Goal: Communication & Community: Answer question/provide support

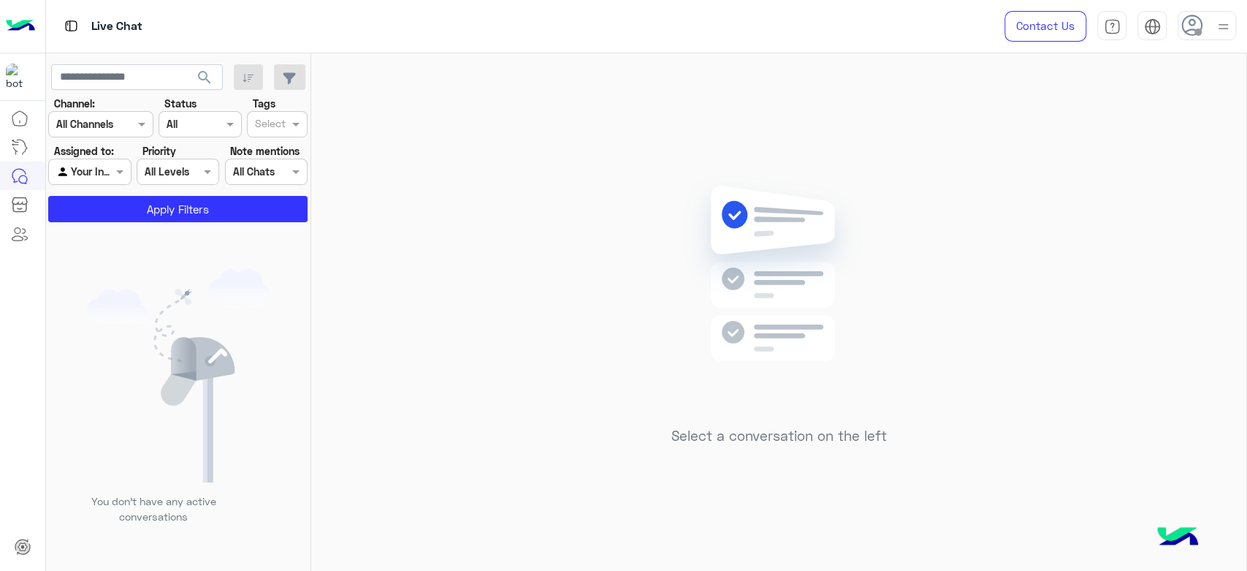
click at [1185, 37] on div at bounding box center [1207, 25] width 58 height 29
click at [1105, 111] on label "Online" at bounding box center [1144, 112] width 159 height 26
click at [627, 145] on div "Select a conversation on the left" at bounding box center [778, 314] width 935 height 523
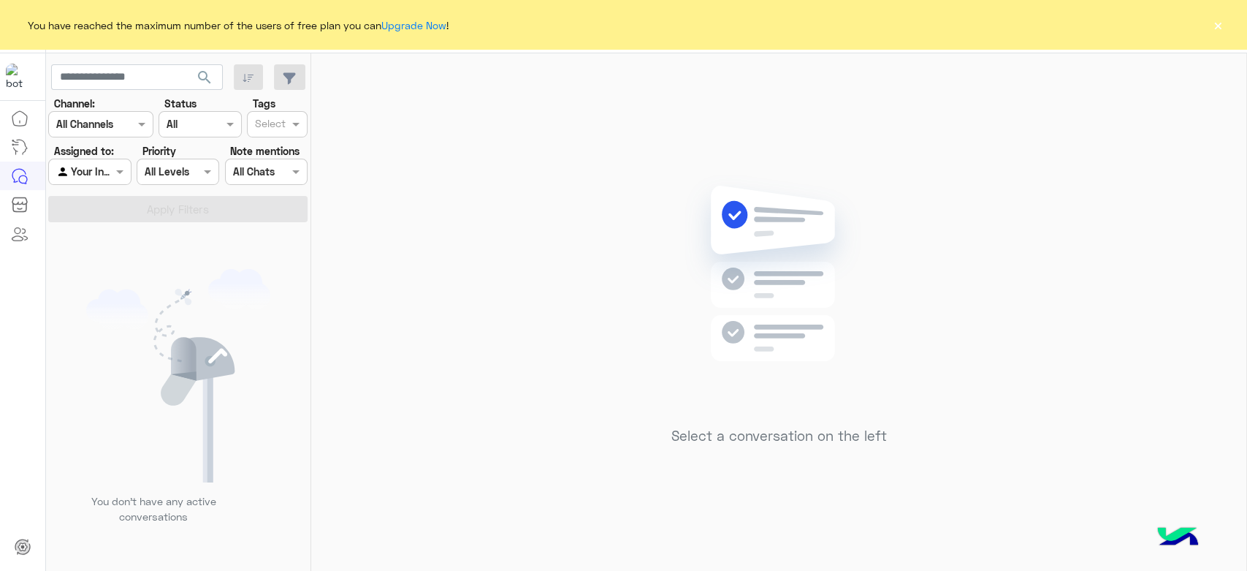
click at [1221, 27] on button "×" at bounding box center [1218, 25] width 15 height 15
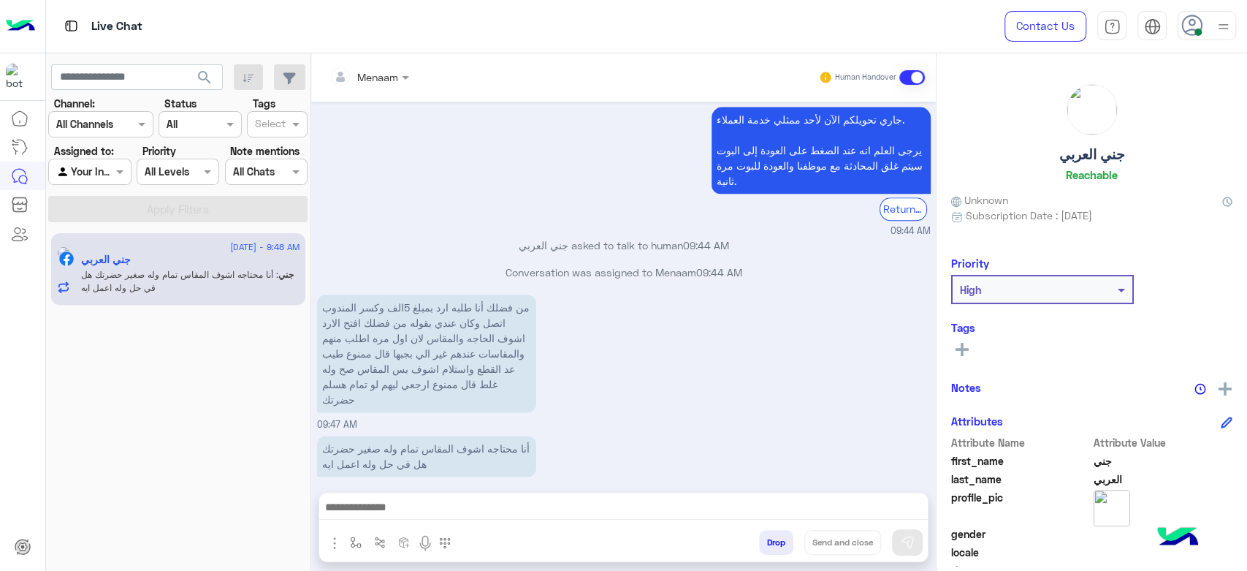
scroll to position [1157, 0]
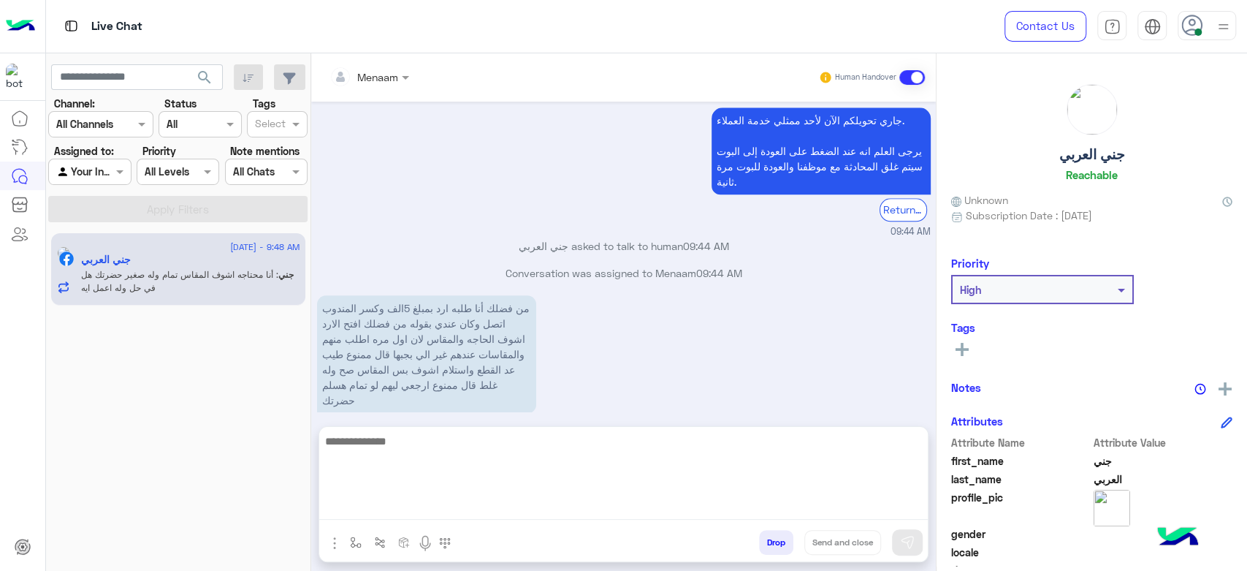
click at [421, 506] on textarea at bounding box center [623, 476] width 609 height 88
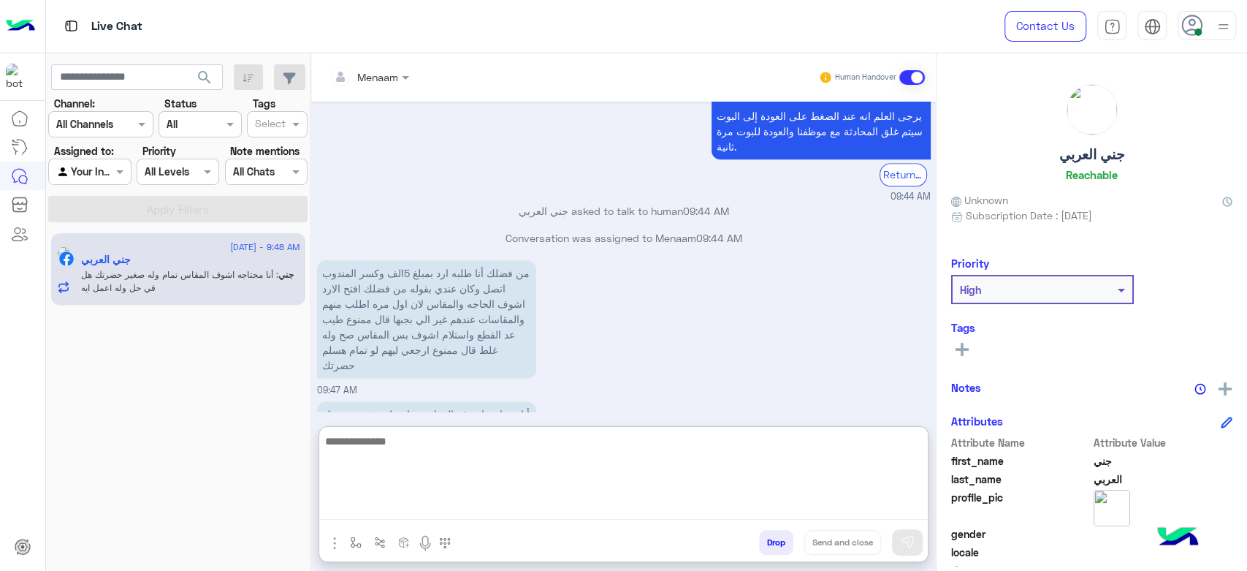
scroll to position [1223, 0]
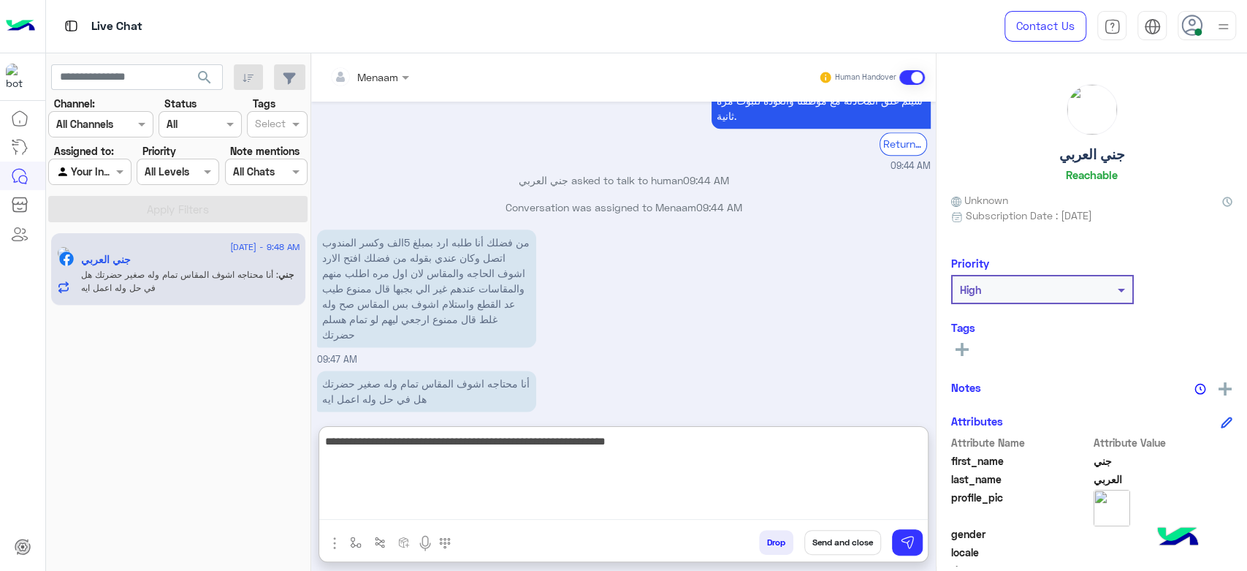
type textarea "**********"
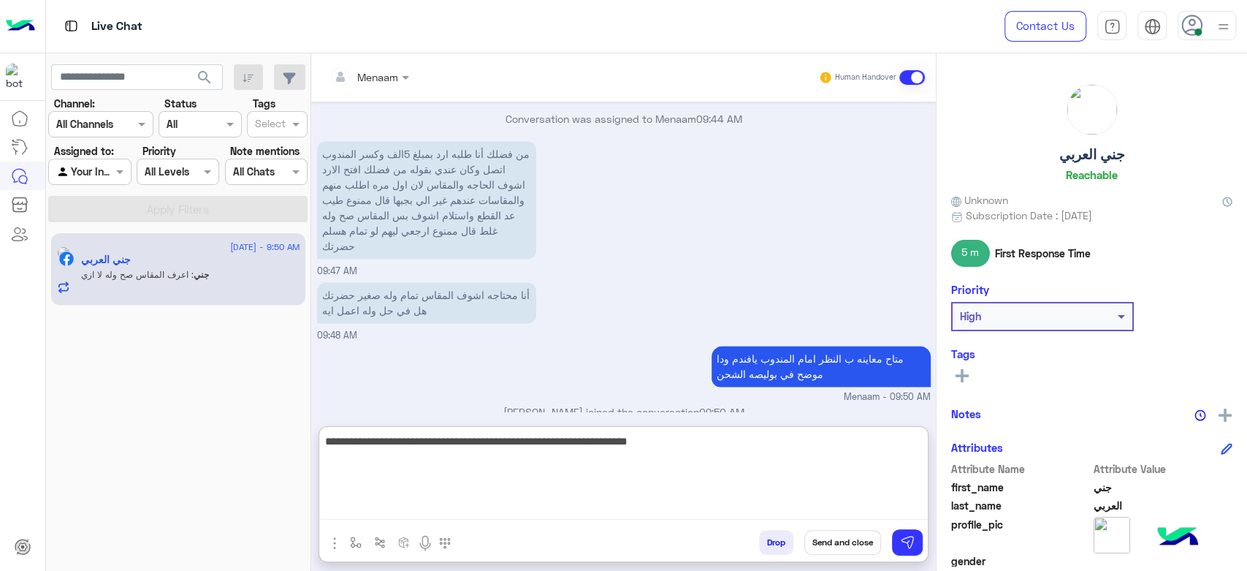
scroll to position [1359, 0]
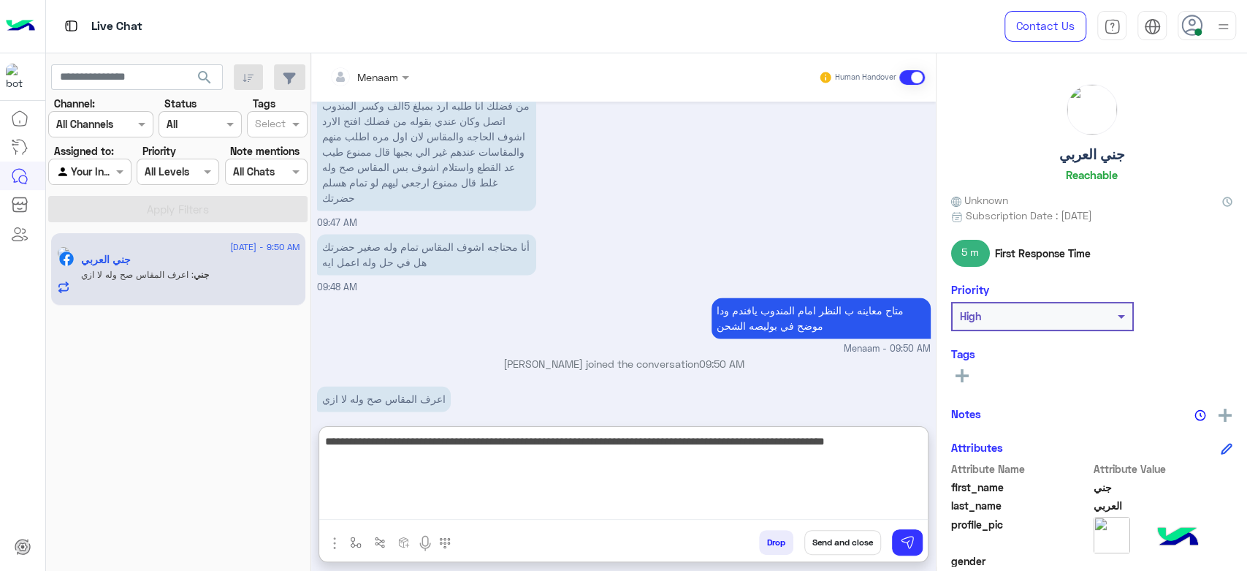
type textarea "**********"
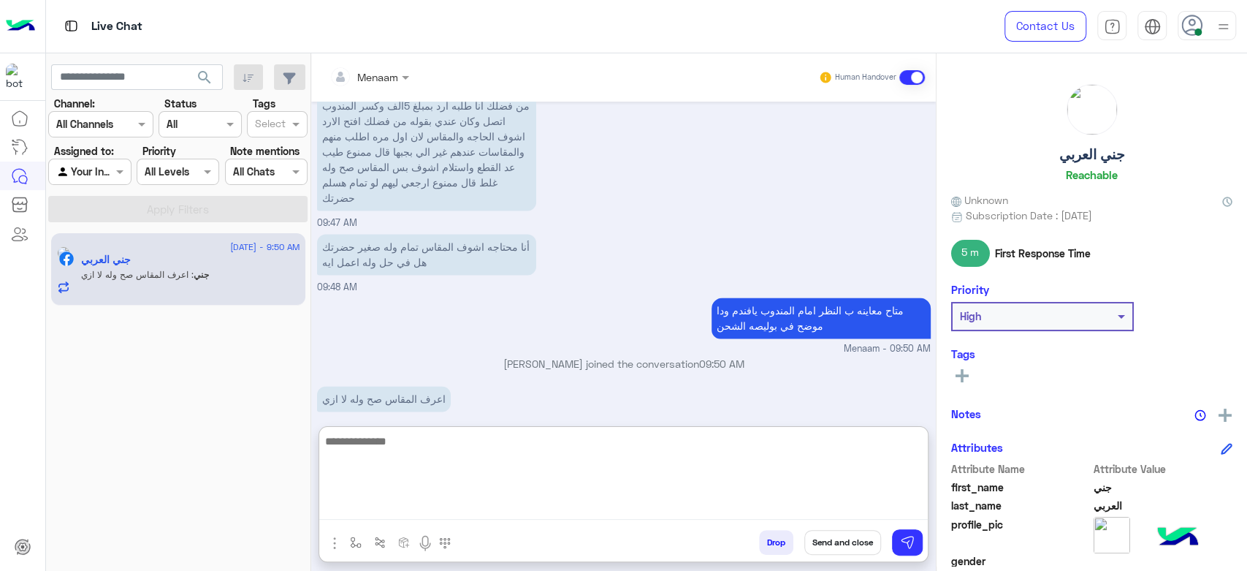
scroll to position [1437, 0]
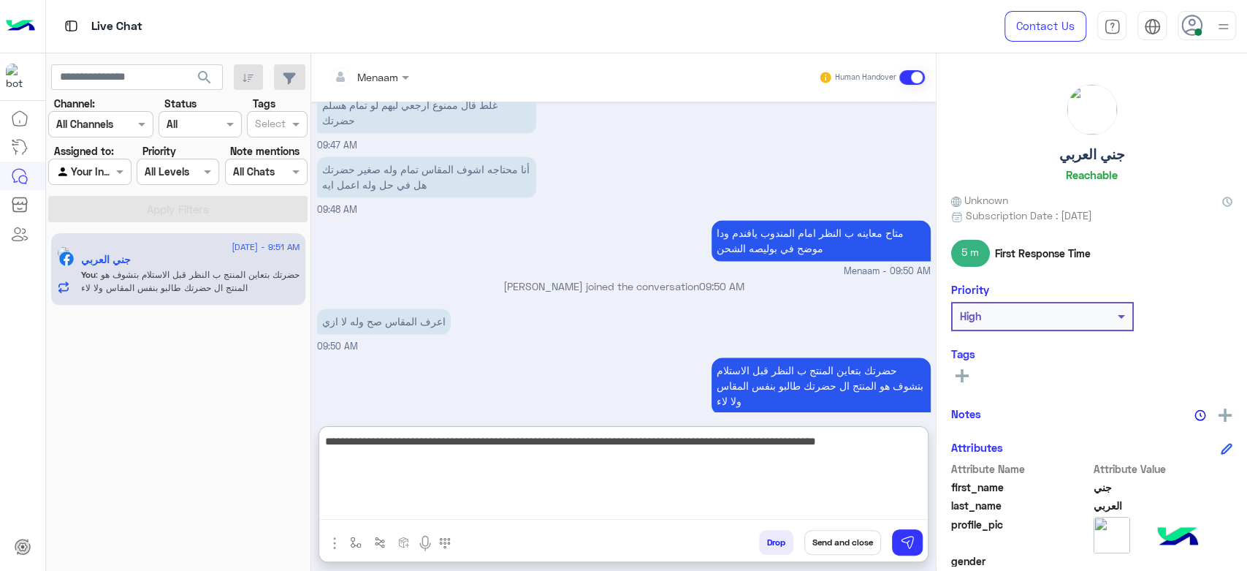
type textarea "**********"
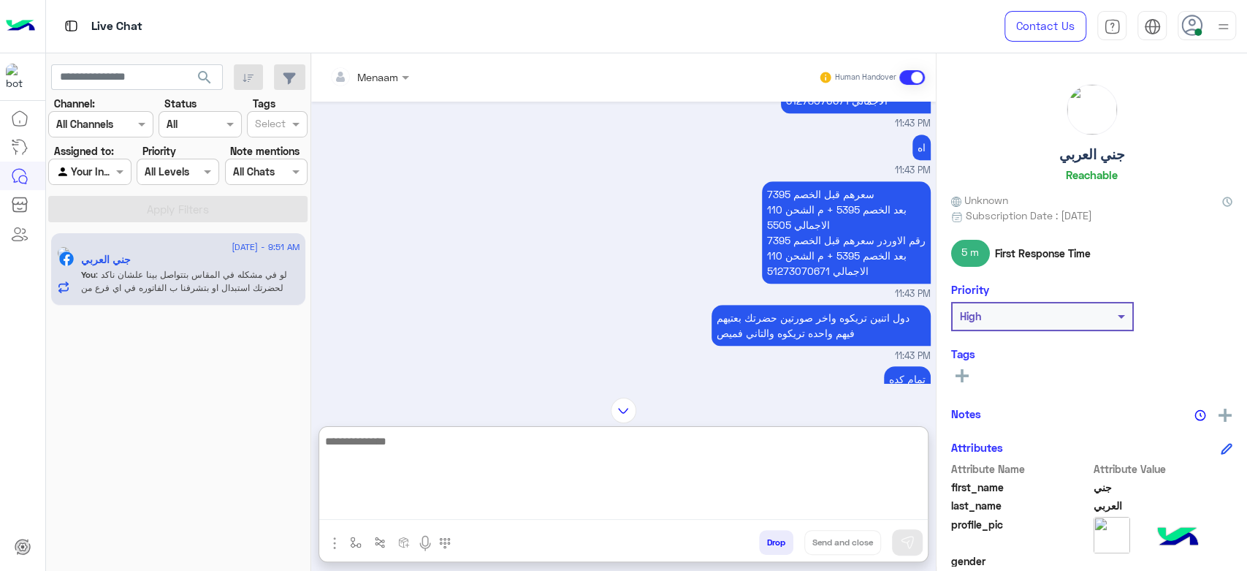
scroll to position [464, 0]
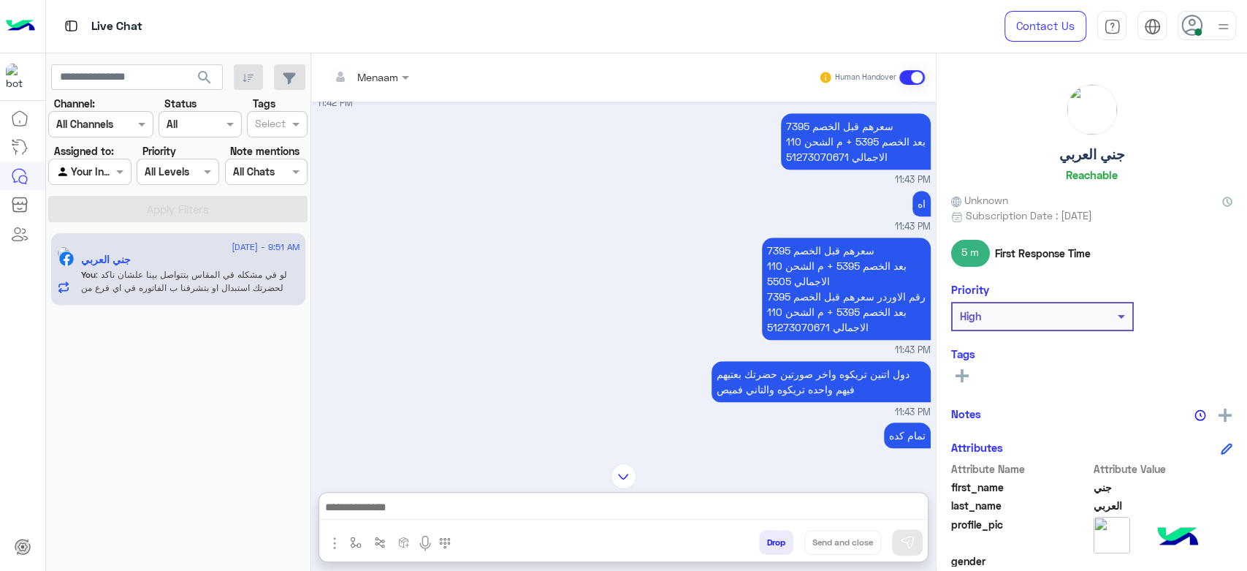
click at [780, 323] on p "سعرهم قبل الخصم 7395 بعد الخصم 5395 + م الشحن 110 الاجمالي 5505 رقم الاوردر سعر…" at bounding box center [846, 288] width 169 height 102
copy p "51273070671"
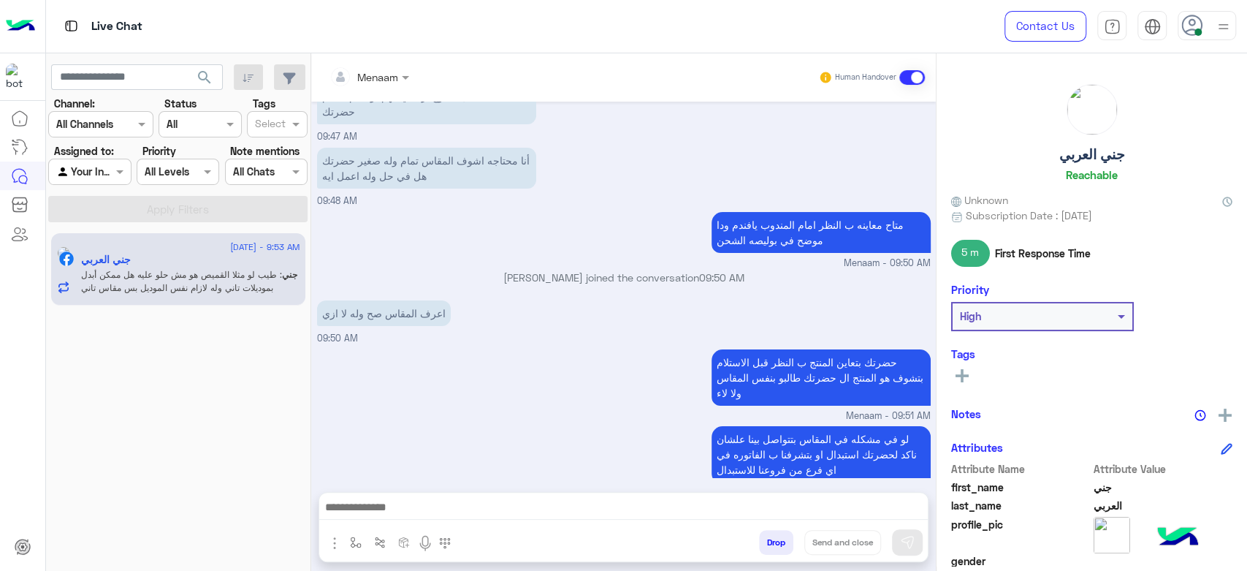
scroll to position [15014, 0]
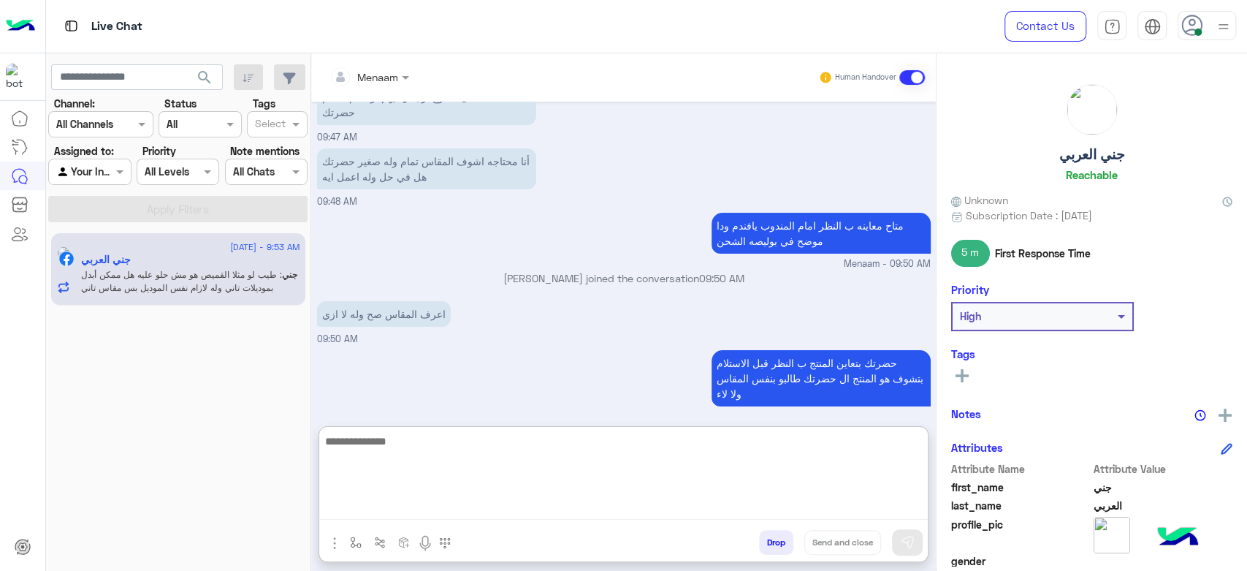
click at [411, 512] on textarea at bounding box center [623, 476] width 609 height 88
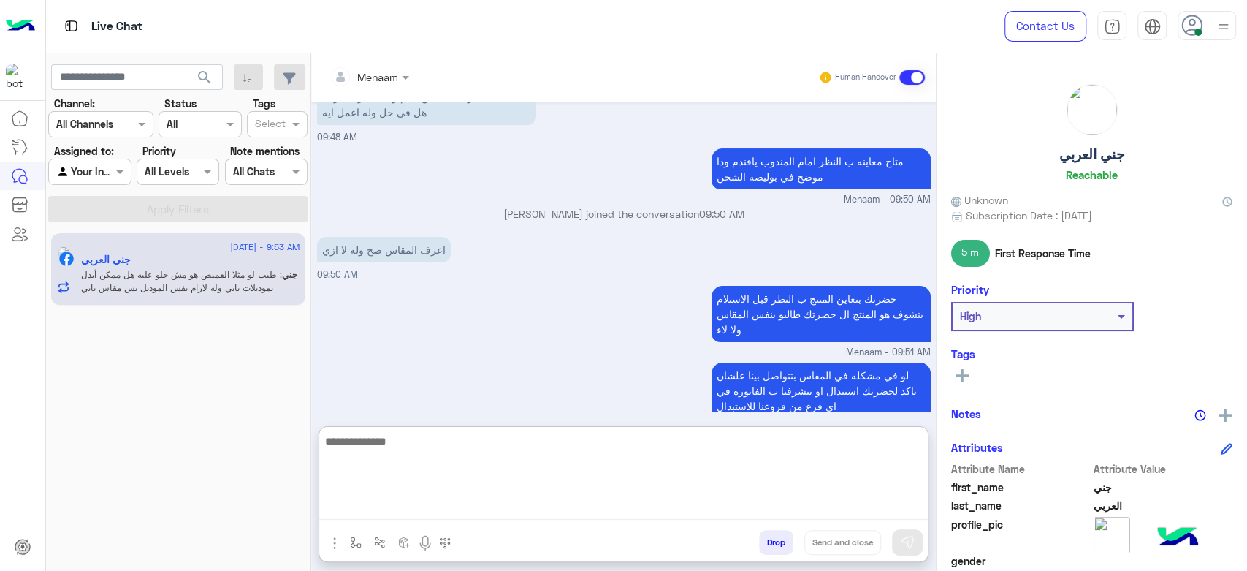
scroll to position [15080, 0]
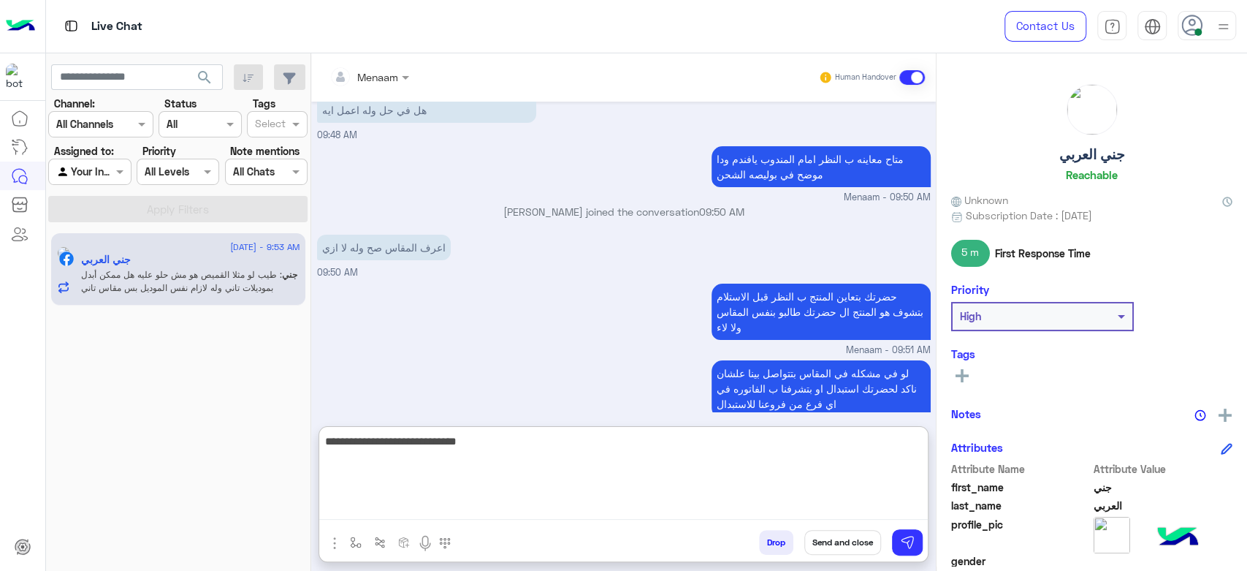
type textarea "**********"
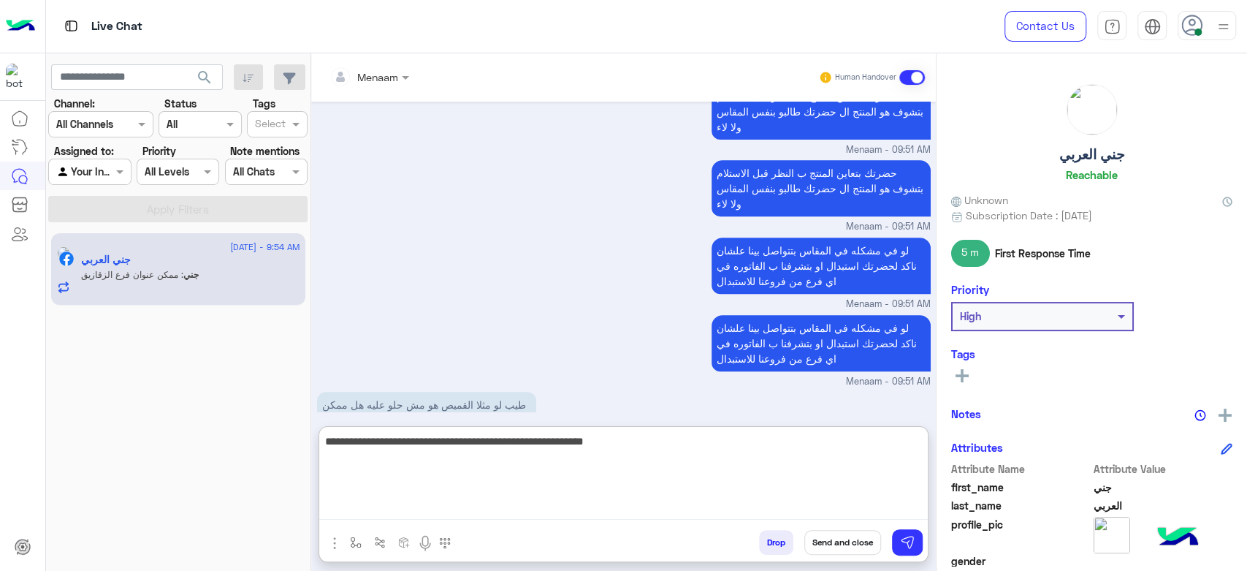
scroll to position [15418, 0]
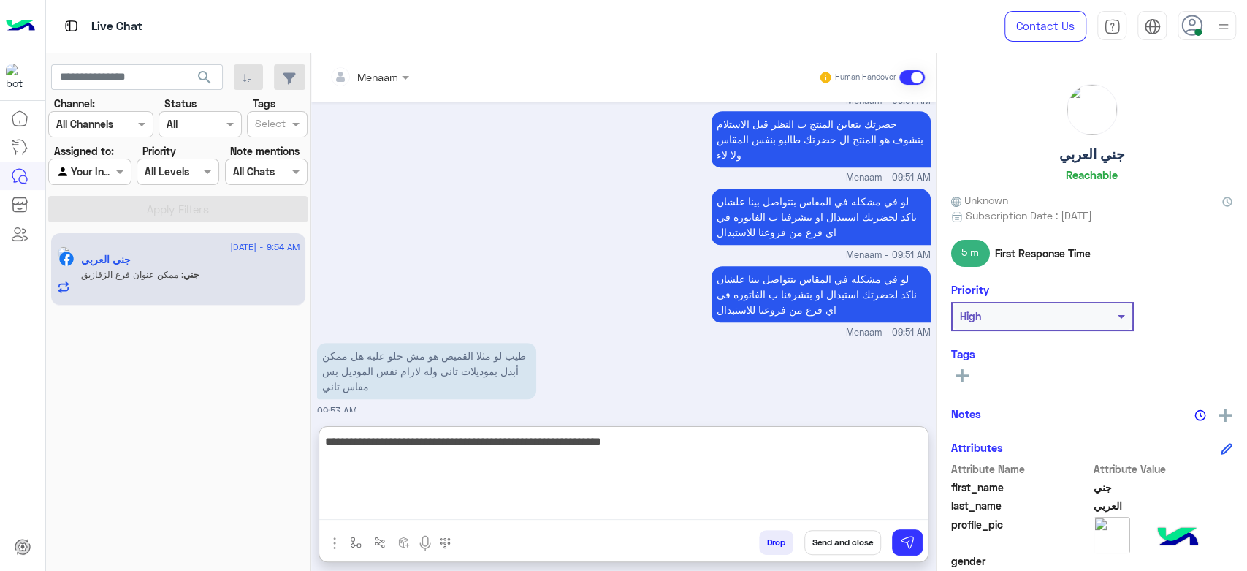
type textarea "**********"
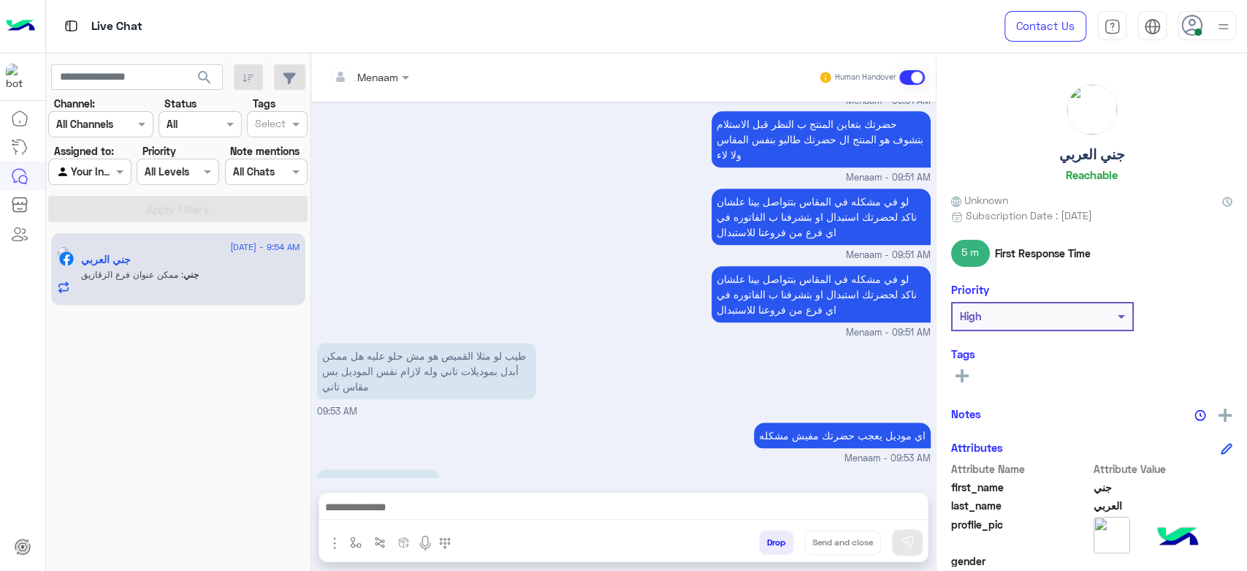
scroll to position [15352, 0]
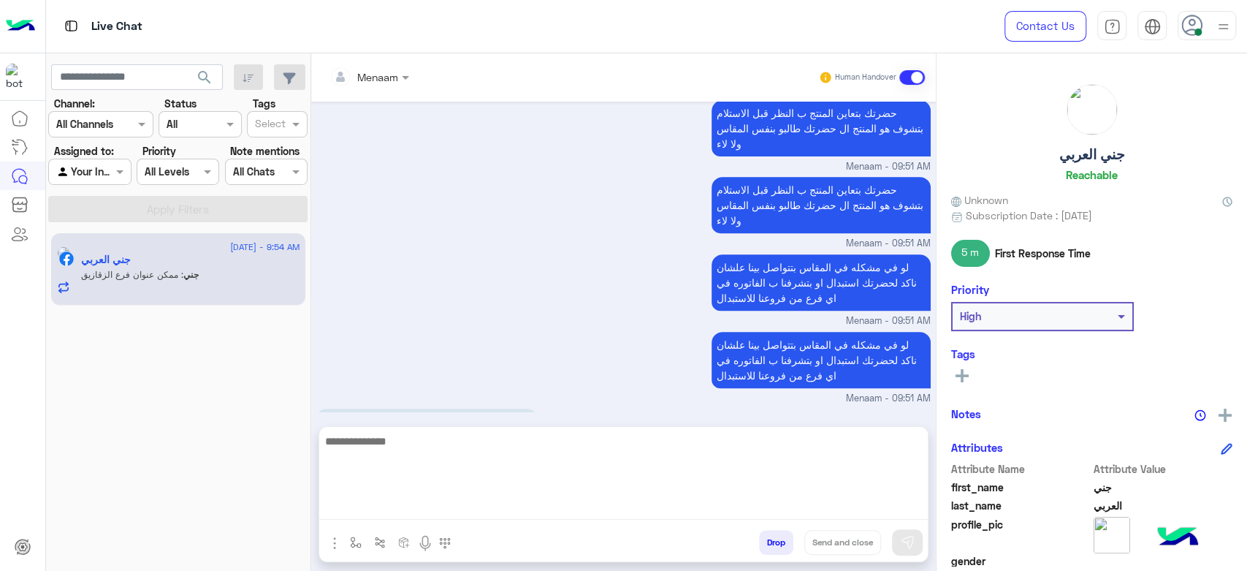
click at [437, 516] on textarea at bounding box center [623, 476] width 609 height 88
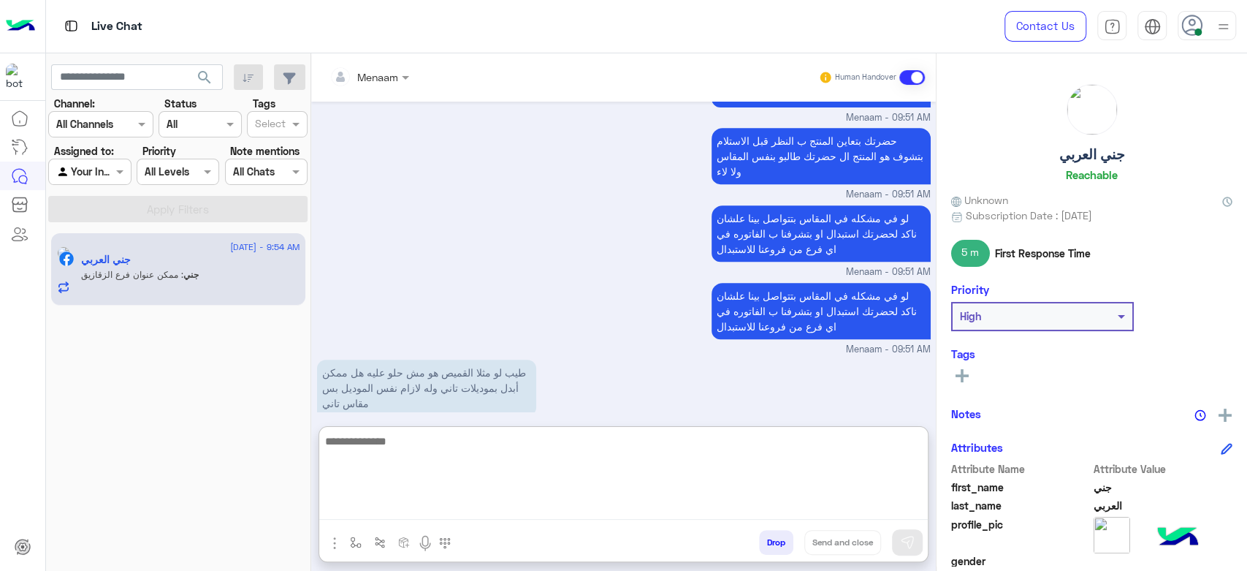
paste textarea "**********"
type textarea "**********"
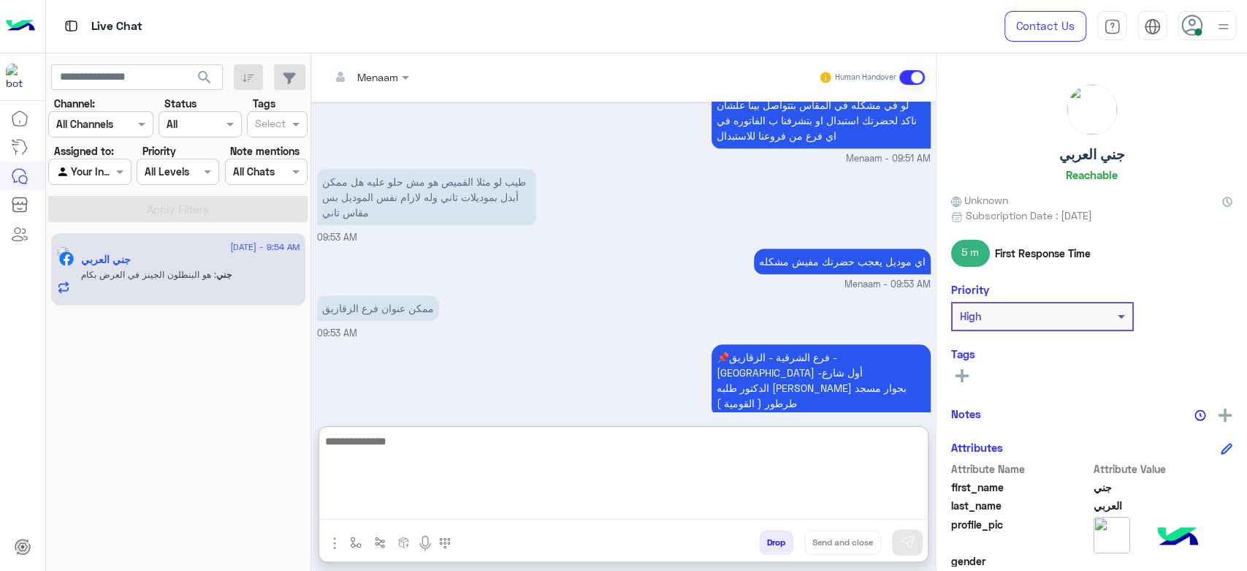
scroll to position [15641, 0]
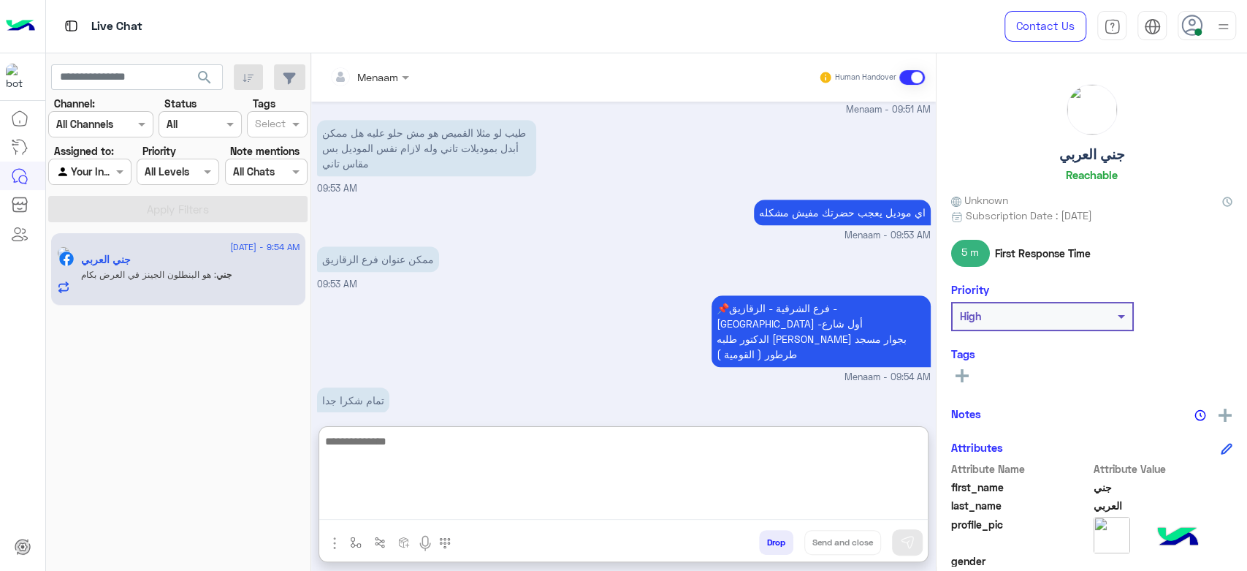
click at [386, 443] on textarea at bounding box center [623, 476] width 609 height 88
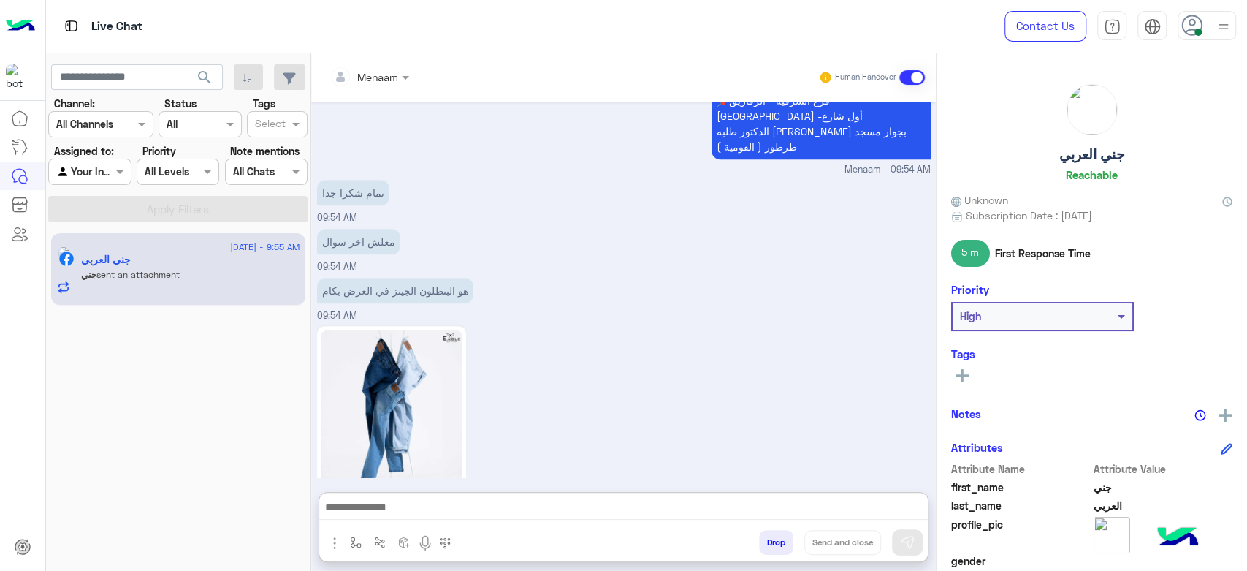
click at [422, 330] on img at bounding box center [392, 419] width 142 height 178
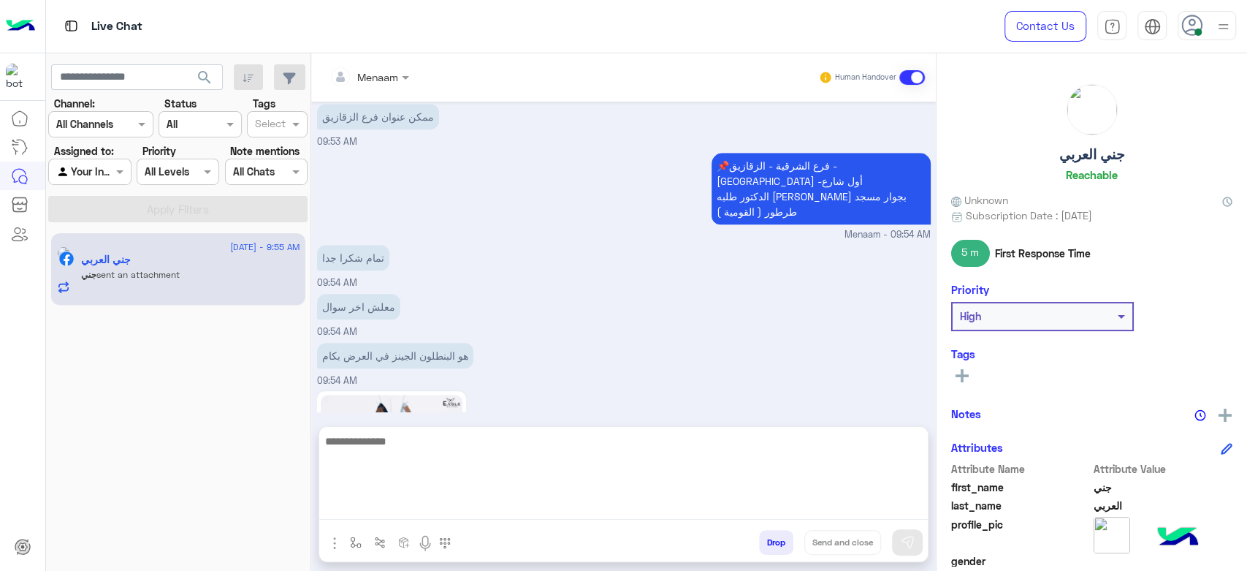
click at [392, 512] on textarea at bounding box center [623, 476] width 609 height 88
type textarea "*"
type textarea "**********"
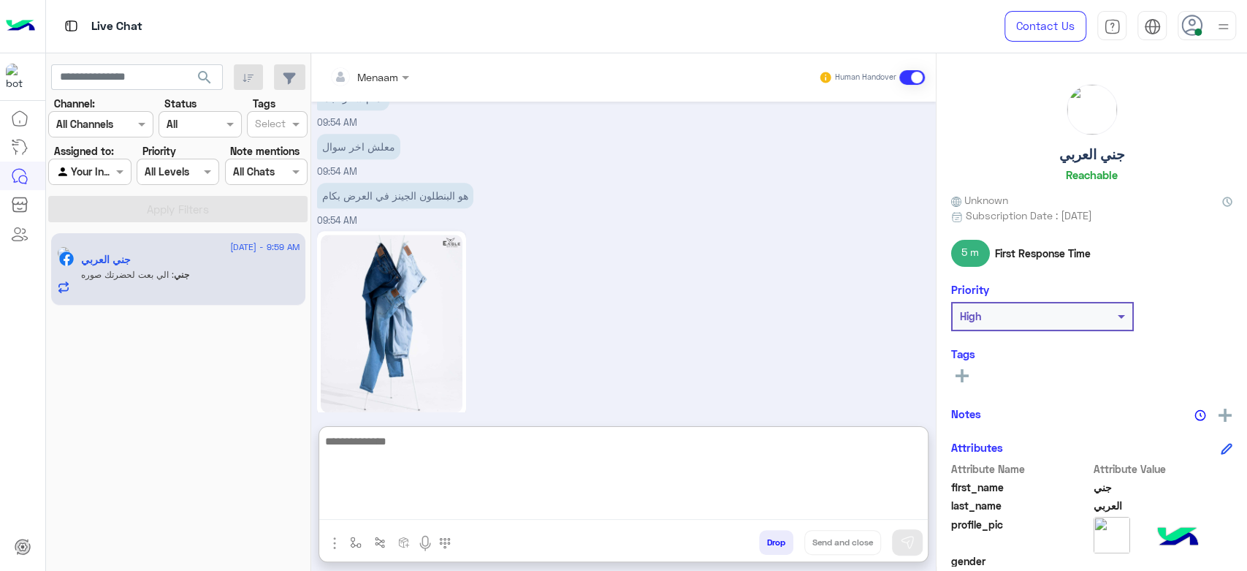
scroll to position [16152, 0]
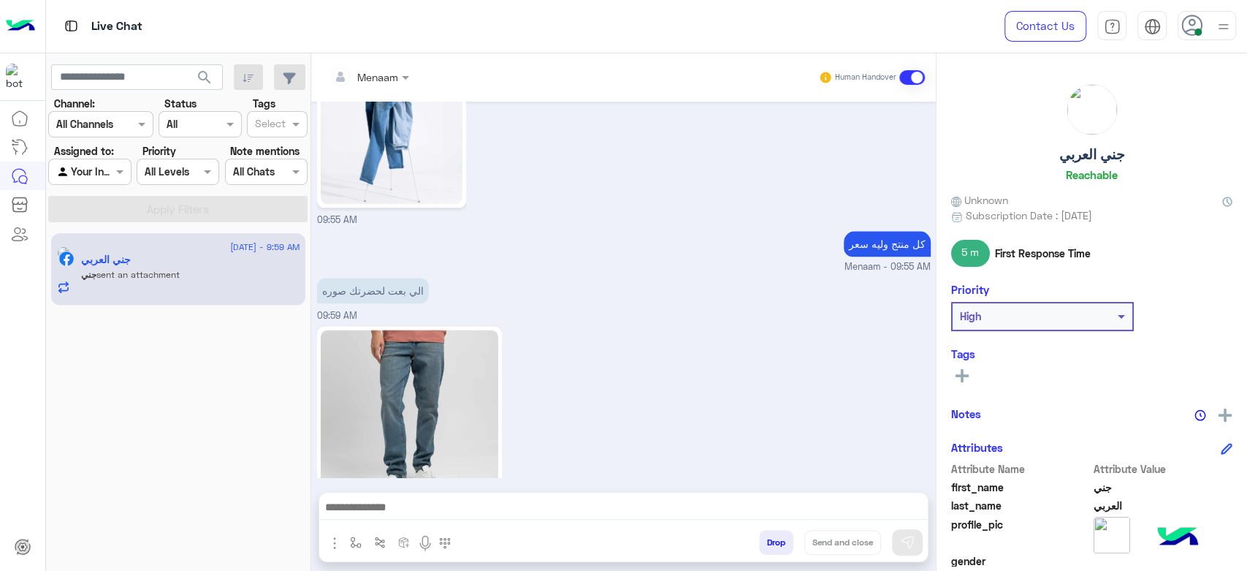
click at [463, 330] on img at bounding box center [410, 419] width 178 height 178
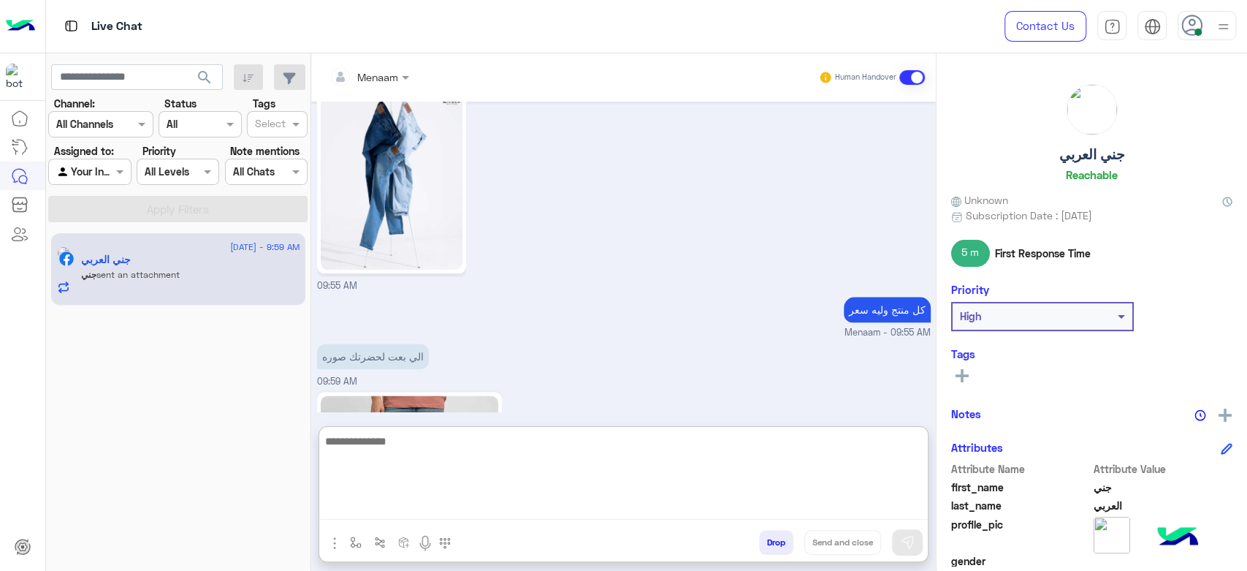
click at [440, 504] on textarea at bounding box center [623, 476] width 609 height 88
type textarea "****"
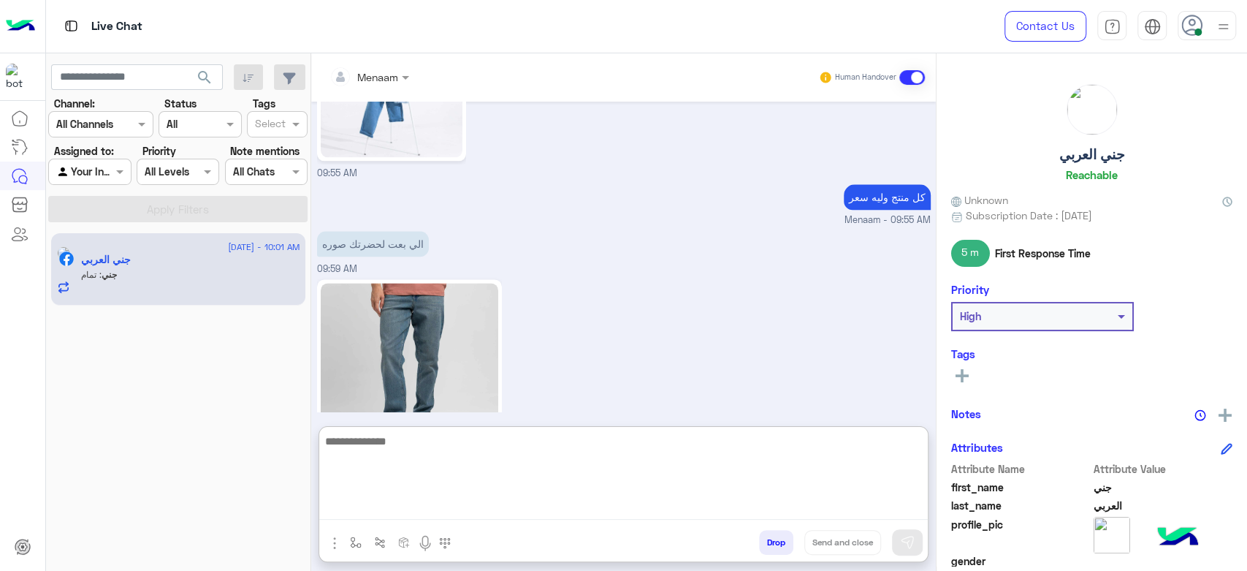
scroll to position [16247, 0]
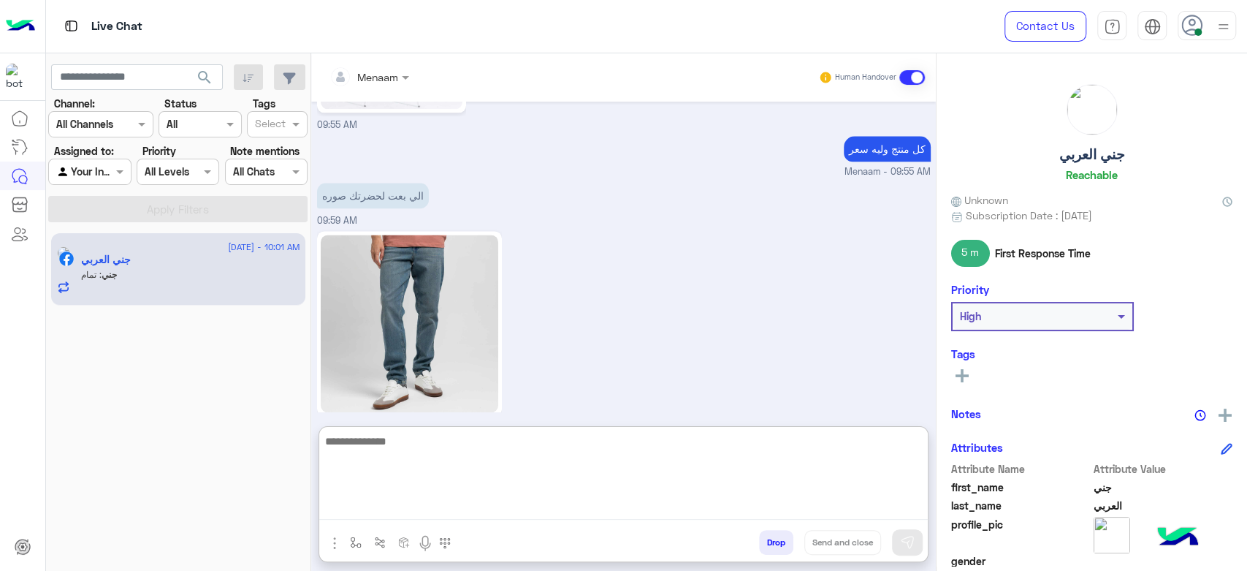
click at [430, 455] on textarea at bounding box center [623, 476] width 609 height 88
click at [425, 449] on textarea at bounding box center [623, 476] width 609 height 88
type textarea "**********"
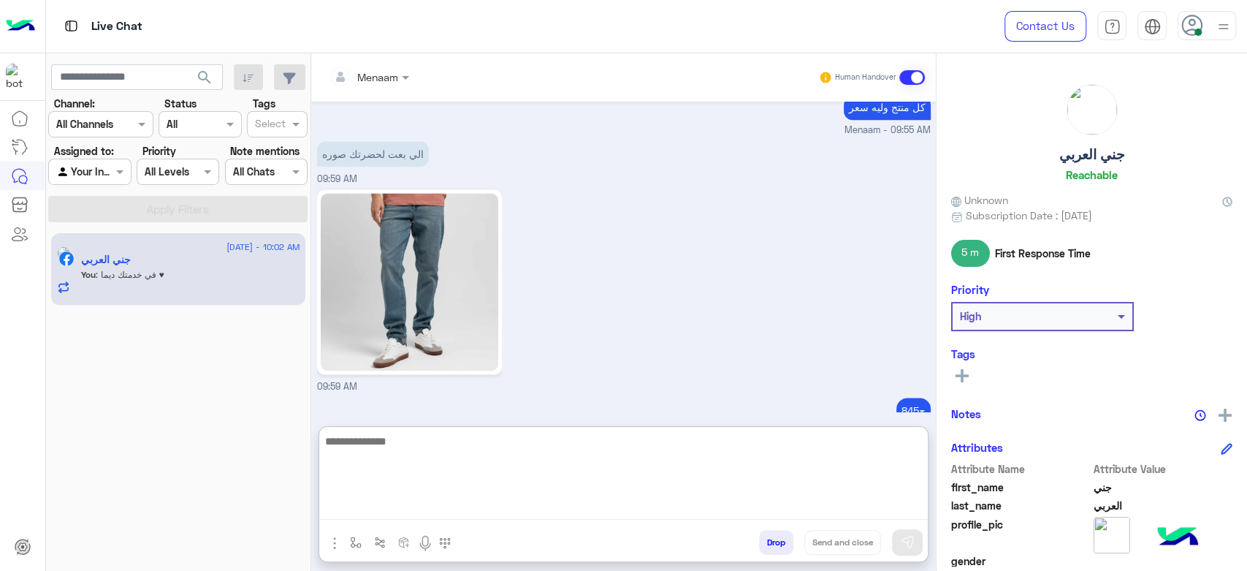
scroll to position [16293, 0]
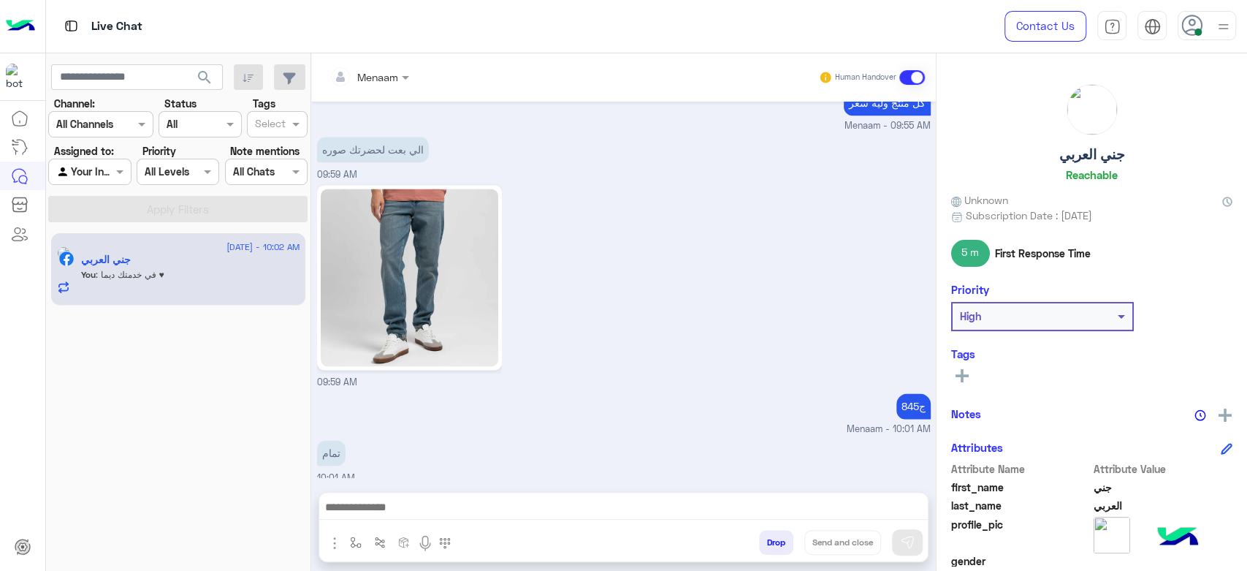
click at [772, 529] on div "Drop Send and close" at bounding box center [695, 545] width 466 height 32
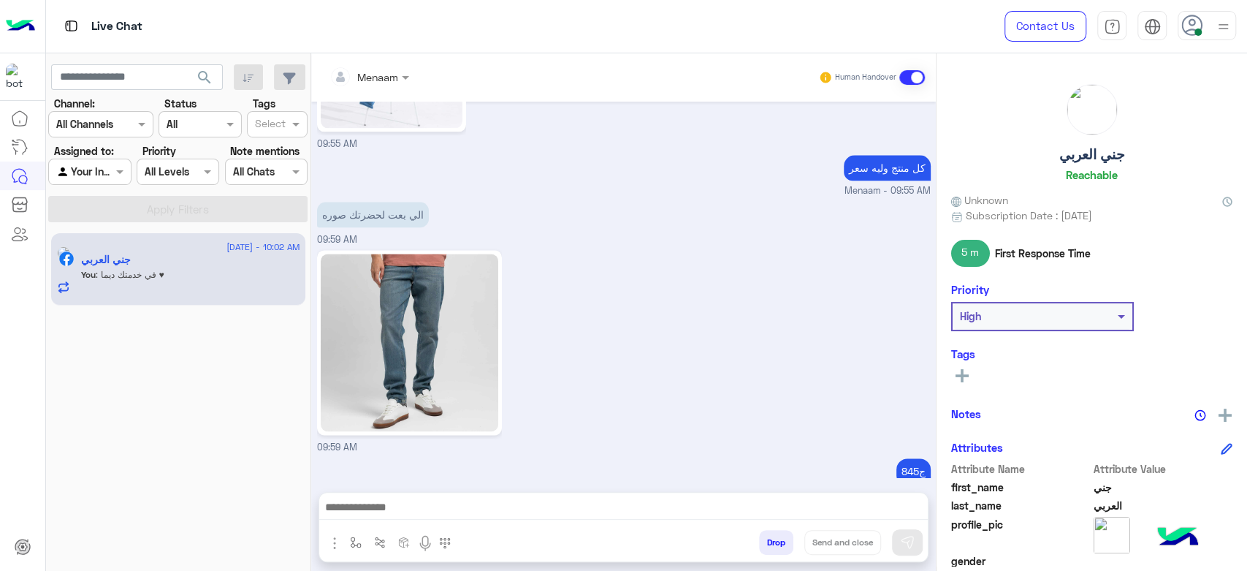
click at [774, 548] on button "Drop" at bounding box center [776, 542] width 34 height 25
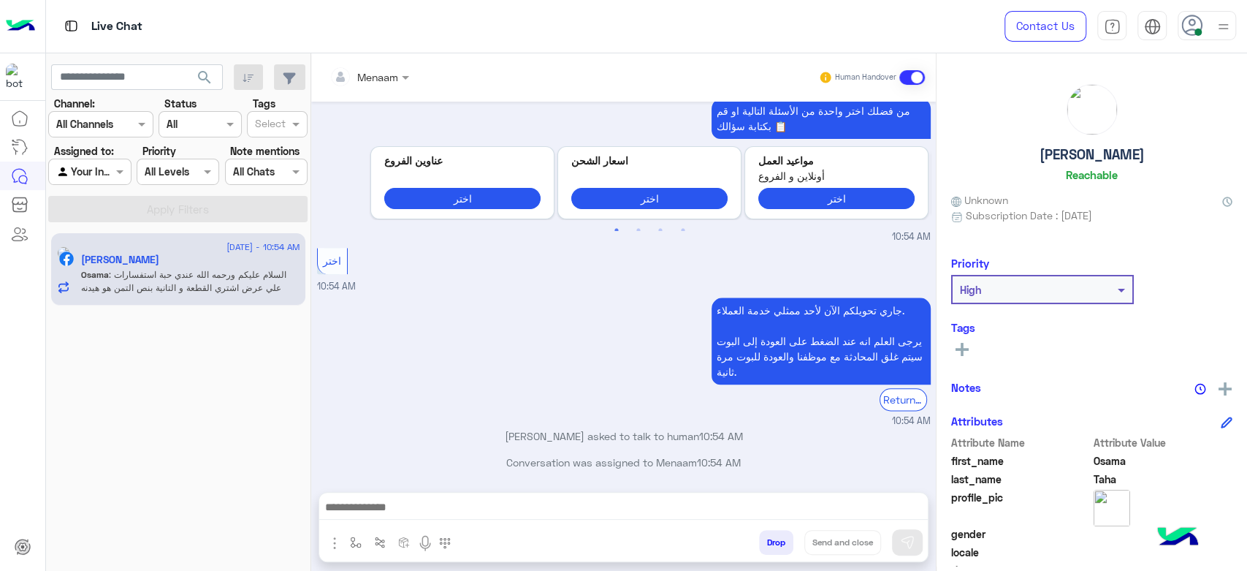
scroll to position [1214, 0]
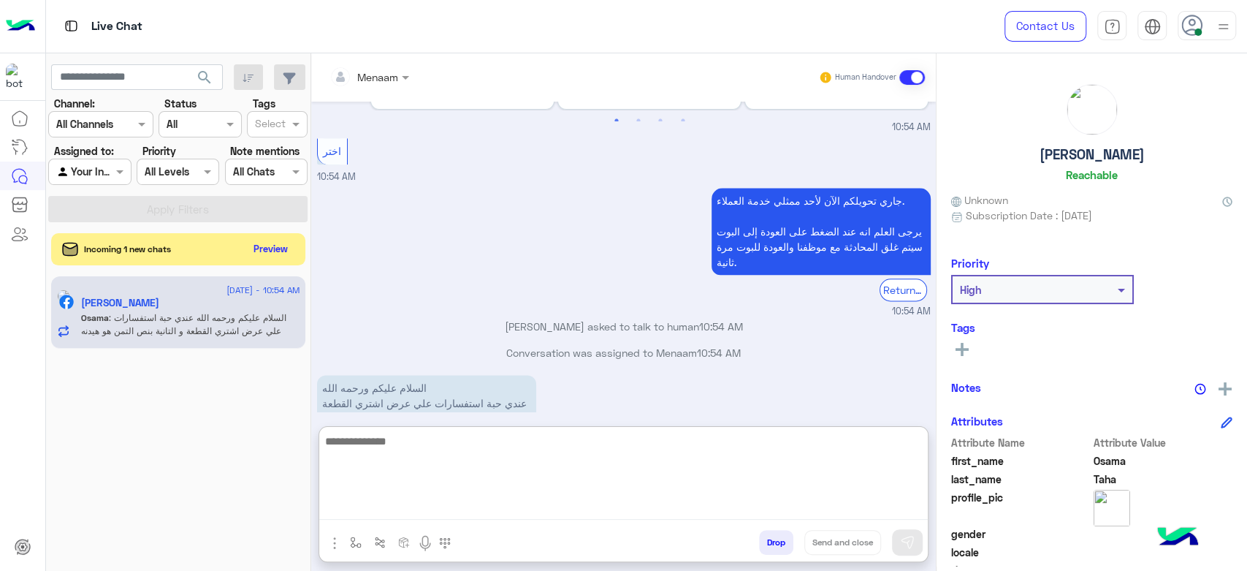
click at [427, 512] on textarea at bounding box center [623, 476] width 609 height 88
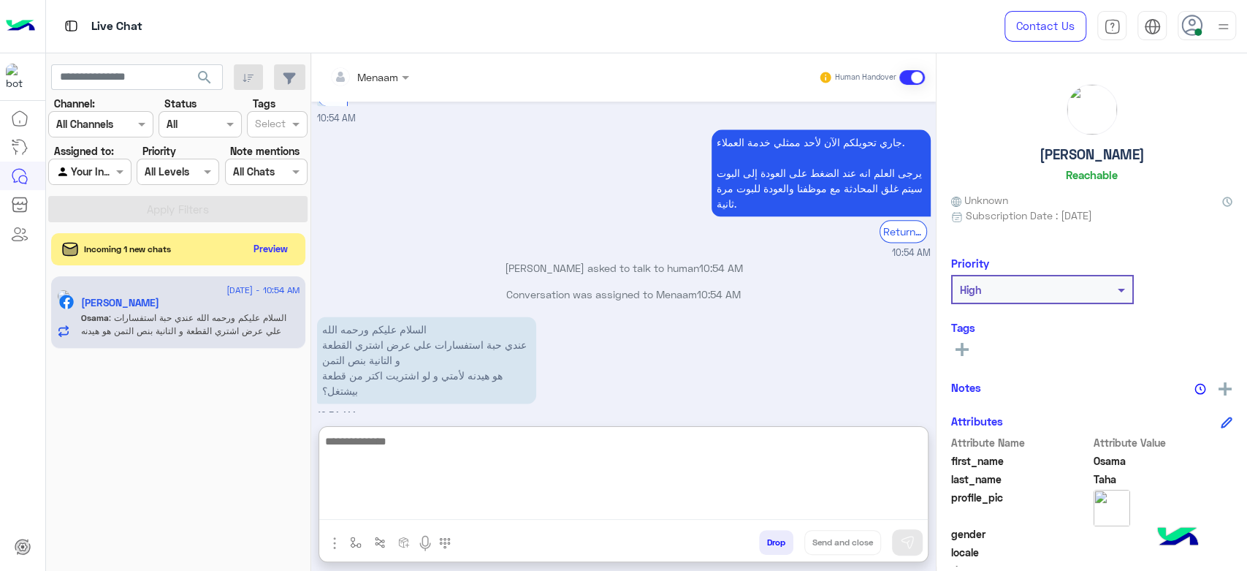
scroll to position [1280, 0]
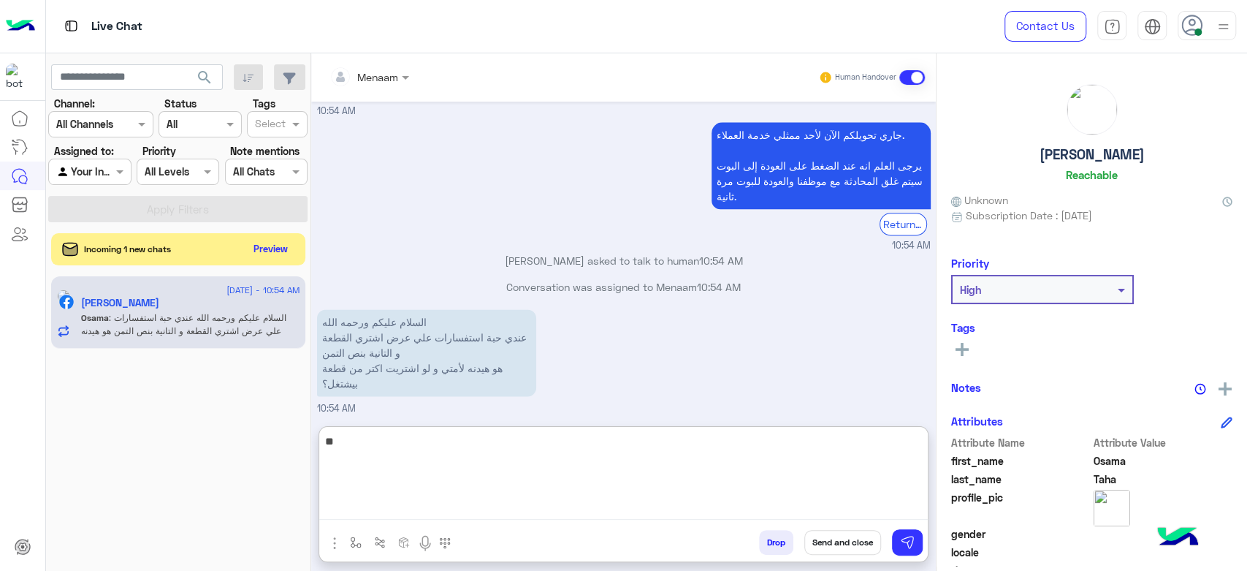
type textarea "*"
type textarea "**********"
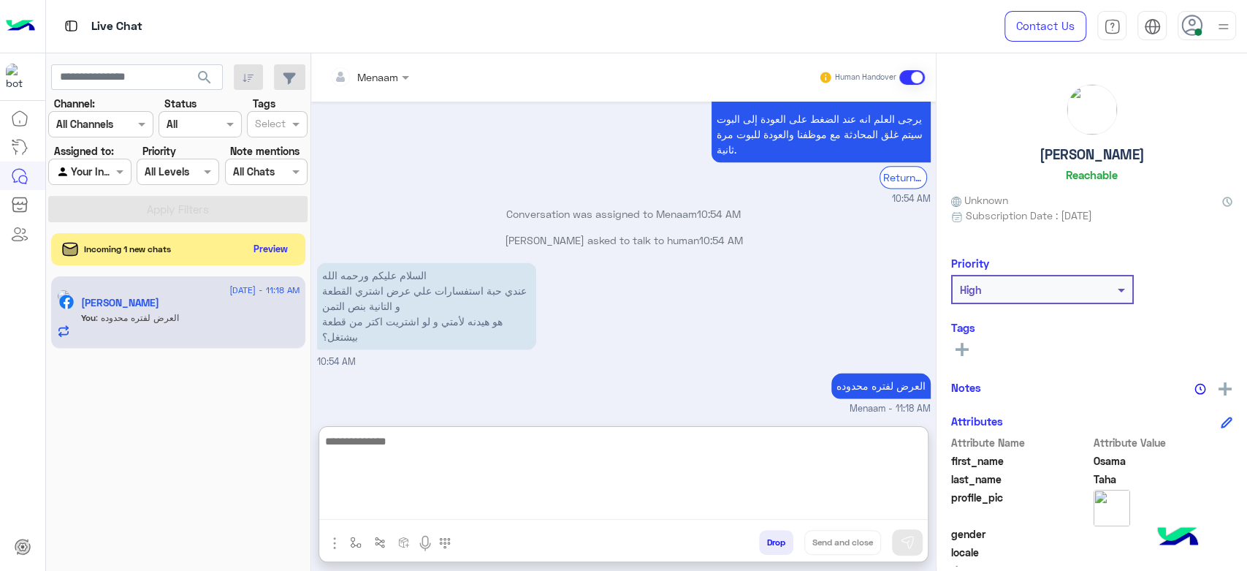
scroll to position [1353, 0]
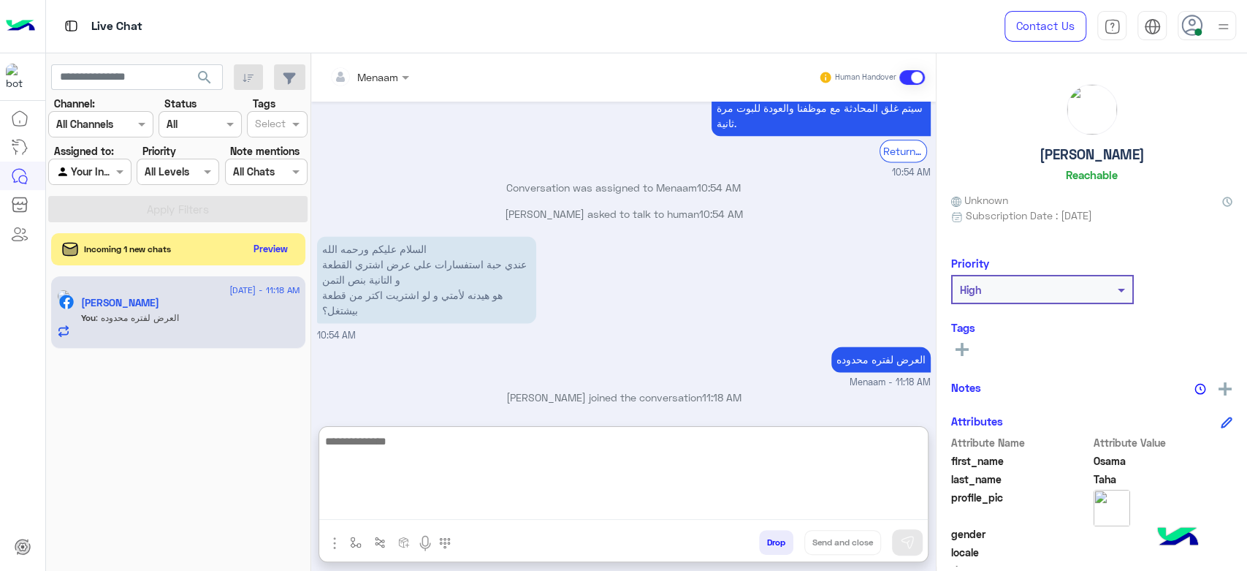
type textarea "*"
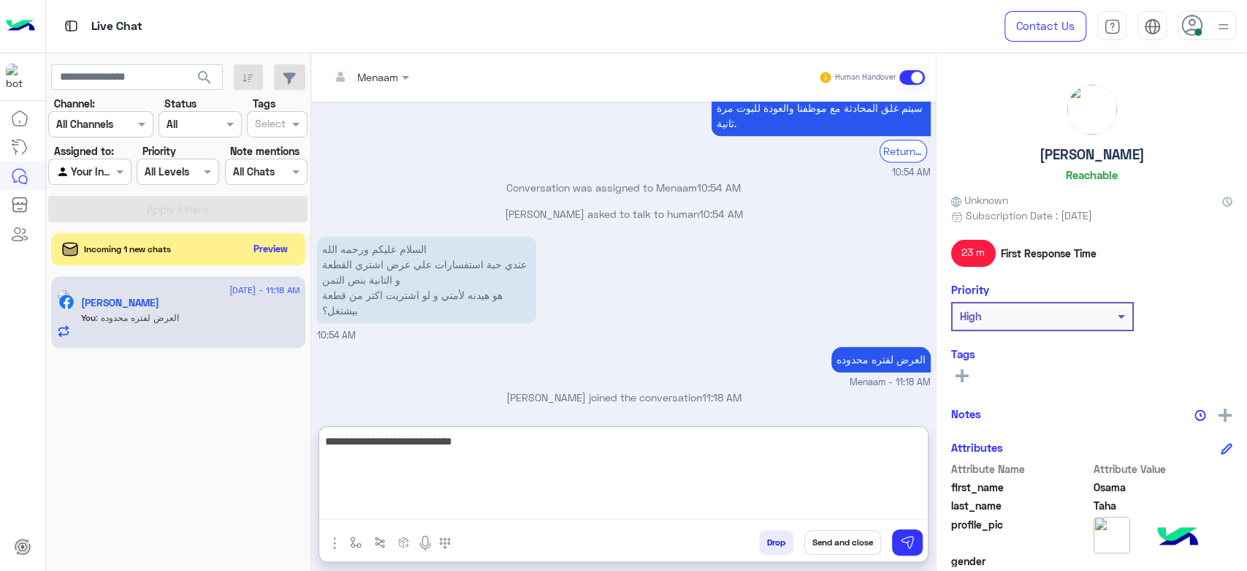
type textarea "**********"
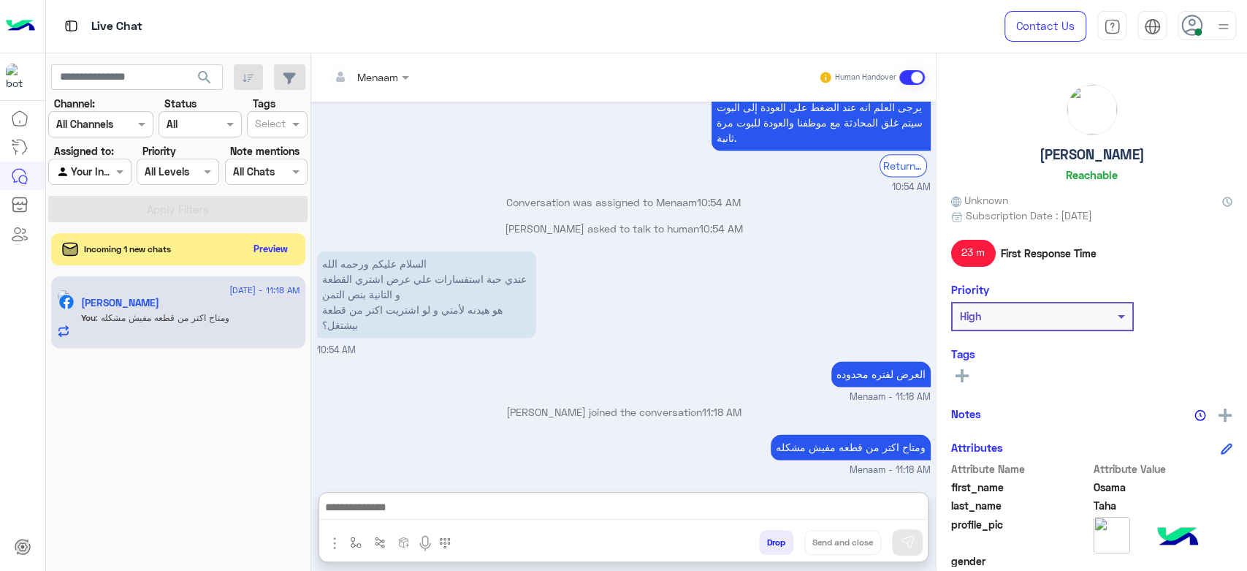
click at [1069, 156] on h5 "Osama Taha" at bounding box center [1092, 154] width 105 height 17
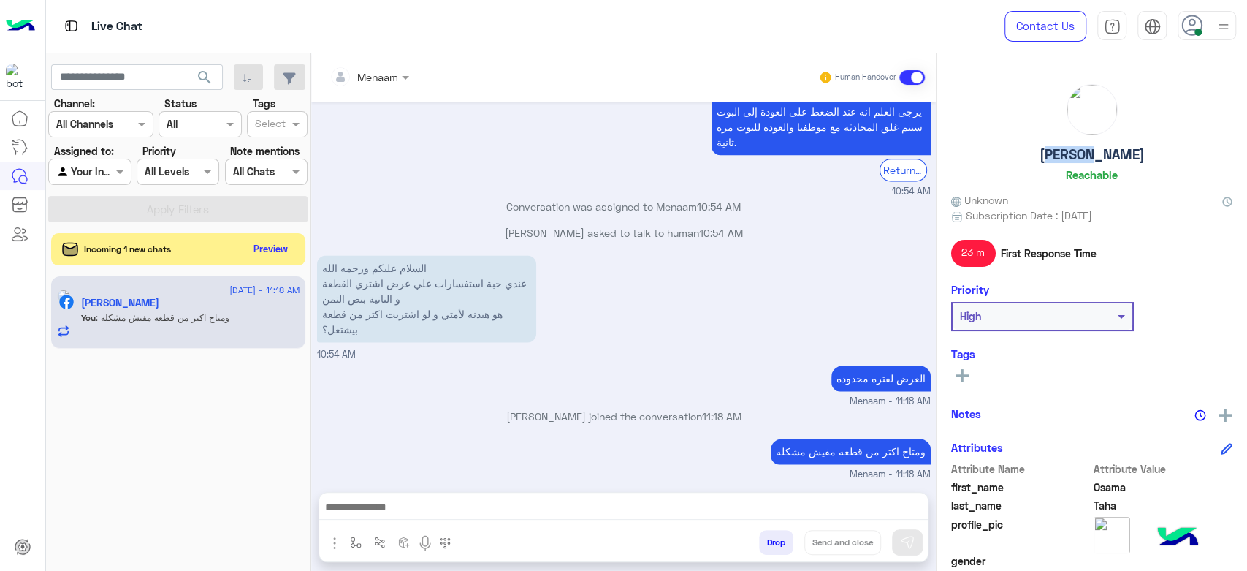
click at [1069, 156] on h5 "Osama Taha" at bounding box center [1092, 154] width 105 height 17
copy h5 "Osama Taha"
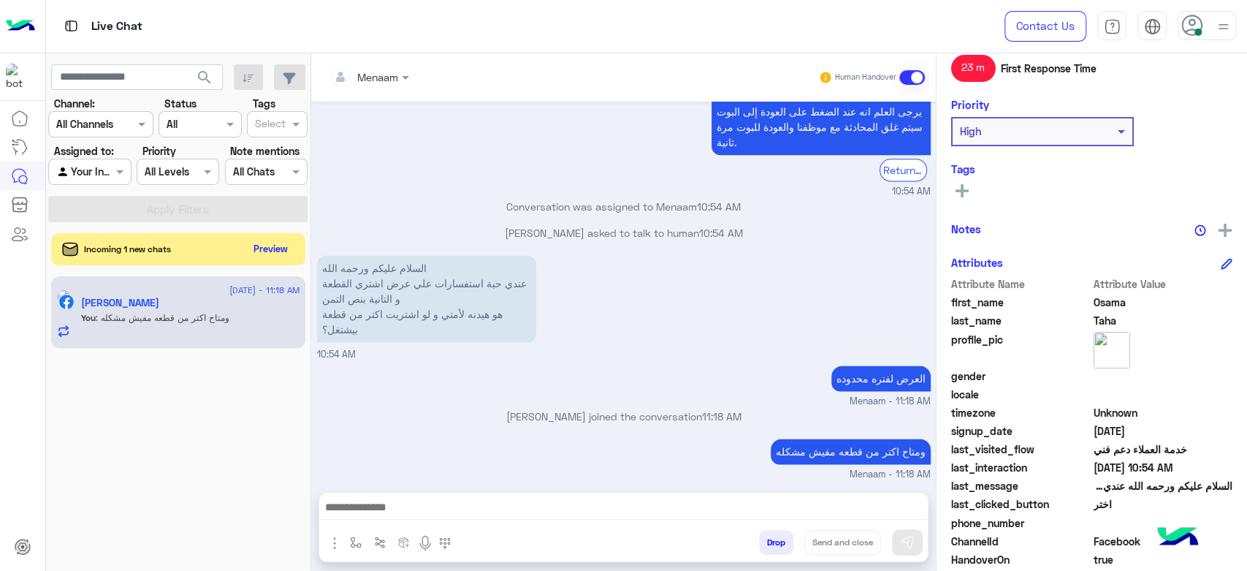
scroll to position [276, 0]
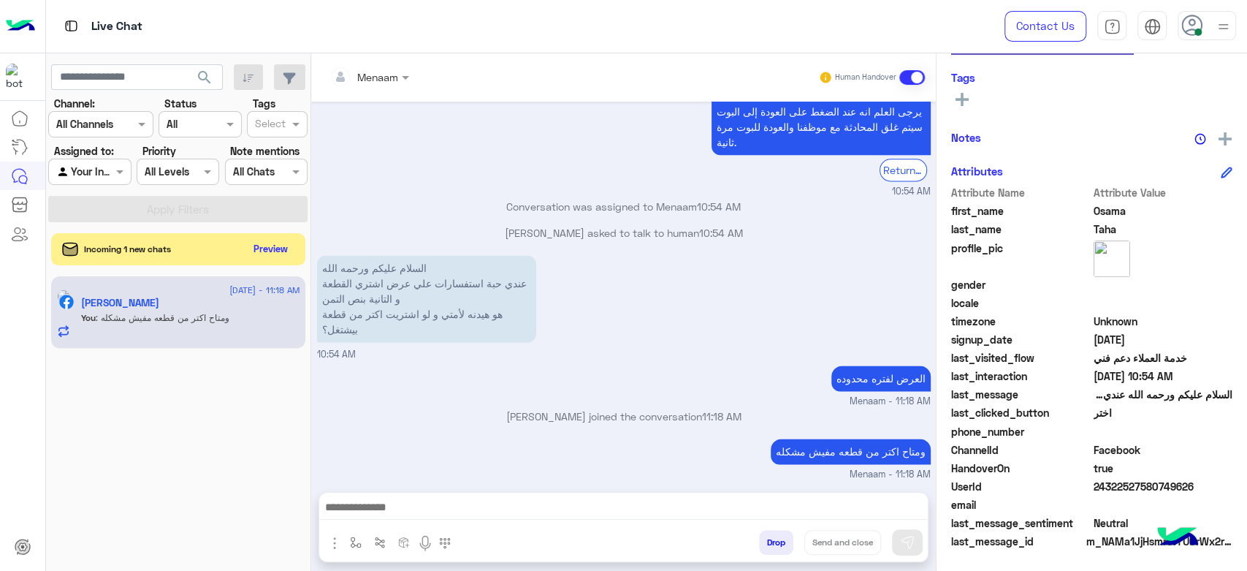
drag, startPoint x: 1118, startPoint y: 484, endPoint x: 1108, endPoint y: 493, distance: 13.5
click at [1116, 493] on span "24322527580749626" at bounding box center [1164, 486] width 140 height 15
click at [1108, 493] on span "24322527580749626" at bounding box center [1164, 486] width 140 height 15
click at [1105, 490] on span "24322527580749626" at bounding box center [1164, 486] width 140 height 15
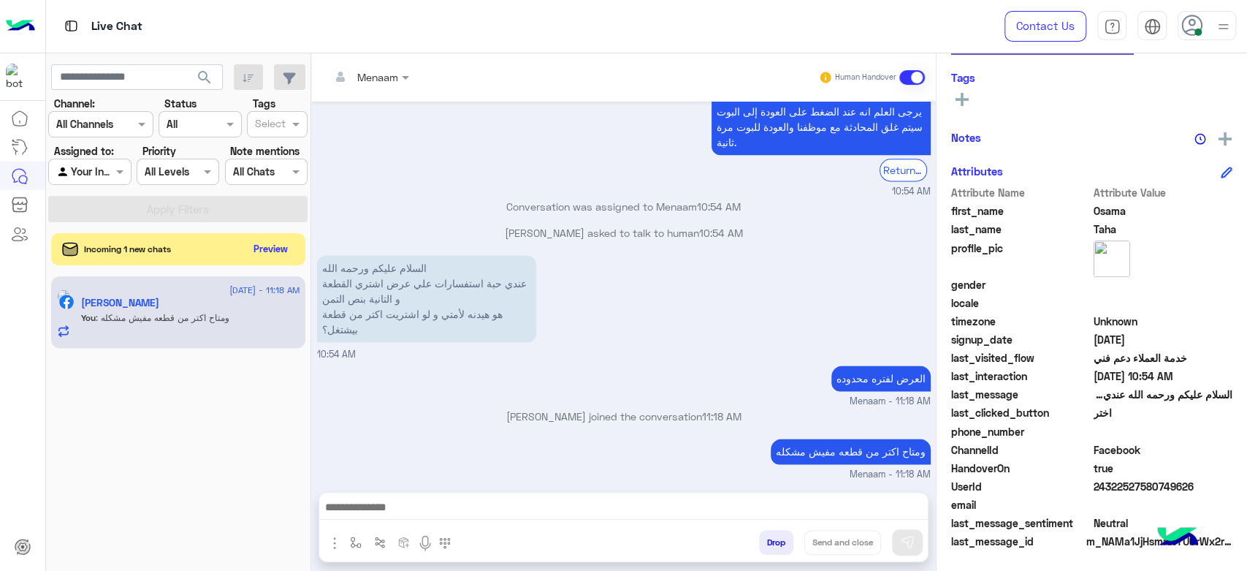
copy span "24322527580749626"
click at [380, 63] on div "Menaam Human Handover" at bounding box center [623, 77] width 625 height 48
click at [394, 87] on div "Menaam" at bounding box center [364, 76] width 69 height 29
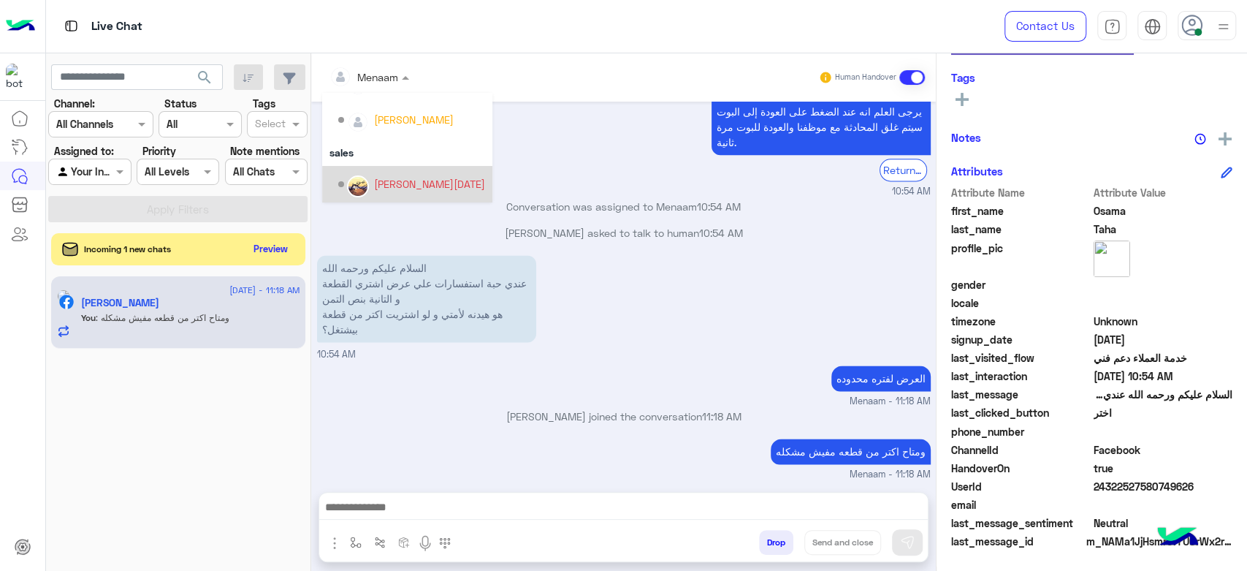
scroll to position [168, 0]
click at [415, 183] on div "[PERSON_NAME]" at bounding box center [414, 182] width 80 height 15
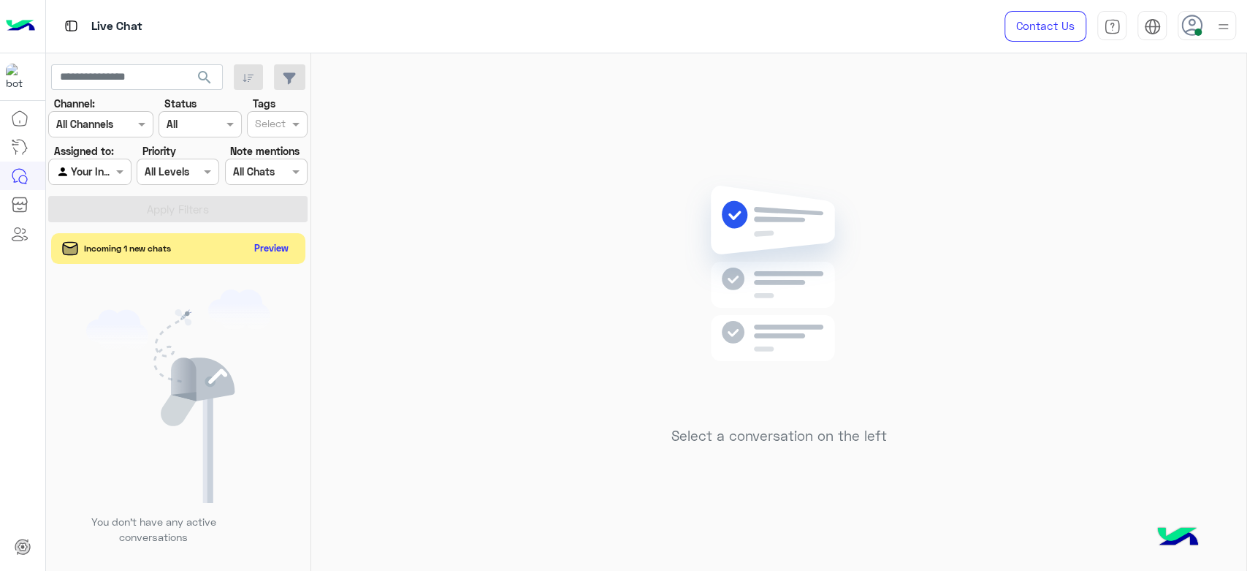
click at [274, 254] on button "Preview" at bounding box center [271, 248] width 45 height 20
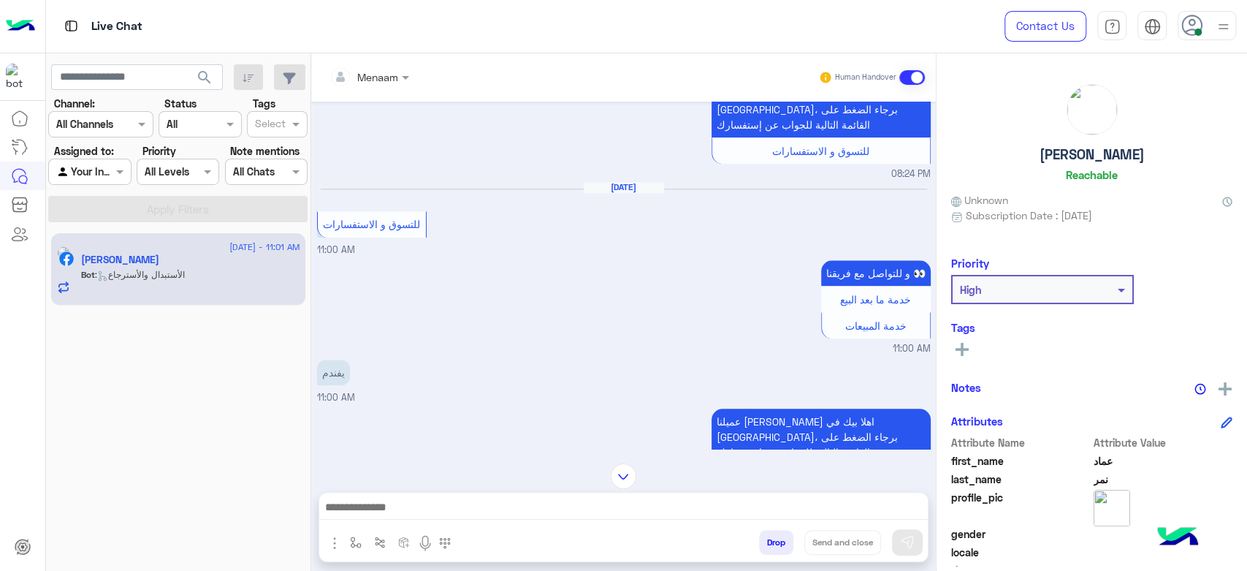
scroll to position [947, 0]
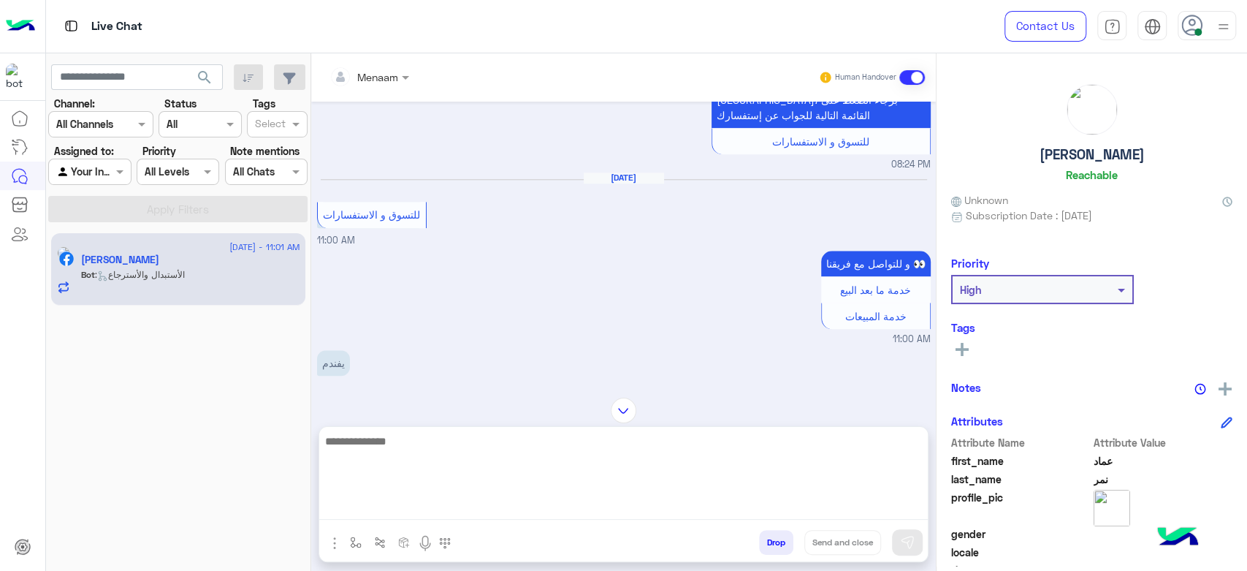
click at [386, 507] on textarea at bounding box center [623, 476] width 609 height 88
type textarea "**********"
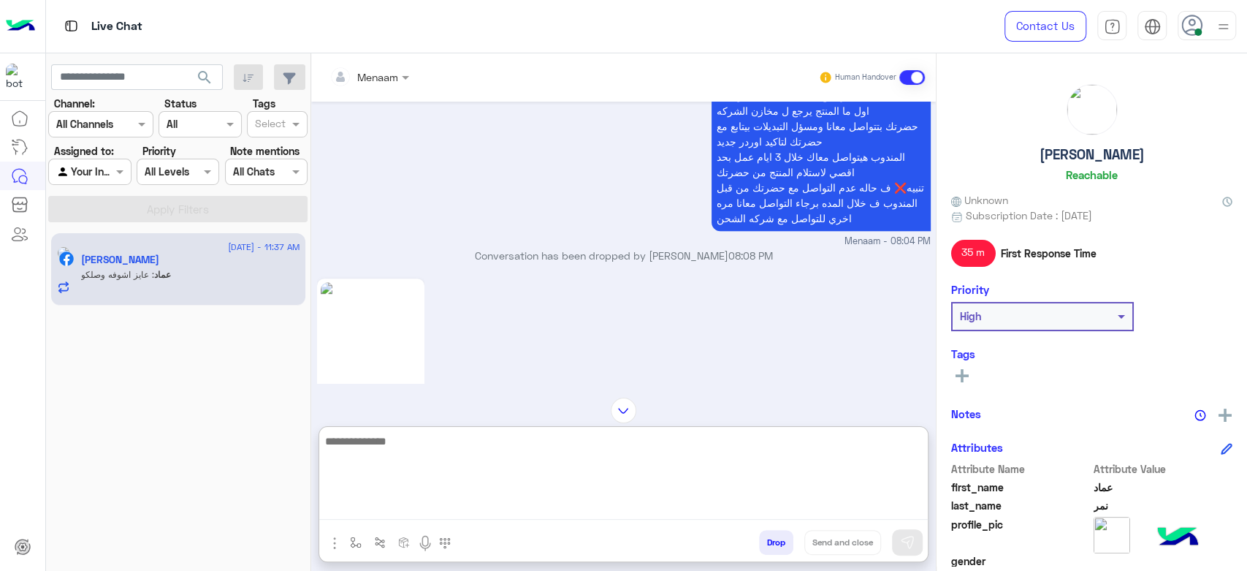
scroll to position [208, 0]
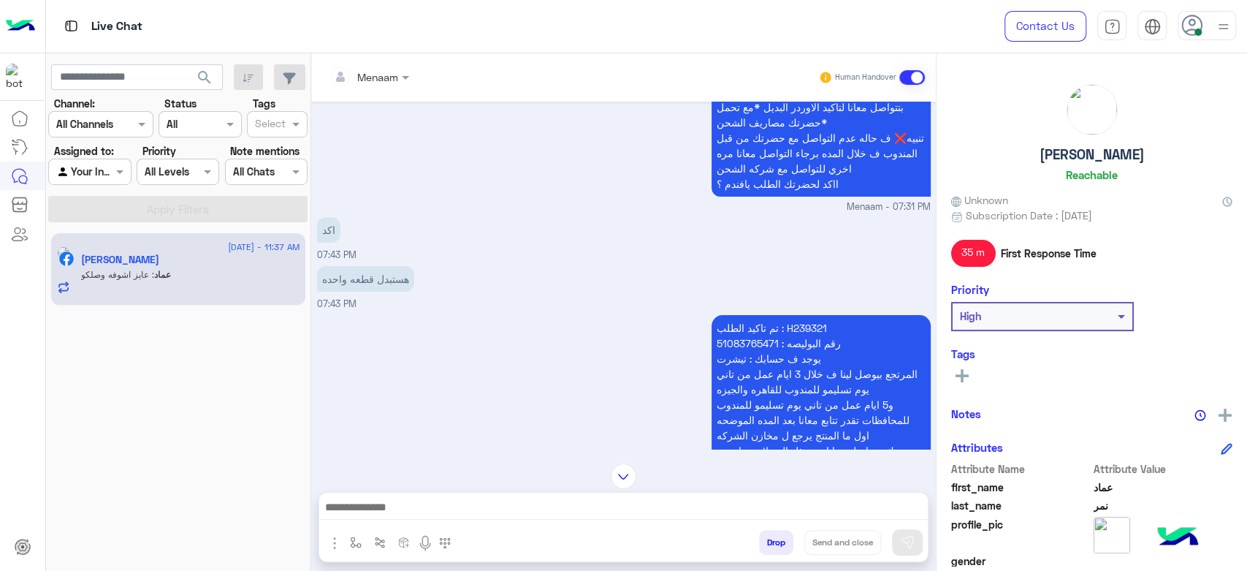
click at [796, 327] on p "تم تاكيد الطلب : H239321 رقم البوليصه : 51083765471 يوجد ف حسابك : تيشرت المرتج…" at bounding box center [821, 435] width 219 height 240
copy p "H239321"
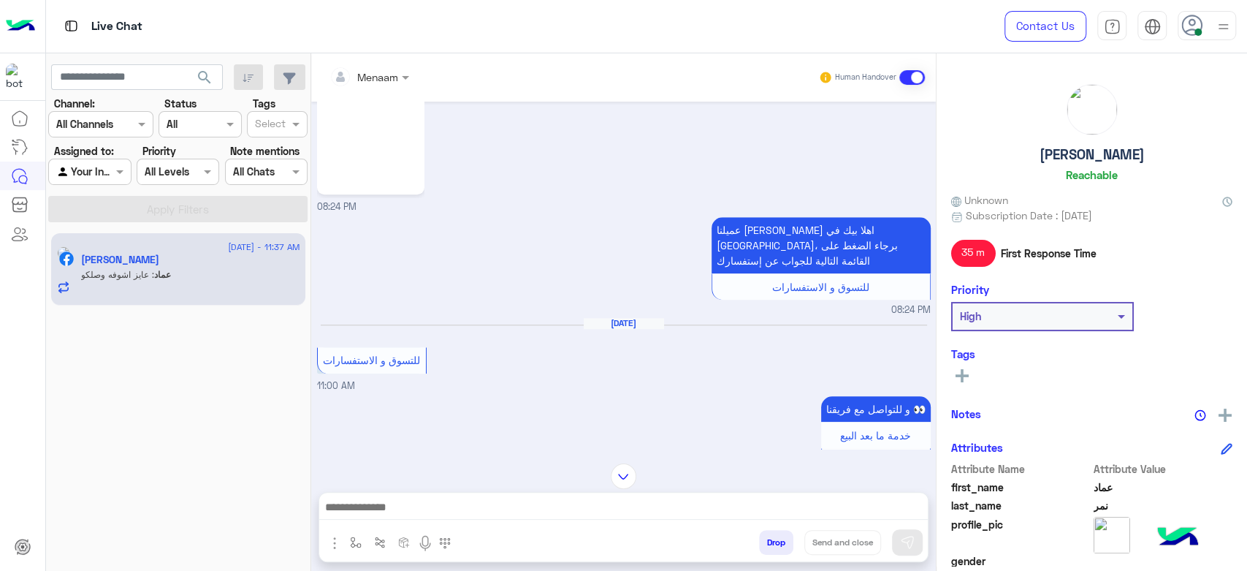
scroll to position [939, 0]
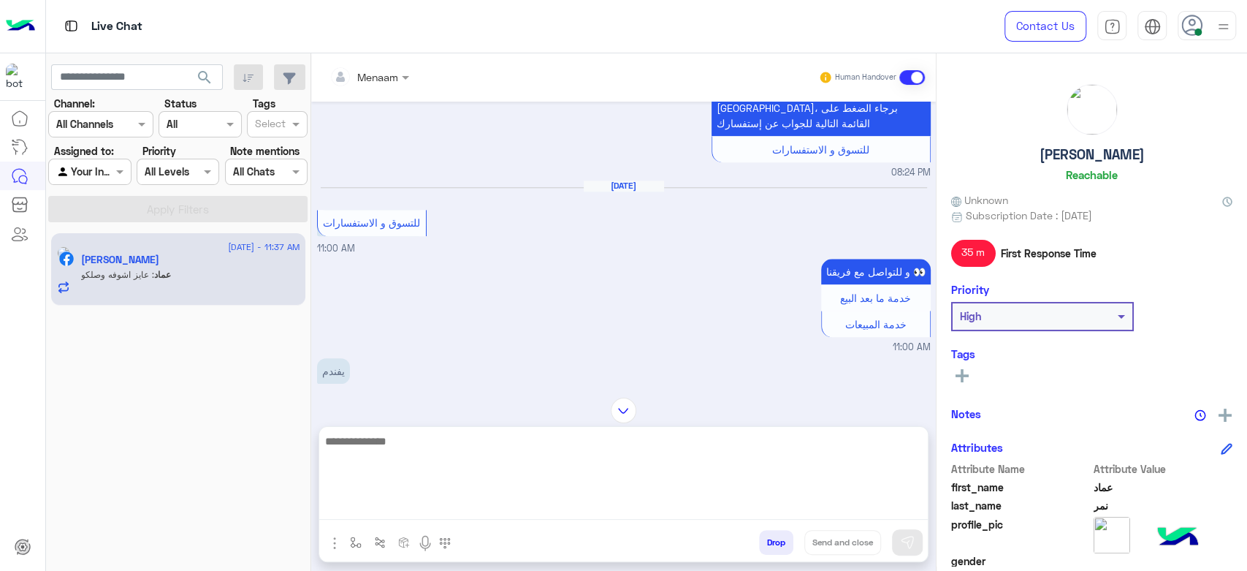
click at [381, 507] on textarea at bounding box center [623, 476] width 609 height 88
paste textarea "**********"
type textarea "**********"
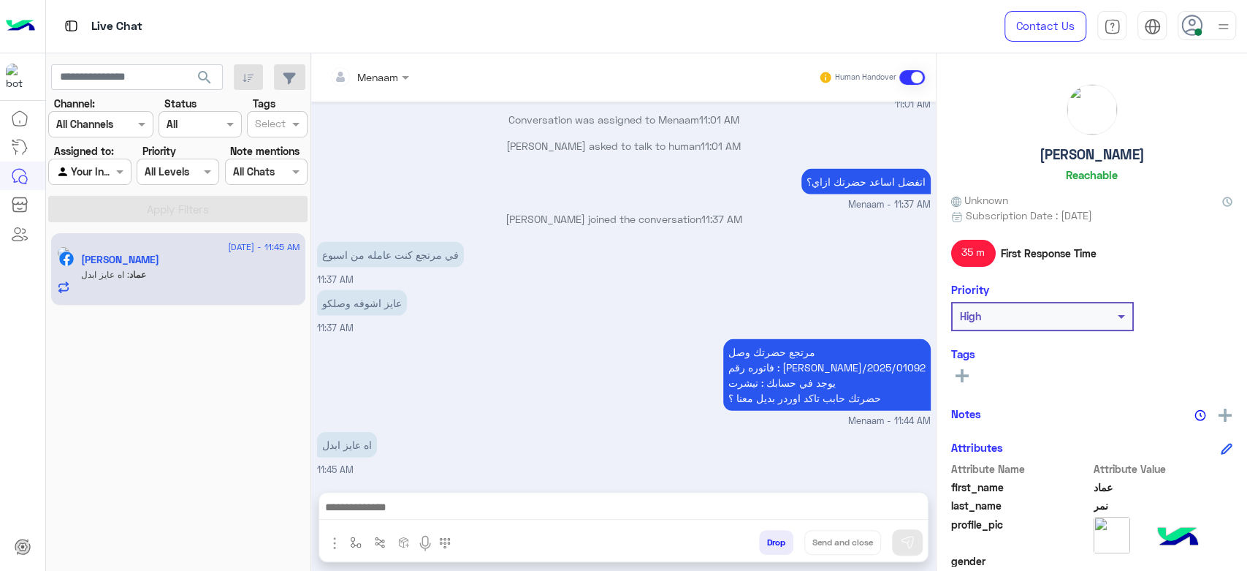
scroll to position [2069, 0]
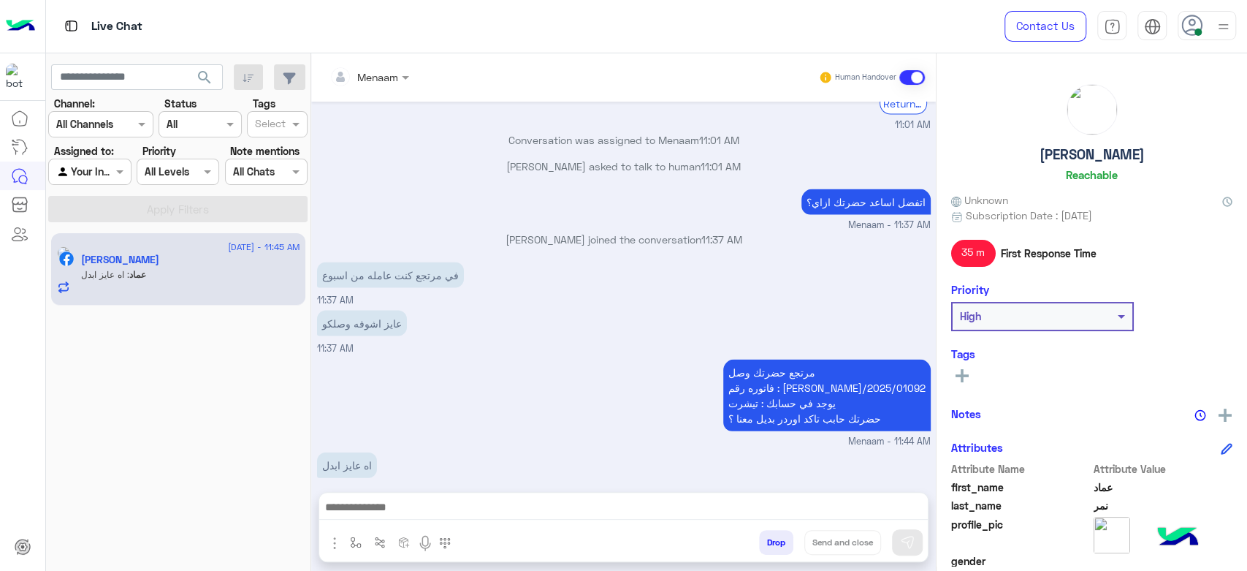
click at [451, 495] on div at bounding box center [623, 511] width 609 height 37
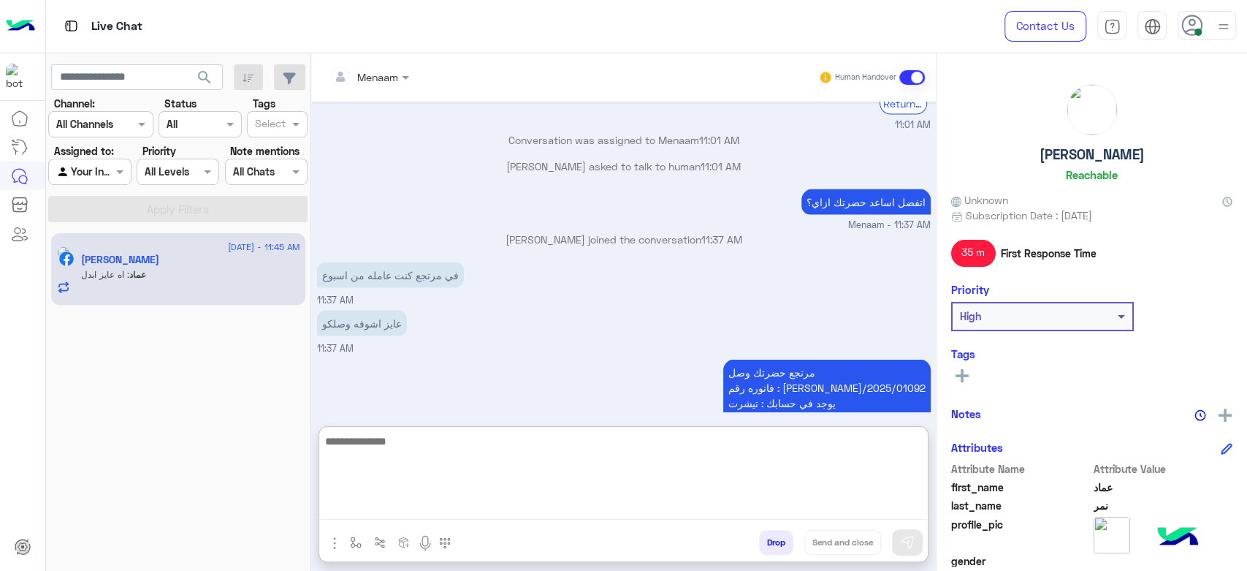
click at [457, 504] on textarea at bounding box center [623, 476] width 609 height 88
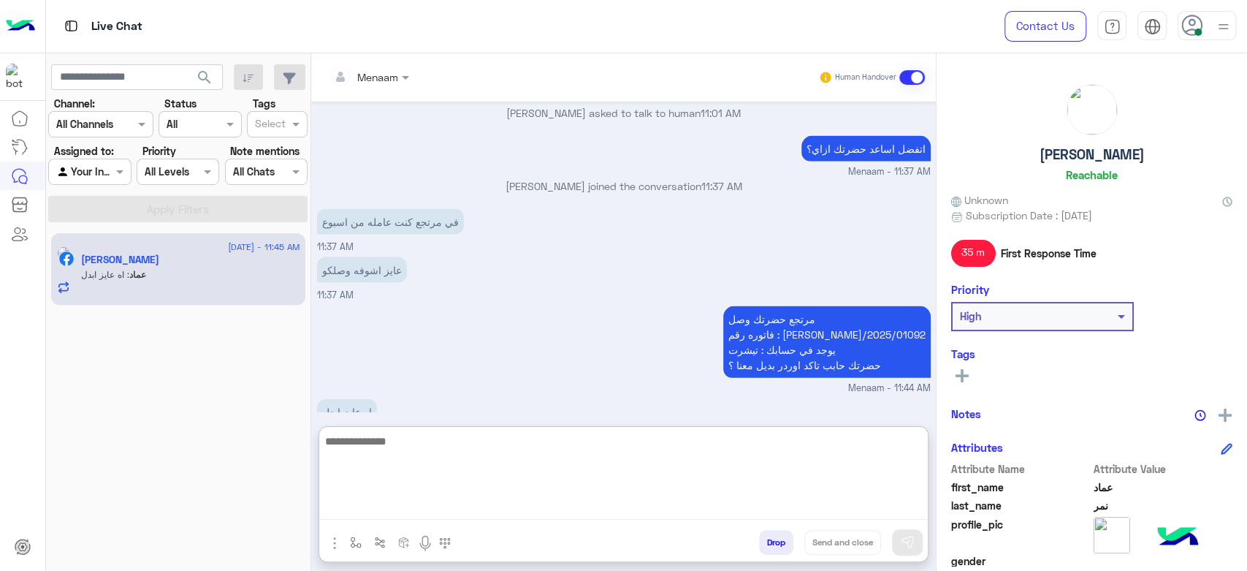
paste textarea "**********"
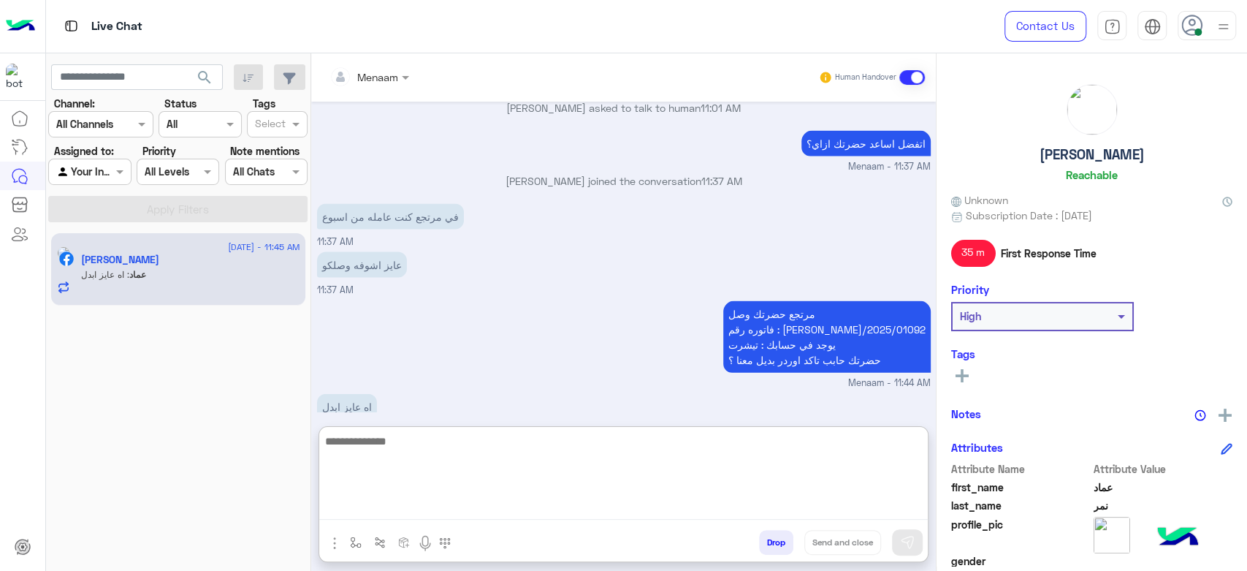
type textarea "**********"
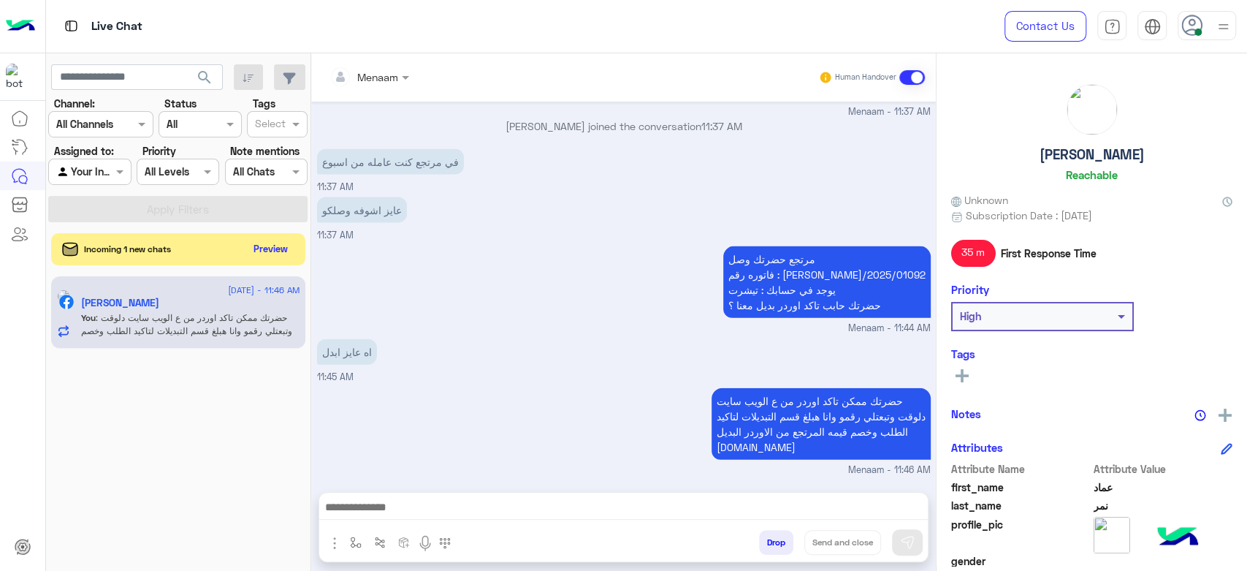
scroll to position [2178, 0]
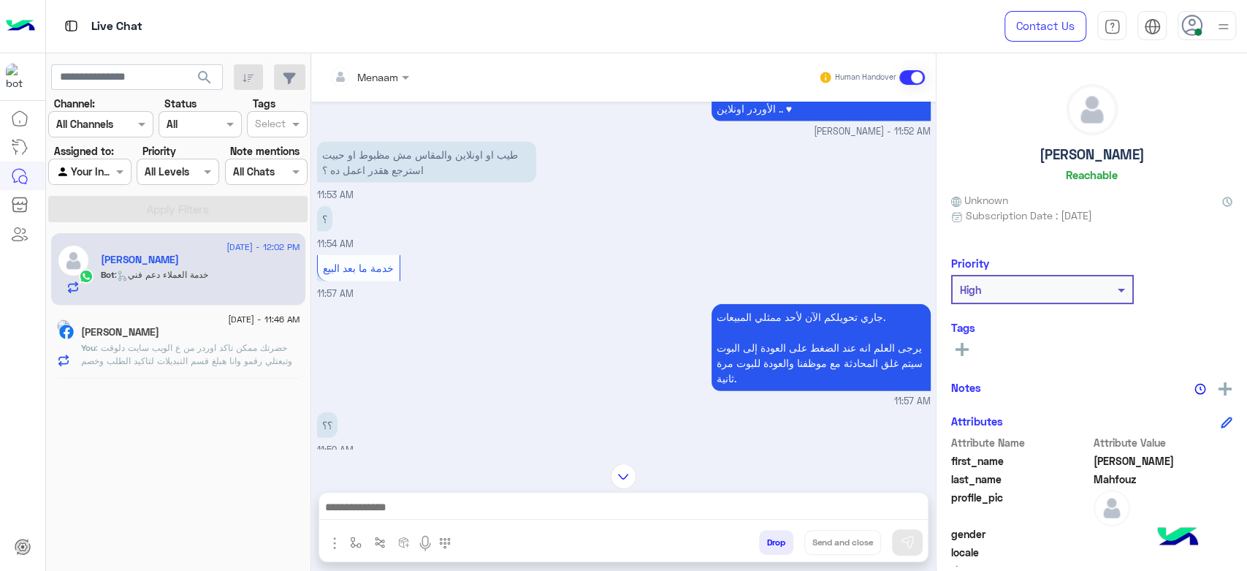
scroll to position [2123, 0]
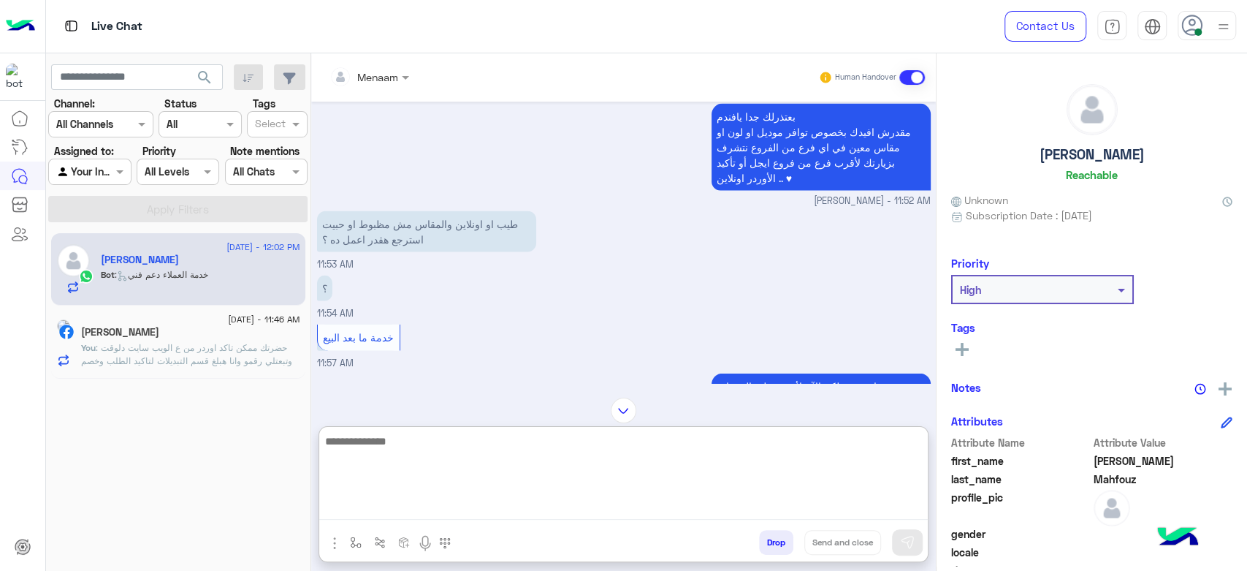
click at [441, 512] on textarea at bounding box center [623, 476] width 609 height 88
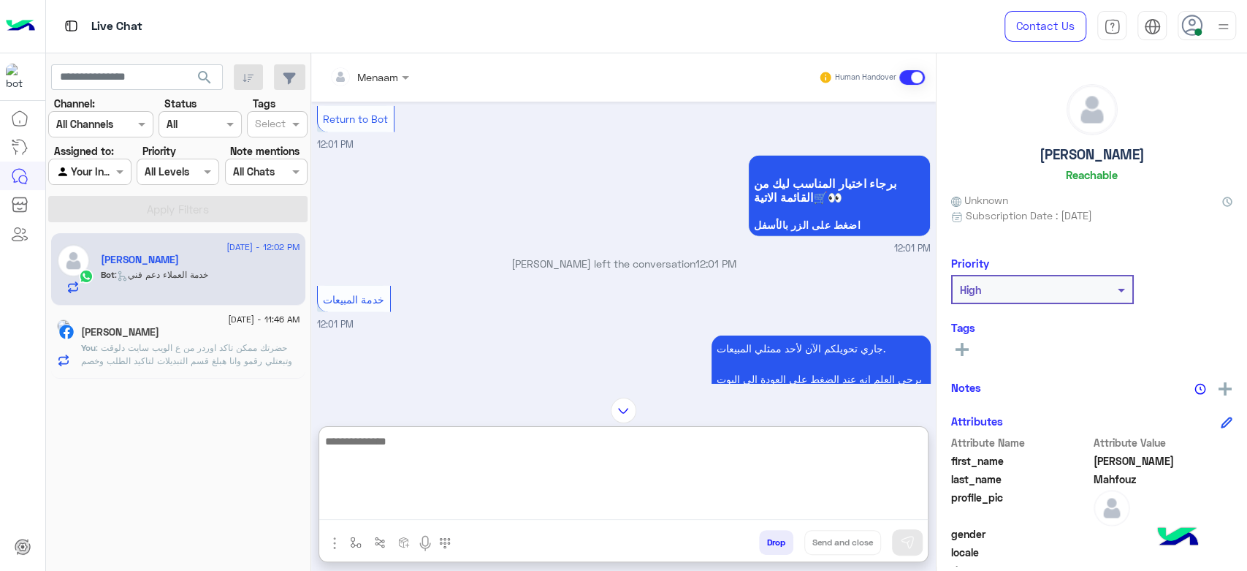
scroll to position [2610, 0]
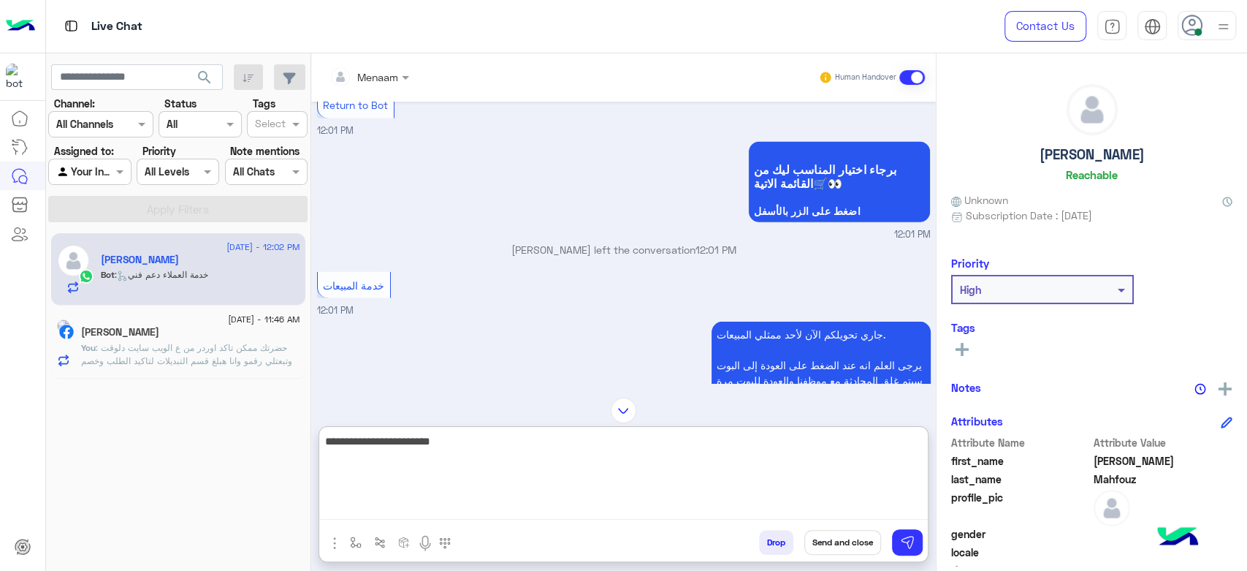
type textarea "**********"
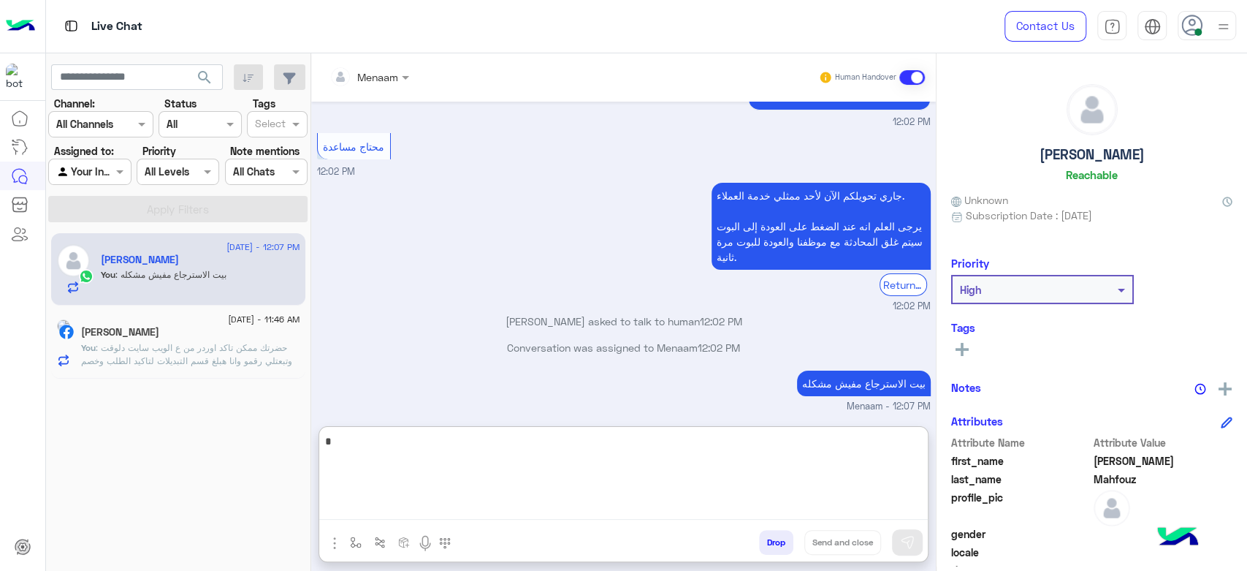
scroll to position [3335, 0]
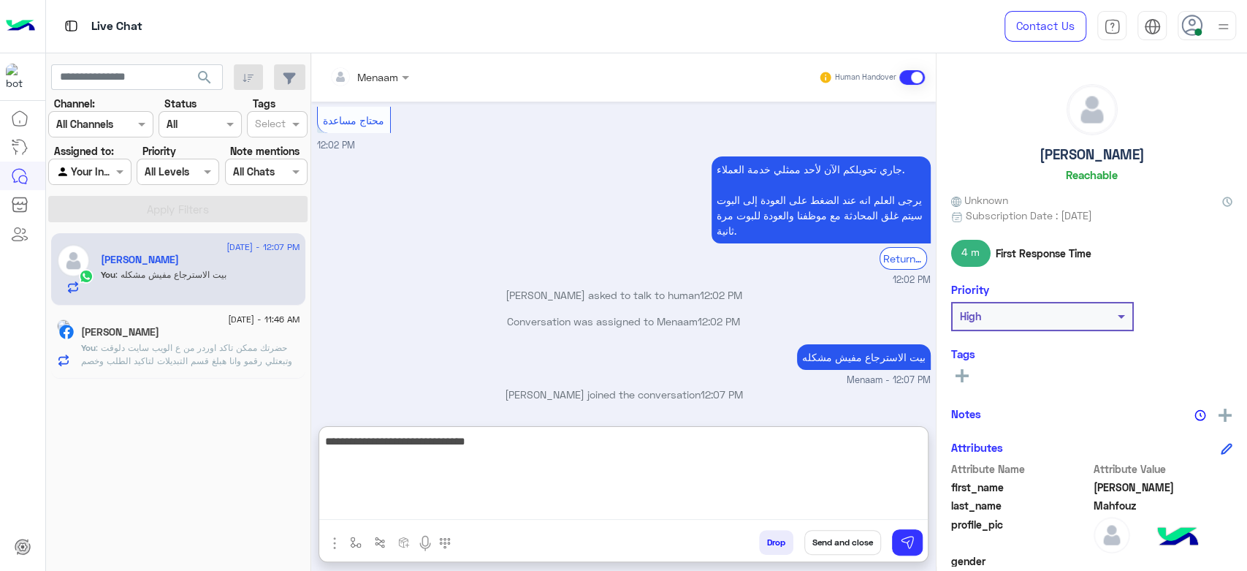
type textarea "**********"
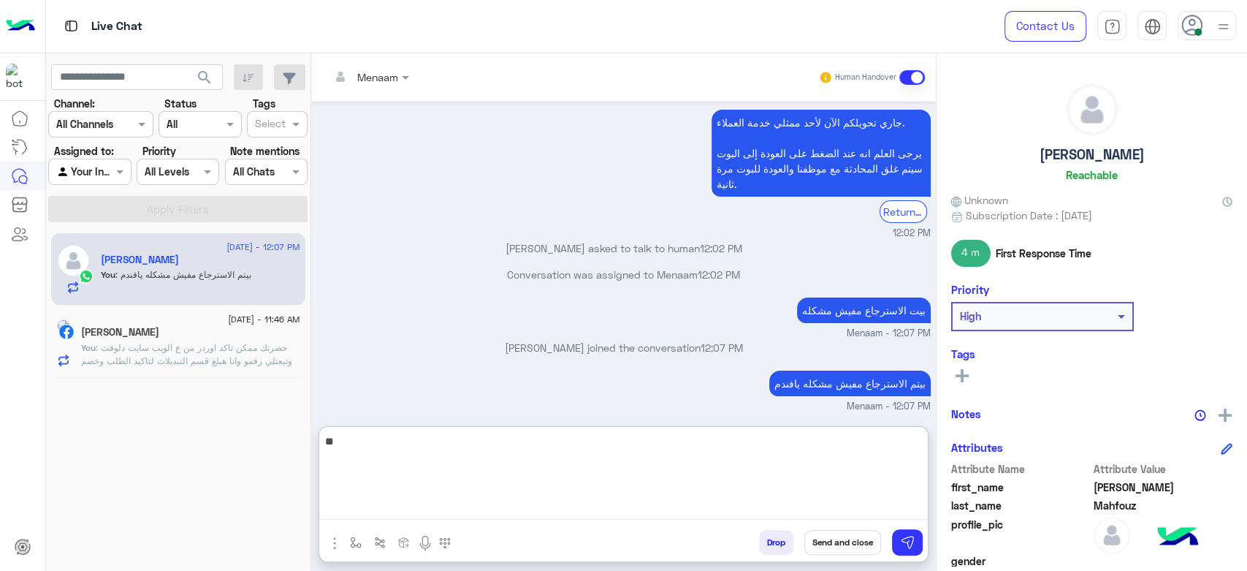
type textarea "*"
type textarea "**********"
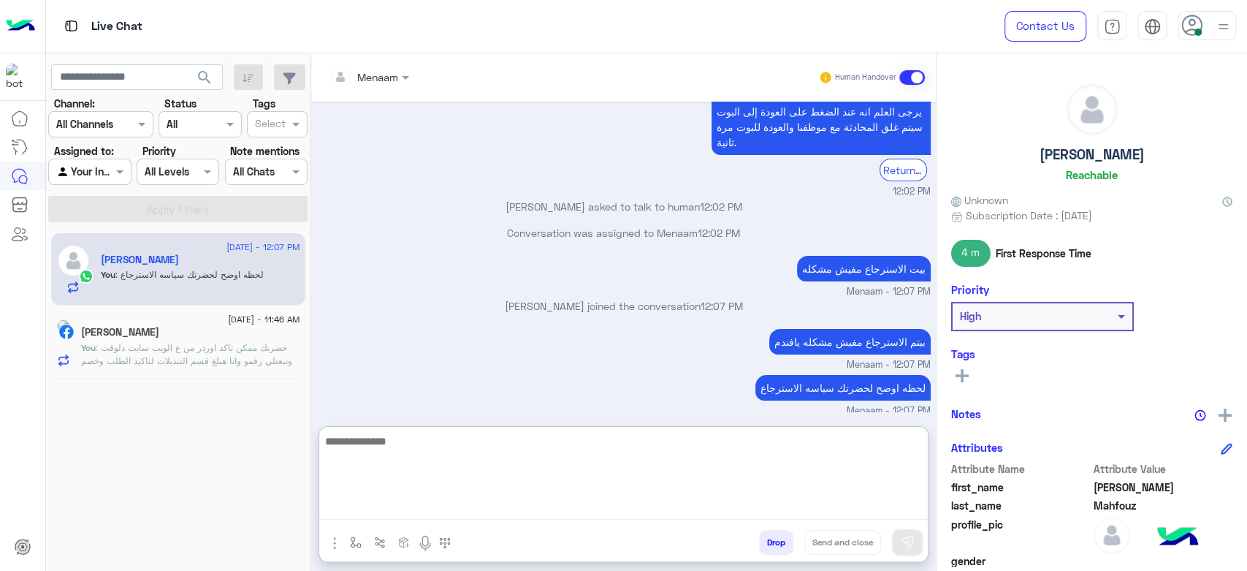
scroll to position [3429, 0]
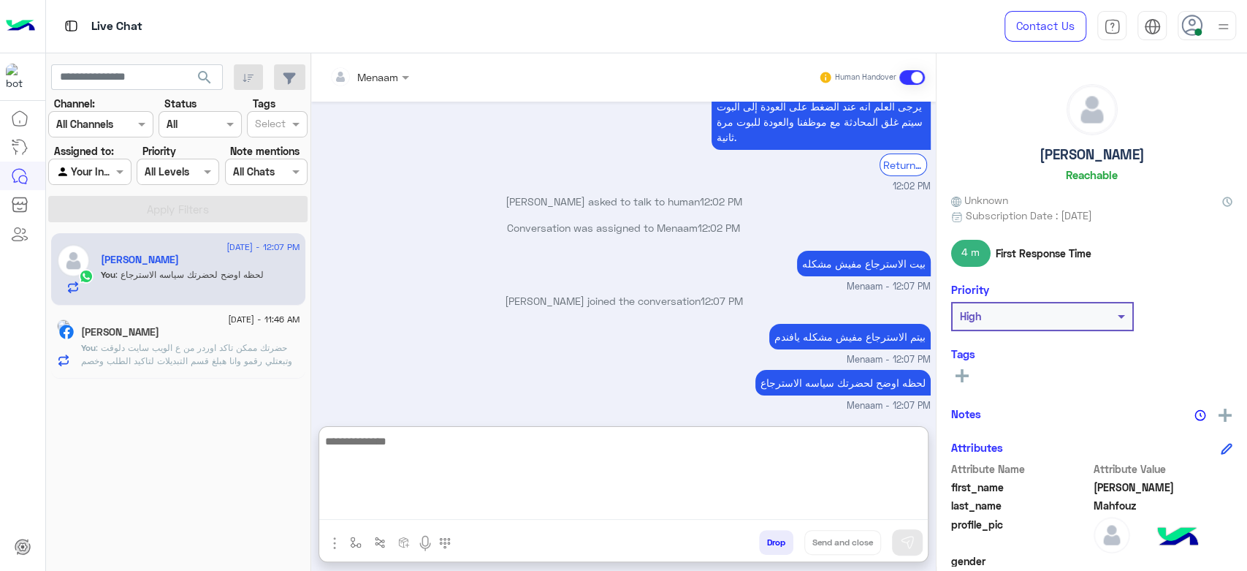
click at [454, 460] on textarea at bounding box center [623, 476] width 609 height 88
paste textarea "**********"
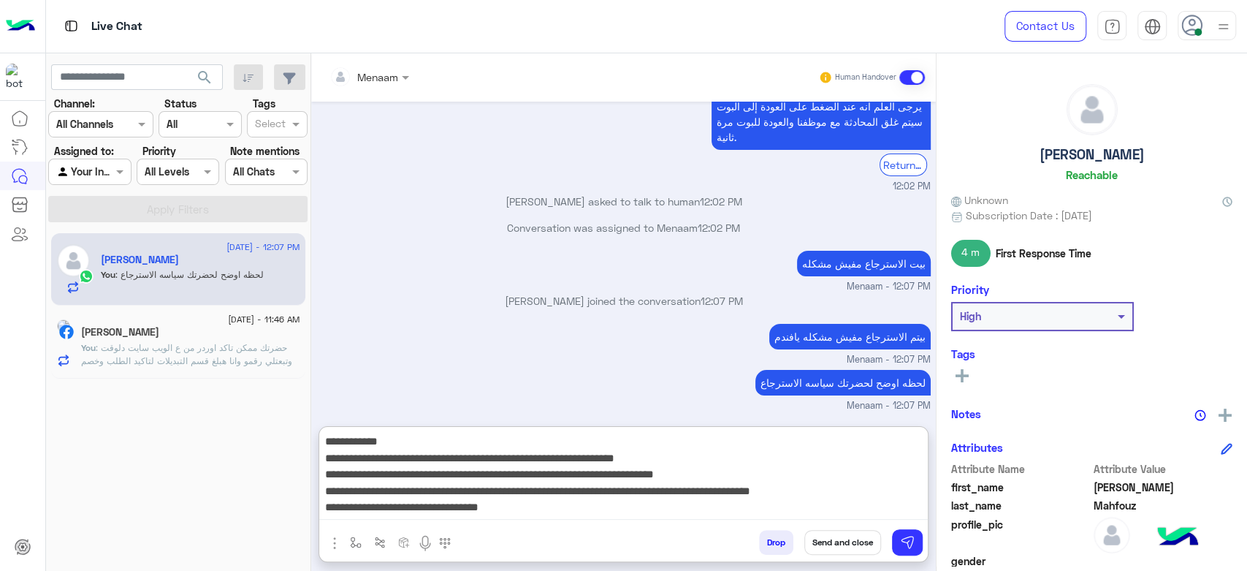
scroll to position [28, 0]
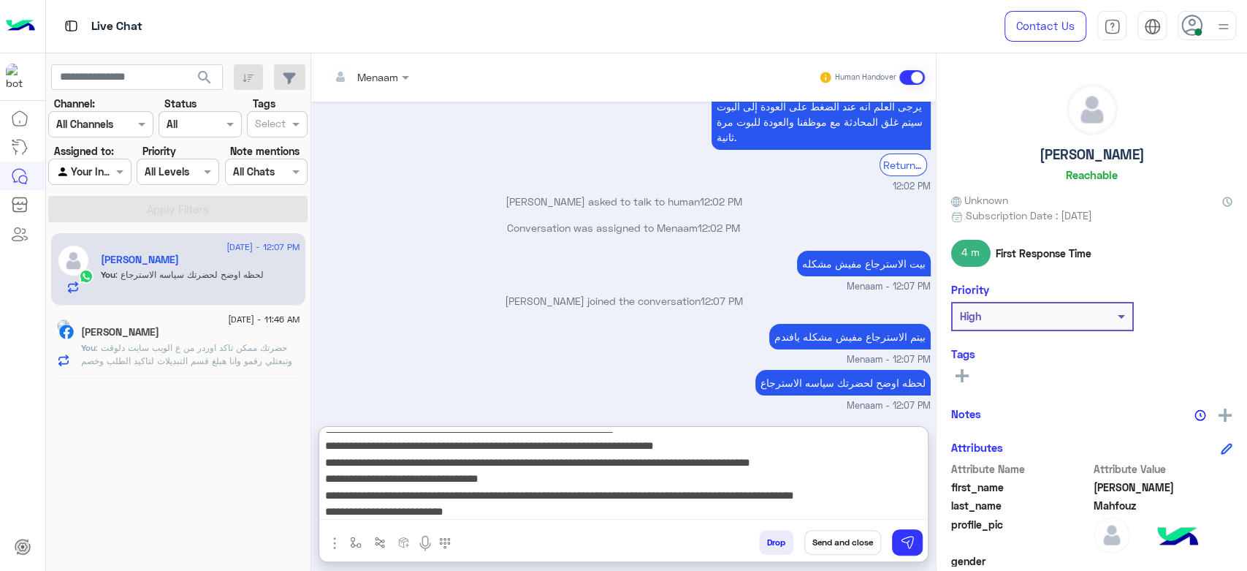
click at [832, 507] on textarea "**********" at bounding box center [623, 476] width 609 height 88
click at [831, 513] on textarea "**********" at bounding box center [623, 476] width 609 height 88
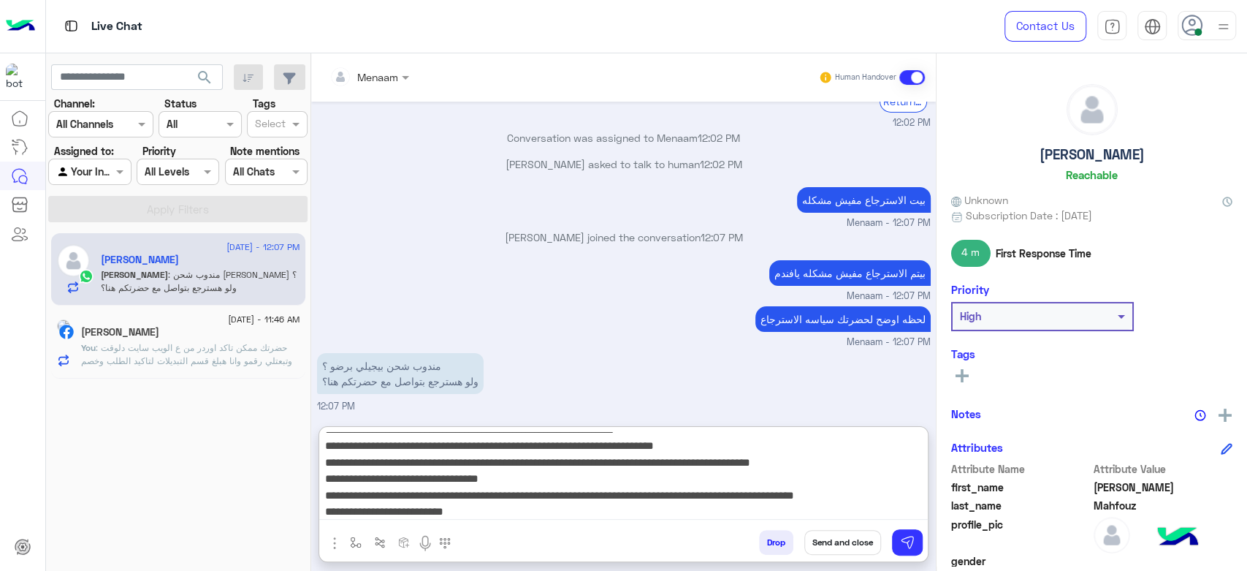
click at [831, 513] on textarea "**********" at bounding box center [623, 476] width 609 height 88
type textarea "**********"
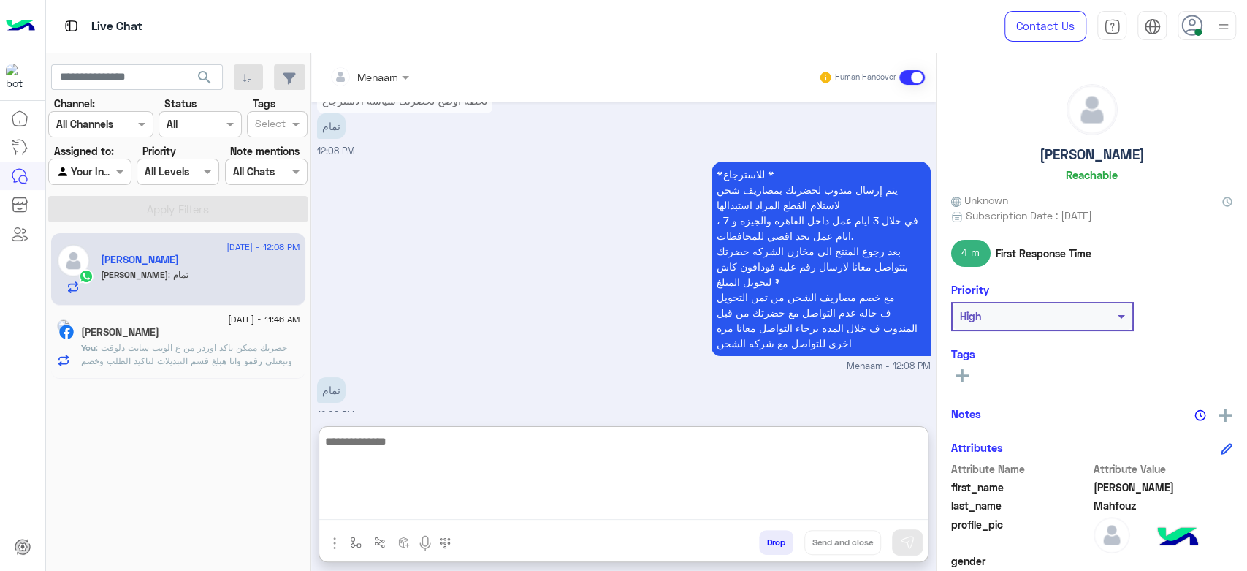
scroll to position [3830, 0]
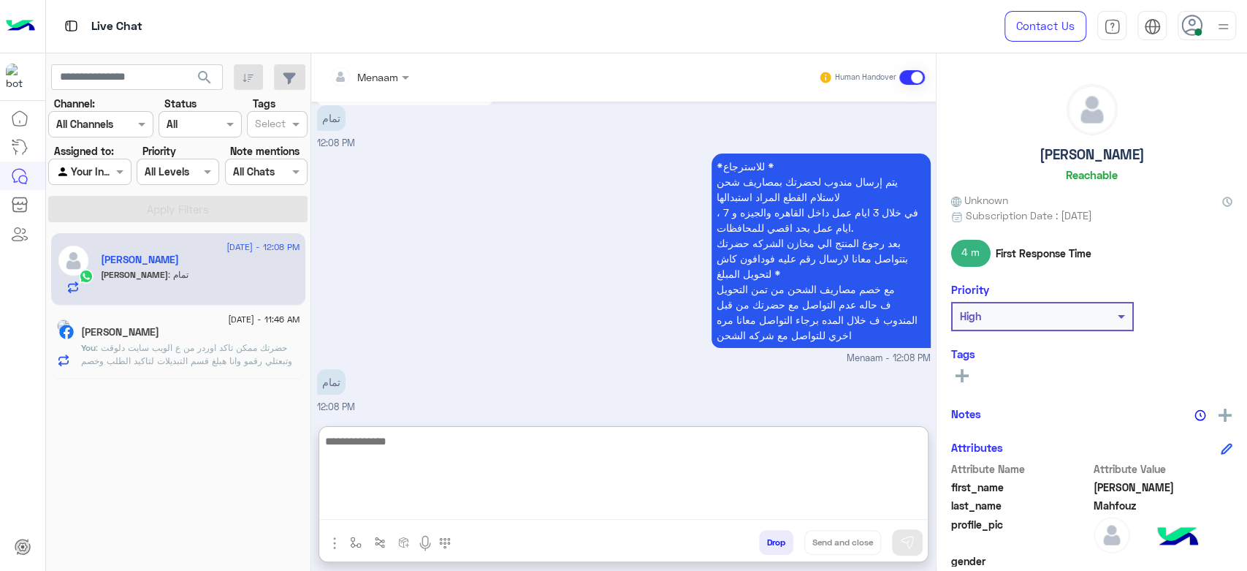
click at [415, 438] on textarea at bounding box center [623, 476] width 609 height 88
click at [394, 450] on textarea at bounding box center [623, 476] width 609 height 88
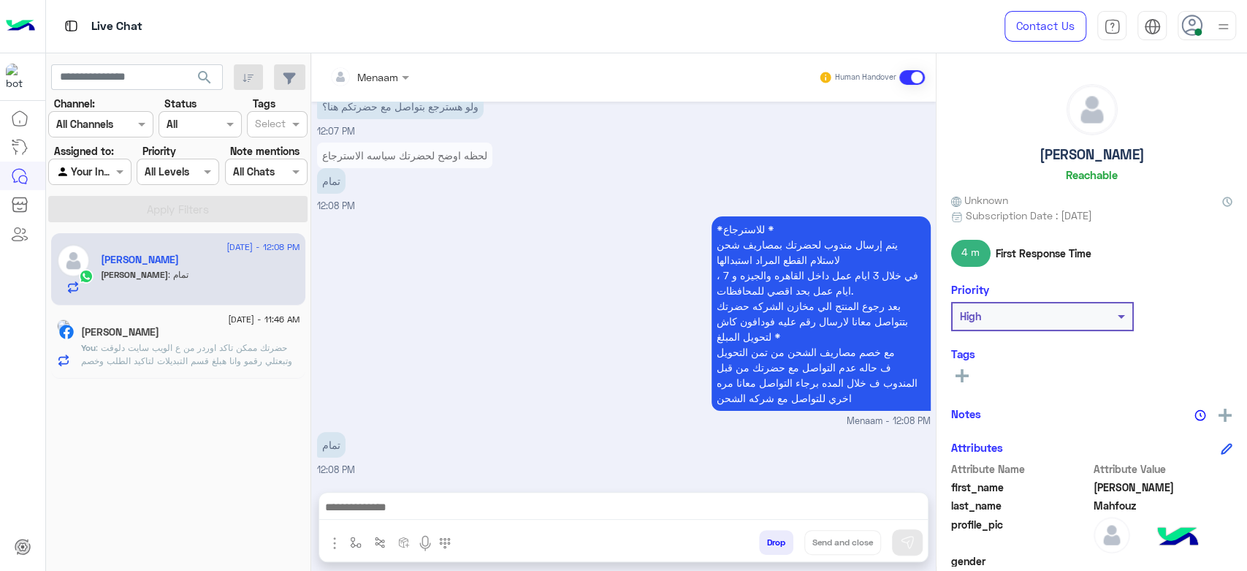
scroll to position [3765, 0]
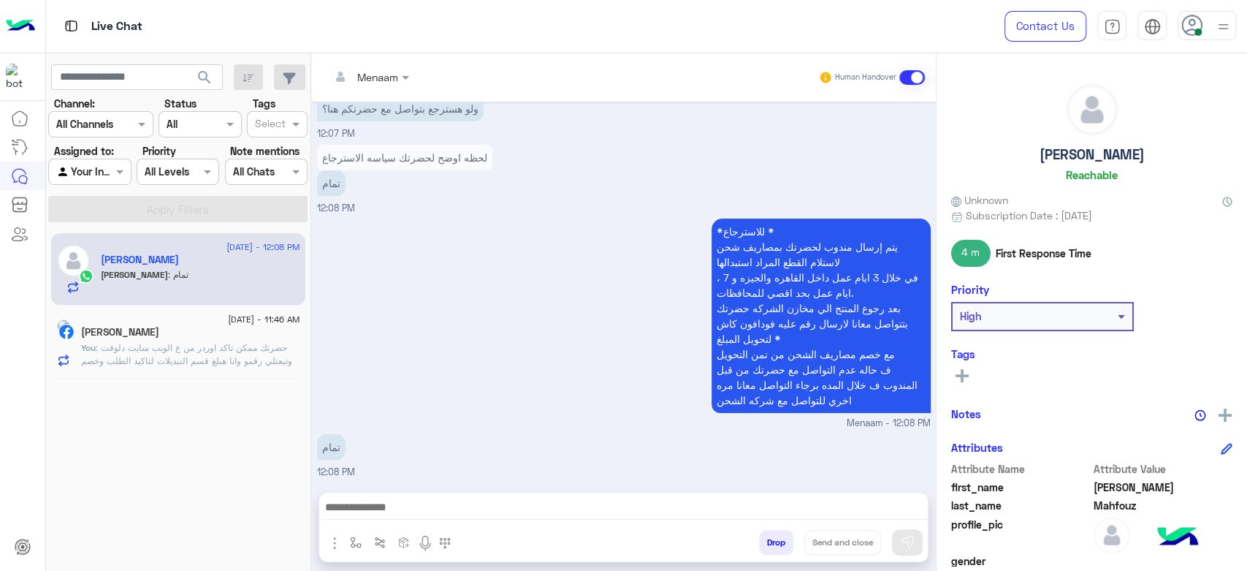
click at [409, 501] on textarea at bounding box center [623, 509] width 609 height 22
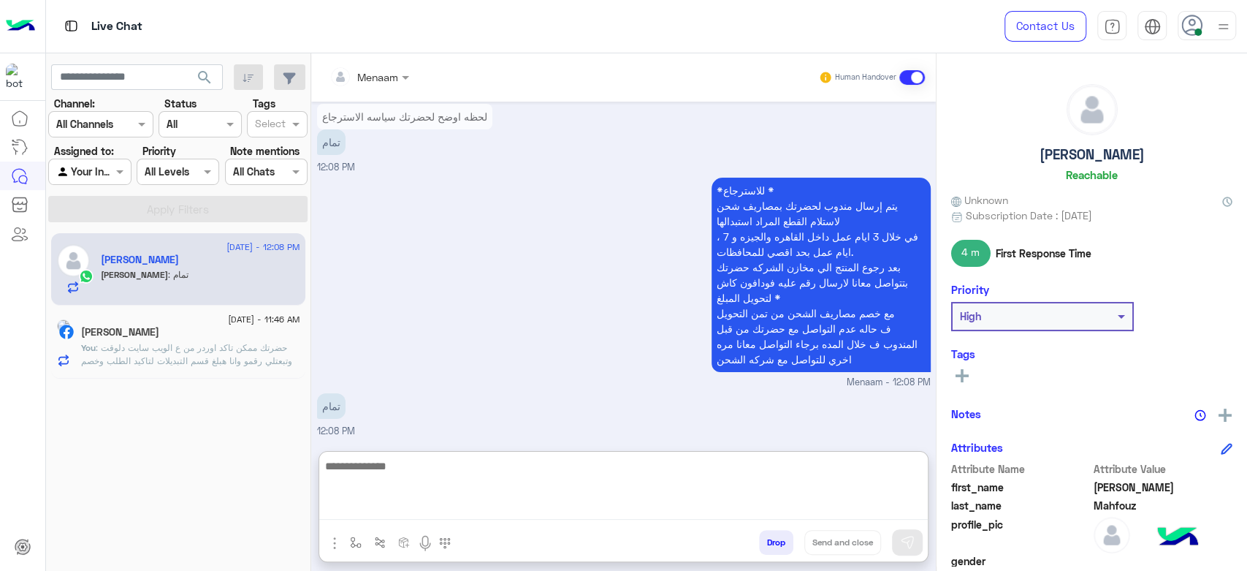
paste textarea "**********"
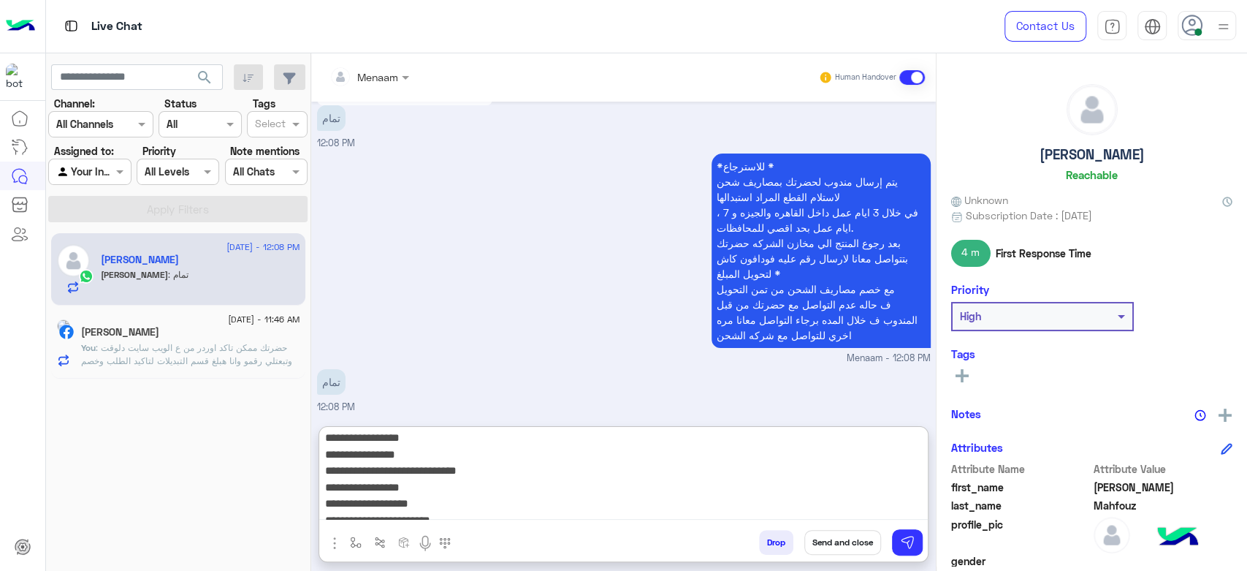
scroll to position [0, 0]
click at [912, 446] on textarea "**********" at bounding box center [623, 476] width 609 height 88
click at [912, 443] on textarea "**********" at bounding box center [623, 476] width 609 height 88
click at [916, 444] on textarea "**********" at bounding box center [623, 476] width 609 height 88
click at [907, 441] on textarea "**********" at bounding box center [623, 476] width 609 height 88
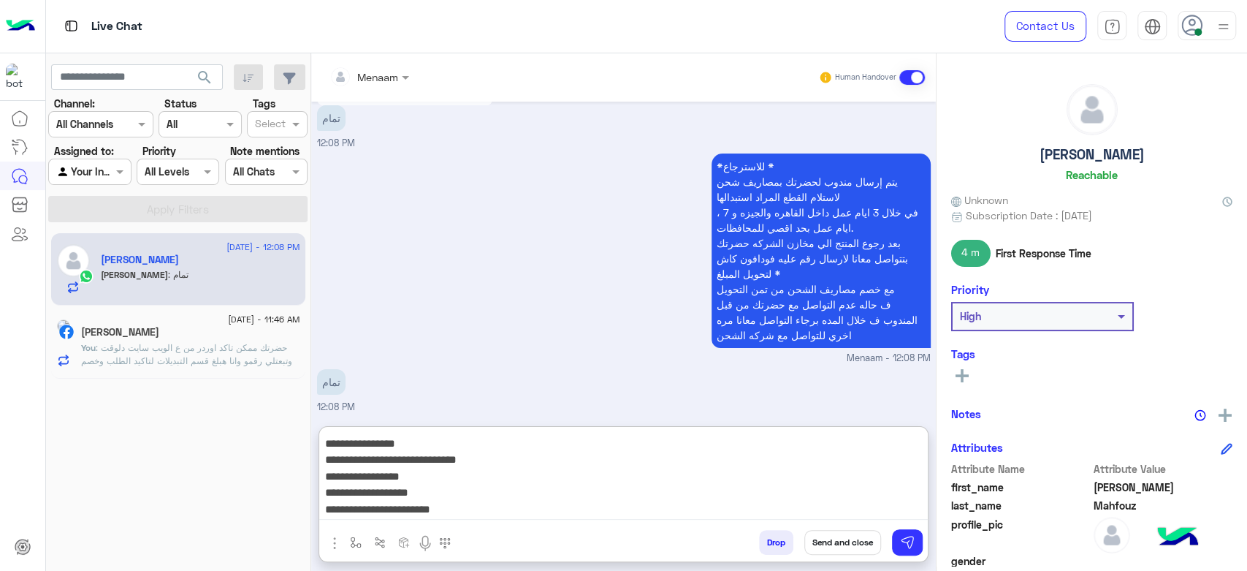
scroll to position [80, 0]
click at [885, 443] on textarea "**********" at bounding box center [623, 476] width 609 height 88
drag, startPoint x: 885, startPoint y: 443, endPoint x: 849, endPoint y: 484, distance: 54.4
click at [849, 484] on textarea "**********" at bounding box center [623, 476] width 609 height 88
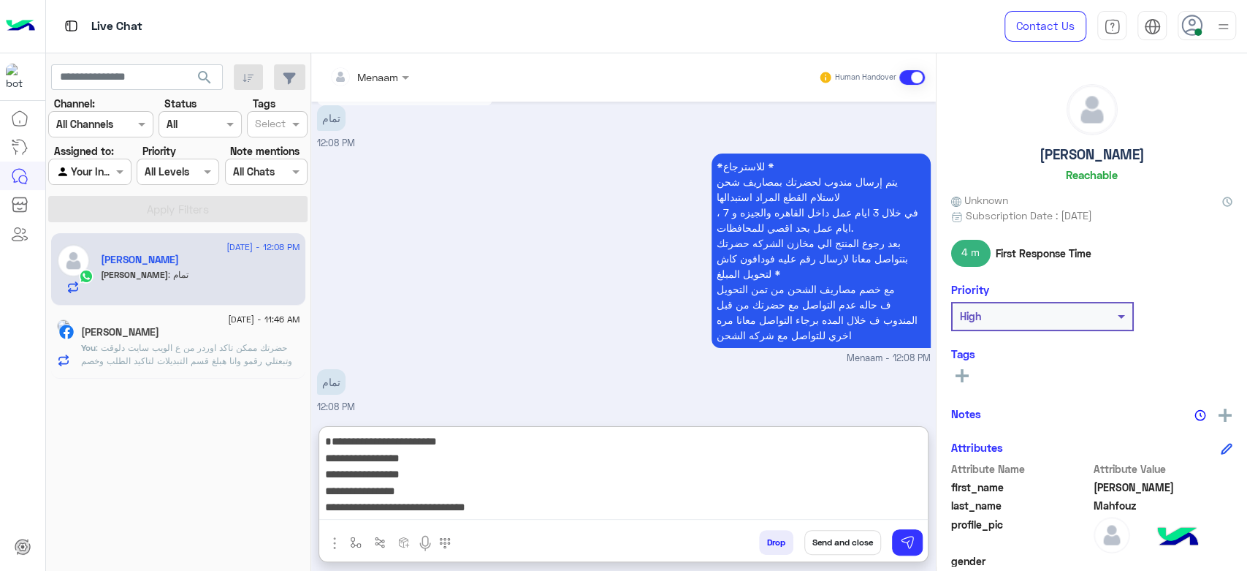
scroll to position [0, 0]
drag, startPoint x: 908, startPoint y: 437, endPoint x: 916, endPoint y: 438, distance: 7.3
click at [916, 438] on textarea "**********" at bounding box center [623, 476] width 609 height 88
click at [889, 447] on textarea "**********" at bounding box center [623, 476] width 609 height 88
click at [889, 448] on textarea "**********" at bounding box center [623, 476] width 609 height 88
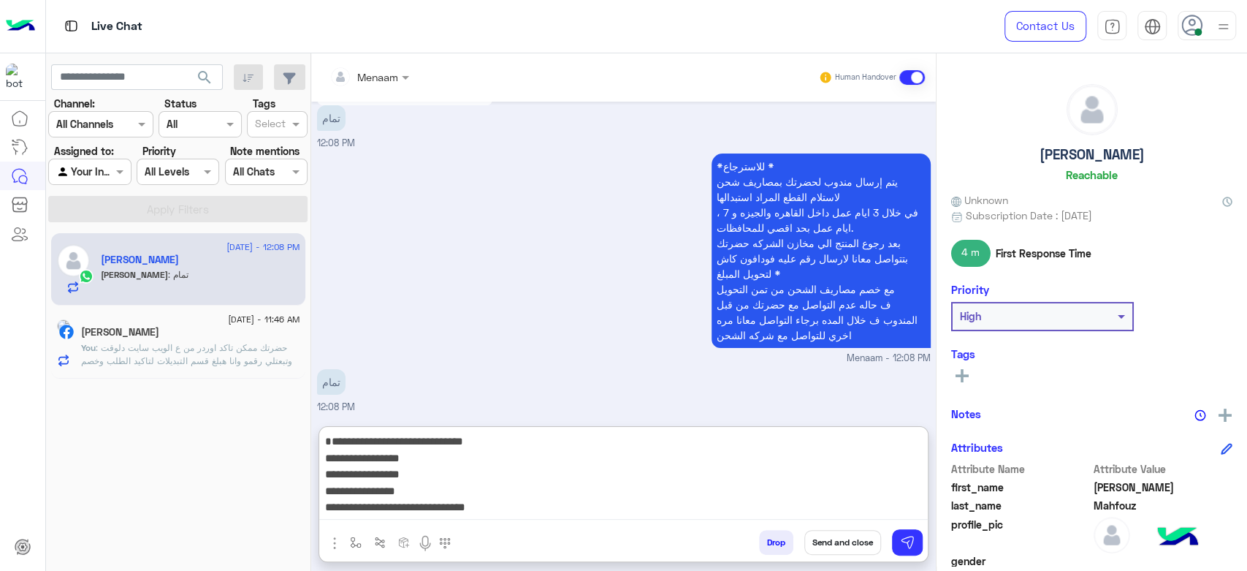
type textarea "**********"
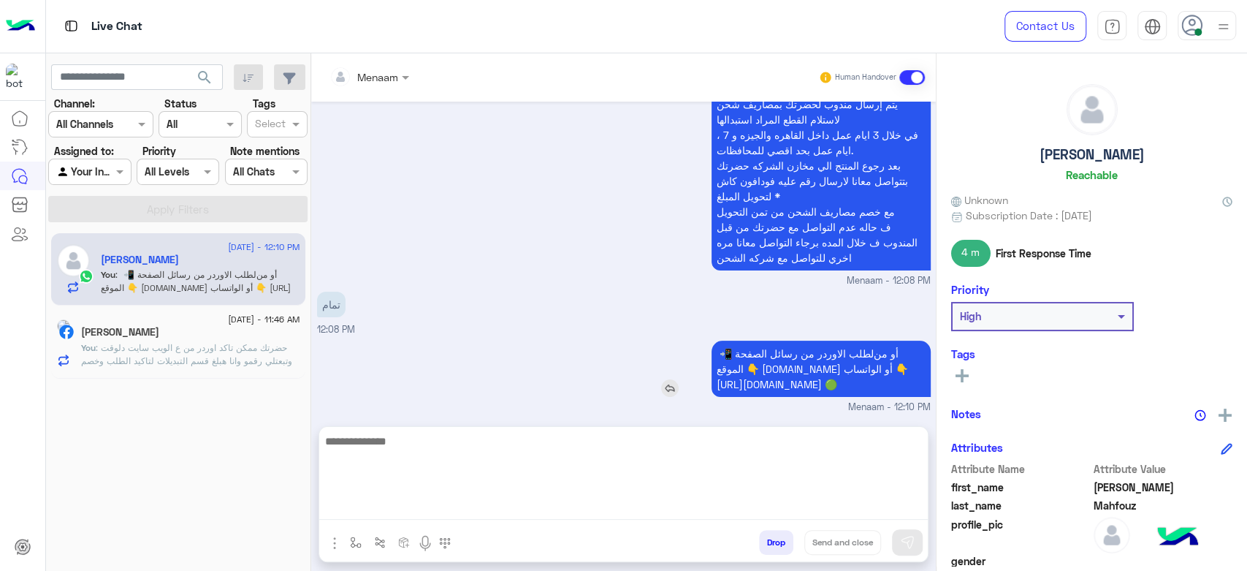
click at [880, 346] on div "لطلب الاوردر من رسائل الصفحة 📲 ‏‎أو من الموقع 👇 www.eagle.com.eg ‏‎أو الواتساب …" at bounding box center [779, 369] width 303 height 64
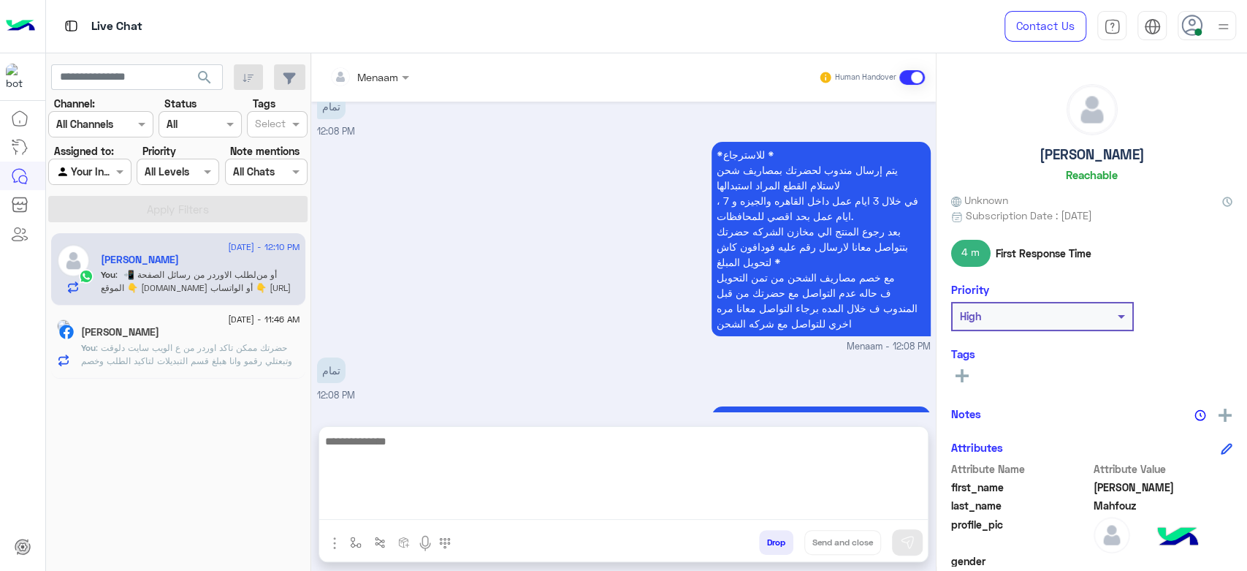
click at [880, 346] on div "Sep 2, 2025 كنت هطلب دول بس لو حضرتك تقدر تقولي متاحين في انهي فروع بالمقاسات و…" at bounding box center [623, 257] width 625 height 310
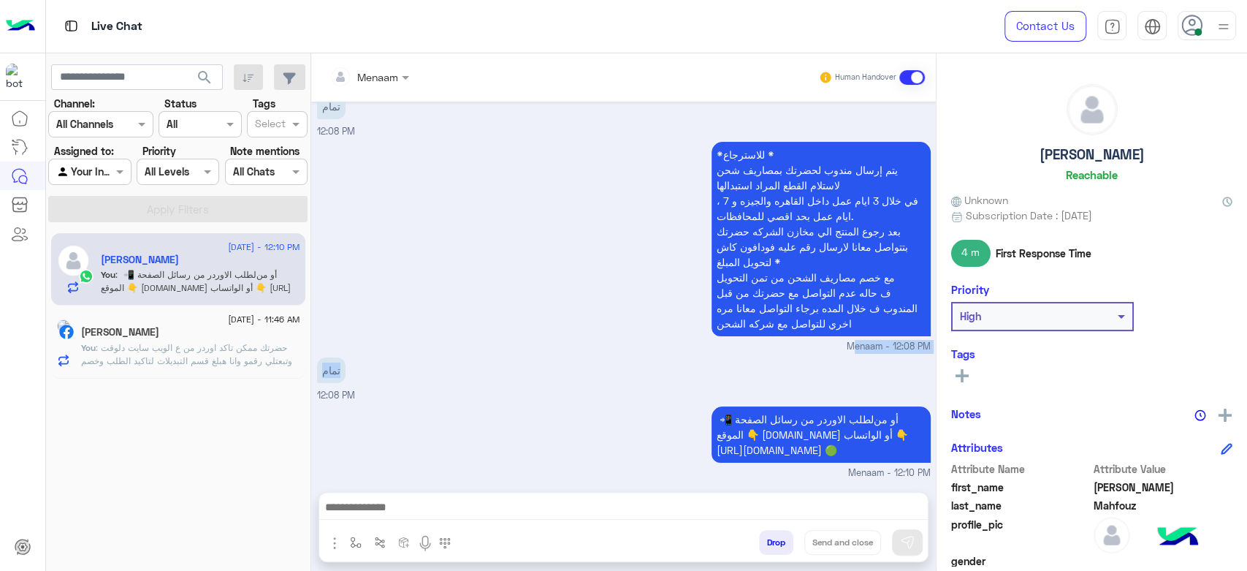
drag, startPoint x: 881, startPoint y: 346, endPoint x: 870, endPoint y: 387, distance: 42.4
click at [870, 387] on div "Sep 2, 2025 كنت هطلب دول بس لو حضرتك تقدر تقولي متاحين في انهي فروع بالمقاسات و…" at bounding box center [623, 290] width 625 height 376
click at [858, 413] on span "لطلب الاوردر من رسائل الصفحة 📲 ‏‎أو من الموقع 👇 www.eagle.com.eg ‏‎أو الواتساب …" at bounding box center [812, 434] width 191 height 43
drag, startPoint x: 858, startPoint y: 410, endPoint x: 858, endPoint y: 449, distance: 38.7
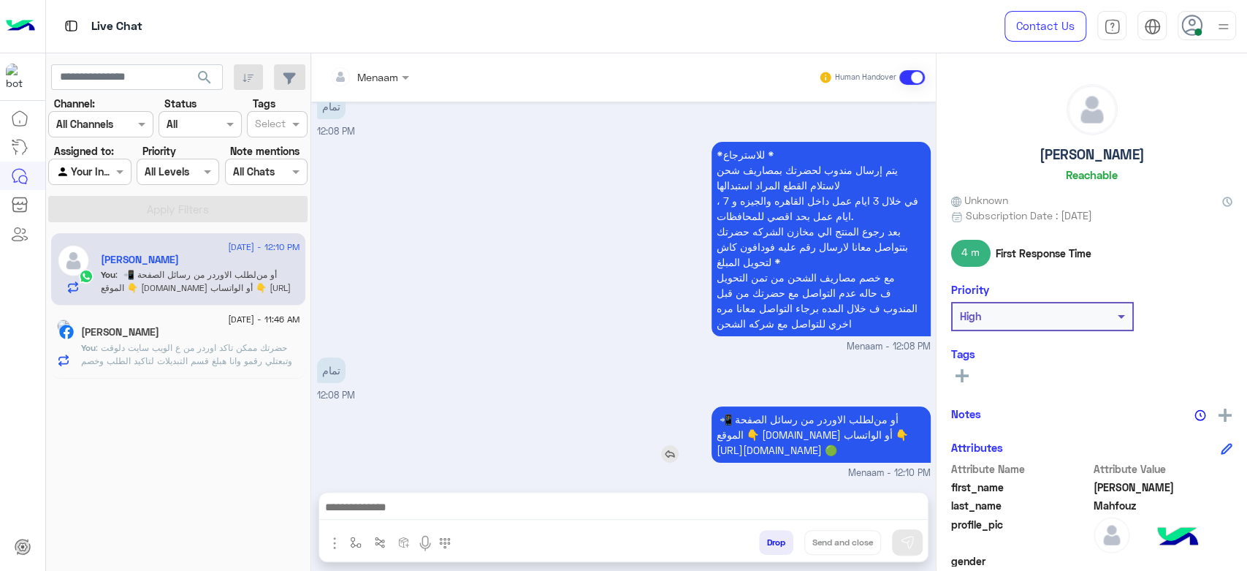
click at [858, 449] on span "لطلب الاوردر من رسائل الصفحة 📲 ‏‎أو من الموقع 👇 www.eagle.com.eg ‏‎أو الواتساب …" at bounding box center [812, 434] width 191 height 43
copy app-msgs-text
click at [704, 503] on textarea at bounding box center [623, 509] width 609 height 22
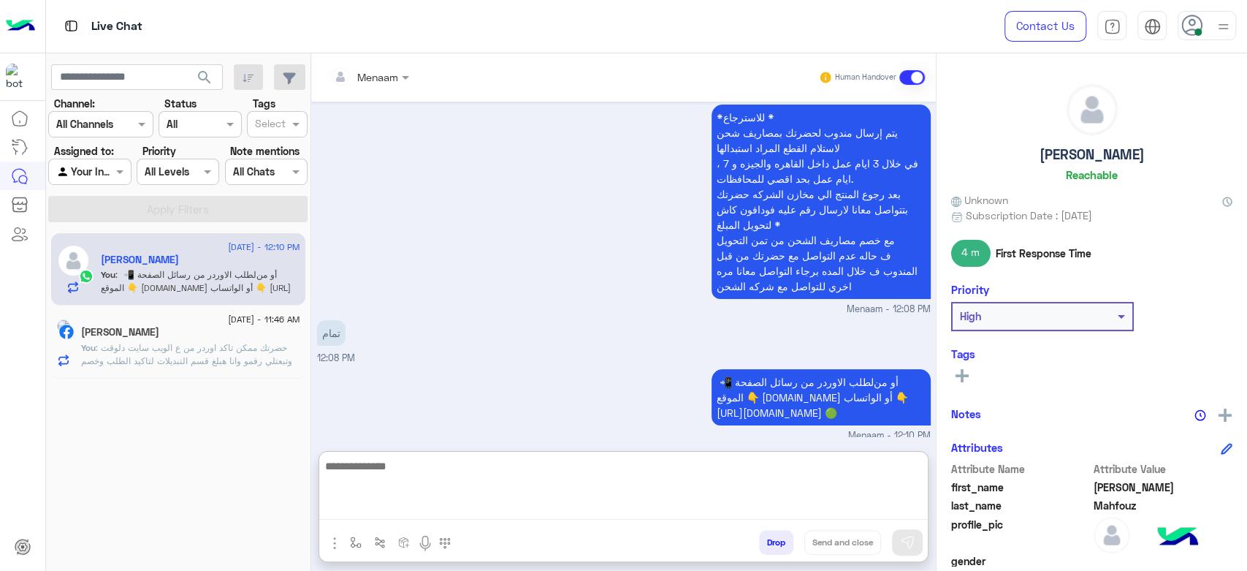
scroll to position [3907, 0]
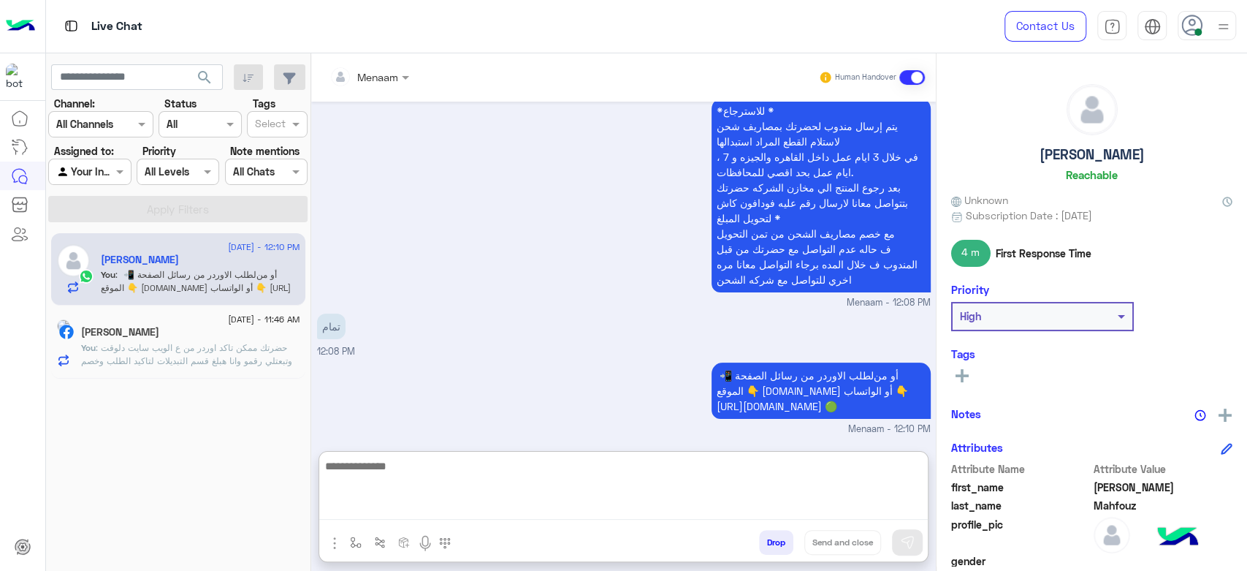
paste textarea "**********"
type textarea "**********"
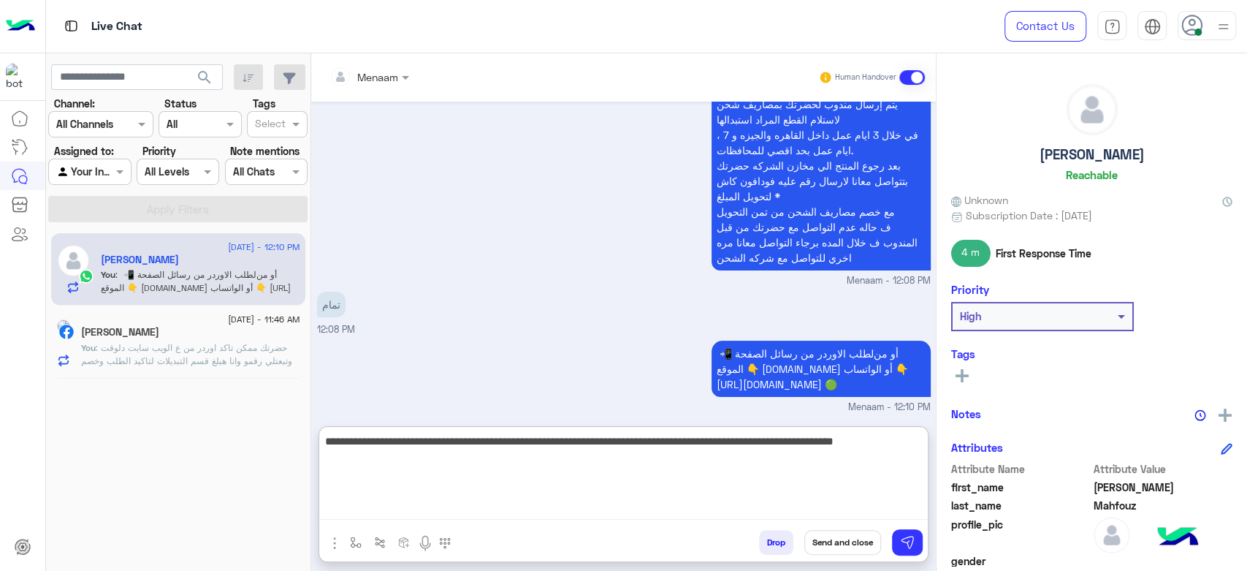
click at [886, 451] on textarea "**********" at bounding box center [623, 476] width 609 height 88
click at [797, 445] on textarea "**********" at bounding box center [623, 476] width 609 height 88
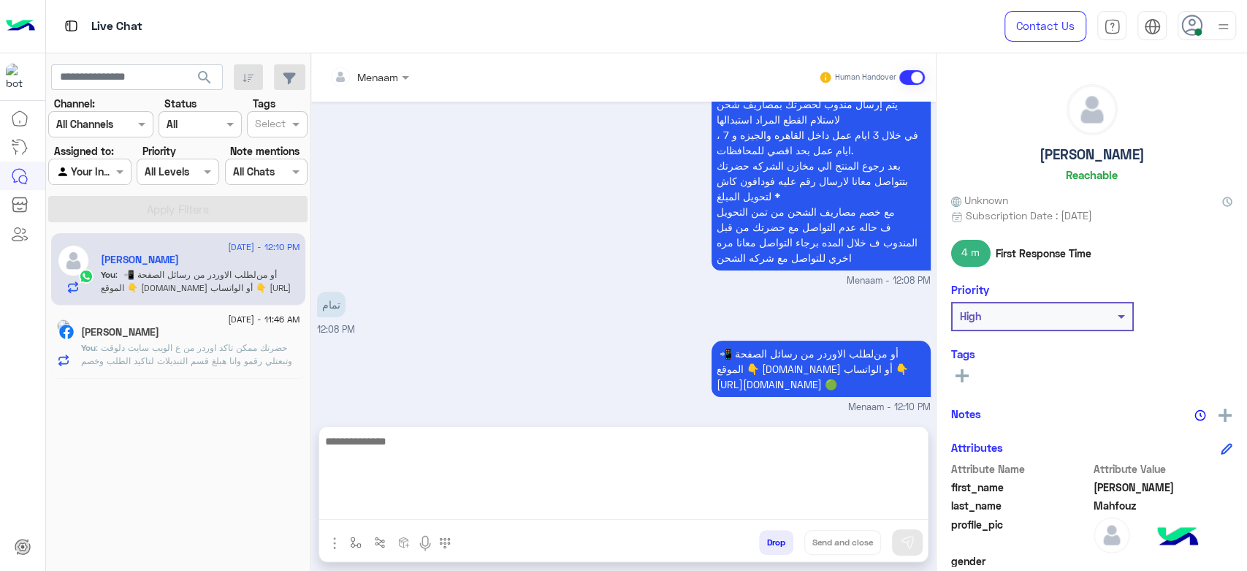
click at [164, 347] on span ": حضرتك ممكن تاكد اوردر من ع الويب سايت دلوقت وتبعتلي رقمو وانا هبلغ قسم التبدي…" at bounding box center [186, 360] width 211 height 37
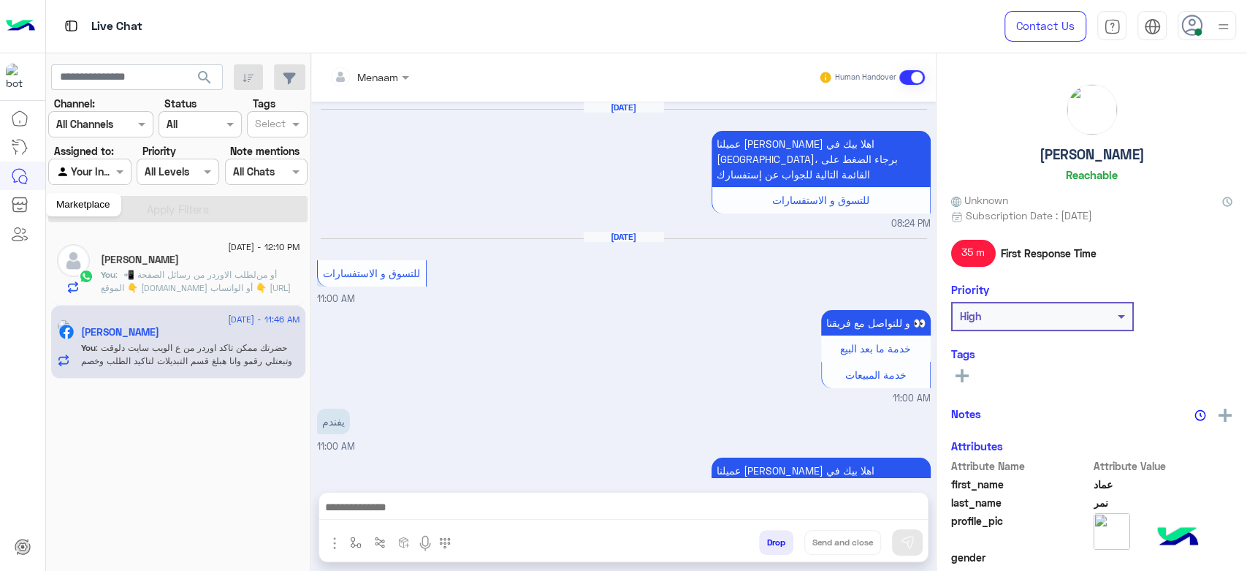
scroll to position [1291, 0]
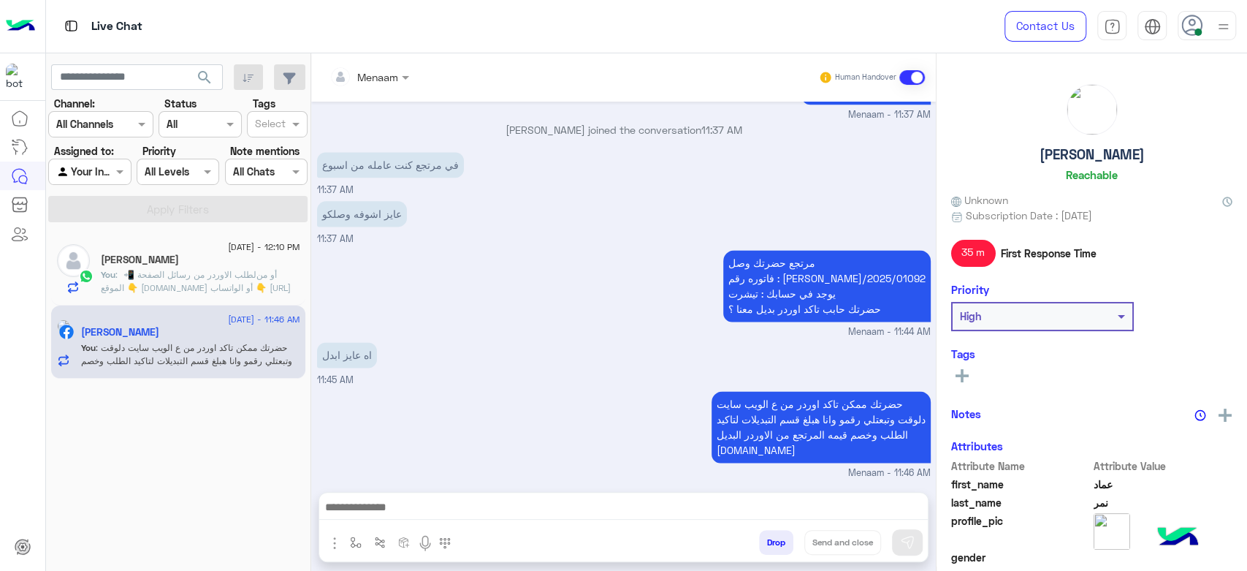
click at [200, 278] on span ": لطلب الاوردر من رسائل الصفحة 📲 ‏‎أو من الموقع 👇 www.eagle.com.eg ‏‎أو الواتسا…" at bounding box center [196, 287] width 190 height 37
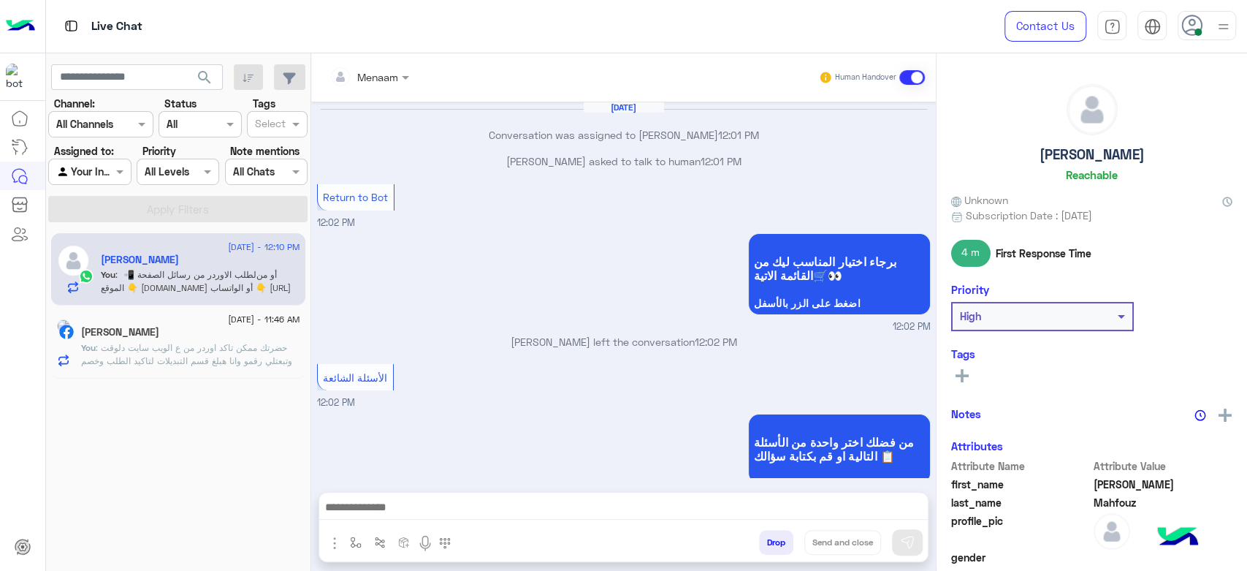
scroll to position [906, 0]
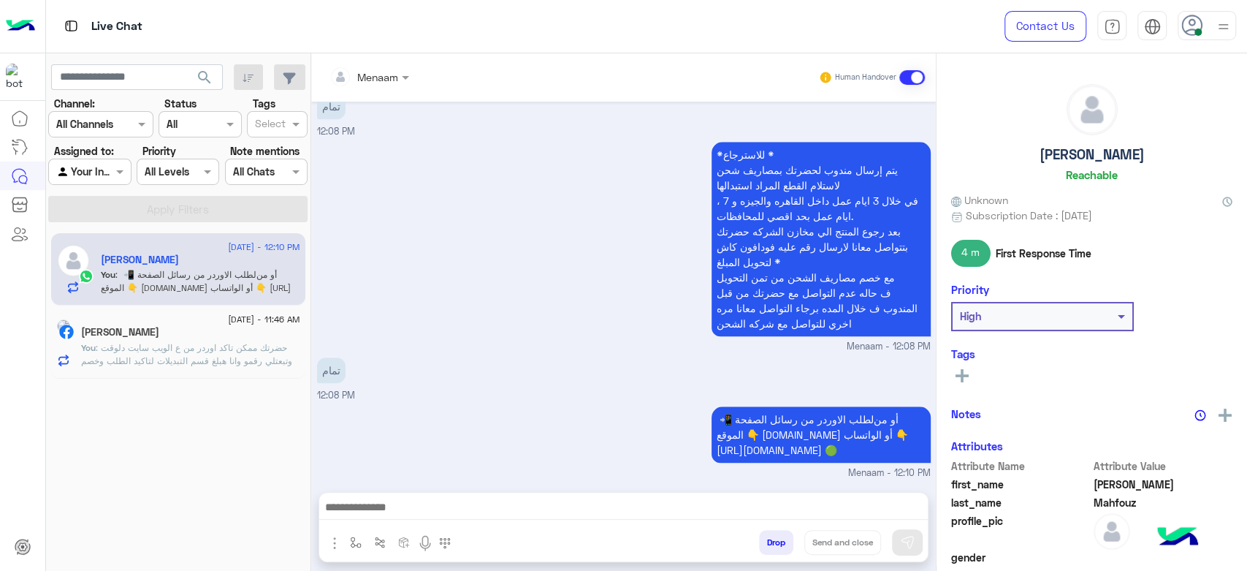
click at [1054, 154] on h5 "Mohamed Mahfouz" at bounding box center [1092, 154] width 105 height 17
copy h5 "Mohamed Mahfouz"
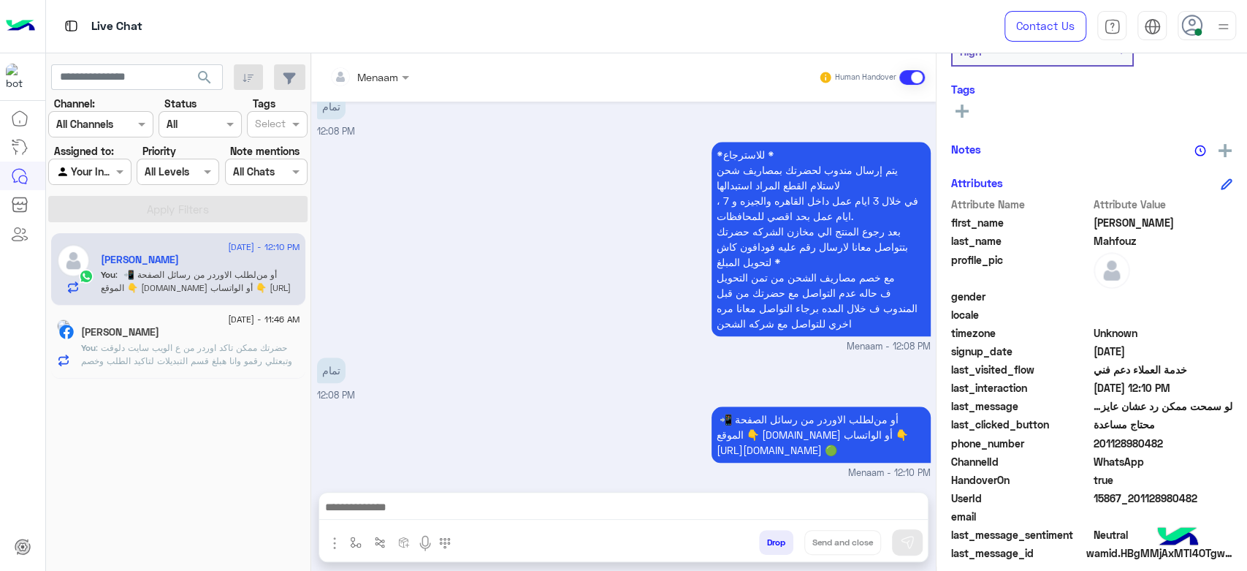
scroll to position [276, 0]
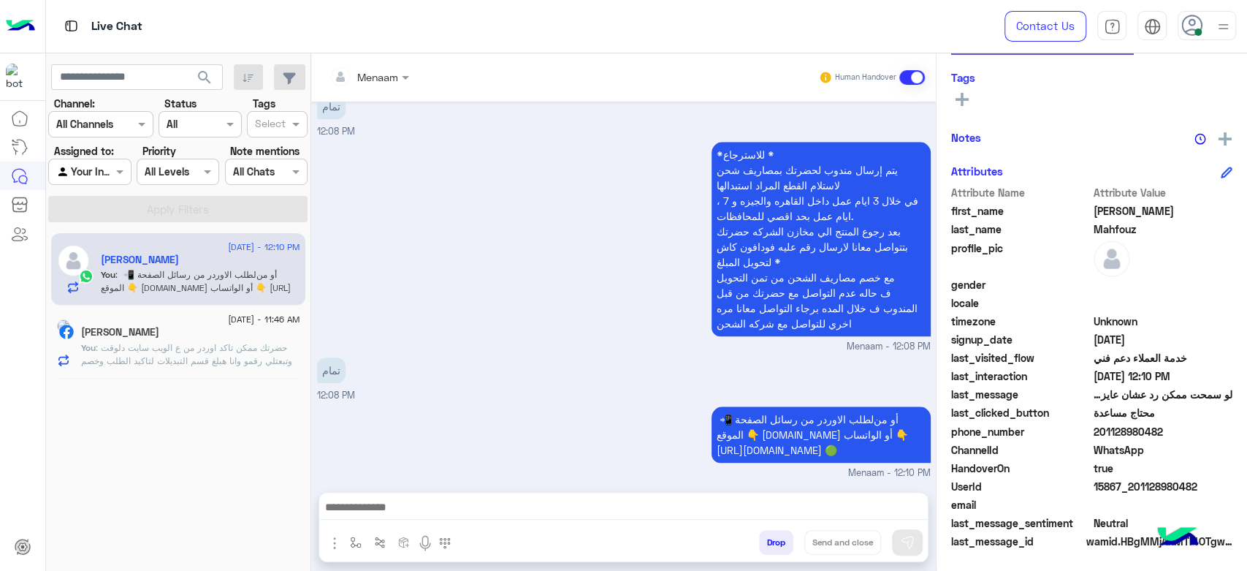
click at [1137, 491] on span "15867_201128980482" at bounding box center [1164, 486] width 140 height 15
click at [1133, 490] on span "15867_201128980482" at bounding box center [1164, 486] width 140 height 15
click at [1125, 483] on span "15867_201128980482" at bounding box center [1164, 486] width 140 height 15
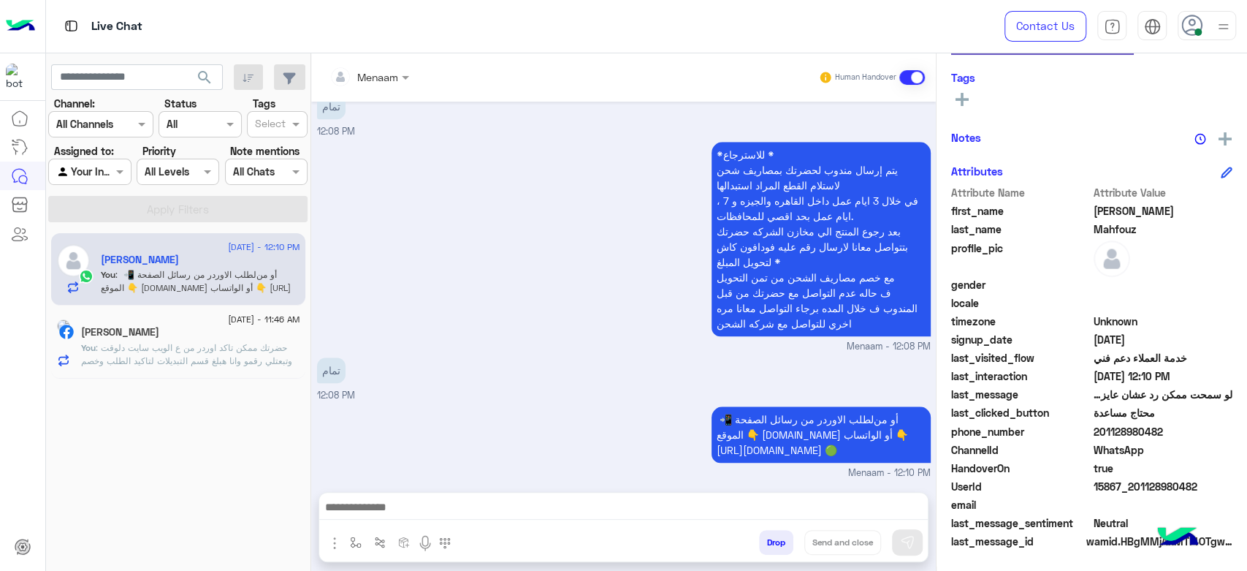
click at [360, 85] on div "Menaam" at bounding box center [364, 76] width 69 height 29
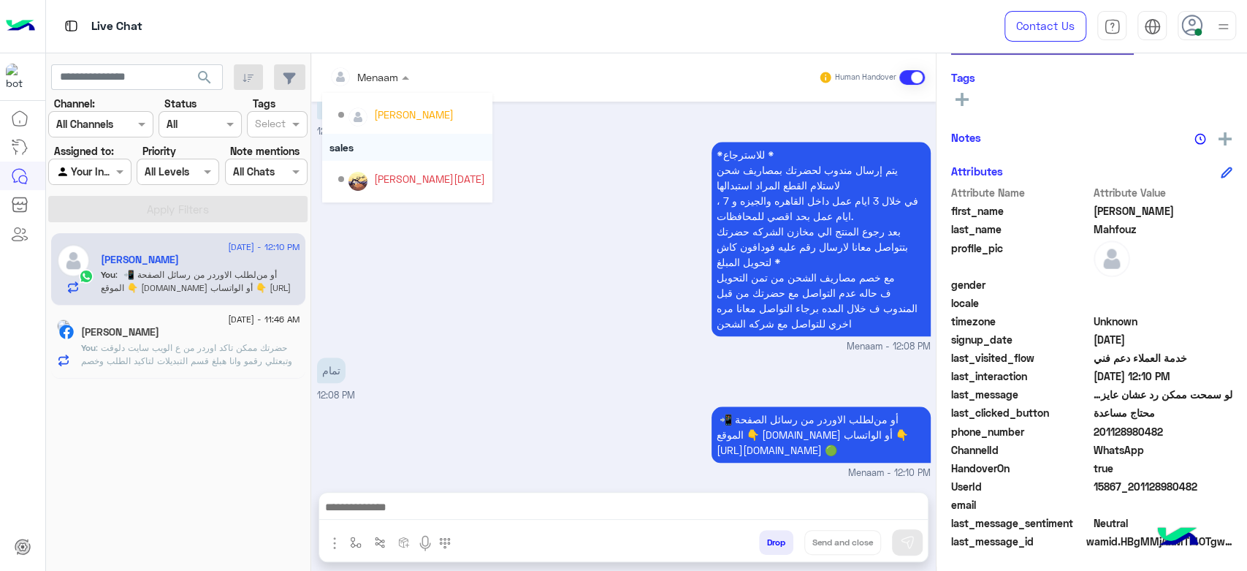
scroll to position [168, 0]
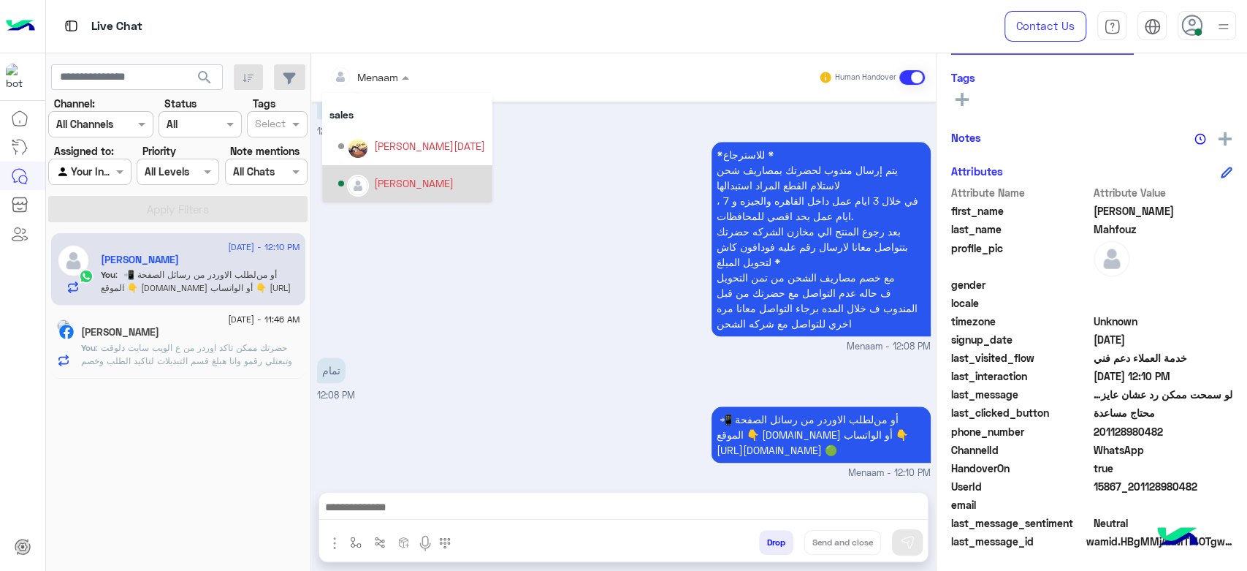
click at [415, 183] on div "mohamed ahmed" at bounding box center [414, 182] width 80 height 15
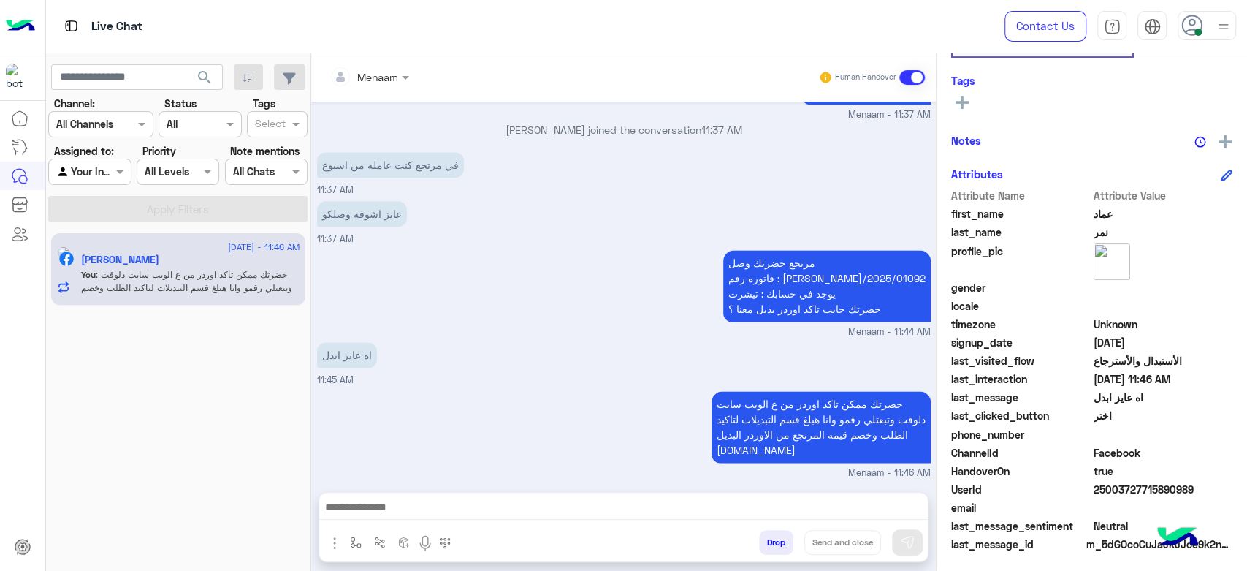
scroll to position [276, 0]
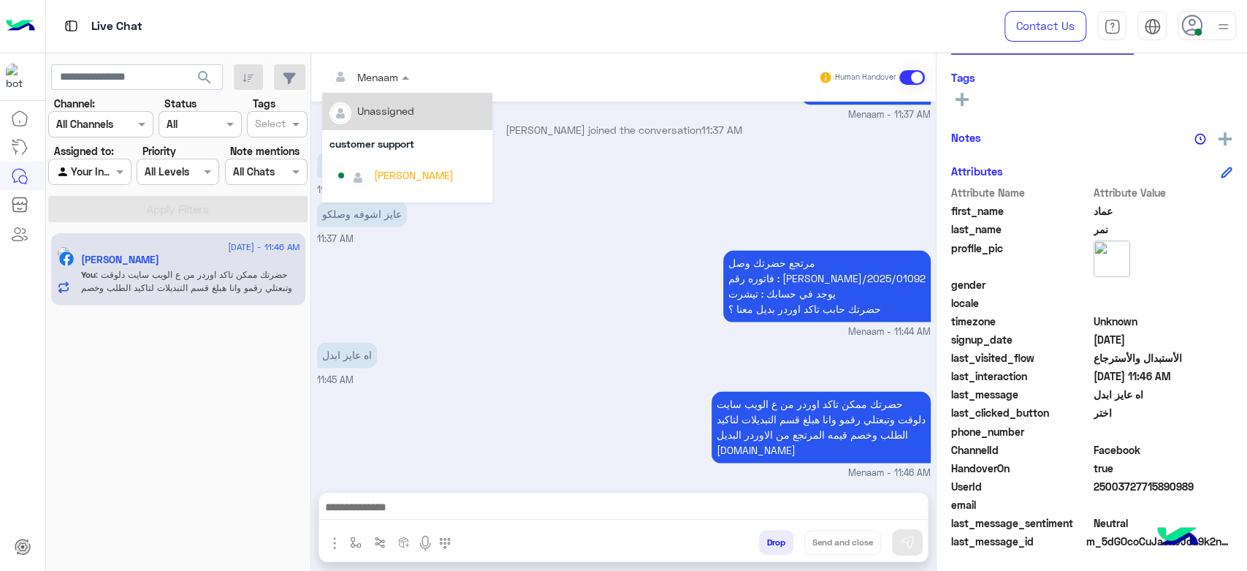
click at [368, 75] on input "text" at bounding box center [352, 76] width 45 height 15
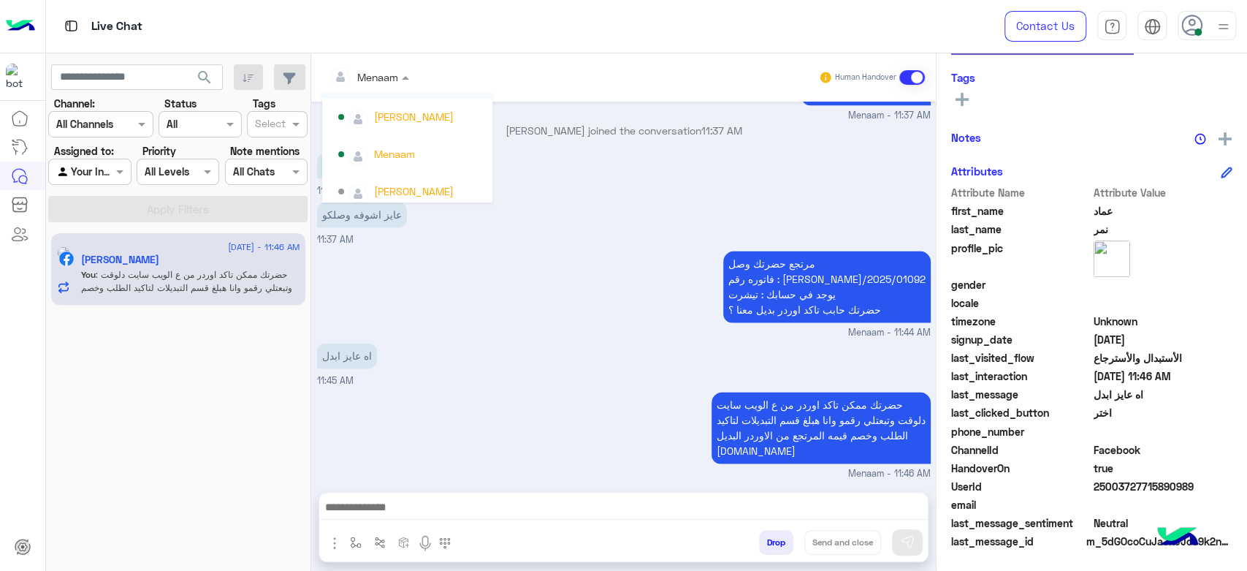
scroll to position [87, 0]
click at [583, 265] on div "مرتجع حضرتك وصل فاتوره رقم : RON/2025/01092 يوجد في حسابك : تيشرت حضرتك حابب تا…" at bounding box center [624, 293] width 614 height 93
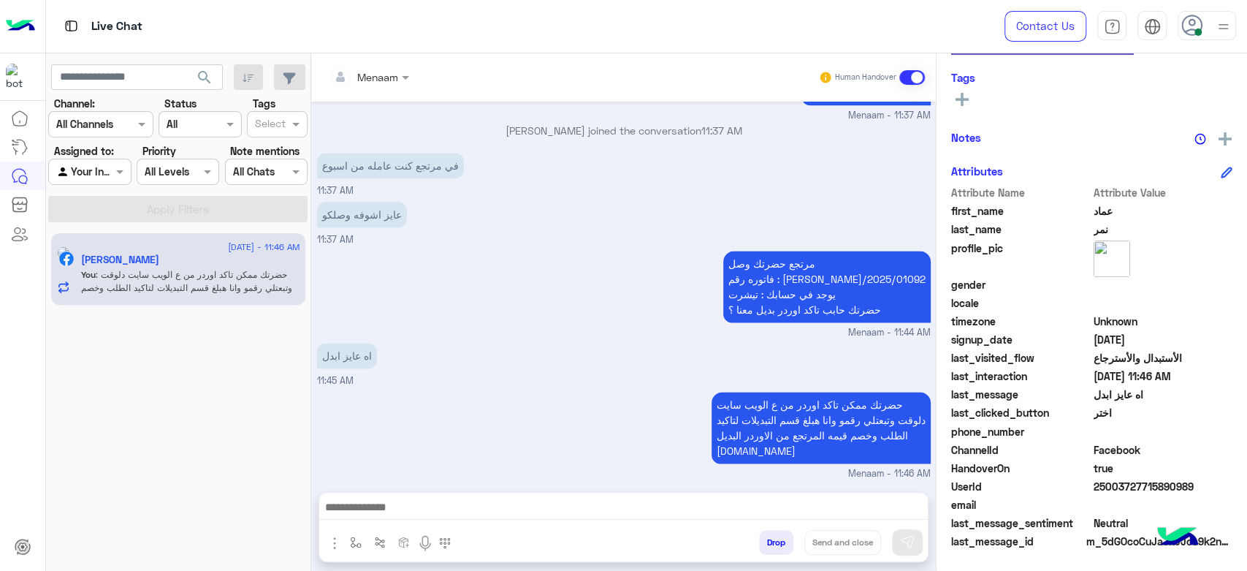
click at [393, 516] on textarea at bounding box center [623, 509] width 609 height 22
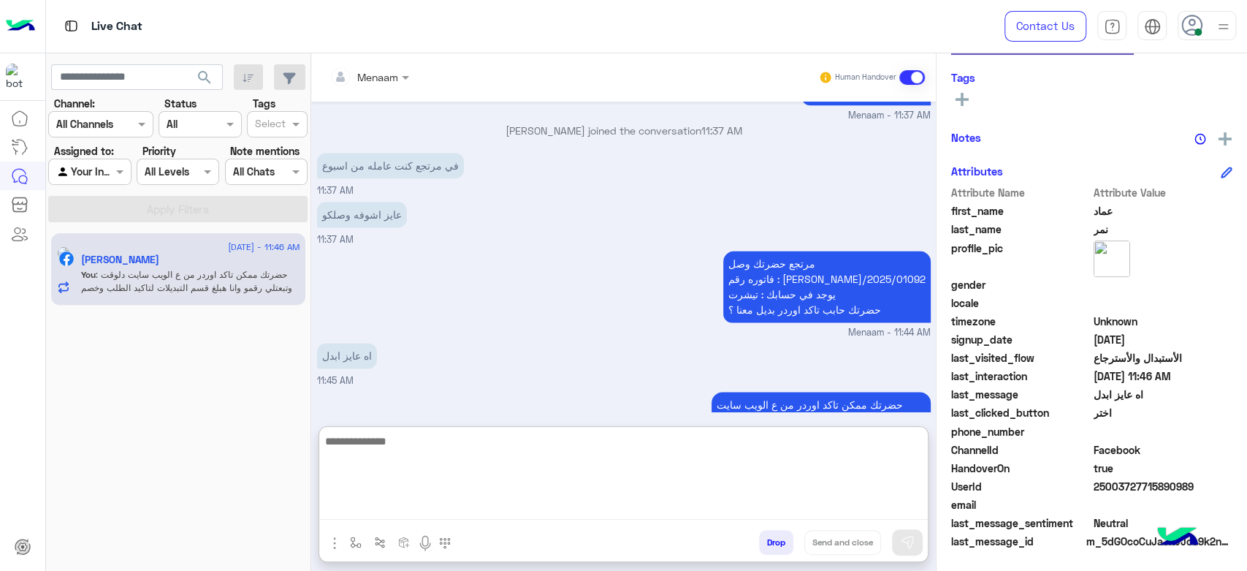
type textarea "*"
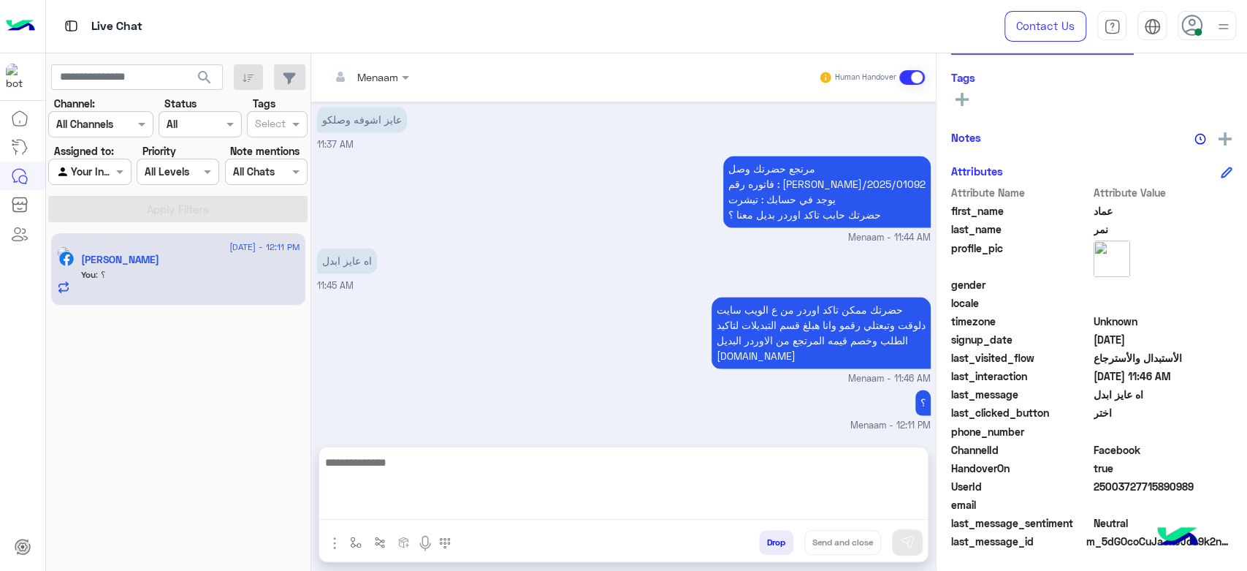
scroll to position [1337, 0]
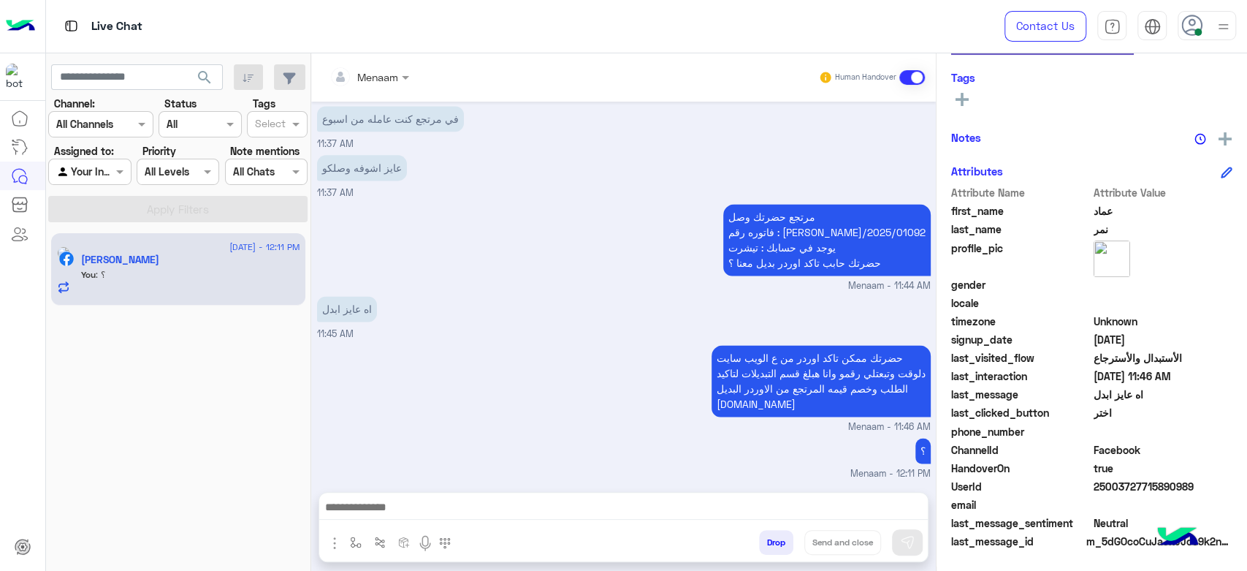
click at [648, 263] on div "مرتجع حضرتك وصل فاتوره رقم : RON/2025/01092 يوجد في حسابك : تيشرت حضرتك حابب تا…" at bounding box center [624, 246] width 614 height 93
drag, startPoint x: 508, startPoint y: 317, endPoint x: 307, endPoint y: 452, distance: 242.2
click at [508, 317] on div "اه عايز ابدل 11:45 AM" at bounding box center [624, 316] width 614 height 49
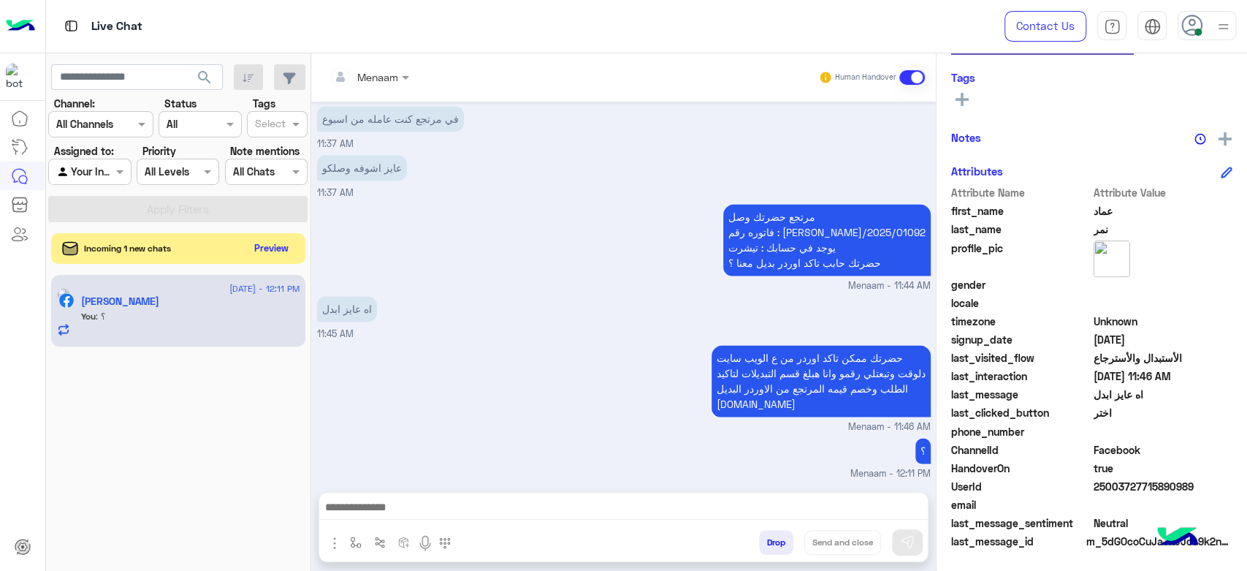
click at [265, 247] on button "Preview" at bounding box center [271, 248] width 45 height 20
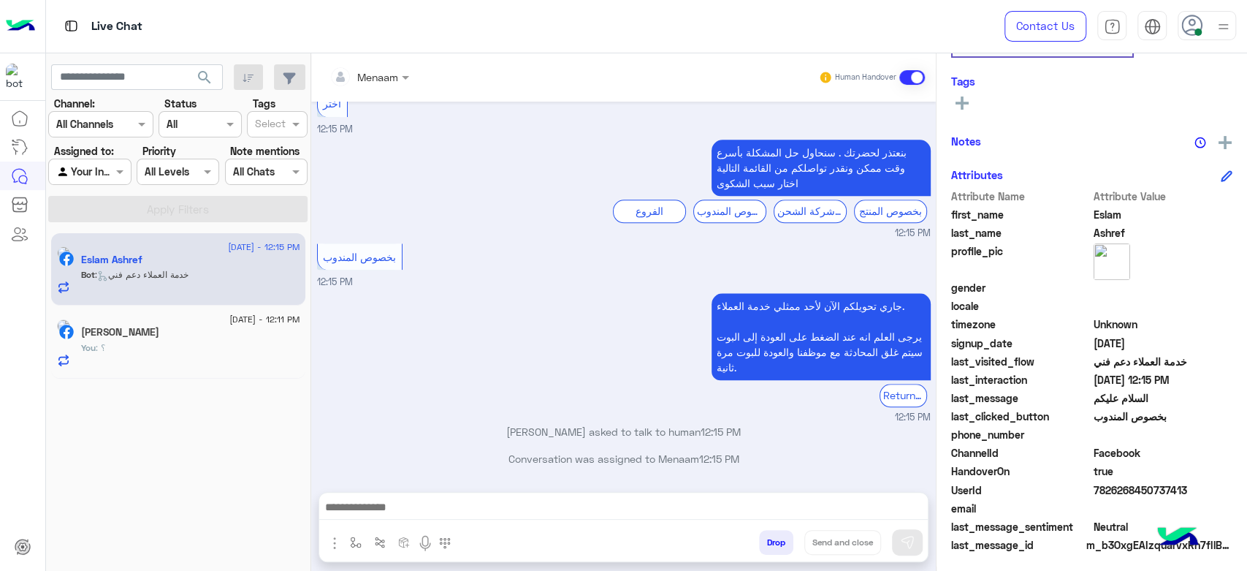
scroll to position [250, 0]
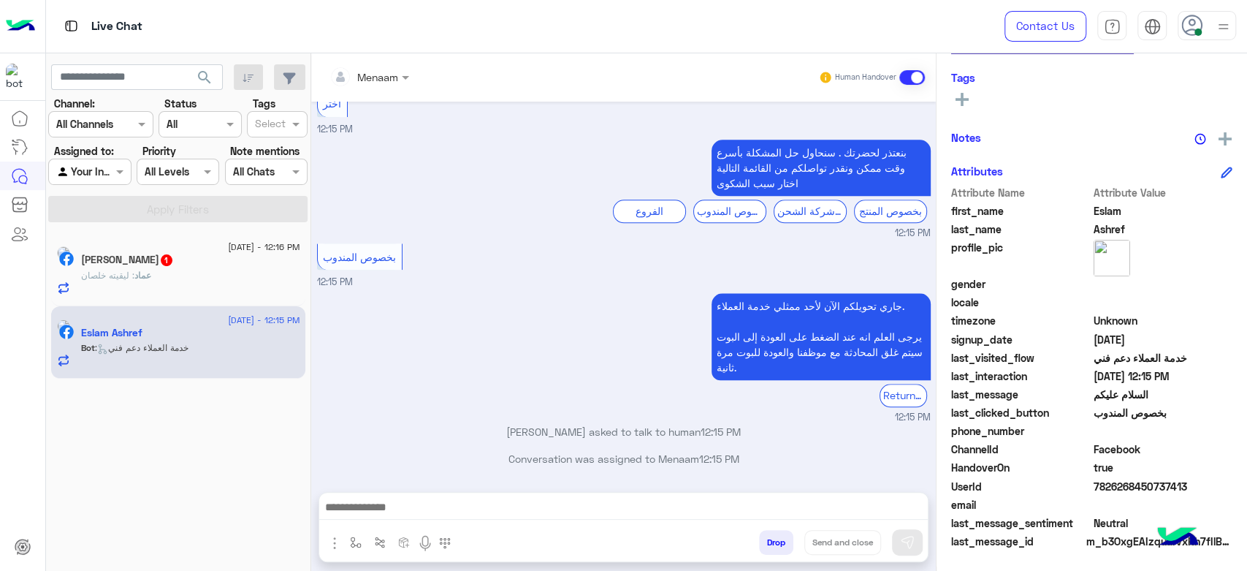
click at [188, 265] on div "عماد نمر 1" at bounding box center [190, 261] width 219 height 15
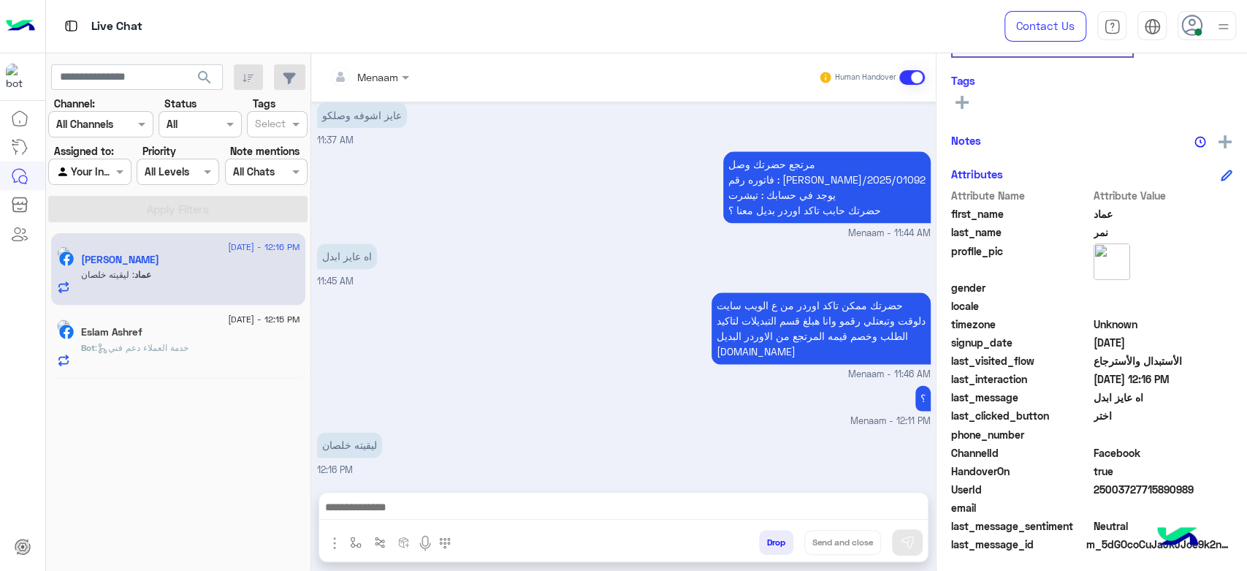
scroll to position [276, 0]
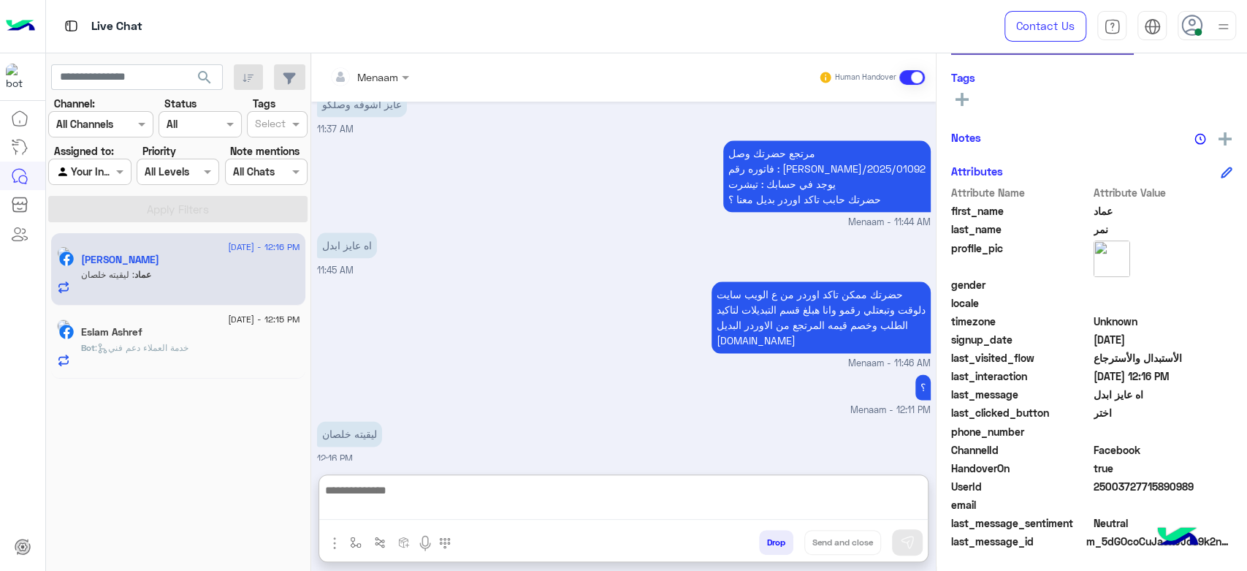
click at [411, 501] on textarea at bounding box center [623, 500] width 609 height 39
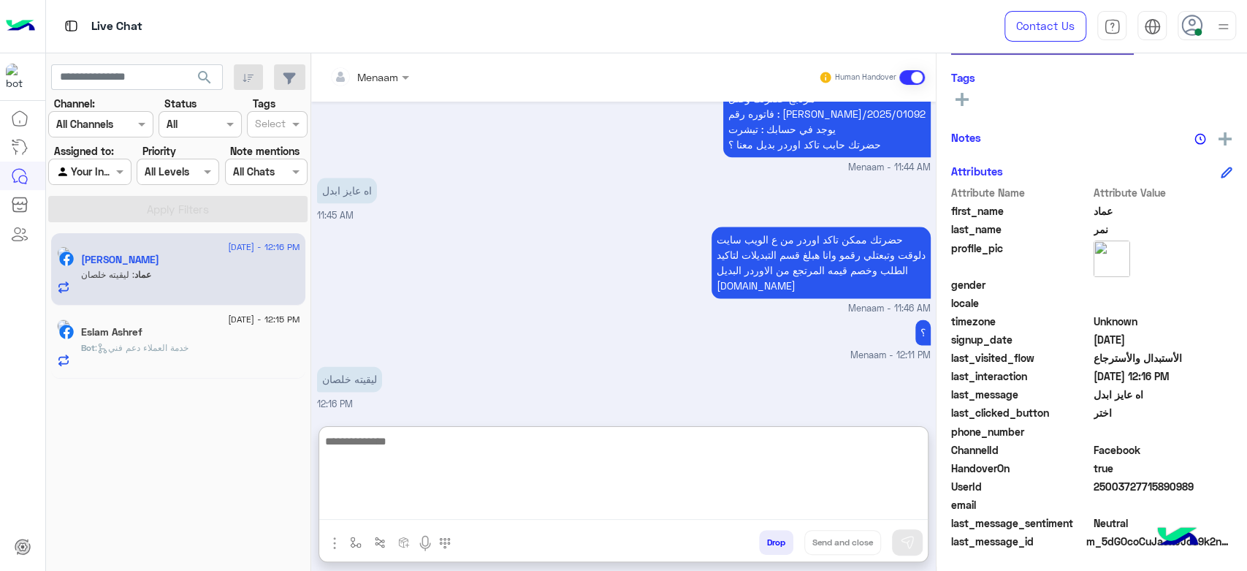
scroll to position [1337, 0]
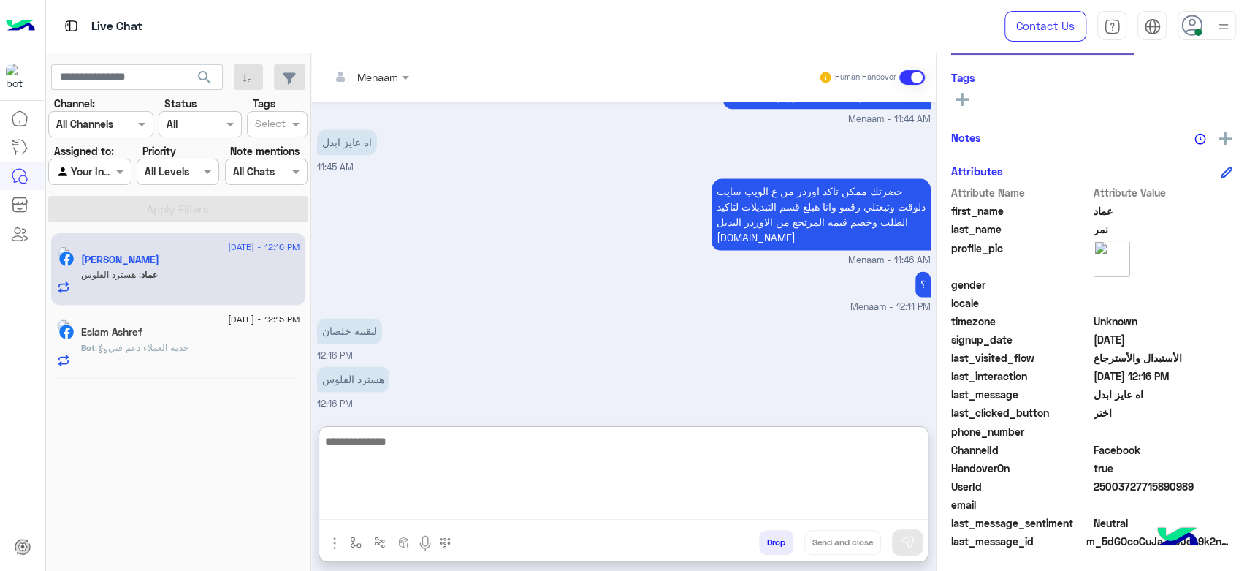
click at [412, 455] on textarea at bounding box center [623, 476] width 609 height 88
type textarea "**********"
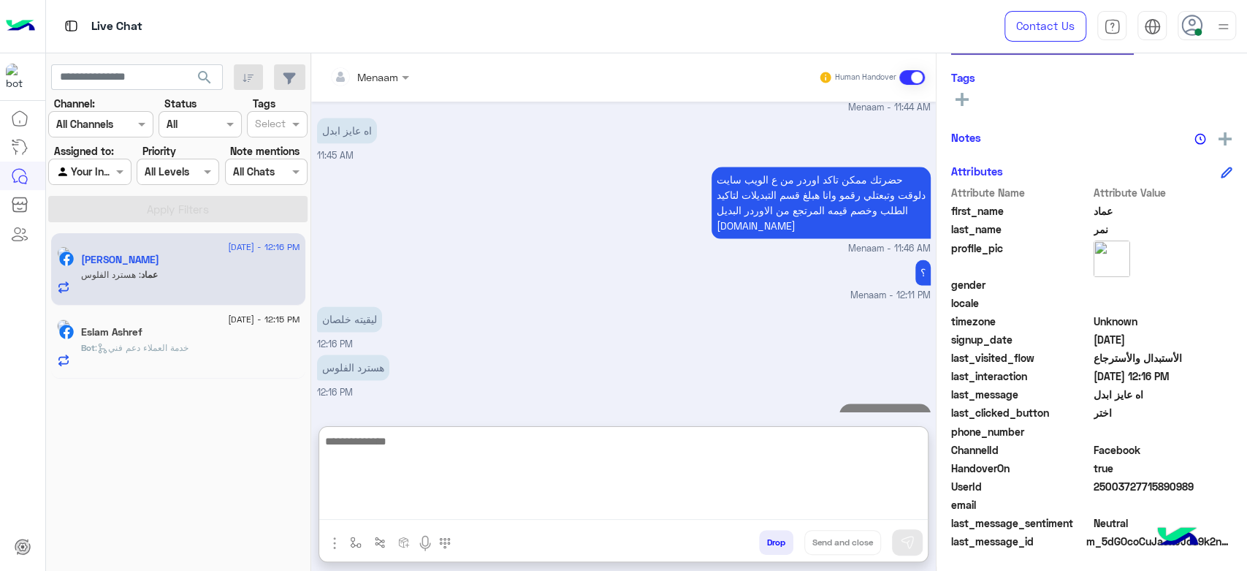
scroll to position [1383, 0]
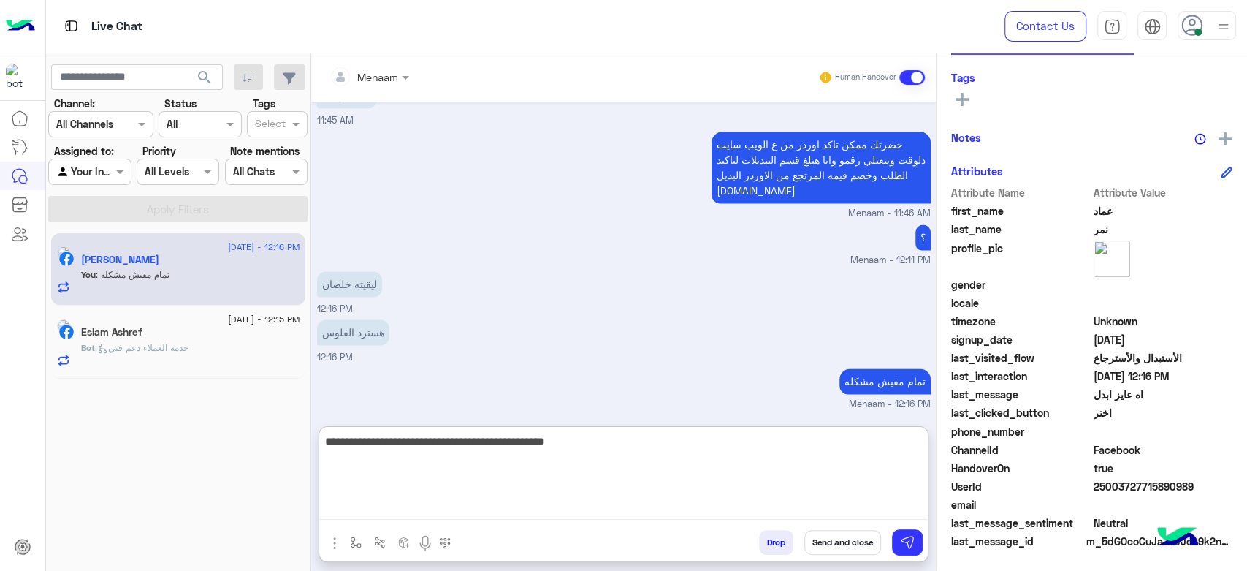
type textarea "**********"
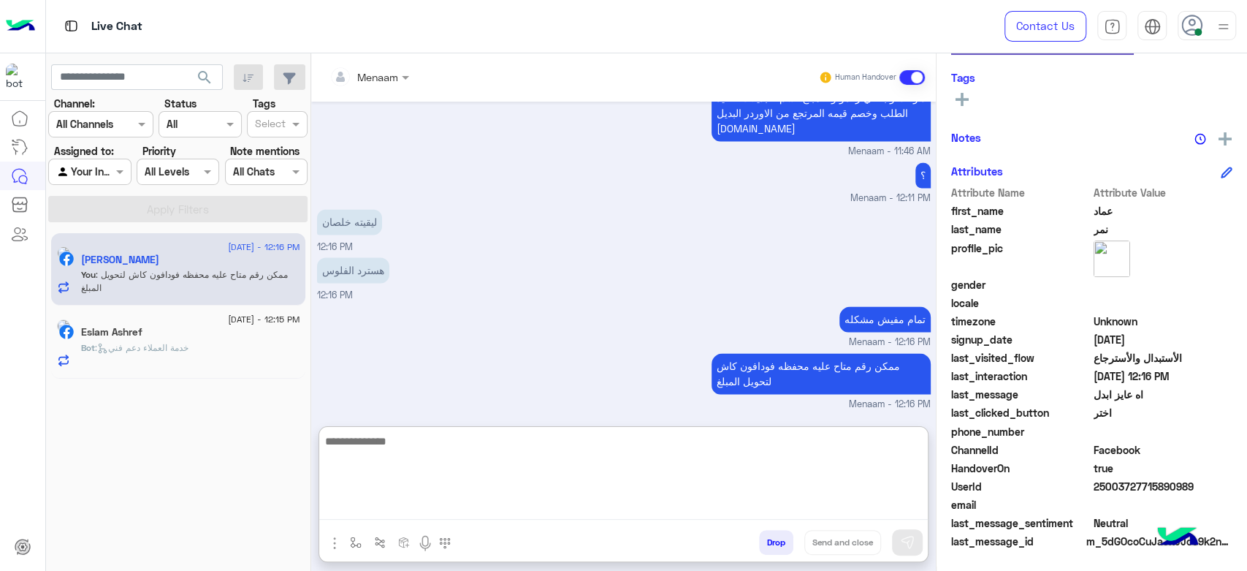
scroll to position [1445, 0]
click at [173, 343] on span ": خدمة العملاء دعم فني" at bounding box center [142, 347] width 94 height 11
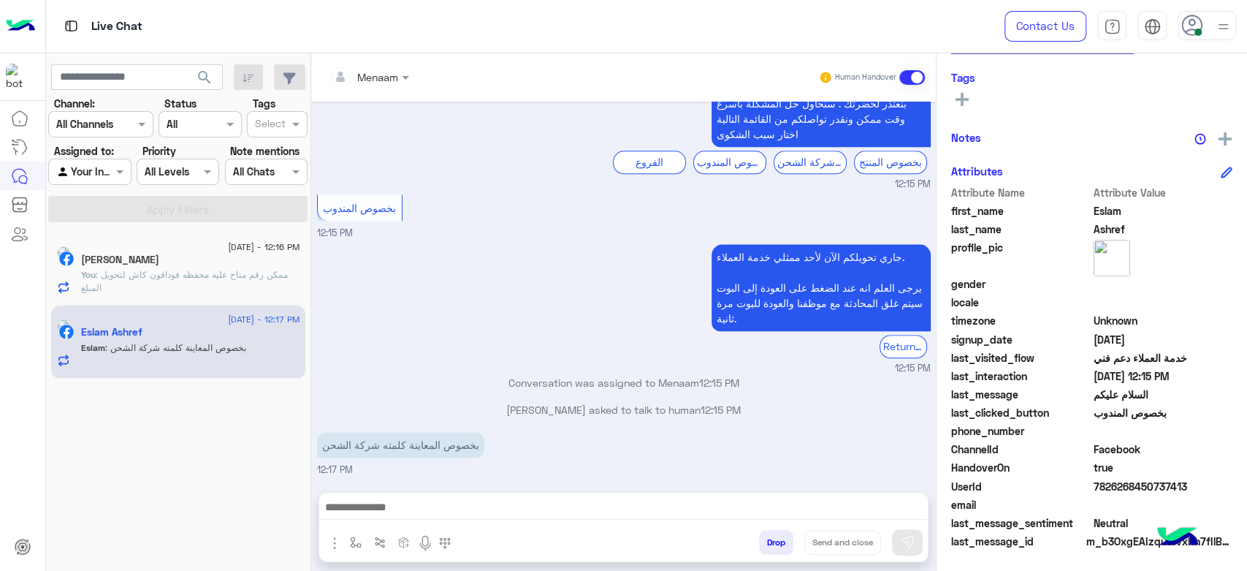
scroll to position [1079, 0]
click at [403, 503] on textarea at bounding box center [623, 509] width 609 height 22
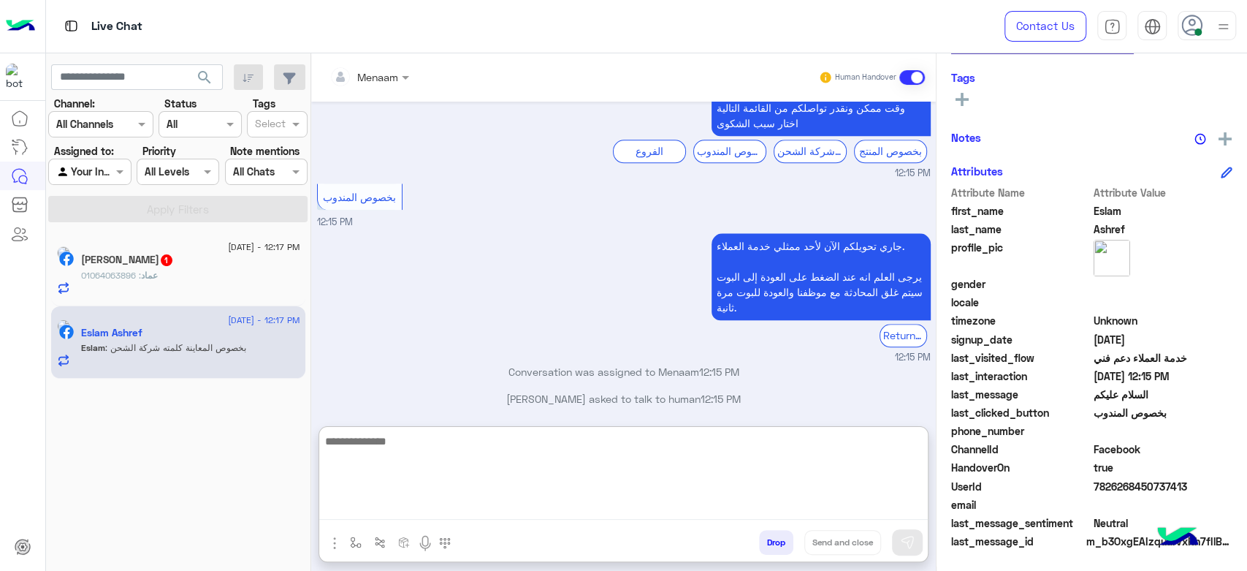
scroll to position [1146, 0]
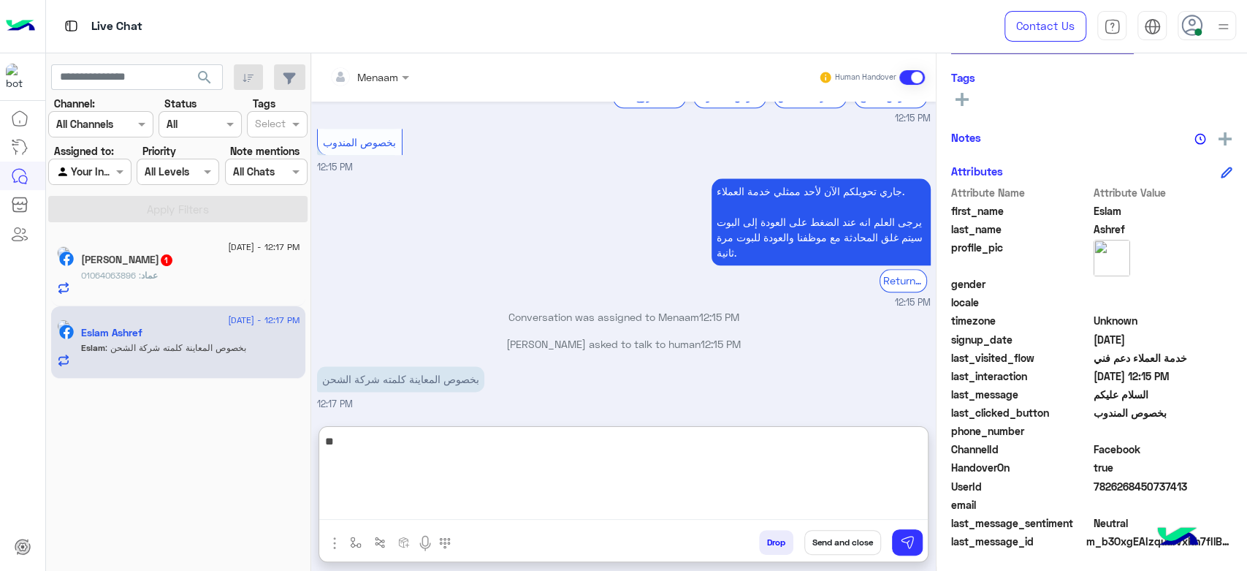
type textarea "*"
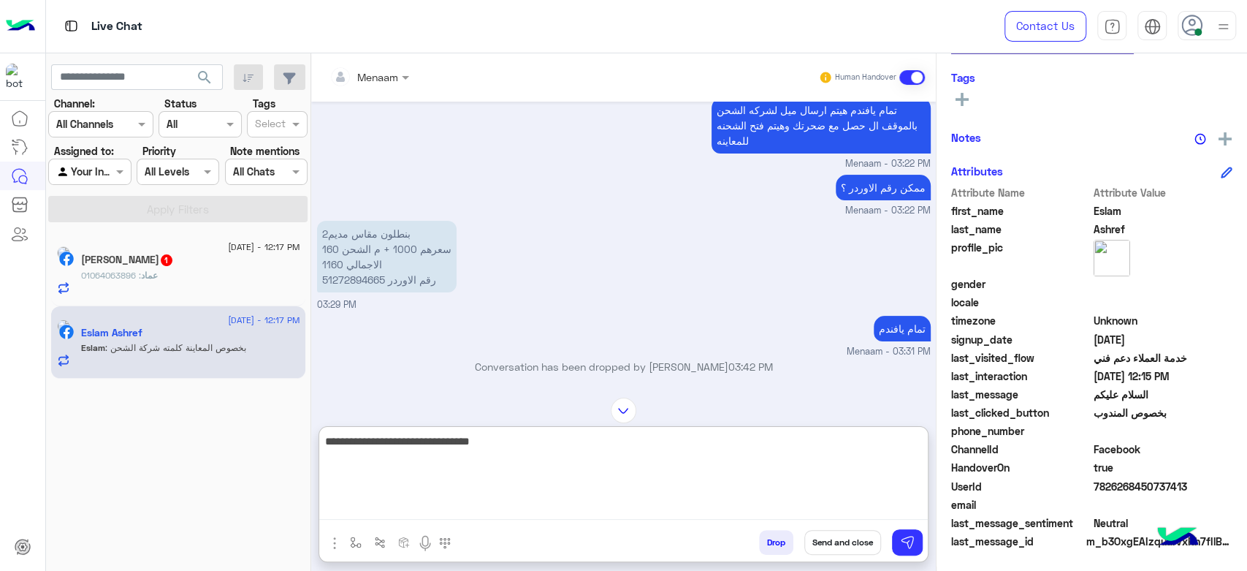
scroll to position [171, 0]
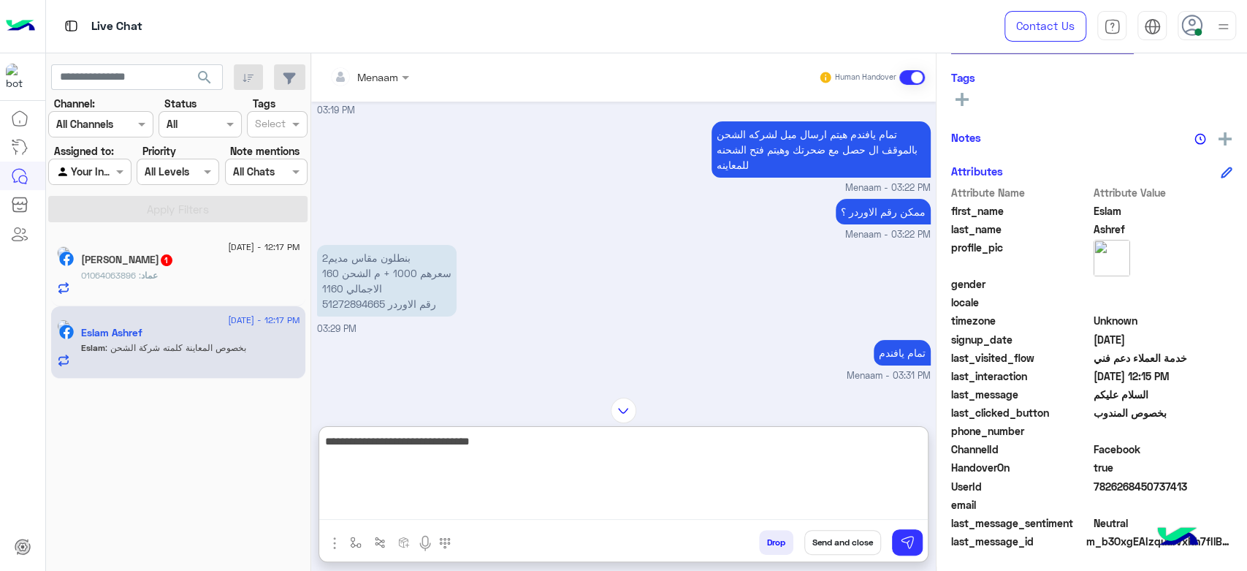
click at [354, 311] on p "2بنطلون مقاس مديم سعرهم 1000 + م الشحن 160 الاجمالي 1160 رقم الاوردر 51272894665" at bounding box center [387, 281] width 140 height 72
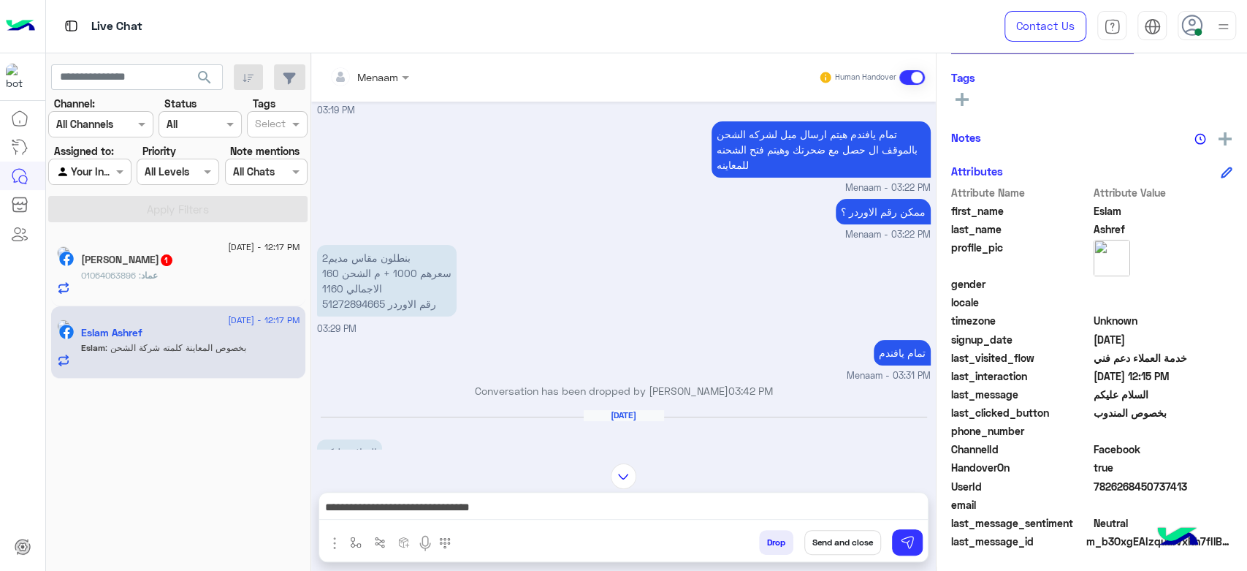
click at [347, 305] on p "2بنطلون مقاس مديم سعرهم 1000 + م الشحن 160 الاجمالي 1160 رقم الاوردر 51272894665" at bounding box center [387, 281] width 140 height 72
copy p "51272894665"
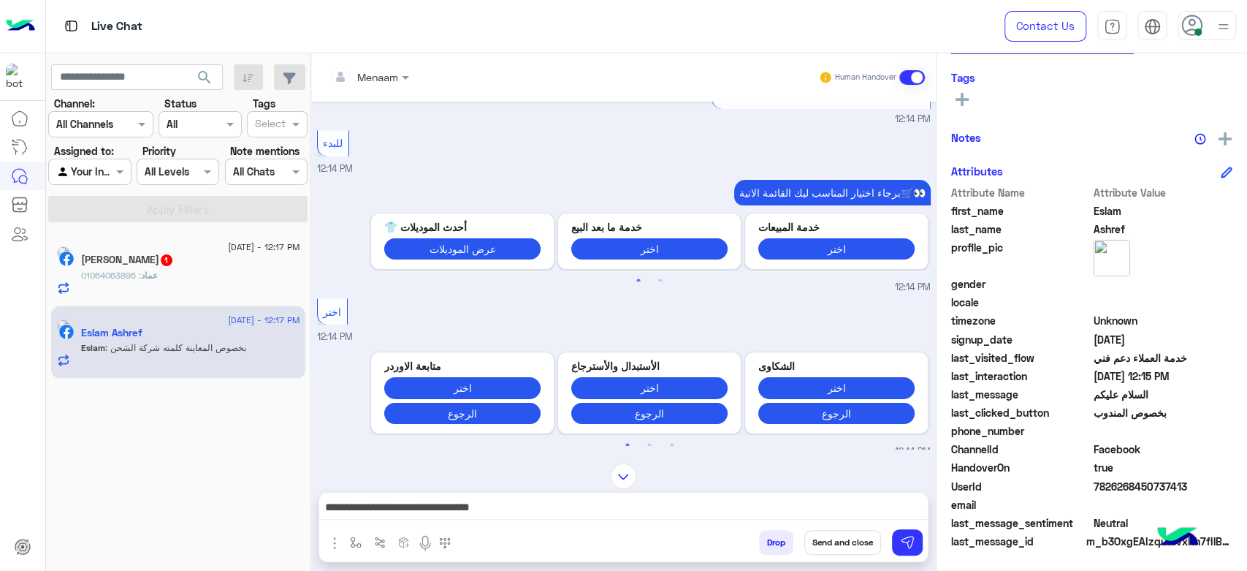
scroll to position [658, 0]
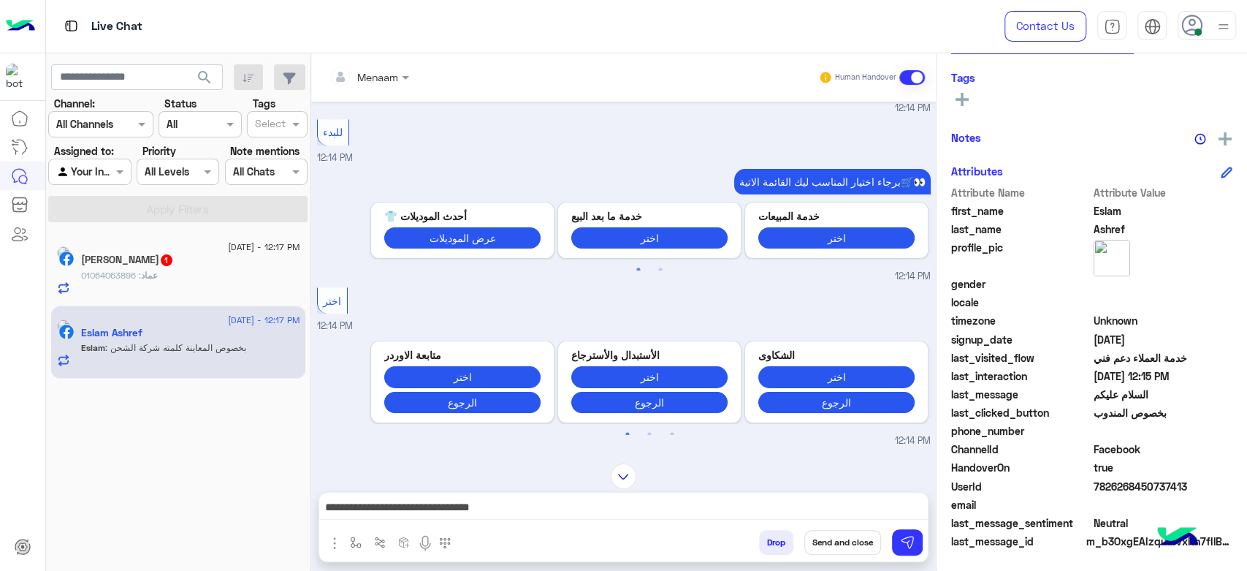
click at [696, 509] on textarea "**********" at bounding box center [623, 509] width 609 height 22
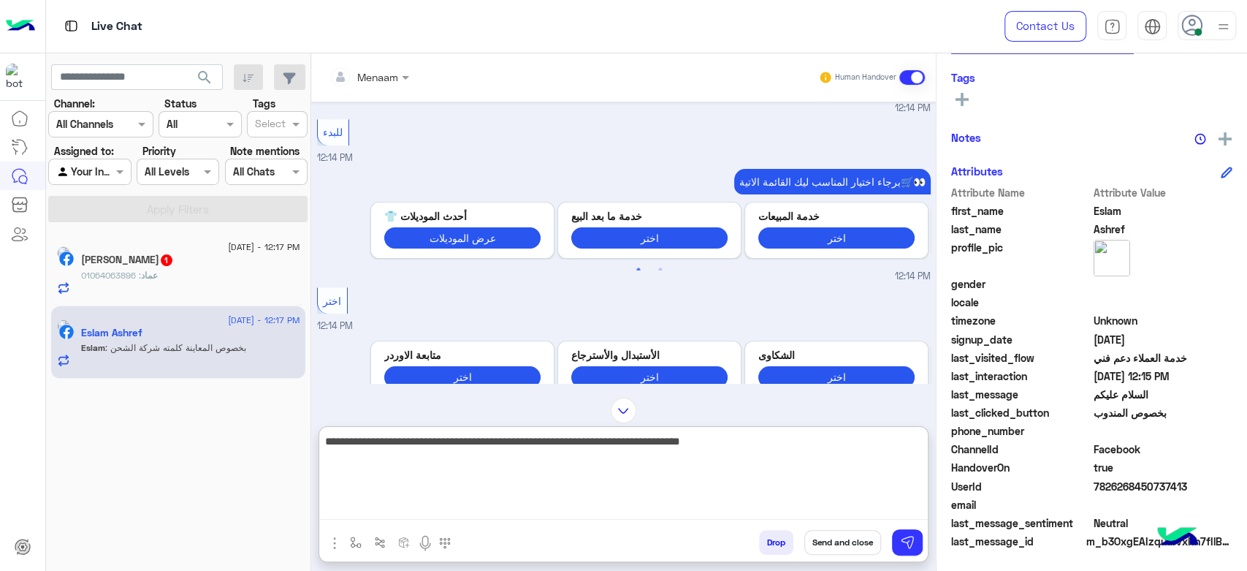
type textarea "**********"
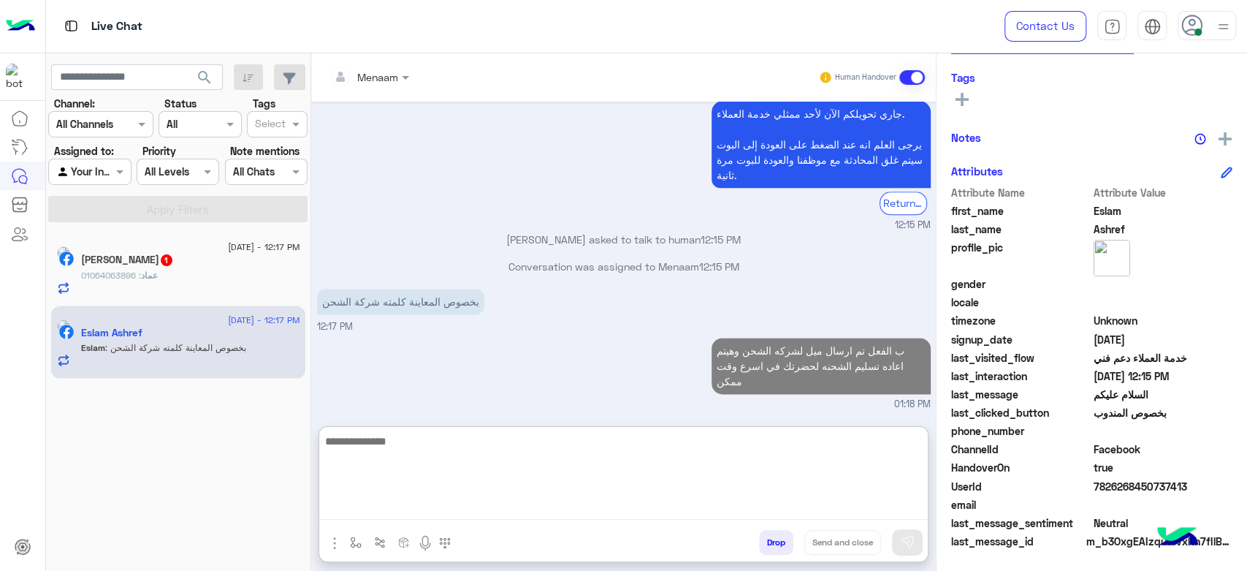
click at [178, 265] on div "عماد نمر 1" at bounding box center [190, 261] width 219 height 15
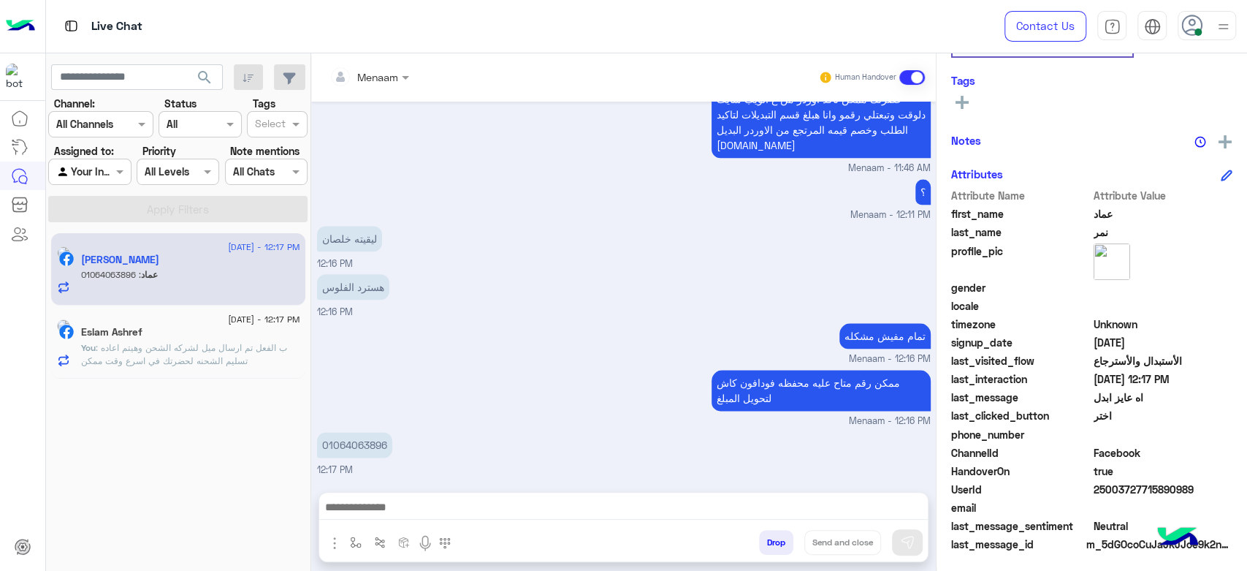
scroll to position [276, 0]
drag, startPoint x: 564, startPoint y: 508, endPoint x: 560, endPoint y: 495, distance: 13.2
click at [564, 508] on textarea at bounding box center [623, 509] width 609 height 22
paste textarea "**********"
type textarea "**********"
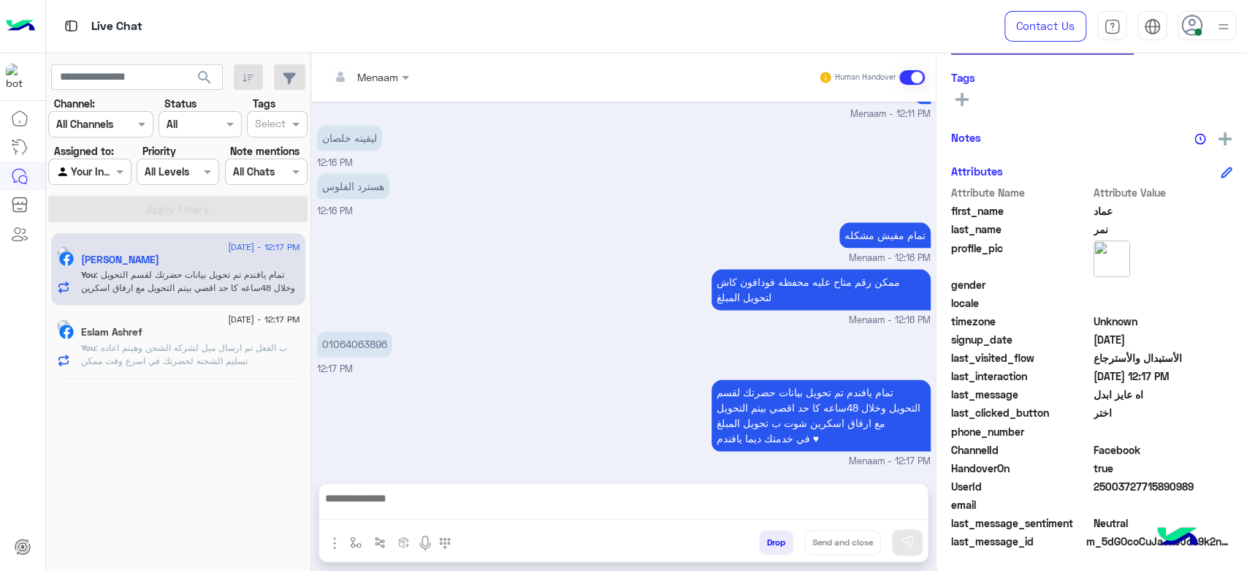
scroll to position [1236, 0]
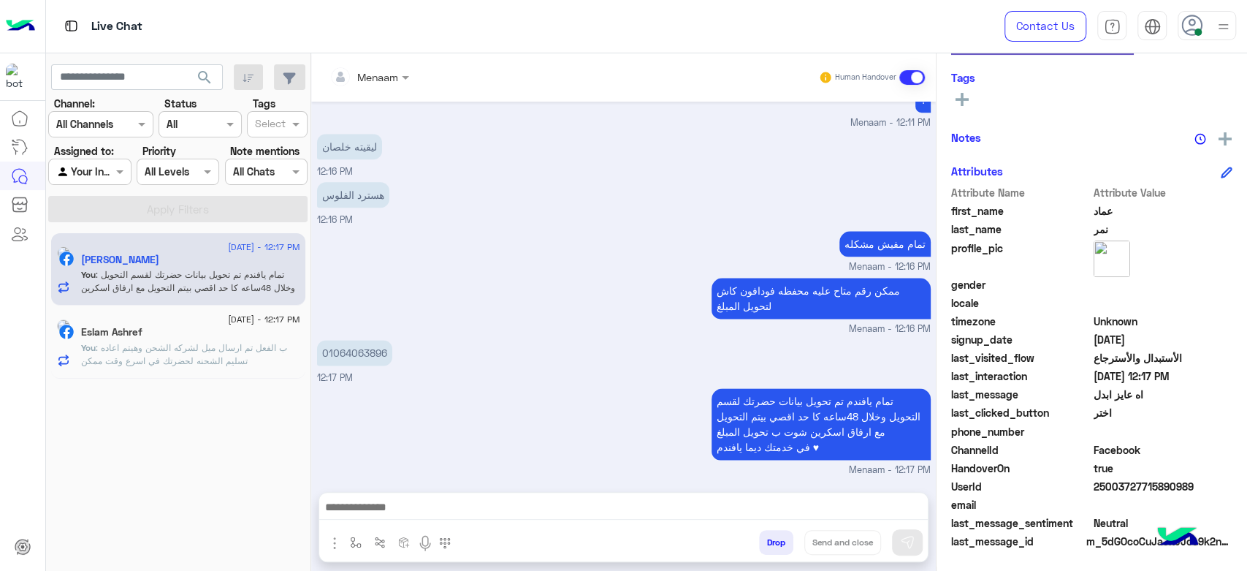
click at [469, 498] on textarea at bounding box center [623, 509] width 609 height 22
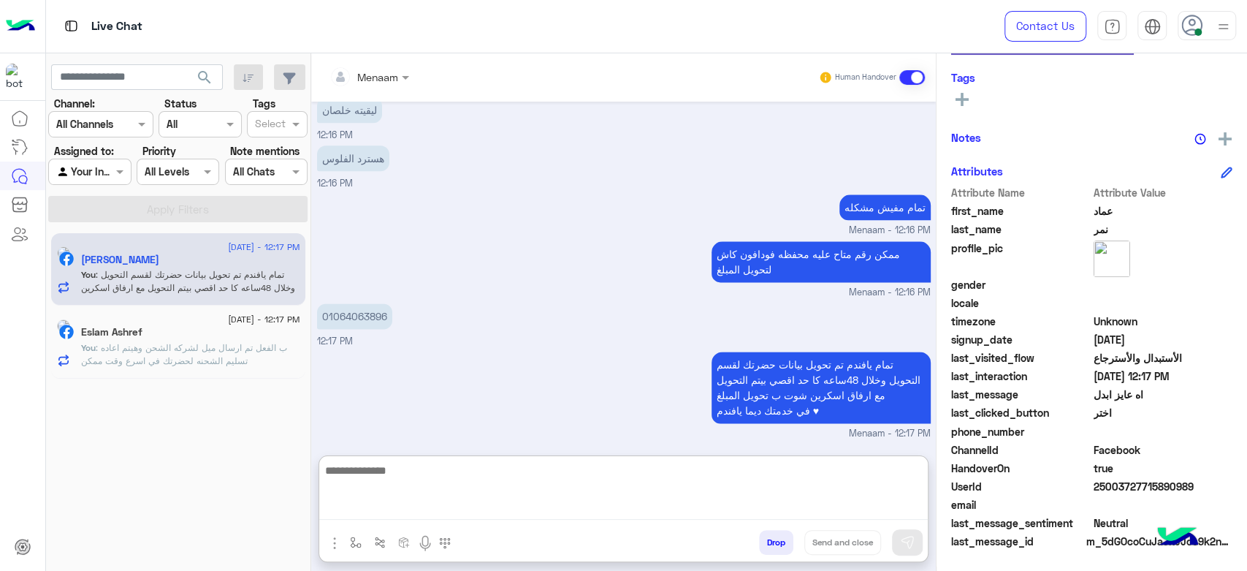
paste textarea "**********"
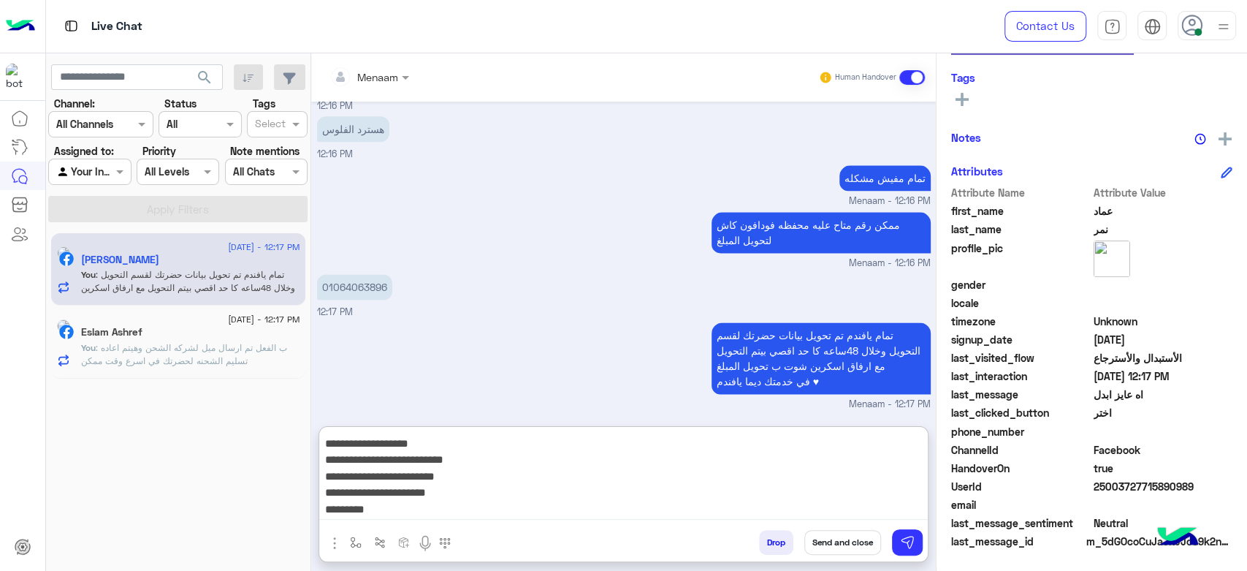
scroll to position [0, 0]
click at [824, 448] on textarea "**********" at bounding box center [623, 476] width 609 height 88
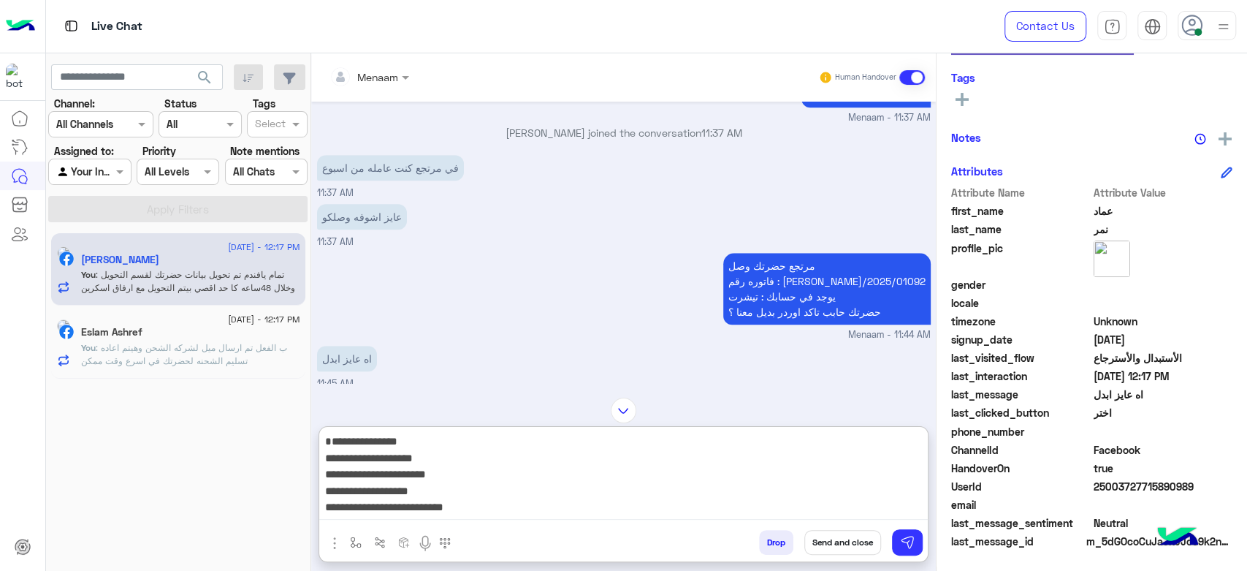
scroll to position [895, 0]
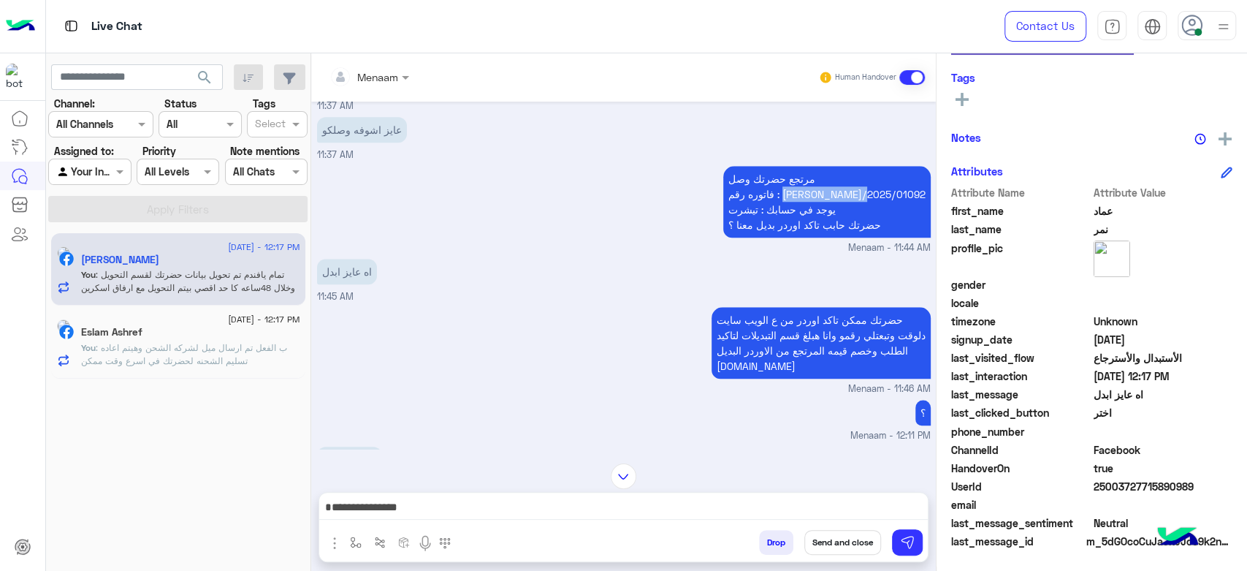
drag, startPoint x: 830, startPoint y: 206, endPoint x: 886, endPoint y: 250, distance: 70.8
click at [916, 211] on p "مرتجع حضرتك وصل فاتوره رقم : RON/2025/01092 يوجد في حسابك : تيشرت حضرتك حابب تا…" at bounding box center [827, 202] width 208 height 72
copy p "RON/2025/01092"
click at [811, 516] on textarea "**********" at bounding box center [623, 509] width 609 height 22
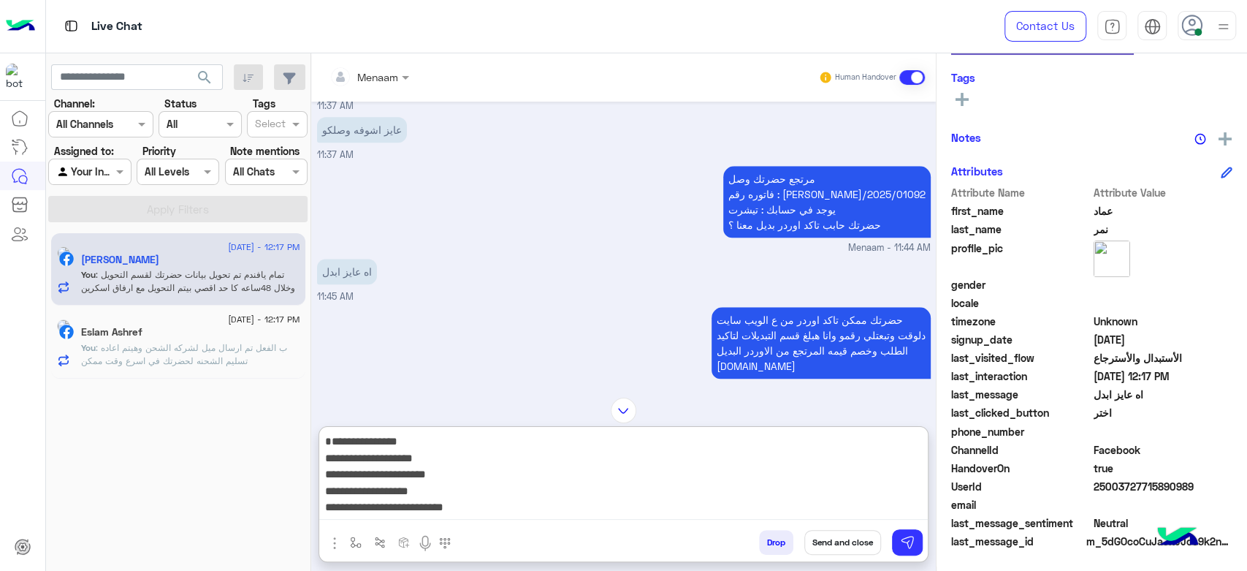
click at [838, 437] on textarea "**********" at bounding box center [623, 476] width 609 height 88
paste textarea "**********"
click at [766, 458] on textarea "**********" at bounding box center [623, 476] width 609 height 88
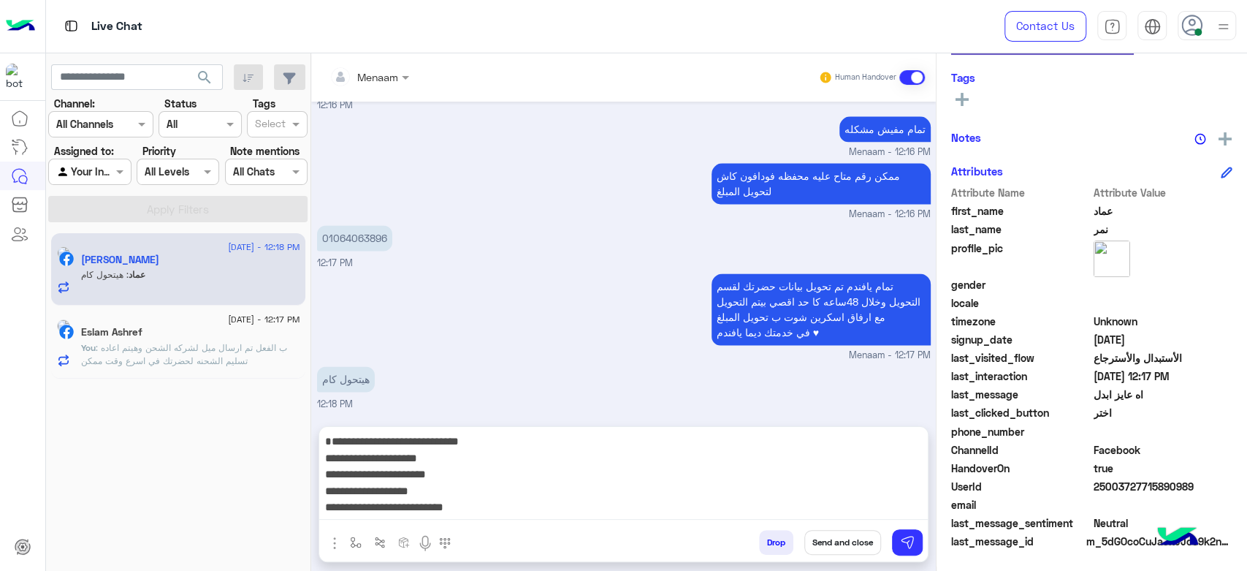
click at [354, 234] on p "01064063896" at bounding box center [354, 238] width 75 height 26
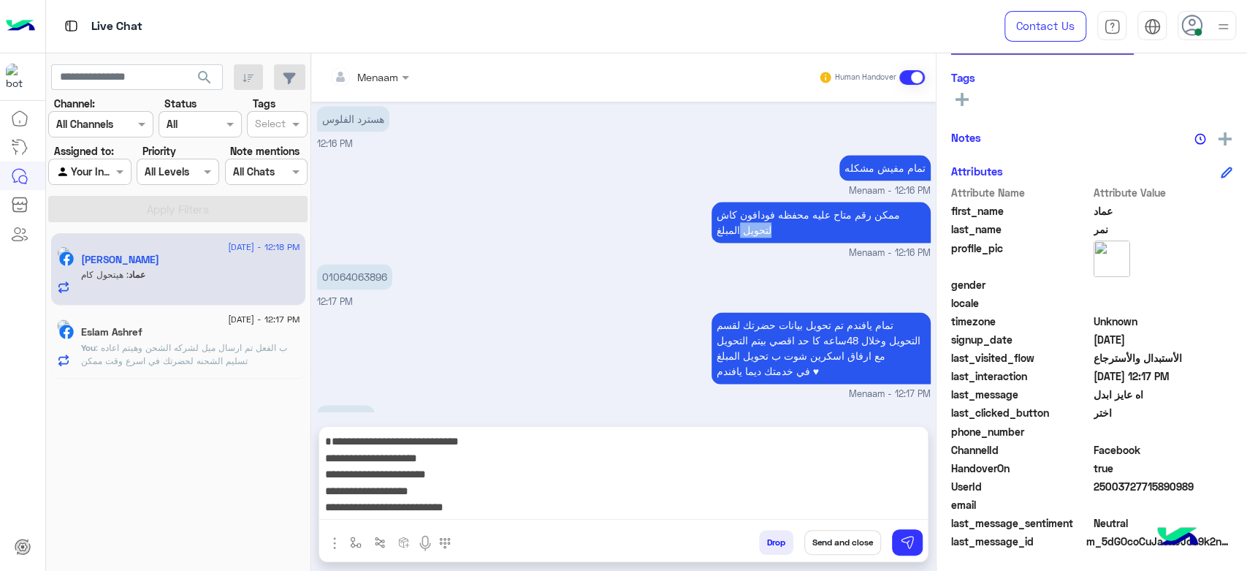
click at [354, 234] on div "ممكن رقم متاح عليه محفظه فودافون كاش لتحويل المبلغ Menaam - 12:16 PM" at bounding box center [624, 229] width 614 height 62
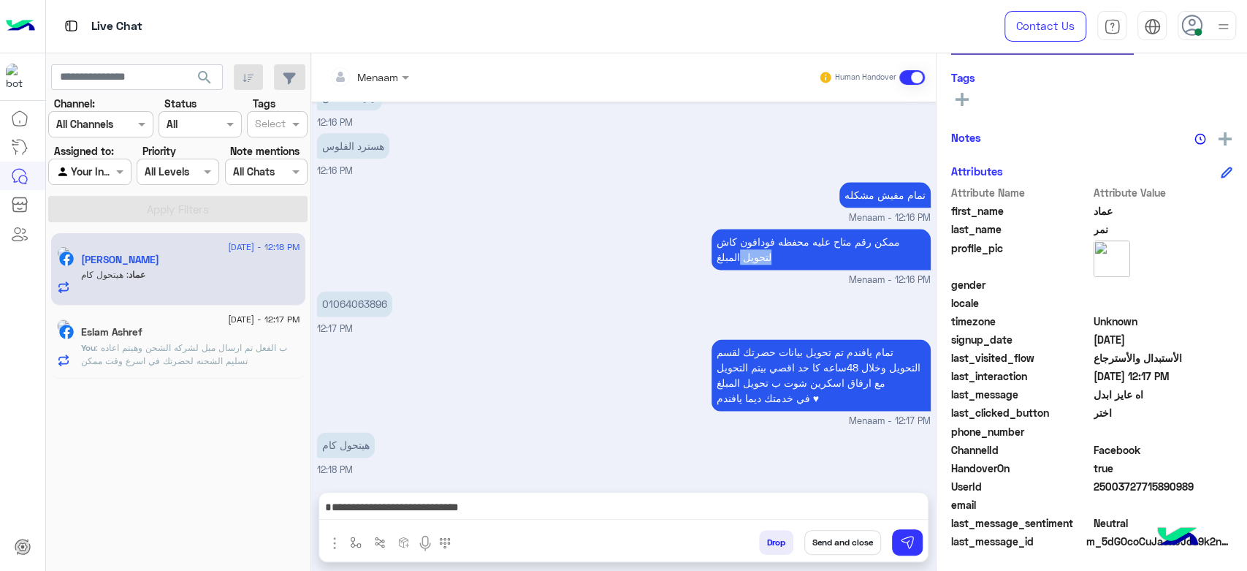
click at [348, 298] on p "01064063896" at bounding box center [354, 304] width 75 height 26
click at [357, 307] on p "01064063896" at bounding box center [354, 304] width 75 height 26
copy p "01064063896"
click at [734, 508] on textarea "**********" at bounding box center [623, 509] width 609 height 22
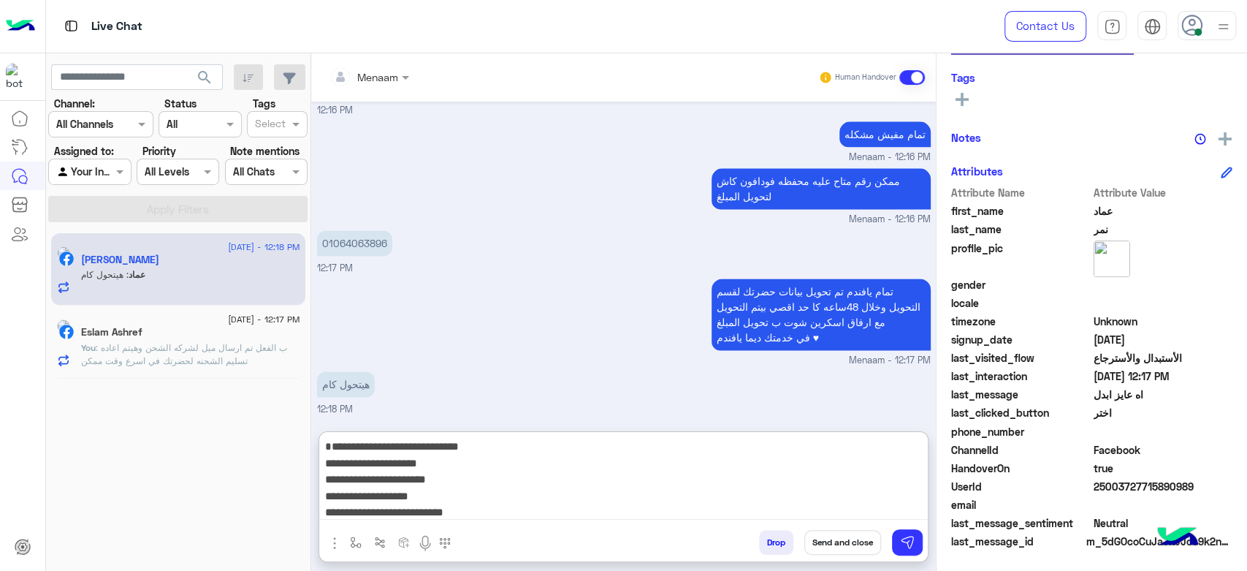
scroll to position [1350, 0]
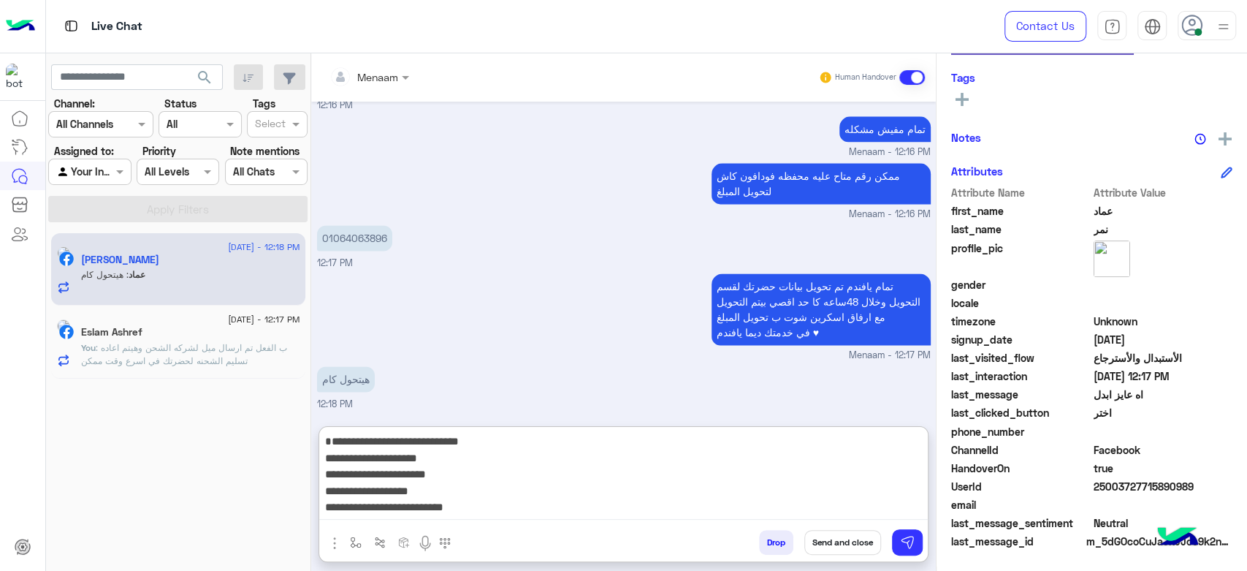
click at [801, 457] on textarea "**********" at bounding box center [623, 476] width 609 height 88
paste textarea "**********"
click at [778, 472] on textarea "**********" at bounding box center [623, 476] width 609 height 88
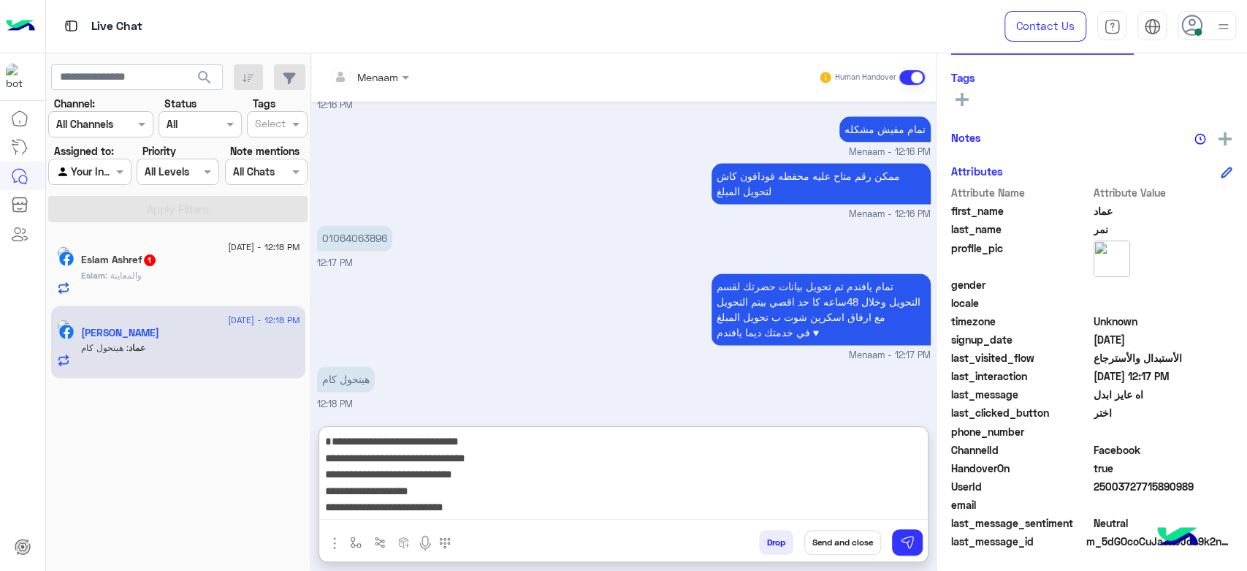
click at [769, 495] on textarea "**********" at bounding box center [623, 476] width 609 height 88
click at [746, 512] on textarea "**********" at bounding box center [623, 476] width 609 height 88
paste textarea "**********"
click at [746, 435] on textarea "**********" at bounding box center [623, 476] width 609 height 88
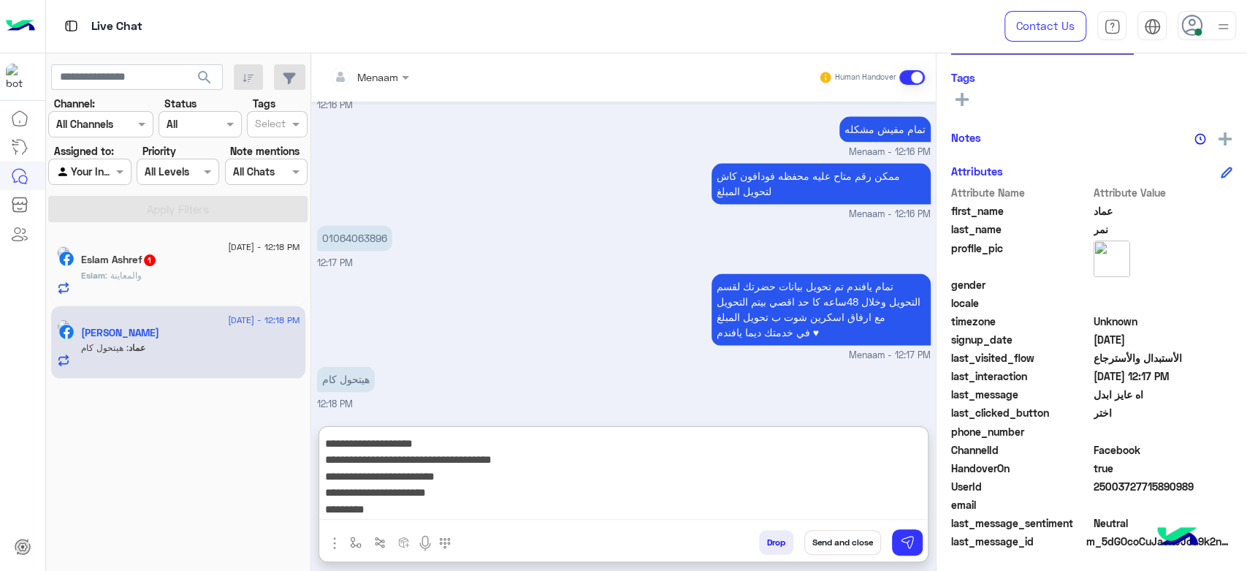
click at [752, 443] on textarea "**********" at bounding box center [623, 476] width 609 height 88
click at [801, 463] on textarea "**********" at bounding box center [623, 476] width 609 height 88
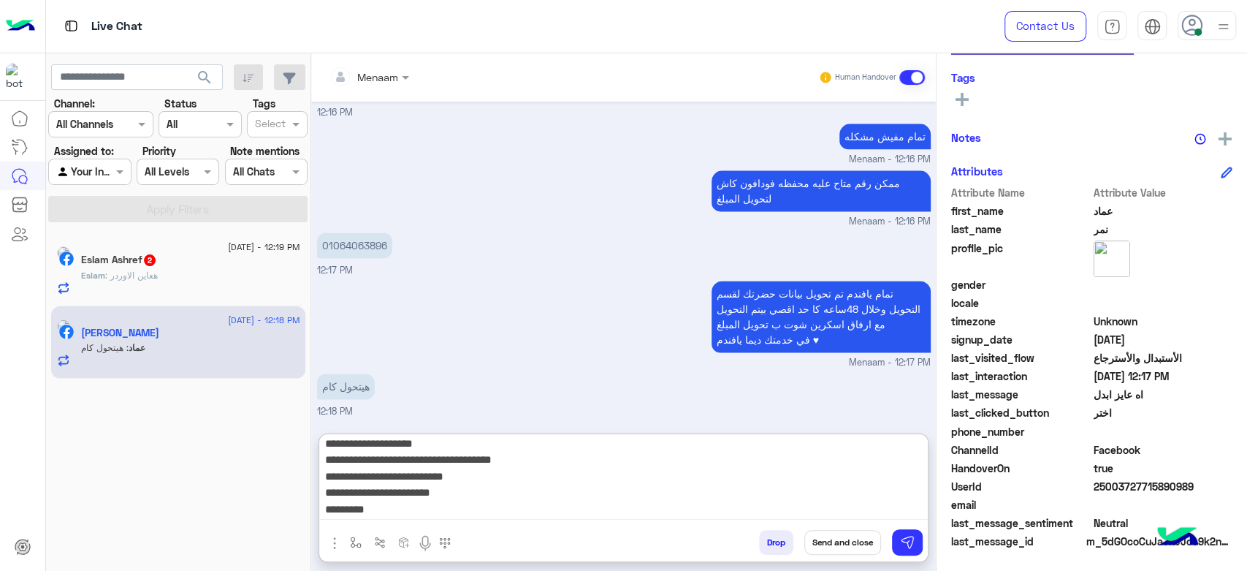
scroll to position [1350, 0]
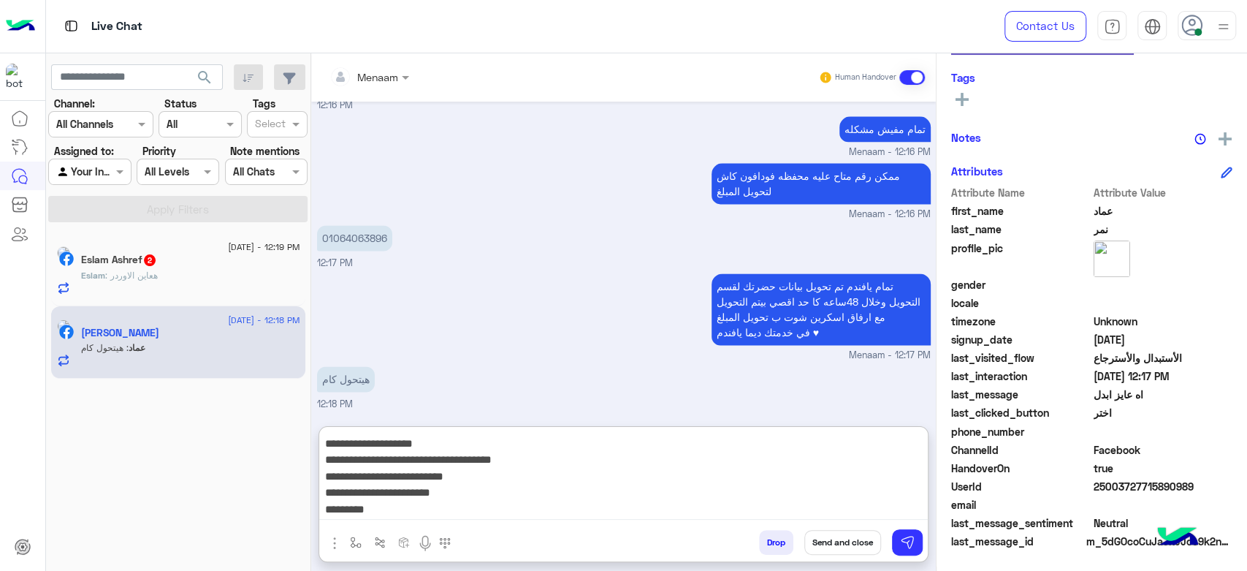
paste textarea "***"
click at [850, 484] on textarea "**********" at bounding box center [623, 476] width 609 height 88
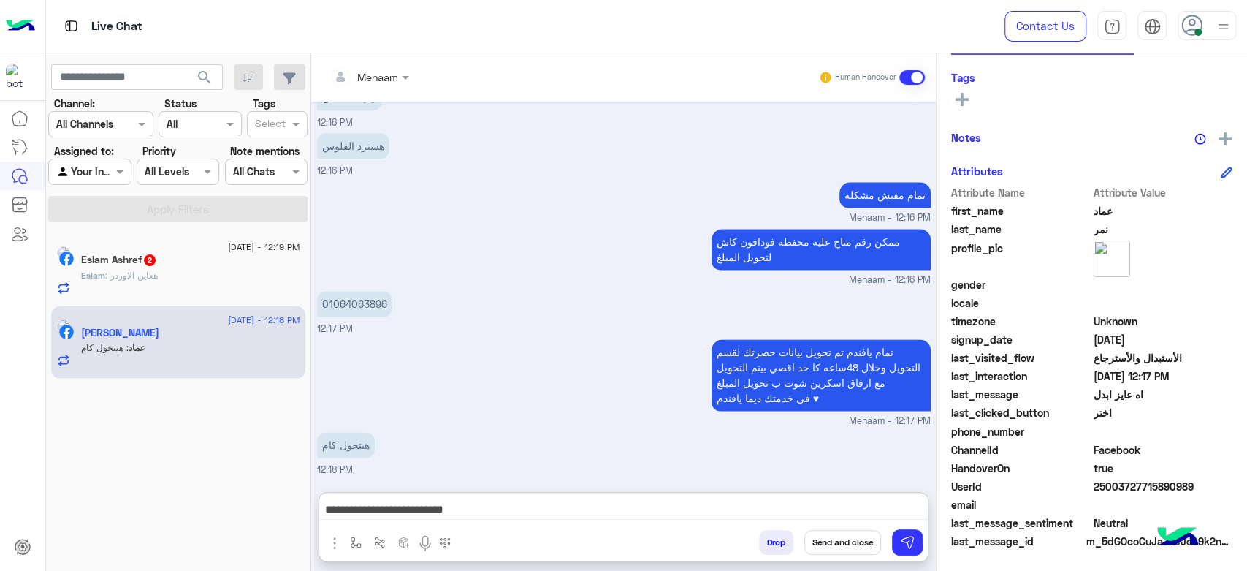
paste textarea "*********"
type textarea "**********"
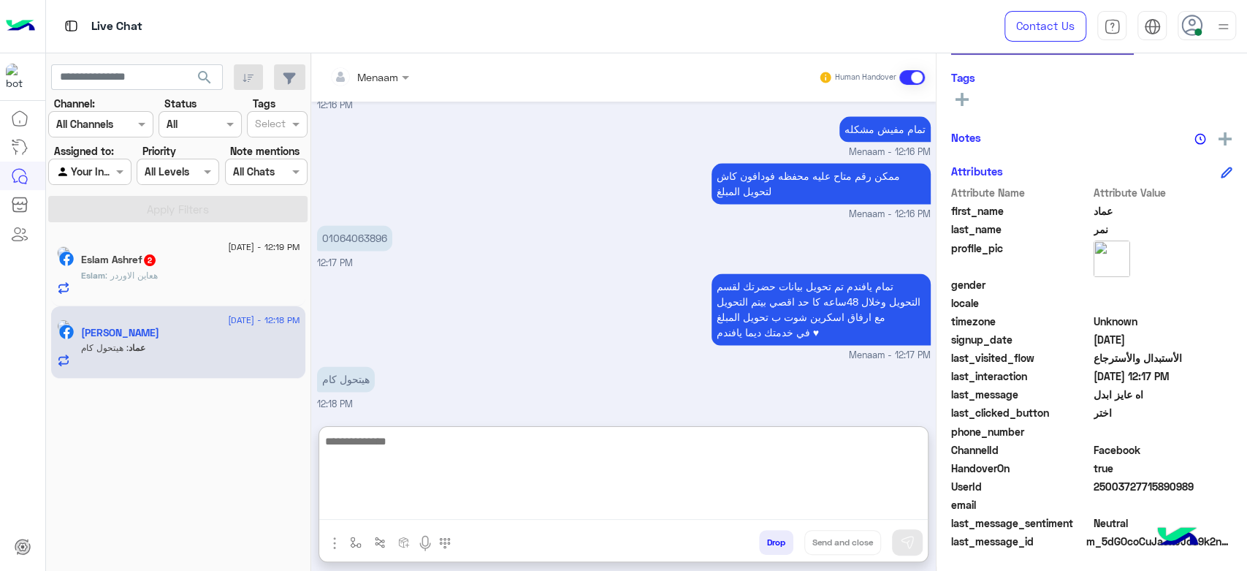
scroll to position [0, 0]
click at [354, 448] on textarea at bounding box center [623, 476] width 609 height 88
type textarea "****"
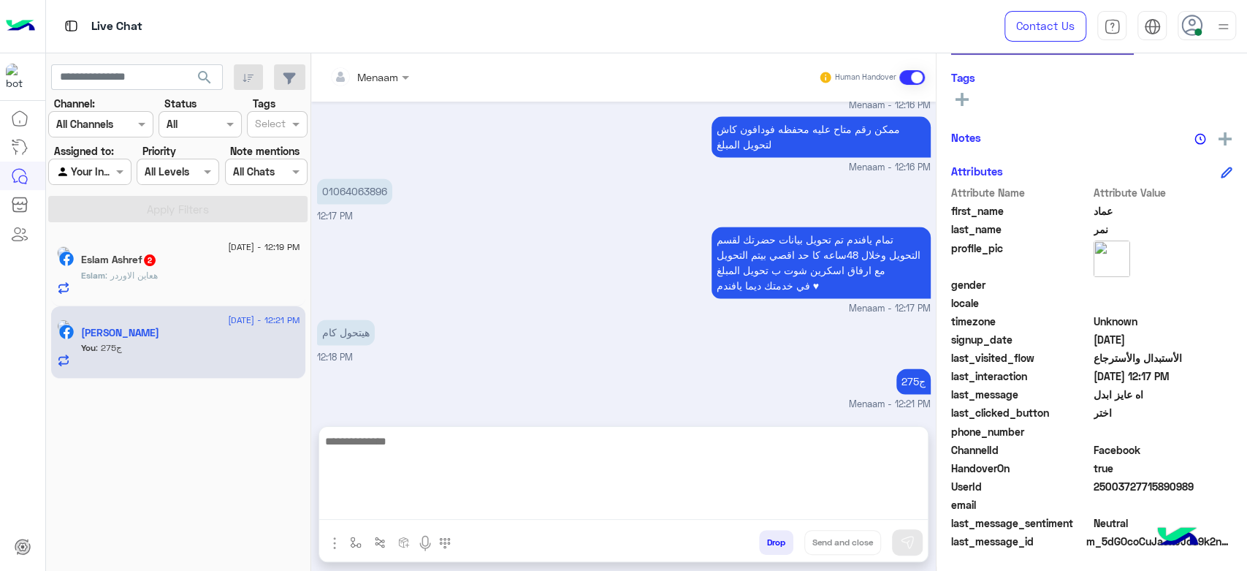
click at [188, 292] on div "Eslam : هعاين الاوردر" at bounding box center [190, 282] width 219 height 26
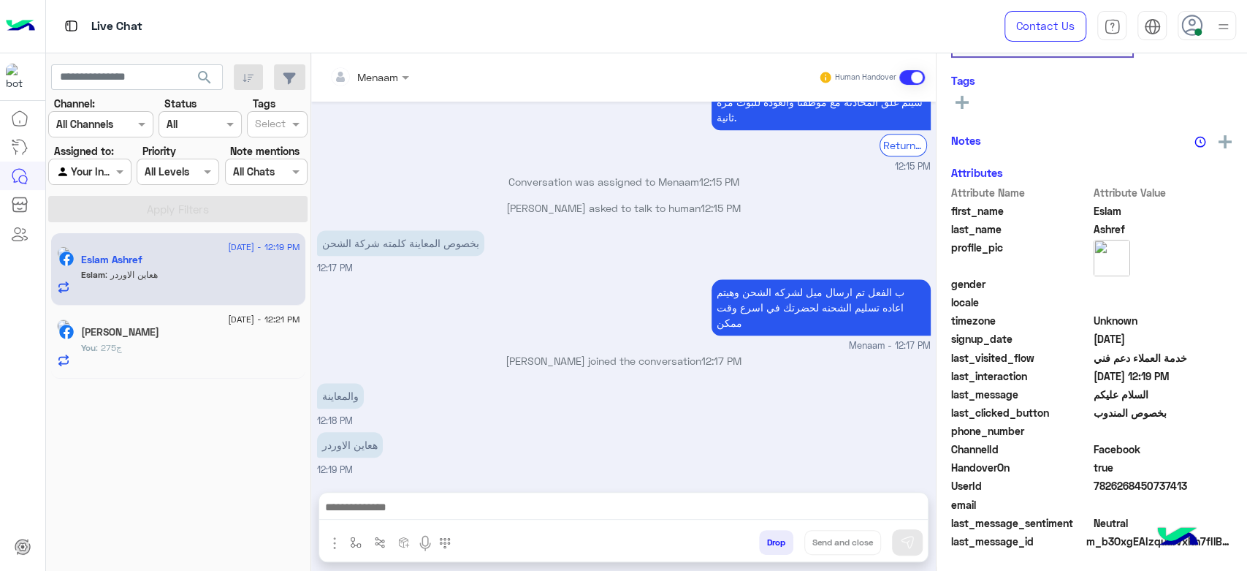
scroll to position [276, 0]
click at [403, 516] on textarea at bounding box center [623, 509] width 609 height 22
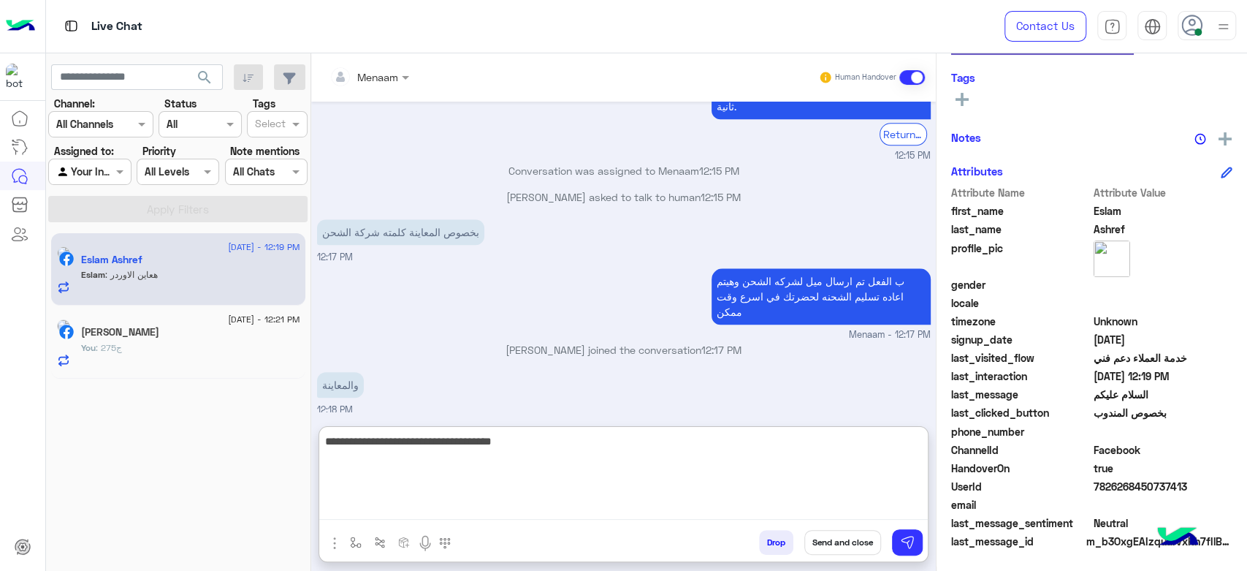
type textarea "**********"
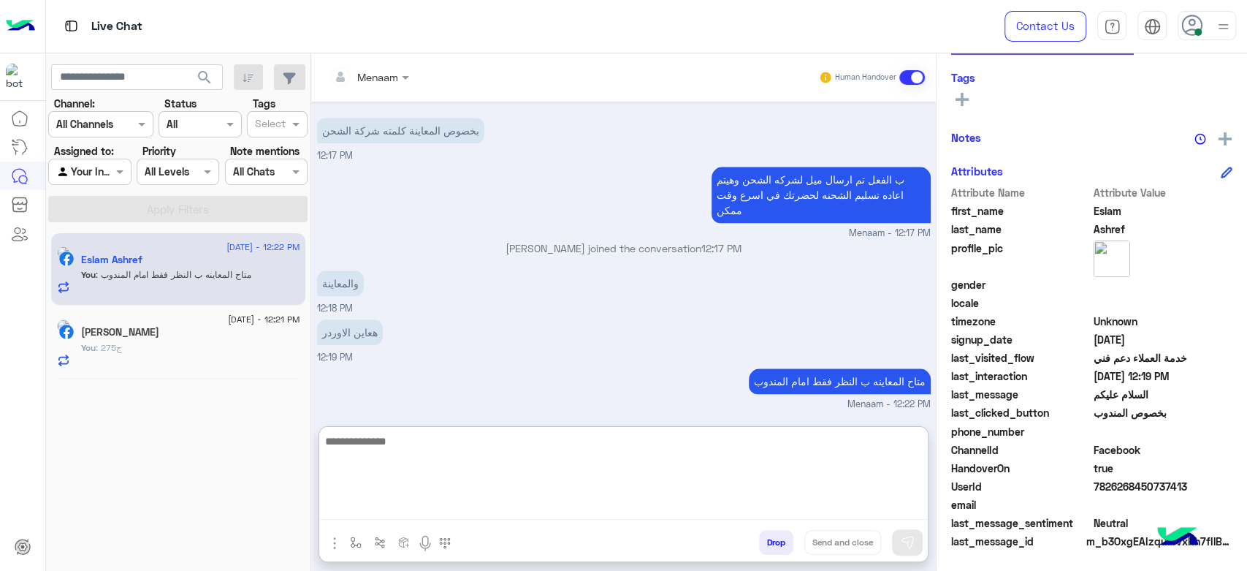
scroll to position [1108, 0]
click at [173, 349] on div "You : 275ج" at bounding box center [190, 354] width 219 height 26
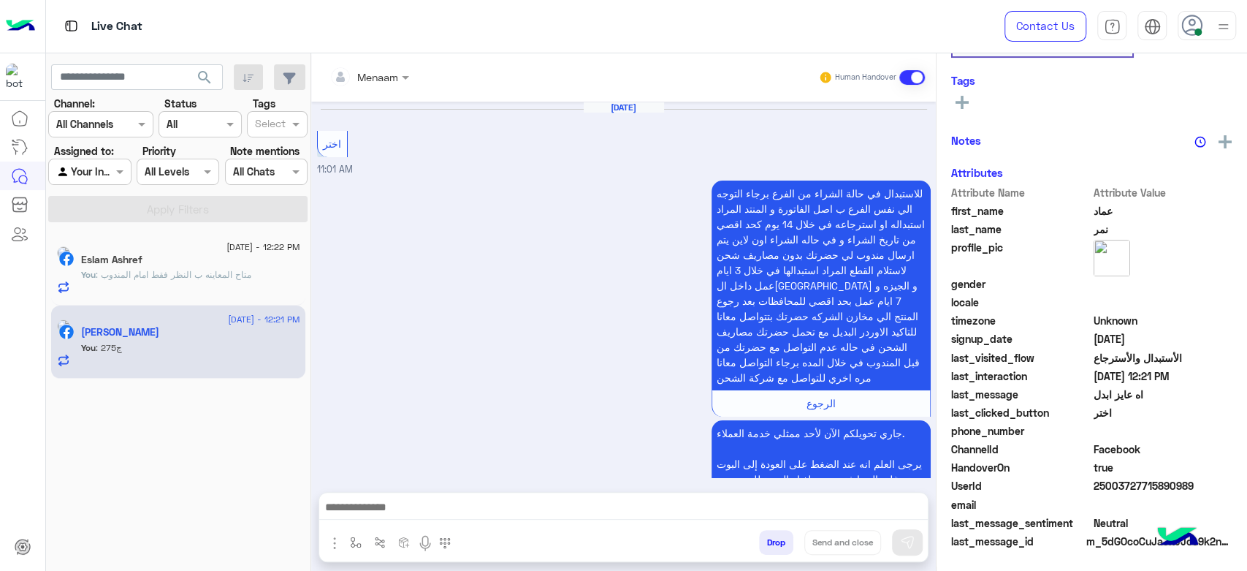
scroll to position [1033, 0]
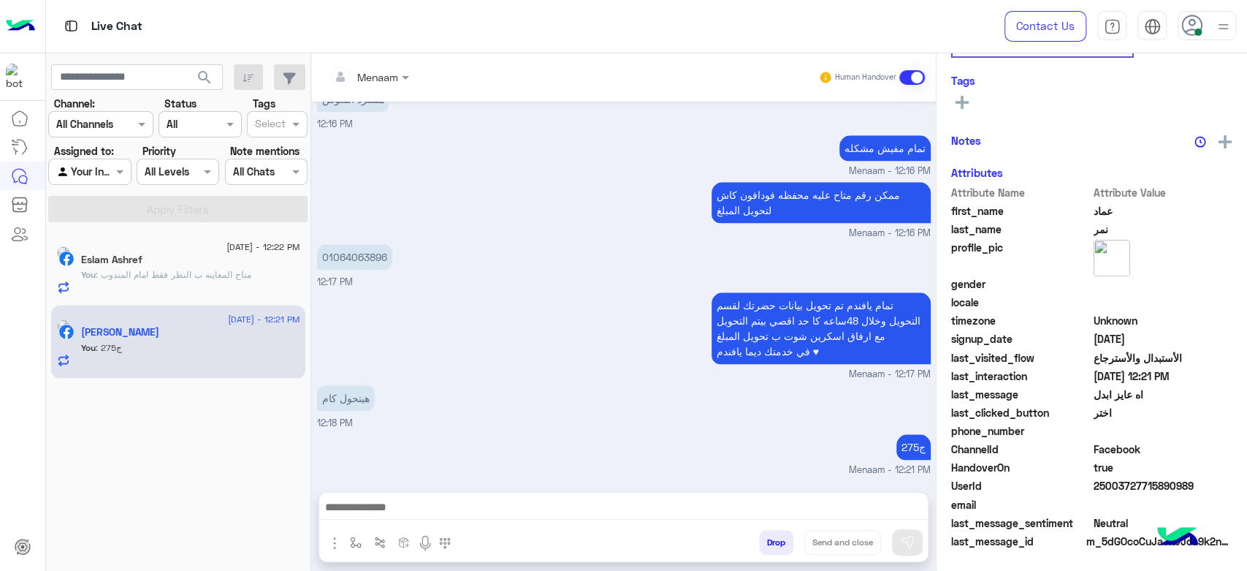
click at [162, 258] on div "Eslam Ashref" at bounding box center [190, 261] width 219 height 15
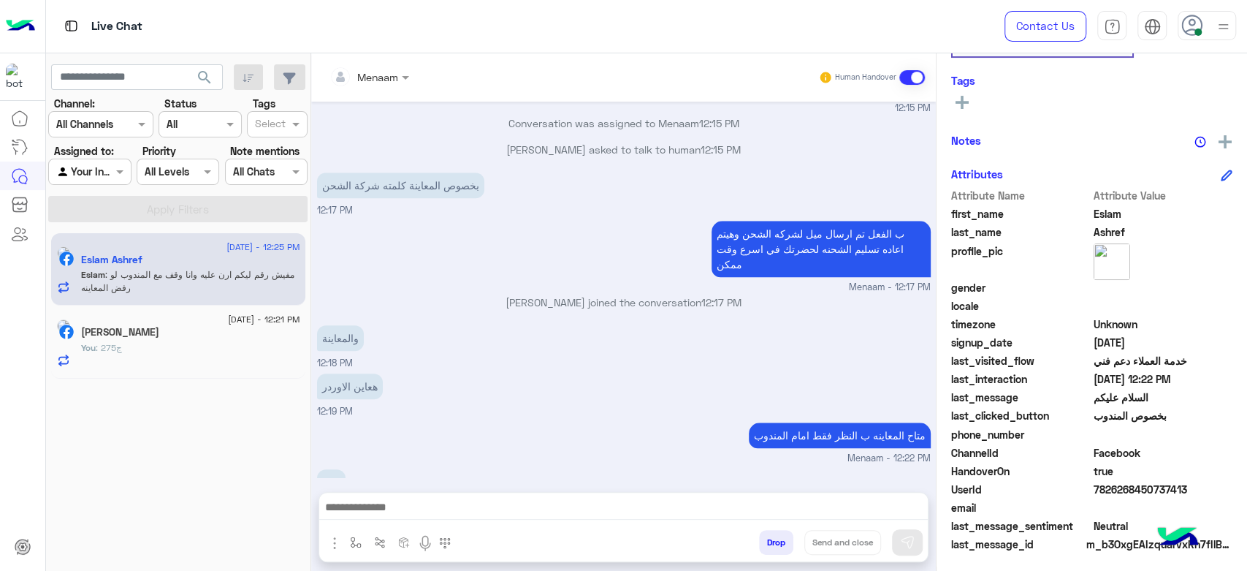
scroll to position [276, 0]
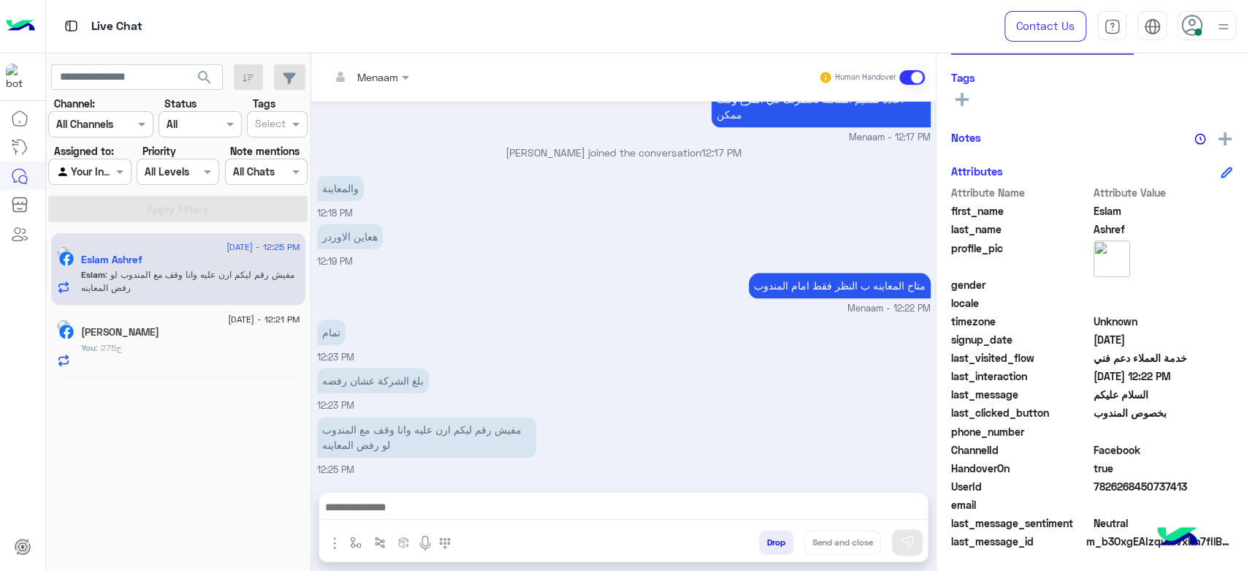
click at [406, 512] on textarea at bounding box center [623, 509] width 609 height 22
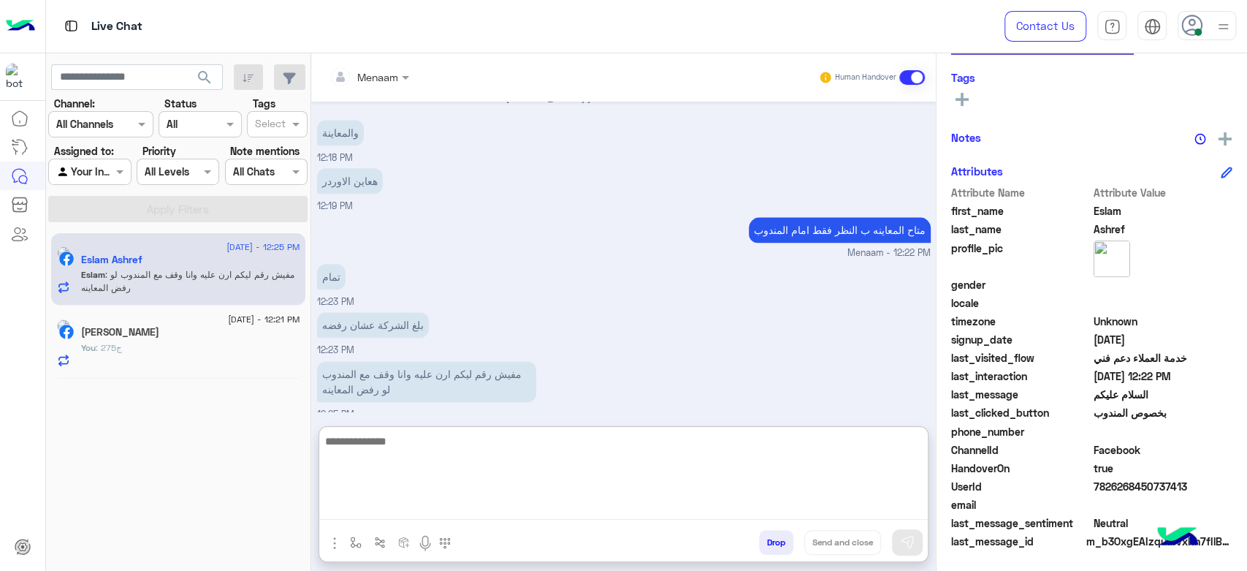
scroll to position [1174, 0]
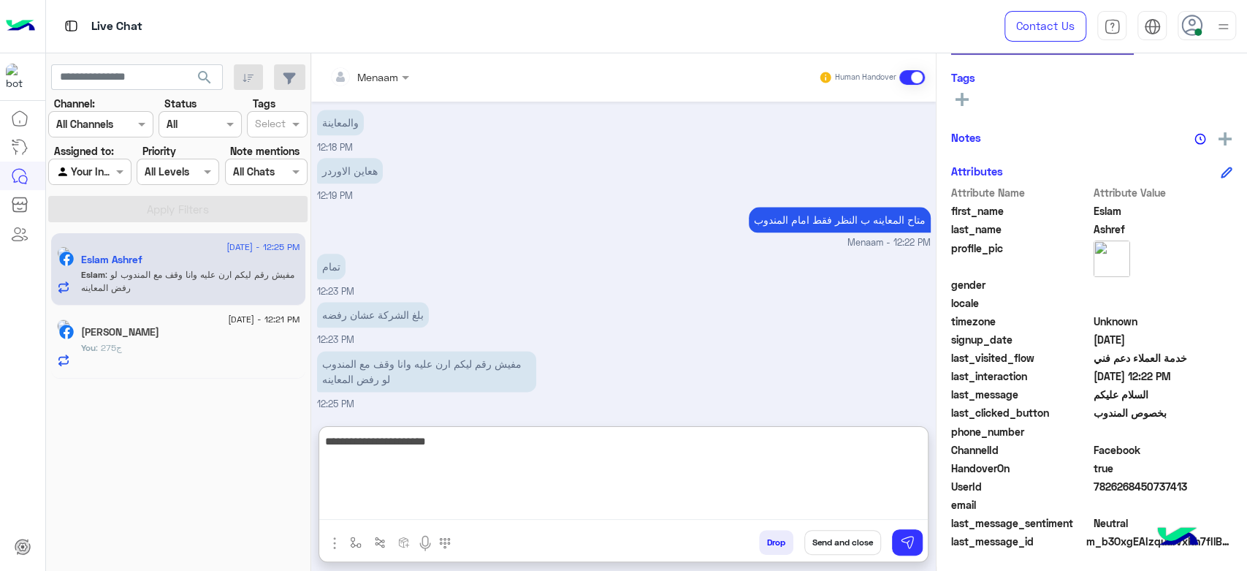
type textarea "**********"
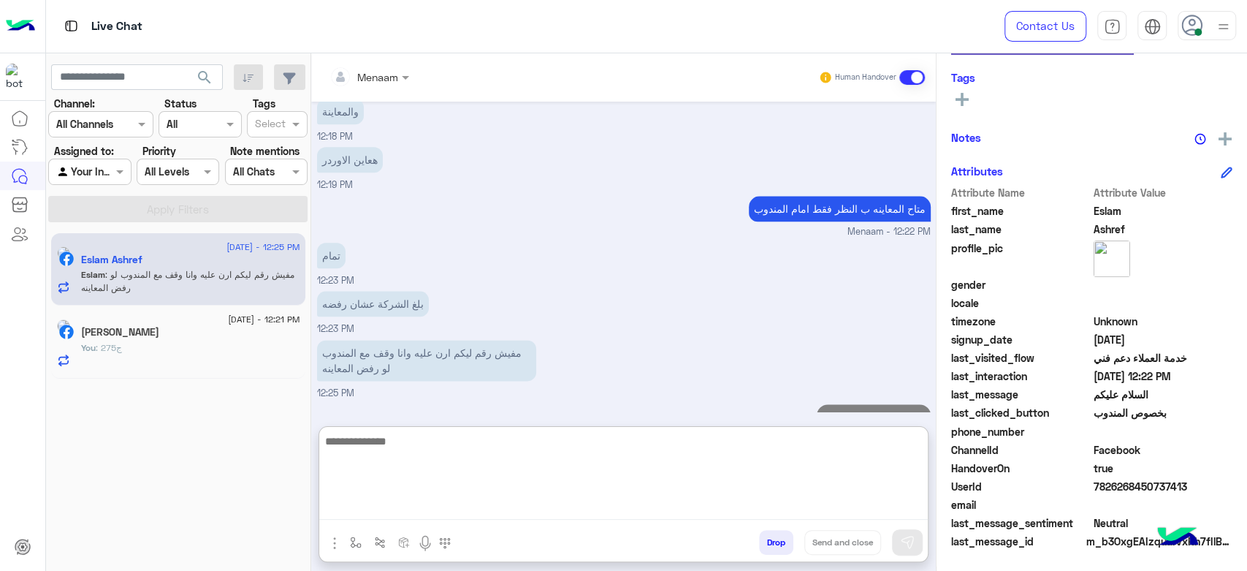
scroll to position [1221, 0]
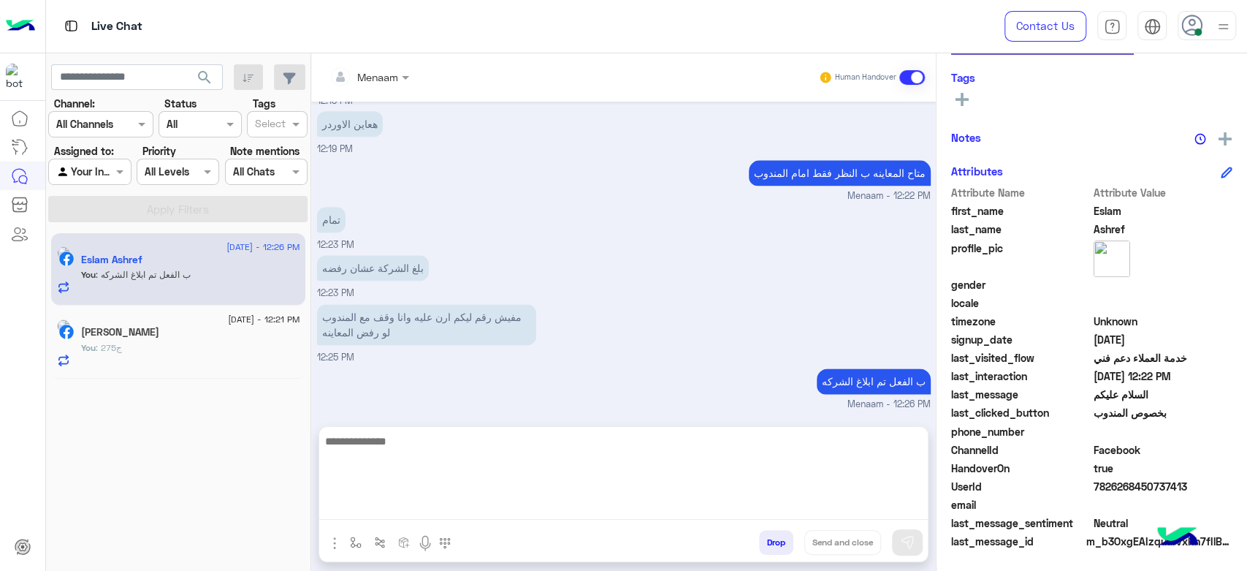
click at [132, 337] on h5 "عماد نمر" at bounding box center [120, 332] width 78 height 12
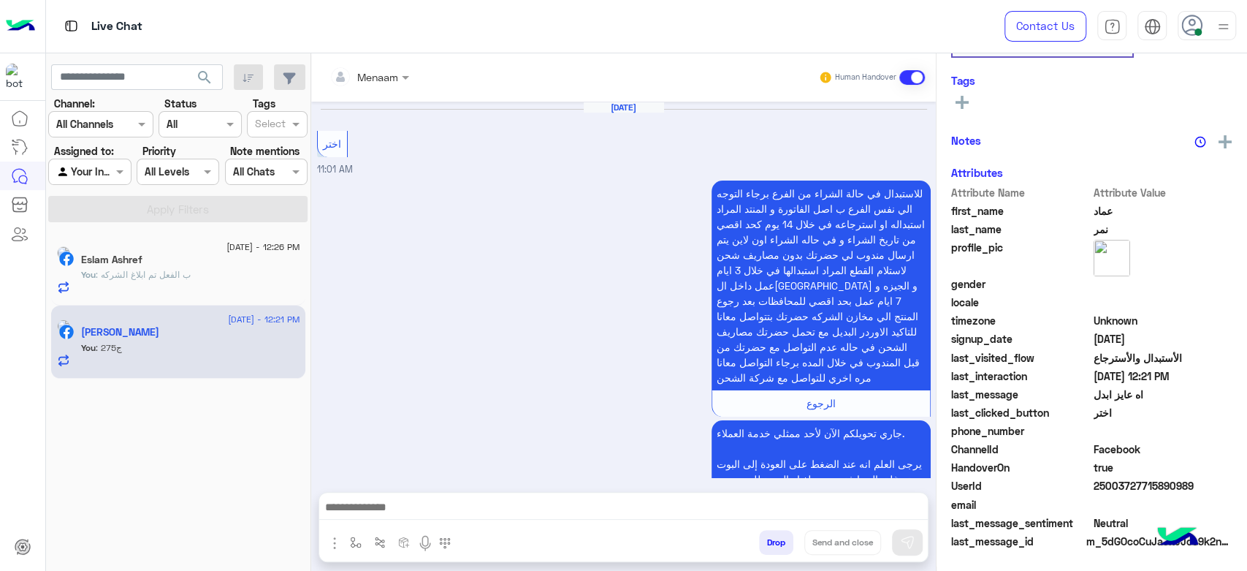
scroll to position [1033, 0]
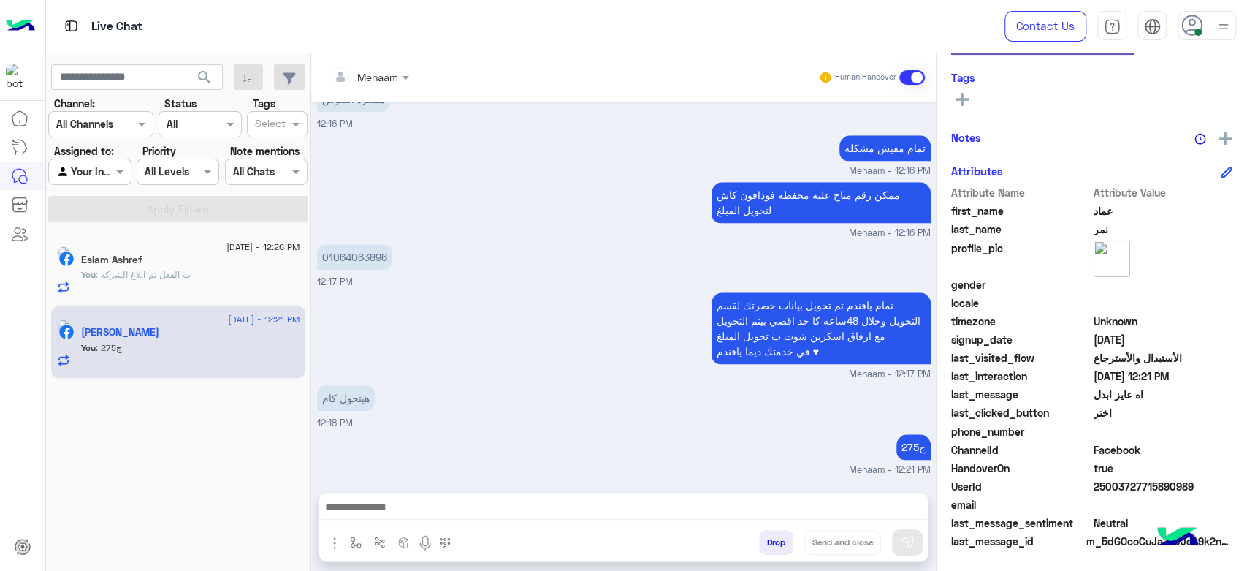
click at [225, 281] on div "You : ب الفعل تم ابلاغ الشركه" at bounding box center [190, 281] width 219 height 26
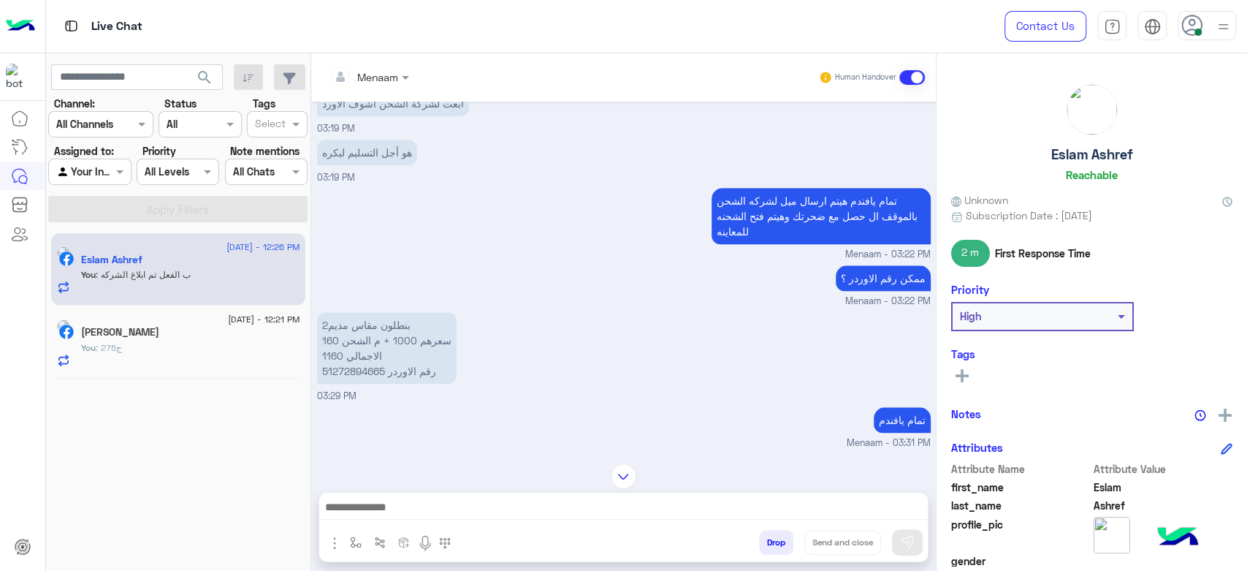
scroll to position [883, 0]
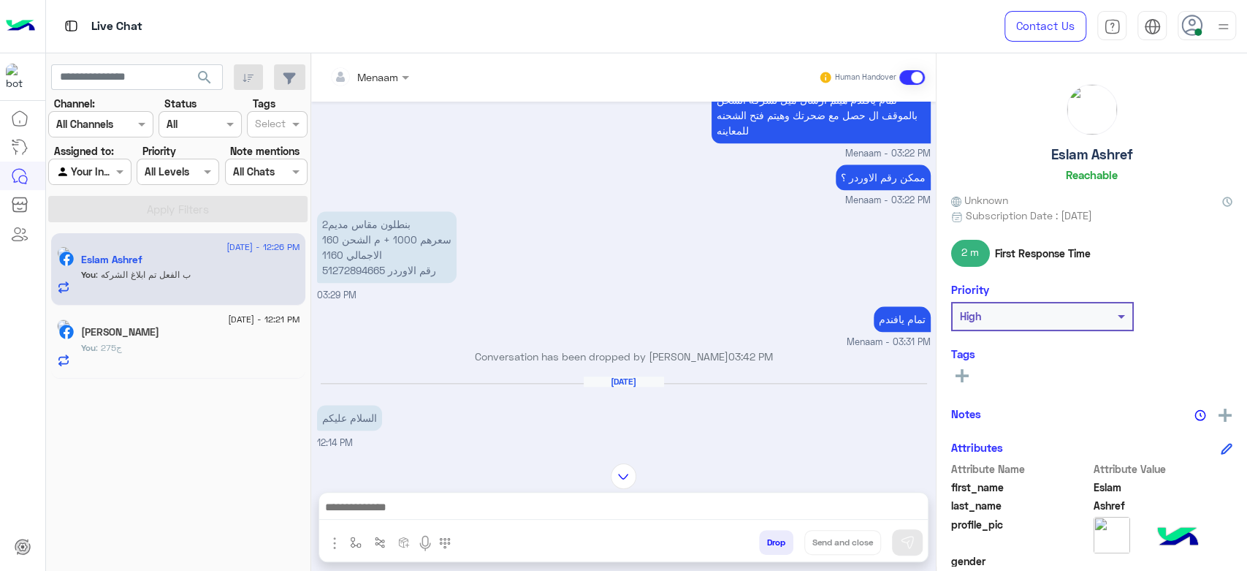
click at [370, 255] on p "2بنطلون مقاس مديم سعرهم 1000 + م الشحن 160 الاجمالي 1160 رقم الاوردر 51272894665" at bounding box center [387, 247] width 140 height 72
click at [355, 265] on p "2بنطلون مقاس مديم سعرهم 1000 + م الشحن 160 الاجمالي 1160 رقم الاوردر 51272894665" at bounding box center [387, 247] width 140 height 72
copy p "51272894665"
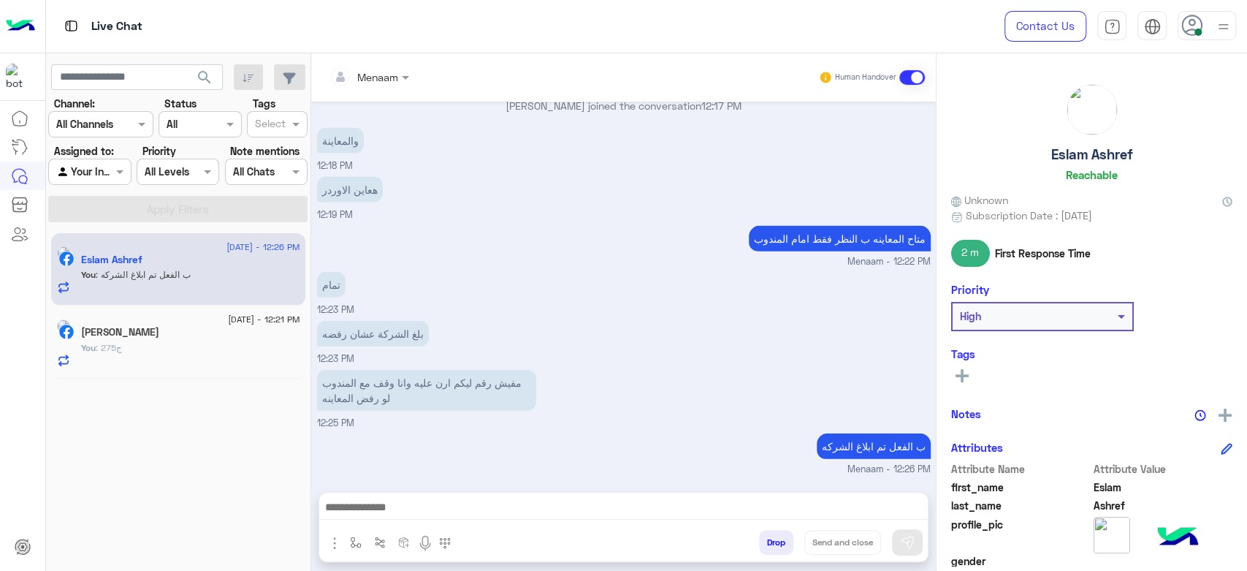
scroll to position [2211, 0]
click at [189, 340] on div "عماد نمر" at bounding box center [190, 333] width 219 height 15
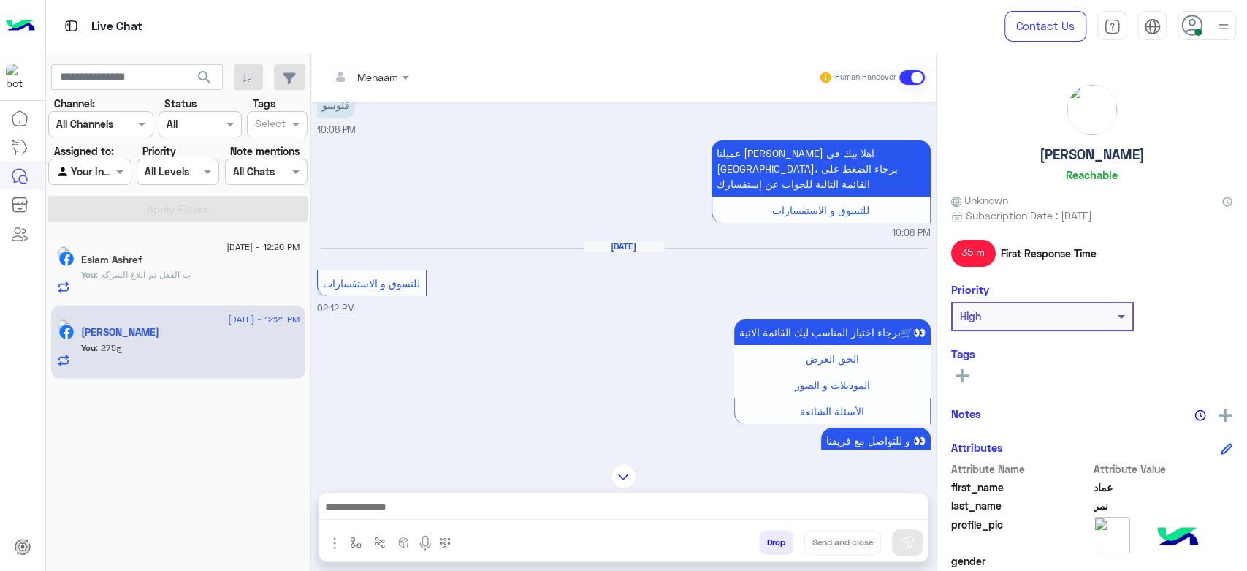
scroll to position [134, 0]
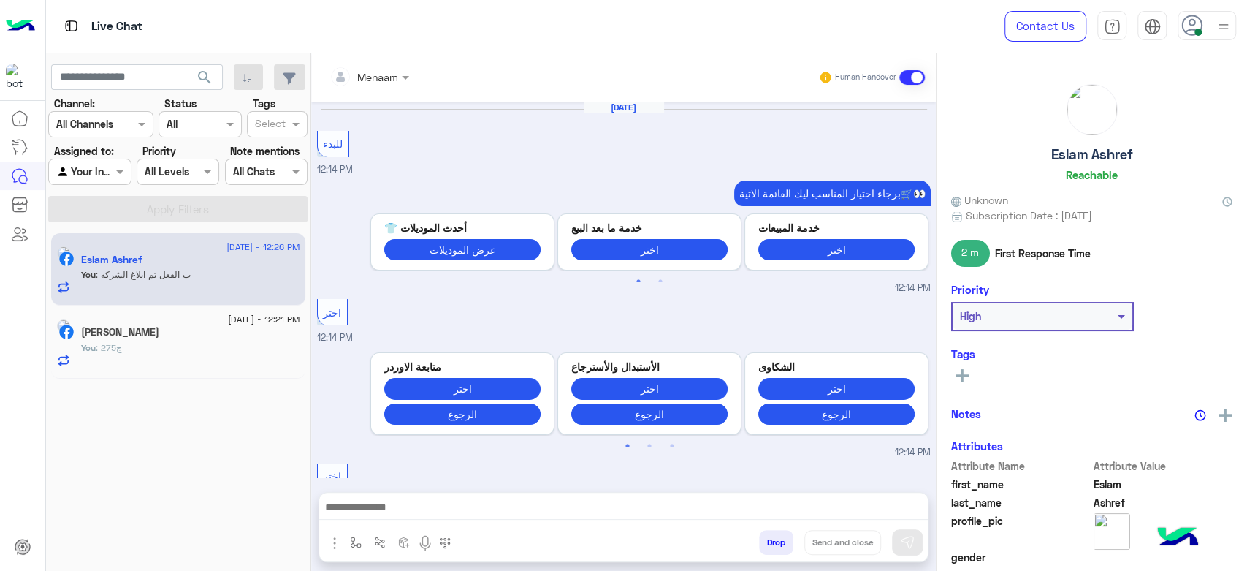
scroll to position [889, 0]
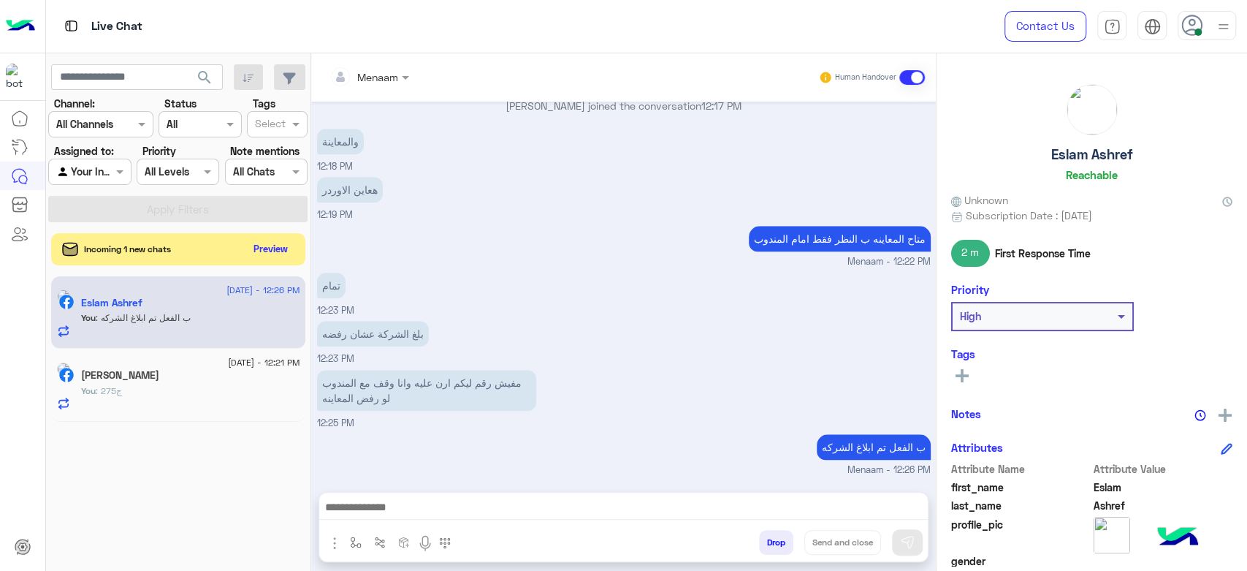
click at [596, 250] on div "متاح المعاينه ب النظر فقط امام المندوب Menaam - 12:22 PM" at bounding box center [624, 245] width 614 height 47
click at [279, 244] on button "Preview" at bounding box center [271, 248] width 45 height 20
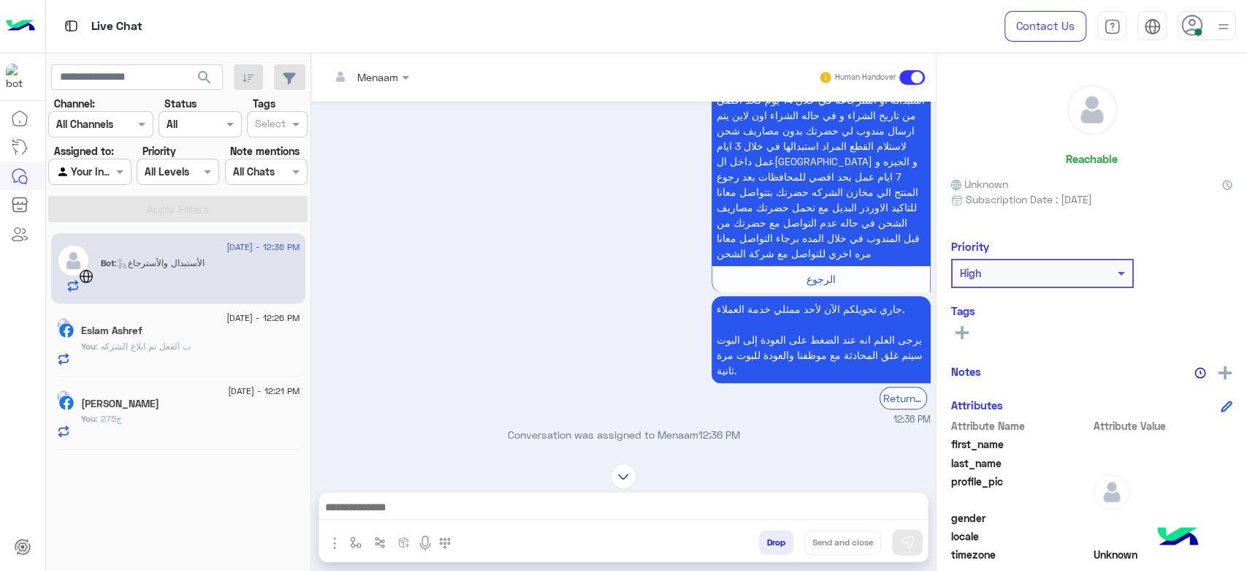
scroll to position [640, 0]
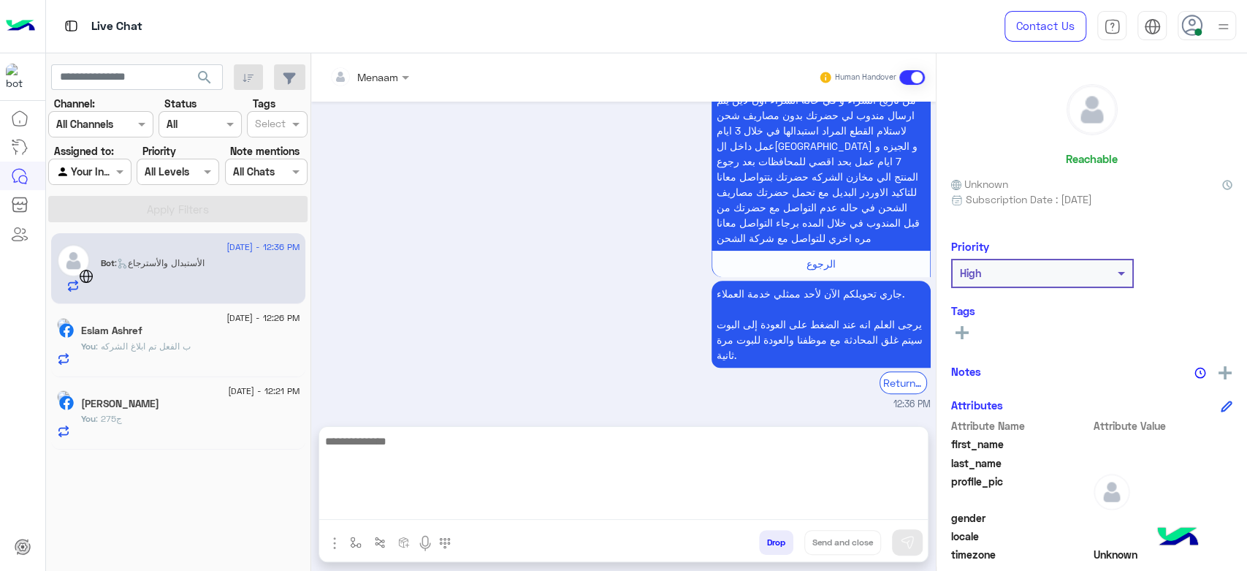
click at [415, 514] on textarea at bounding box center [623, 476] width 609 height 88
type textarea "**********"
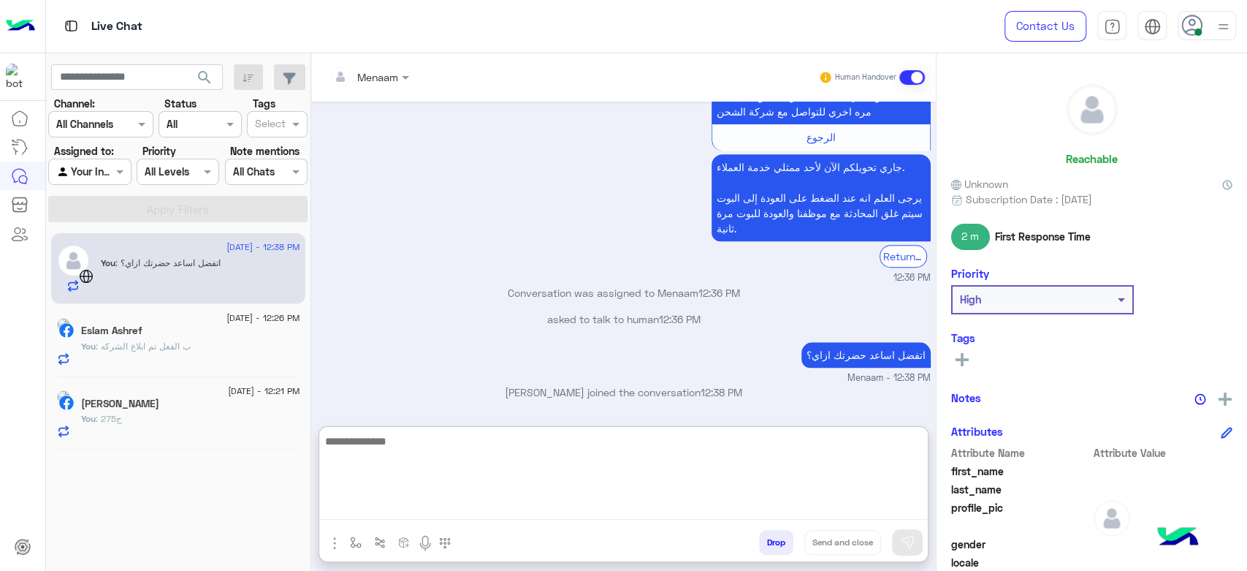
scroll to position [779, 0]
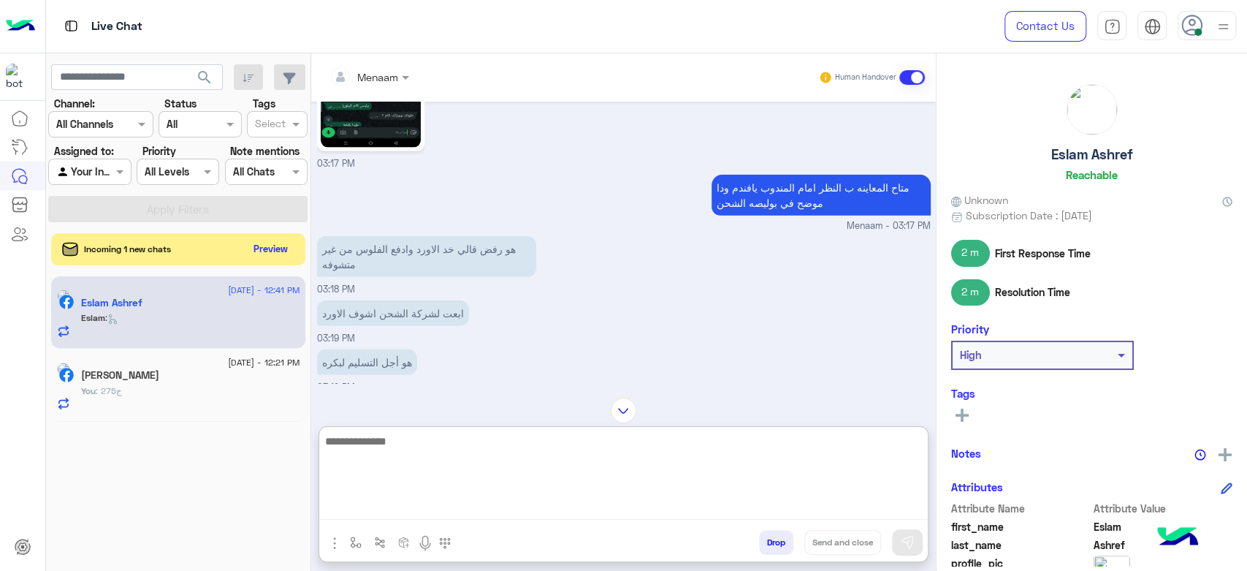
scroll to position [2502, 0]
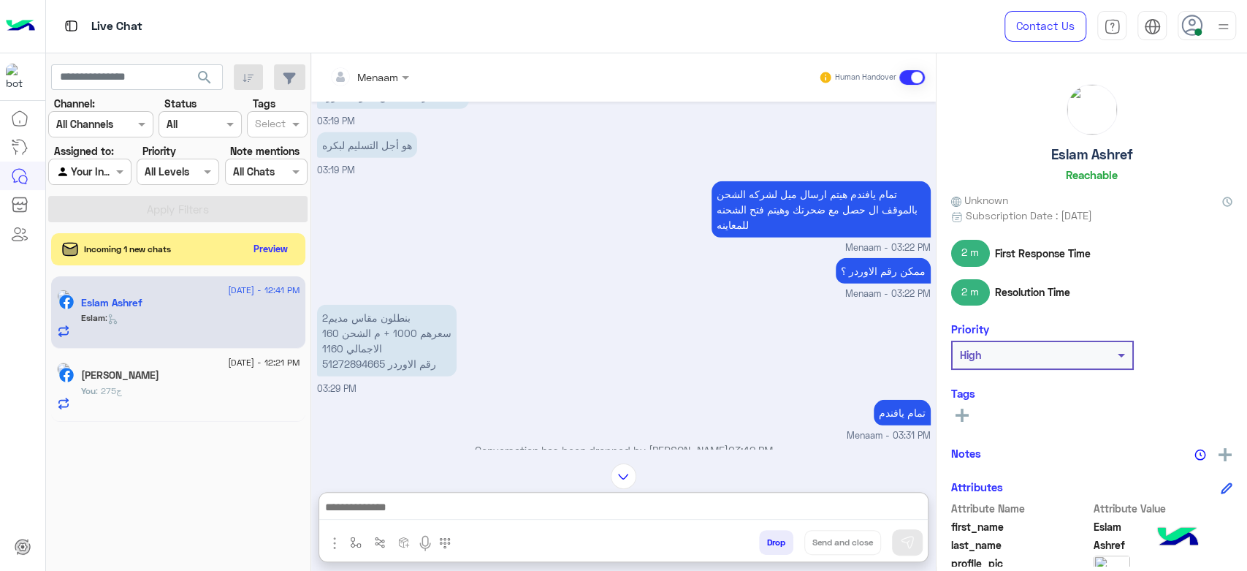
click at [362, 375] on p "2بنطلون مقاس مديم سعرهم 1000 + م الشحن 160 الاجمالي 1160 رقم الاوردر 51272894665" at bounding box center [387, 341] width 140 height 72
copy p "51272894665"
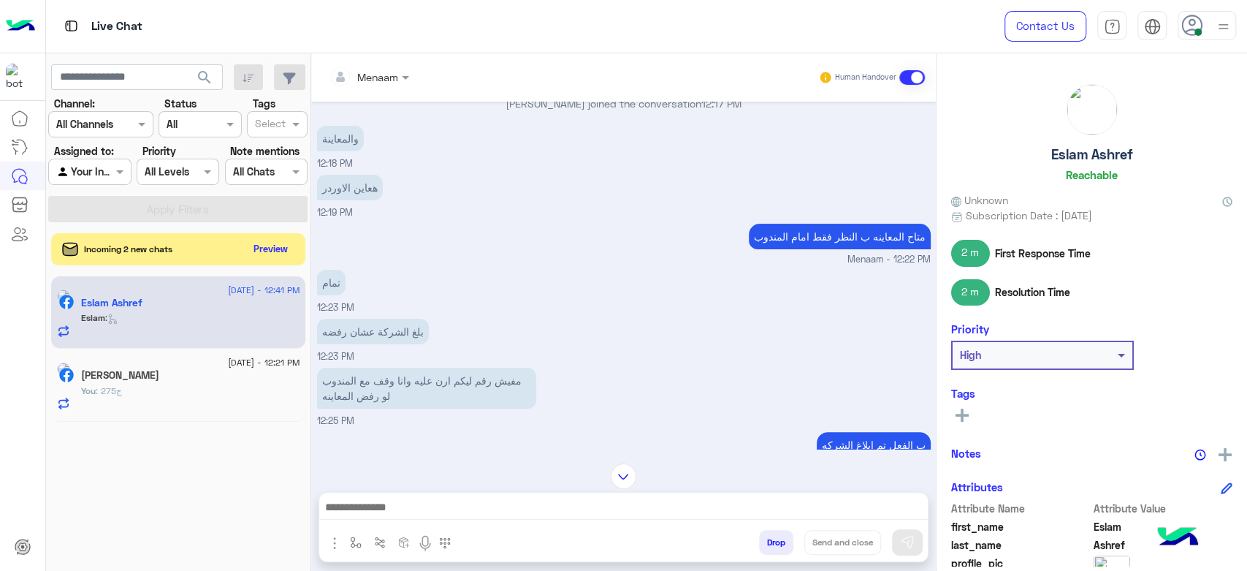
scroll to position [3935, 0]
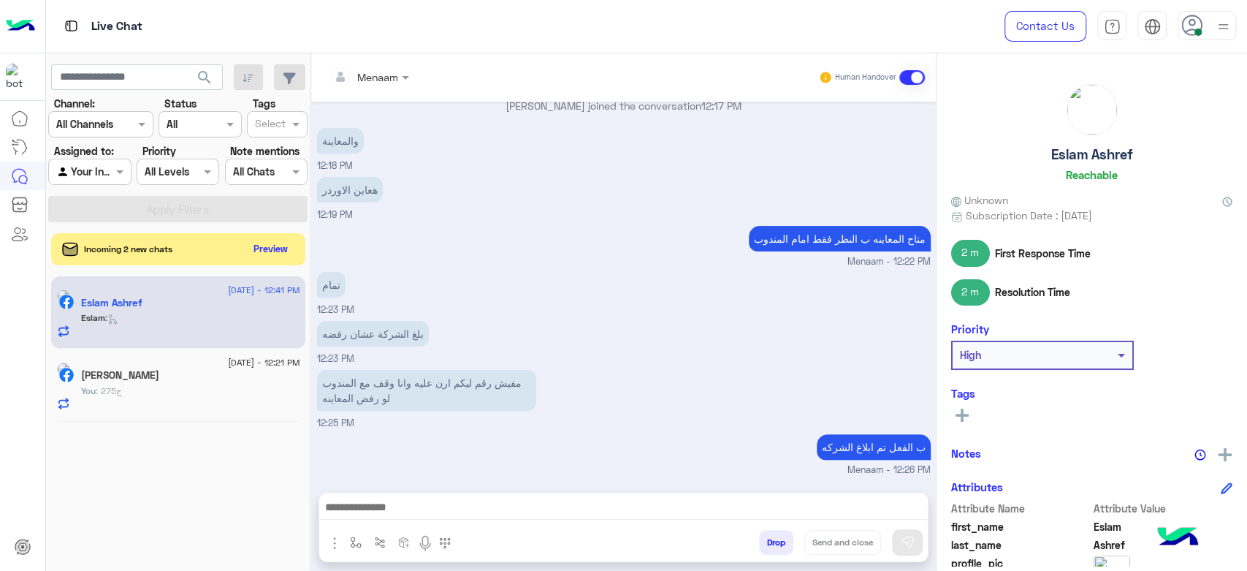
drag, startPoint x: 775, startPoint y: 531, endPoint x: 774, endPoint y: 539, distance: 8.8
click at [775, 533] on button "Drop" at bounding box center [776, 542] width 34 height 25
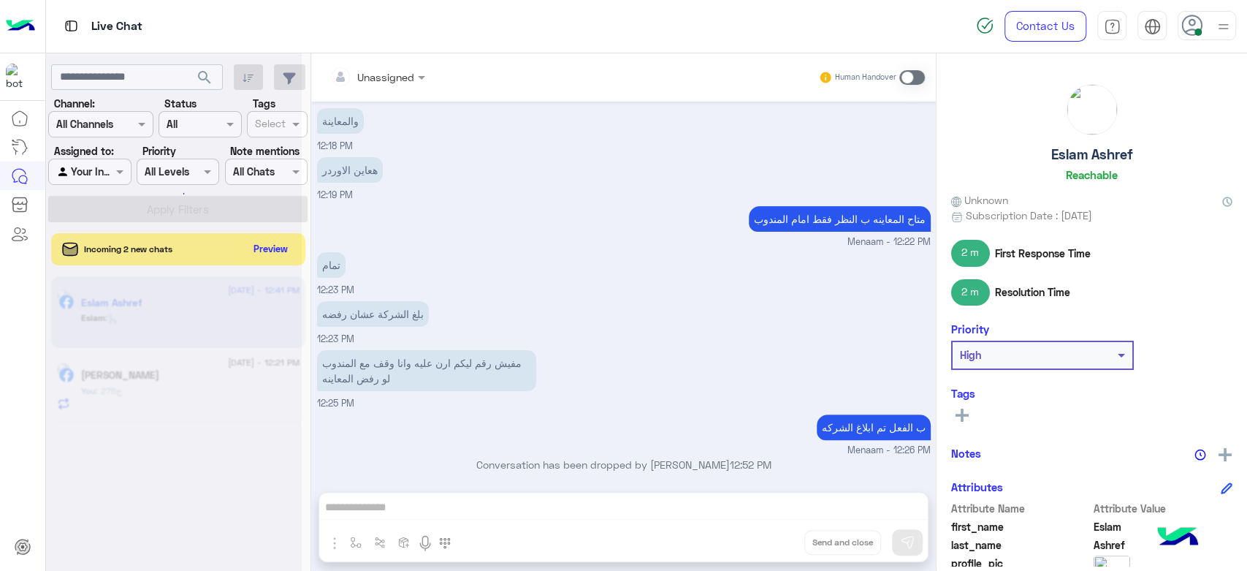
scroll to position [3962, 0]
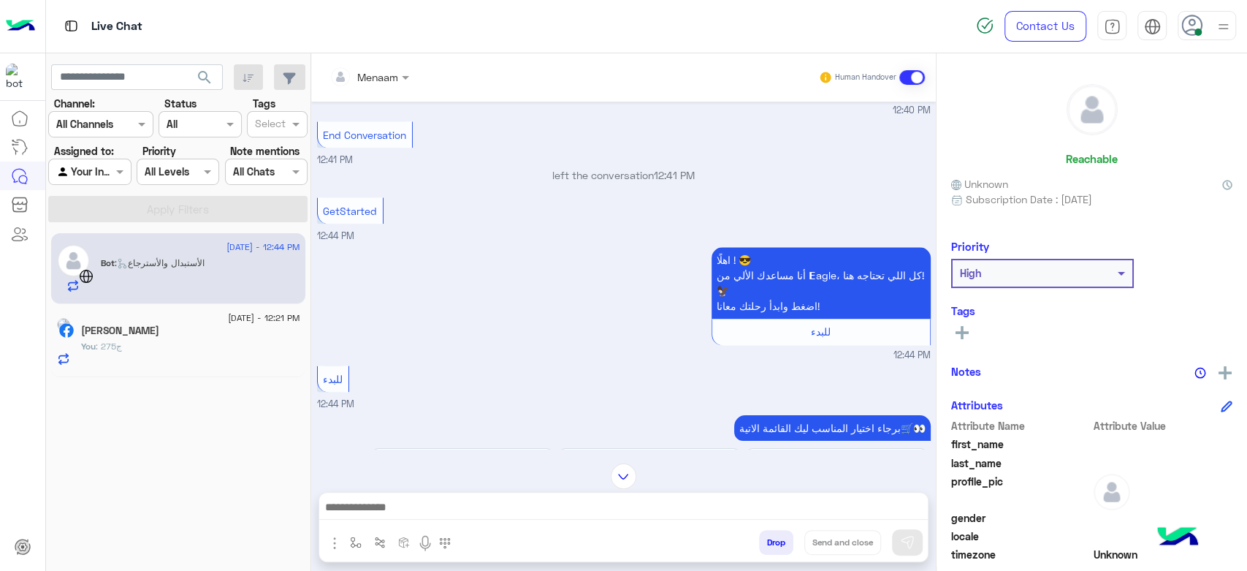
scroll to position [1938, 0]
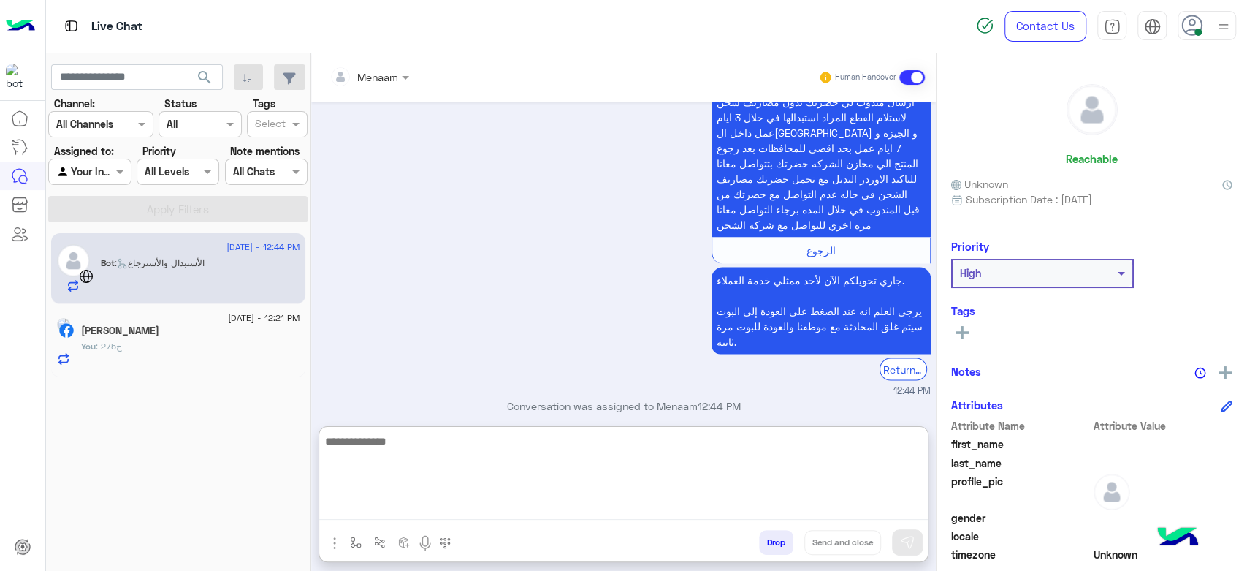
click at [454, 516] on textarea at bounding box center [623, 476] width 609 height 88
type textarea "*"
type textarea "**********"
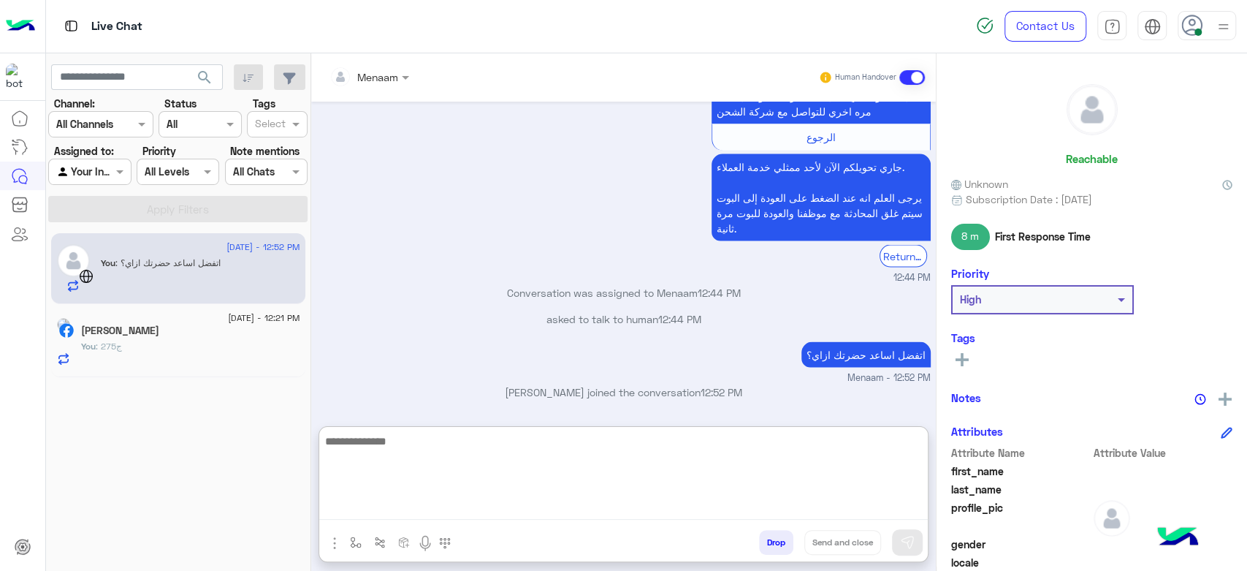
scroll to position [2076, 0]
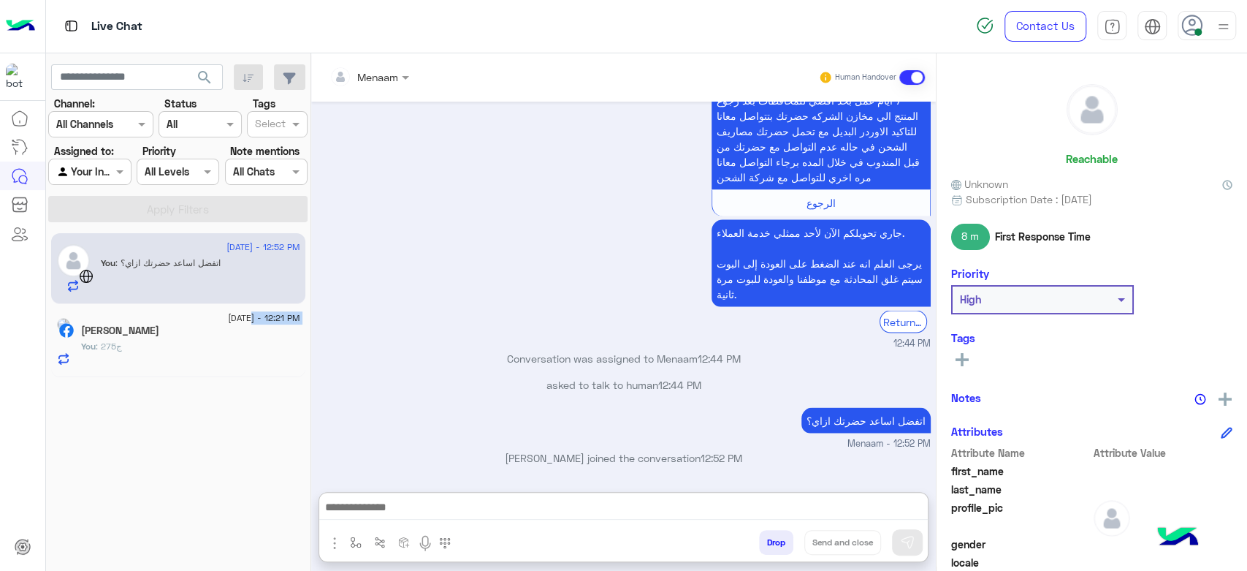
click at [224, 324] on div "2 September - 12:21 PM عماد نمر You : 275ج" at bounding box center [190, 340] width 219 height 50
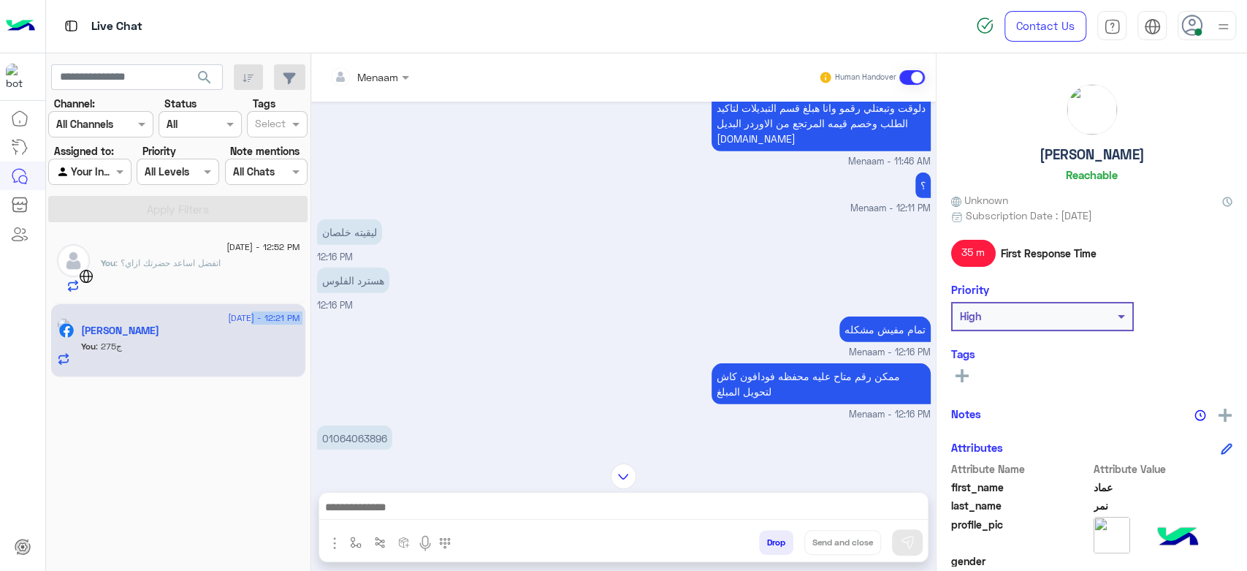
scroll to position [2859, 0]
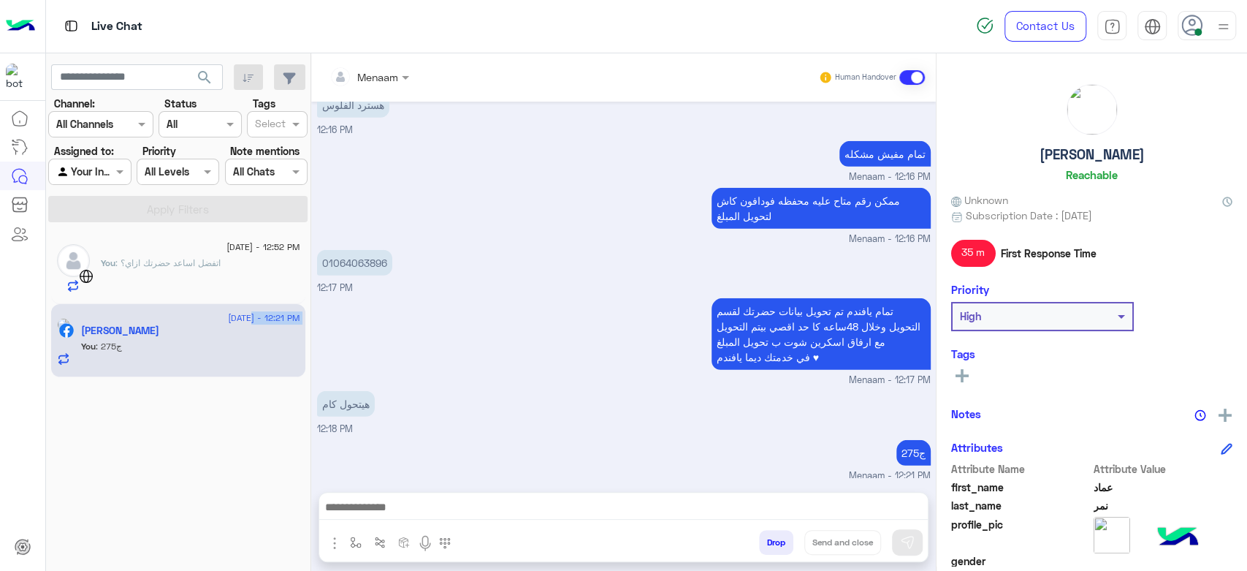
click at [786, 545] on button "Drop" at bounding box center [776, 542] width 34 height 25
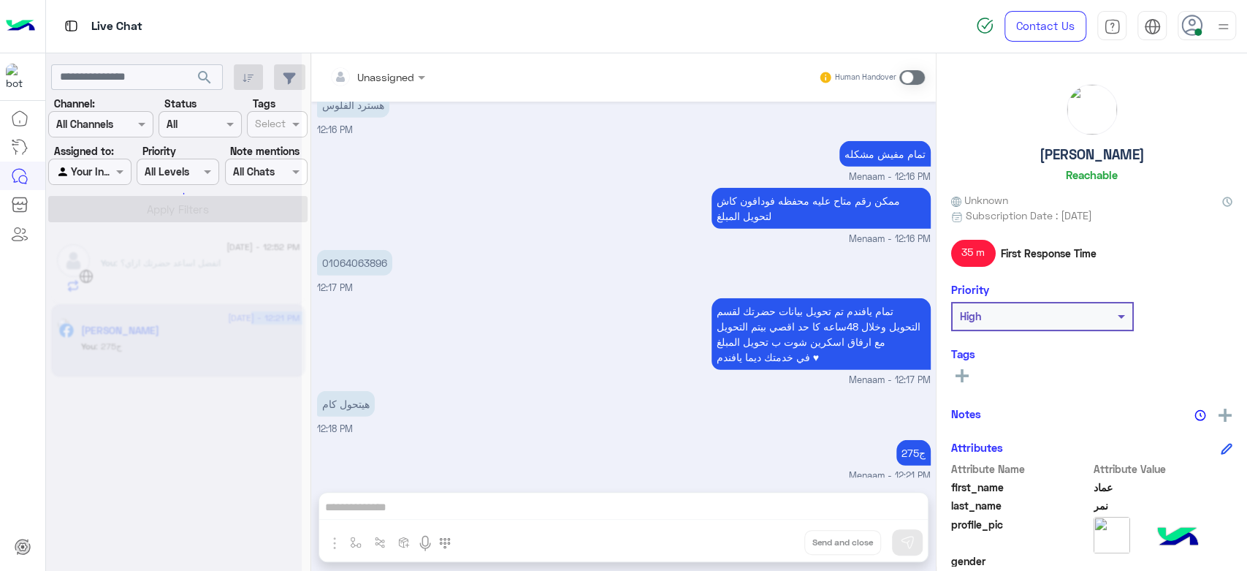
scroll to position [2885, 0]
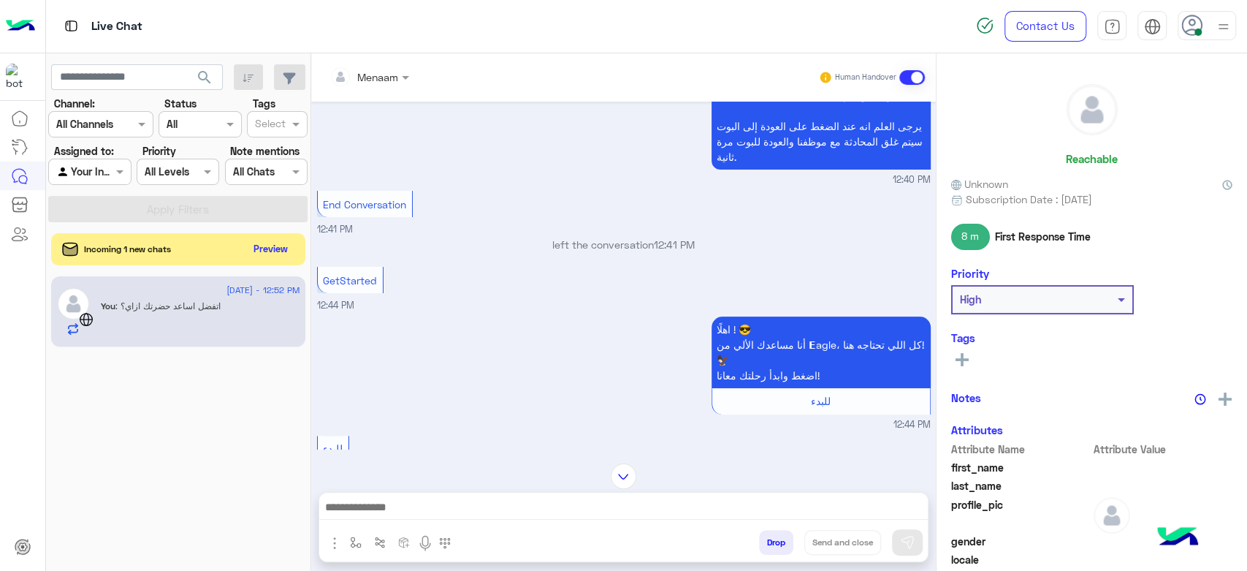
scroll to position [99, 0]
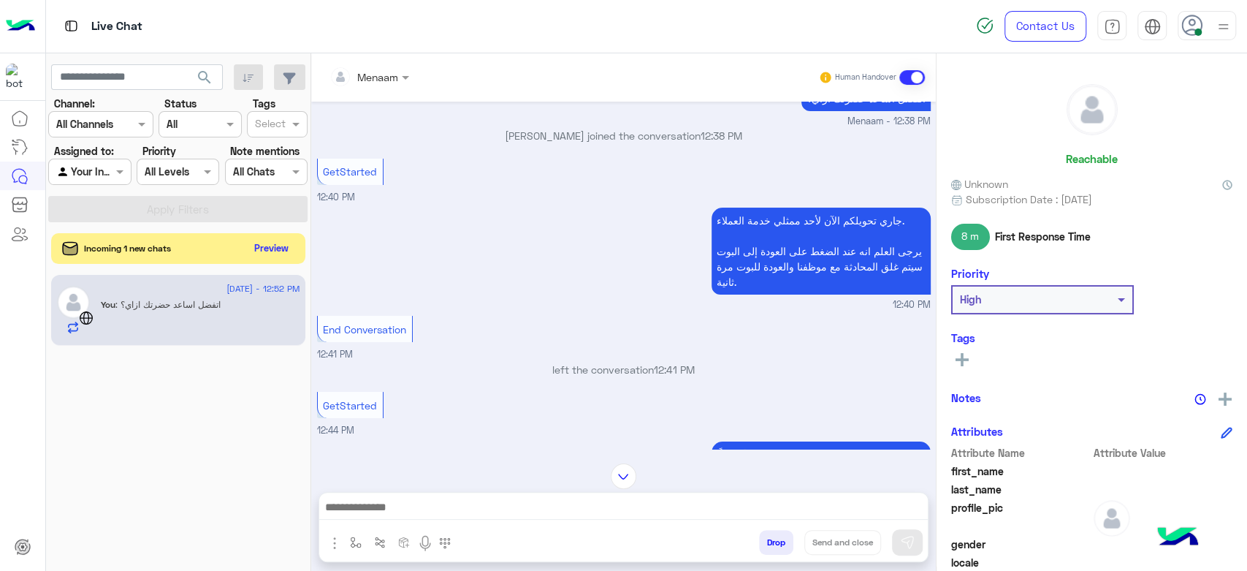
click at [272, 250] on button "Preview" at bounding box center [271, 248] width 45 height 20
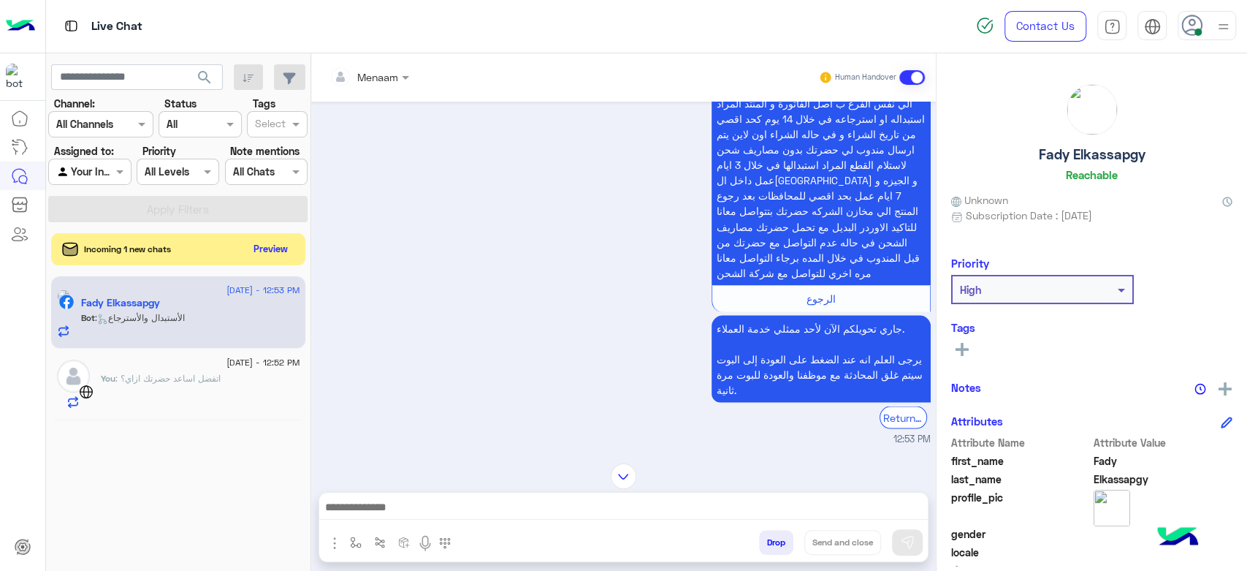
scroll to position [1761, 0]
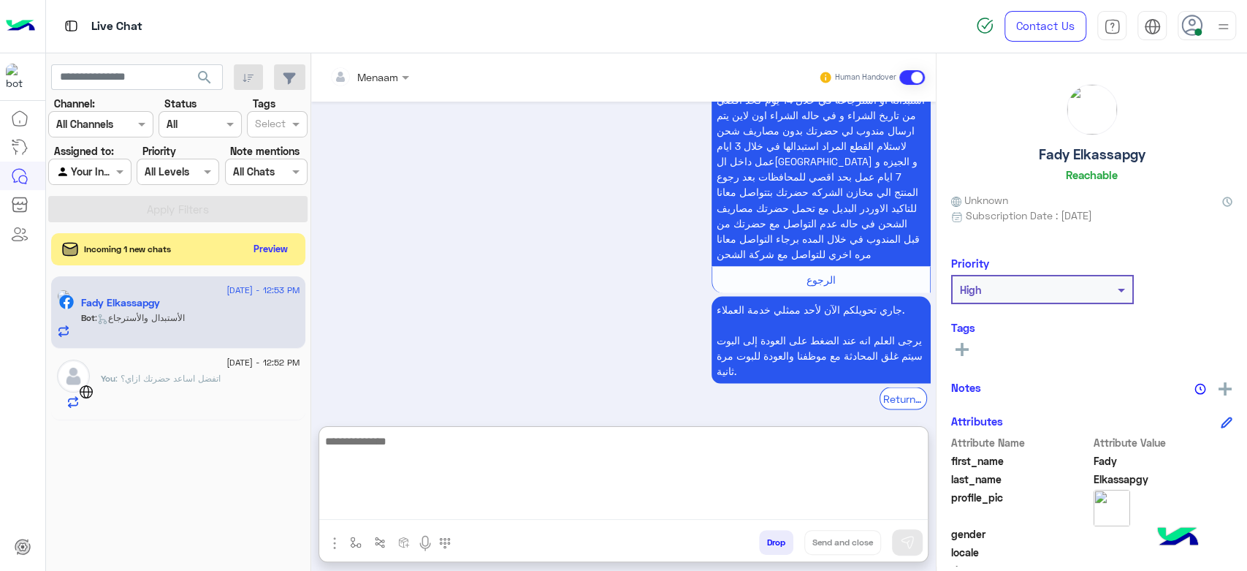
click at [492, 506] on textarea at bounding box center [623, 476] width 609 height 88
type textarea "**********"
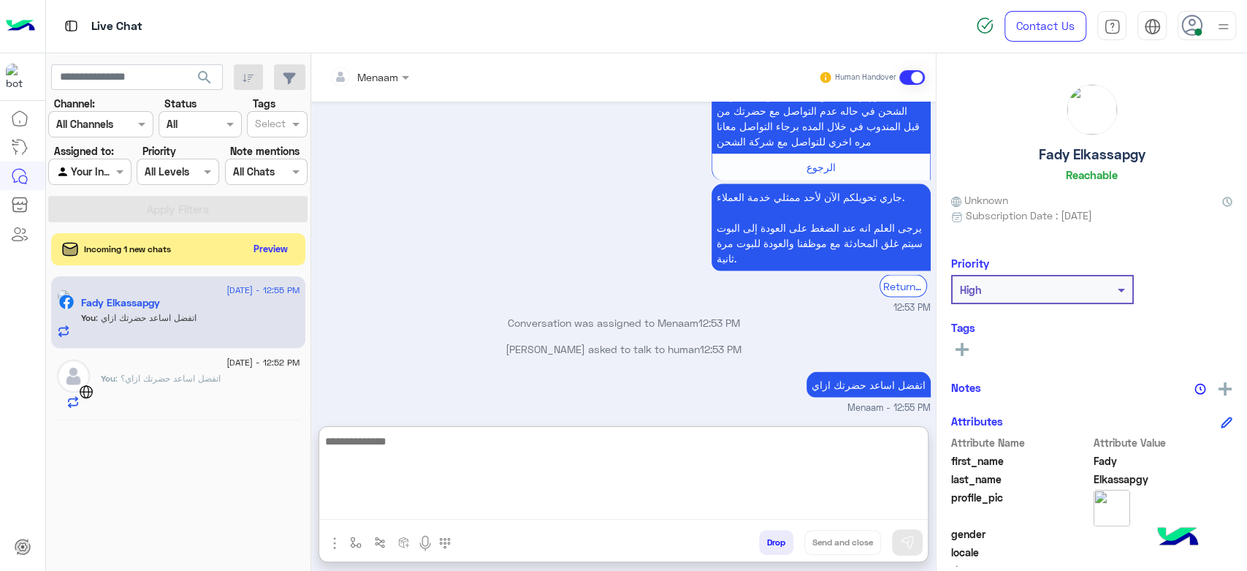
scroll to position [1900, 0]
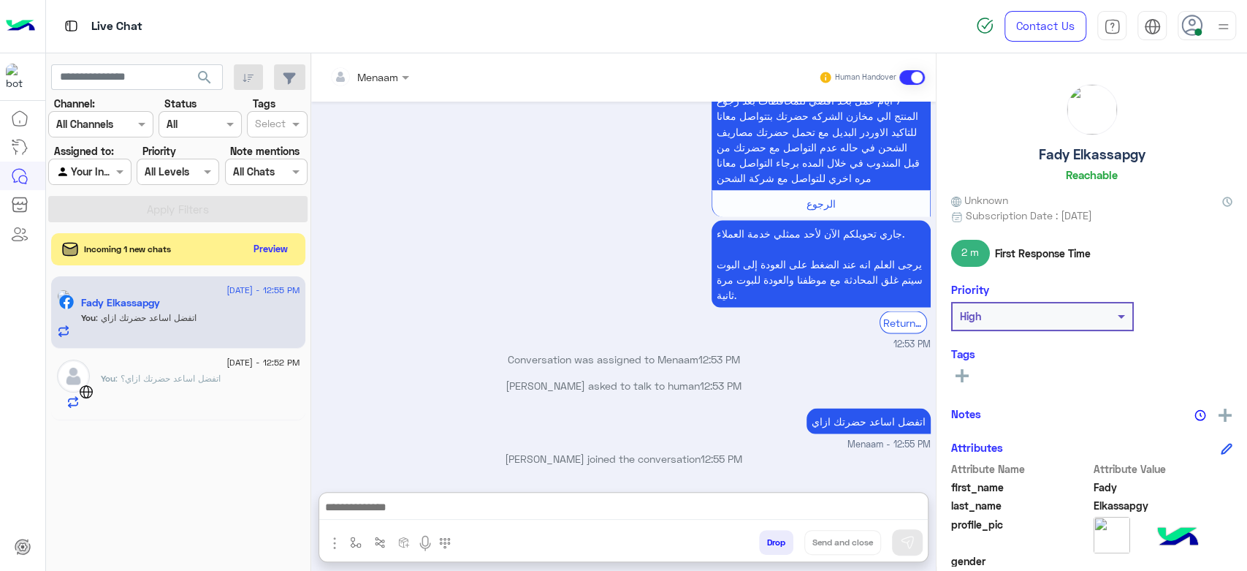
click at [146, 383] on span ": اتفضل اساعد حضرتك ازاي؟" at bounding box center [167, 378] width 105 height 11
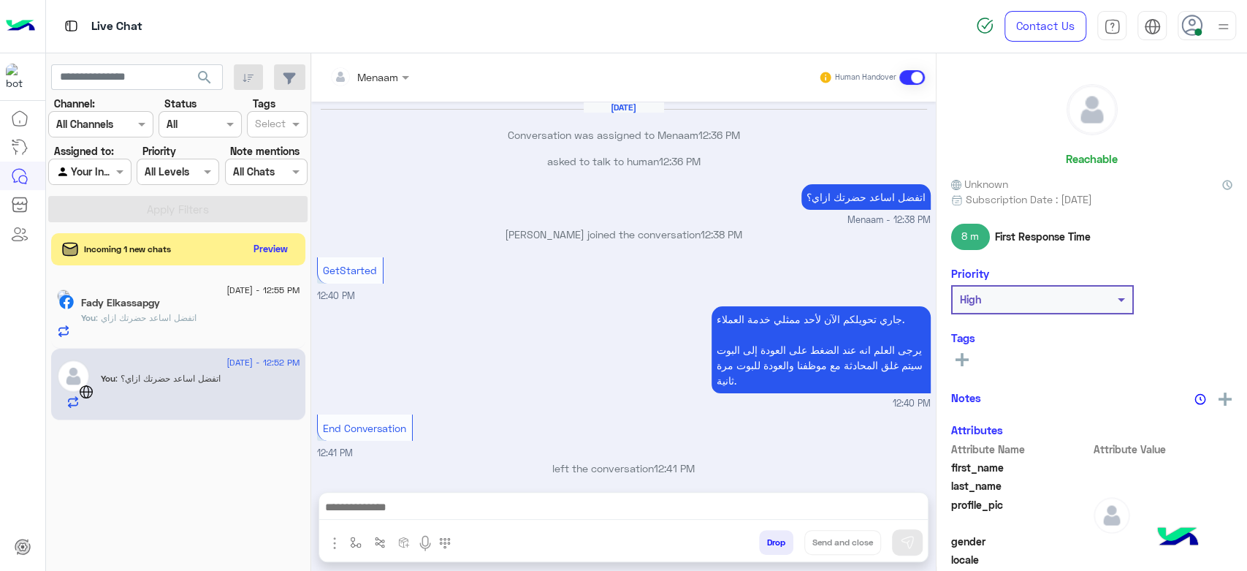
scroll to position [1073, 0]
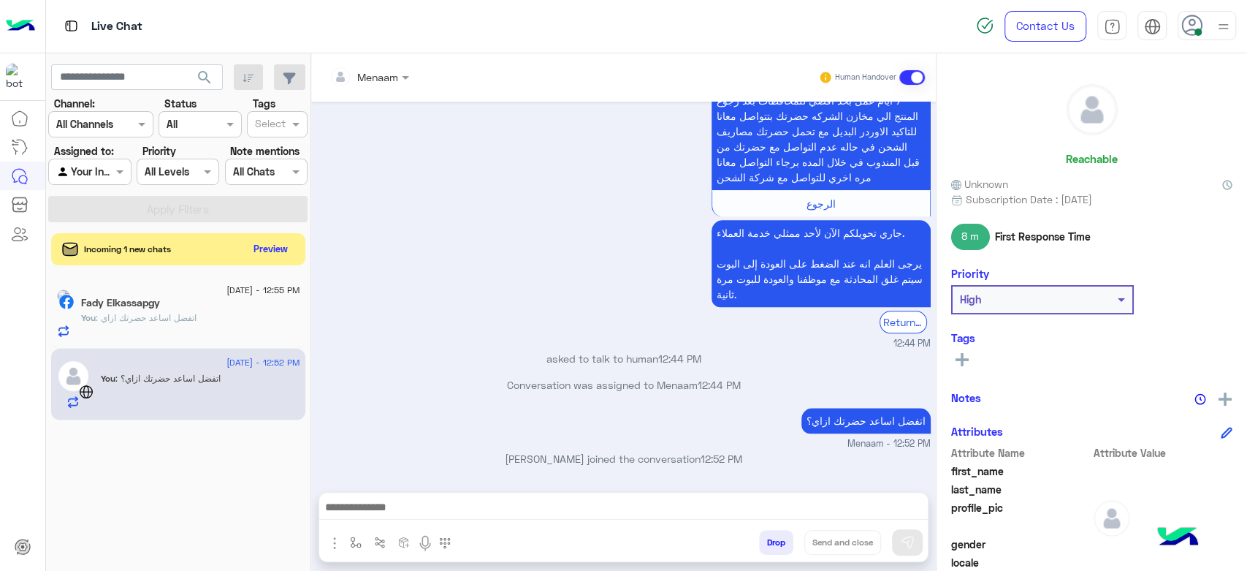
click at [772, 543] on button "Drop" at bounding box center [776, 542] width 34 height 25
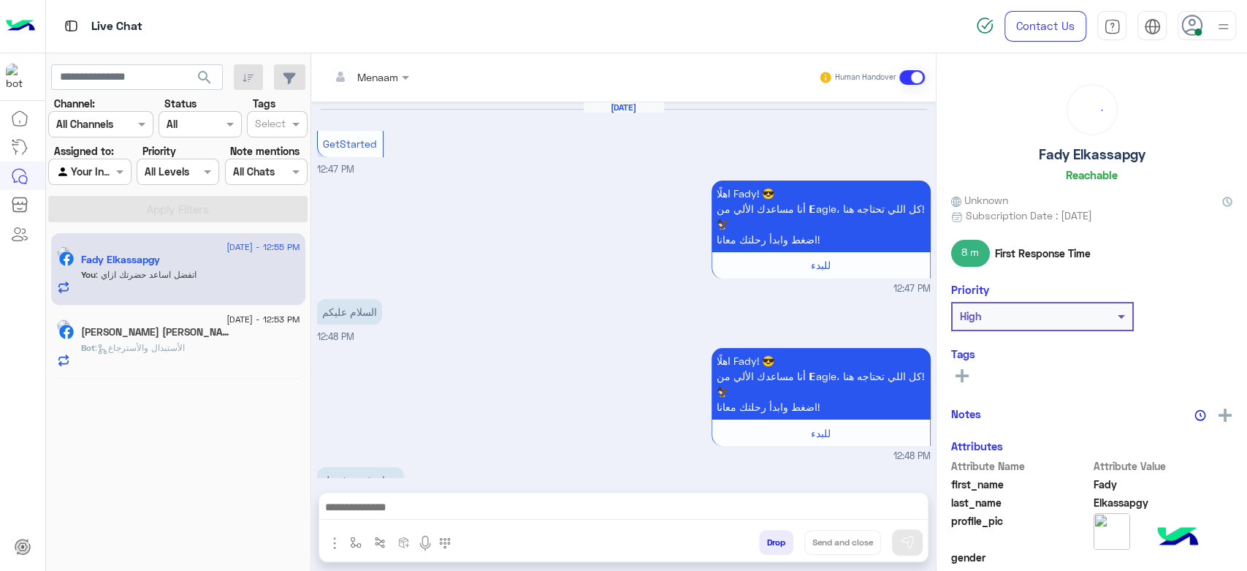
scroll to position [1835, 0]
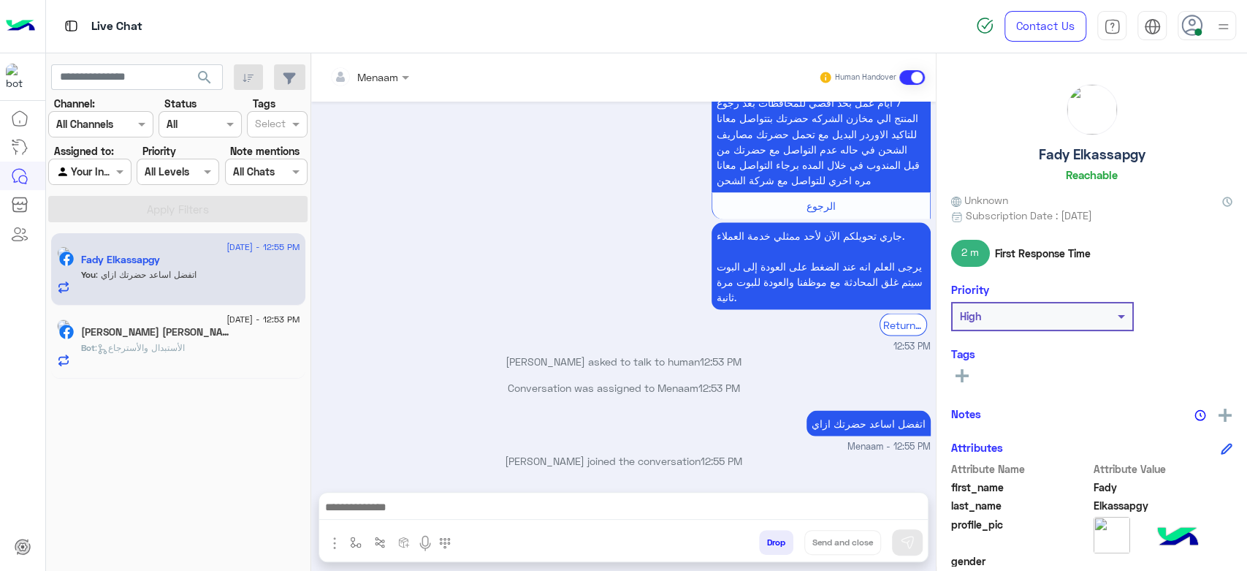
click at [152, 322] on div "2 September - 12:53 PM" at bounding box center [190, 320] width 219 height 9
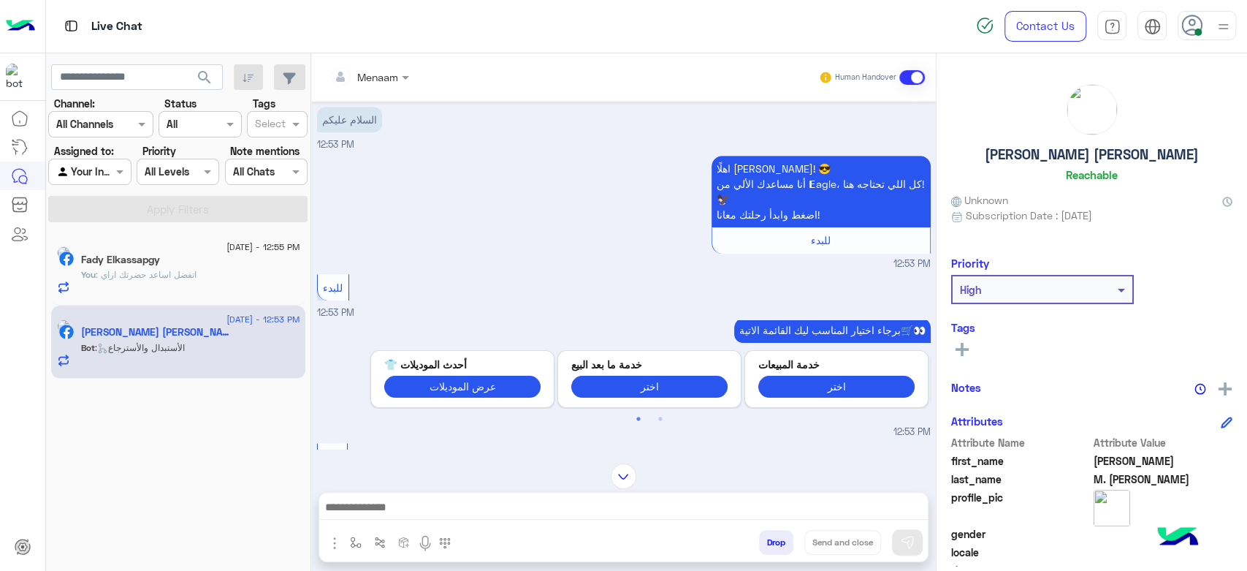
scroll to position [1217, 0]
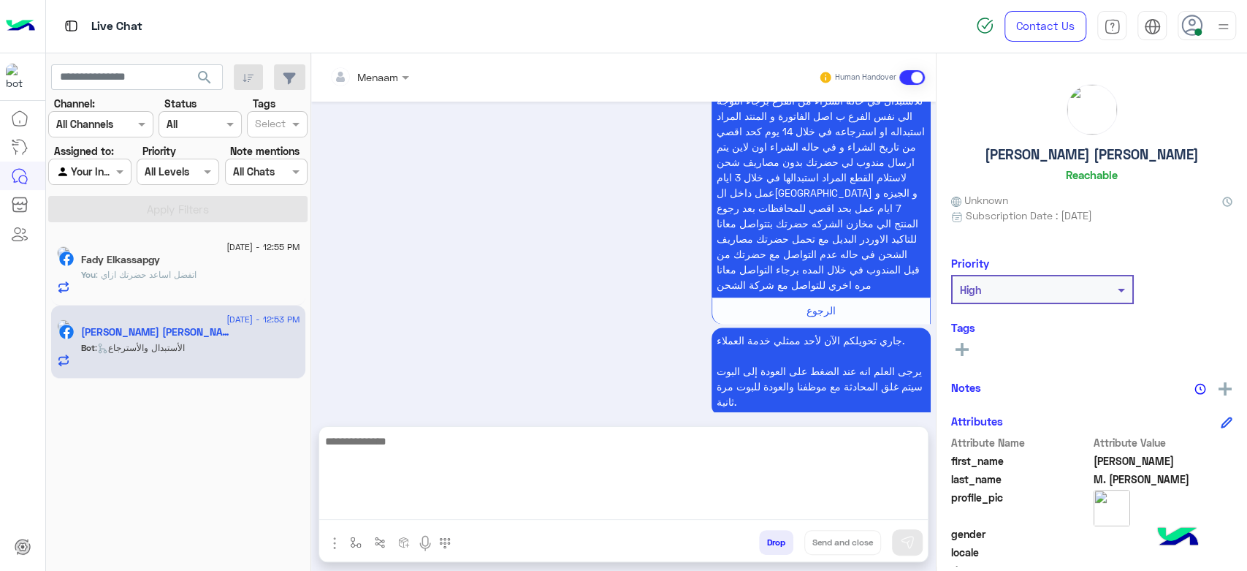
click at [455, 510] on textarea at bounding box center [623, 476] width 609 height 88
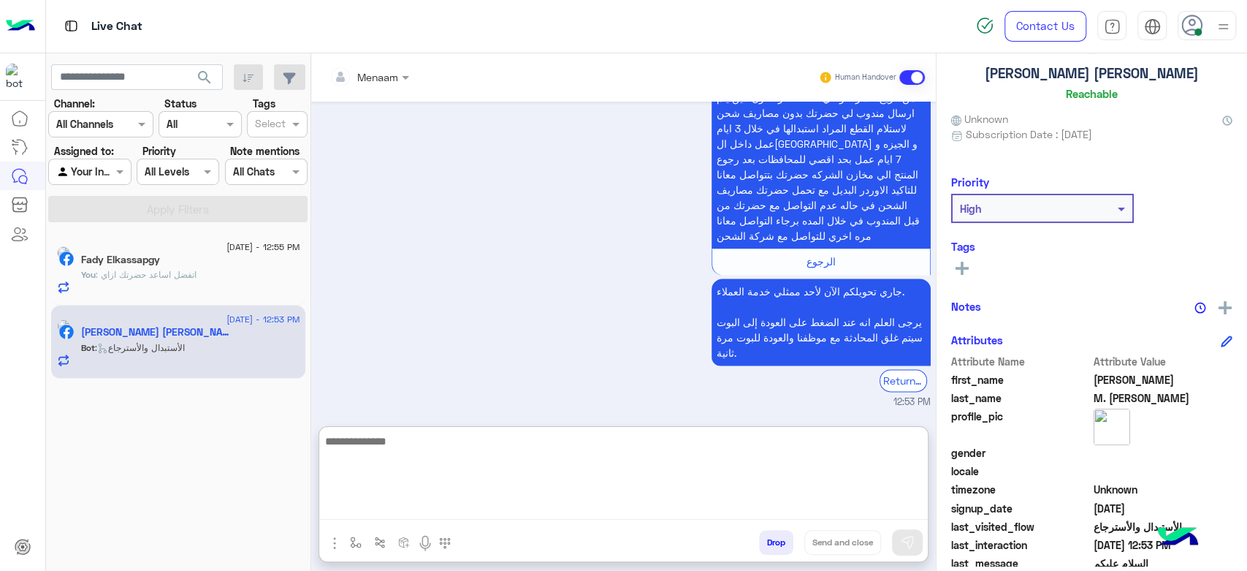
scroll to position [1283, 0]
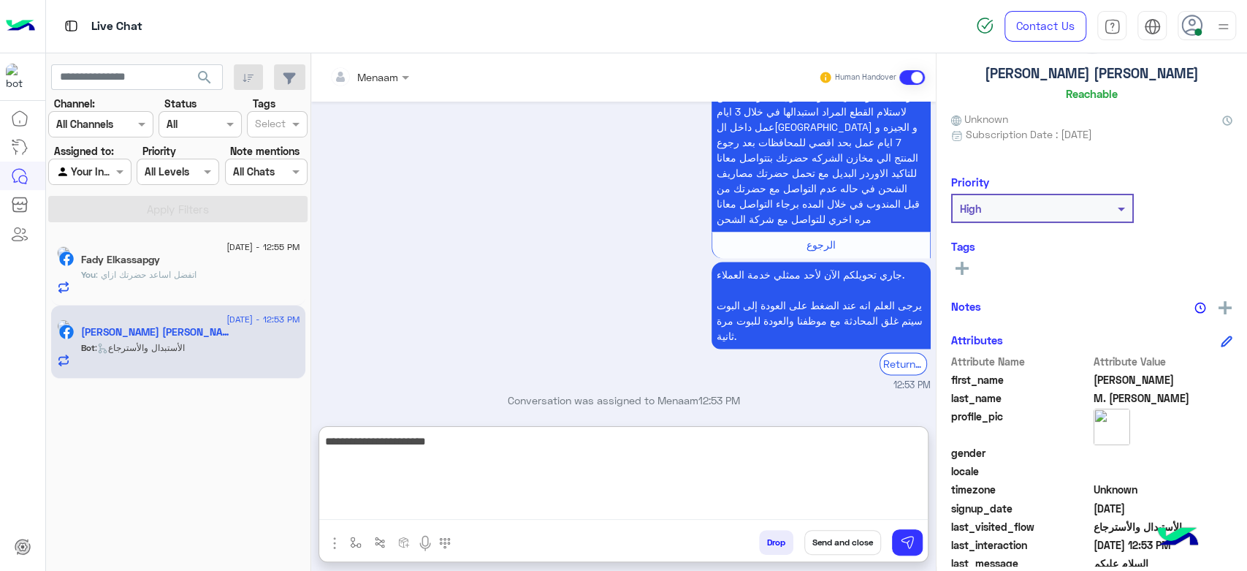
type textarea "**********"
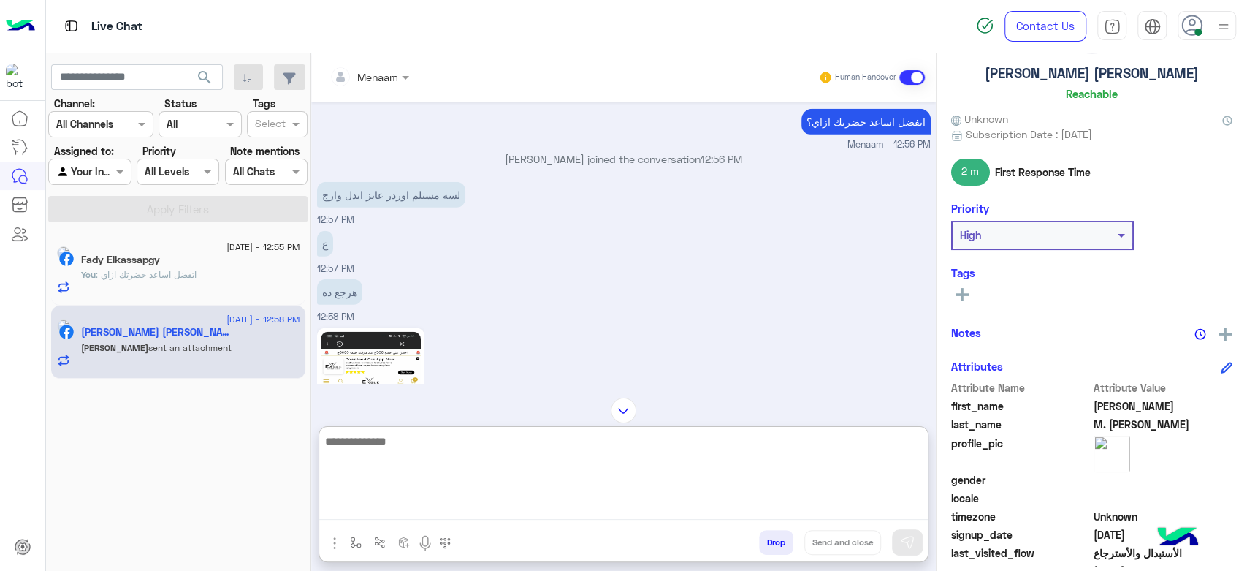
scroll to position [2901, 0]
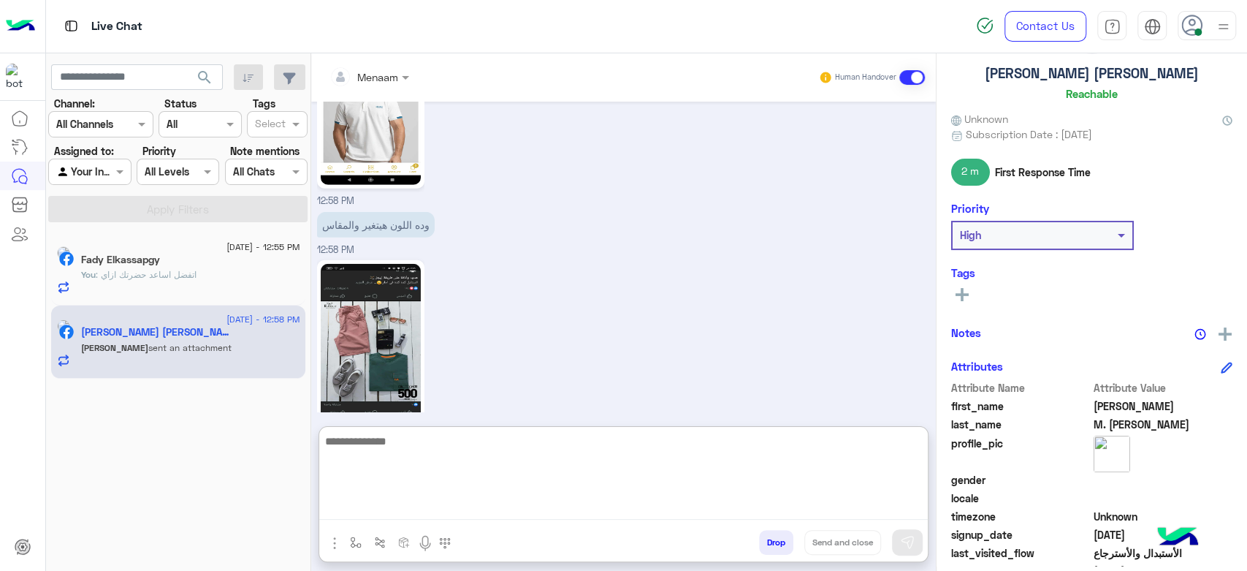
click at [398, 451] on textarea at bounding box center [623, 476] width 609 height 88
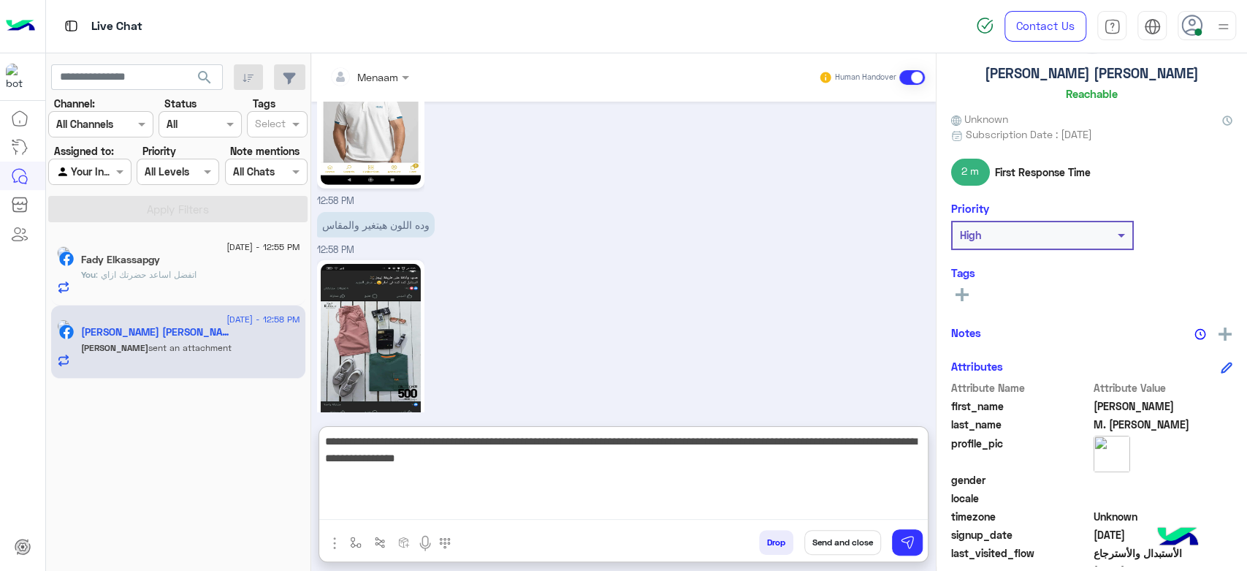
type textarea "**********"
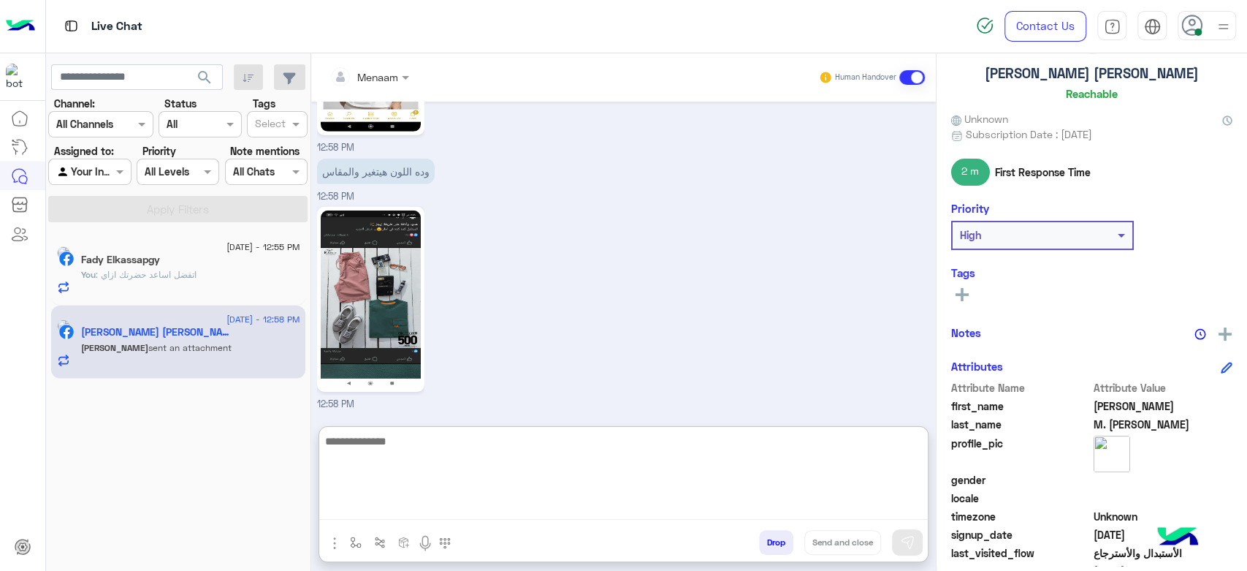
scroll to position [3068, 0]
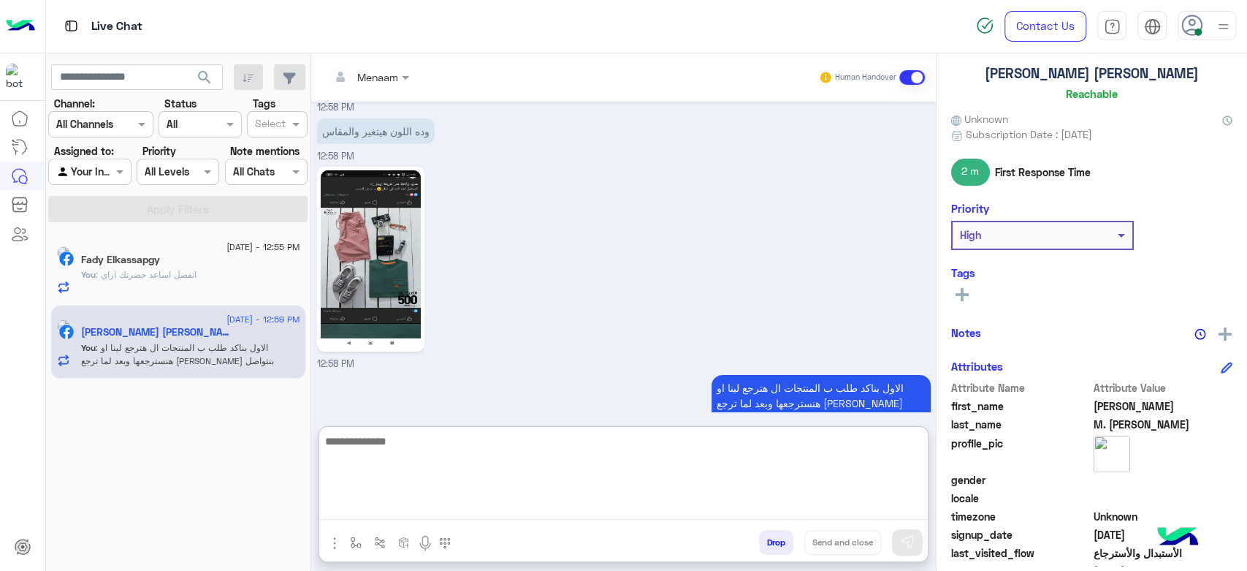
click at [474, 456] on textarea at bounding box center [623, 476] width 609 height 88
paste textarea "**********"
type textarea "**********"
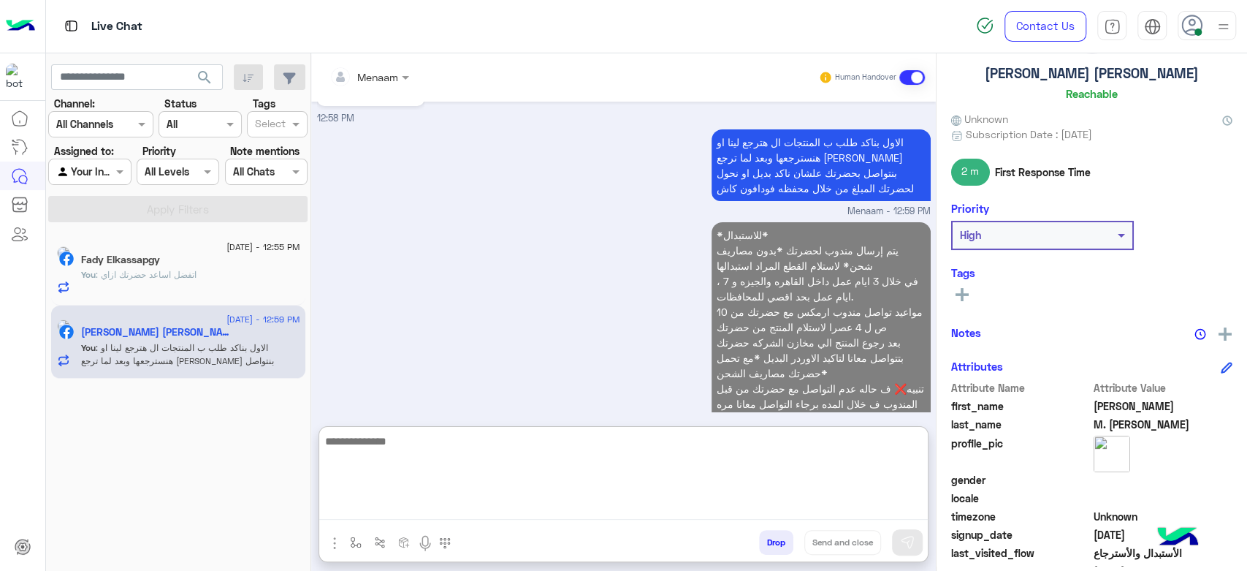
click at [189, 278] on span ": اتفضل اساعد حضرتك ازاي" at bounding box center [146, 274] width 101 height 11
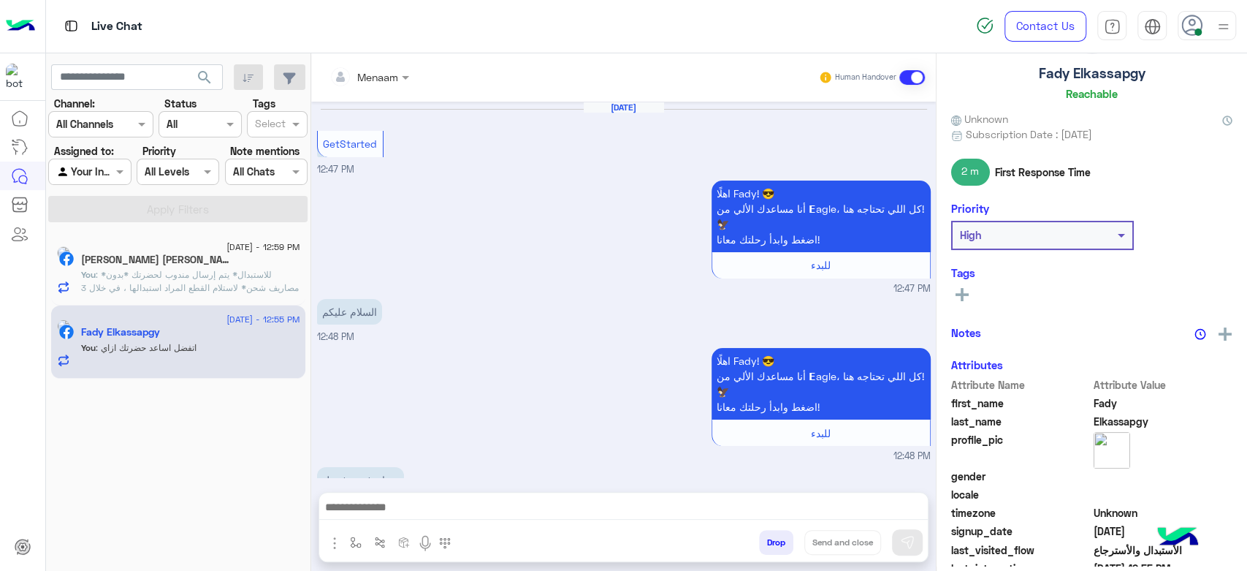
scroll to position [1835, 0]
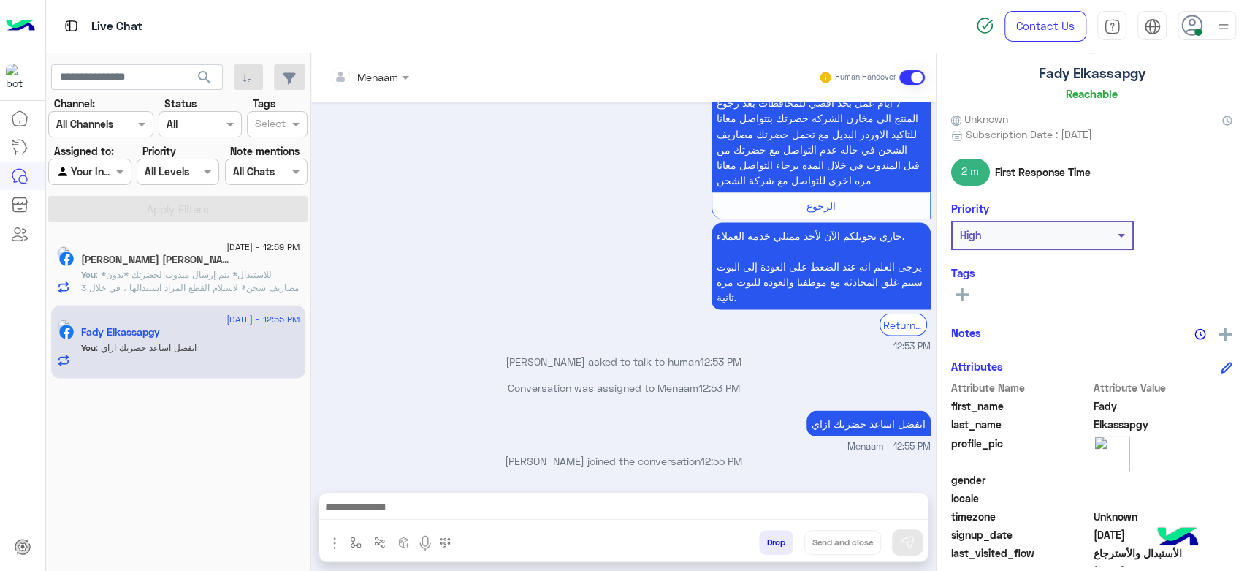
click at [204, 279] on span ": *للاستبدال* يتم إرسال مندوب لحضرتك *بدون مصاريف شحن* لاستلام القطع المراد است…" at bounding box center [190, 333] width 218 height 129
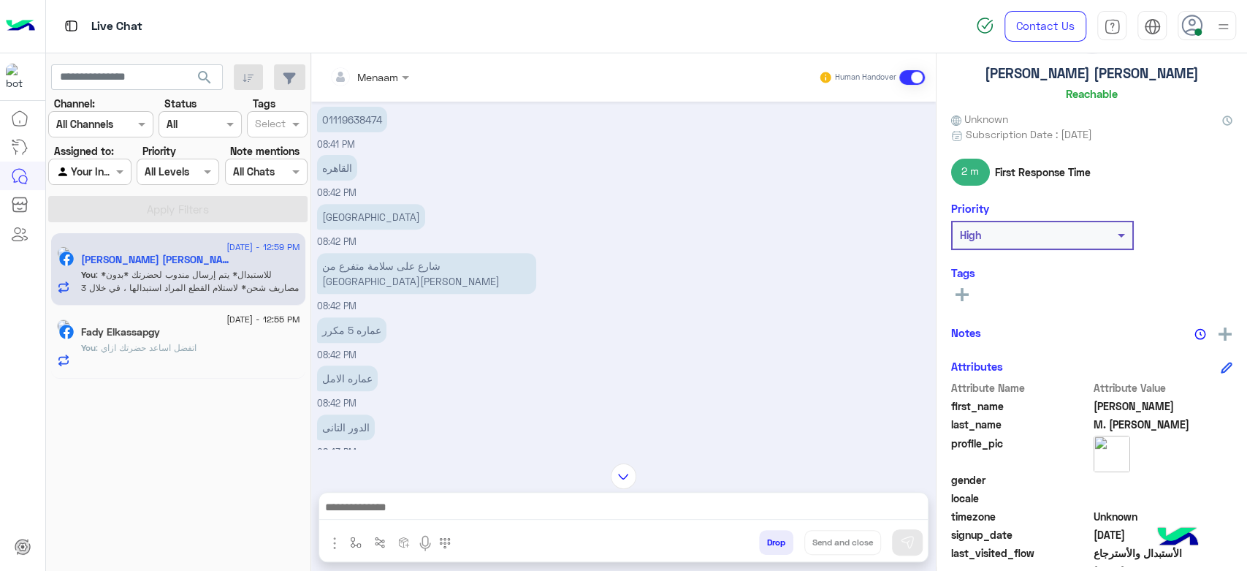
scroll to position [780, 0]
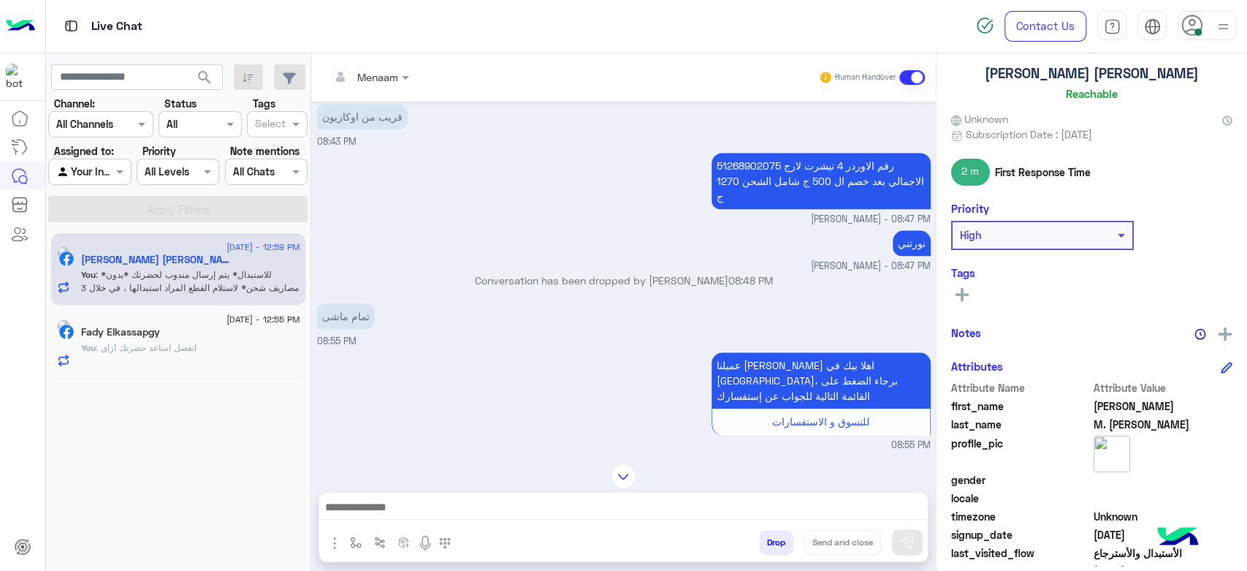
click at [737, 153] on p "51268902075 رقم الاوردر 4 تيشرت لارج الاجمالي بعد خصم ال 500 ج شامل الشحن 1270 ج" at bounding box center [821, 181] width 219 height 56
click at [737, 143] on div "Aug 28, 2025 08:40 PM اكتبها لو سمحت mohamed ahmed - 08:41 PM علشان عندنا ضغط m…" at bounding box center [623, 275] width 625 height 347
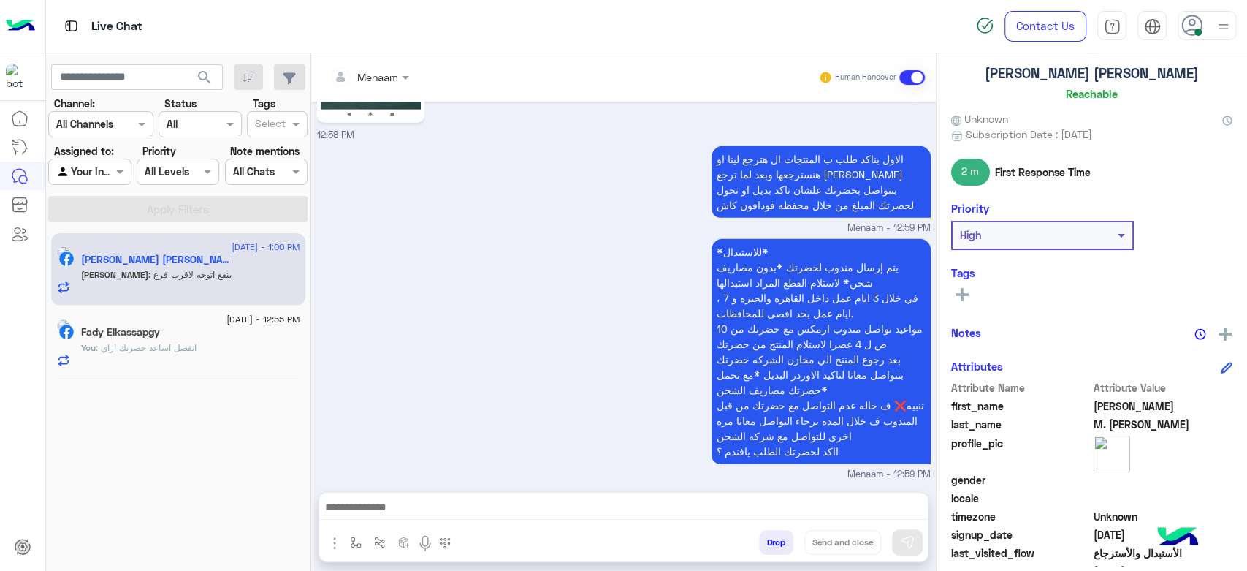
copy p "51268902075"
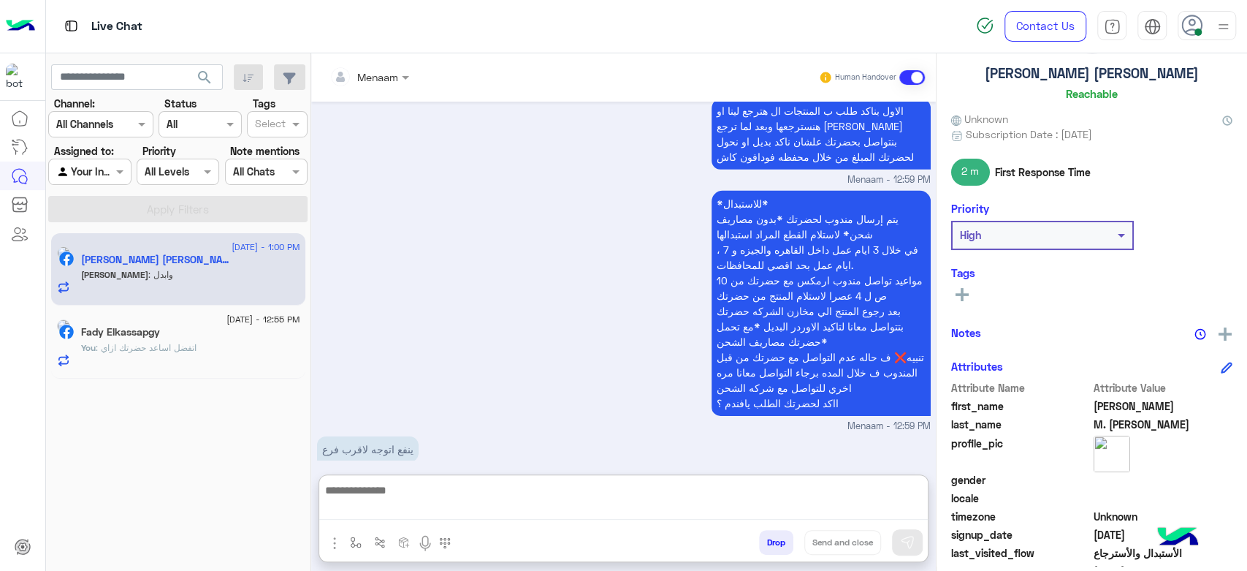
click at [384, 497] on textarea at bounding box center [623, 500] width 609 height 39
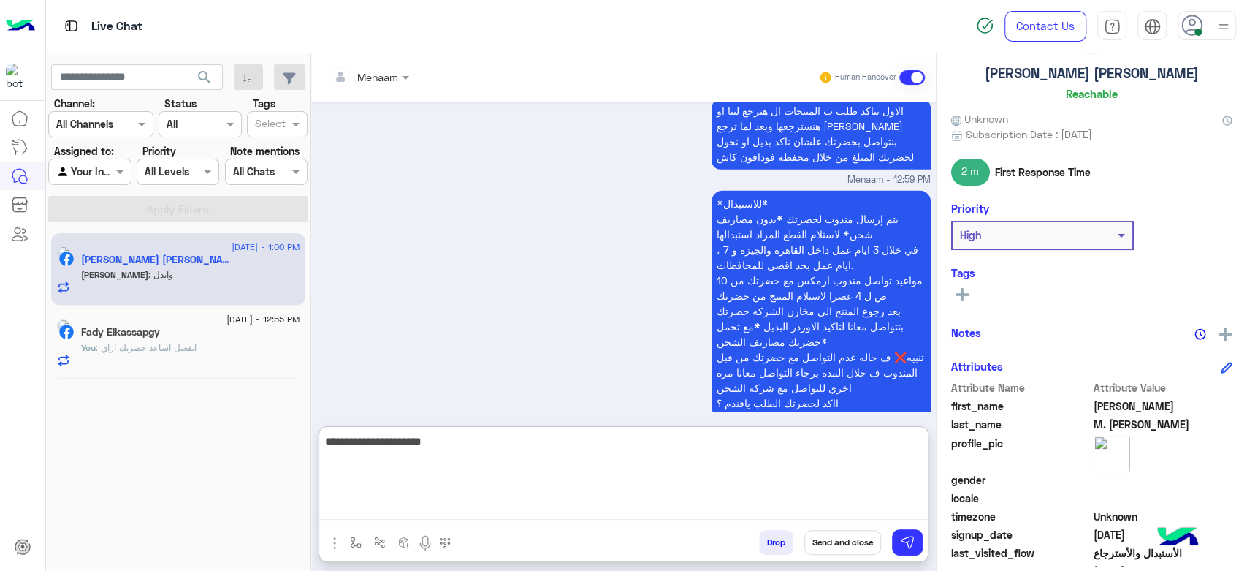
type textarea "**********"
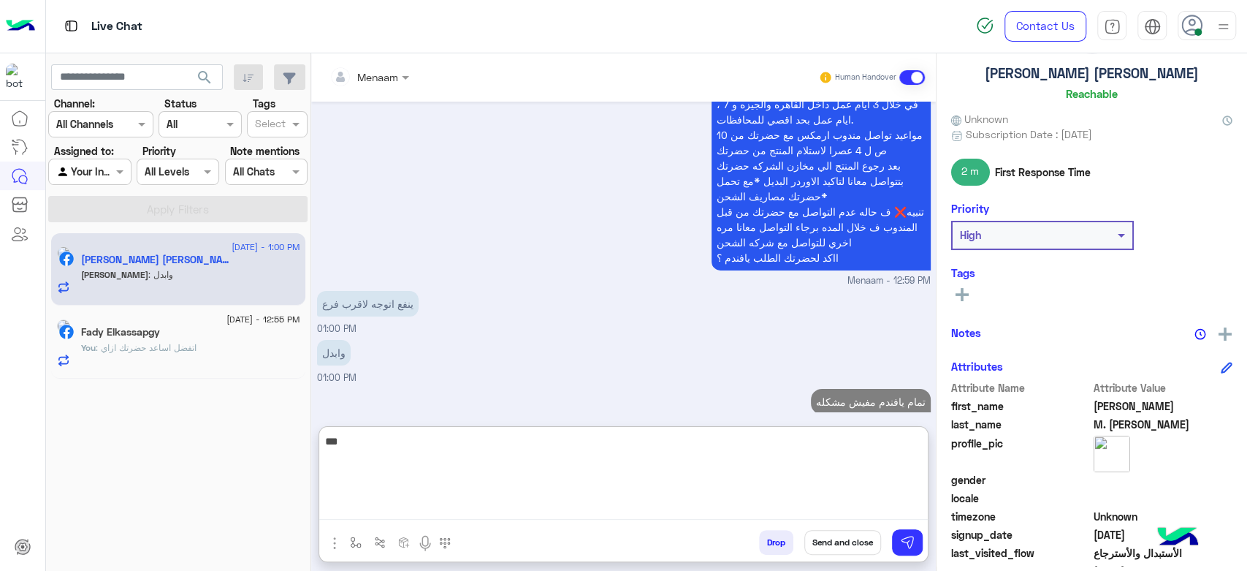
scroll to position [3088, 0]
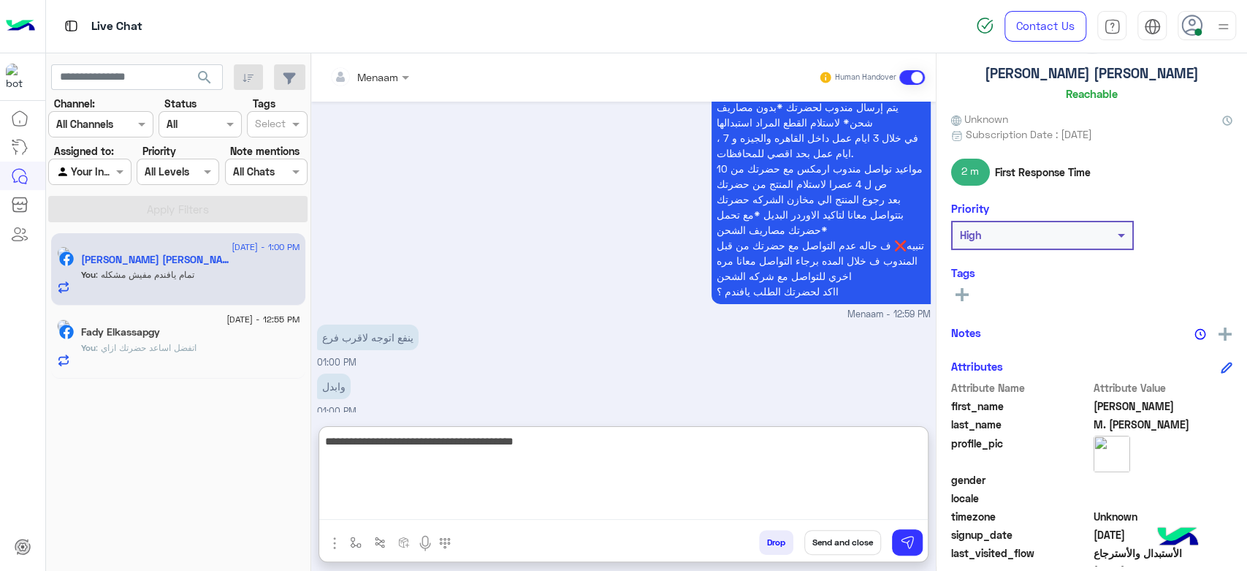
type textarea "**********"
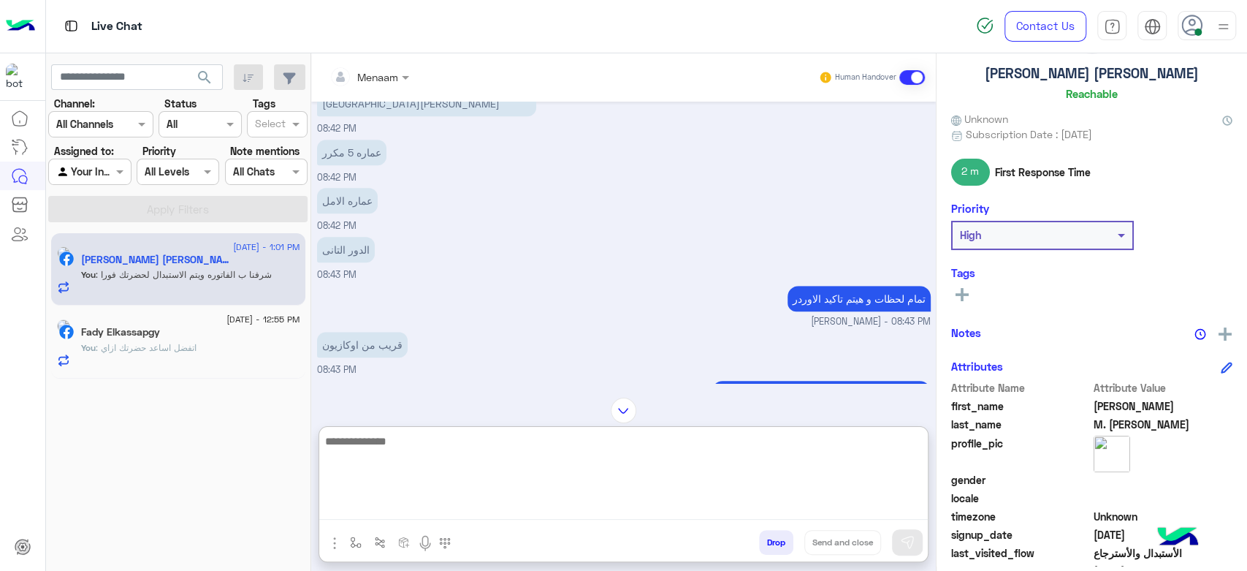
scroll to position [618, 0]
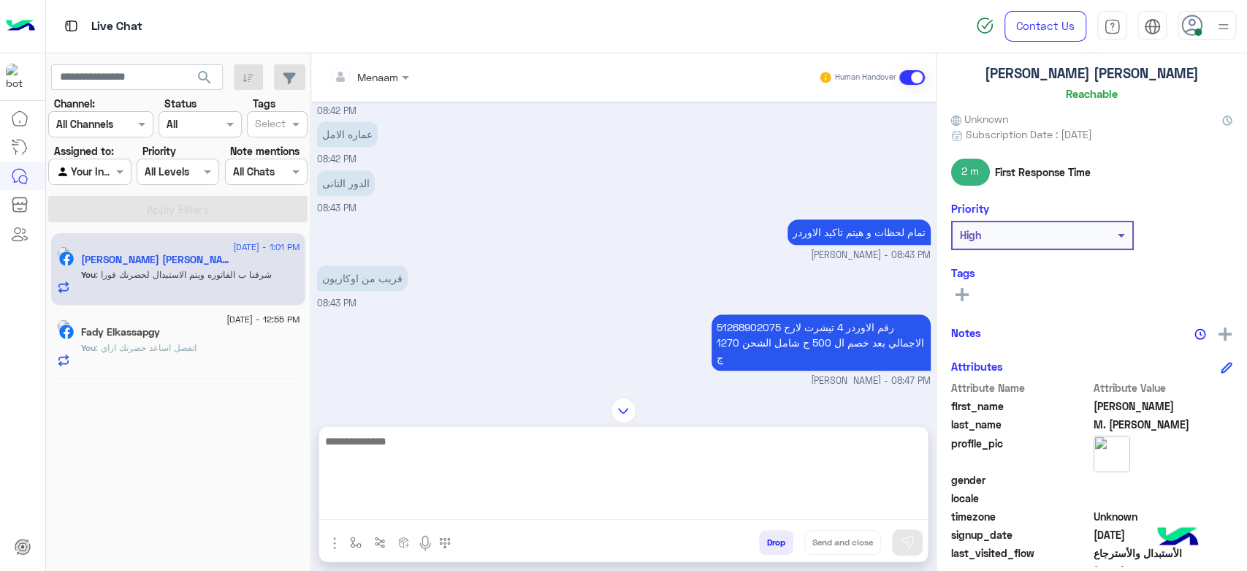
click at [737, 314] on p "51268902075 رقم الاوردر 4 تيشرت لارج الاجمالي بعد خصم ال 500 ج شامل الشحن 1270 ج" at bounding box center [821, 342] width 219 height 56
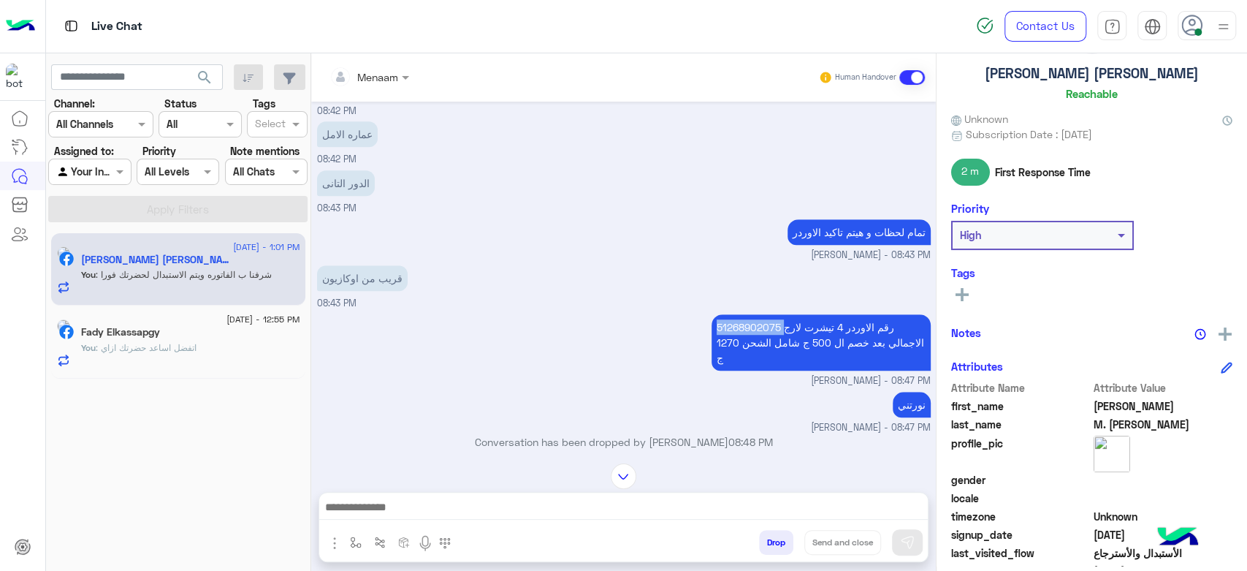
click at [737, 314] on p "51268902075 رقم الاوردر 4 تيشرت لارج الاجمالي بعد خصم ال 500 ج شامل الشحن 1270 ج" at bounding box center [821, 342] width 219 height 56
copy p "51268902075"
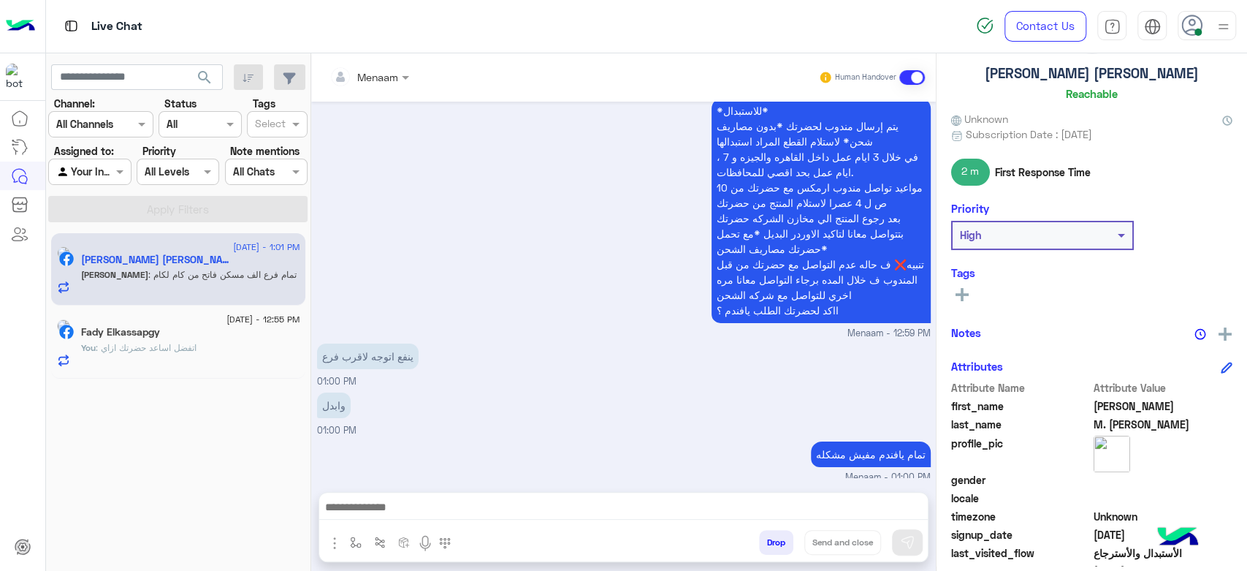
scroll to position [3118, 0]
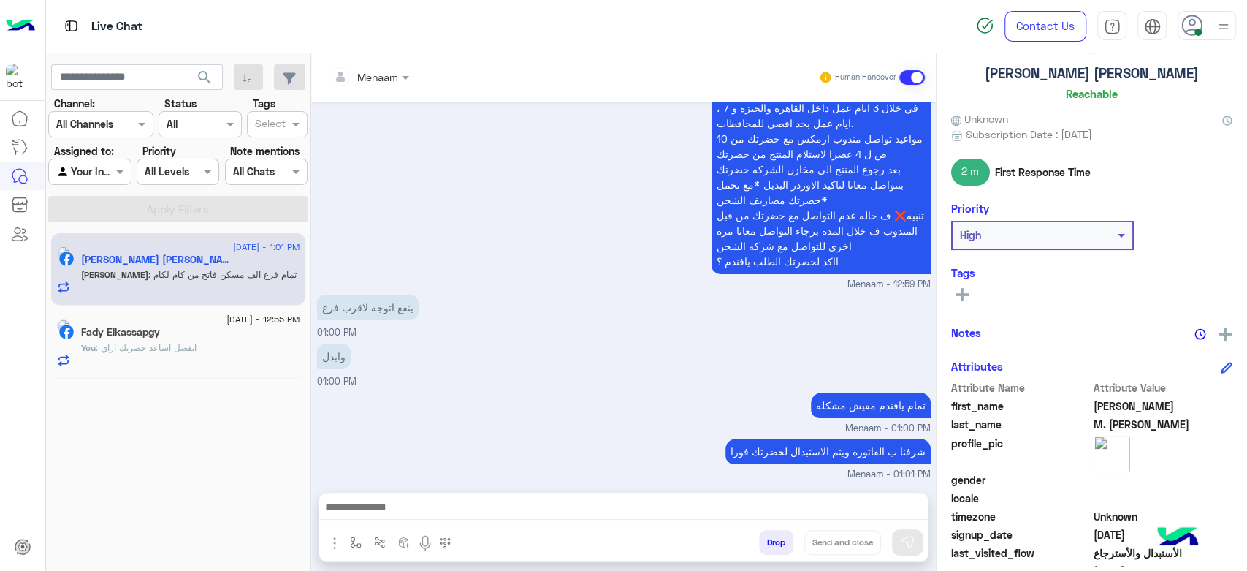
click at [396, 502] on textarea at bounding box center [623, 509] width 609 height 22
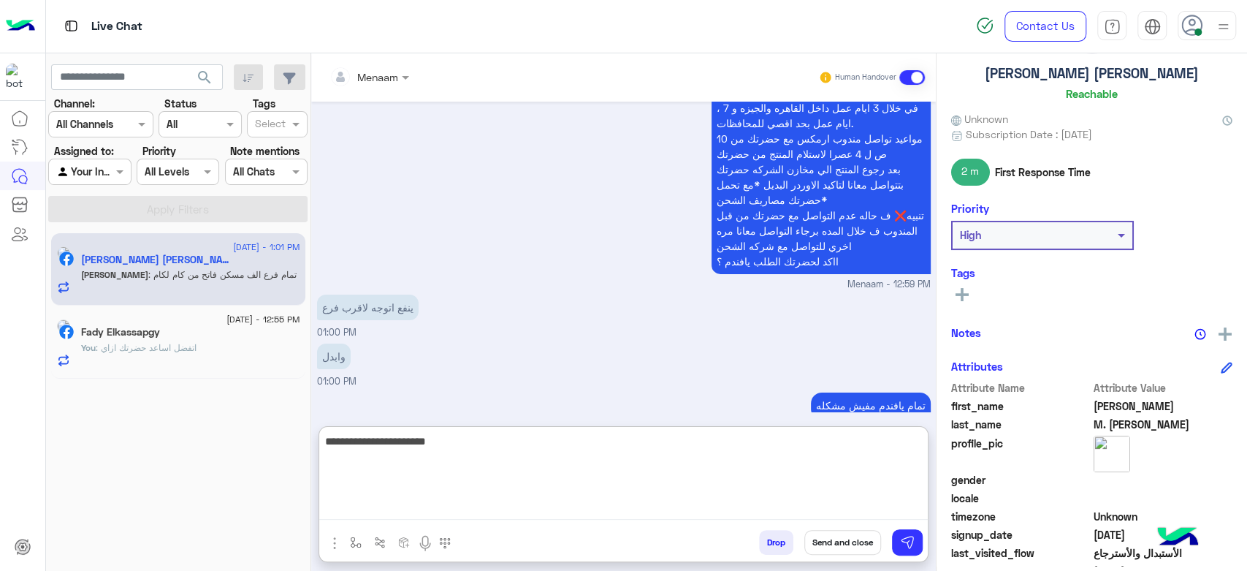
type textarea "**********"
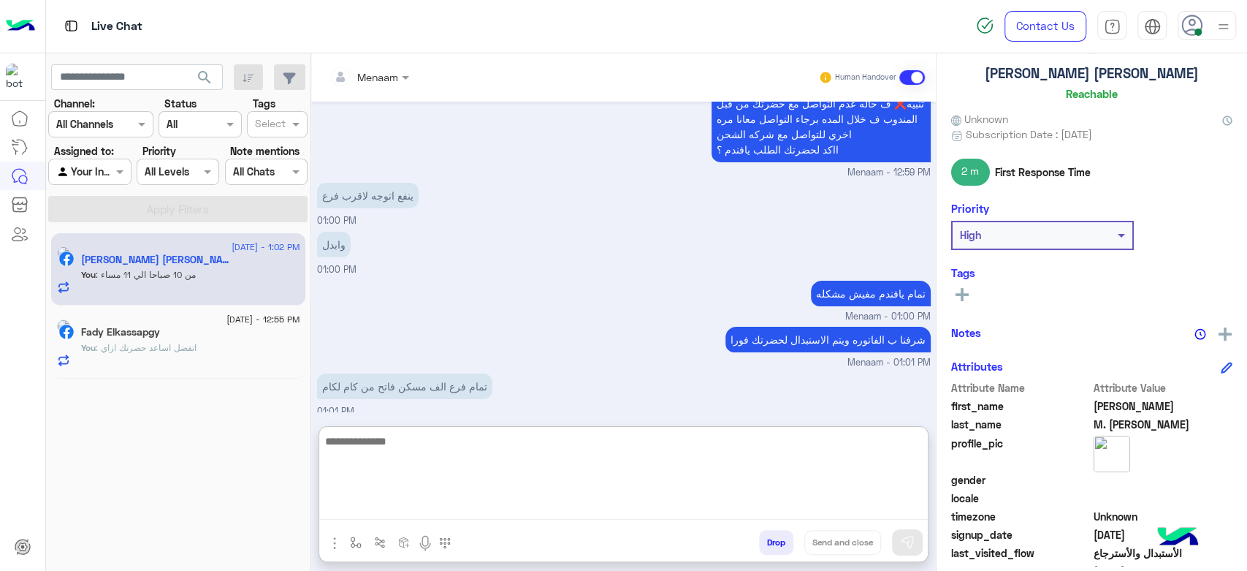
click at [194, 307] on div "2 September - 12:55 PM Fady Elkassapgy You : اتفضل اساعد حضرتك ازاي" at bounding box center [178, 341] width 254 height 73
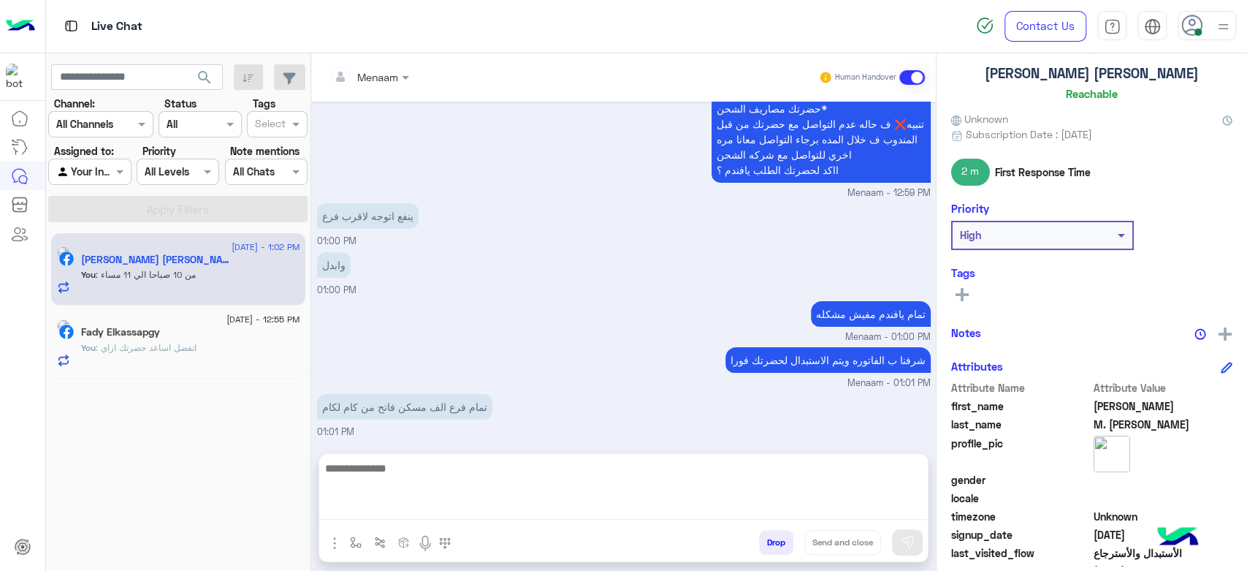
scroll to position [3164, 0]
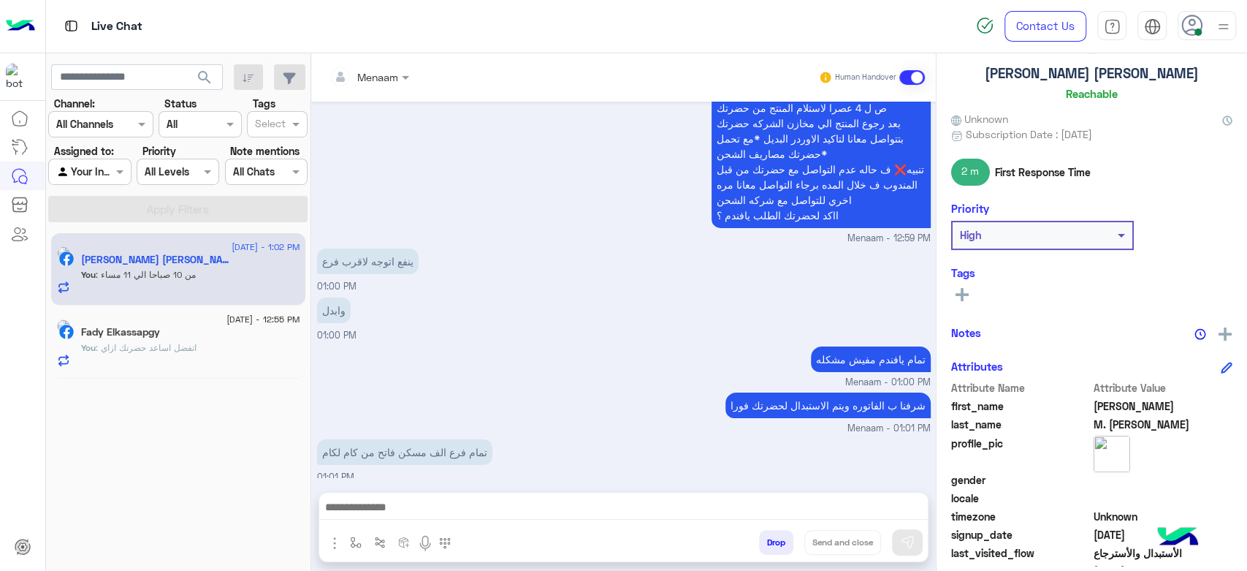
click at [212, 335] on div "Fady Elkassapgy" at bounding box center [190, 333] width 219 height 15
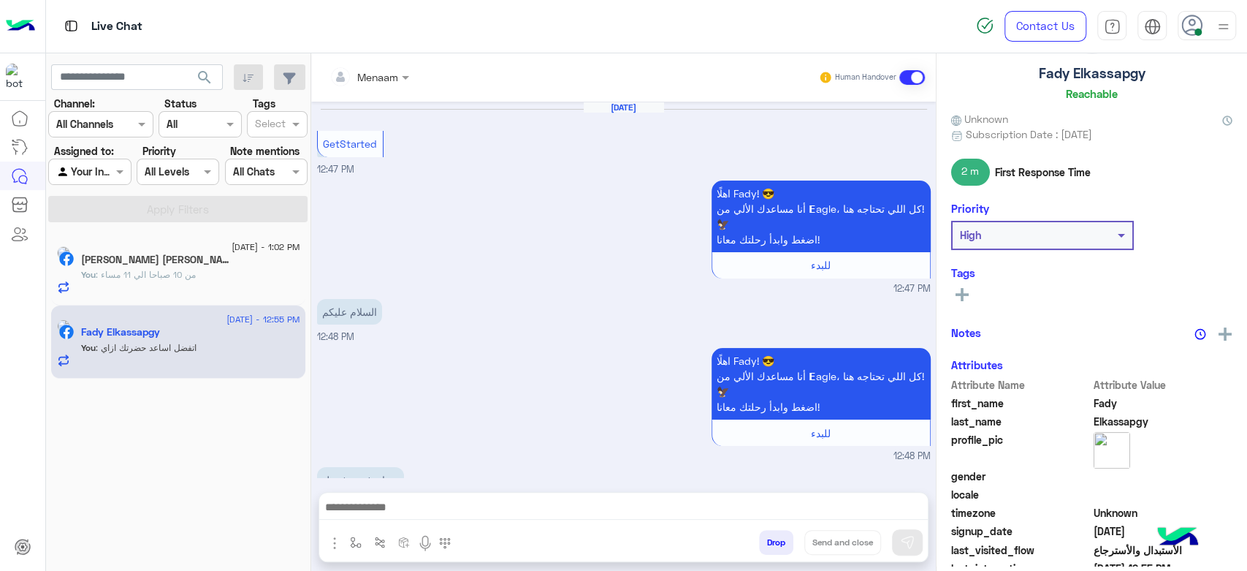
scroll to position [1835, 0]
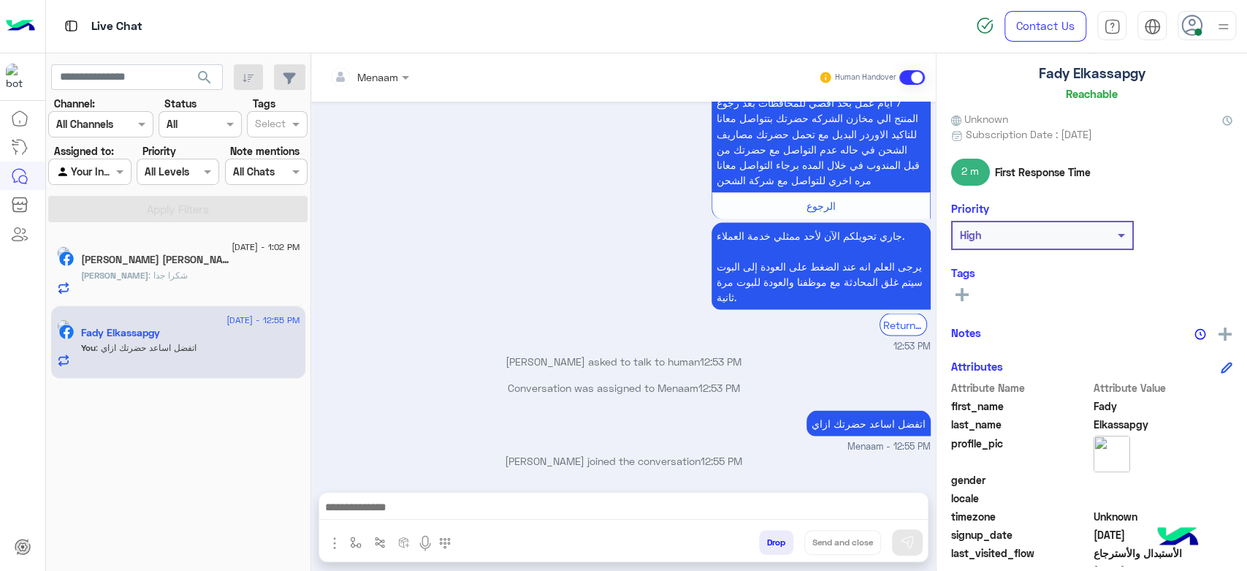
click at [164, 267] on div "Ahmed M. Ahmed 2" at bounding box center [190, 261] width 219 height 15
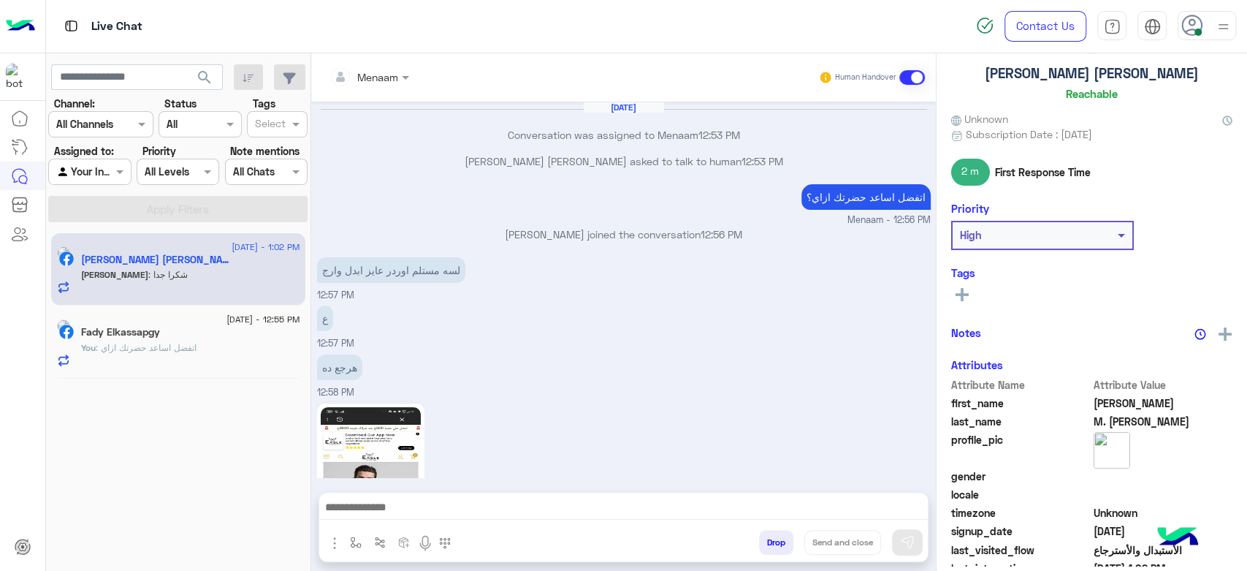
scroll to position [1106, 0]
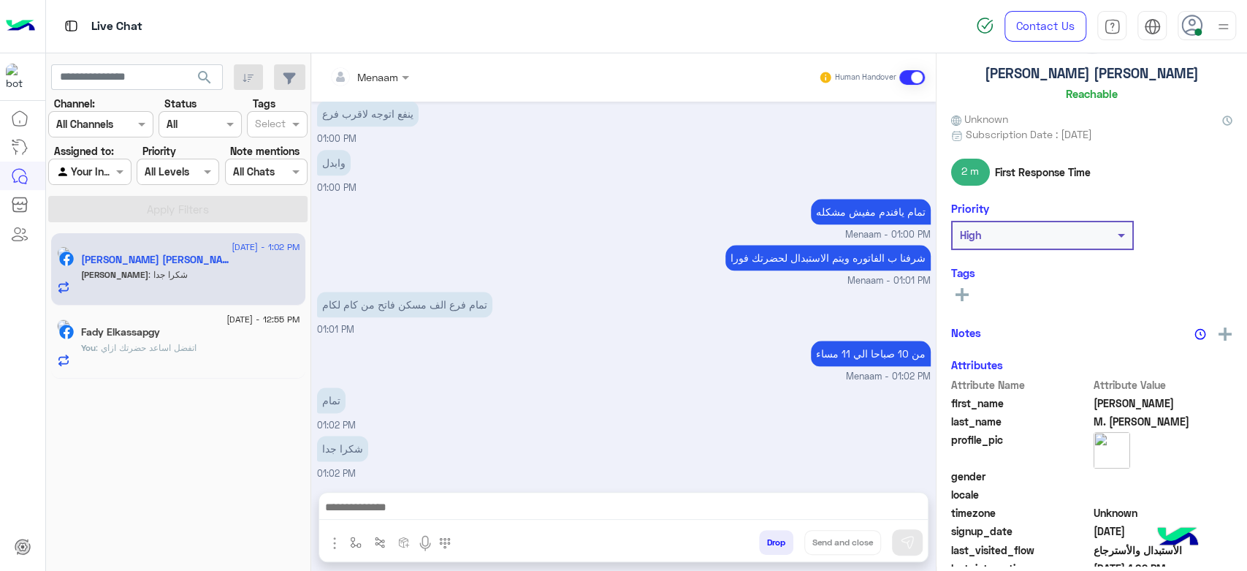
click at [396, 499] on textarea at bounding box center [623, 509] width 609 height 22
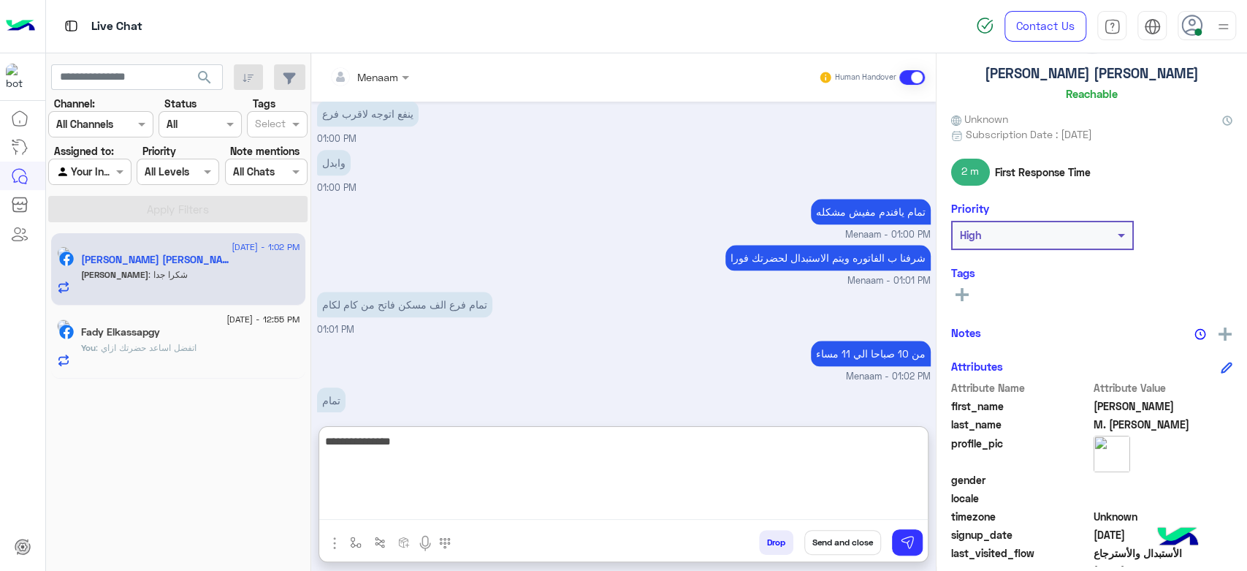
type textarea "**********"
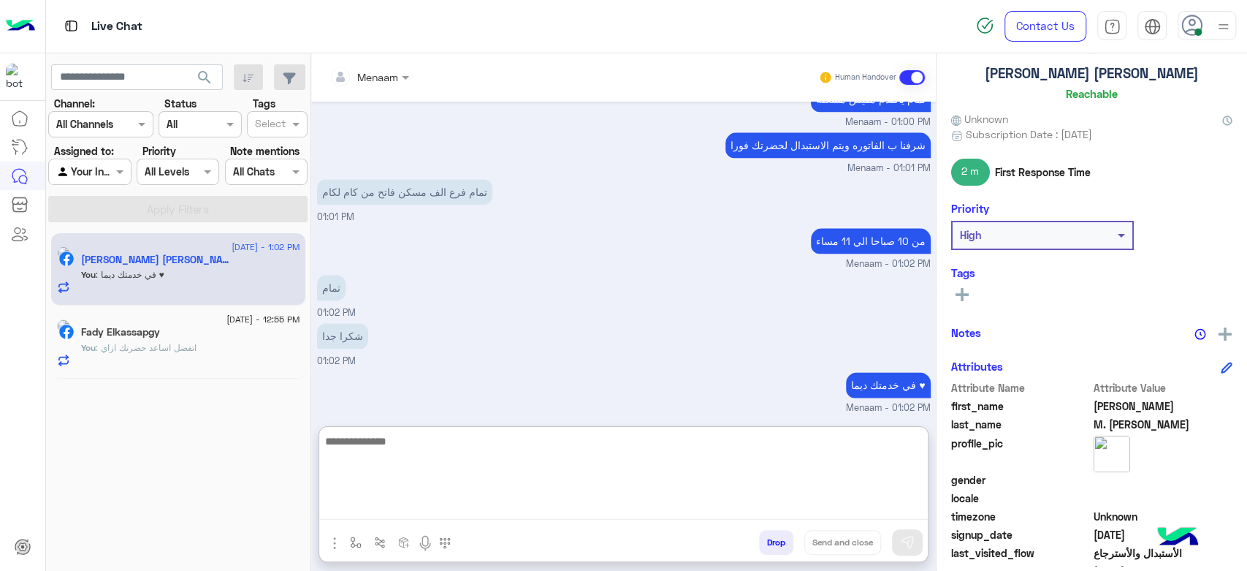
click at [759, 542] on button "Drop" at bounding box center [776, 542] width 34 height 25
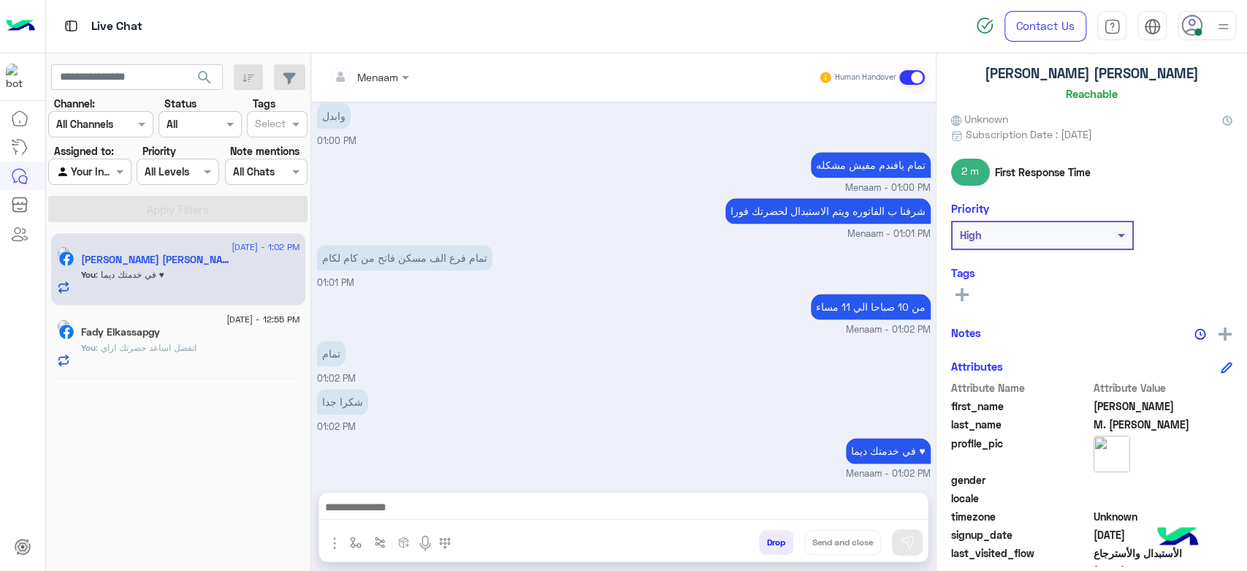
click at [767, 548] on button "Drop" at bounding box center [776, 542] width 34 height 25
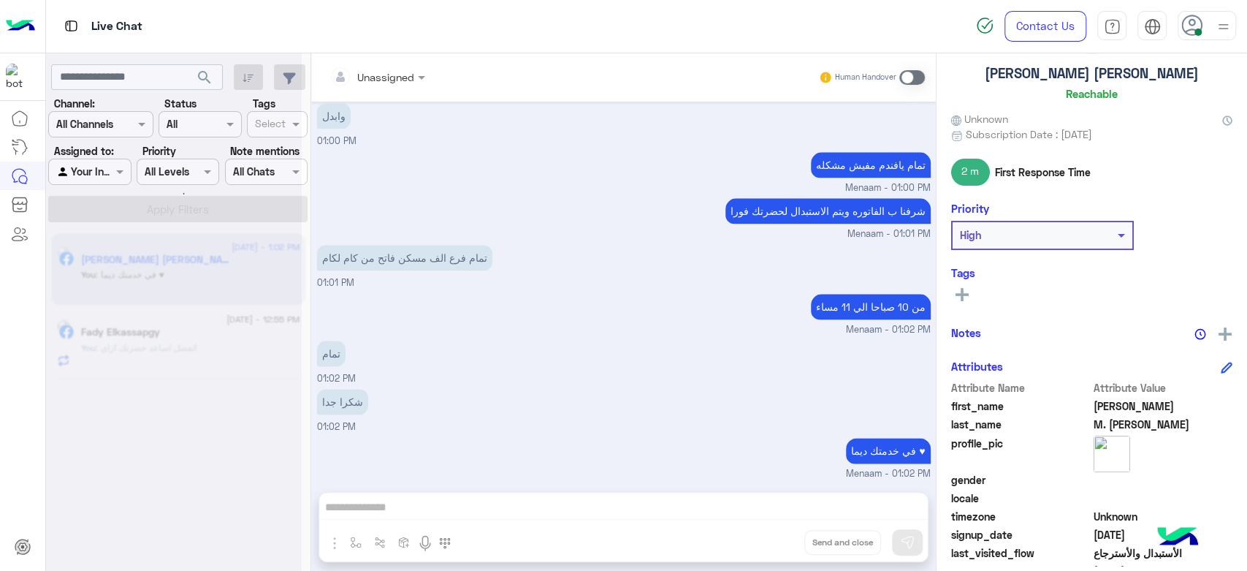
scroll to position [1179, 0]
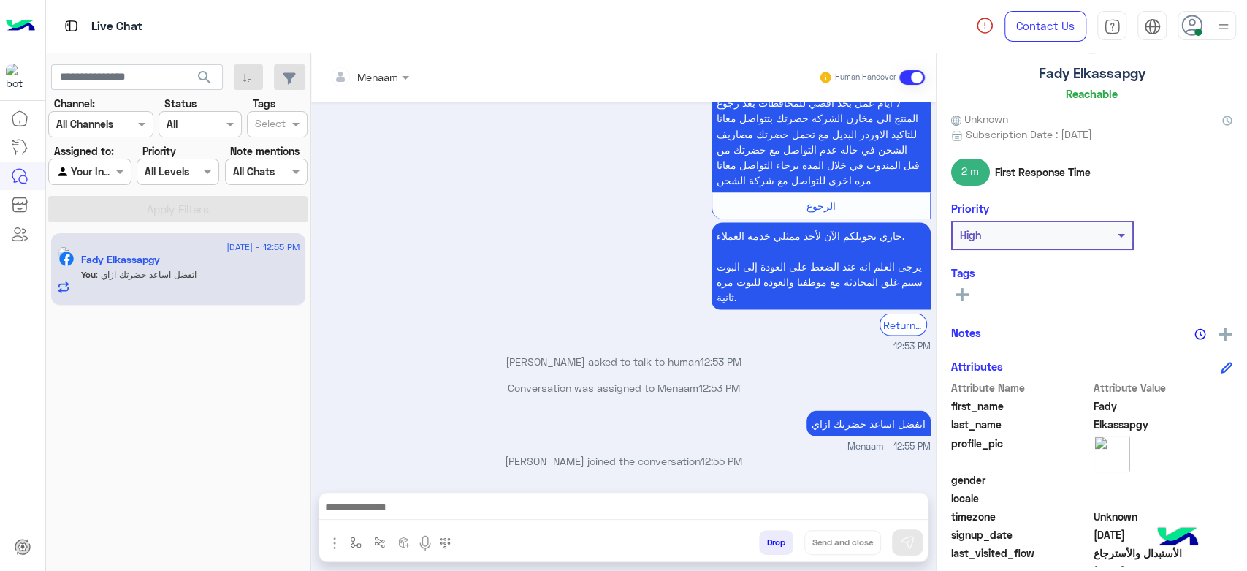
scroll to position [1834, 0]
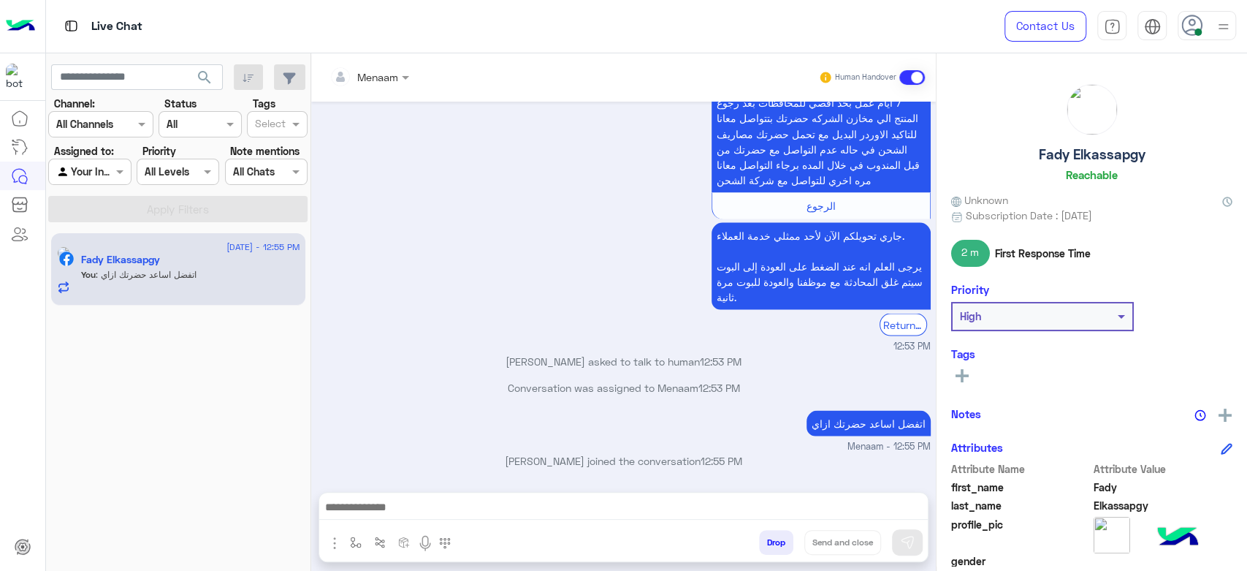
scroll to position [1834, 0]
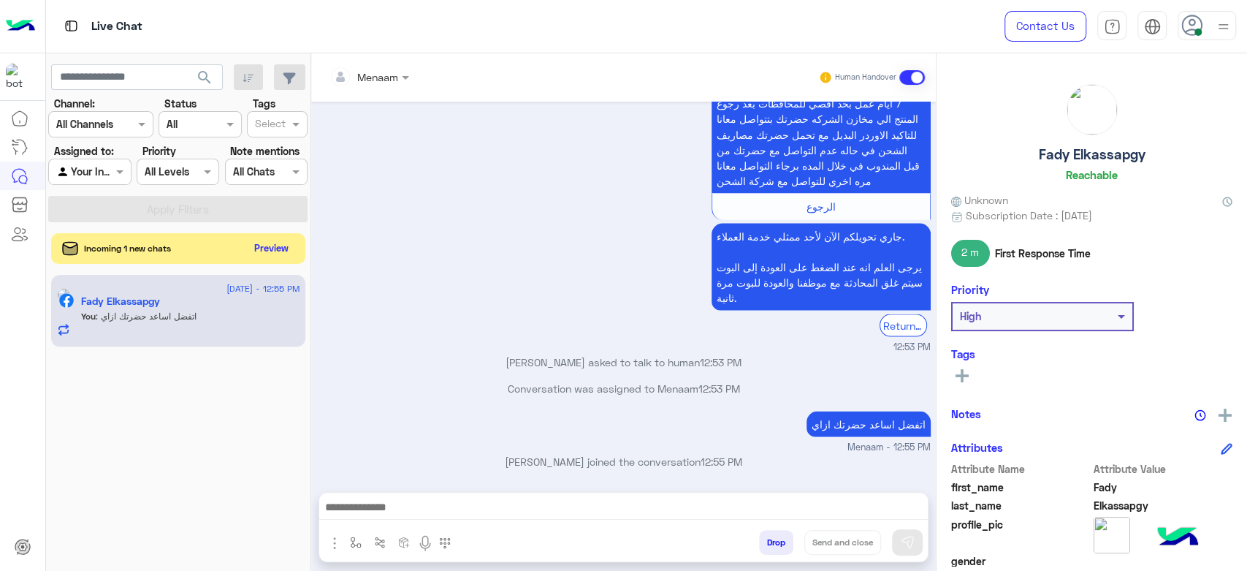
click at [255, 251] on button "Preview" at bounding box center [271, 248] width 45 height 20
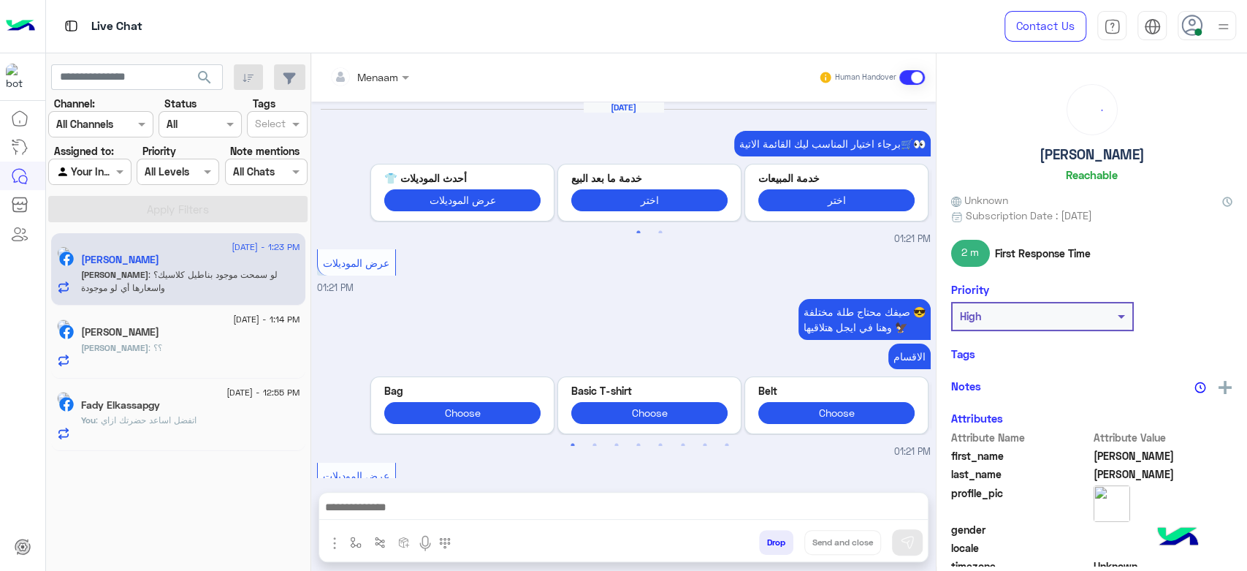
scroll to position [1346, 0]
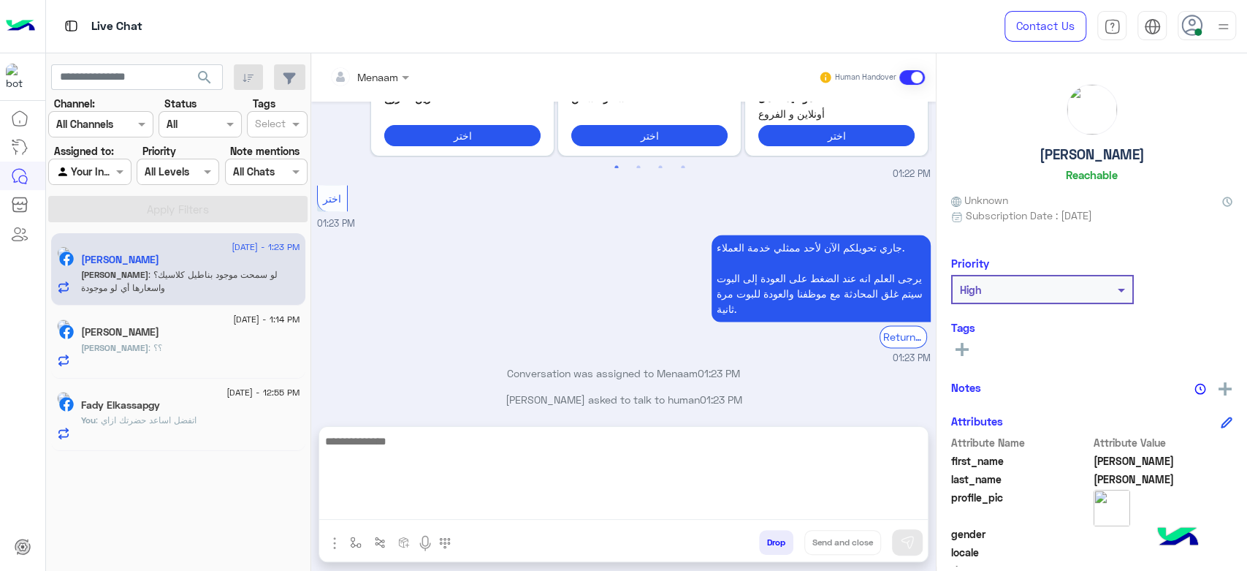
click at [406, 507] on textarea at bounding box center [623, 476] width 609 height 88
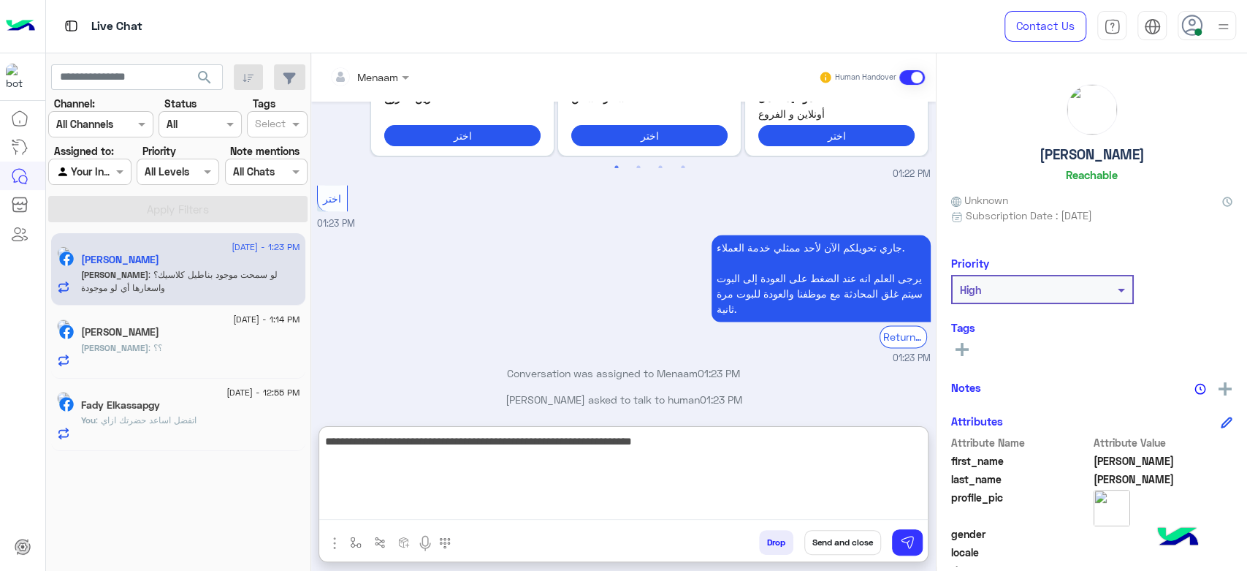
type textarea "**********"
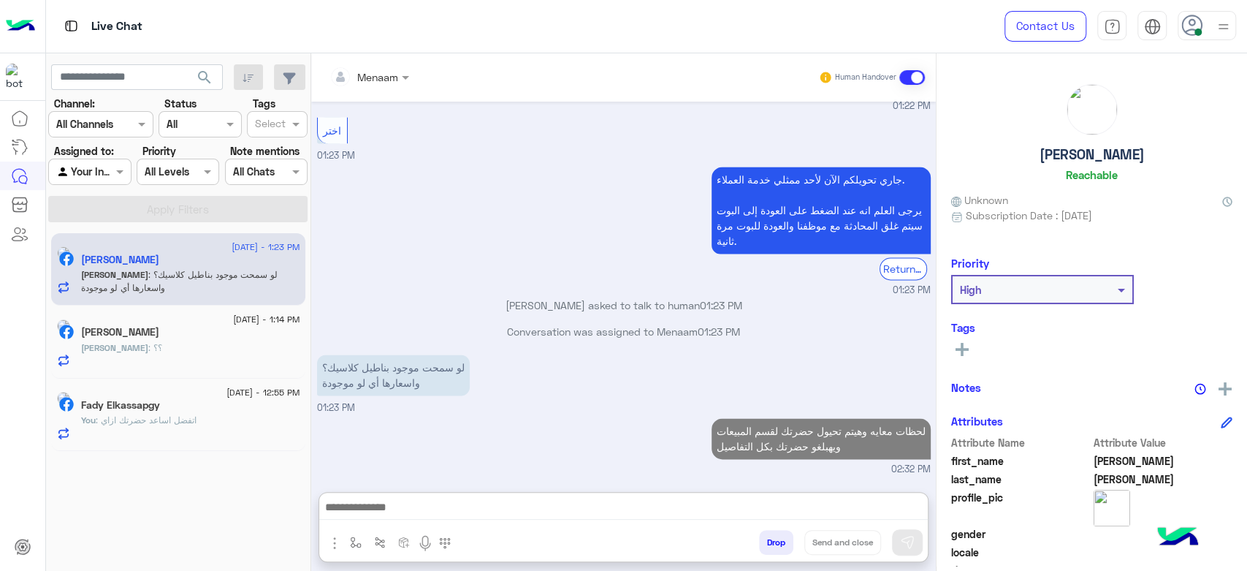
click at [1114, 156] on h5 "[PERSON_NAME]" at bounding box center [1092, 154] width 105 height 17
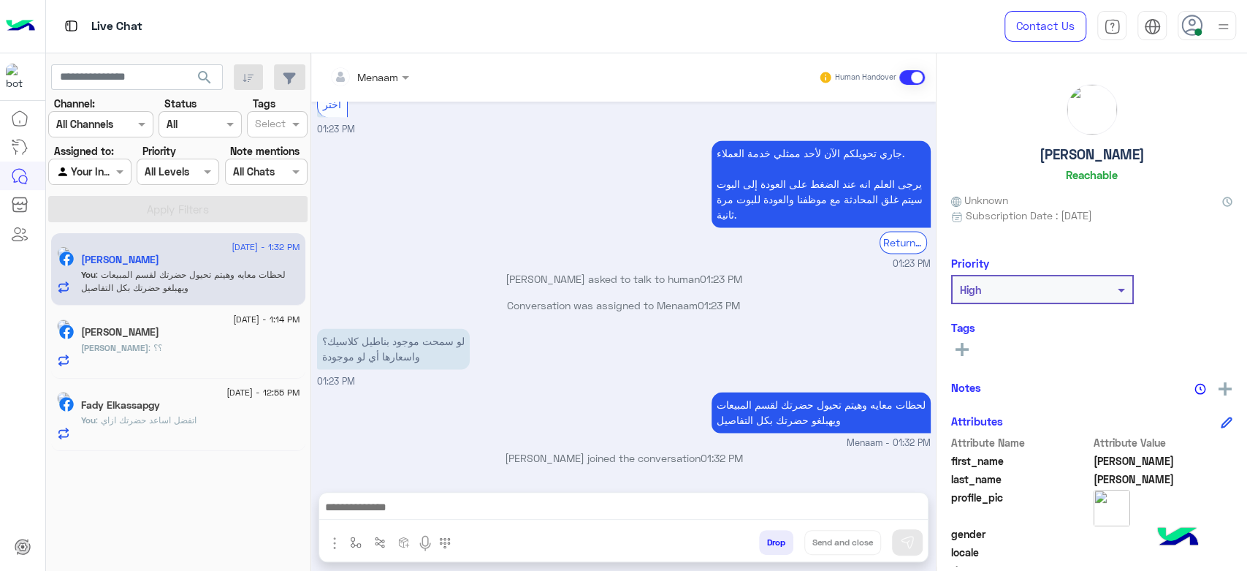
scroll to position [1434, 0]
click at [1114, 156] on h5 "[PERSON_NAME]" at bounding box center [1092, 154] width 105 height 17
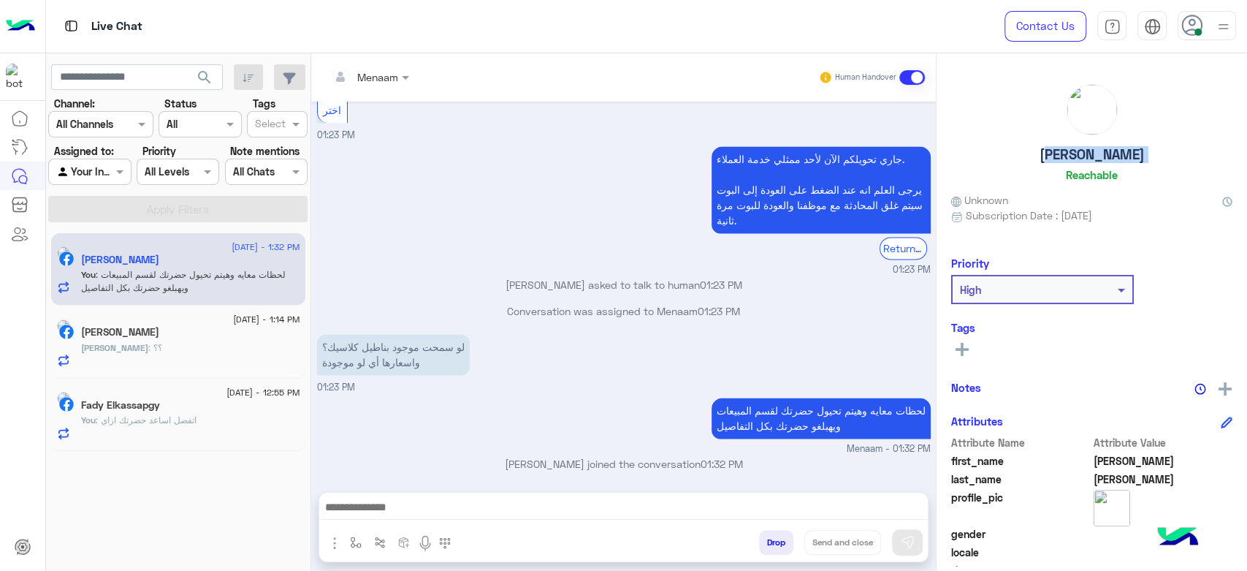
click at [1114, 156] on h5 "[PERSON_NAME]" at bounding box center [1092, 154] width 105 height 17
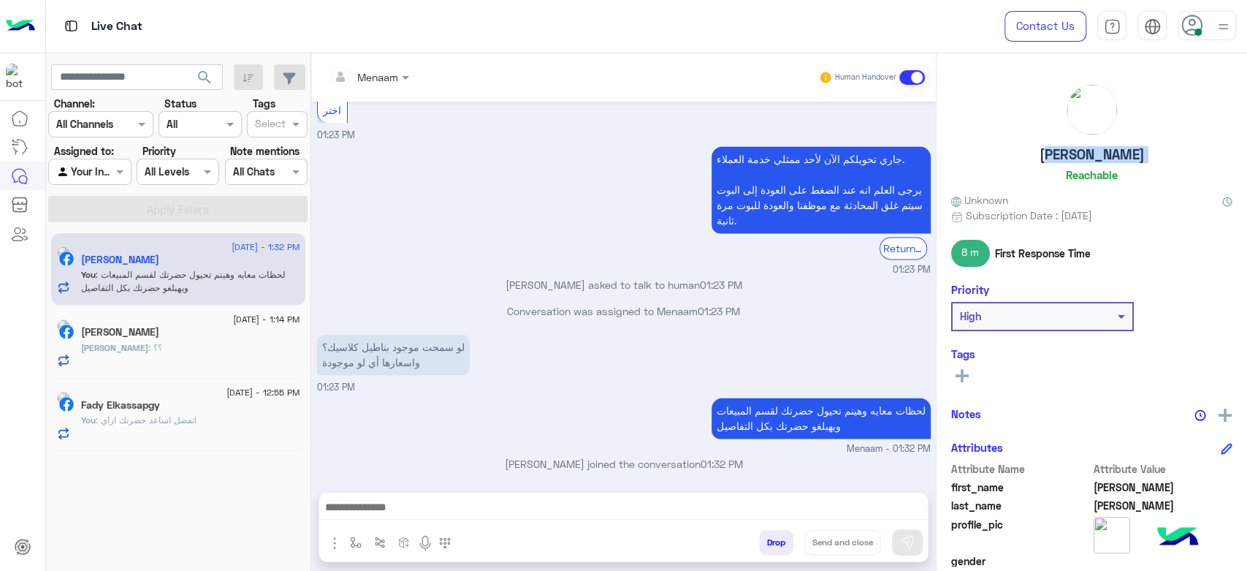
copy h5 "[PERSON_NAME]"
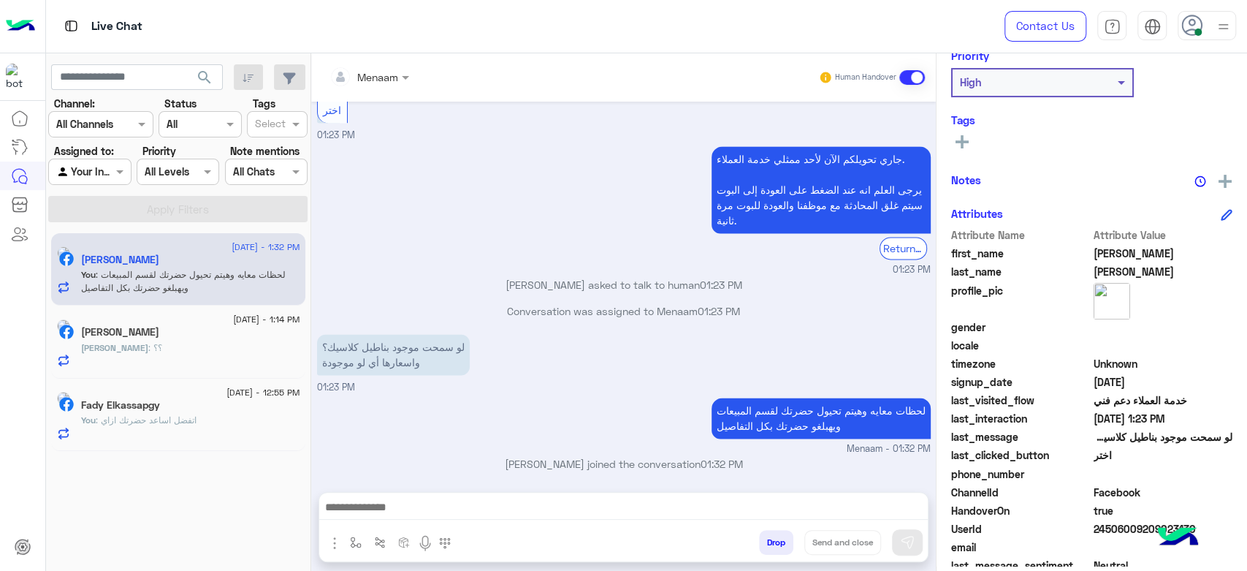
scroll to position [276, 0]
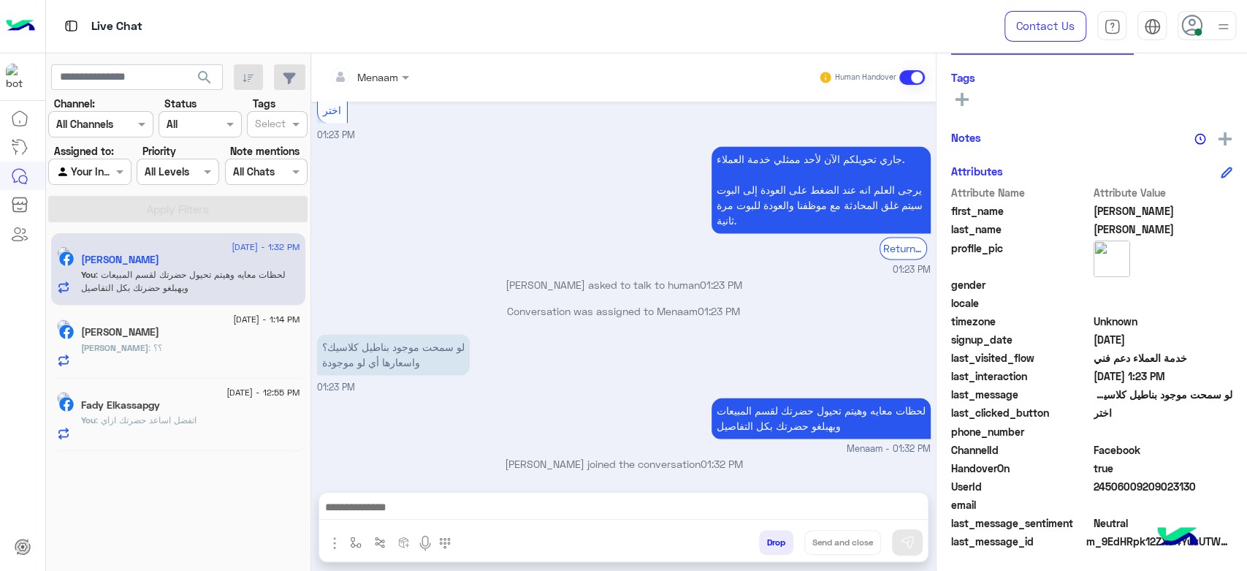
click at [1107, 490] on span "24506009209023130" at bounding box center [1164, 486] width 140 height 15
copy span "24506009209023130"
click at [380, 80] on div at bounding box center [369, 76] width 94 height 17
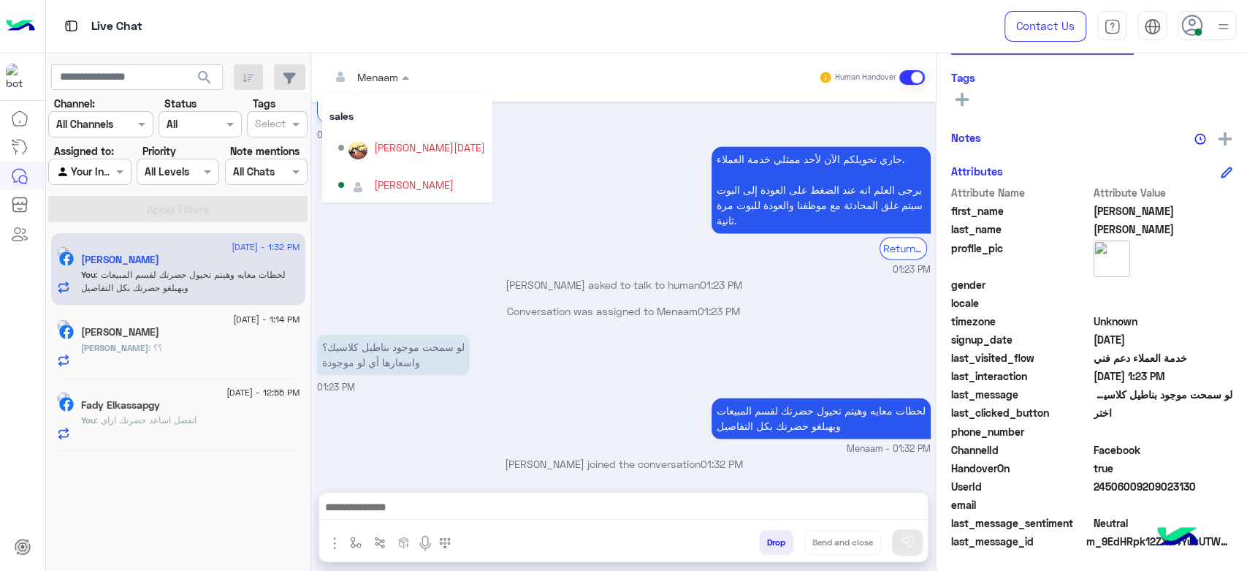
scroll to position [130, 0]
click at [421, 186] on div "[PERSON_NAME]" at bounding box center [414, 183] width 80 height 15
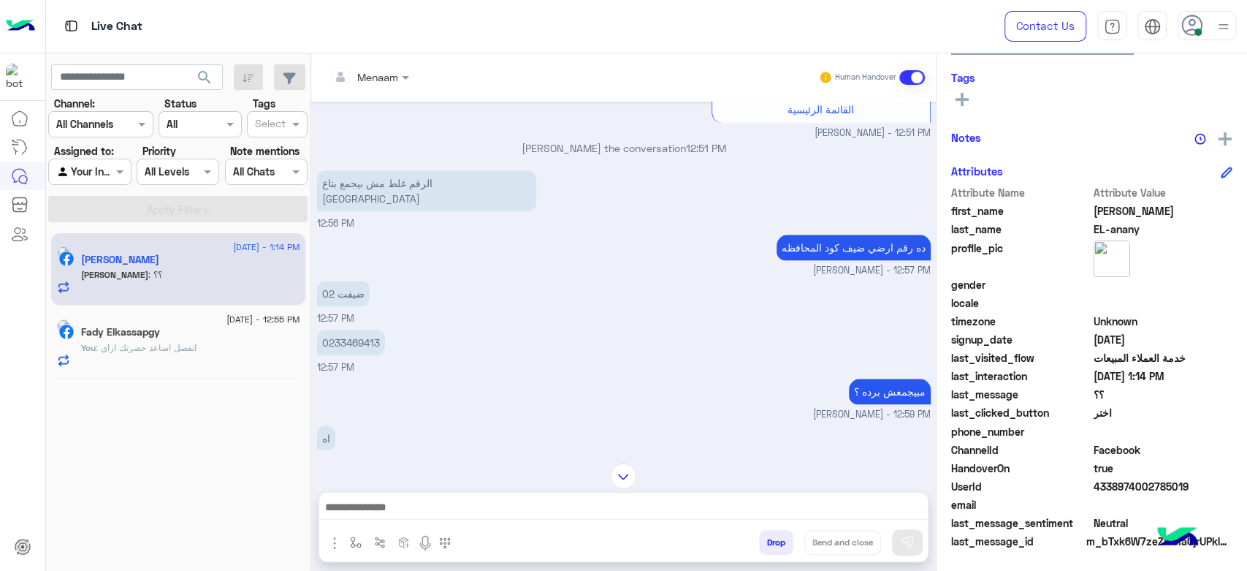
scroll to position [1067, 0]
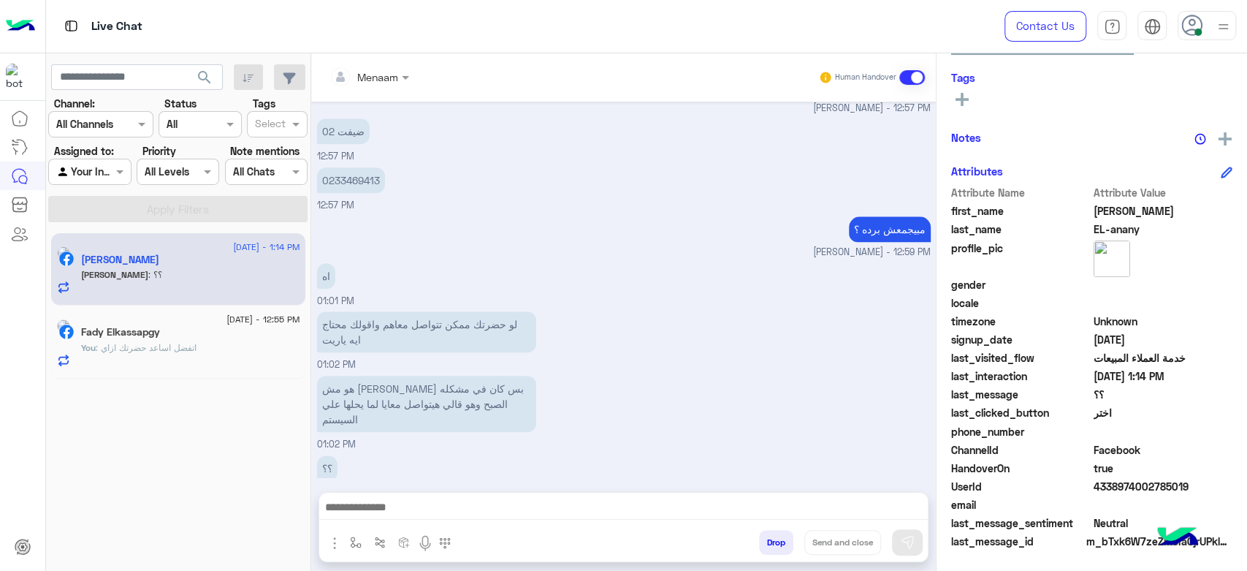
click at [386, 521] on div at bounding box center [623, 511] width 609 height 37
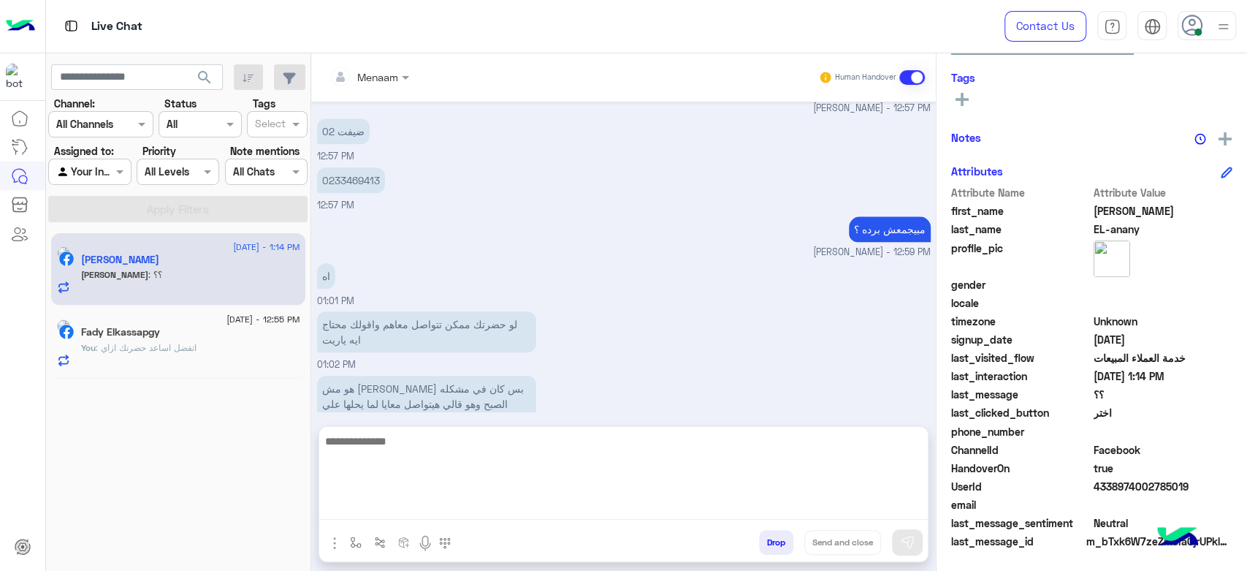
click at [382, 514] on textarea at bounding box center [623, 476] width 609 height 88
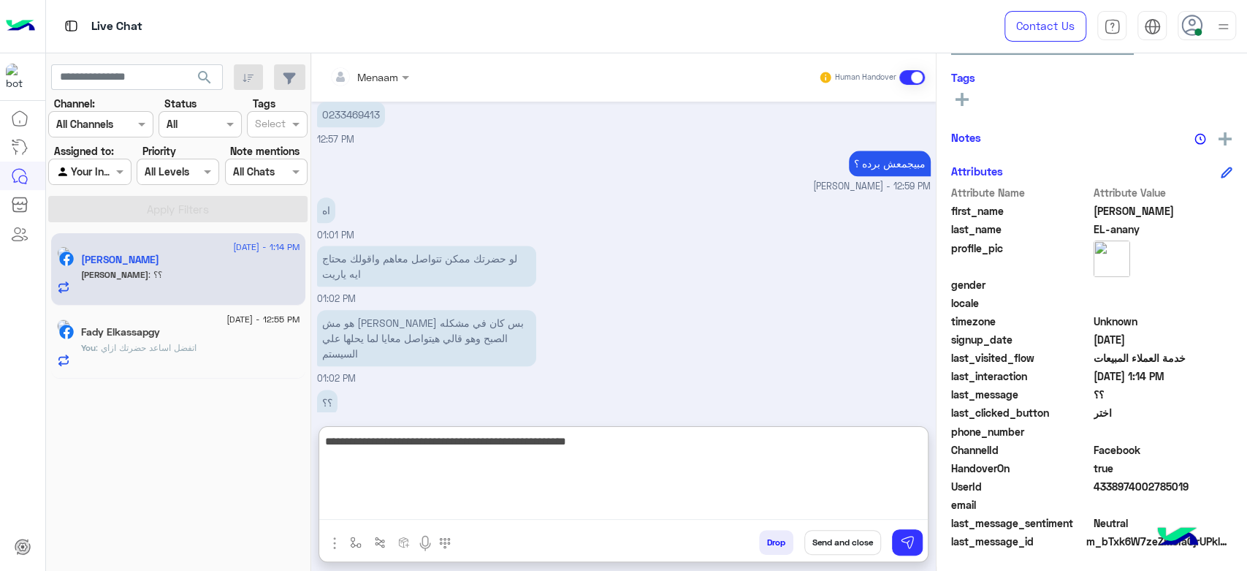
type textarea "**********"
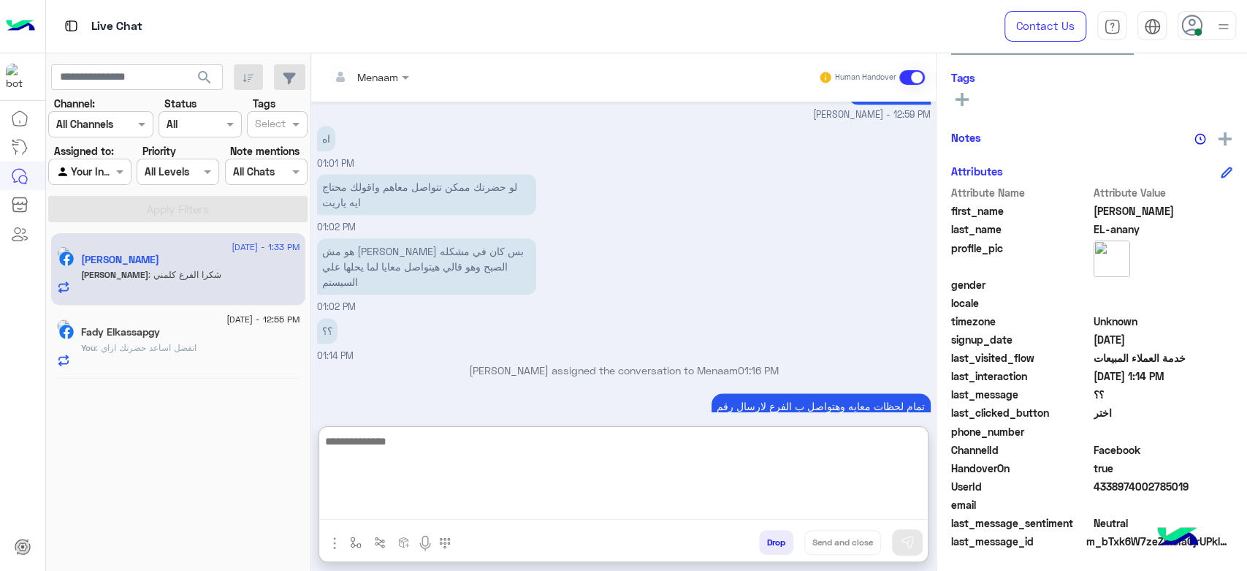
scroll to position [1269, 0]
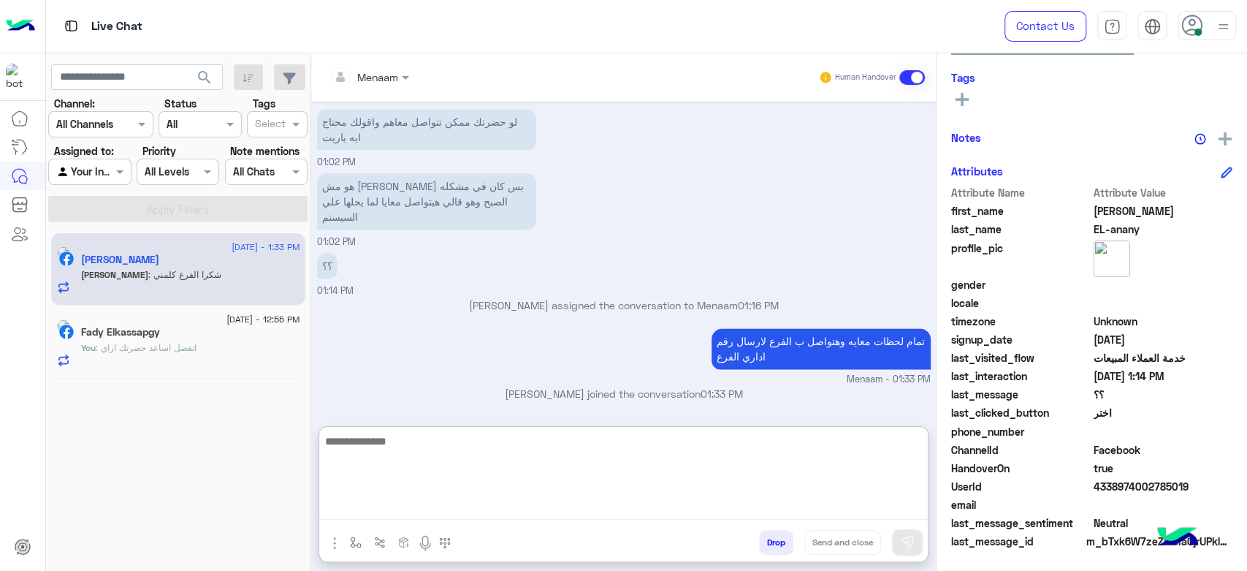
click at [406, 455] on textarea at bounding box center [623, 476] width 609 height 88
click at [403, 459] on textarea at bounding box center [623, 476] width 609 height 88
type textarea "**********"
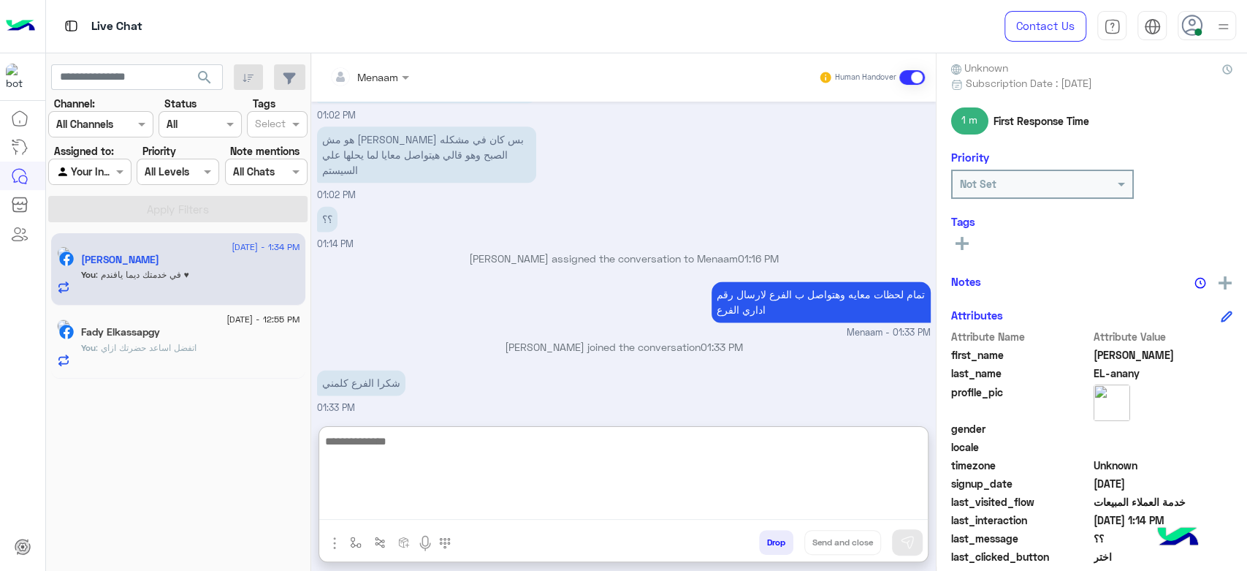
scroll to position [0, 0]
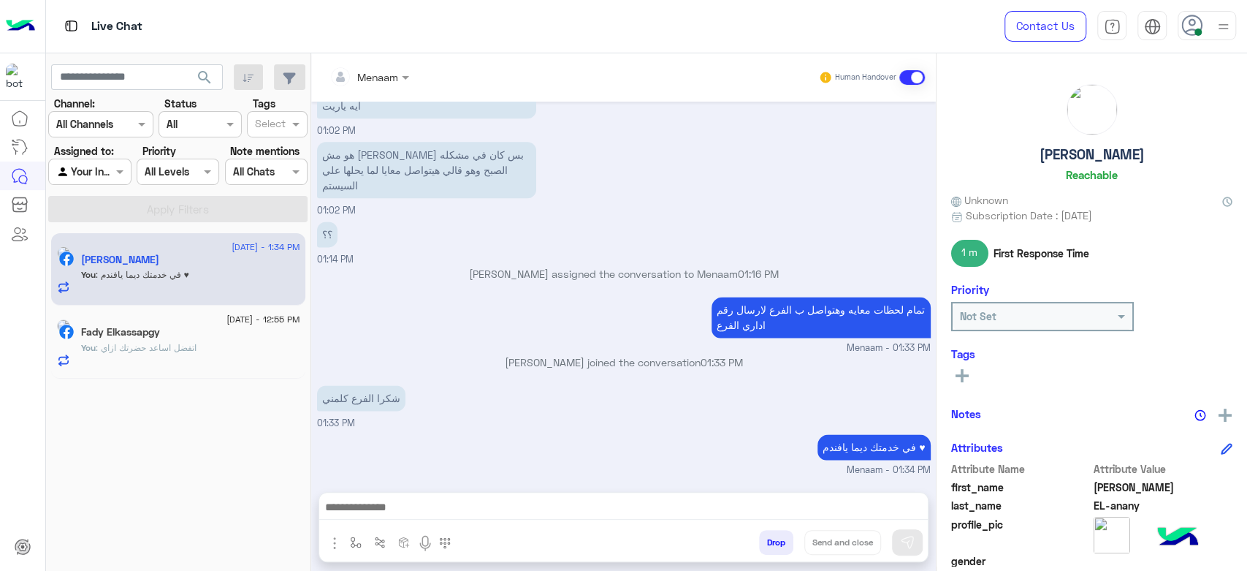
drag, startPoint x: 1035, startPoint y: 152, endPoint x: 1078, endPoint y: 167, distance: 44.8
click at [1040, 151] on h5 "[PERSON_NAME]" at bounding box center [1092, 154] width 105 height 17
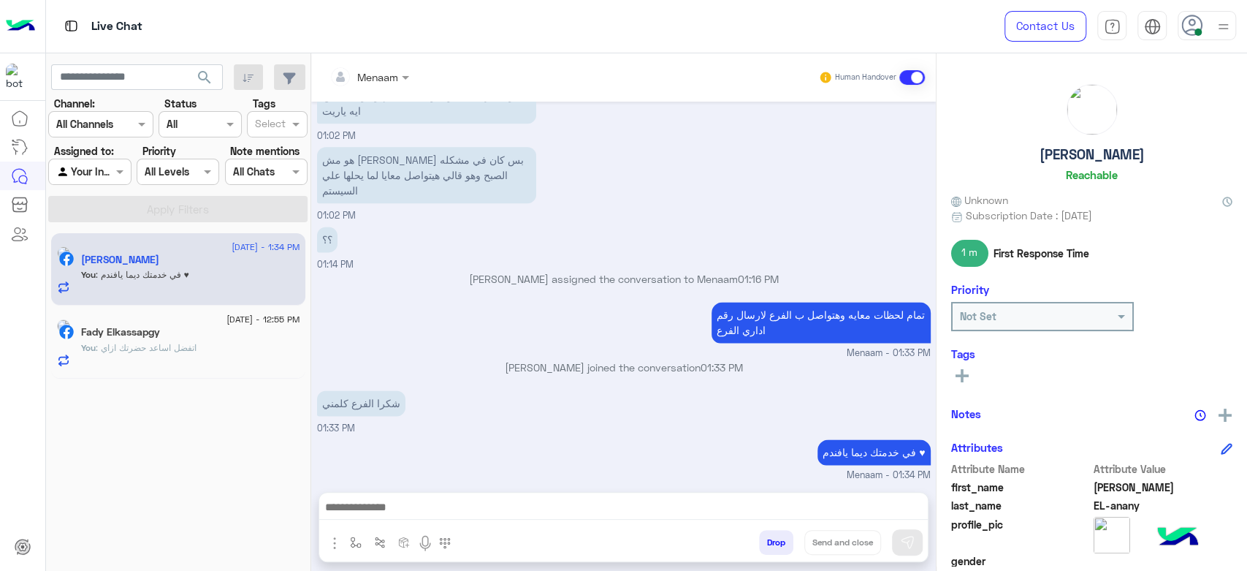
scroll to position [1251, 0]
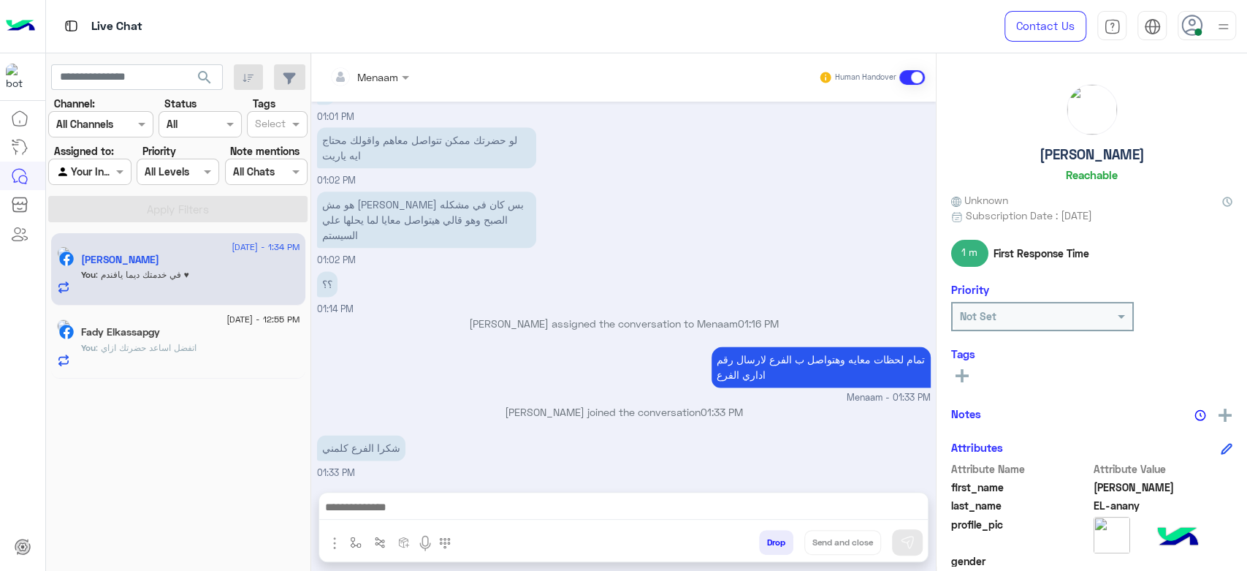
click at [1078, 167] on div "[PERSON_NAME] EL-[PERSON_NAME]" at bounding box center [1091, 135] width 281 height 103
click at [1067, 161] on h5 "[PERSON_NAME]" at bounding box center [1092, 154] width 105 height 17
click at [1066, 159] on h5 "[PERSON_NAME]" at bounding box center [1092, 154] width 105 height 17
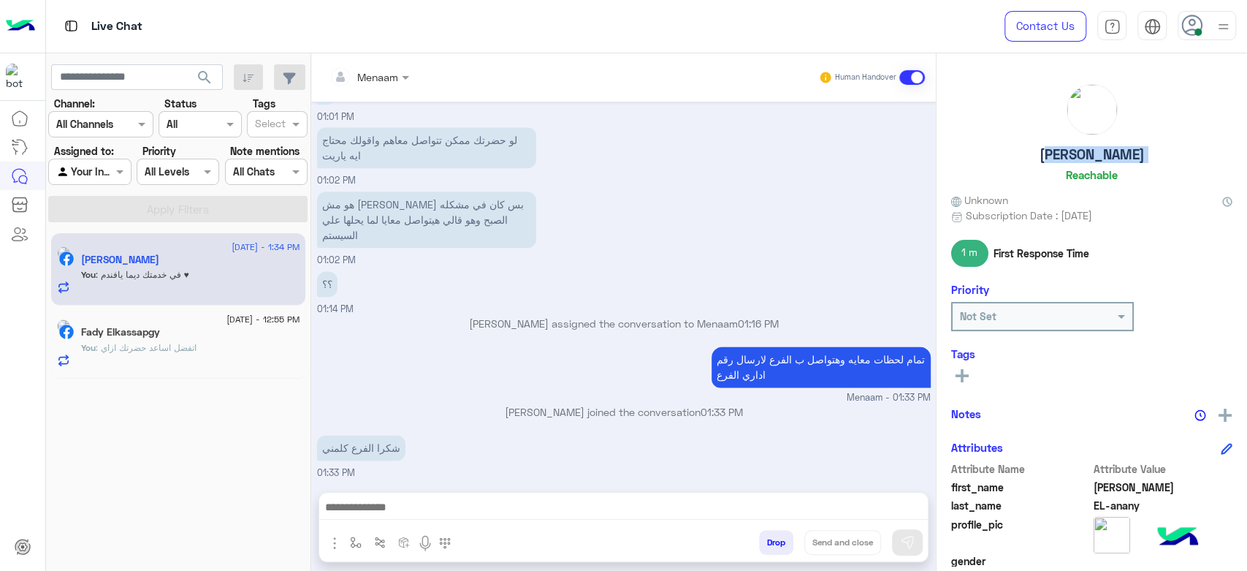
copy h5 "[PERSON_NAME]"
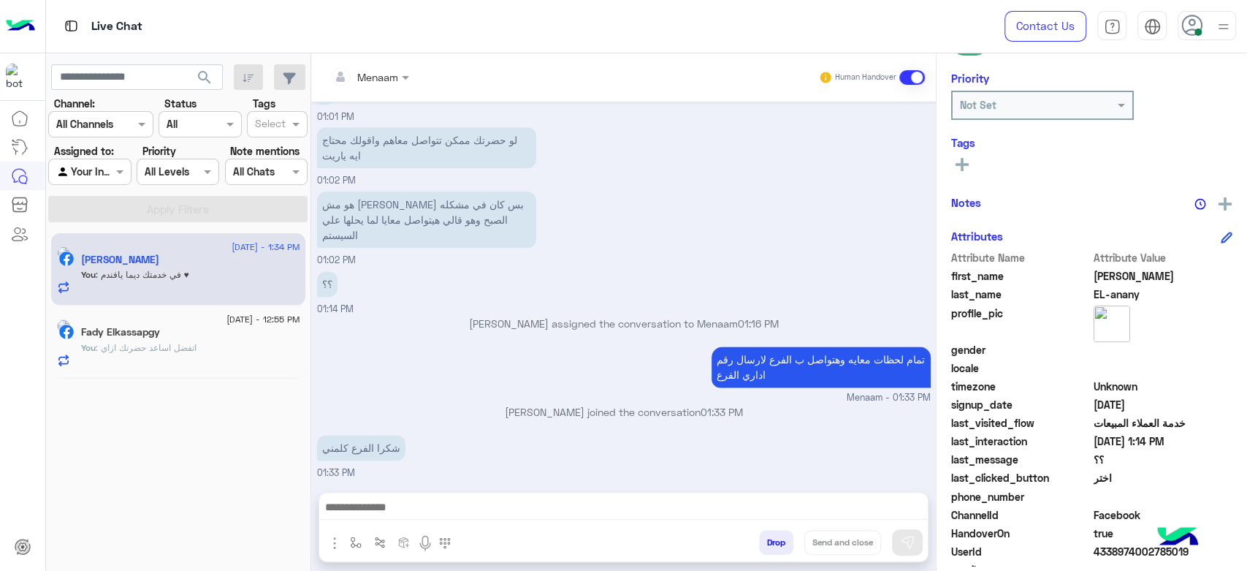
scroll to position [276, 0]
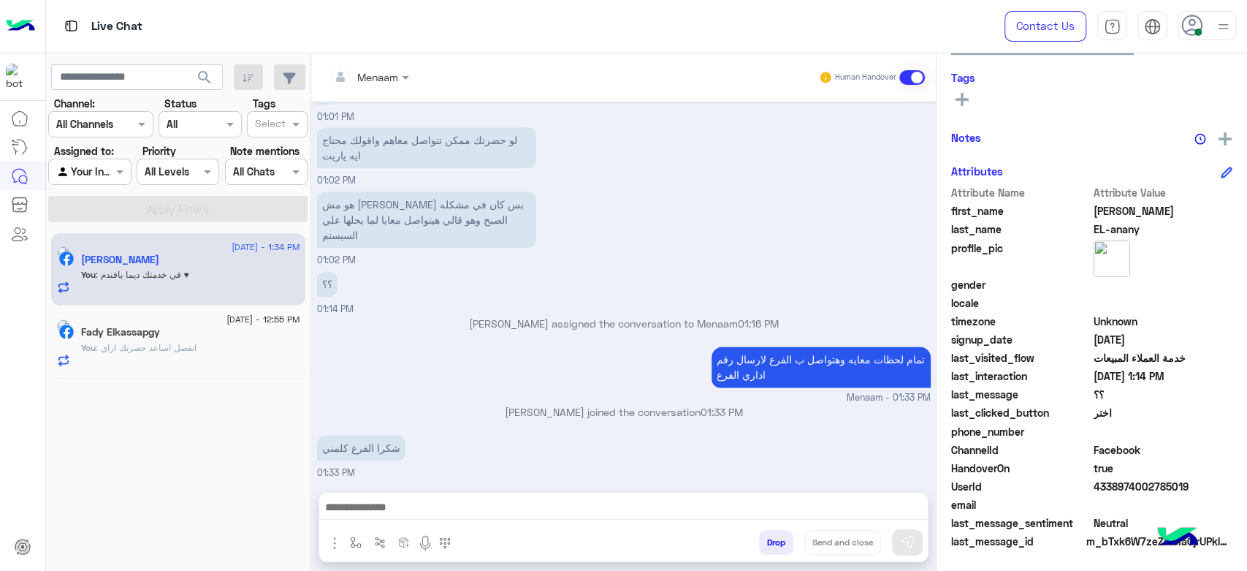
click at [1108, 481] on span "4338974002785019" at bounding box center [1164, 486] width 140 height 15
copy span "4338974002785019"
click at [783, 540] on button "Drop" at bounding box center [776, 542] width 34 height 25
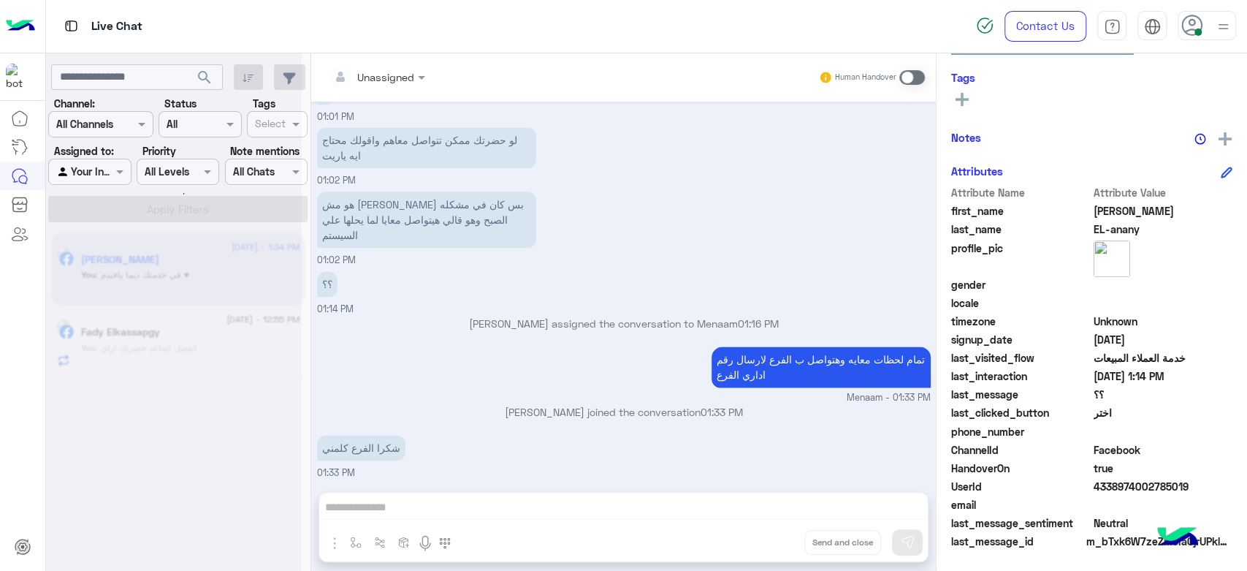
scroll to position [1277, 0]
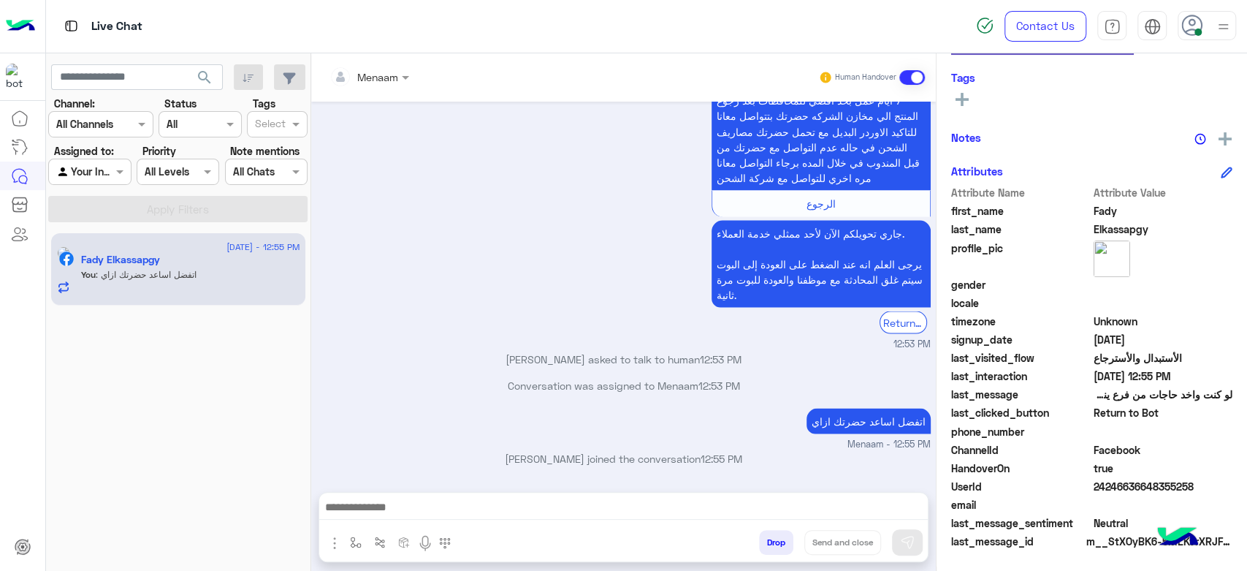
scroll to position [1835, 0]
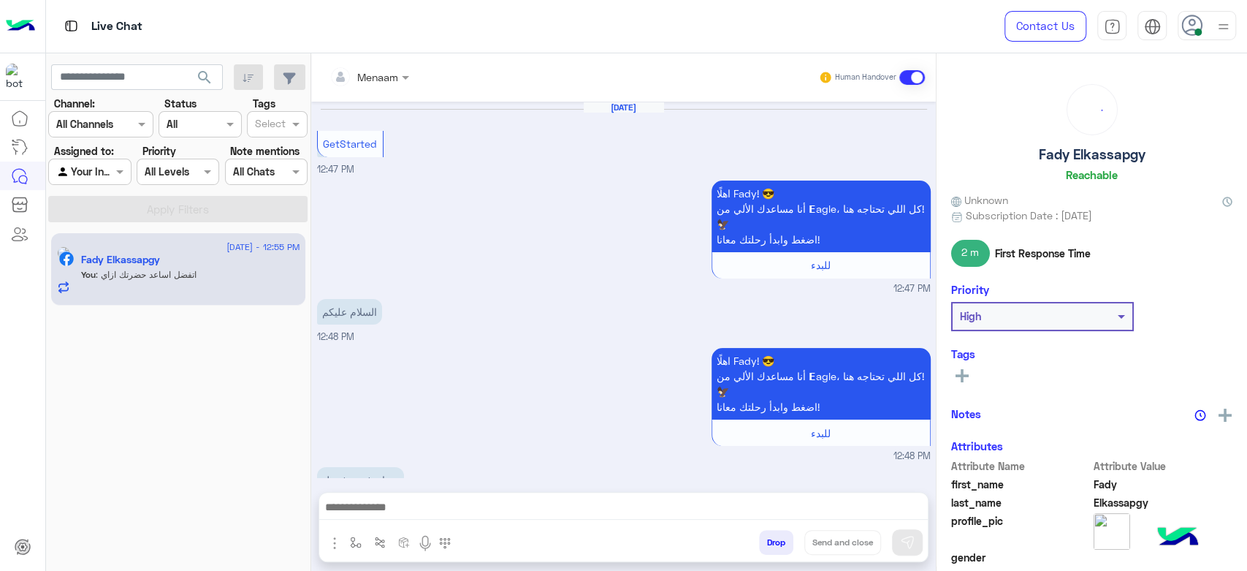
scroll to position [1835, 0]
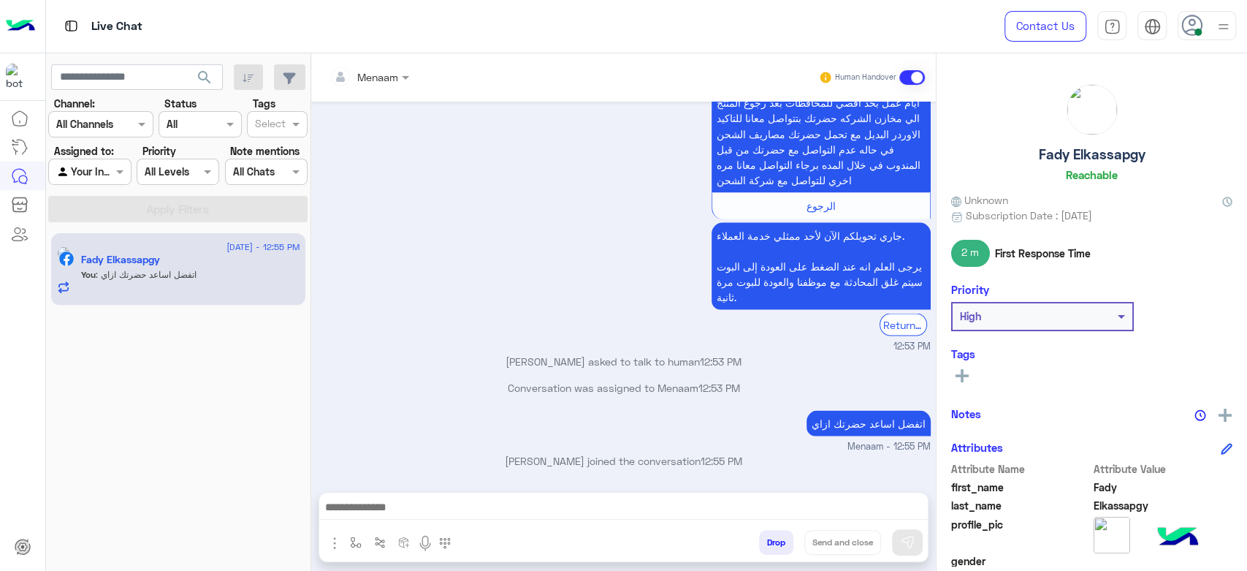
click at [464, 163] on div "للاستبدال في حالة الشراء من الفرع برجاء التوجه الي نفس الفرع ب اصل الفاتورة و ا…" at bounding box center [624, 166] width 614 height 374
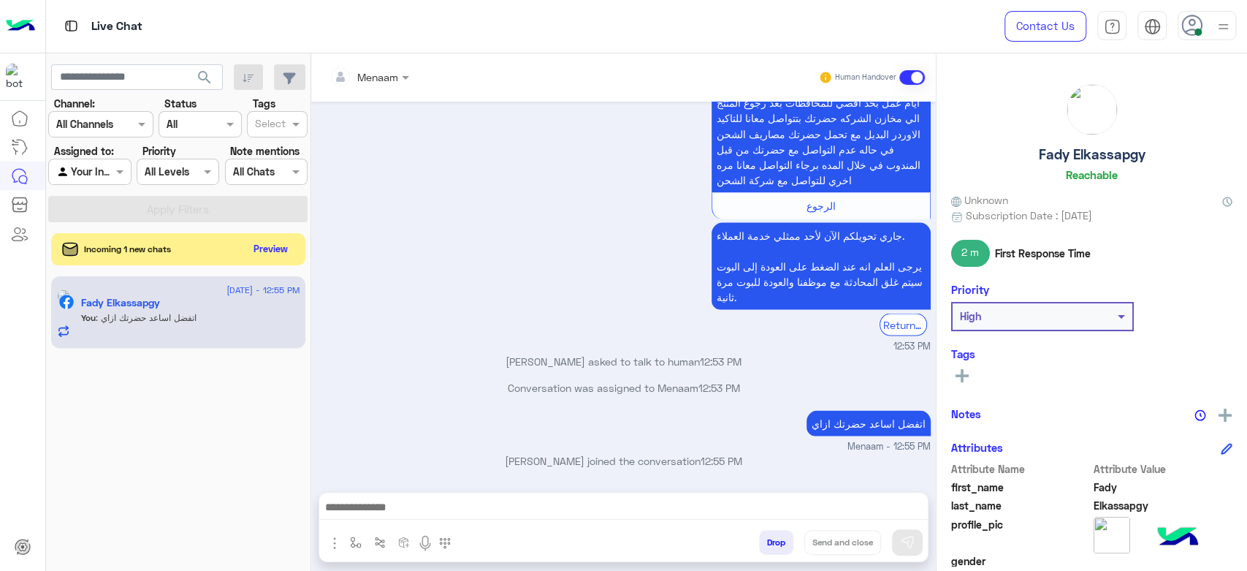
scroll to position [1834, 0]
click at [263, 262] on div "Incoming 1 new chats Preview" at bounding box center [178, 249] width 254 height 32
click at [274, 251] on button "Preview" at bounding box center [271, 248] width 45 height 20
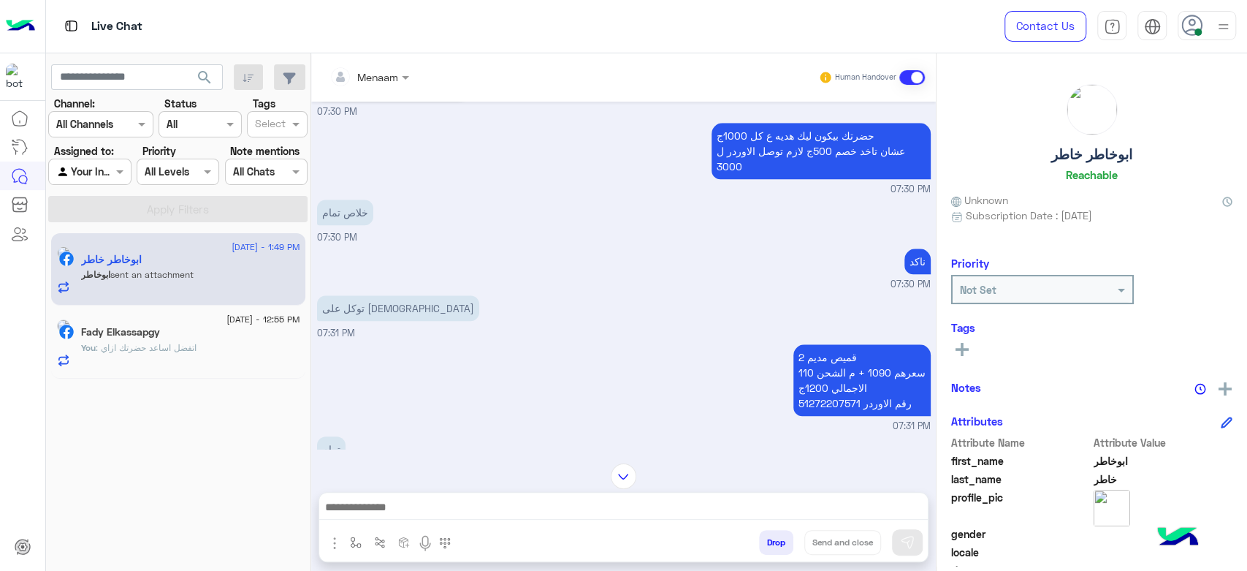
scroll to position [932, 0]
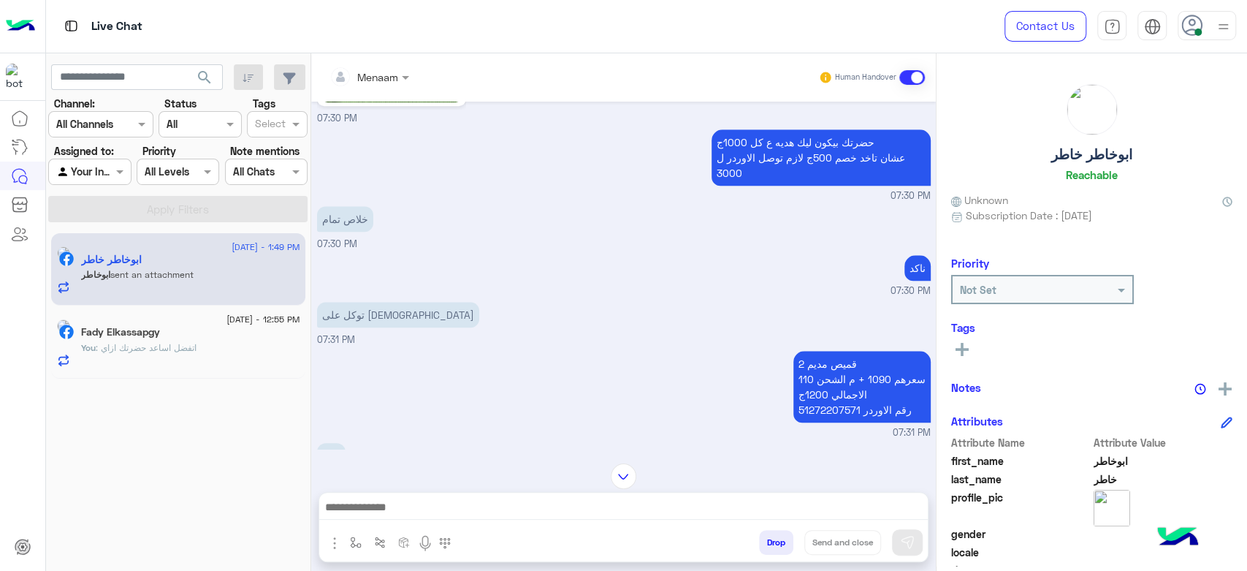
click at [827, 398] on p "2 قميص مديم سعرهم 1090 + م الشحن 110 الاجمالي 1200ج رقم الاوردر 51272207571" at bounding box center [862, 387] width 137 height 72
click at [813, 410] on p "2 قميص مديم سعرهم 1090 + م الشحن 110 الاجمالي 1200ج رقم الاوردر 51272207571" at bounding box center [862, 387] width 137 height 72
copy p "51272207571"
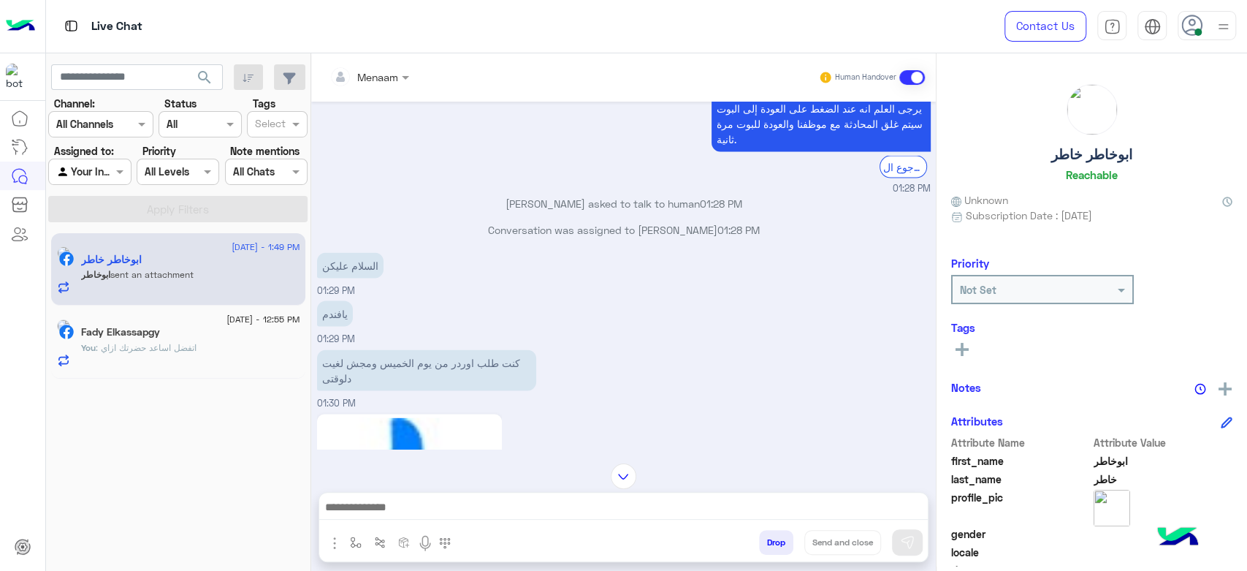
scroll to position [2128, 0]
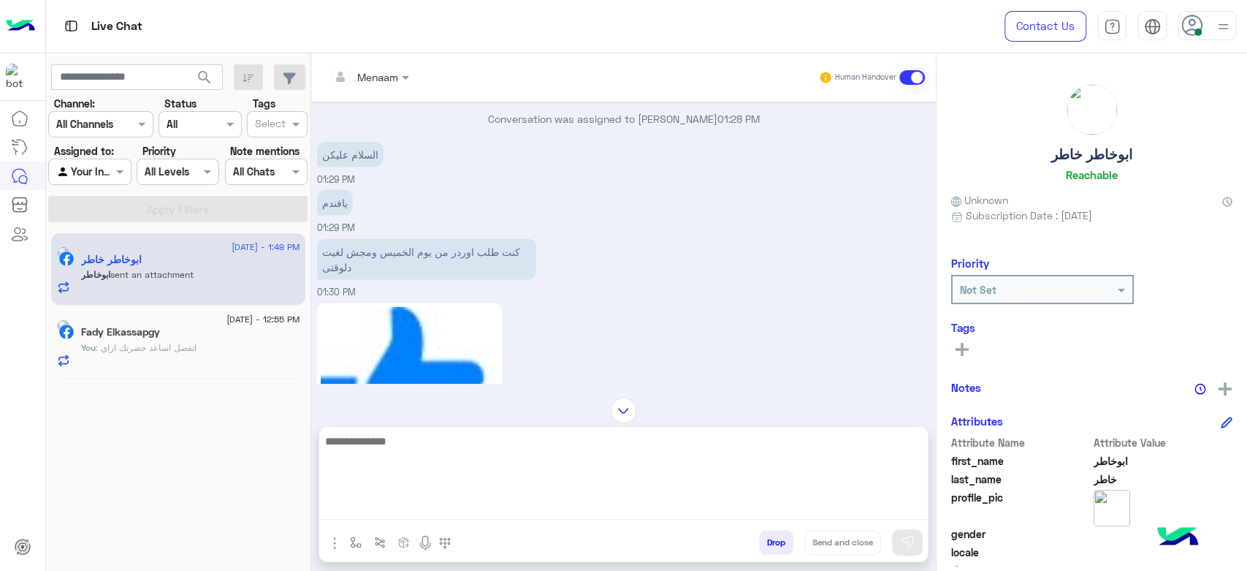
click at [408, 515] on textarea at bounding box center [623, 476] width 609 height 88
type textarea "**********"
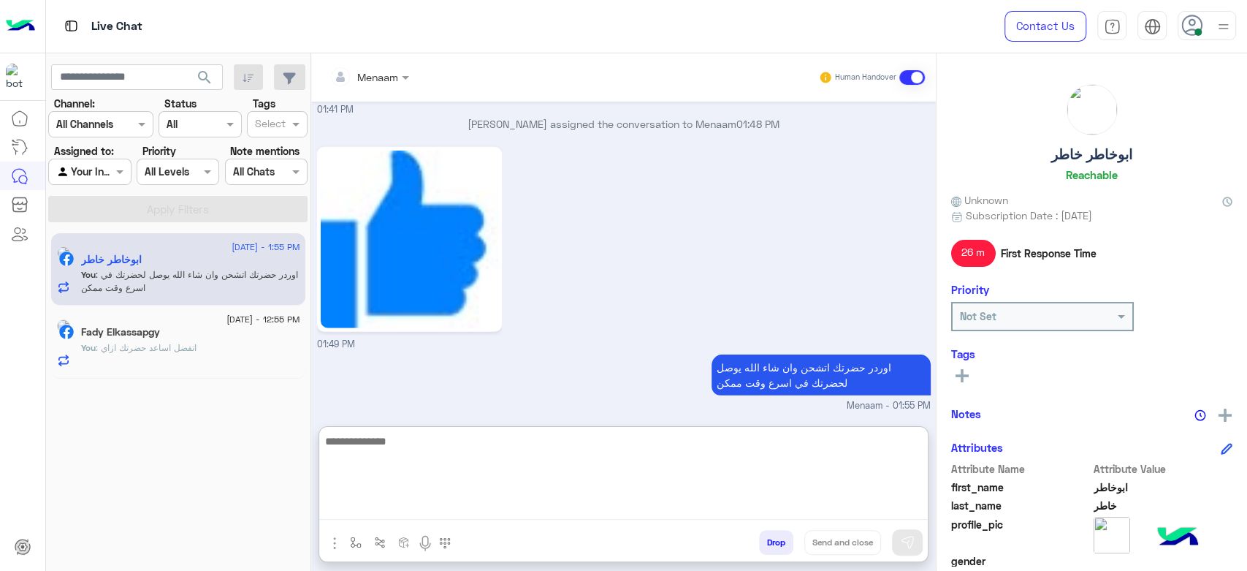
scroll to position [2525, 0]
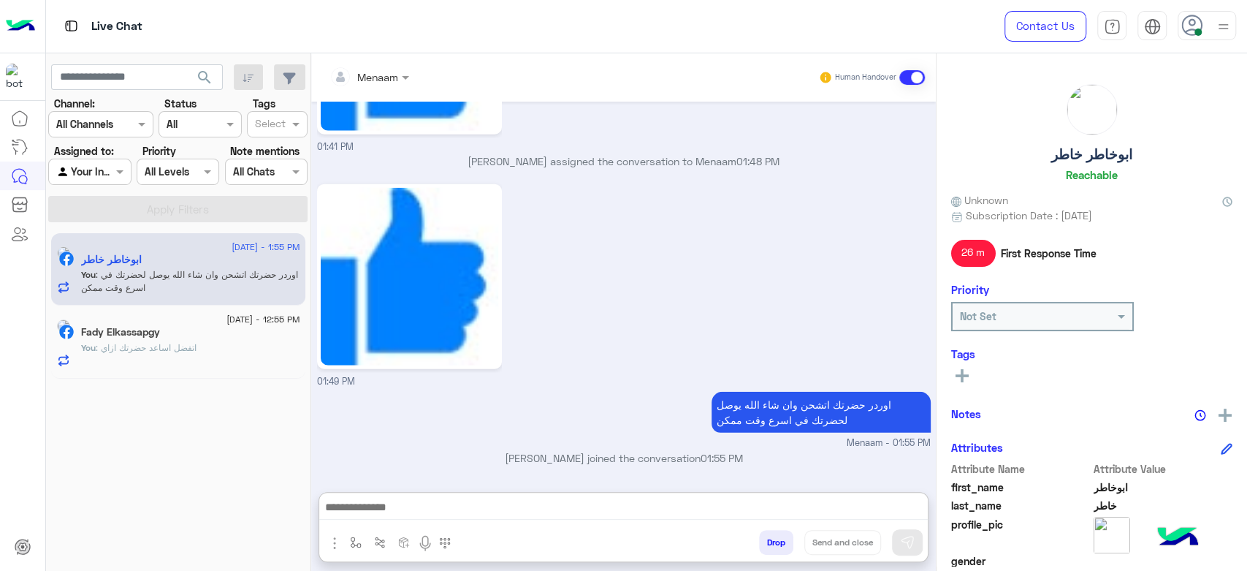
click at [160, 334] on h5 "Fady Elkassapgy" at bounding box center [120, 332] width 79 height 12
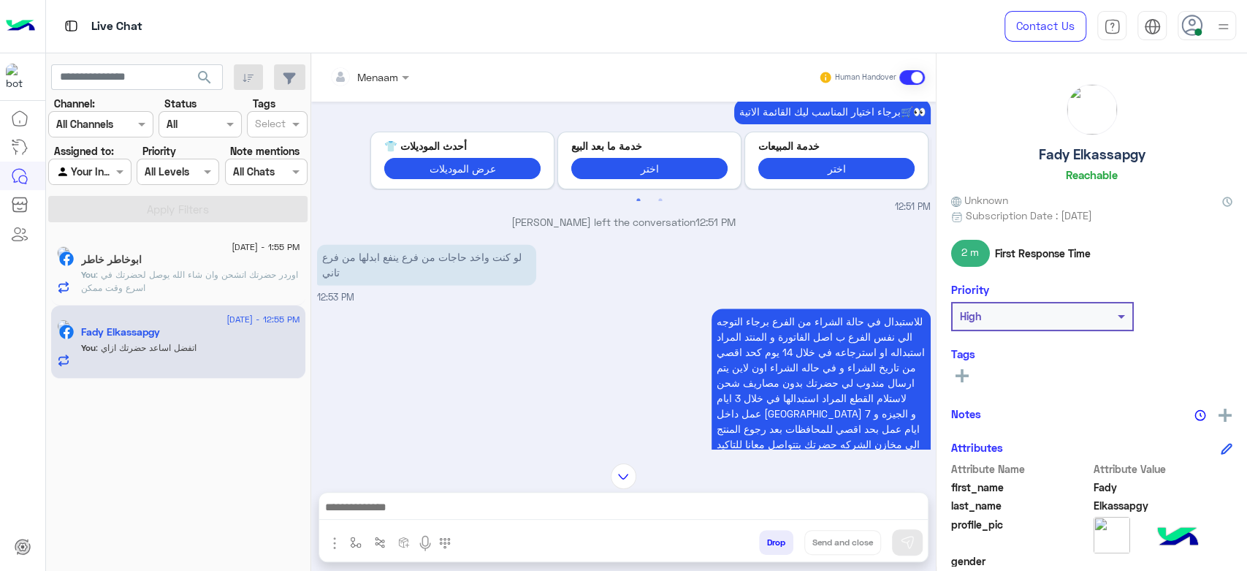
scroll to position [1834, 0]
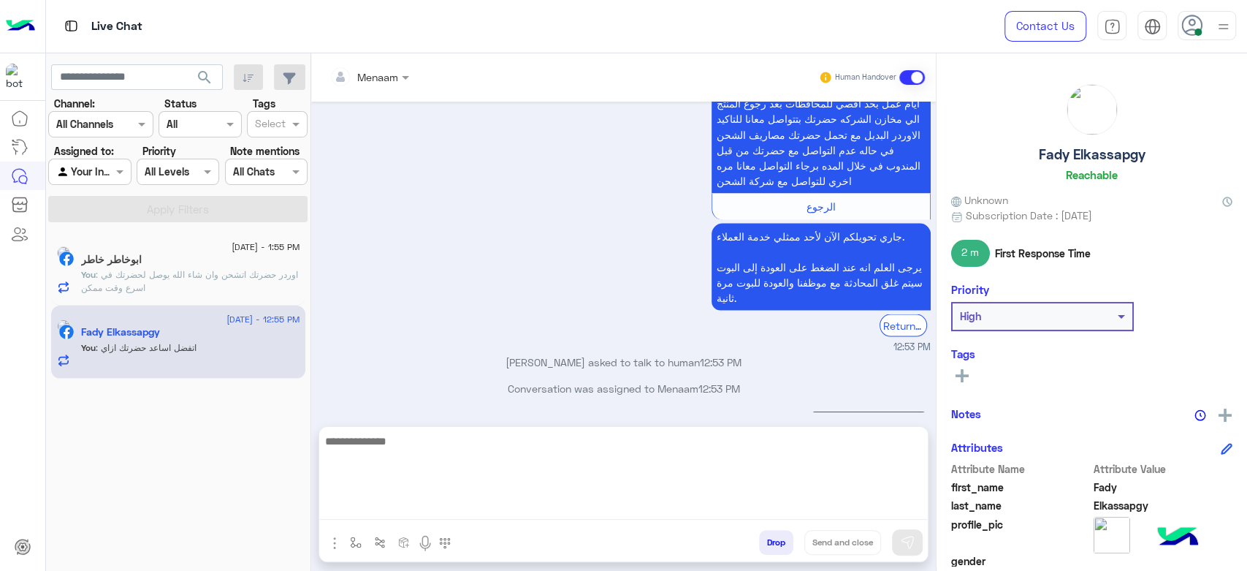
click at [412, 513] on textarea at bounding box center [623, 476] width 609 height 88
type textarea "**********"
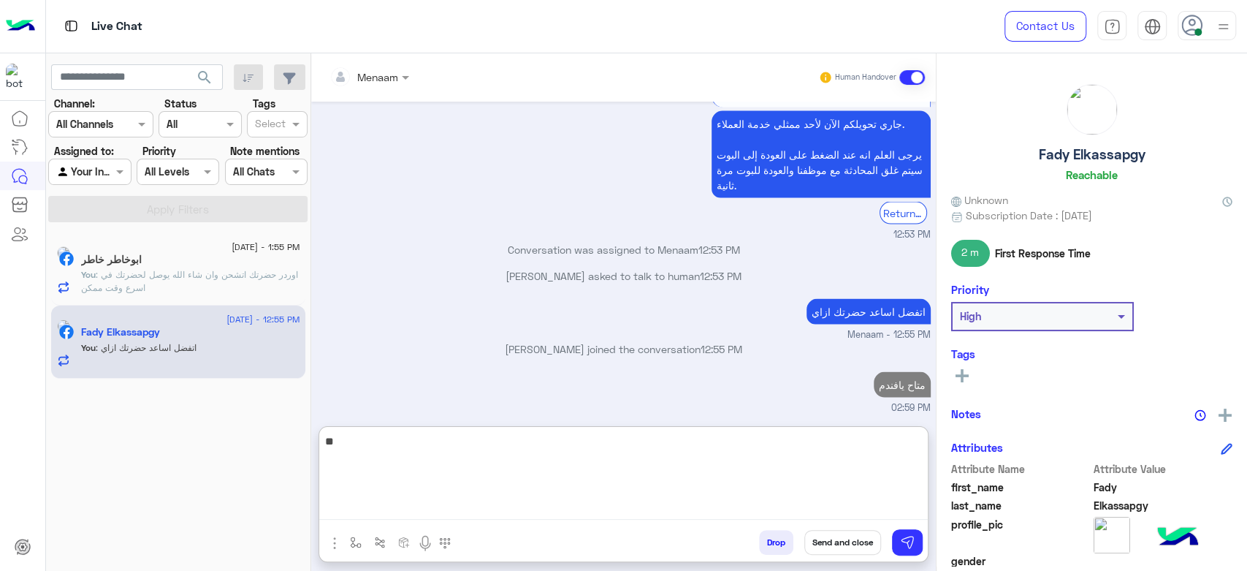
type textarea "*"
type textarea "**********"
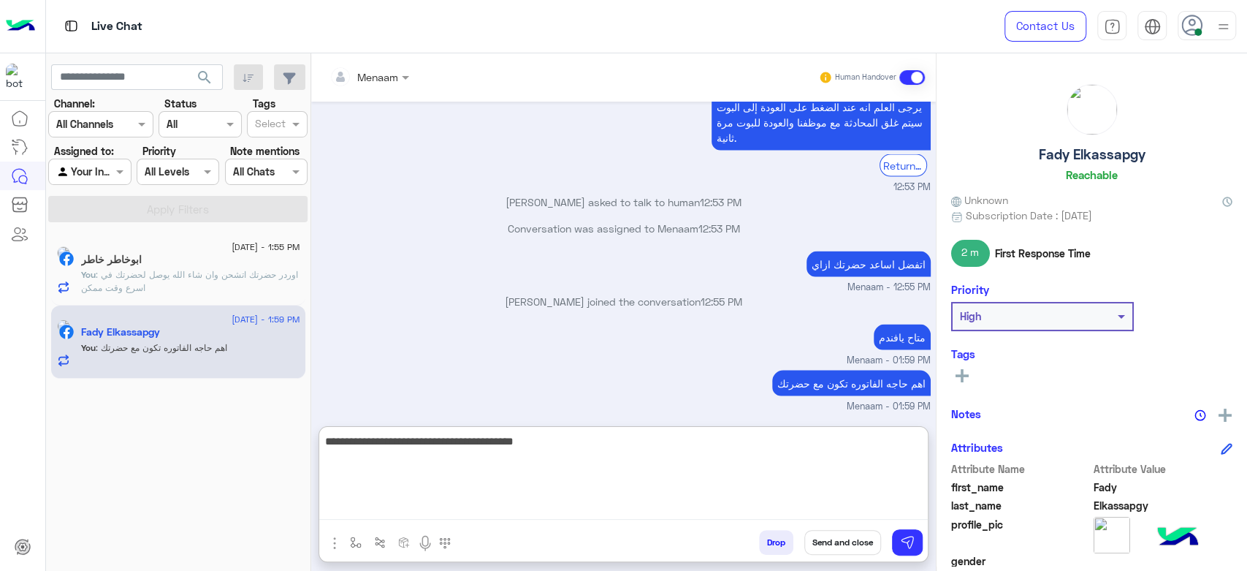
type textarea "**********"
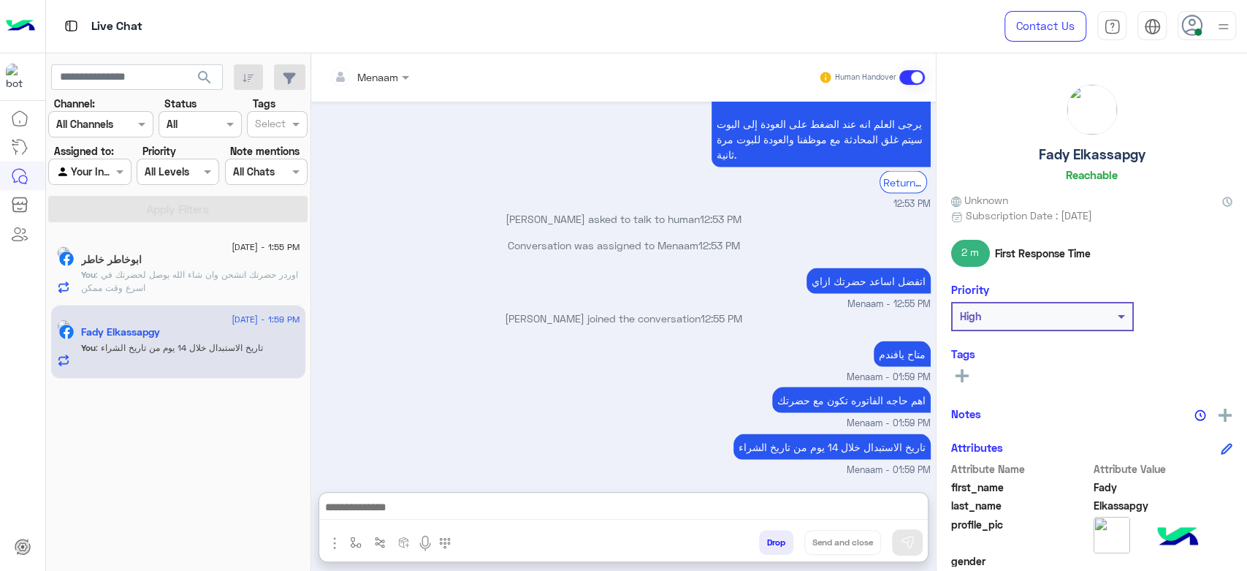
click at [1078, 153] on h5 "Fady Elkassapgy" at bounding box center [1092, 154] width 107 height 17
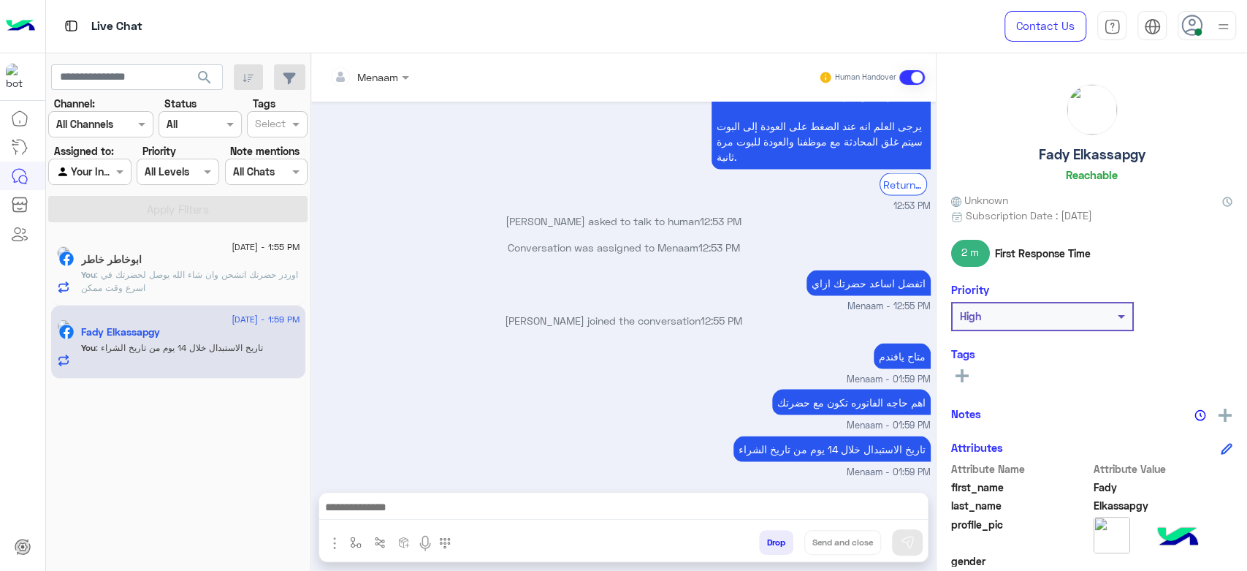
click at [1078, 153] on h5 "Fady Elkassapgy" at bounding box center [1092, 154] width 107 height 17
copy h5 "Fady Elkassapgy"
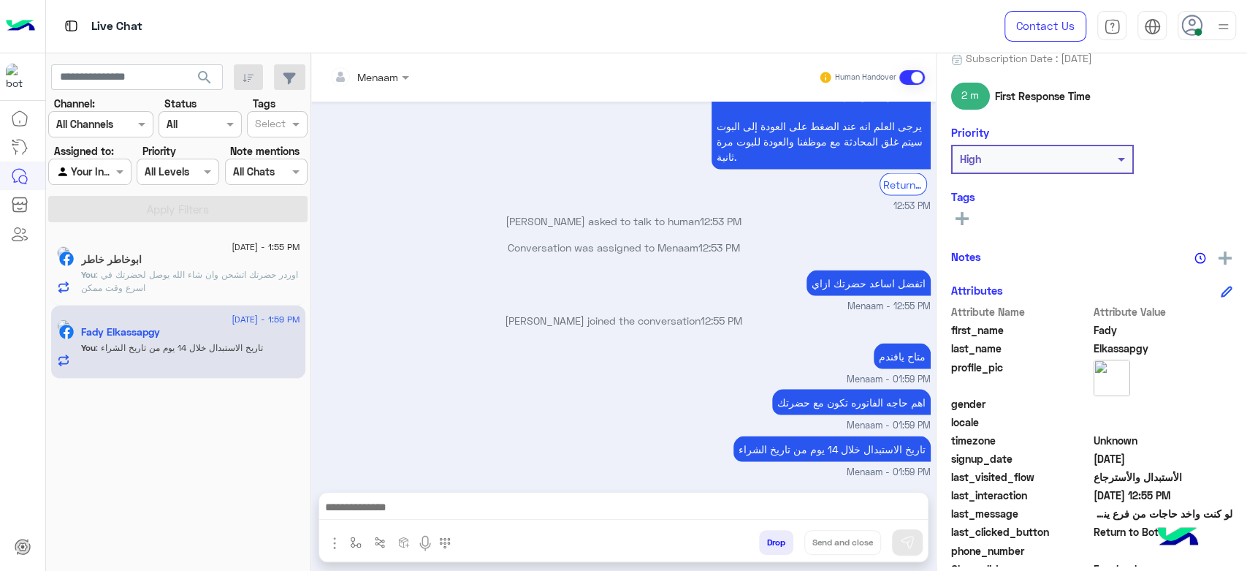
scroll to position [276, 0]
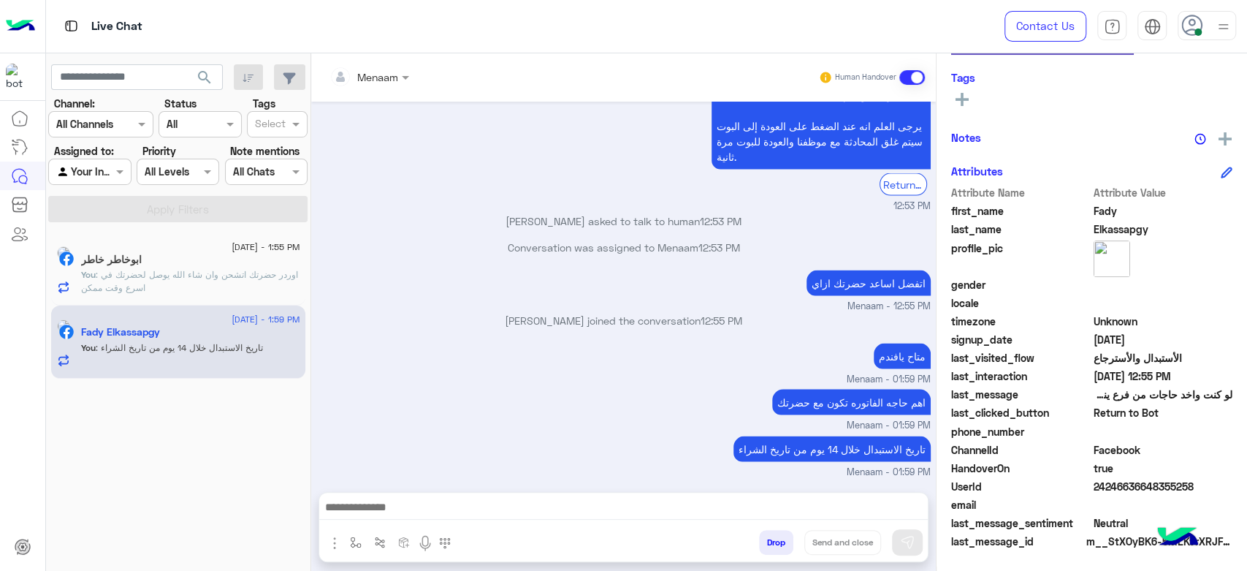
click at [1111, 493] on div "UserId 24246636648355258" at bounding box center [1091, 488] width 281 height 18
click at [1109, 491] on span "24246636648355258" at bounding box center [1164, 486] width 140 height 15
click at [1097, 479] on span "24246636648355258" at bounding box center [1164, 486] width 140 height 15
copy span "24246636648355258"
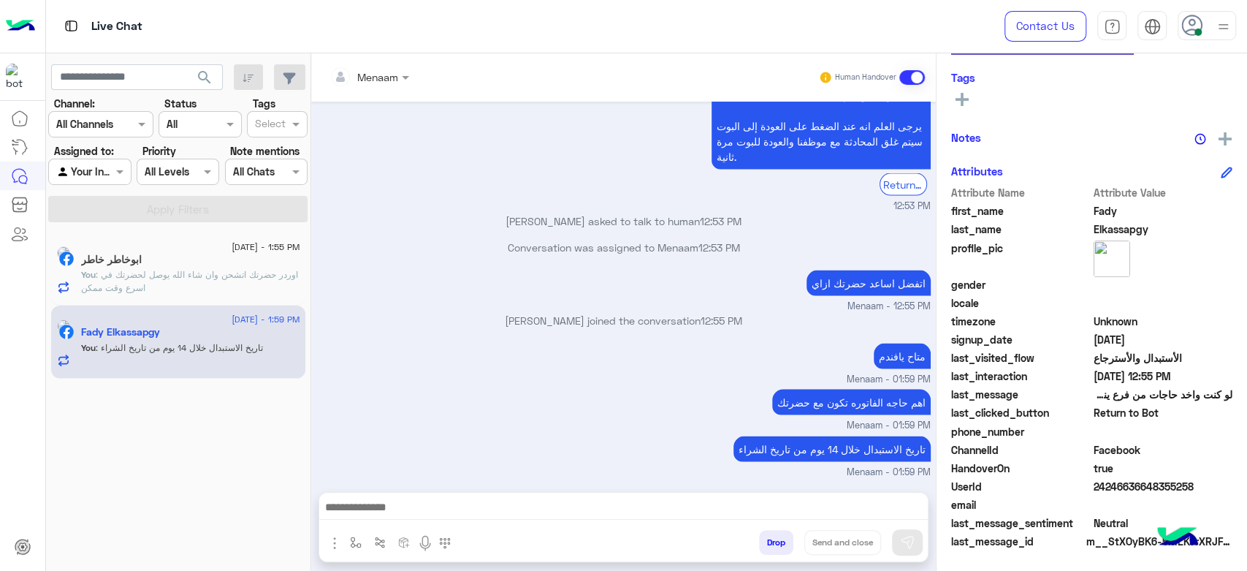
drag, startPoint x: 535, startPoint y: 290, endPoint x: 482, endPoint y: 271, distance: 55.9
click at [531, 289] on div "اتفضل اساعد حضرتك ازاي Menaam - 12:55 PM" at bounding box center [624, 290] width 614 height 47
click at [458, 161] on div "للاستبدال في حالة الشراء من الفرع برجاء التوجه الي نفس الفرع ب اصل الفاتورة و ا…" at bounding box center [624, 26] width 614 height 374
click at [167, 284] on span ": اوردر حضرتك اتشحن وان شاء الله يوصل لحضرتك في اسرع وقت ممكن" at bounding box center [189, 281] width 217 height 24
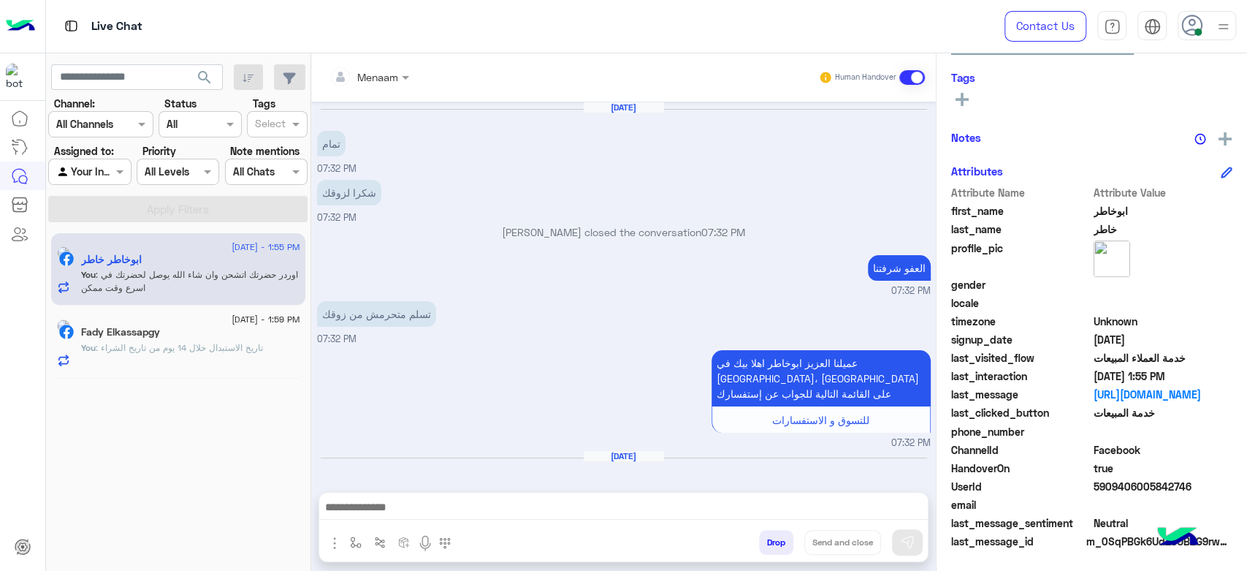
scroll to position [1058, 0]
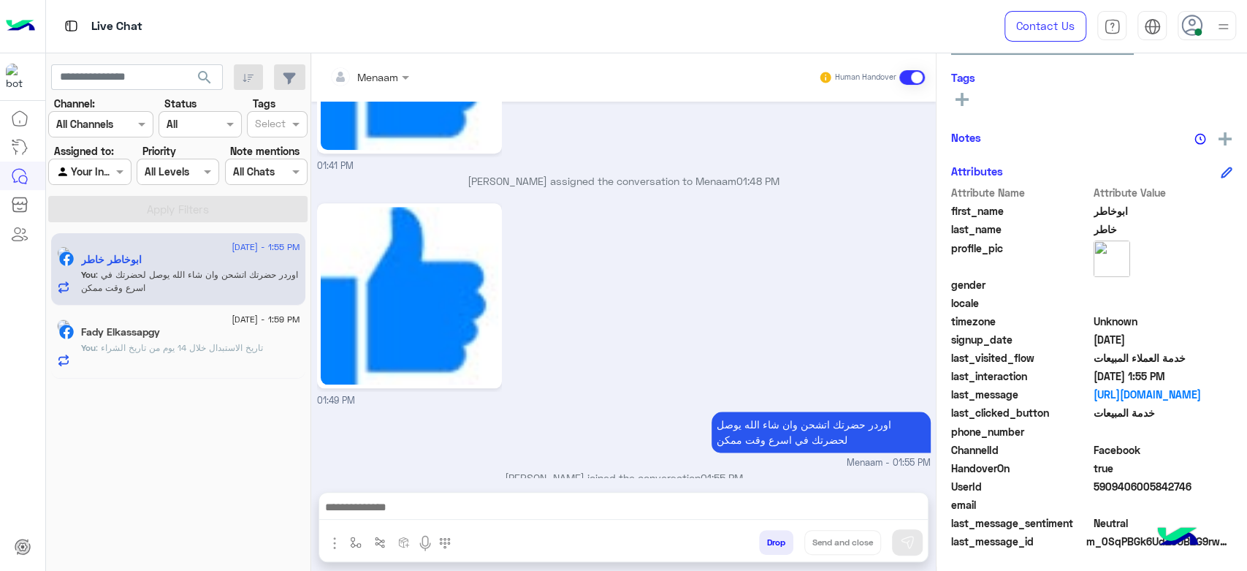
click at [164, 403] on div "2 September - 1:55 PM ابوخاطر خاطر You : اوردر حضرتك اتشحن وان شاء الله يوصل لح…" at bounding box center [178, 401] width 265 height 349
click at [187, 355] on div "You : تاريخ الاستبدال خلال 14 يوم من تاريخ الشراء" at bounding box center [190, 354] width 219 height 26
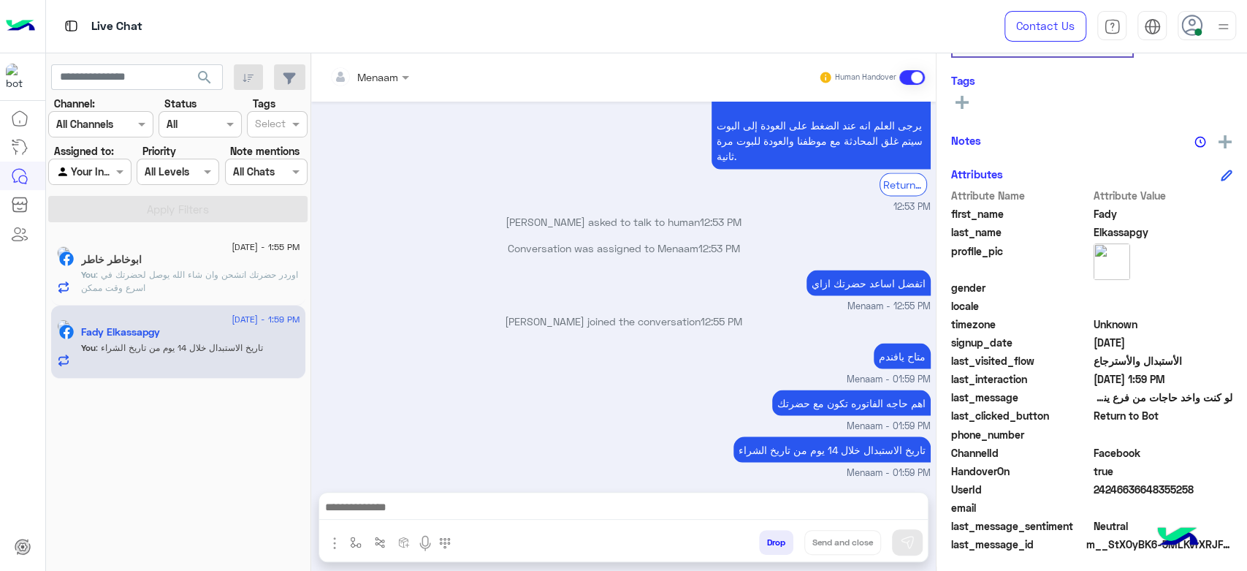
scroll to position [276, 0]
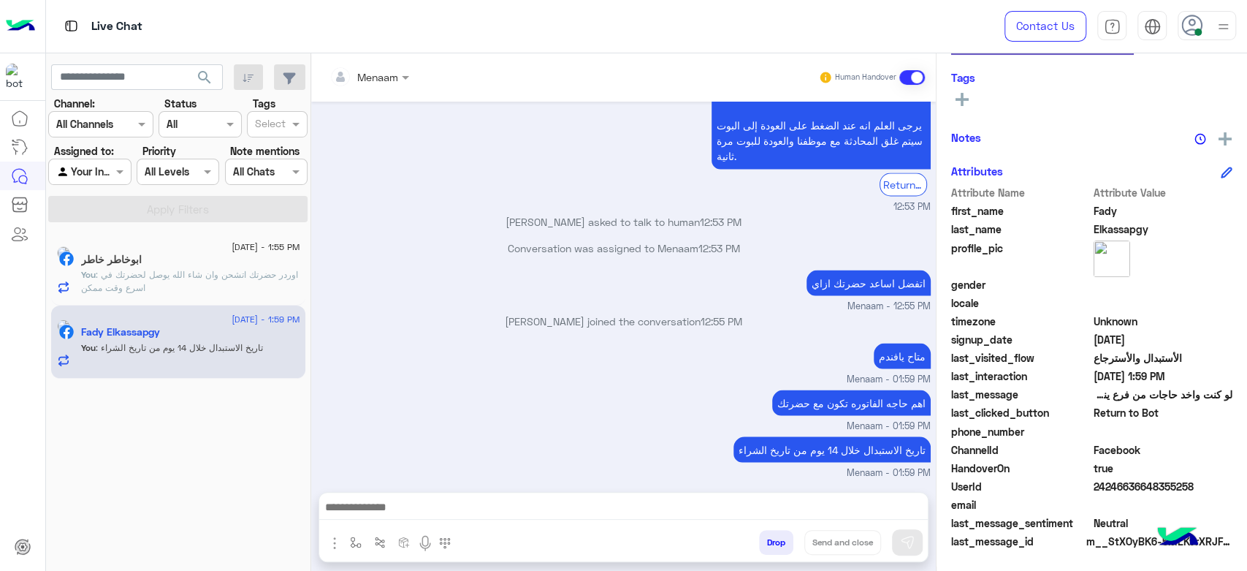
click at [773, 539] on button "Drop" at bounding box center [776, 542] width 34 height 25
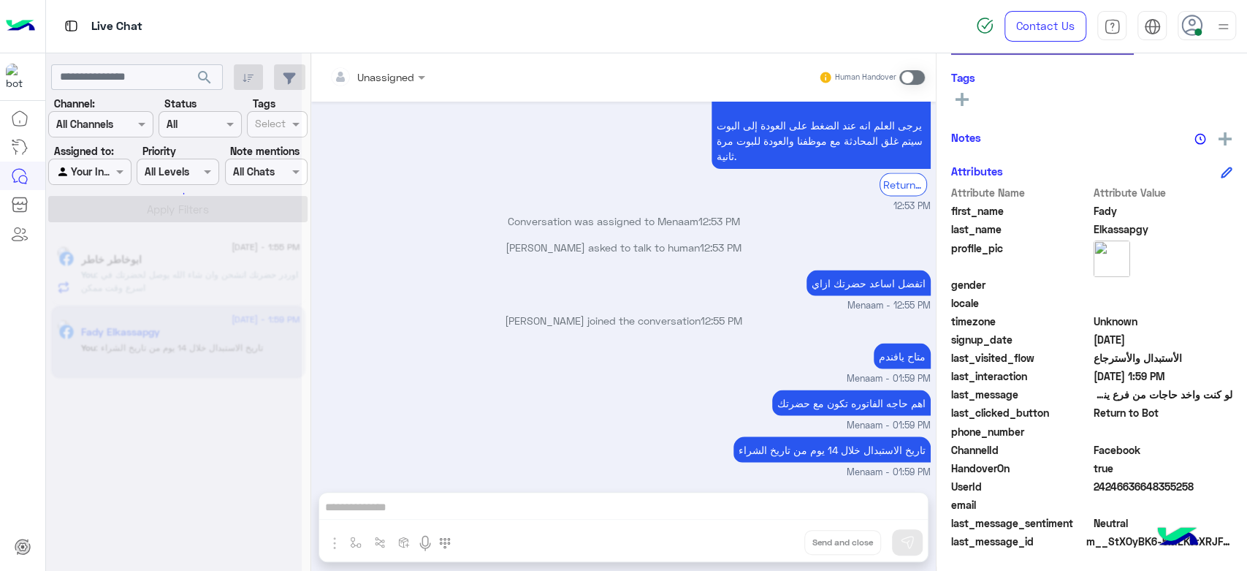
scroll to position [1833, 0]
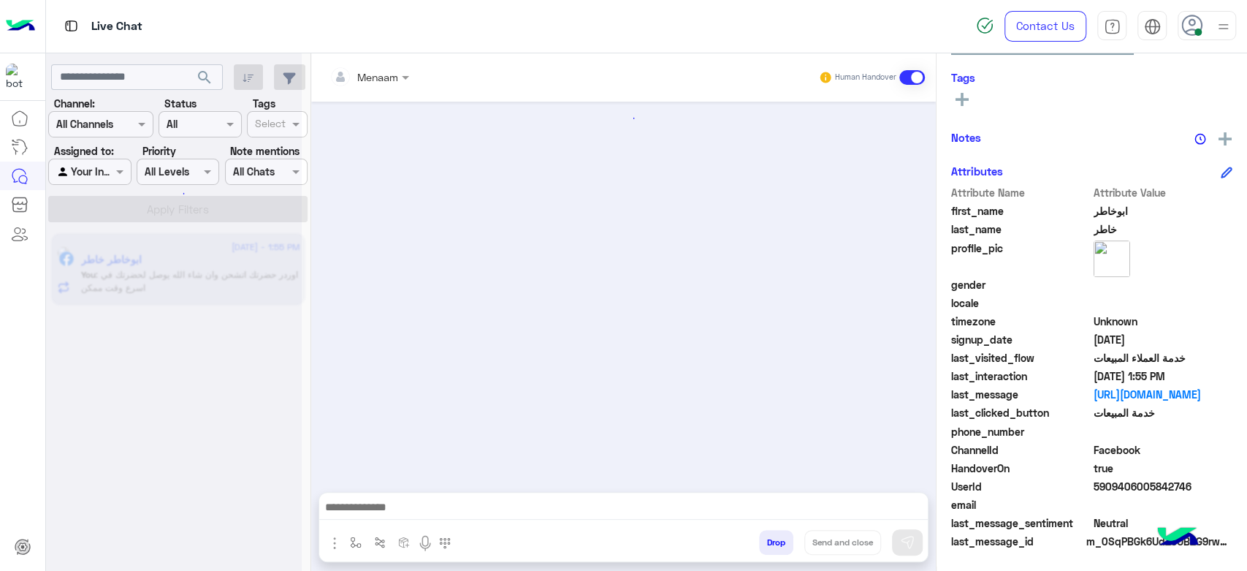
scroll to position [1058, 0]
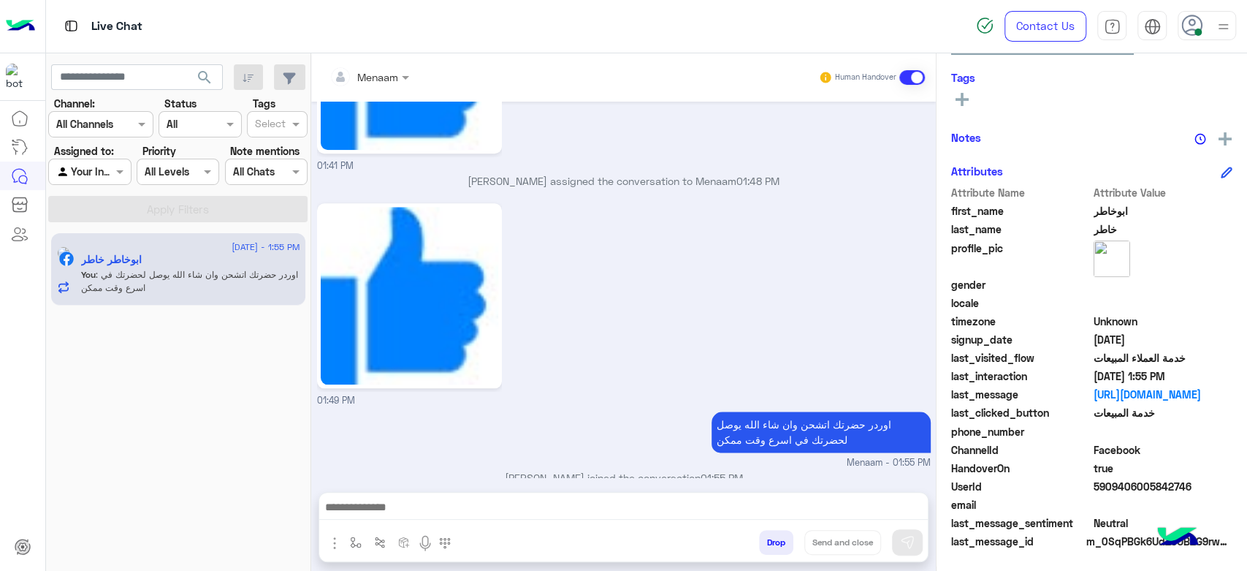
click at [783, 541] on button "Drop" at bounding box center [776, 542] width 34 height 25
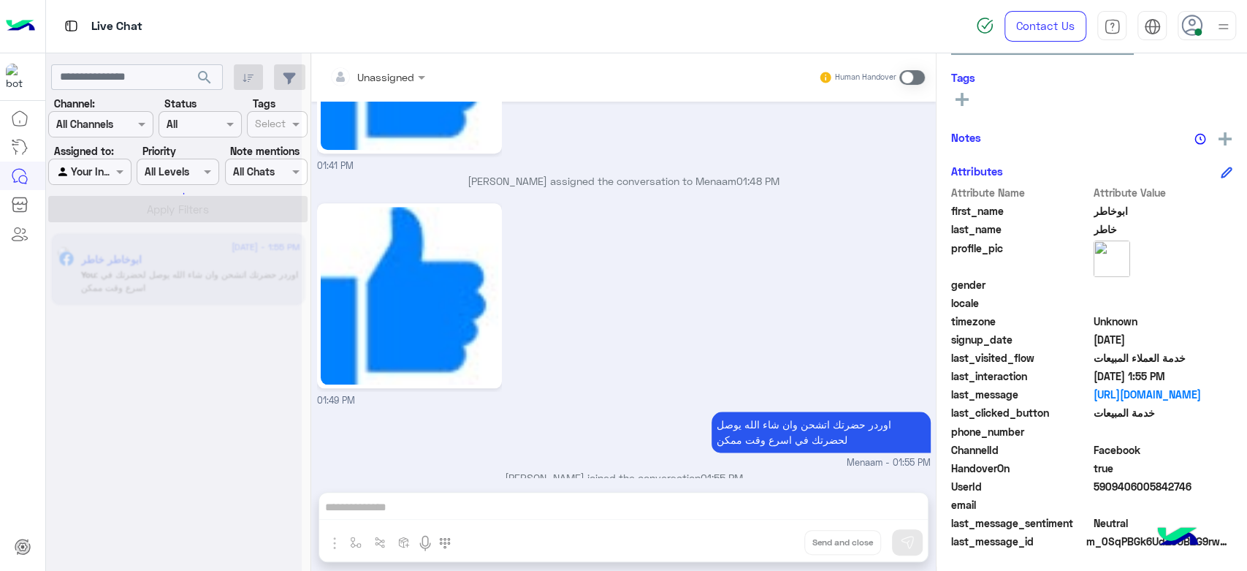
scroll to position [1085, 0]
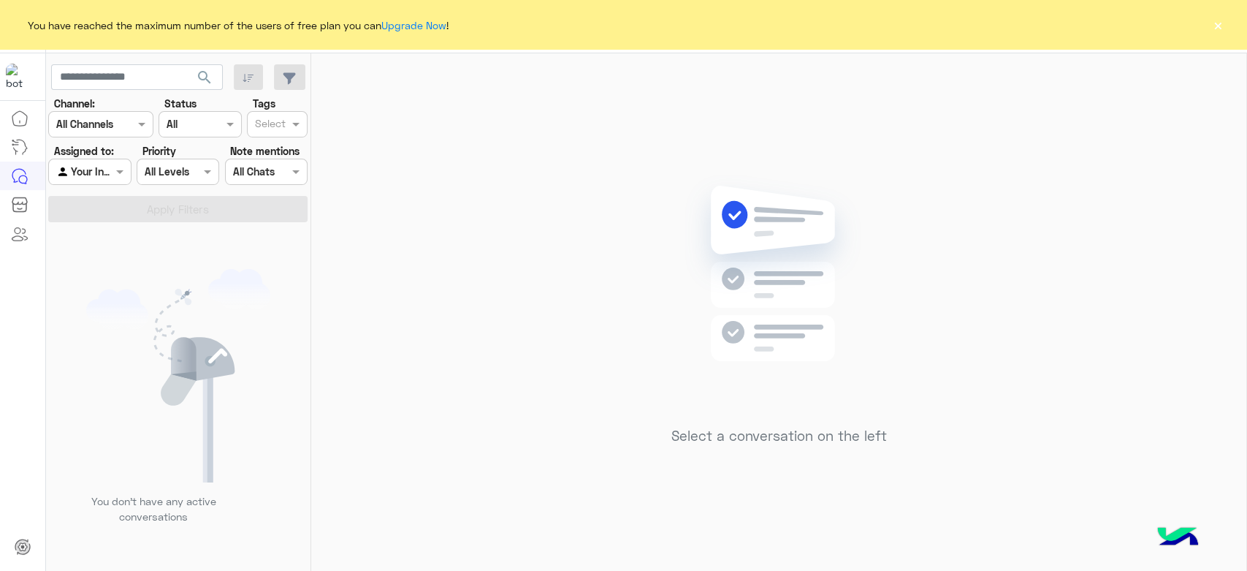
click at [1209, 21] on div "You have reached the maximum number of the users of free plan you can Upgrade N…" at bounding box center [623, 25] width 1247 height 50
click at [1225, 29] on button "×" at bounding box center [1218, 25] width 15 height 15
click at [1214, 26] on button "×" at bounding box center [1218, 25] width 15 height 15
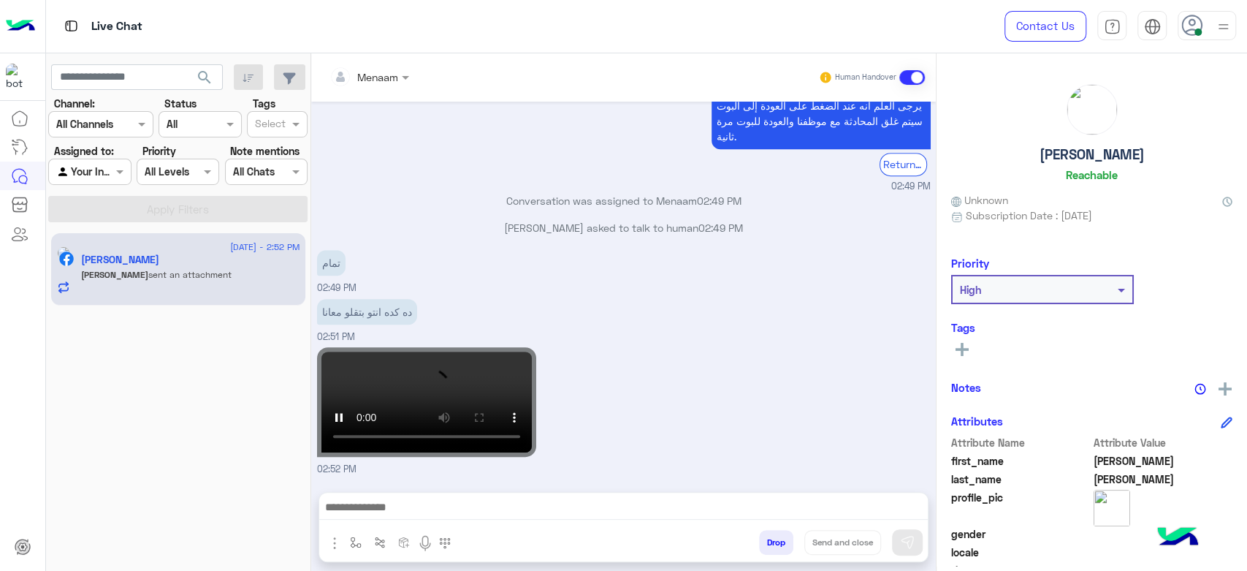
scroll to position [293, 0]
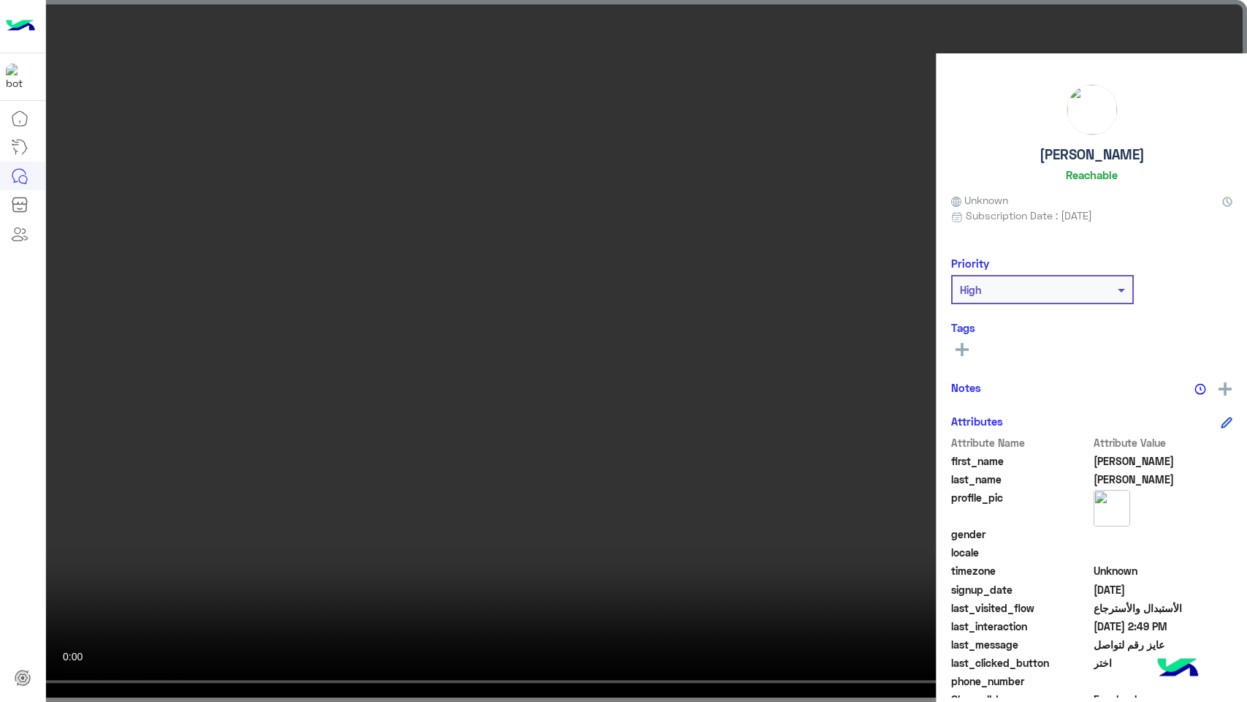
click at [604, 386] on video at bounding box center [623, 351] width 1247 height 702
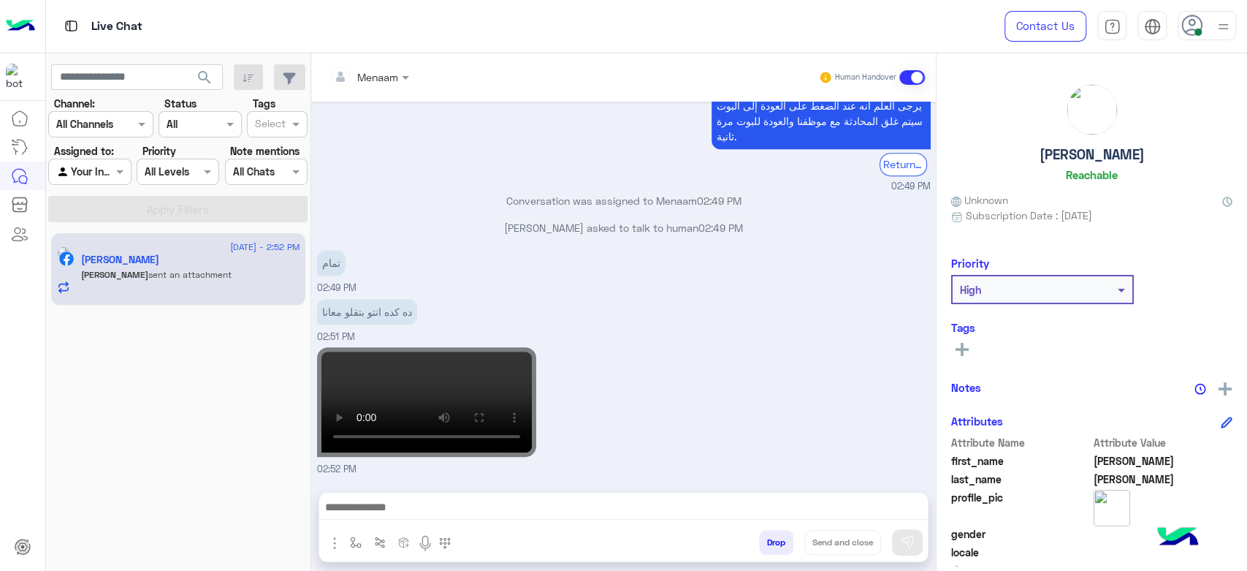
drag, startPoint x: 403, startPoint y: 374, endPoint x: 403, endPoint y: 384, distance: 10.3
click at [403, 374] on video at bounding box center [426, 402] width 219 height 110
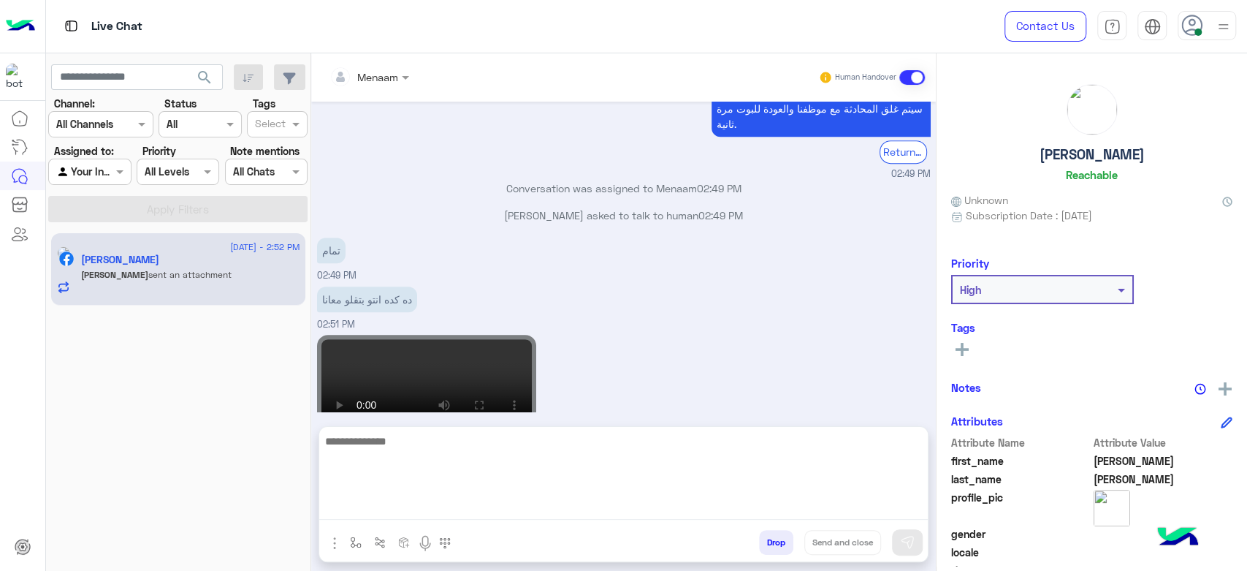
click at [433, 505] on textarea at bounding box center [623, 476] width 609 height 88
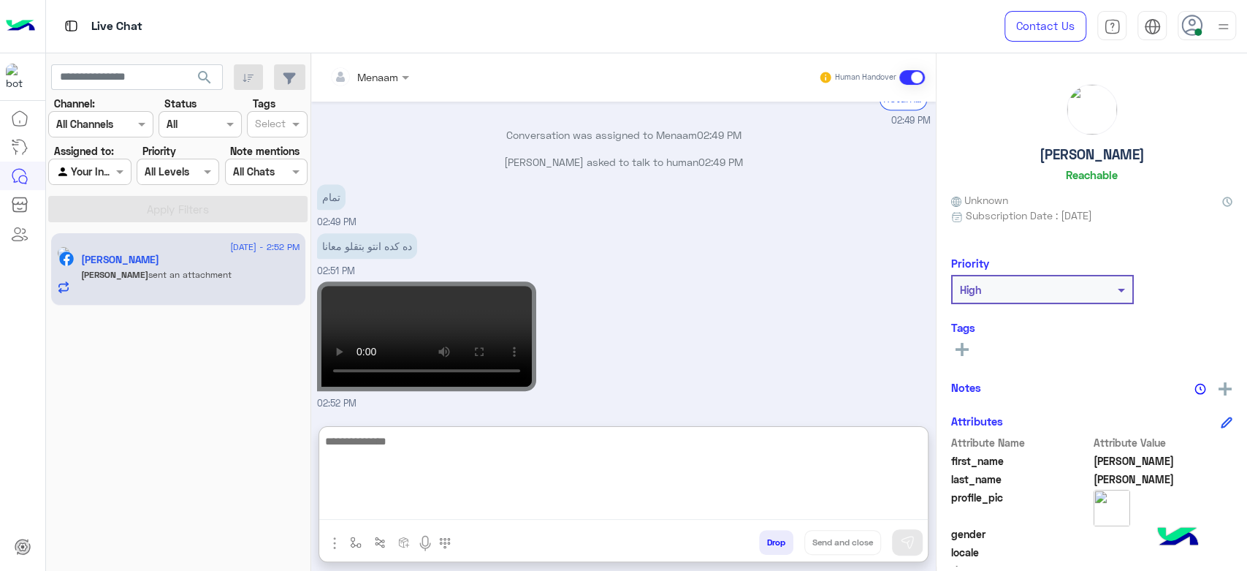
scroll to position [599, 0]
click at [464, 455] on textarea at bounding box center [623, 476] width 609 height 88
type textarea "**********"
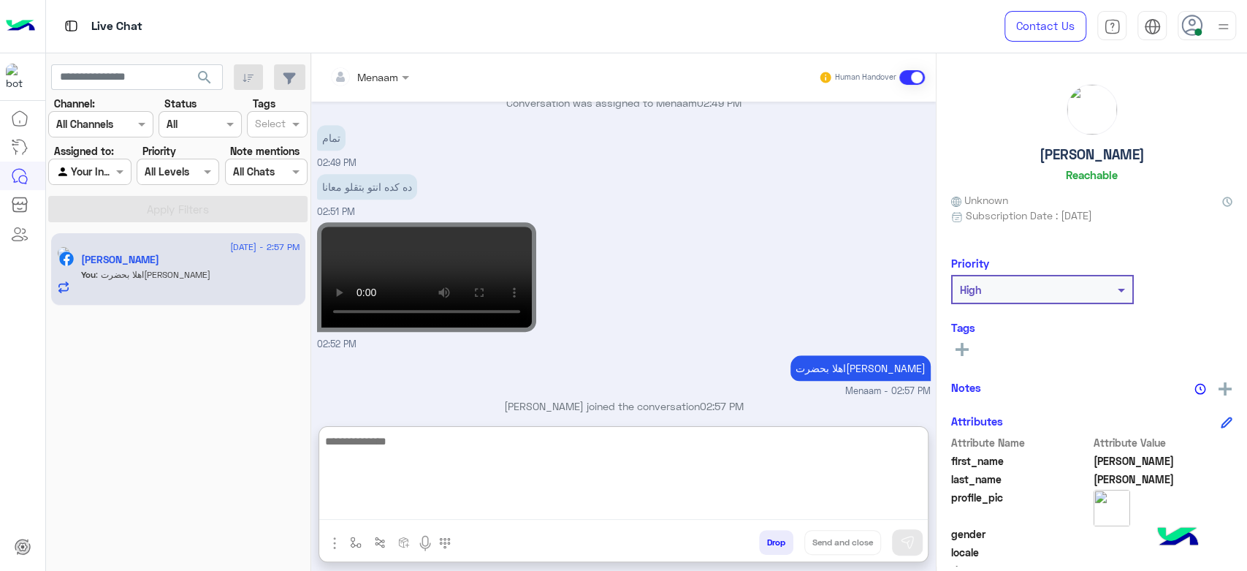
scroll to position [672, 0]
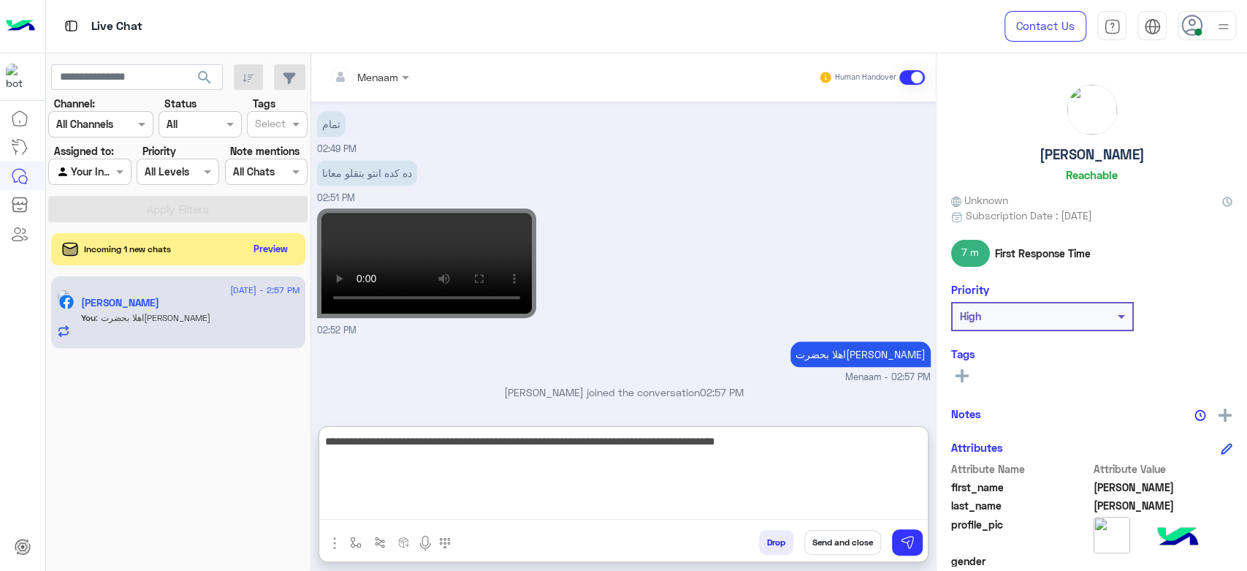
type textarea "**********"
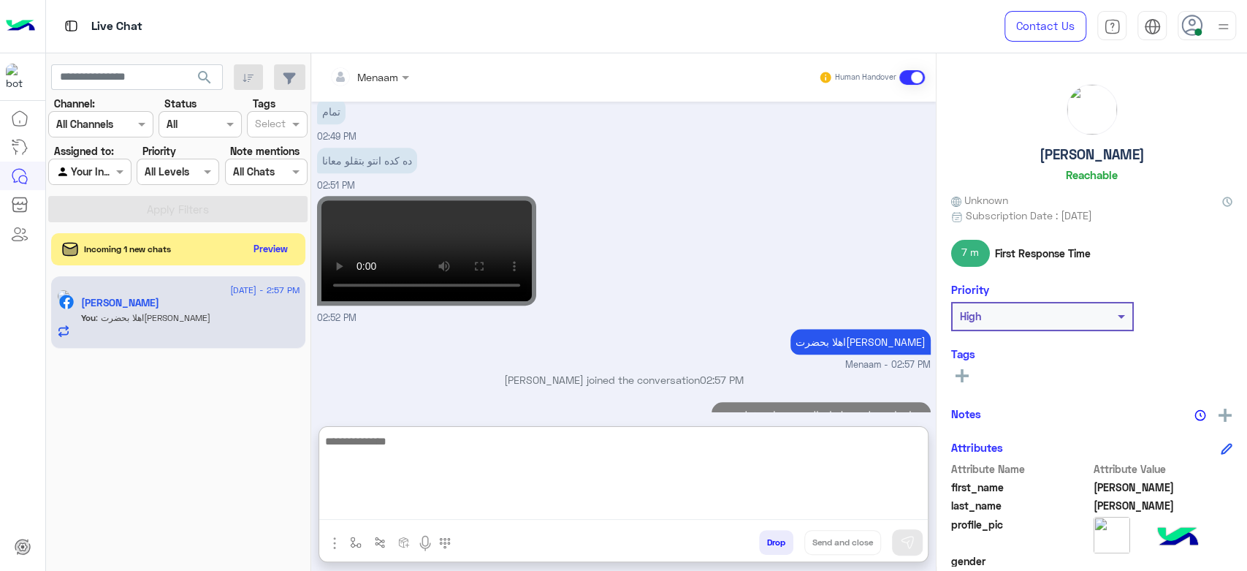
scroll to position [749, 0]
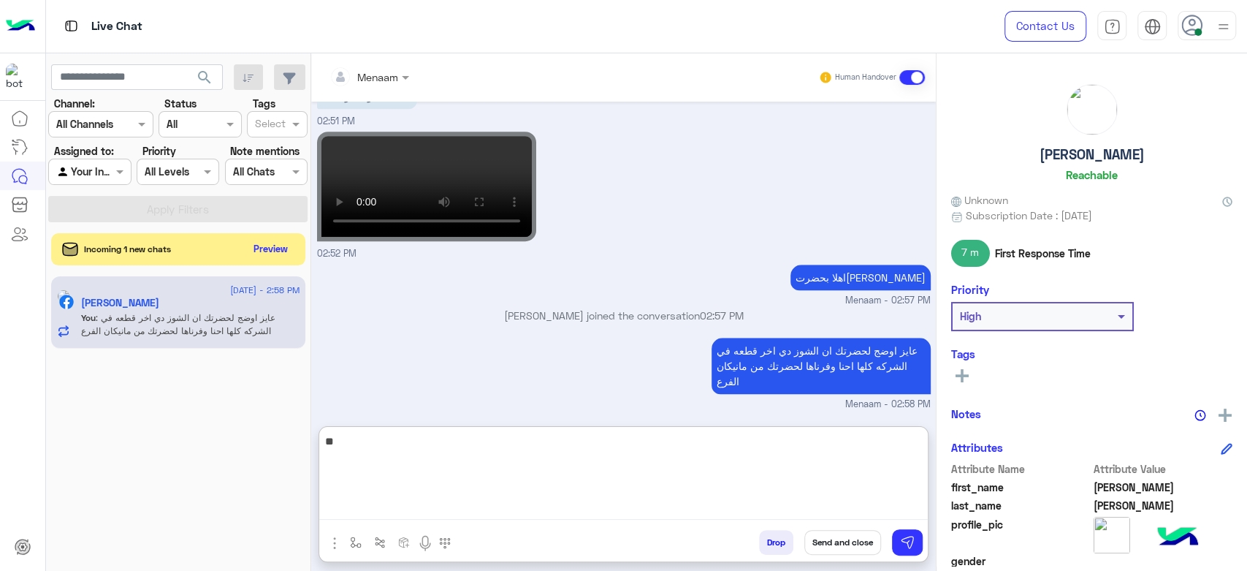
type textarea "*"
type textarea "**********"
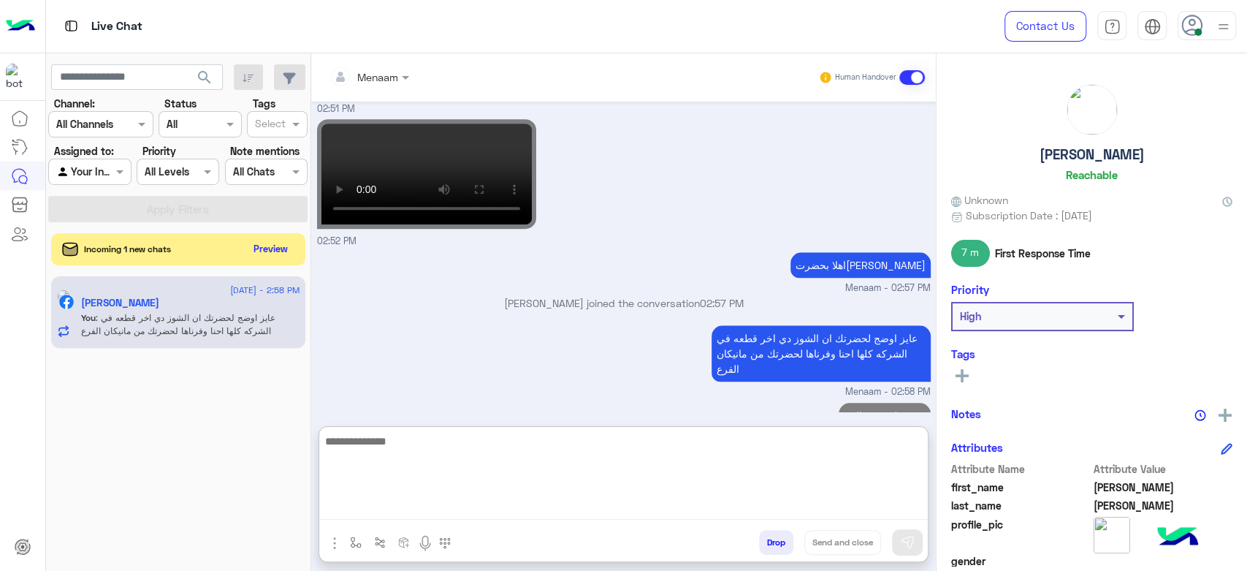
scroll to position [796, 0]
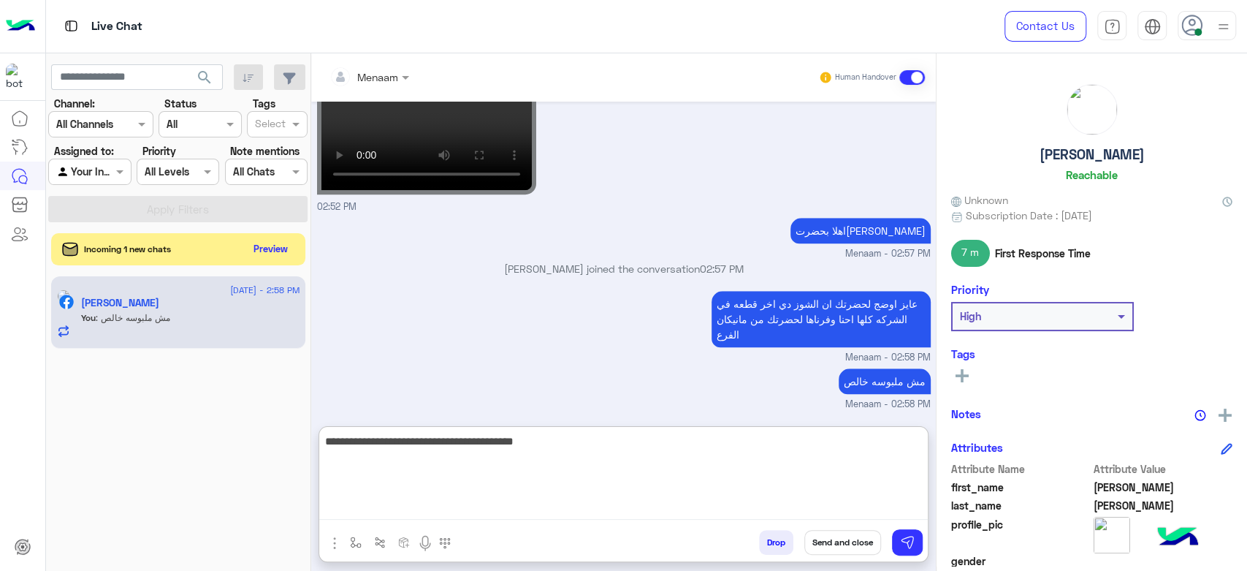
type textarea "**********"
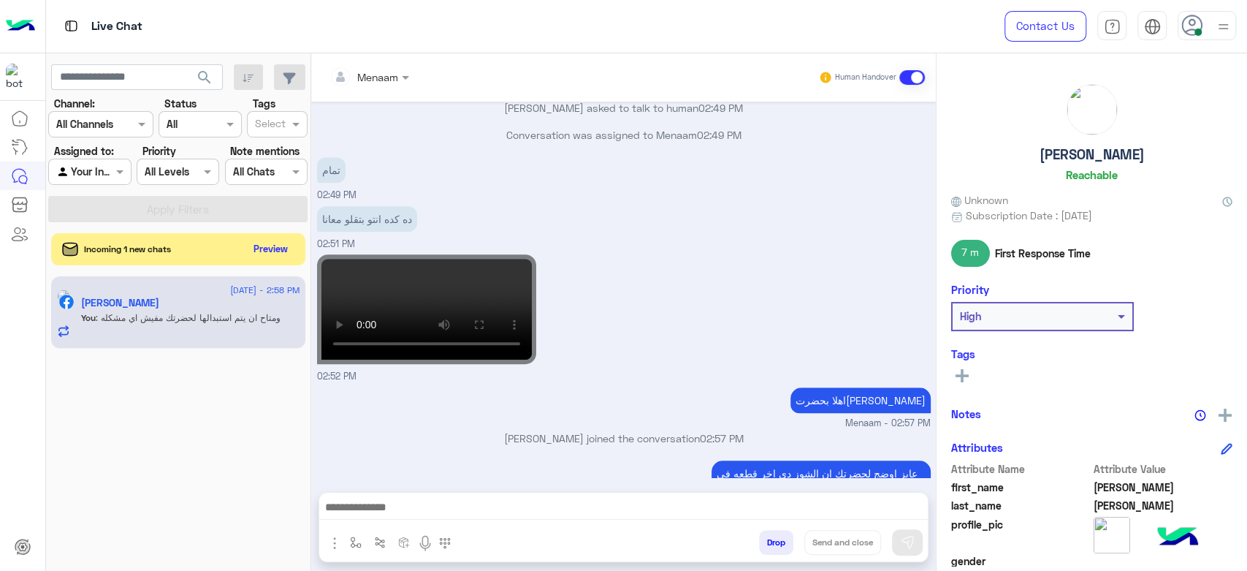
scroll to position [552, 0]
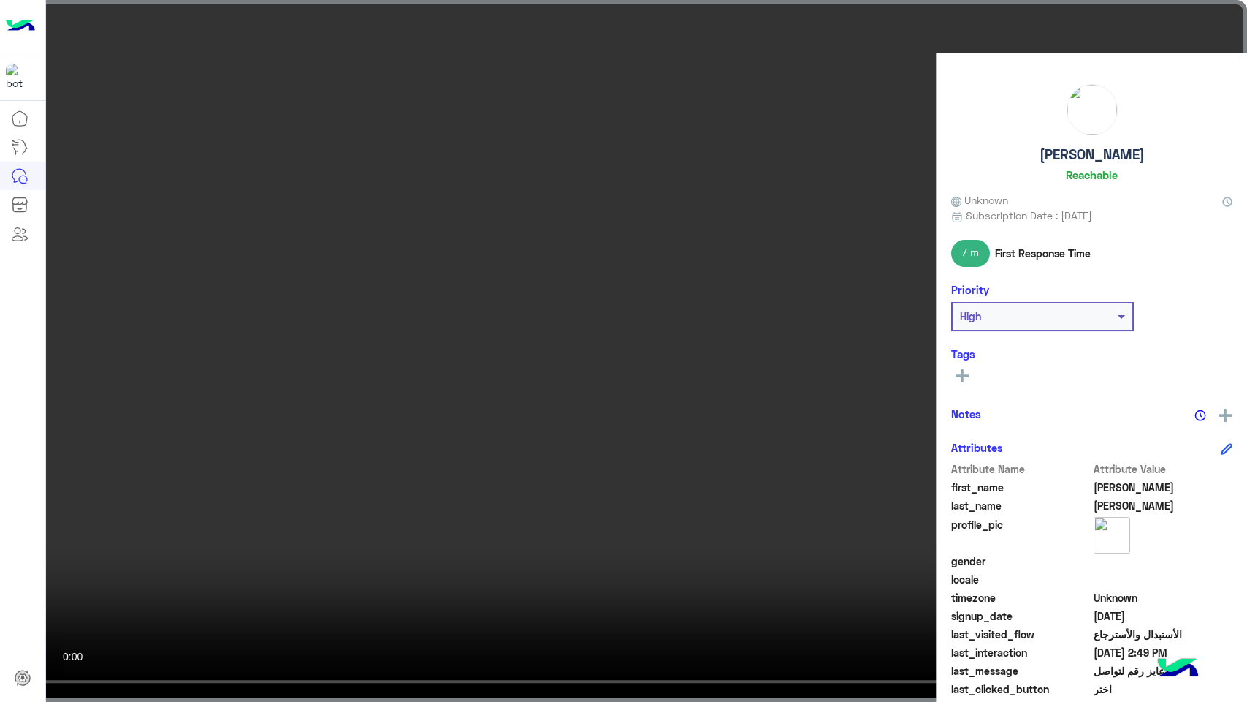
click at [560, 299] on video at bounding box center [623, 351] width 1247 height 702
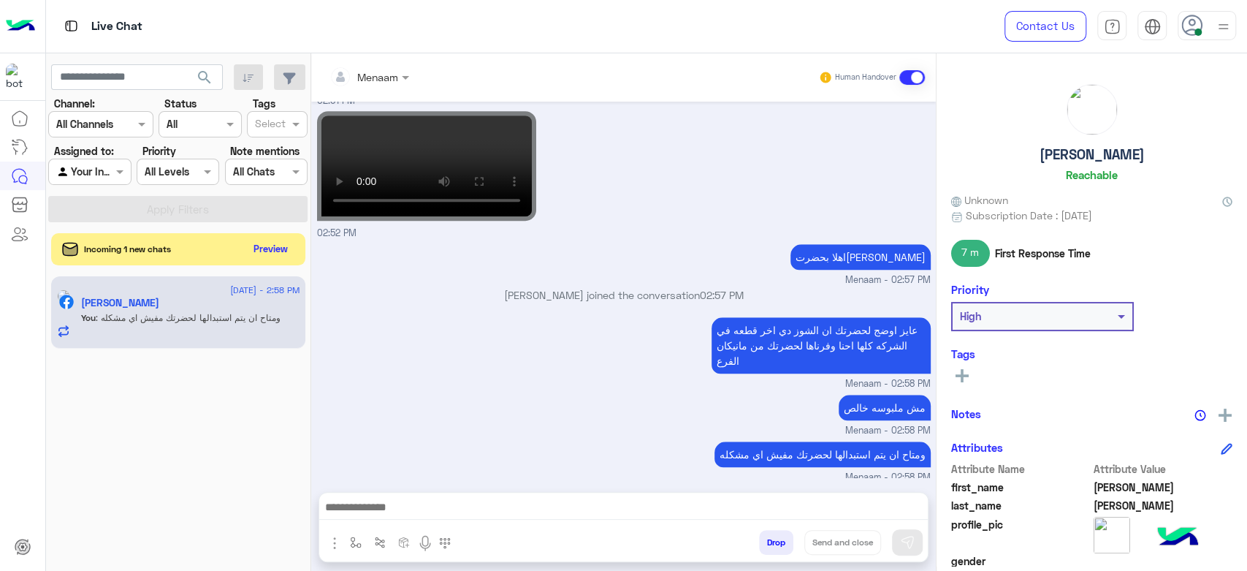
scroll to position [792, 0]
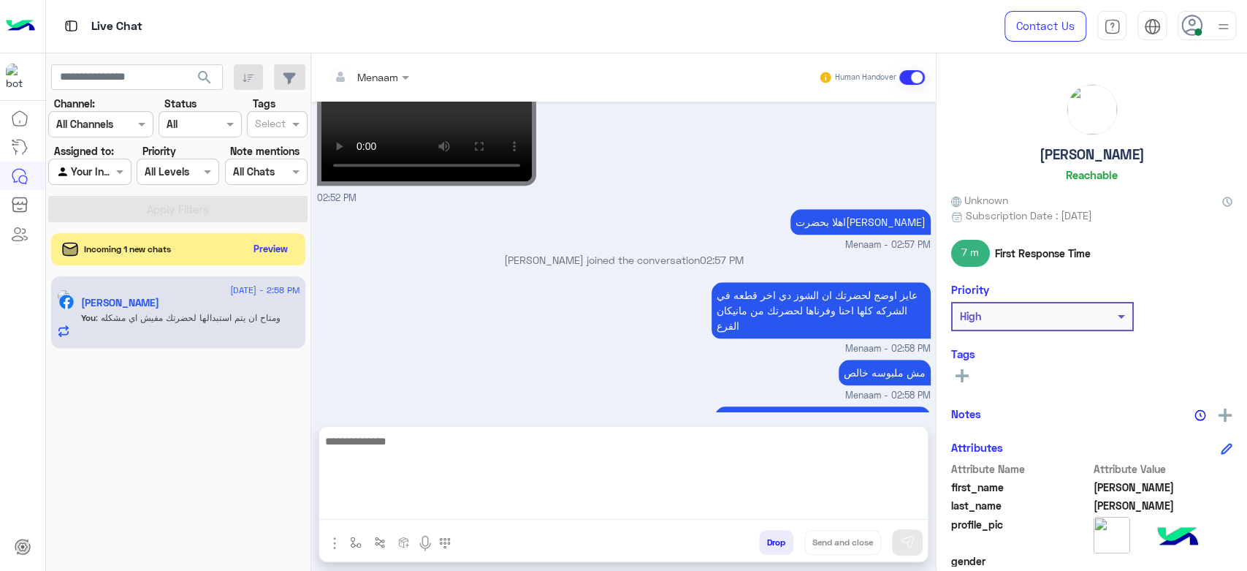
click at [474, 511] on textarea at bounding box center [623, 476] width 609 height 88
type textarea "**********"
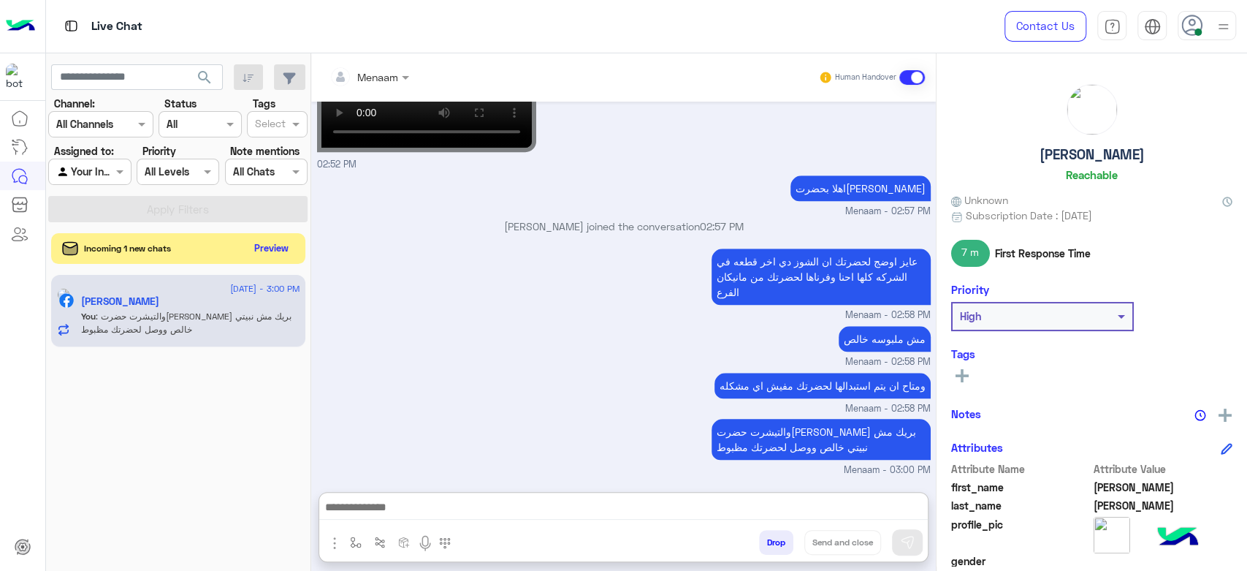
click at [263, 252] on button "Preview" at bounding box center [271, 248] width 45 height 20
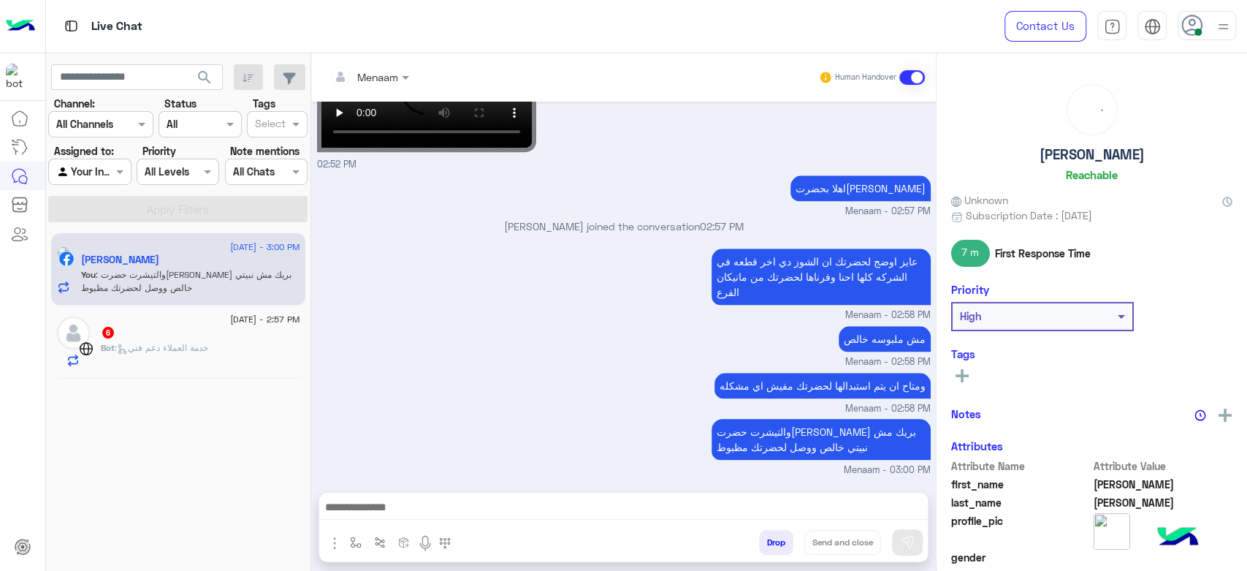
scroll to position [854, 0]
click at [151, 343] on span ": خدمة العملاء دعم فني" at bounding box center [162, 347] width 94 height 11
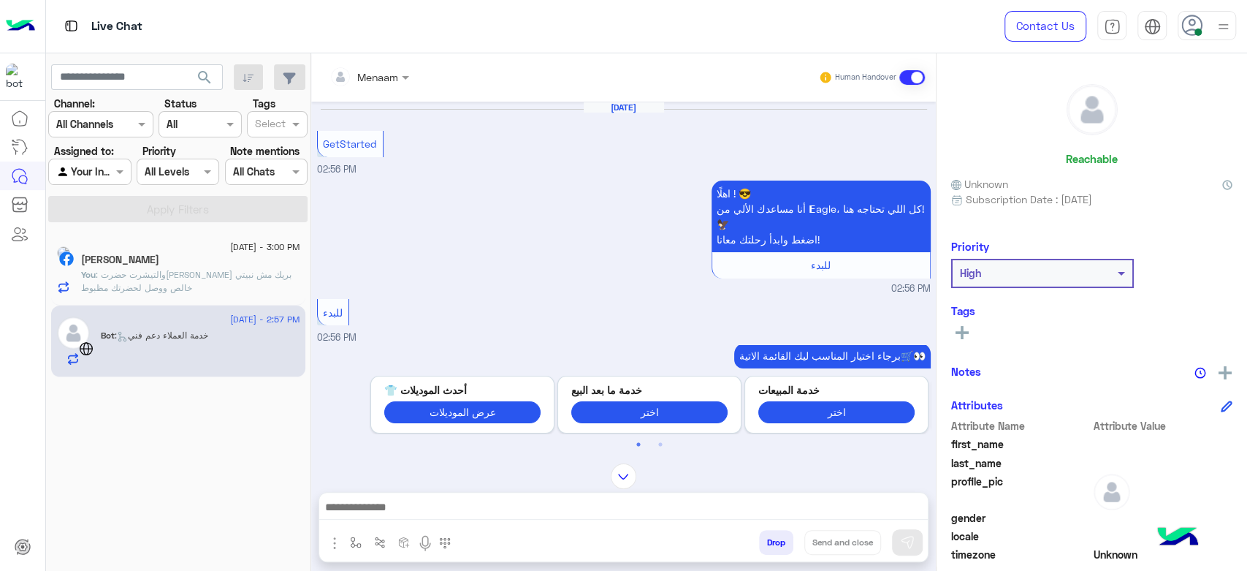
scroll to position [7, 0]
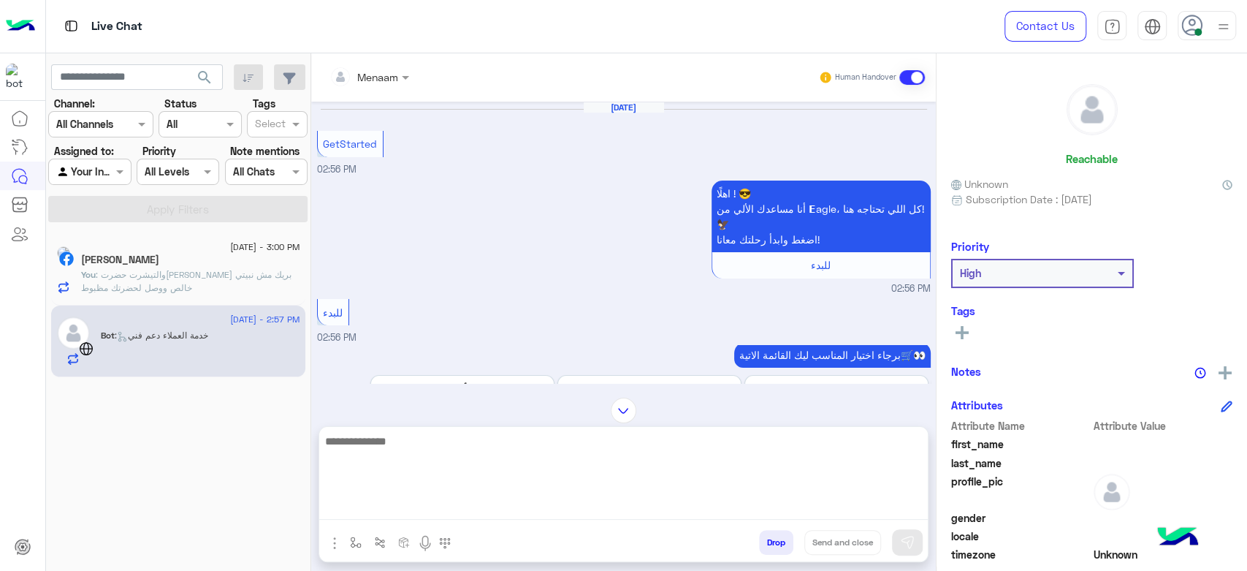
click at [479, 512] on textarea at bounding box center [623, 476] width 609 height 88
type textarea "**********"
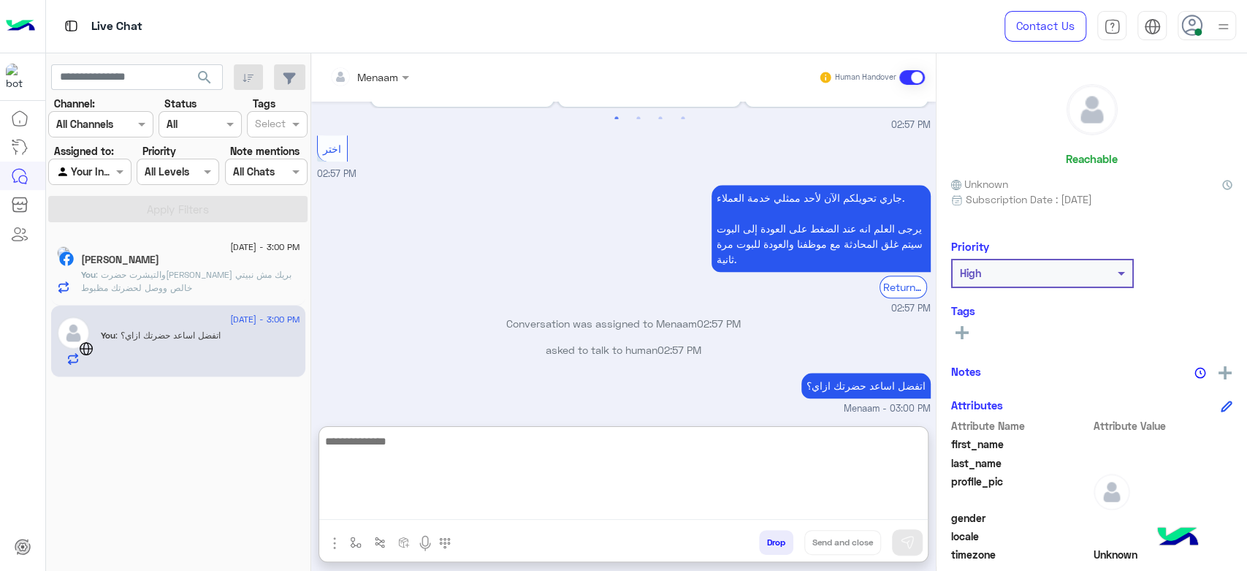
scroll to position [939, 0]
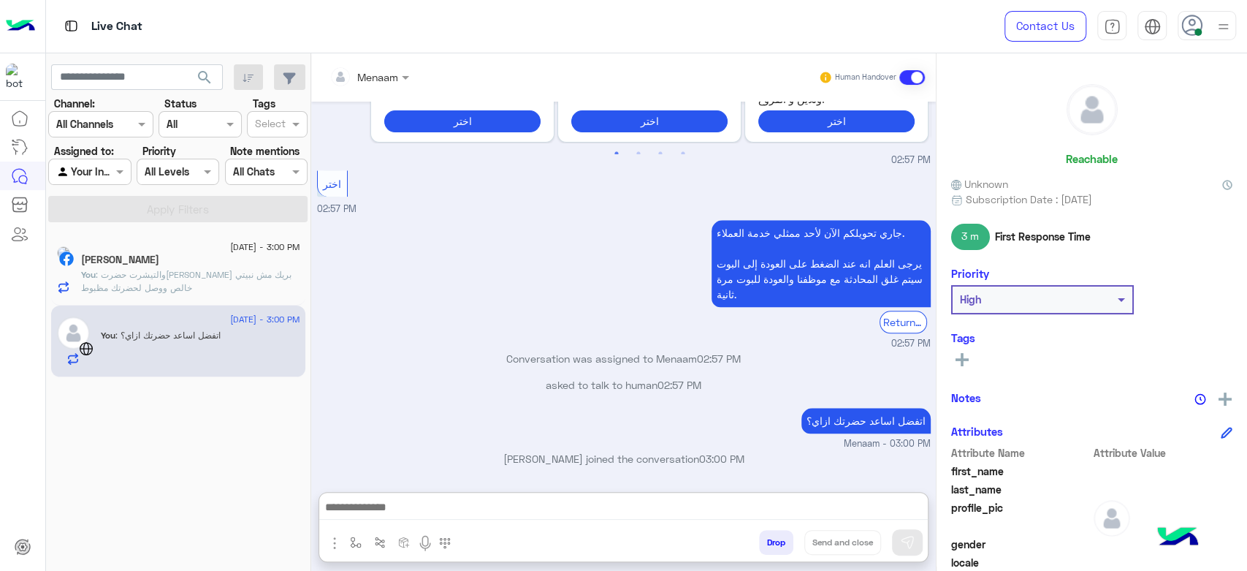
click at [96, 273] on span "You" at bounding box center [88, 274] width 15 height 11
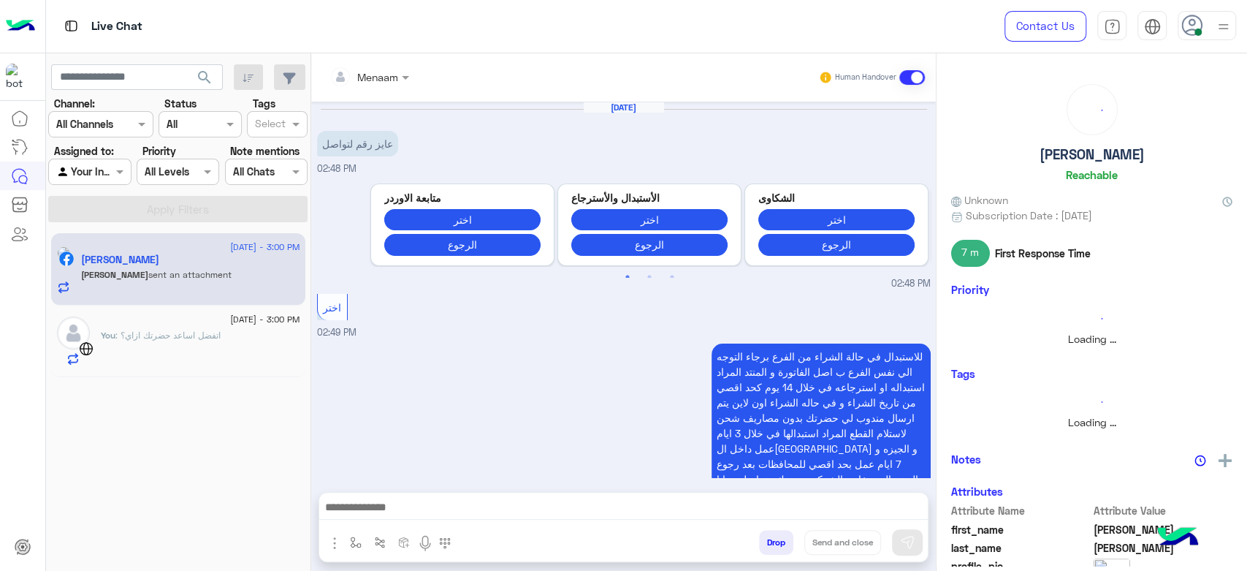
scroll to position [917, 0]
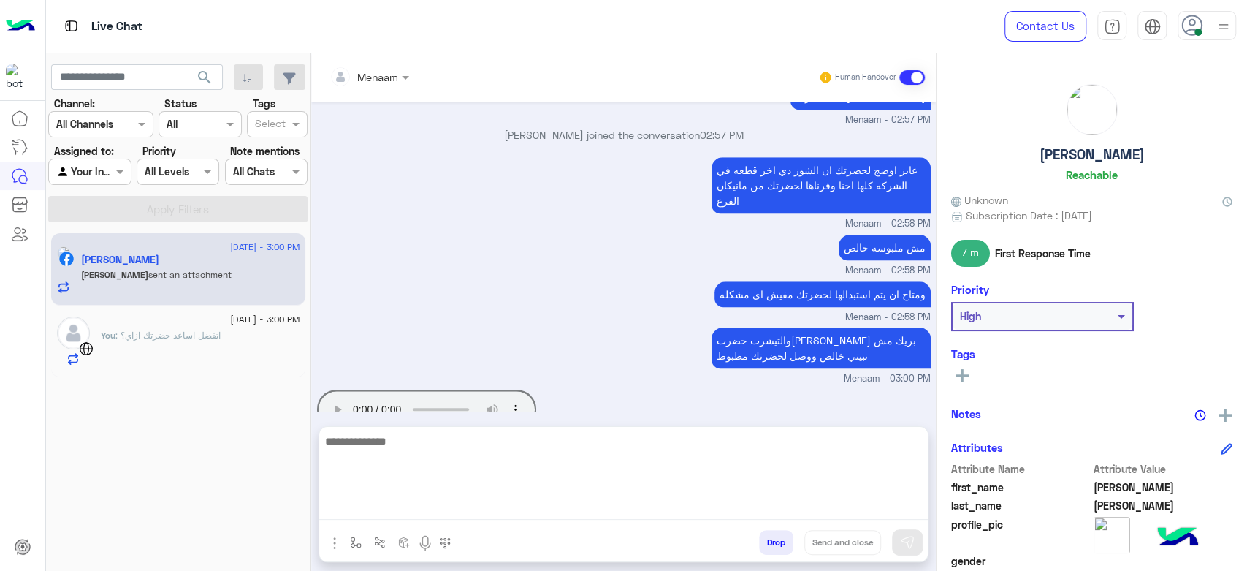
click at [392, 501] on textarea at bounding box center [623, 476] width 609 height 88
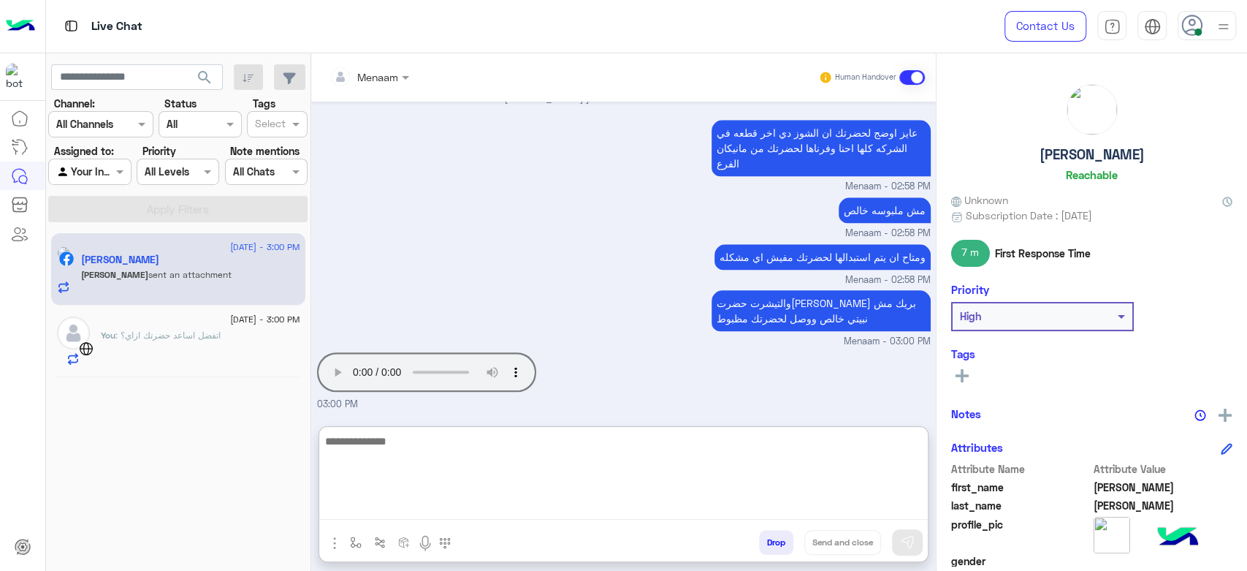
scroll to position [982, 0]
click at [403, 461] on textarea at bounding box center [623, 476] width 609 height 88
paste textarea "**********"
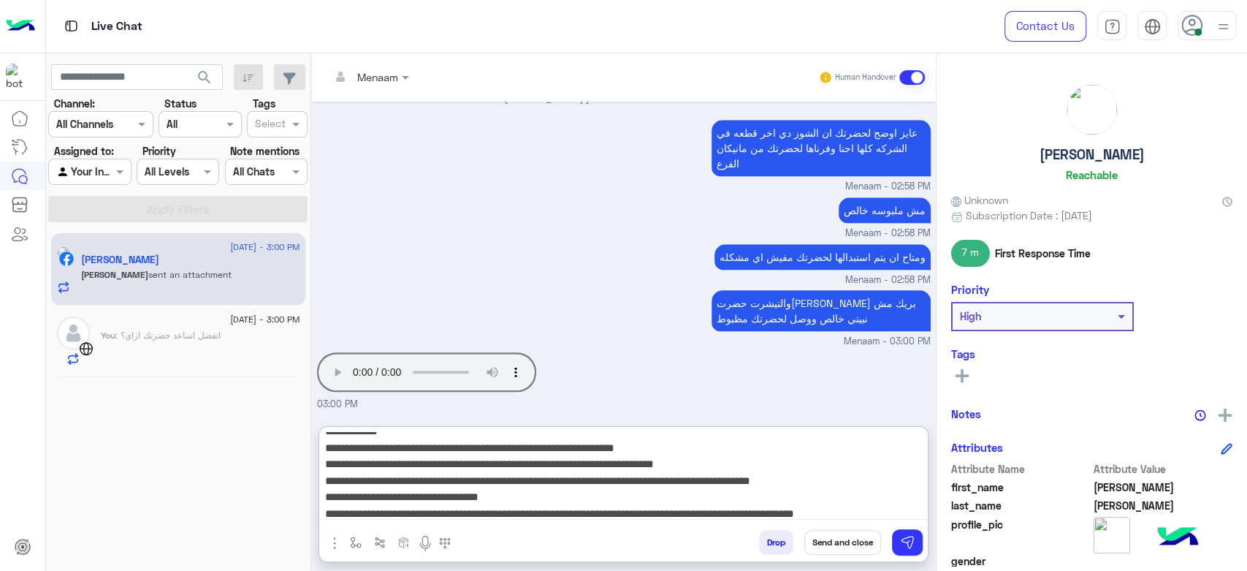
scroll to position [0, 0]
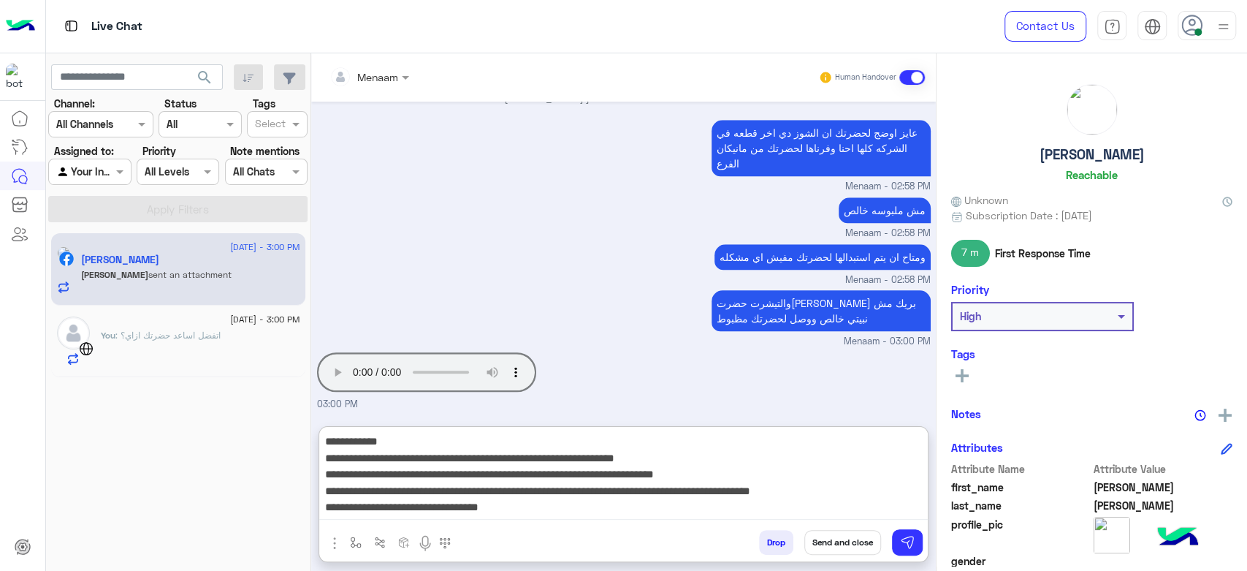
click at [797, 460] on textarea "**********" at bounding box center [623, 476] width 609 height 88
type textarea "**********"
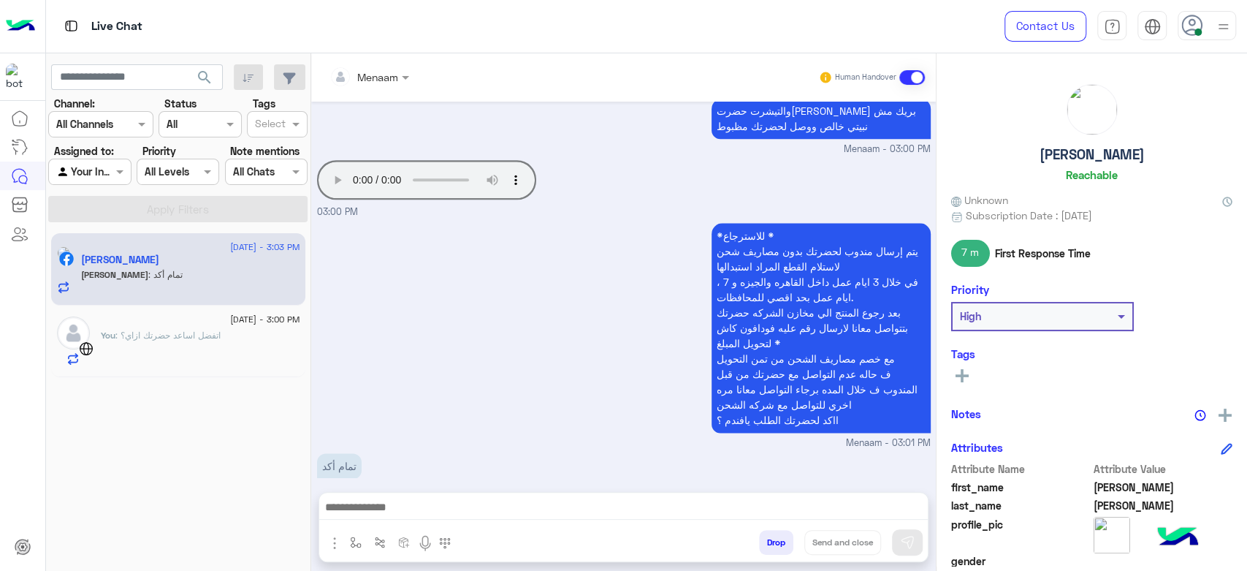
scroll to position [1196, 0]
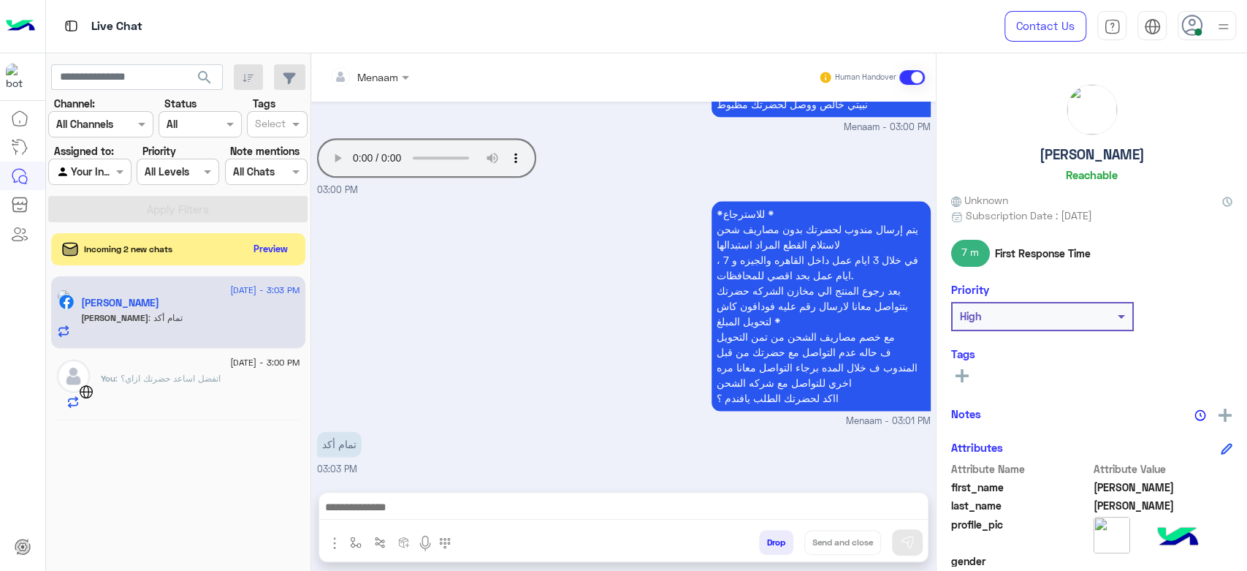
click at [380, 518] on textarea at bounding box center [623, 509] width 609 height 22
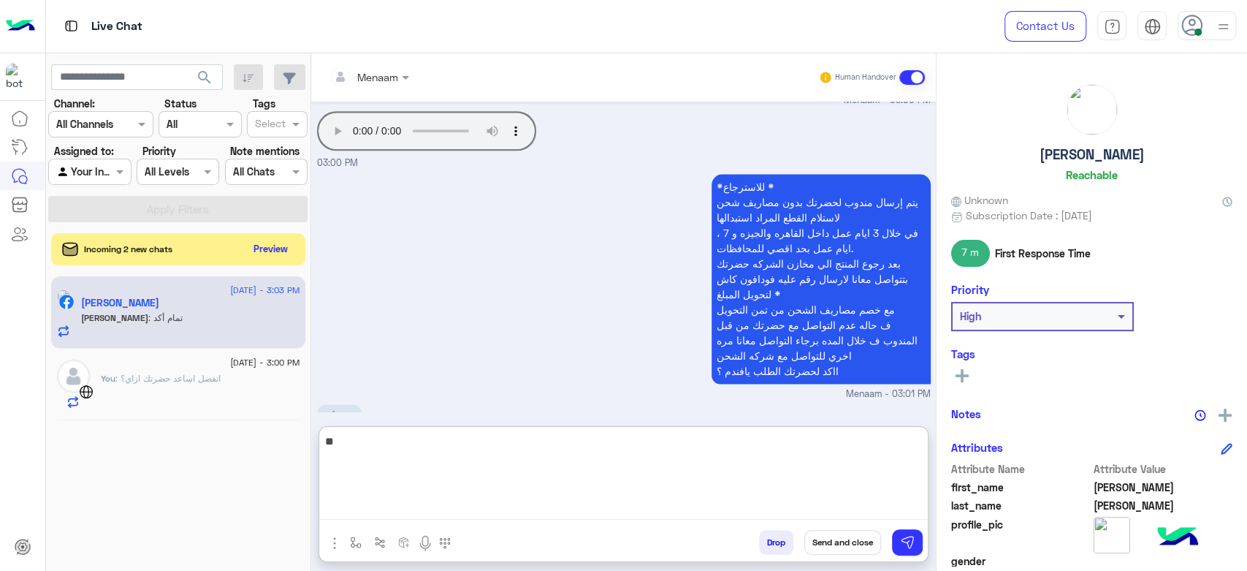
type textarea "*"
type textarea "**********"
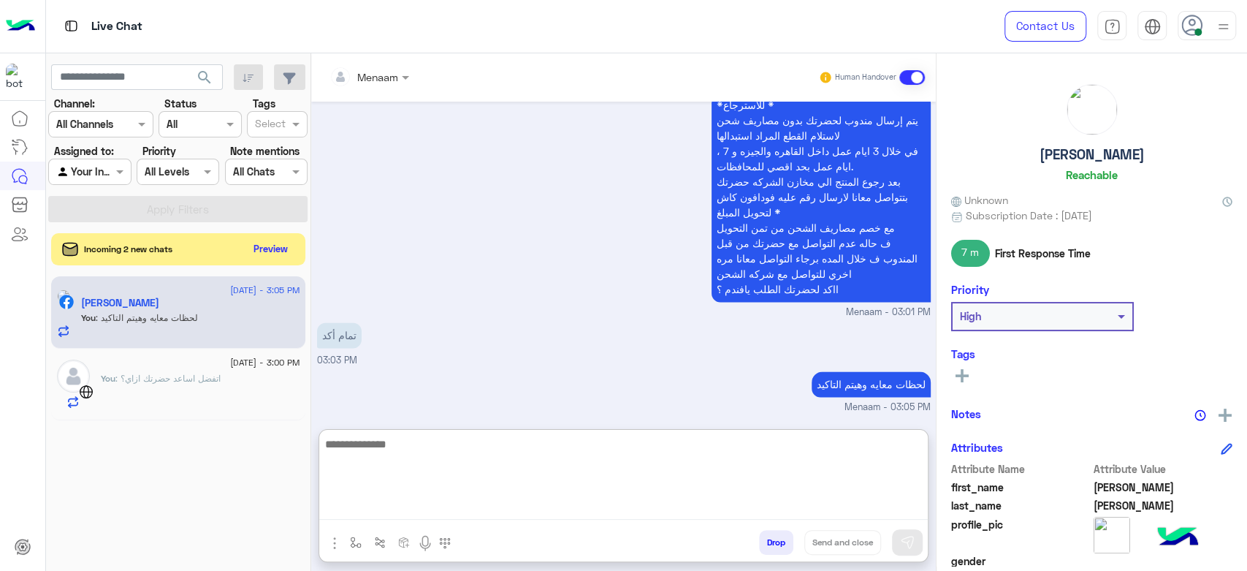
scroll to position [1308, 0]
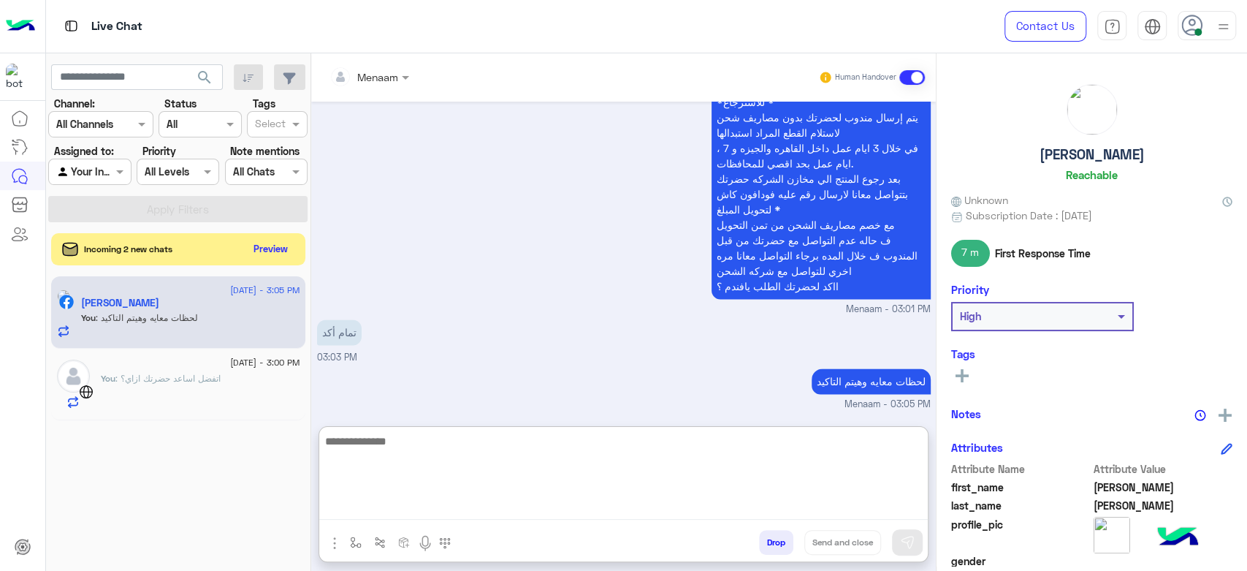
click at [393, 438] on textarea at bounding box center [623, 476] width 609 height 88
type textarea "**********"
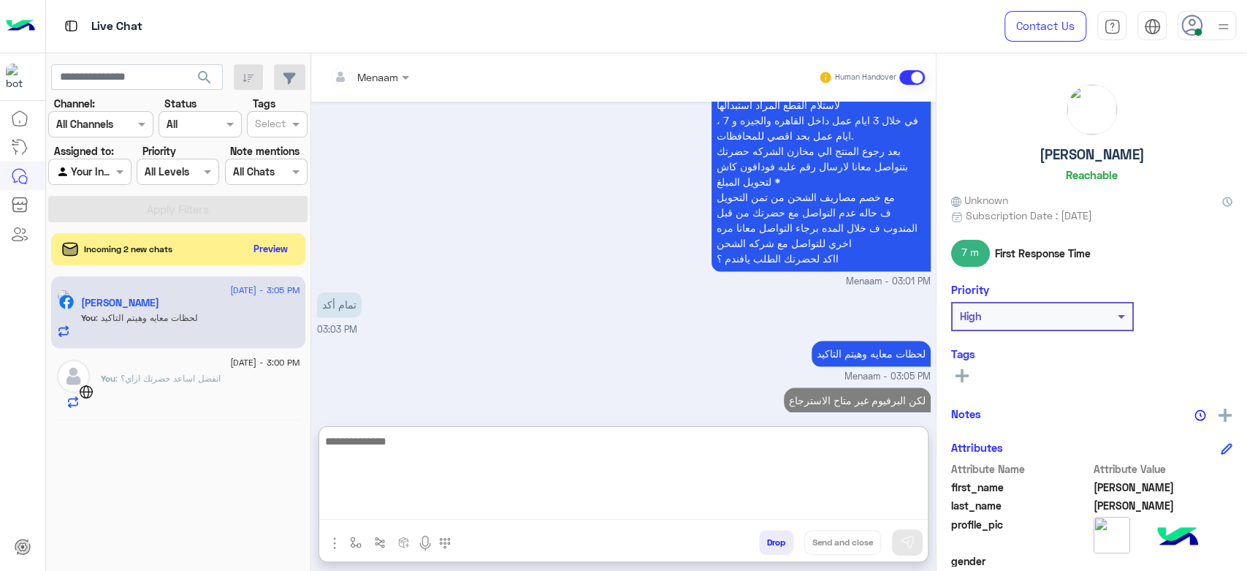
scroll to position [1355, 0]
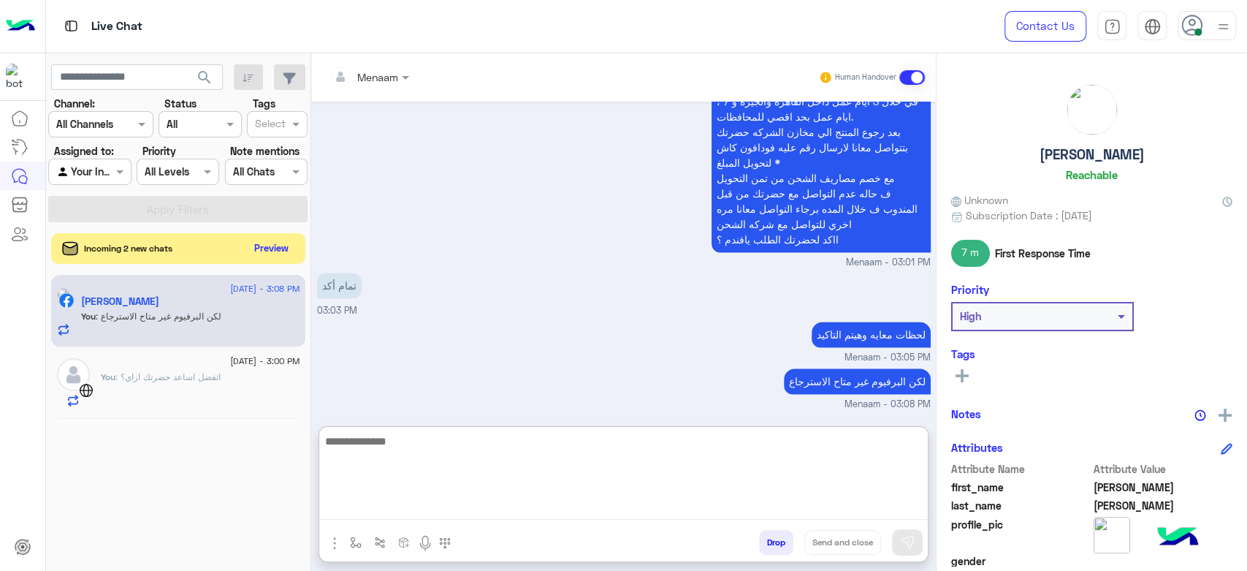
click at [286, 246] on button "Preview" at bounding box center [271, 248] width 45 height 20
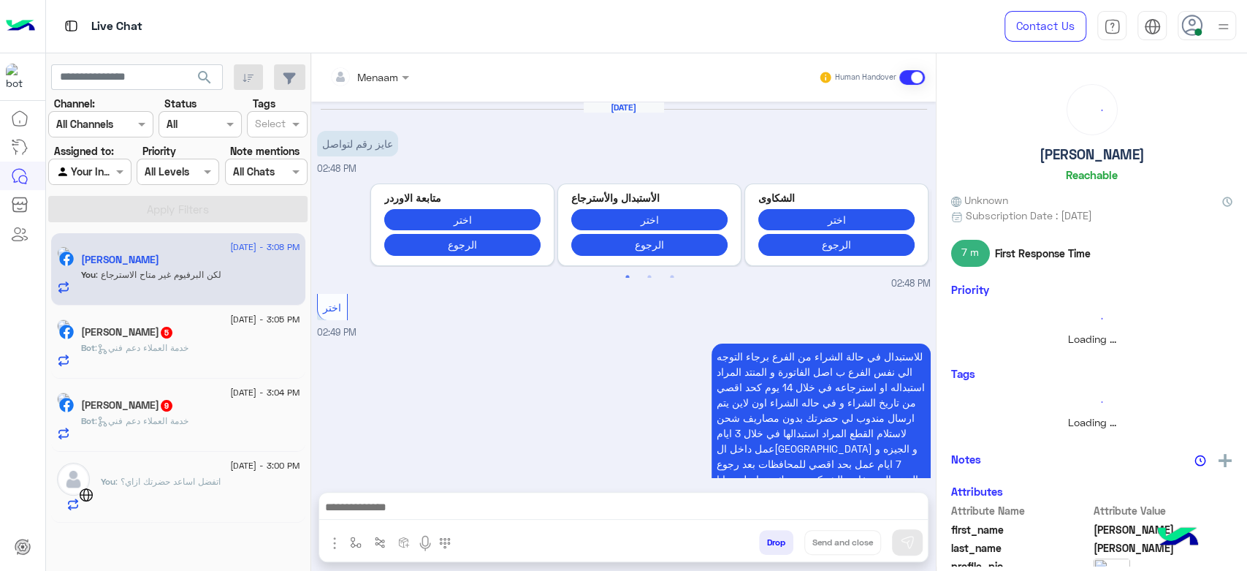
scroll to position [1289, 0]
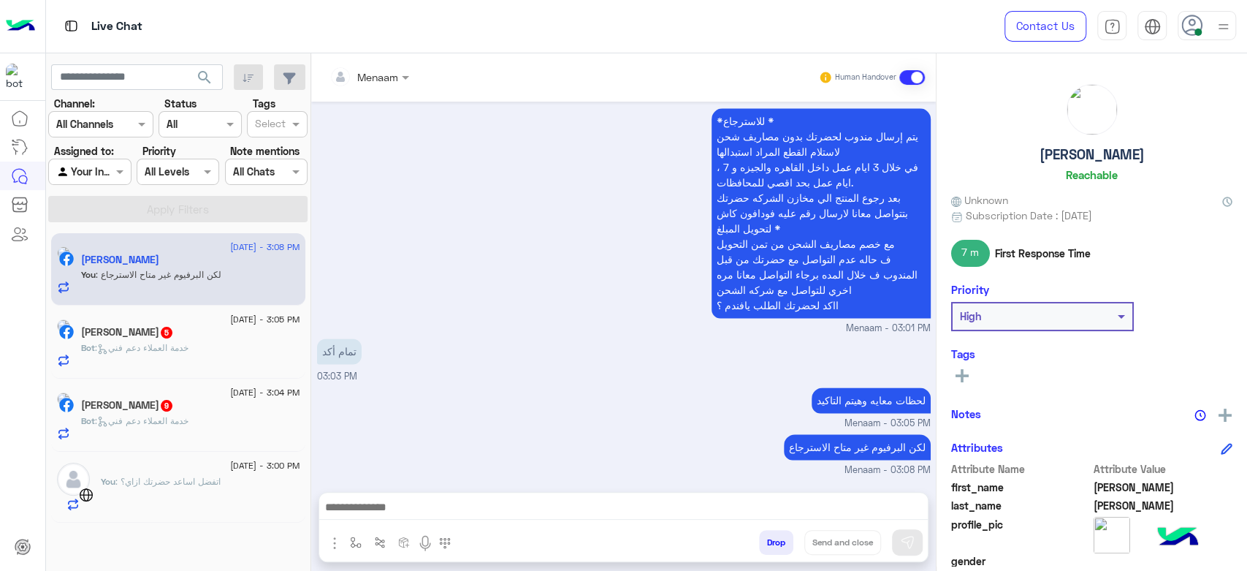
click at [197, 486] on span ": اتفضل اساعد حضرتك ازاي؟" at bounding box center [167, 481] width 105 height 11
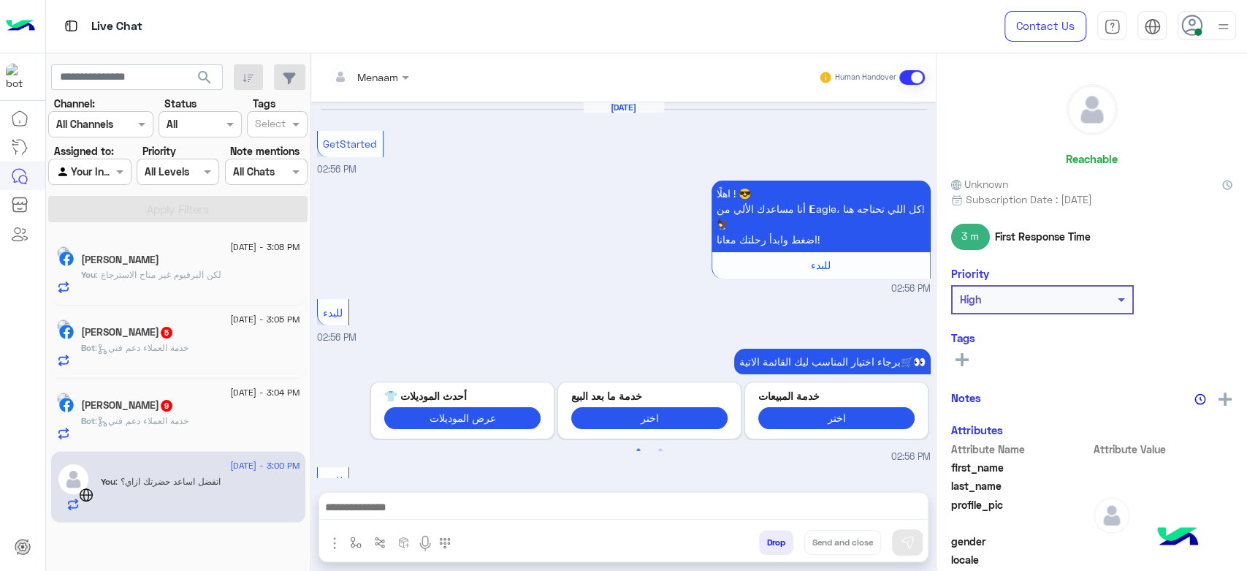
scroll to position [873, 0]
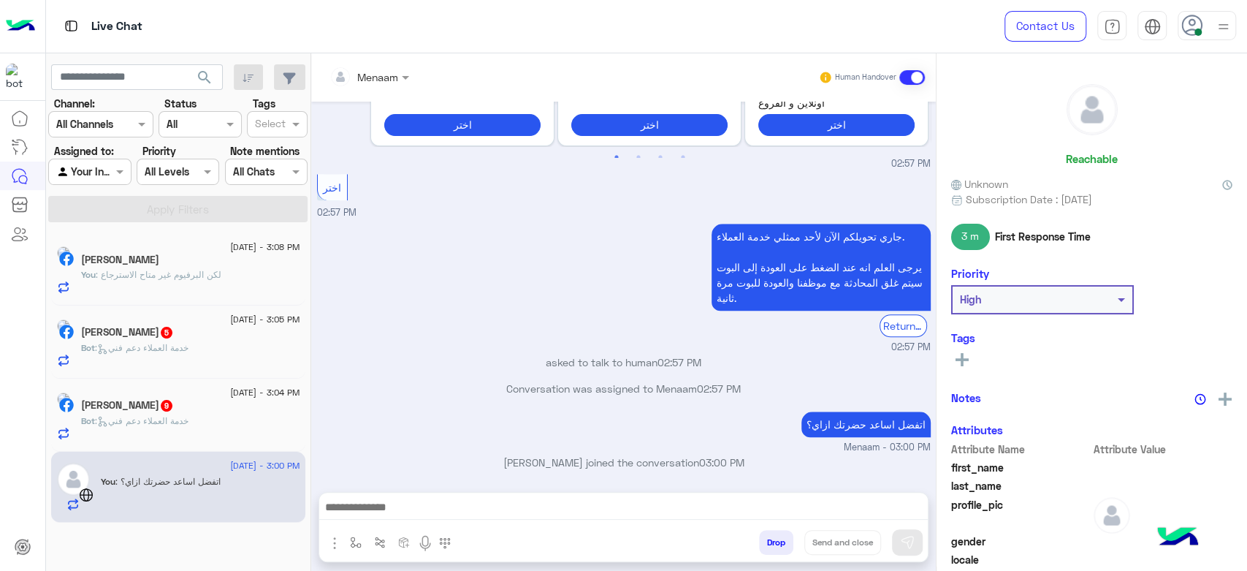
click at [137, 417] on span ": خدمة العملاء دعم فني" at bounding box center [142, 420] width 94 height 11
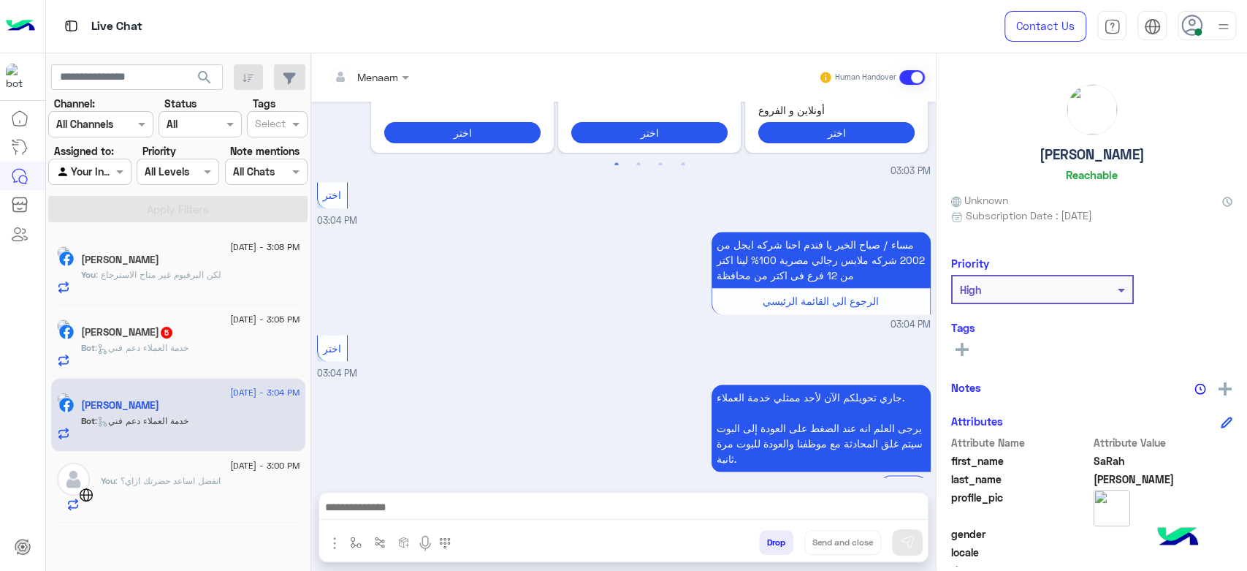
scroll to position [1338, 0]
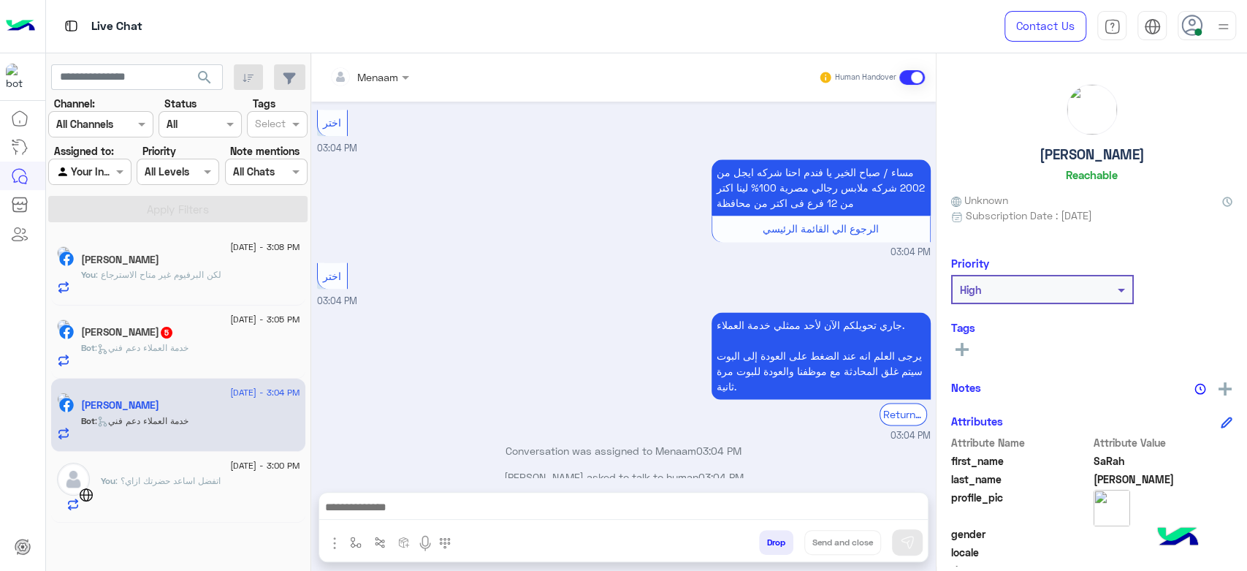
click at [391, 514] on textarea at bounding box center [623, 509] width 609 height 22
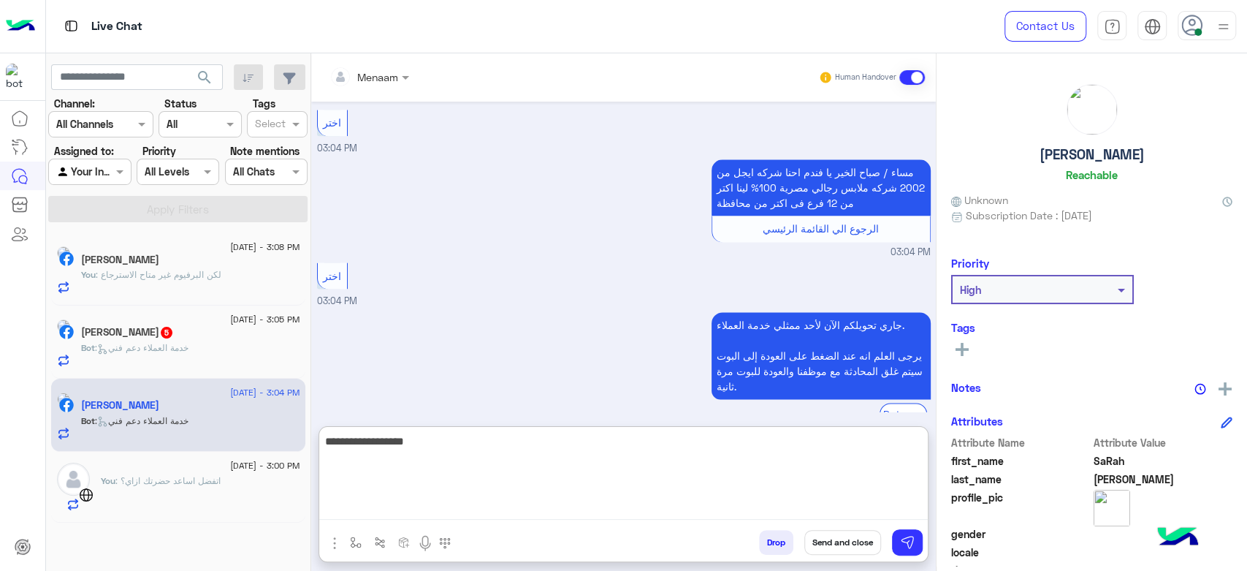
type textarea "**********"
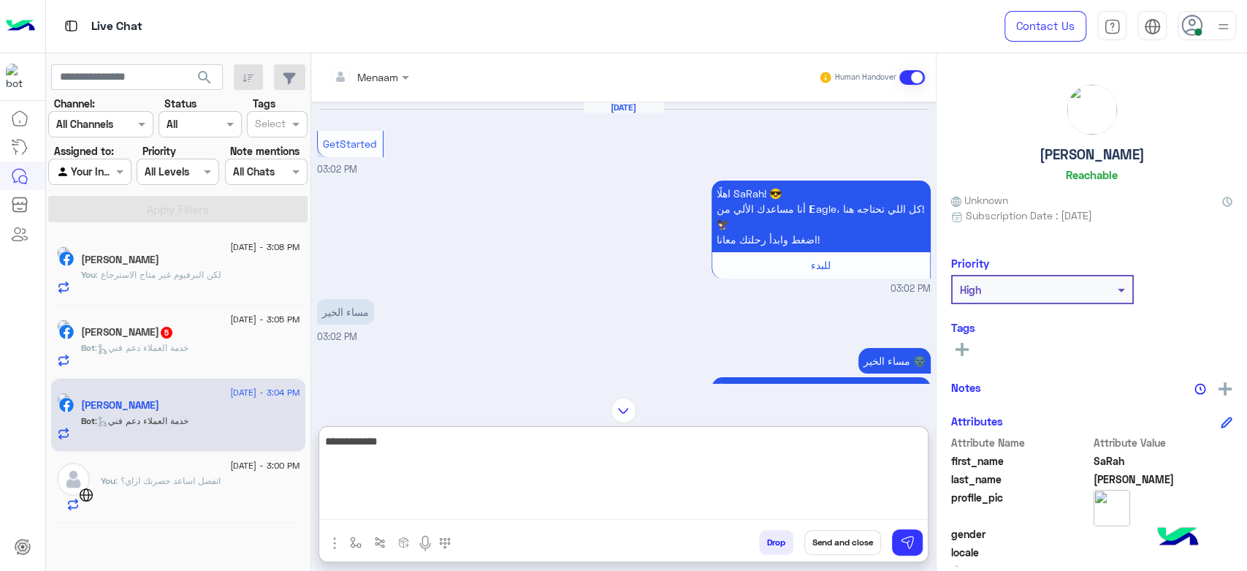
scroll to position [1476, 0]
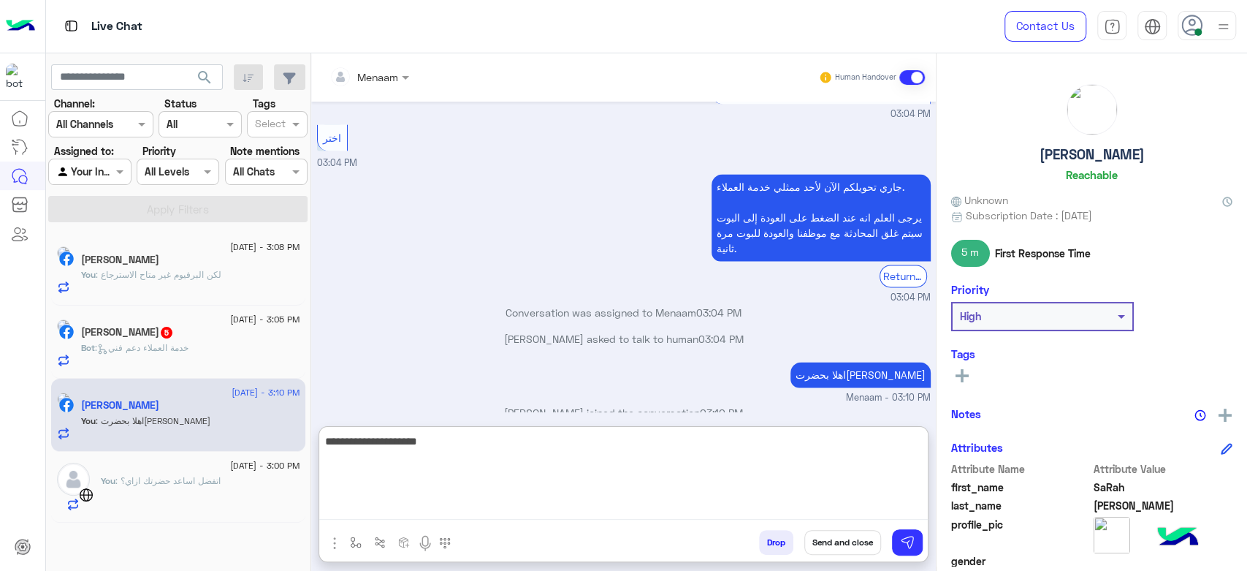
type textarea "**********"
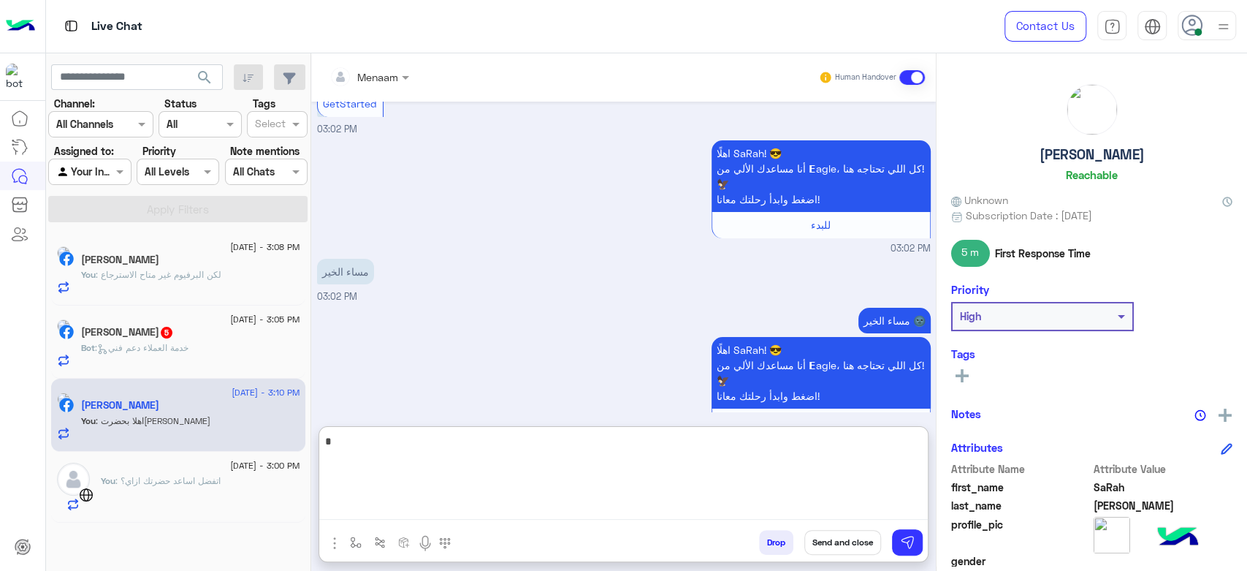
scroll to position [1596, 0]
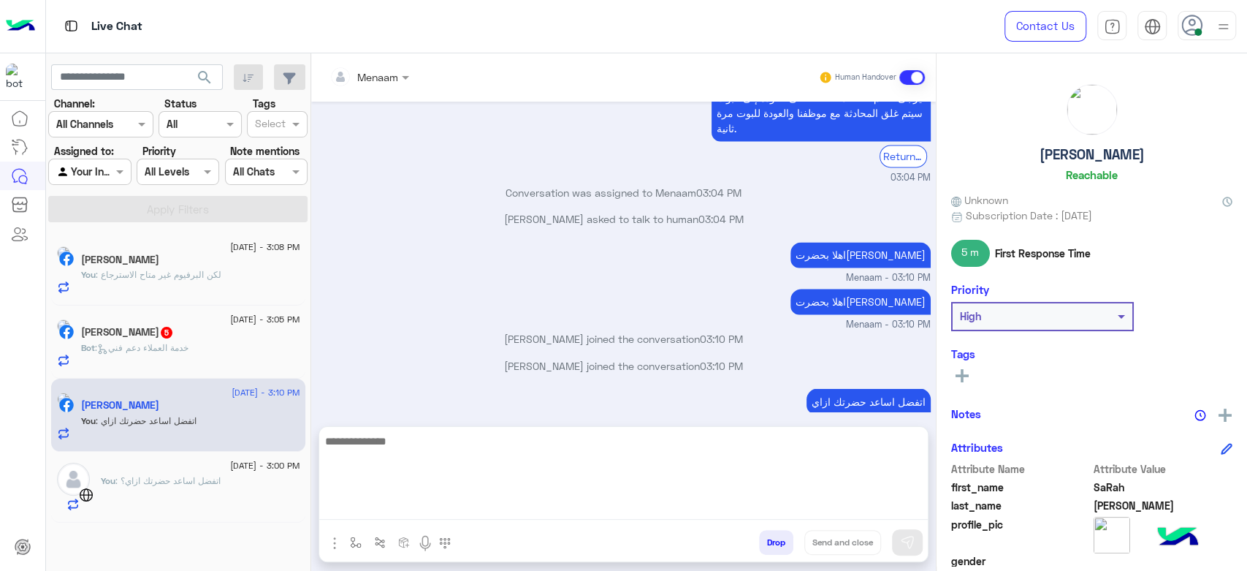
click at [175, 346] on span ": خدمة العملاء دعم فني" at bounding box center [142, 347] width 94 height 11
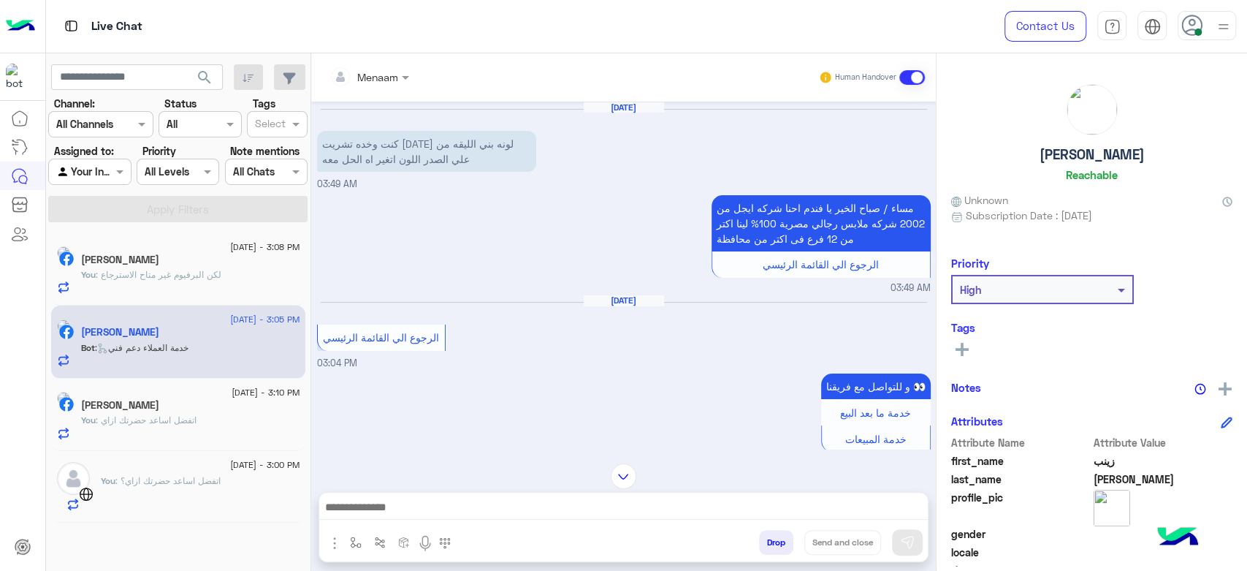
click at [489, 161] on p "كنت وخده تشريت من 3 شهور لونه بني الليقه من علي الصدر اللون اتغير اه الحل معه" at bounding box center [426, 151] width 219 height 41
click at [487, 149] on p "كنت وخده تشريت من 3 شهور لونه بني الليقه من علي الصدر اللون اتغير اه الحل معه" at bounding box center [426, 151] width 219 height 41
click at [461, 244] on div "مساء / صباح الخير يا فندم احنا شركه ايجل من 2002 شركه ملابس رجالي مصرية 100% لي…" at bounding box center [624, 243] width 614 height 104
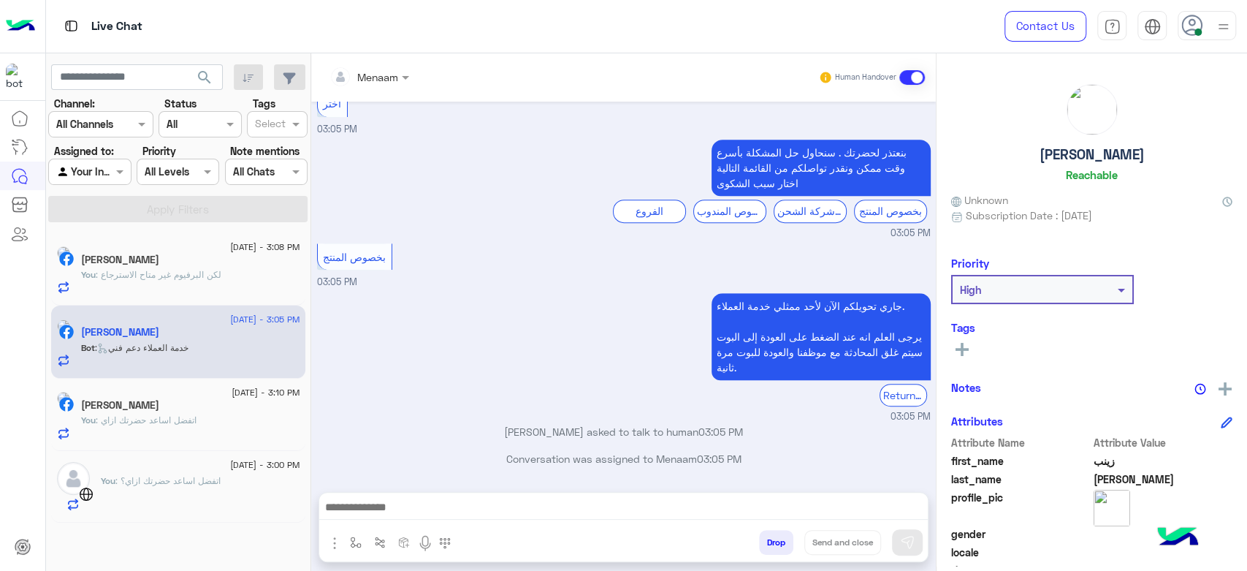
scroll to position [560, 0]
click at [443, 370] on div "جاري تحويلكم الآن لأحد ممثلي خدمة العملاء. يرجى العلم انه عند الضغط على العودة …" at bounding box center [624, 356] width 614 height 134
click at [171, 285] on div "You : لكن البرفيوم غير متاح الاسترجاع" at bounding box center [190, 281] width 219 height 26
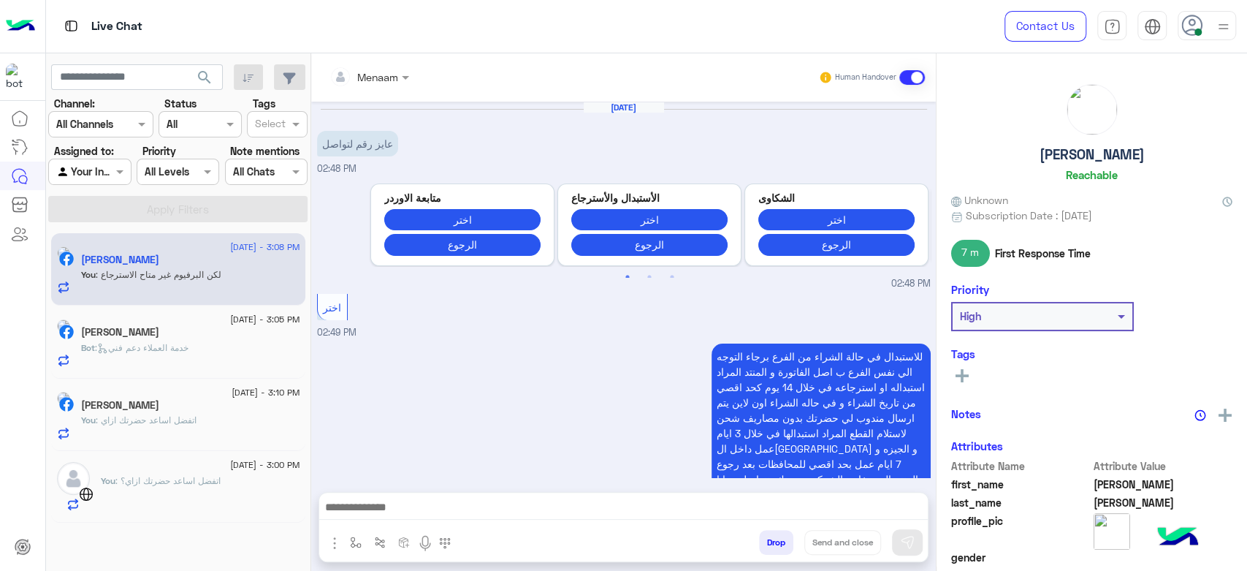
scroll to position [1289, 0]
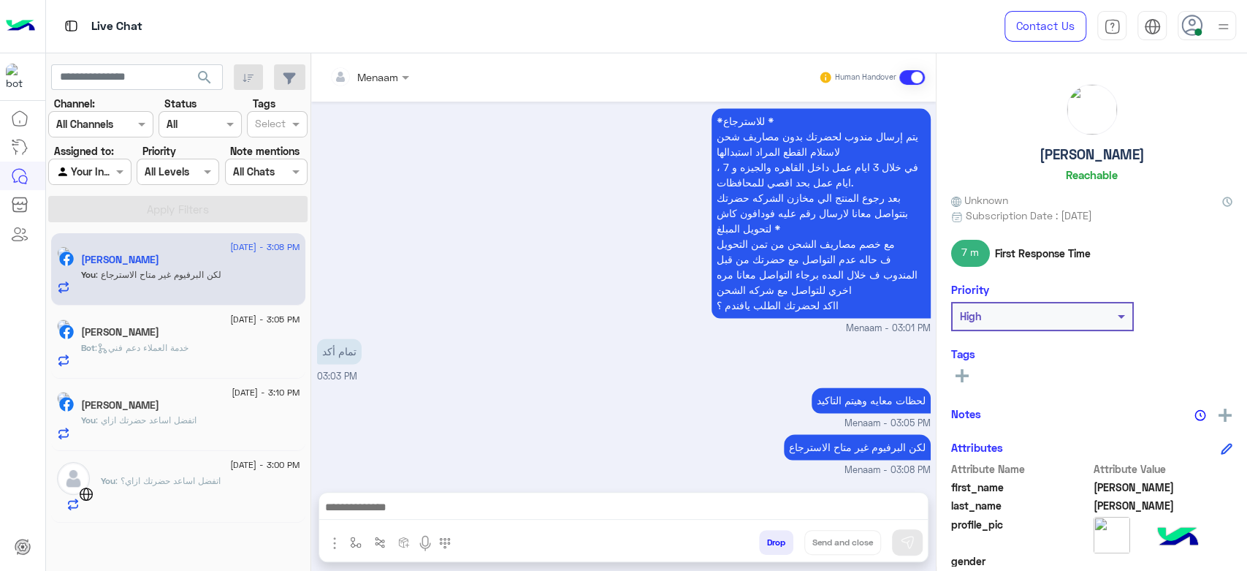
click at [160, 346] on span ": خدمة العملاء دعم فني" at bounding box center [142, 347] width 94 height 11
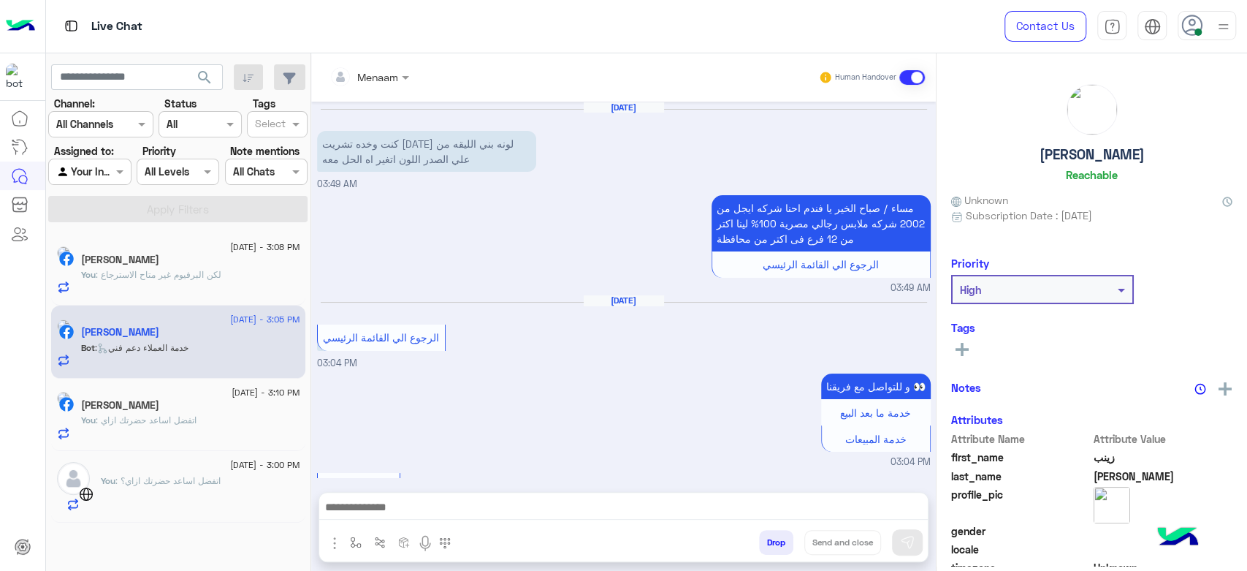
scroll to position [560, 0]
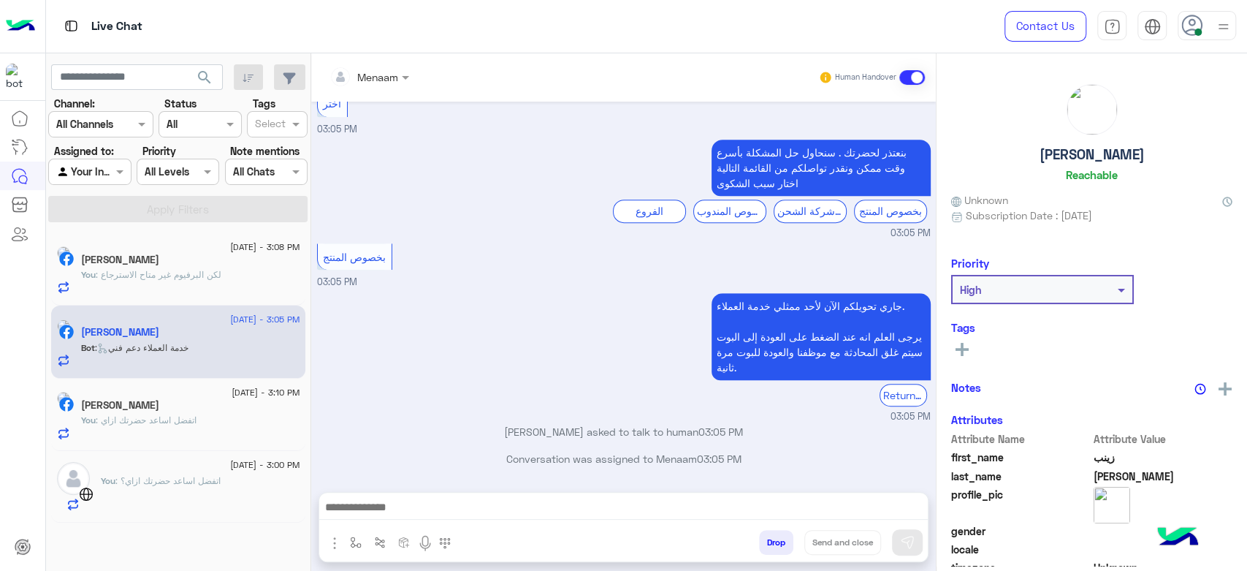
click at [421, 511] on textarea at bounding box center [623, 509] width 609 height 22
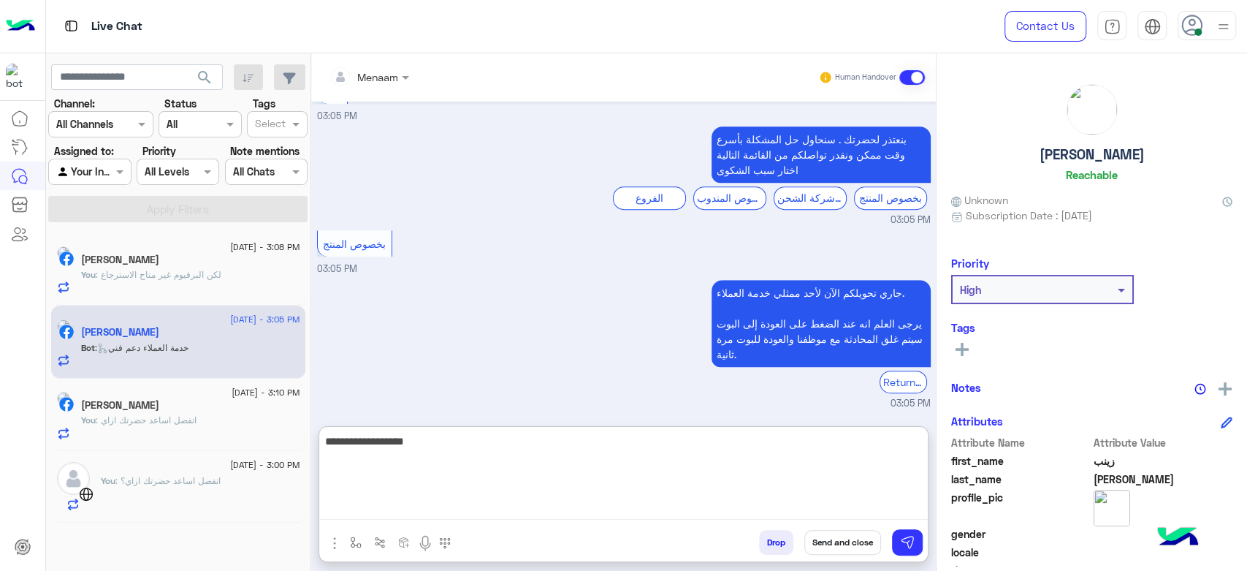
type textarea "**********"
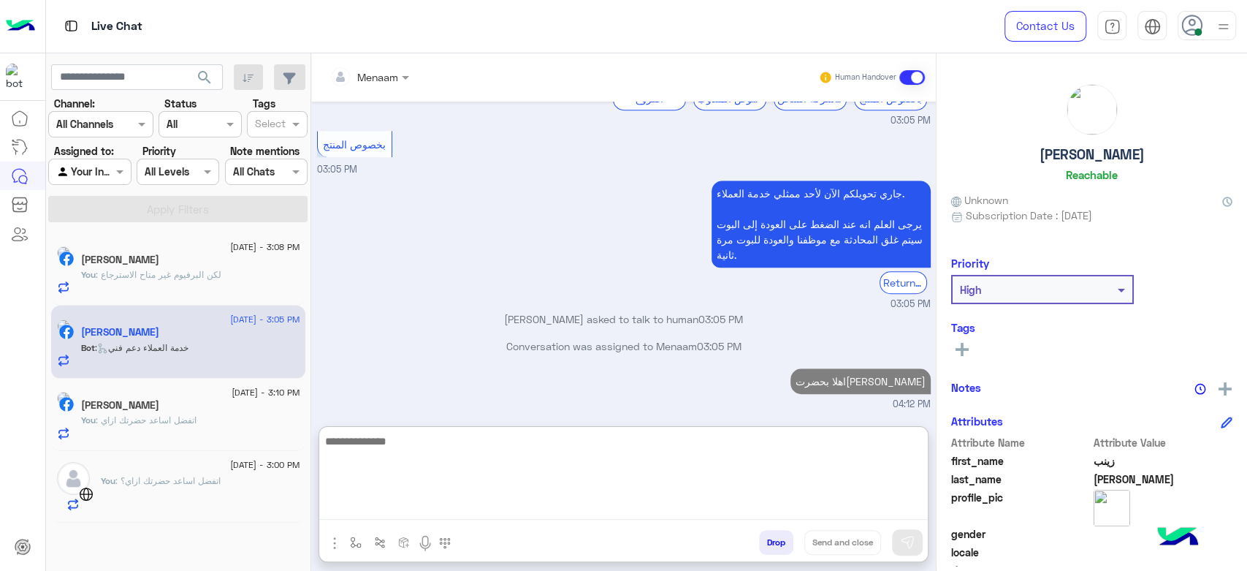
scroll to position [699, 0]
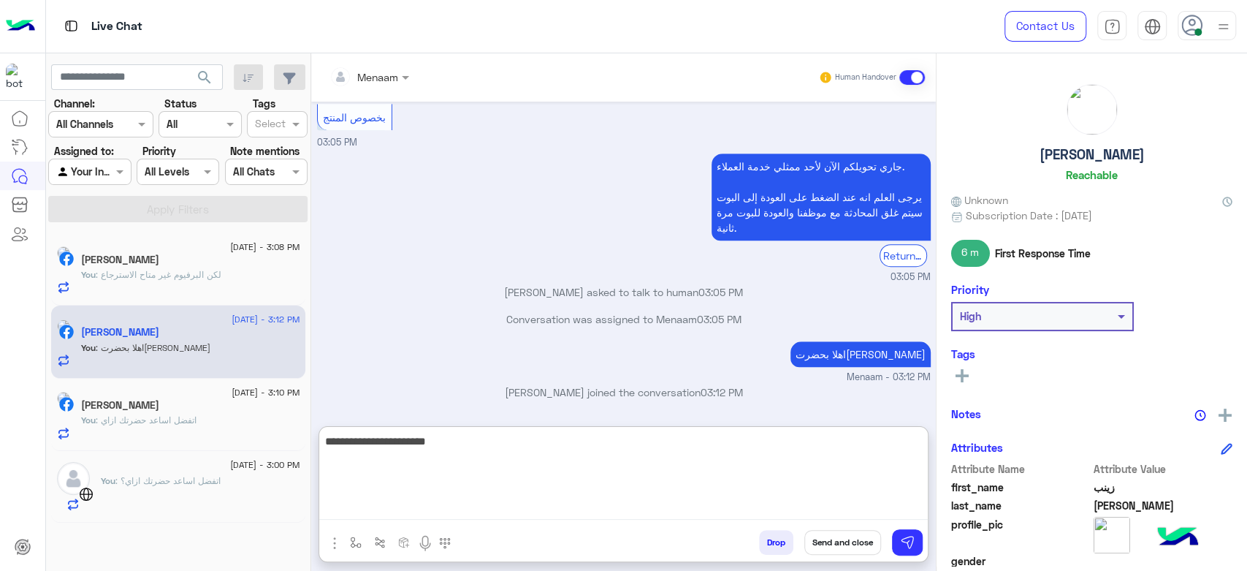
type textarea "**********"
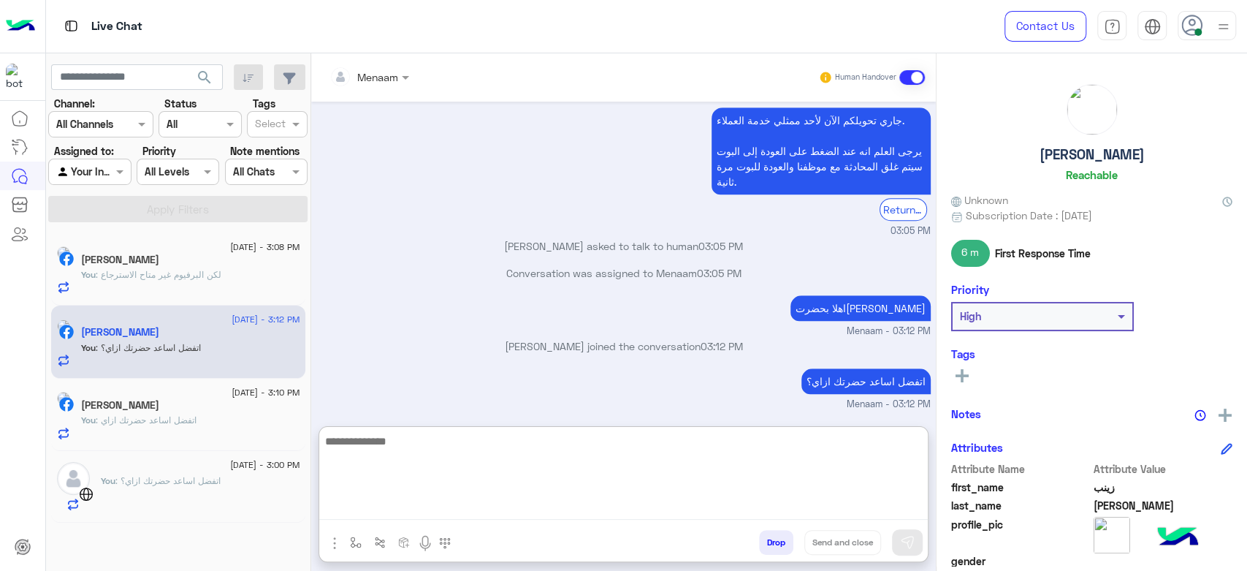
click at [168, 286] on div "You : لكن البرفيوم غير متاح الاسترجاع" at bounding box center [190, 281] width 219 height 26
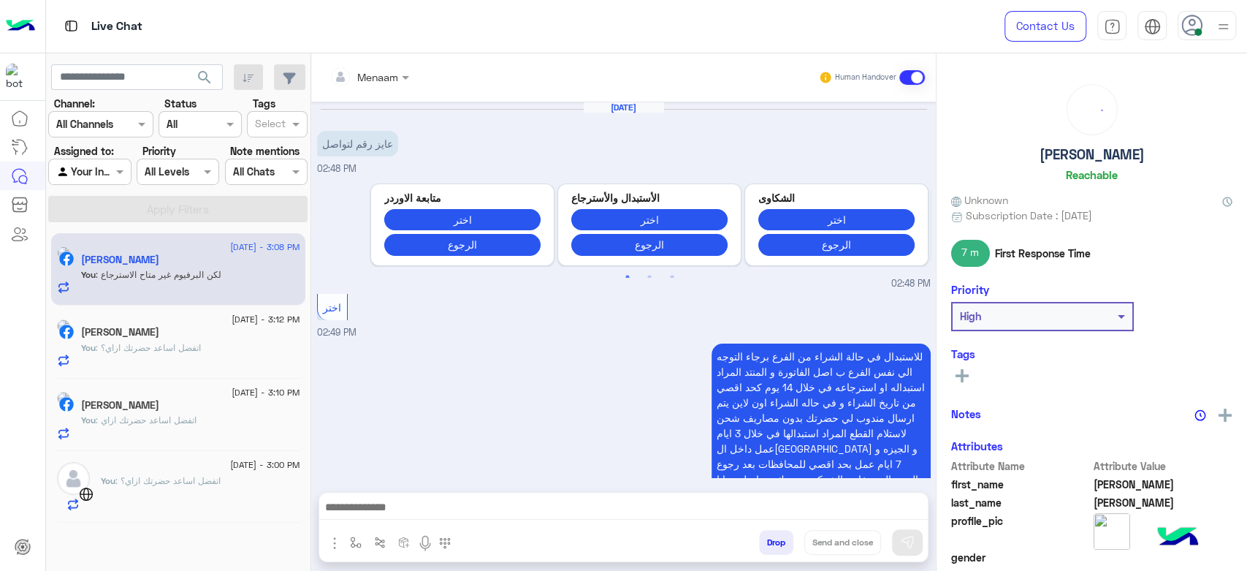
scroll to position [1289, 0]
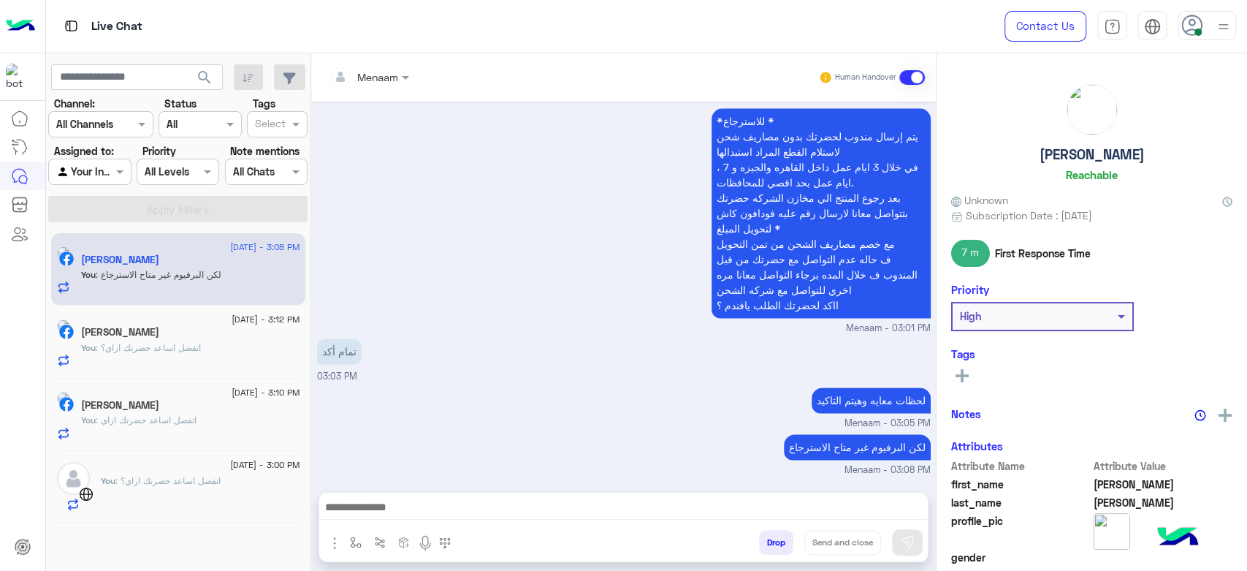
click at [361, 501] on textarea at bounding box center [623, 509] width 609 height 22
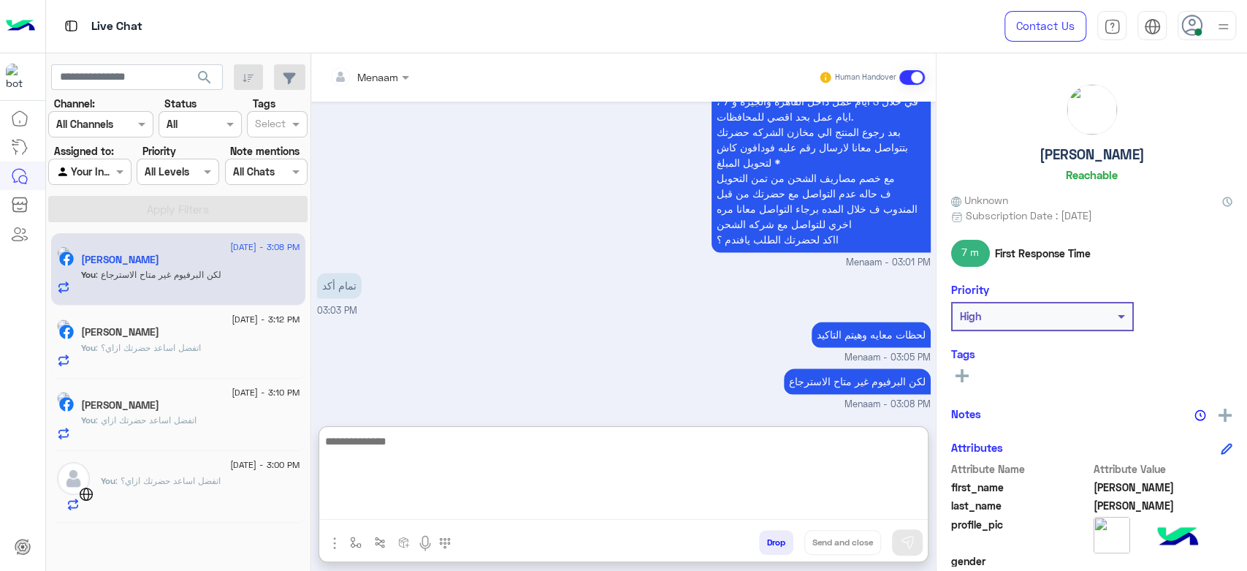
scroll to position [1355, 0]
click at [167, 476] on span ": اتفضل اساعد حضرتك ازاي؟" at bounding box center [167, 480] width 105 height 11
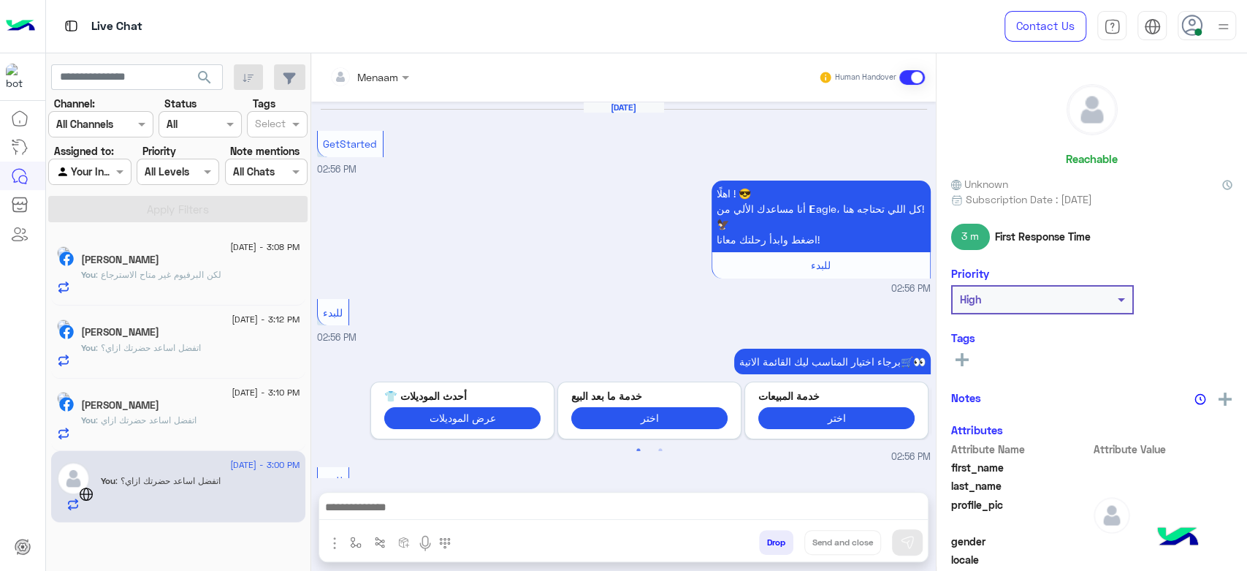
scroll to position [873, 0]
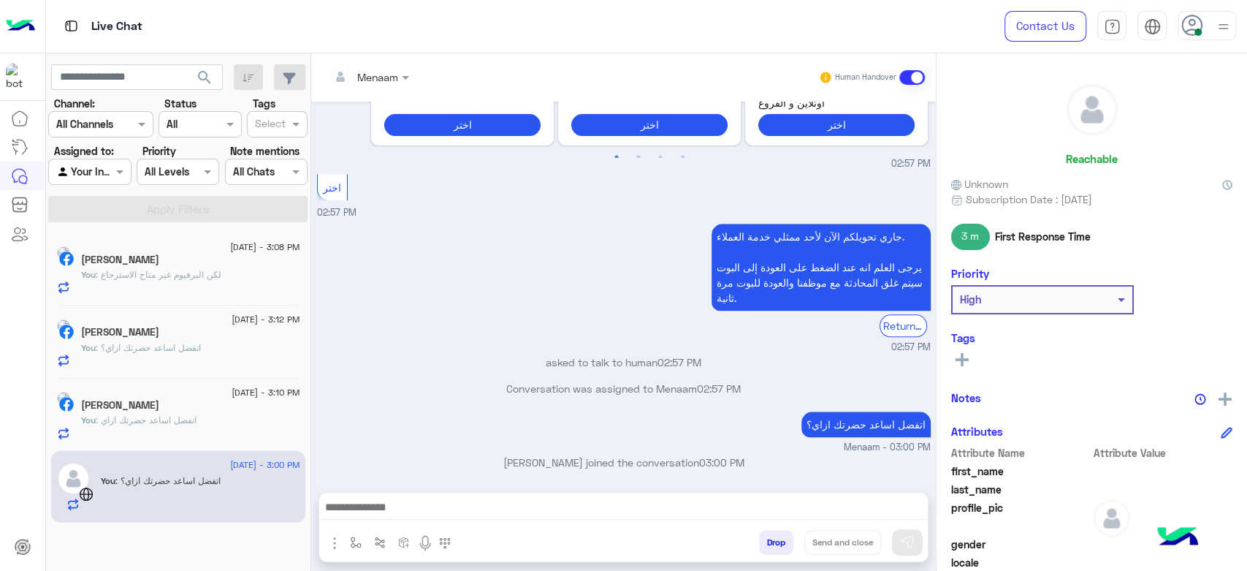
click at [759, 539] on button "Drop" at bounding box center [776, 542] width 34 height 25
click at [764, 544] on button "Drop" at bounding box center [776, 542] width 34 height 25
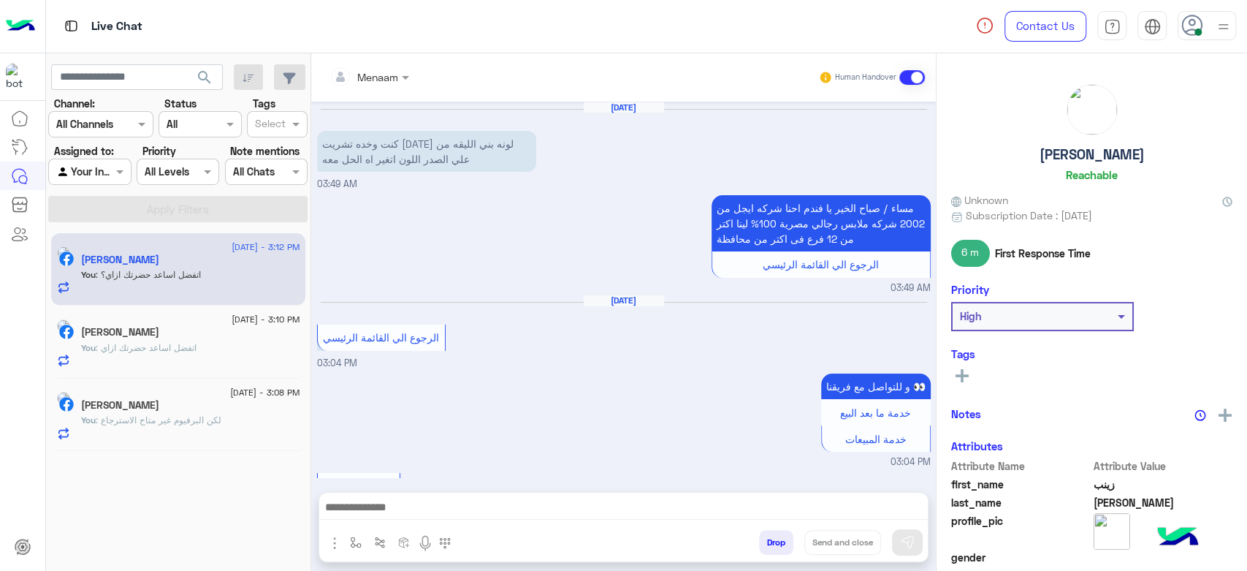
scroll to position [679, 0]
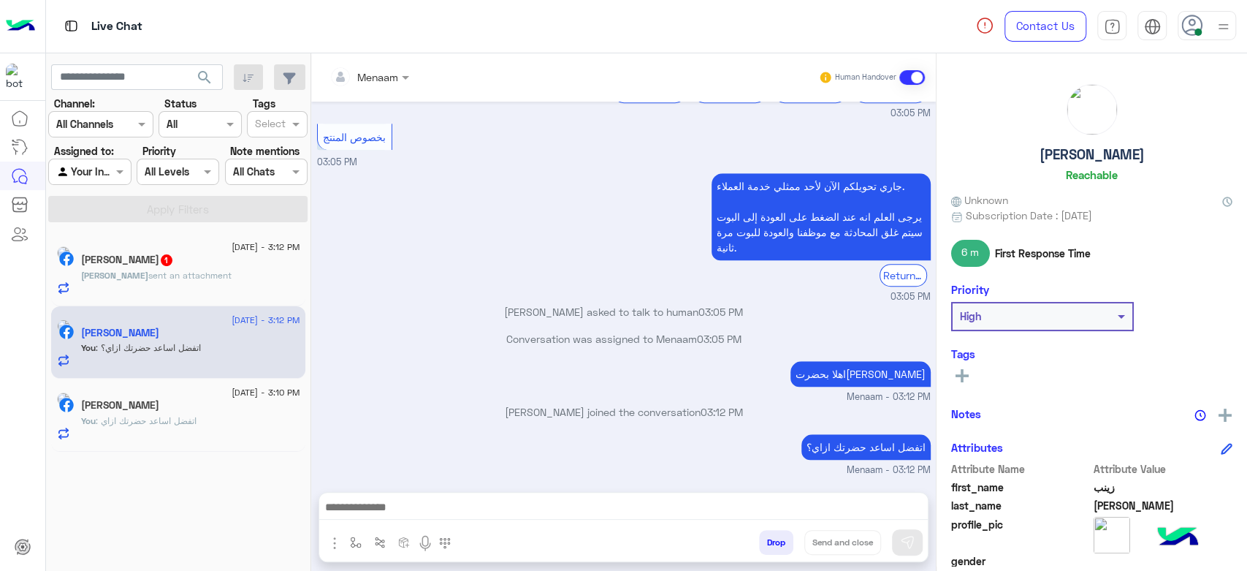
click at [212, 274] on span "sent an attachment" at bounding box center [189, 275] width 83 height 11
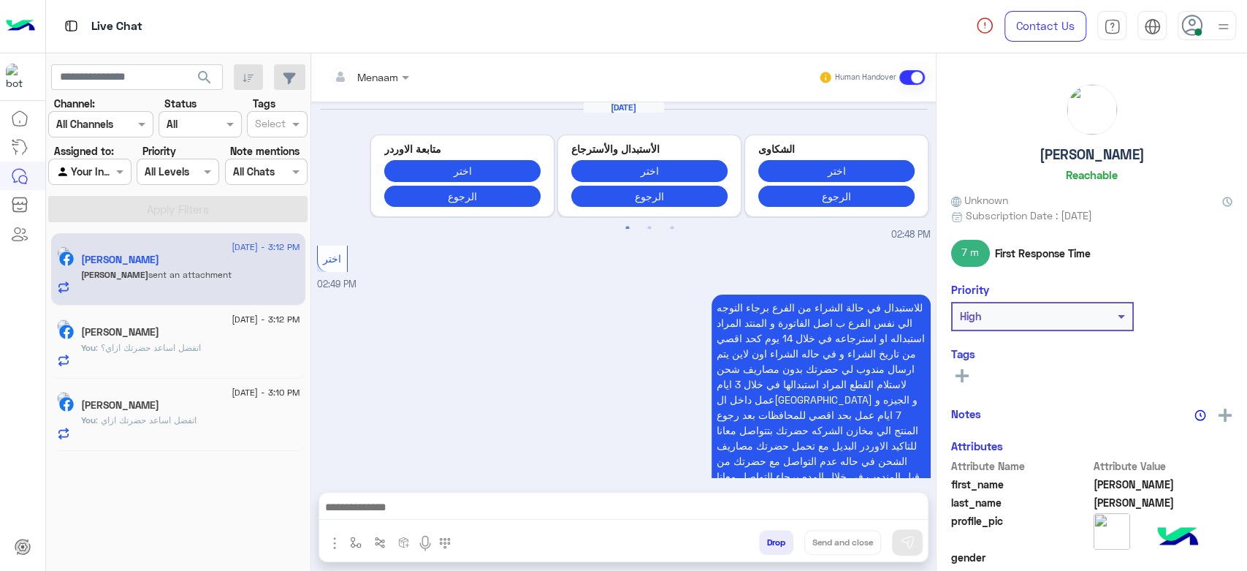
scroll to position [1303, 0]
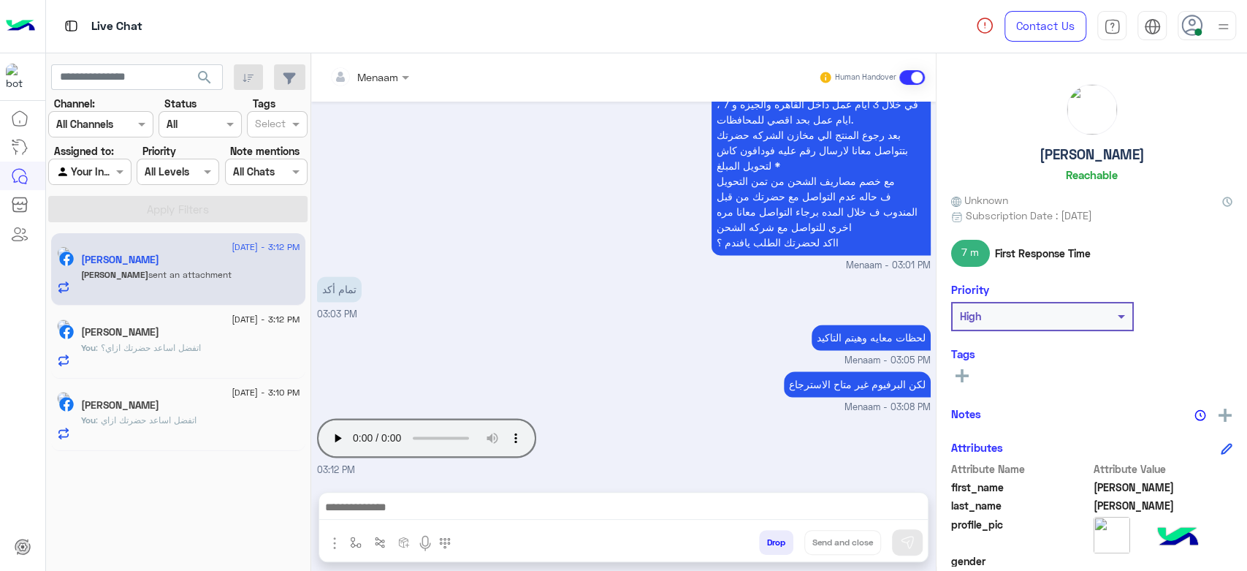
click at [400, 510] on textarea at bounding box center [623, 509] width 609 height 22
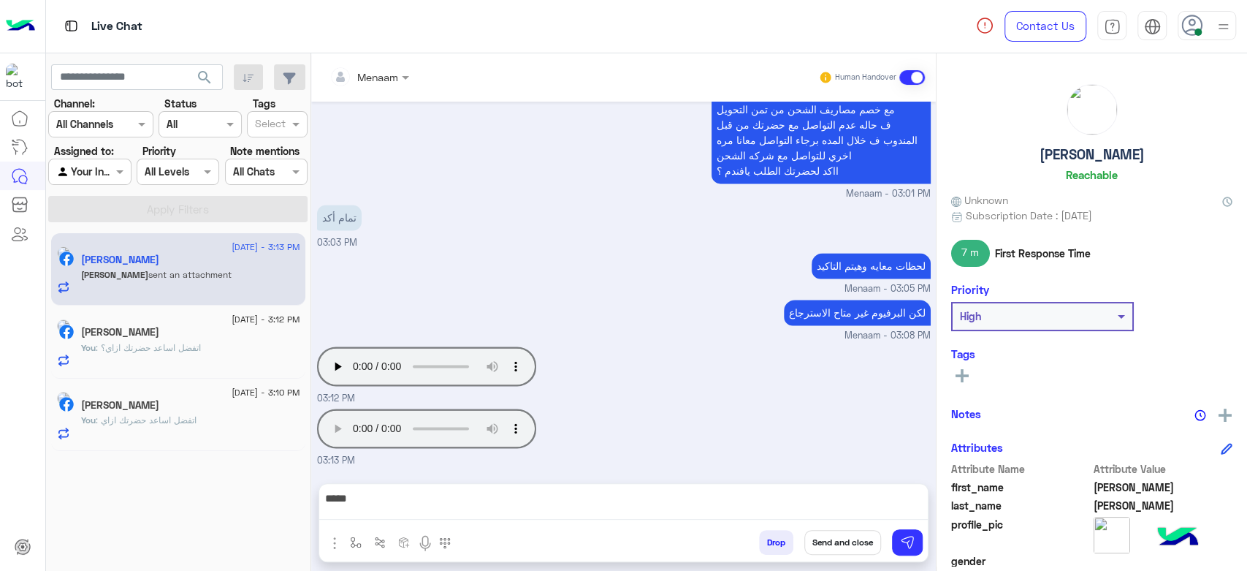
scroll to position [1365, 0]
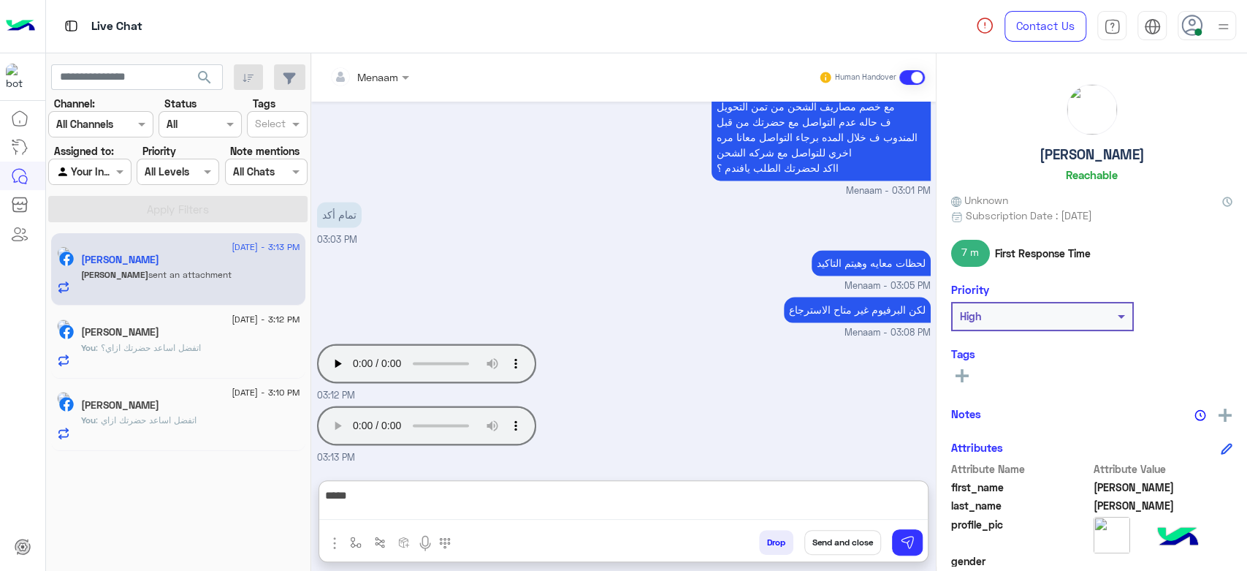
click at [832, 510] on textarea "****" at bounding box center [623, 503] width 609 height 34
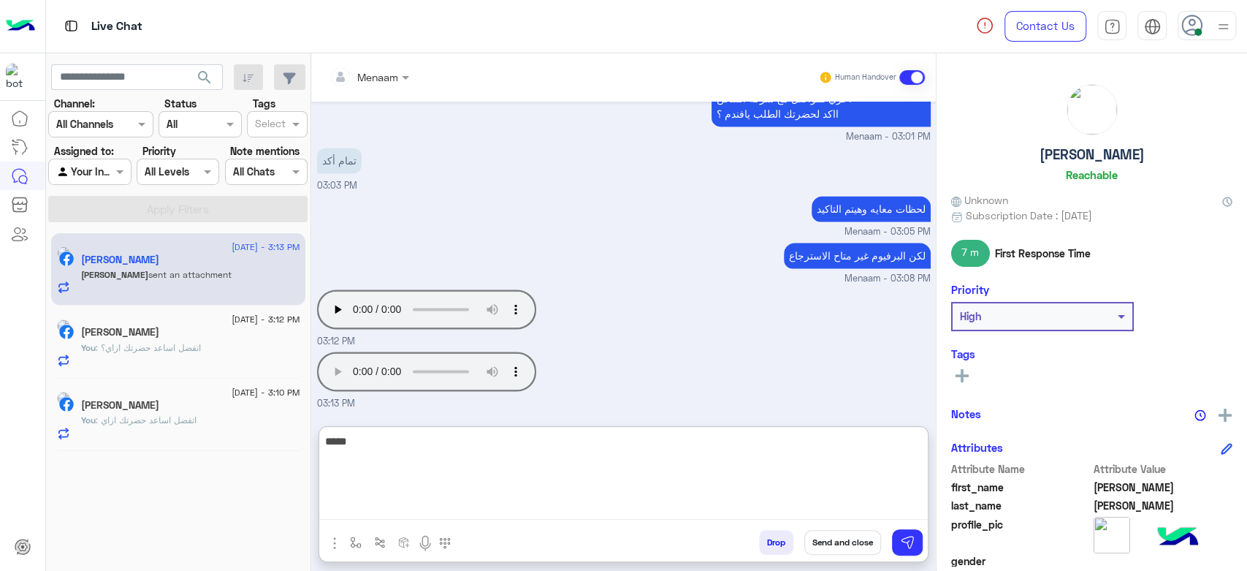
scroll to position [1431, 0]
click at [832, 443] on textarea "****" at bounding box center [623, 476] width 609 height 88
type textarea "**********"
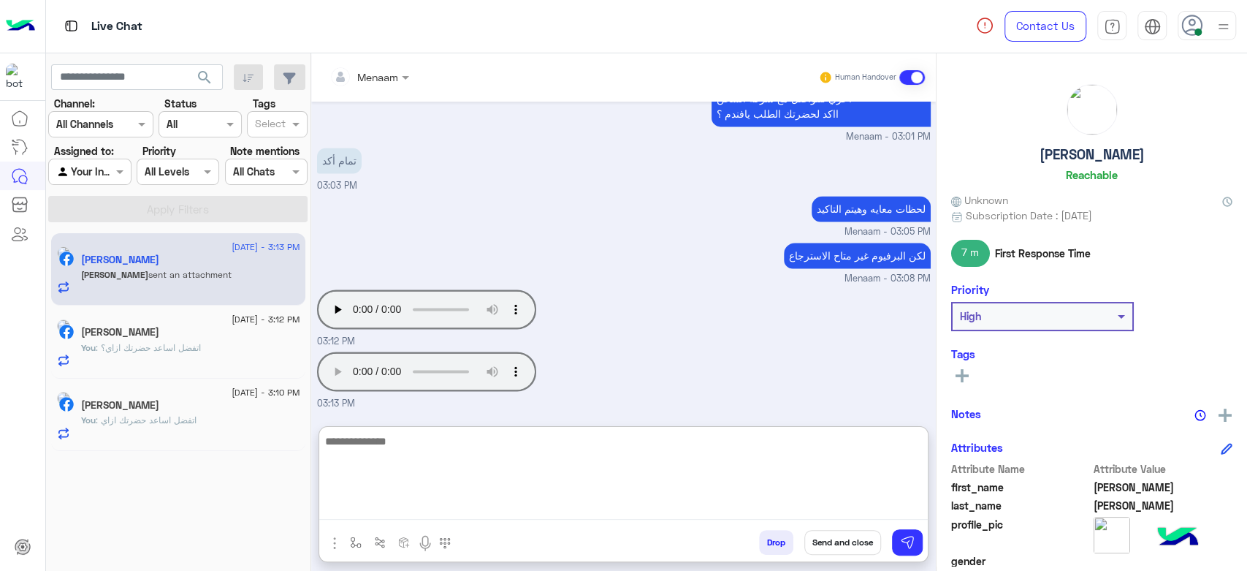
scroll to position [1493, 0]
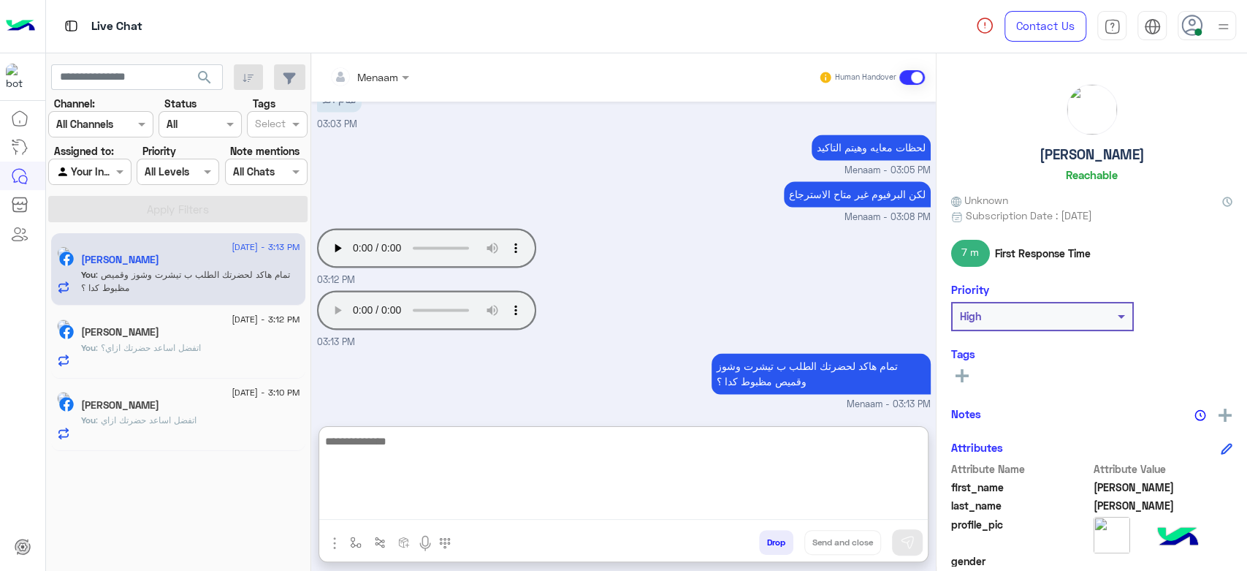
click at [487, 456] on textarea at bounding box center [623, 476] width 609 height 88
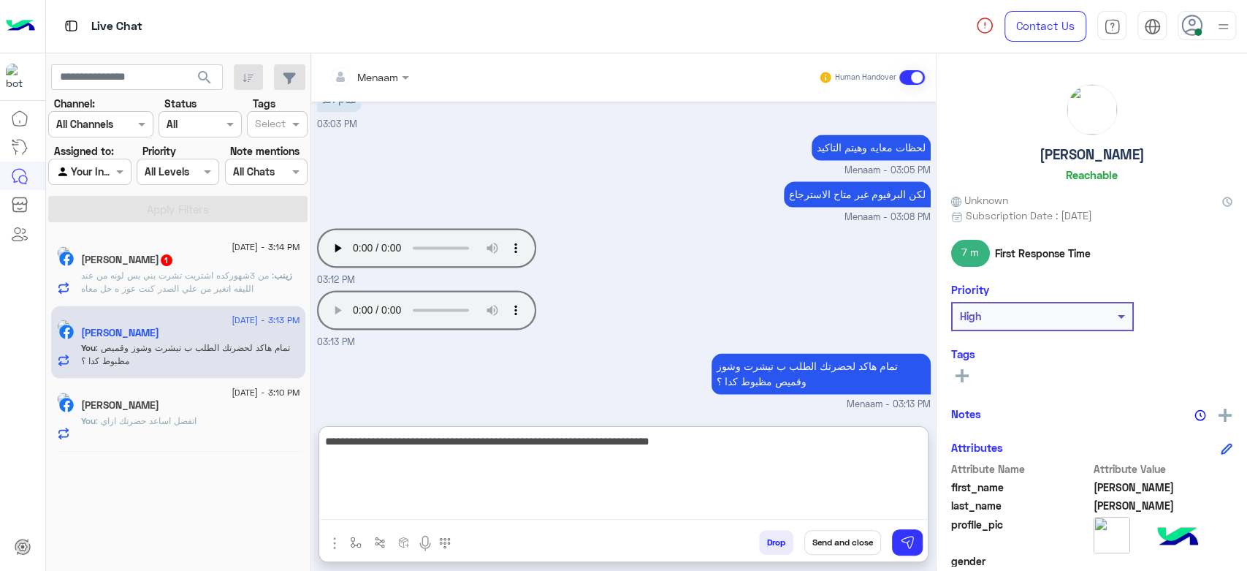
type textarea "**********"
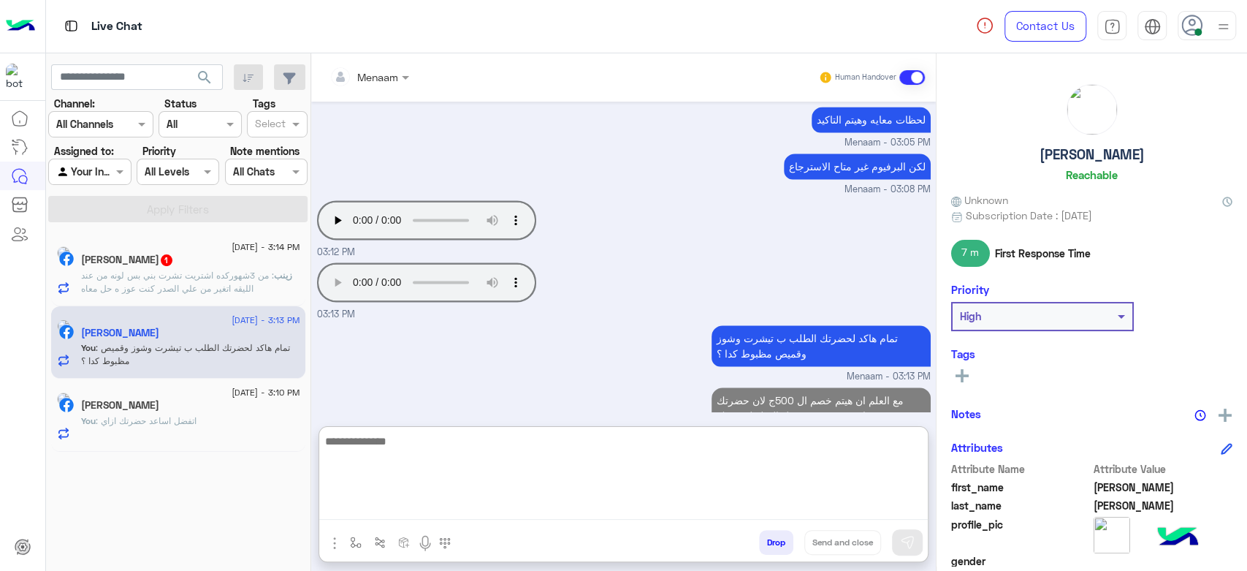
scroll to position [1555, 0]
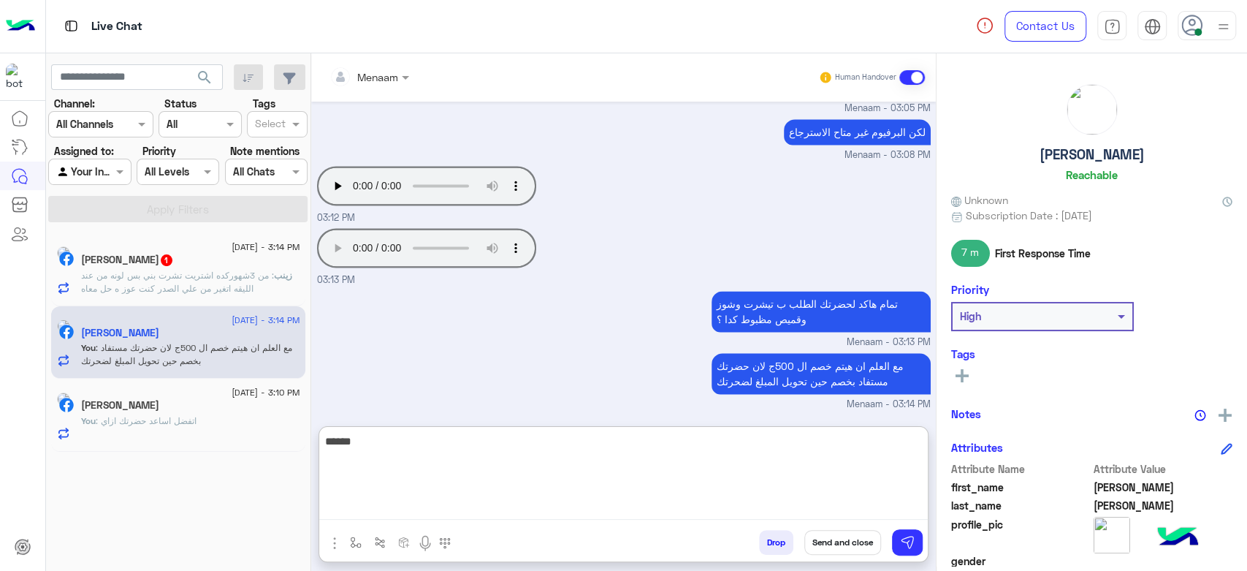
type textarea "******"
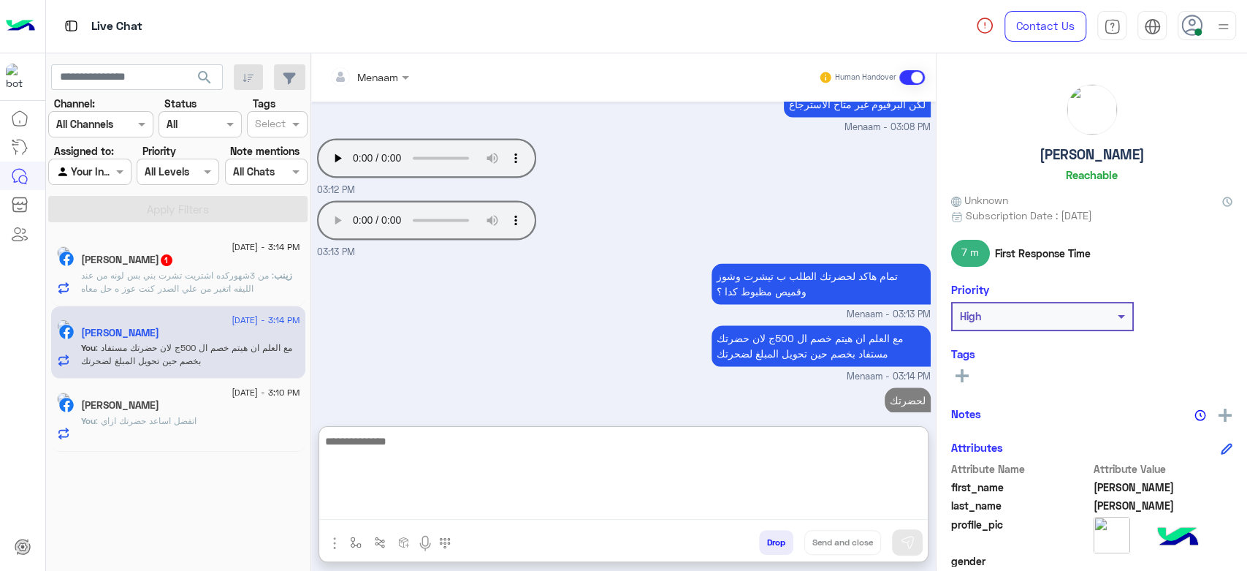
scroll to position [1602, 0]
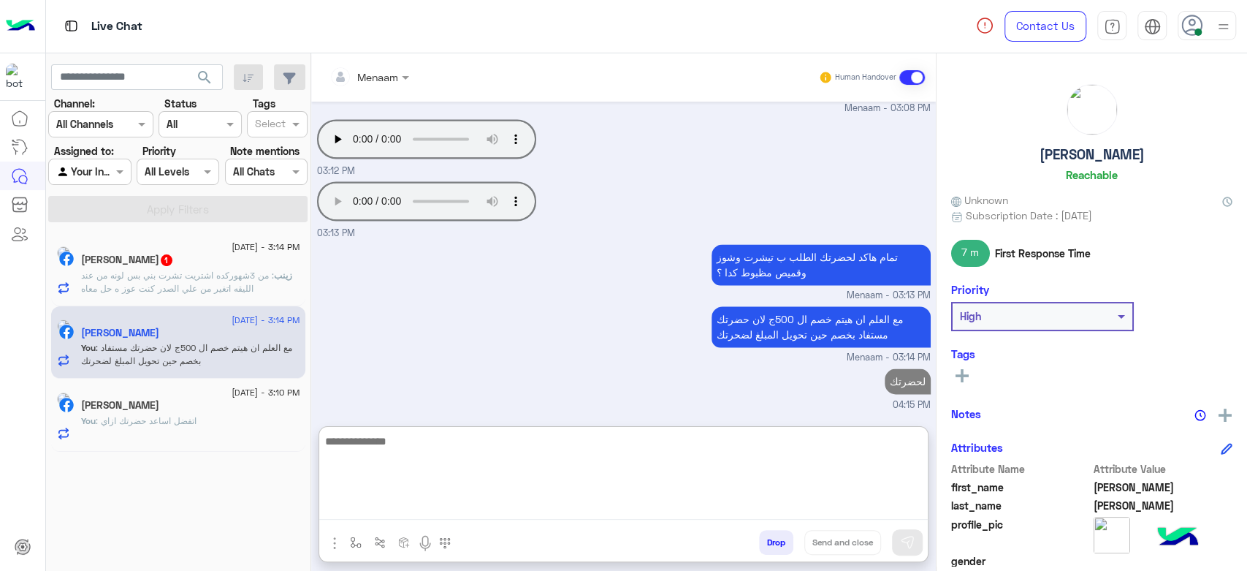
click at [199, 269] on p "زينب : من 3شهوركده اشتريت تشرت بني بس لونه من عند الليقه اتغير من علي الصدر كنت…" at bounding box center [190, 282] width 219 height 26
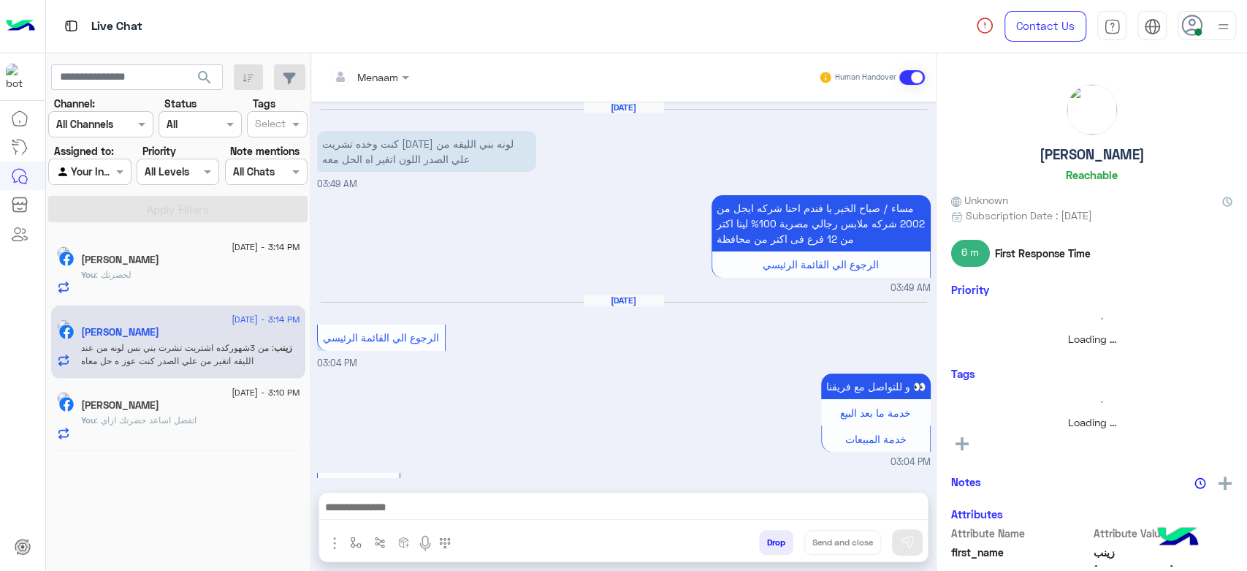
scroll to position [759, 0]
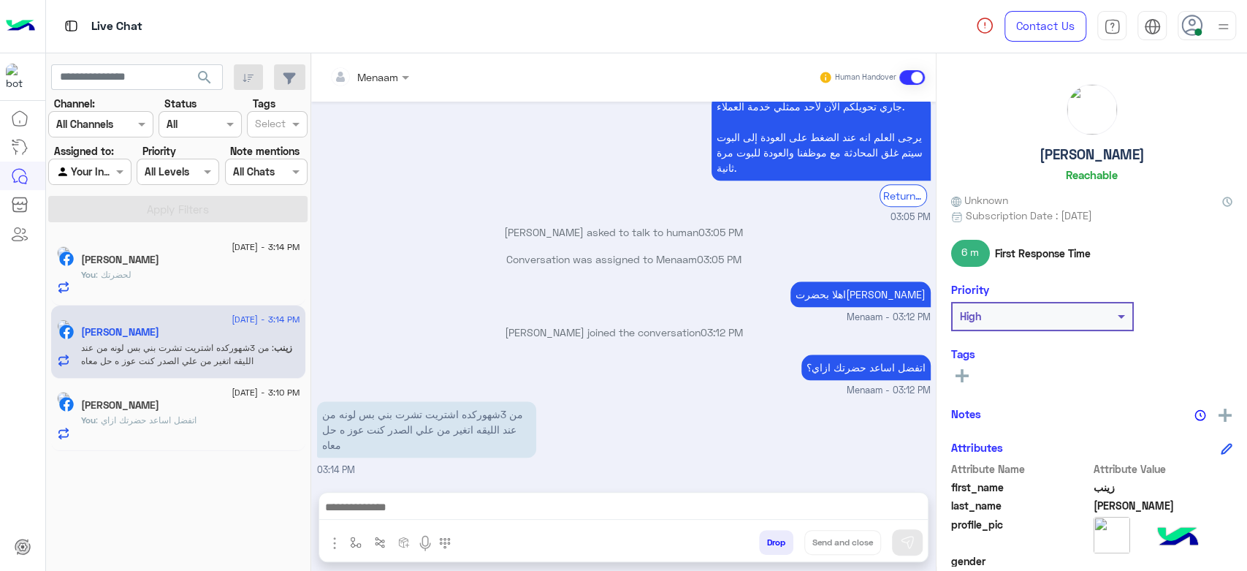
click at [417, 502] on textarea at bounding box center [623, 509] width 609 height 22
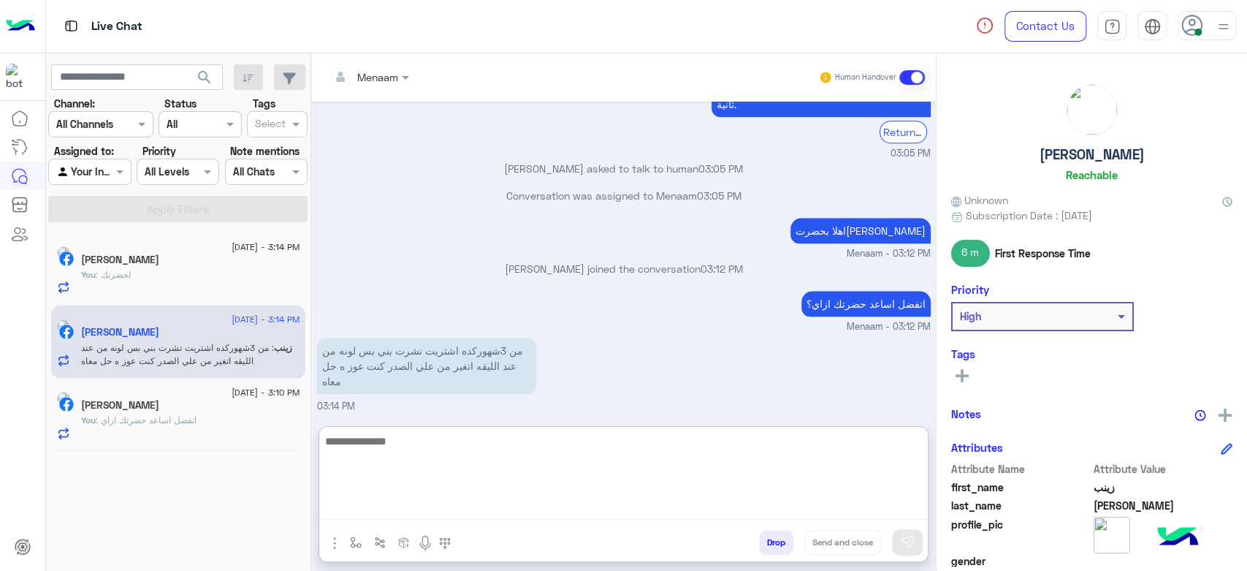
scroll to position [824, 0]
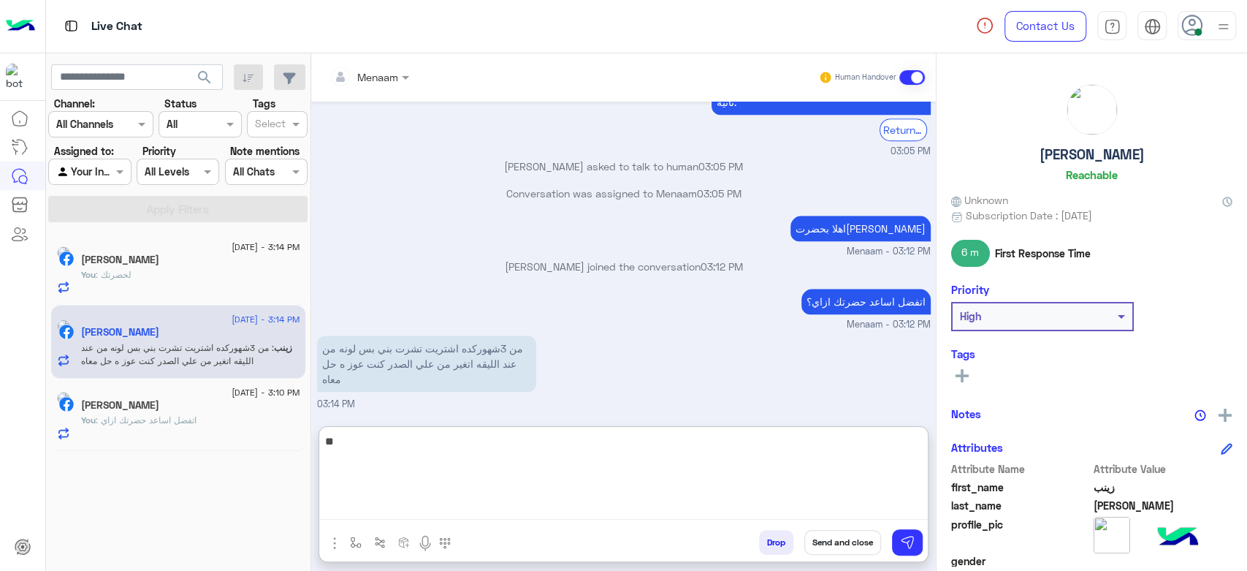
type textarea "*"
type textarea "**********"
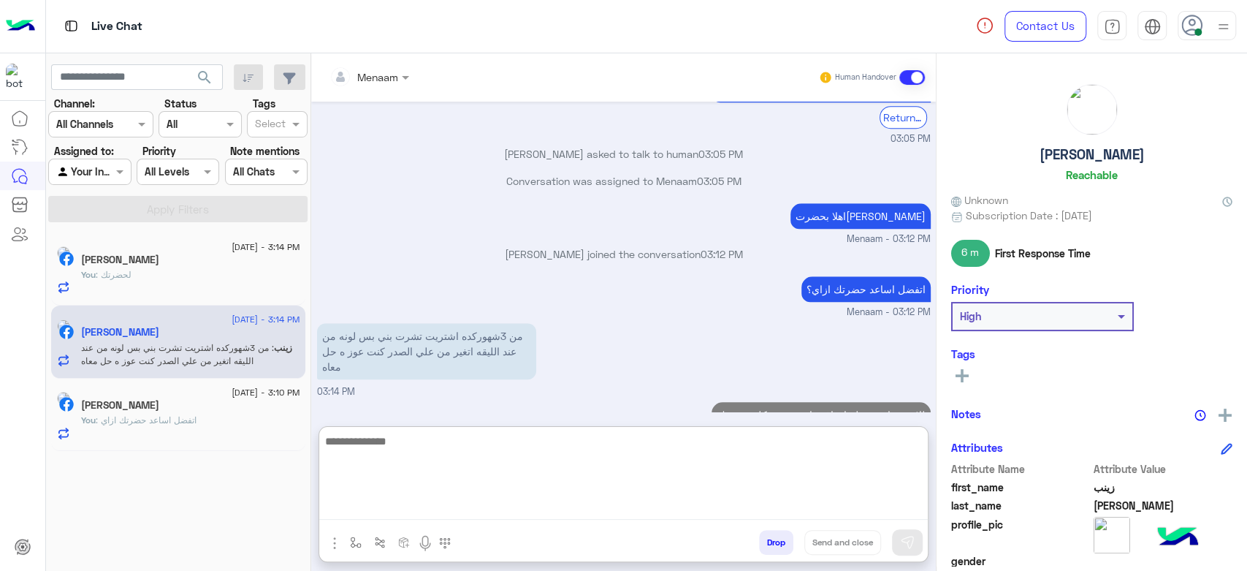
scroll to position [901, 0]
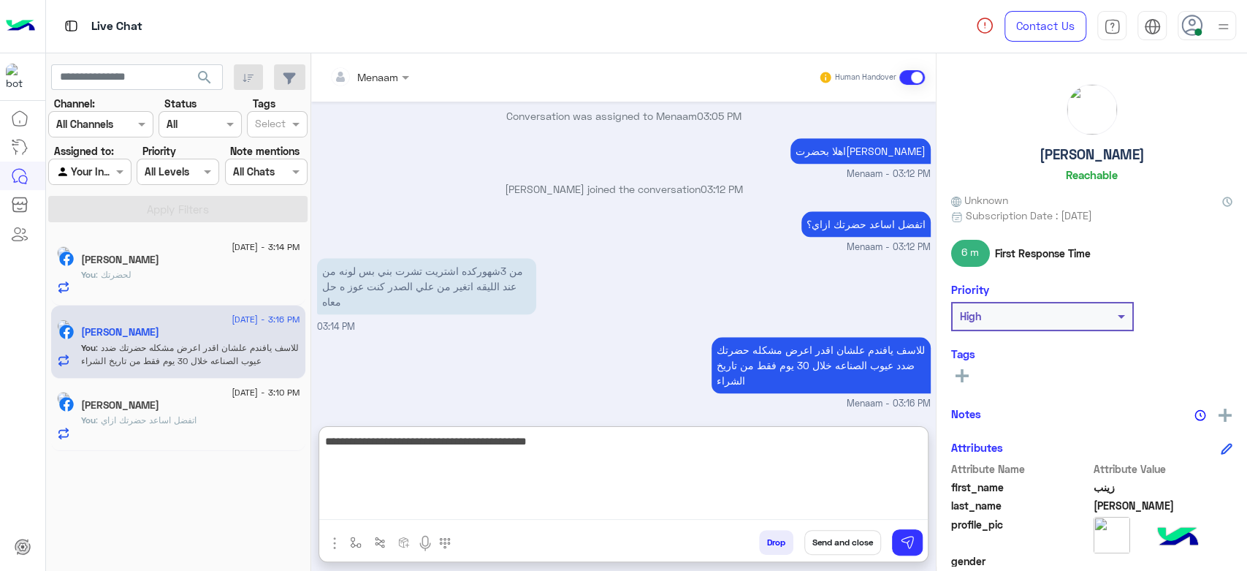
type textarea "**********"
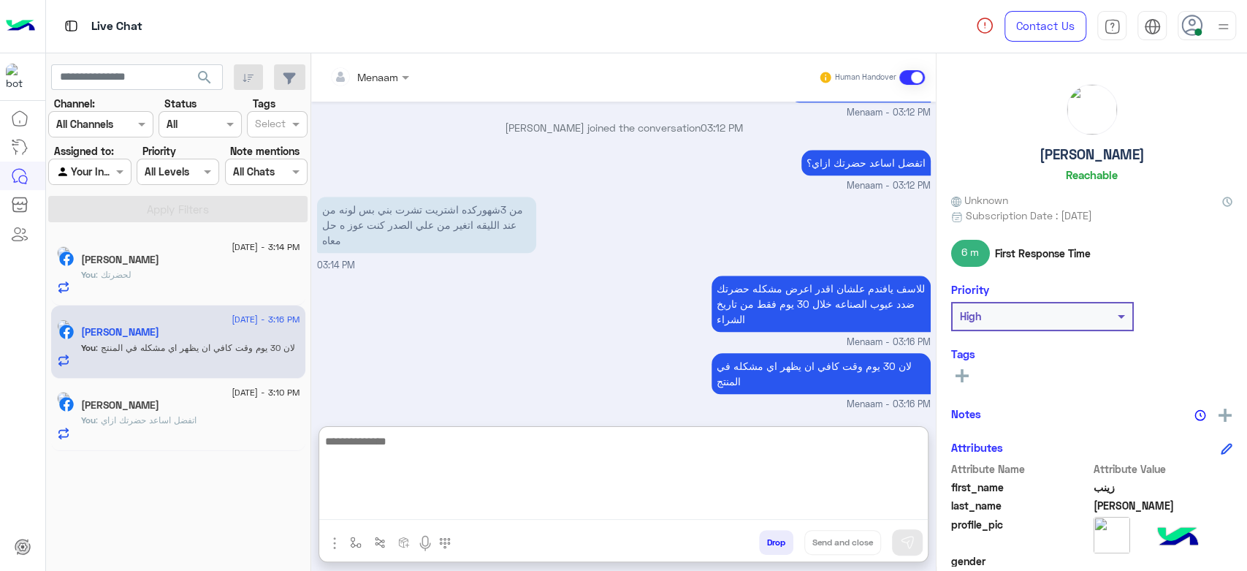
click at [1068, 156] on h5 "زينب ابراهيم" at bounding box center [1092, 154] width 105 height 17
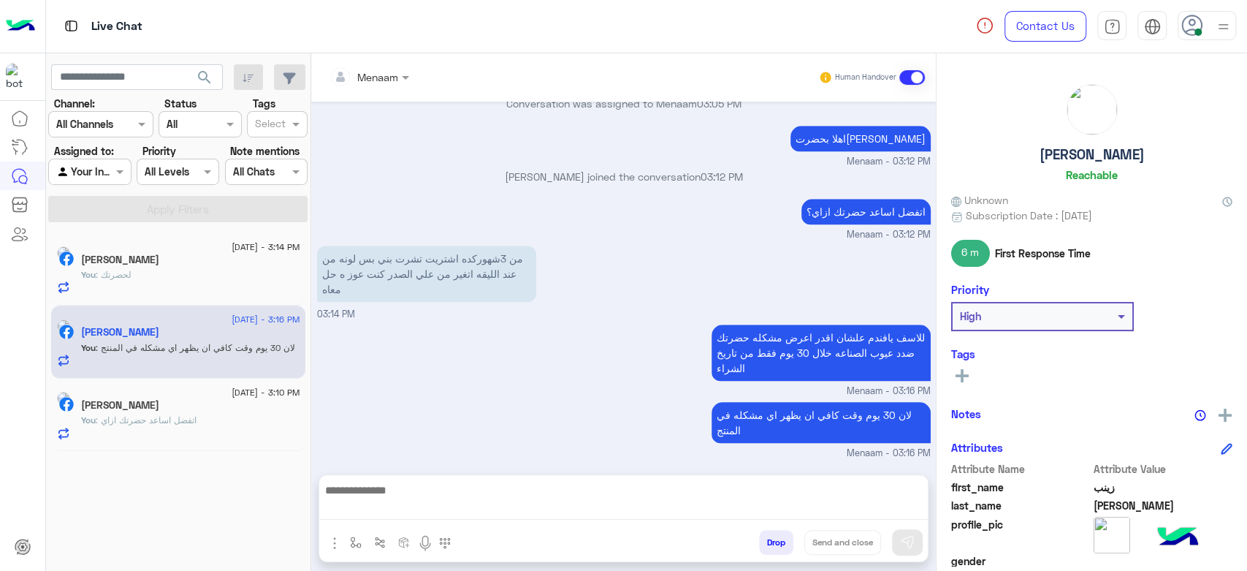
scroll to position [897, 0]
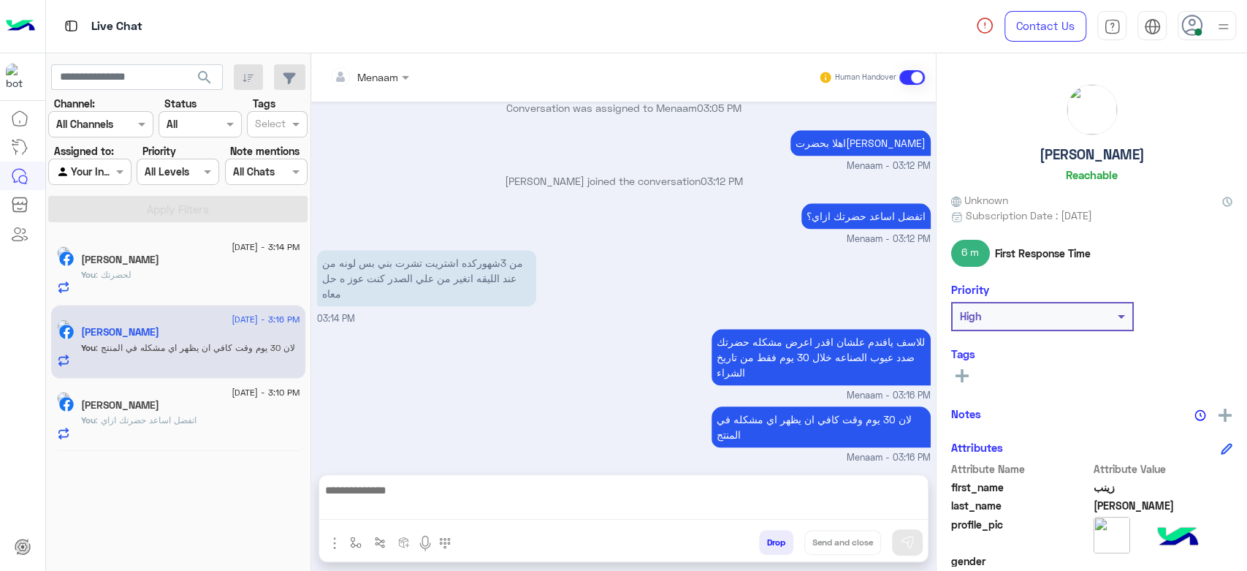
click at [1068, 156] on h5 "زينب ابراهيم" at bounding box center [1092, 154] width 105 height 17
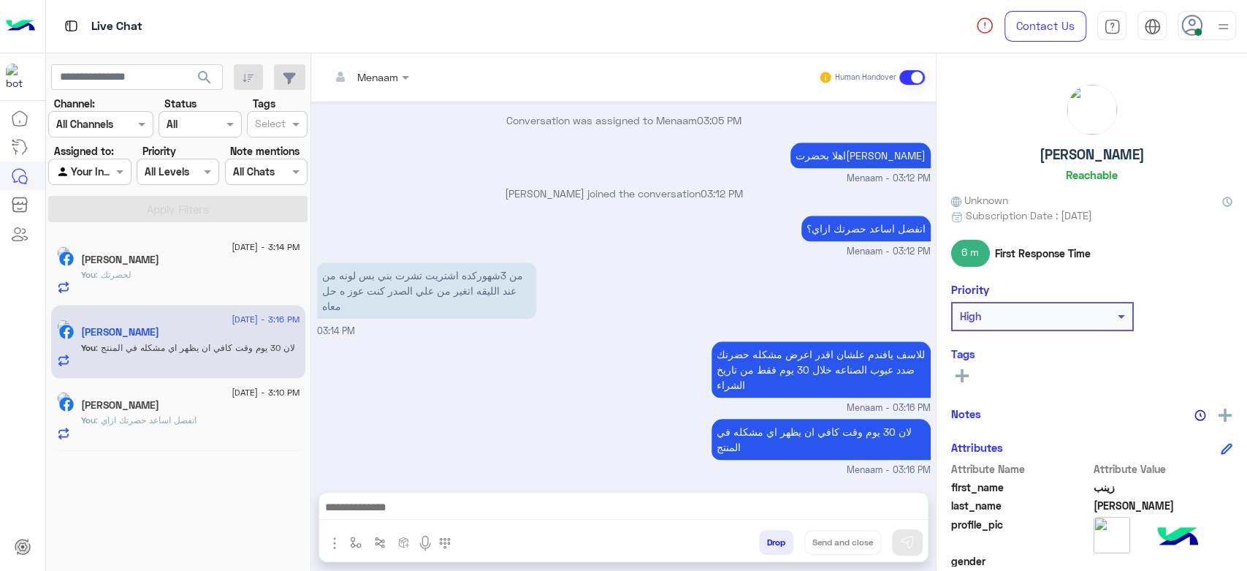
click at [1068, 156] on h5 "زينب ابراهيم" at bounding box center [1092, 154] width 105 height 17
copy h5 "زينب ابراهيم"
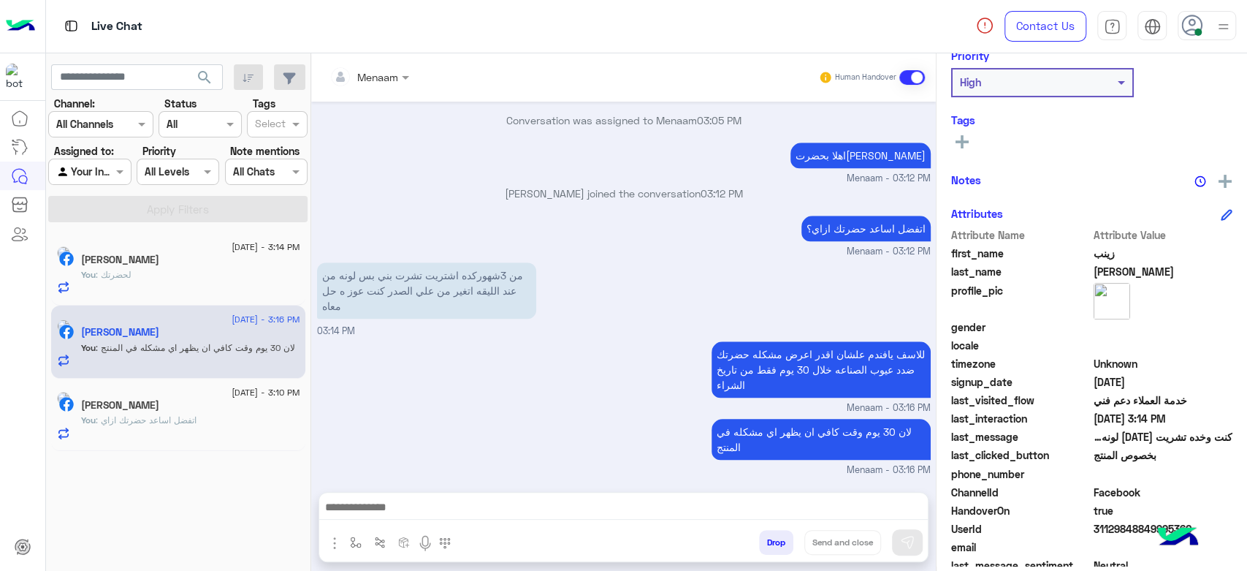
scroll to position [276, 0]
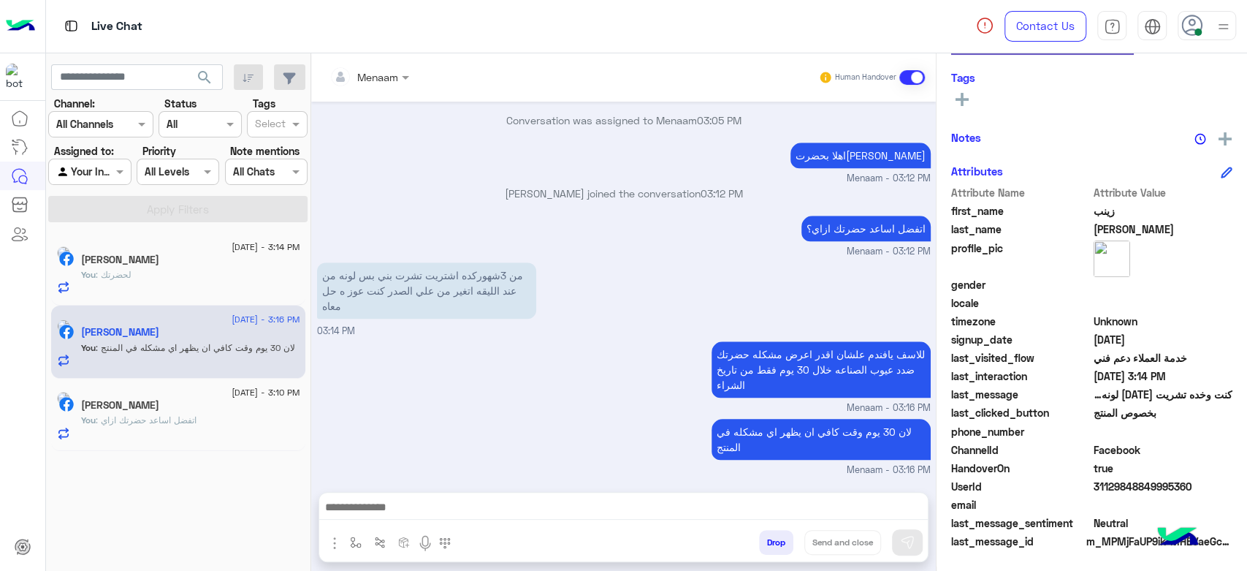
click at [1102, 481] on span "31129848849995360" at bounding box center [1164, 486] width 140 height 15
click at [1105, 482] on span "31129848849995360" at bounding box center [1164, 486] width 140 height 15
click at [1106, 484] on span "31129848849995360" at bounding box center [1164, 486] width 140 height 15
copy span "31129848849995360"
click at [159, 263] on h5 "Mohamed Abdel-Kader" at bounding box center [120, 260] width 78 height 12
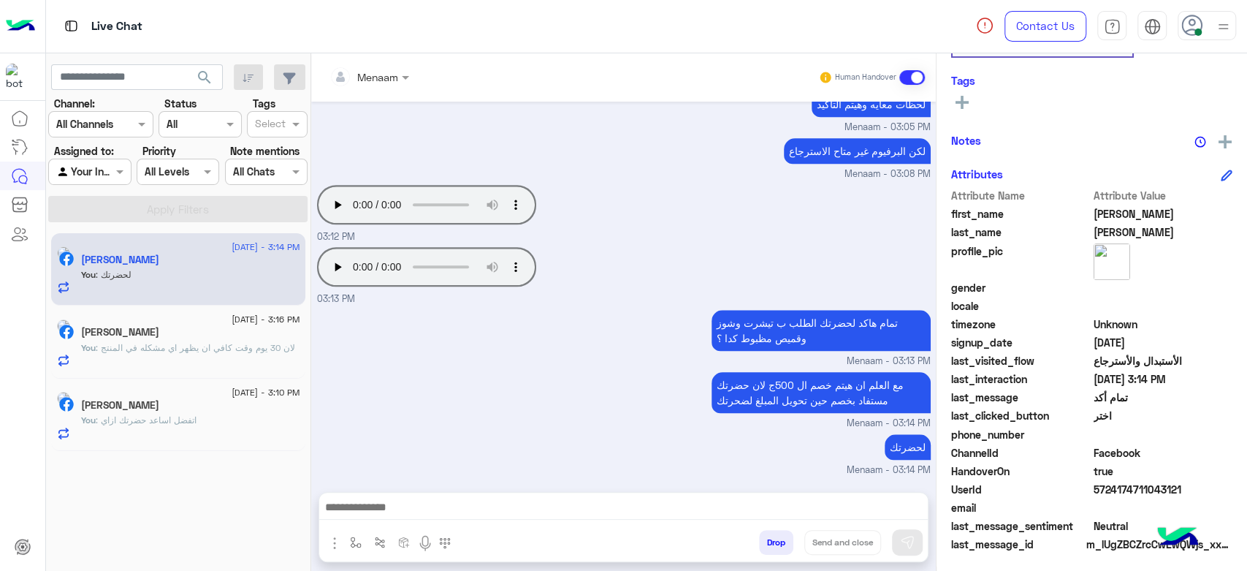
scroll to position [276, 0]
click at [317, 210] on audio "Your browser does not support the audio tag." at bounding box center [426, 204] width 219 height 39
click at [213, 354] on p "You : لان 30 يوم وقت كافي ان يظهر اي مشكله في المنتج" at bounding box center [188, 347] width 214 height 13
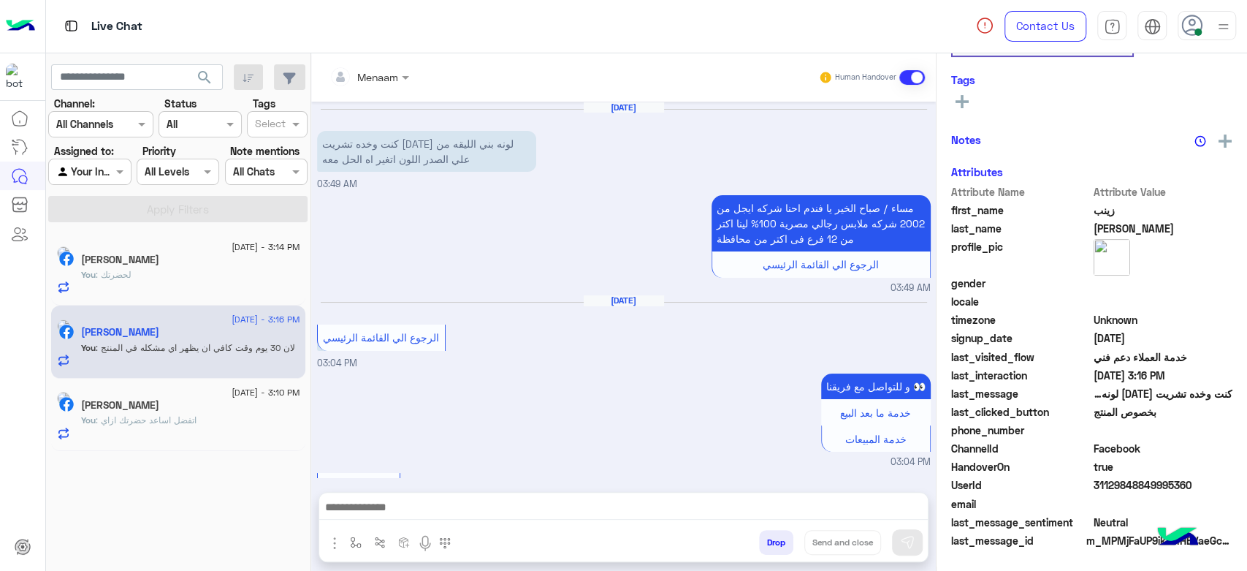
scroll to position [897, 0]
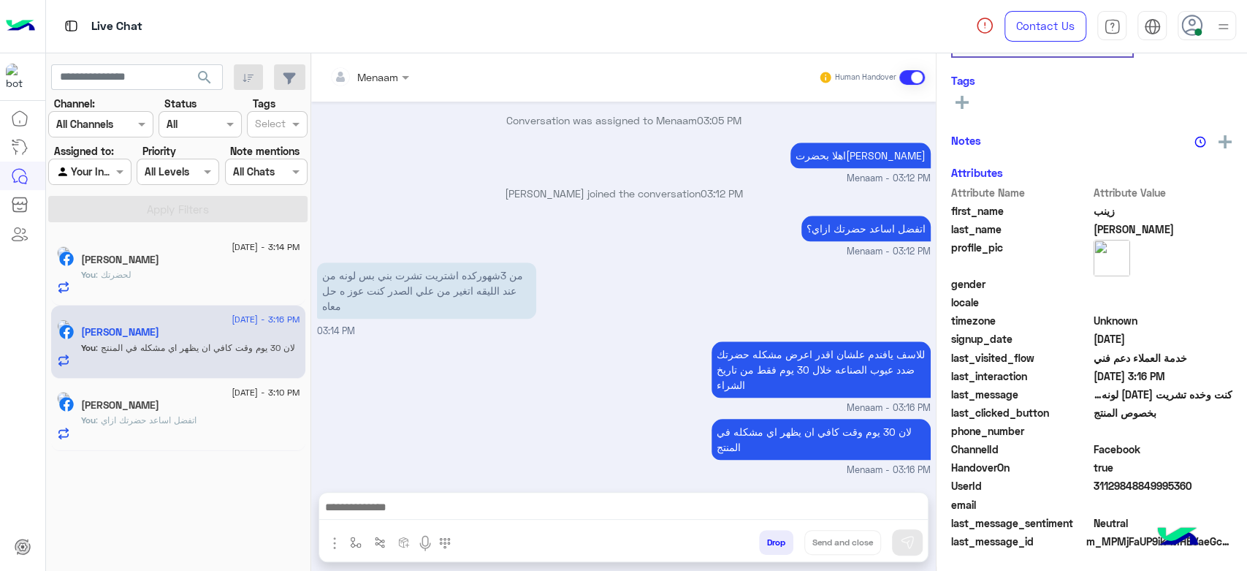
click at [173, 420] on span ": اتفضل اساعد حضرتك ازاي" at bounding box center [146, 419] width 101 height 11
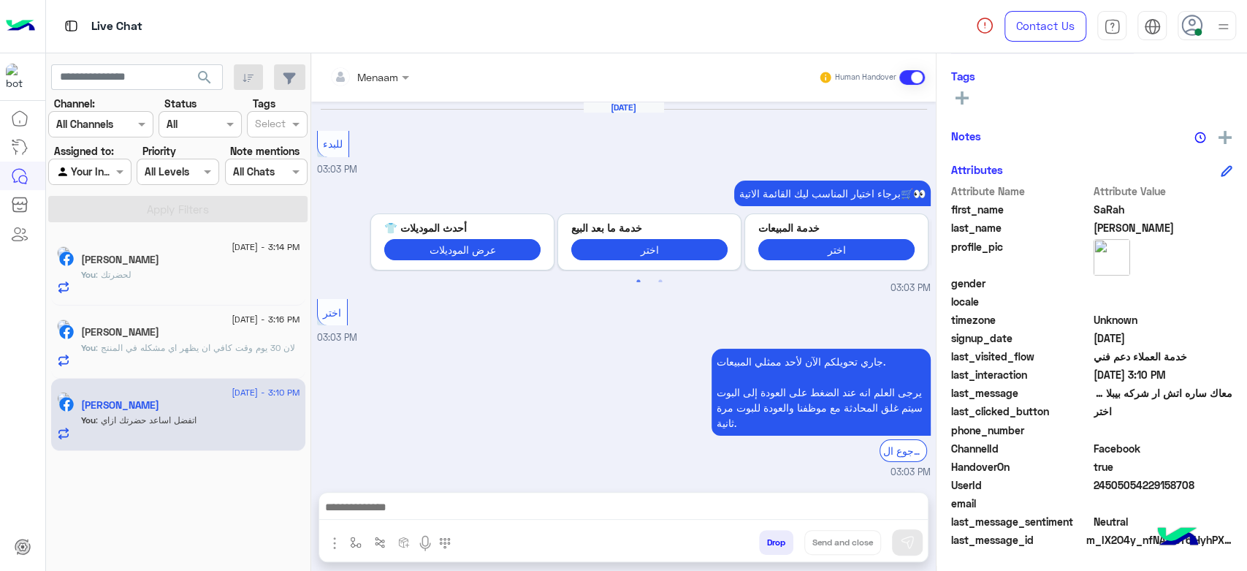
scroll to position [276, 0]
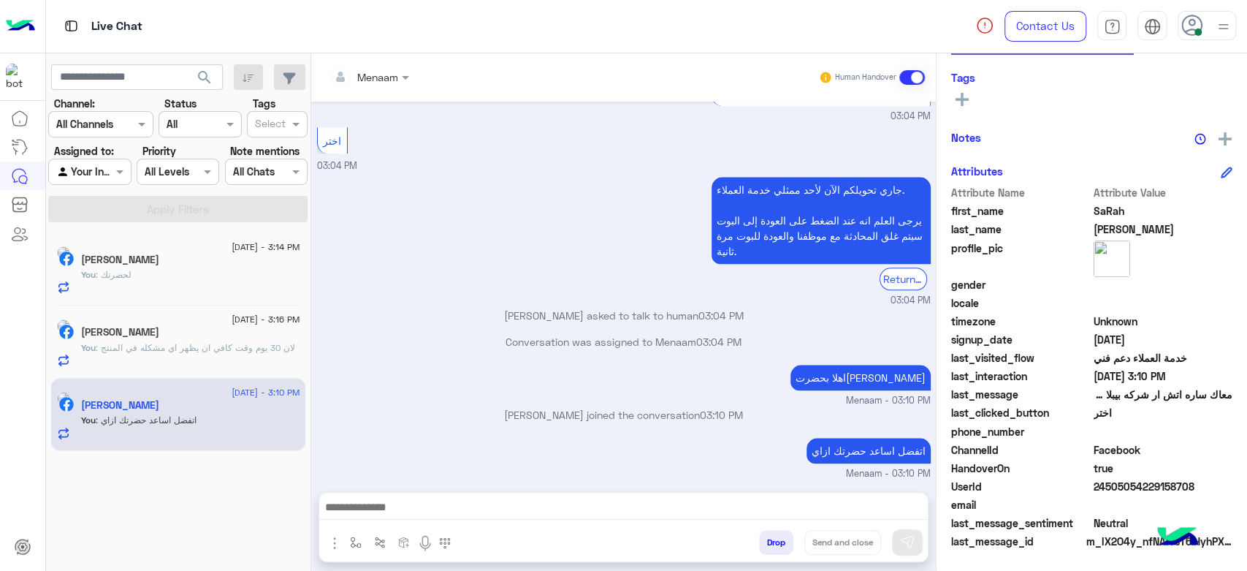
click at [249, 336] on div "زينب ابراهيم" at bounding box center [190, 333] width 219 height 15
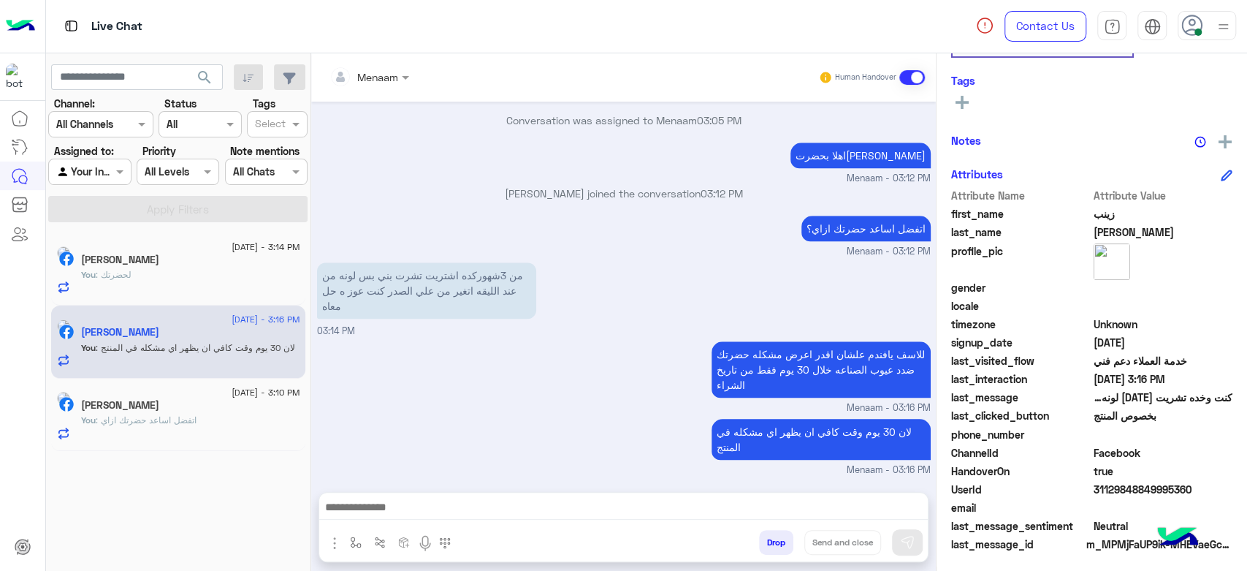
scroll to position [276, 0]
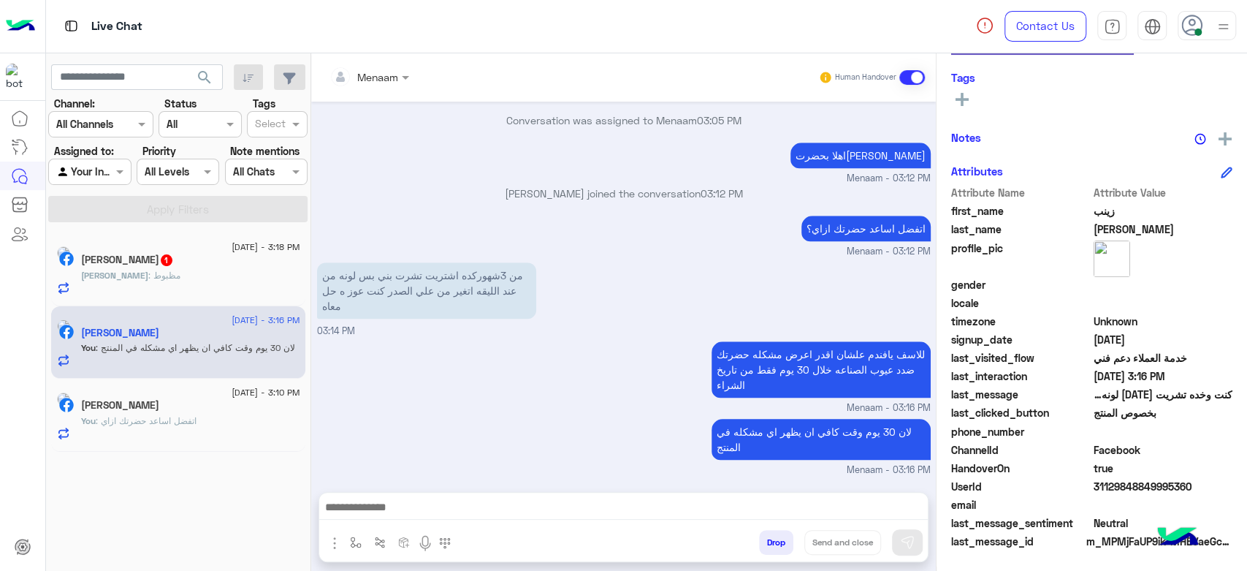
click at [126, 272] on span "Mohamed" at bounding box center [114, 275] width 67 height 11
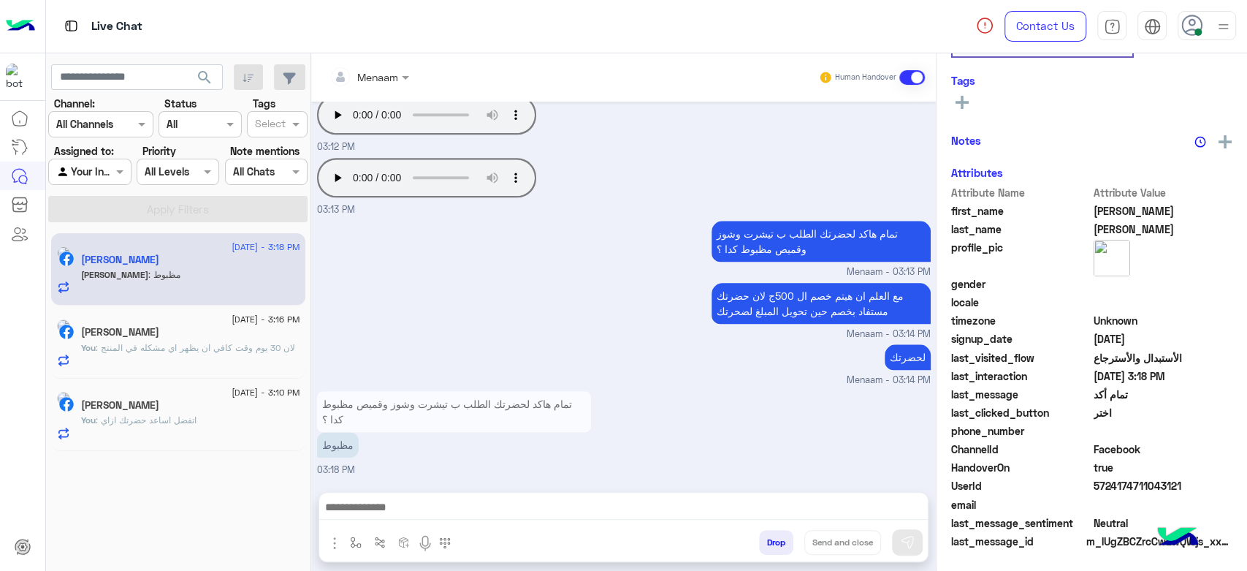
scroll to position [276, 0]
drag, startPoint x: 394, startPoint y: 497, endPoint x: 396, endPoint y: 514, distance: 16.9
click at [393, 501] on textarea at bounding box center [623, 509] width 609 height 22
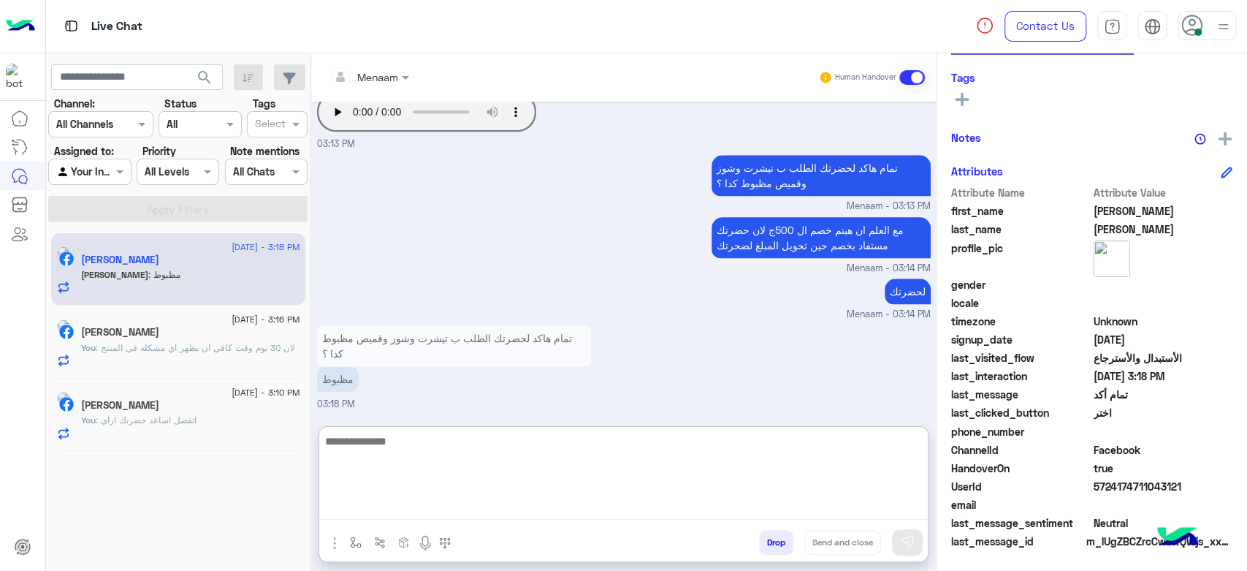
scroll to position [1084, 0]
click at [444, 449] on textarea at bounding box center [623, 476] width 609 height 88
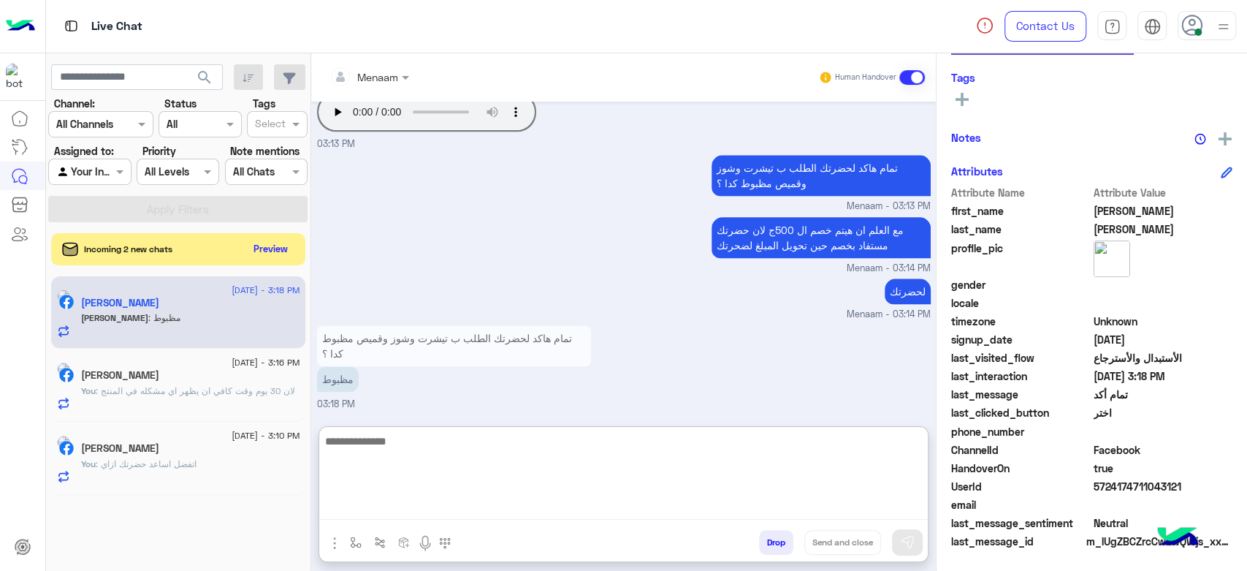
click at [395, 449] on textarea at bounding box center [623, 476] width 609 height 88
paste textarea "**********"
type textarea "**********"
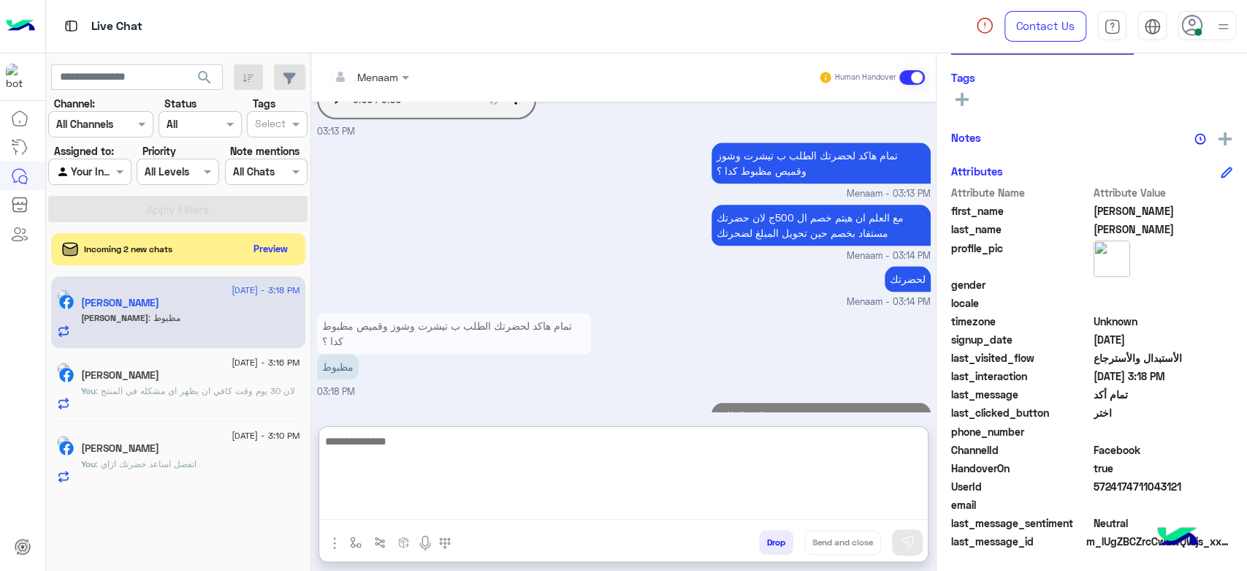
scroll to position [1346, 0]
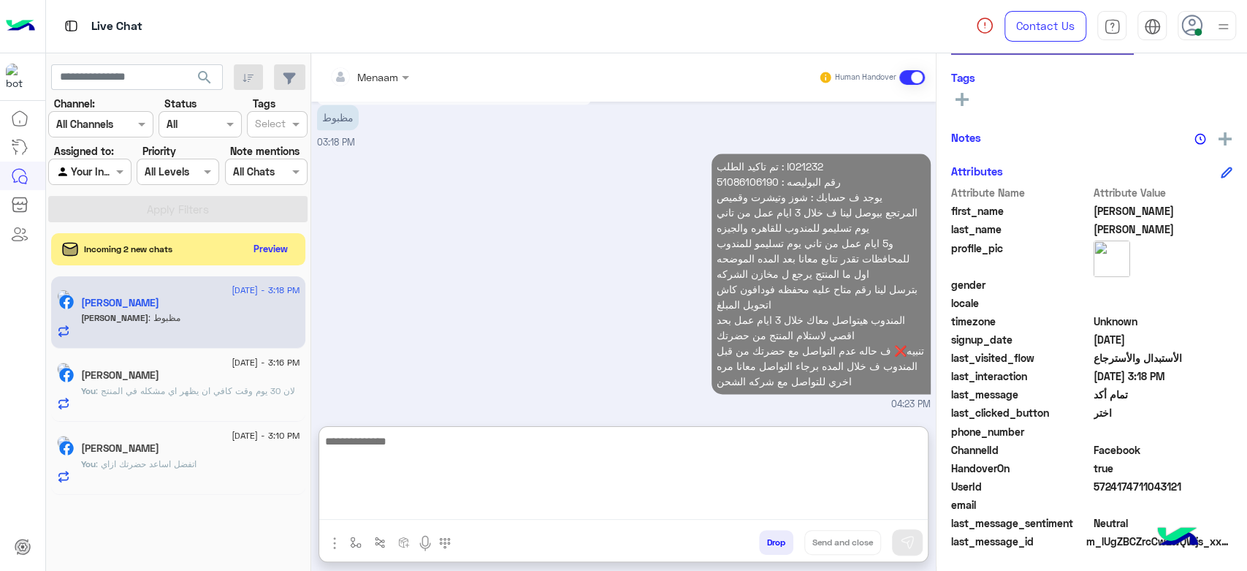
click at [739, 186] on p "تم تاكيد الطلب : I021232 رقم البوليصه : 51086106190 يوجد ف حسابك : شوز وتيشرت و…" at bounding box center [821, 273] width 219 height 240
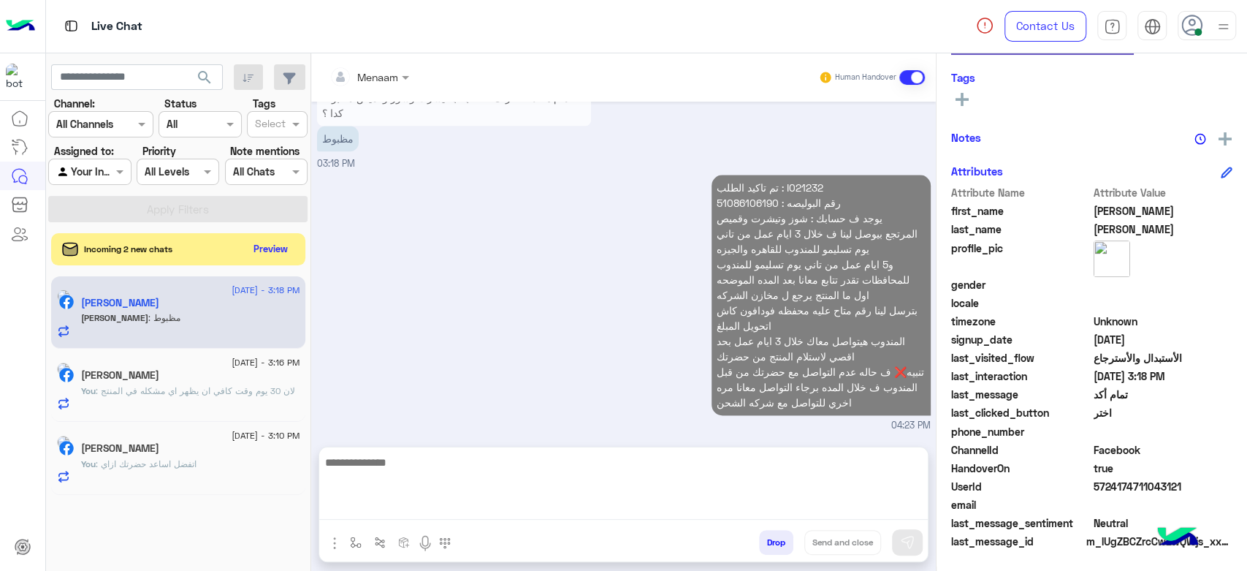
scroll to position [1280, 0]
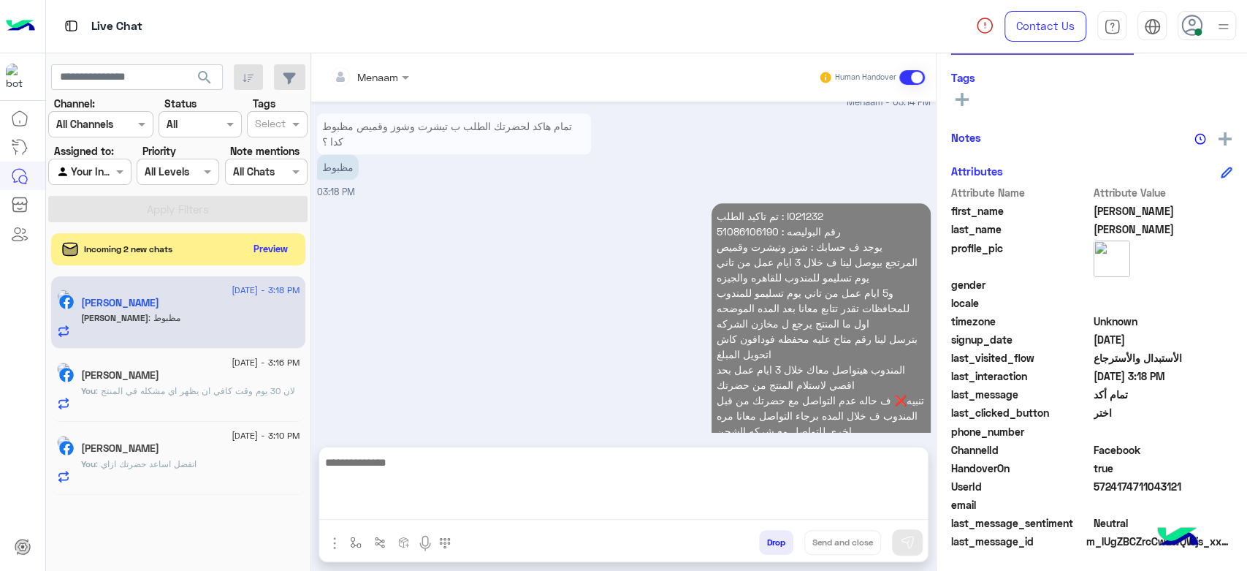
click at [739, 186] on div "تمام هاكد لحضرتك الطلب ب تيشرت وشوز وقميص مظبوط كدا ؟ مظبوط 03:18 PM" at bounding box center [624, 155] width 614 height 90
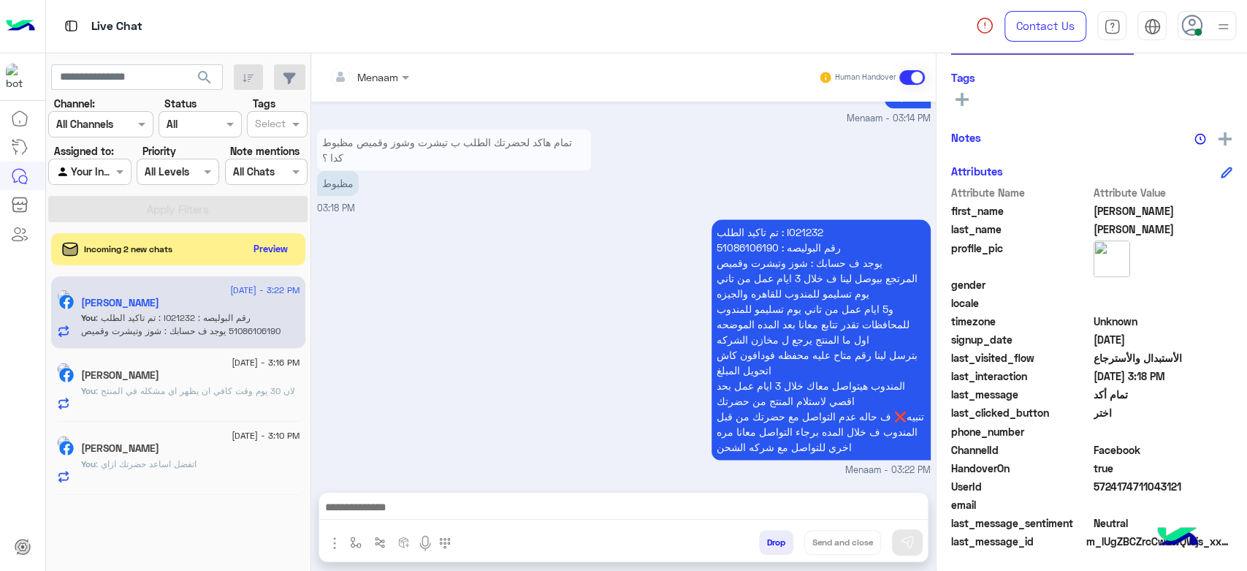
click at [740, 256] on p "تم تاكيد الطلب : I021232 رقم البوليصه : 51086106190 يوجد ف حسابك : شوز وتيشرت و…" at bounding box center [821, 339] width 219 height 240
click at [731, 248] on p "تم تاكيد الطلب : I021232 رقم البوليصه : 51086106190 يوجد ف حسابك : شوز وتيشرت و…" at bounding box center [821, 339] width 219 height 240
copy p "51086106190"
click at [769, 547] on button "Drop" at bounding box center [776, 542] width 34 height 25
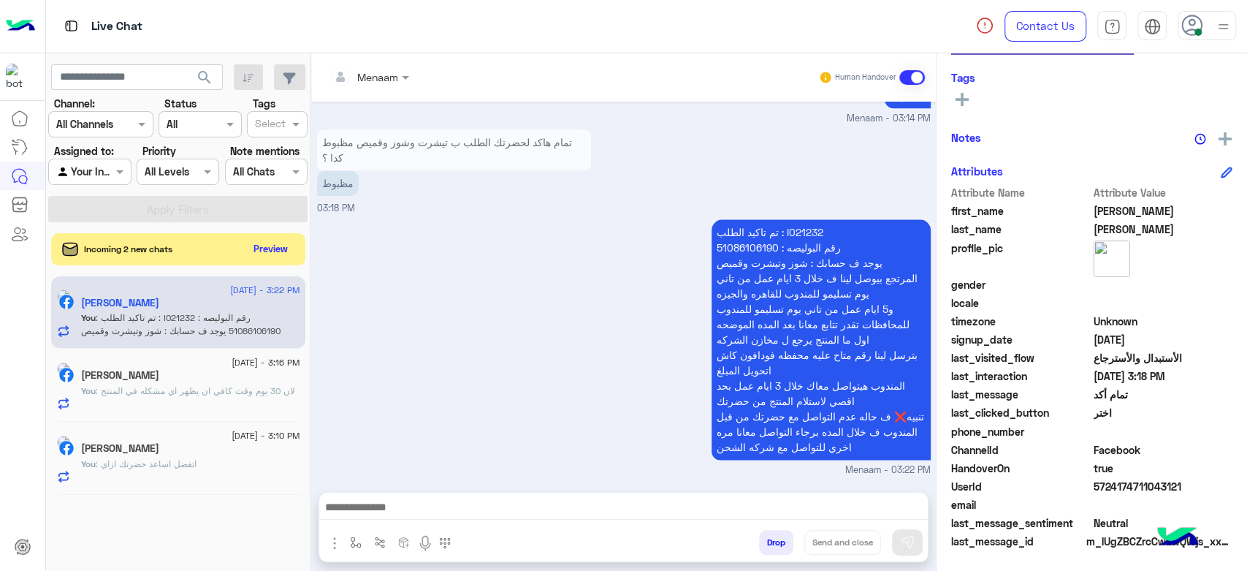
scroll to position [1307, 0]
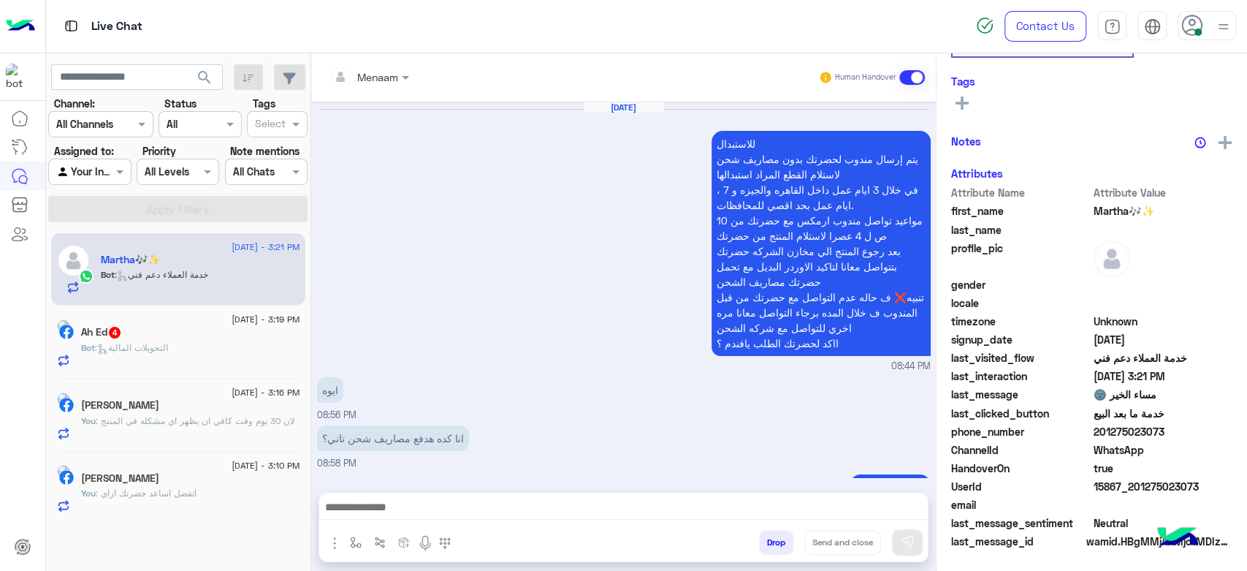
scroll to position [1494, 0]
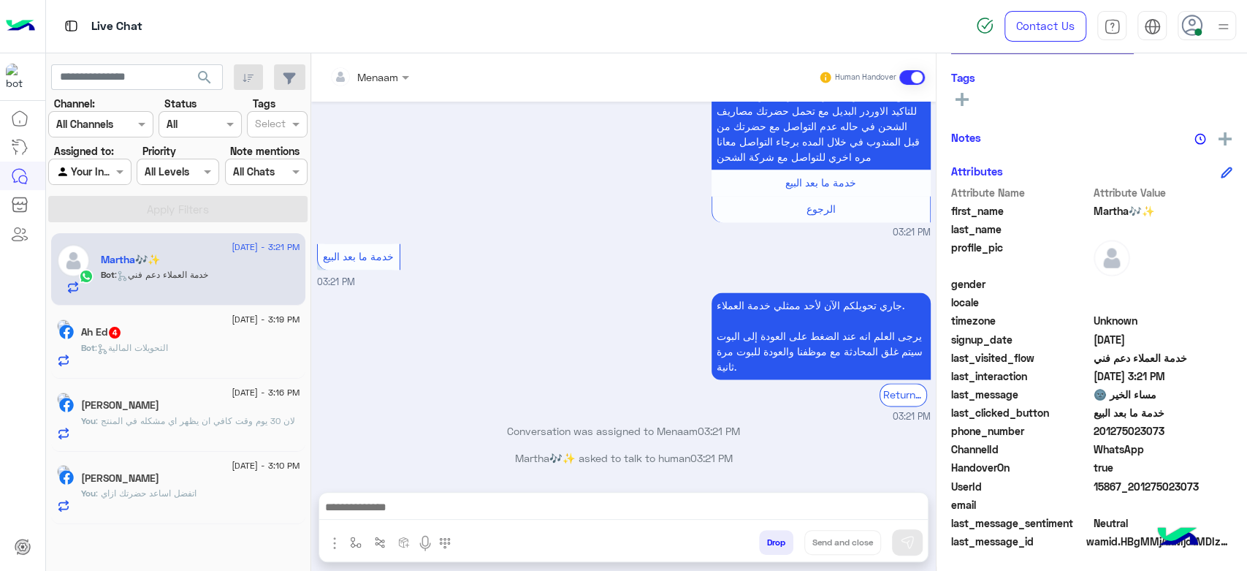
click at [187, 427] on p "You : لان 30 يوم وقت كافي ان يظهر اي مشكله في المنتج" at bounding box center [188, 420] width 214 height 13
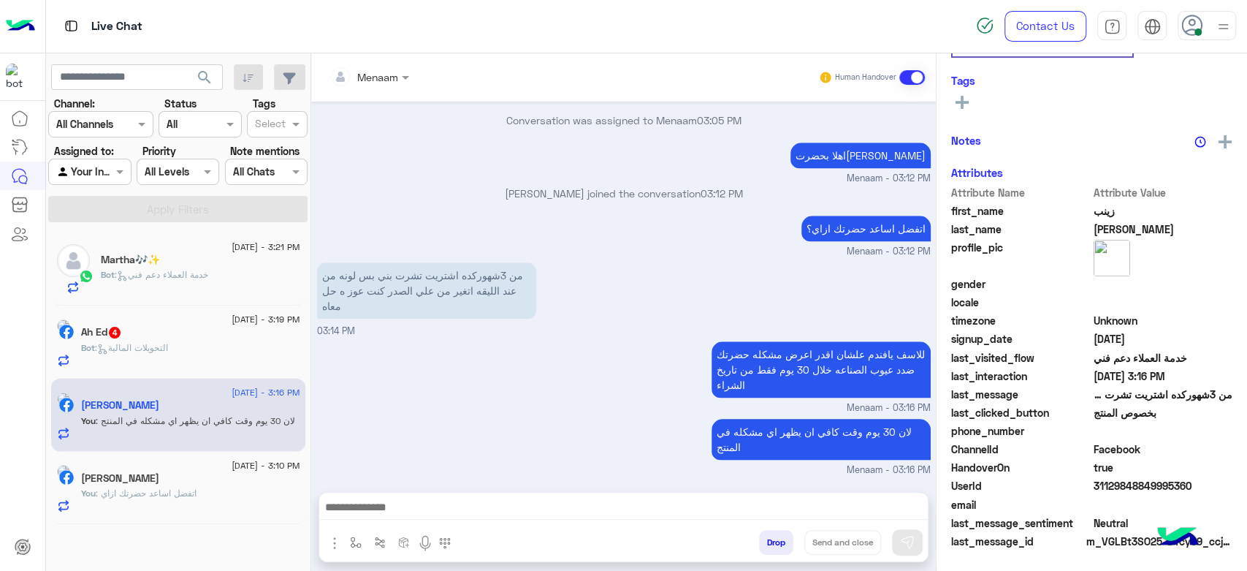
scroll to position [276, 0]
click at [777, 544] on button "Drop" at bounding box center [776, 542] width 34 height 25
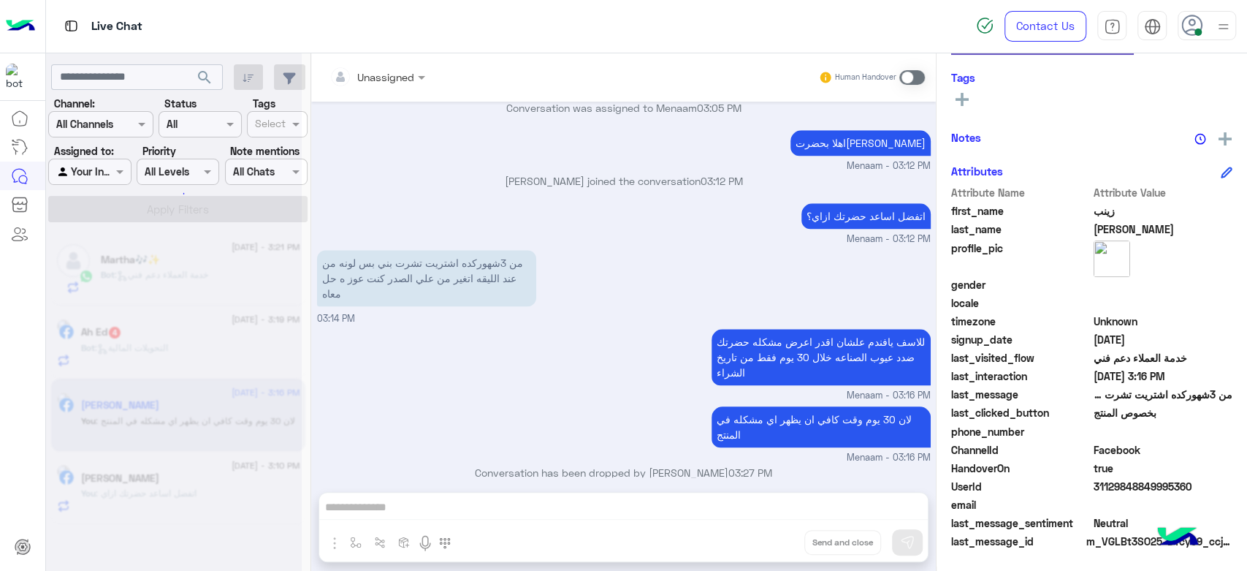
scroll to position [924, 0]
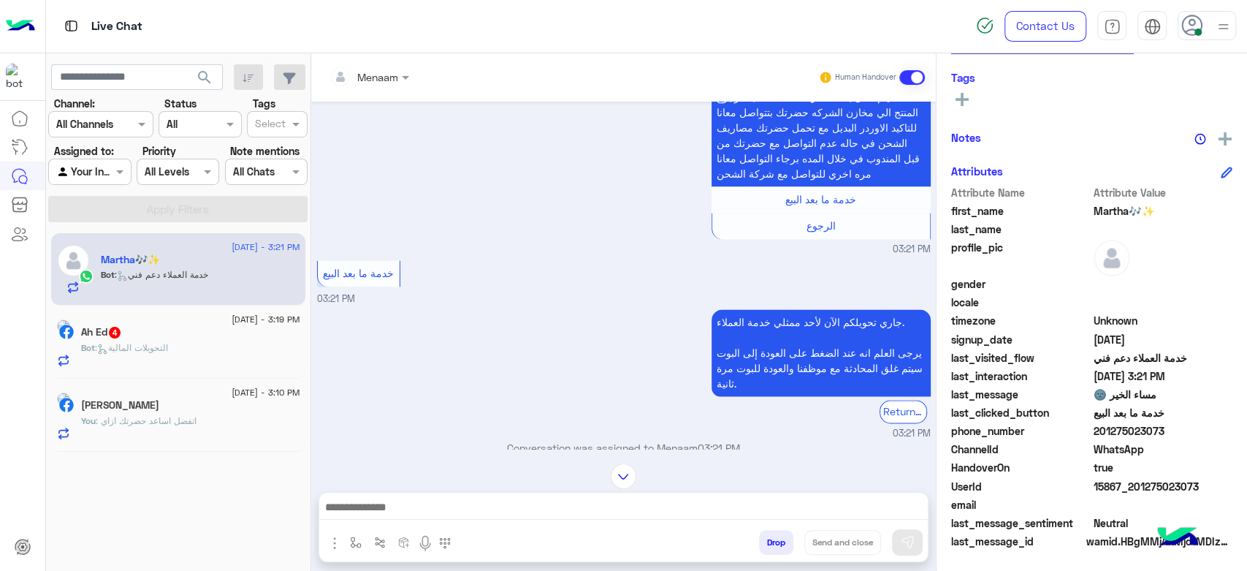
scroll to position [1494, 0]
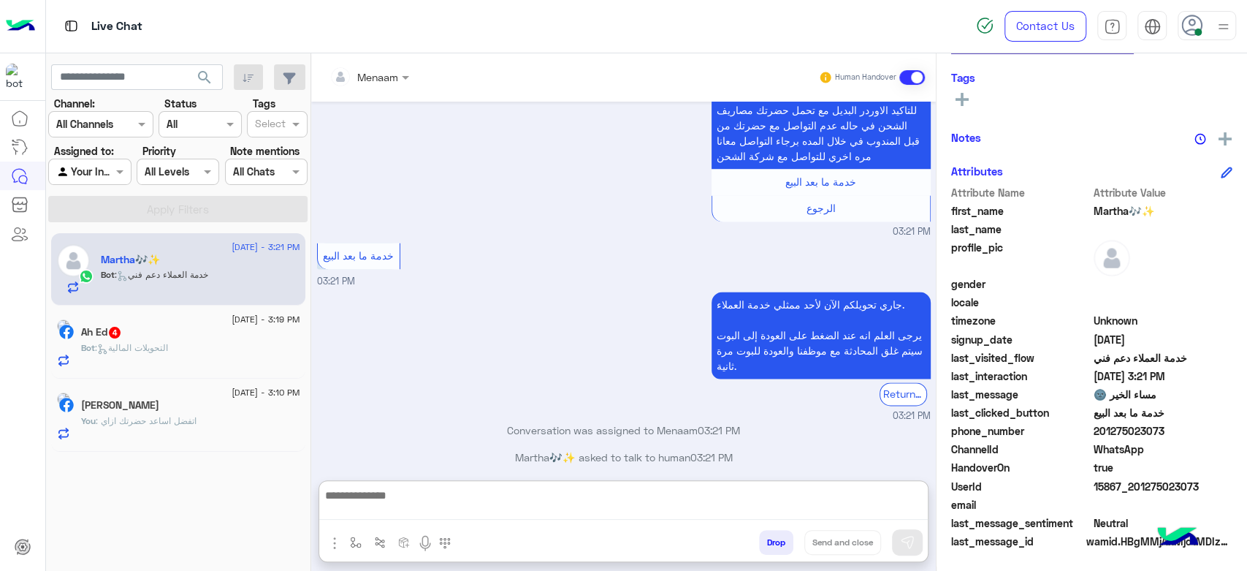
click at [420, 514] on textarea at bounding box center [623, 503] width 609 height 34
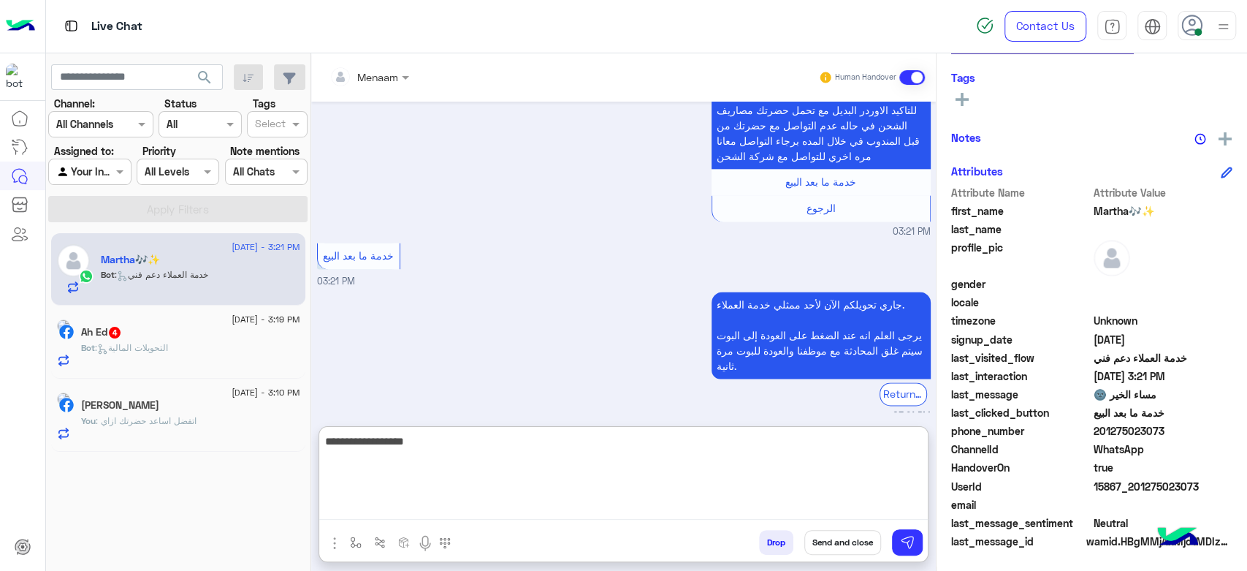
type textarea "**********"
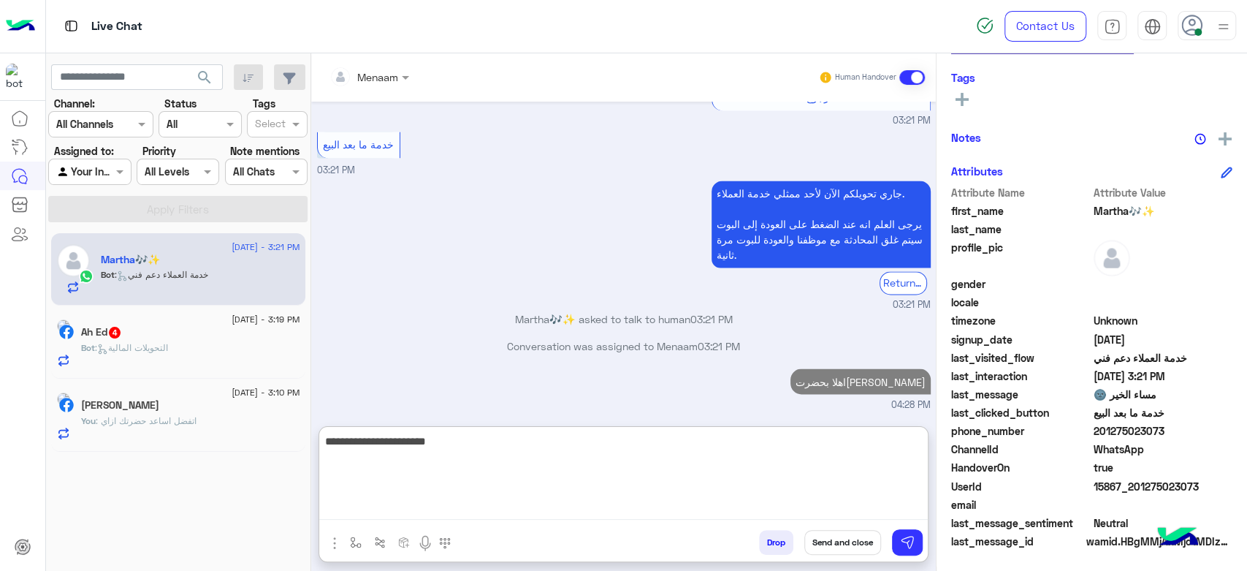
type textarea "**********"
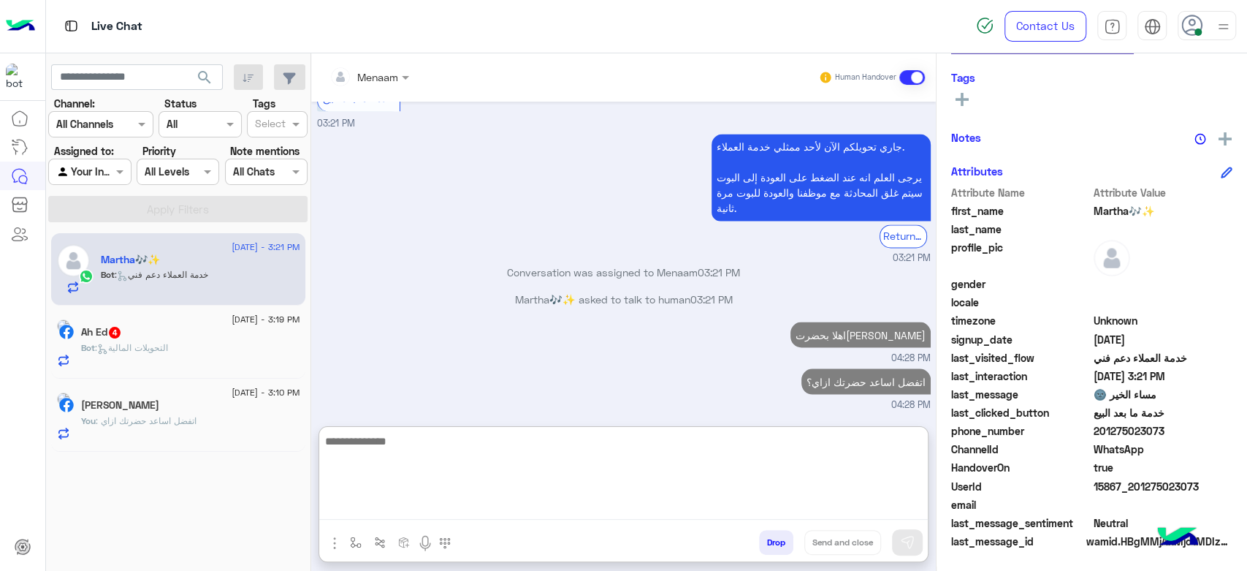
click at [168, 354] on p "Bot : التحويلات المالية" at bounding box center [124, 347] width 87 height 13
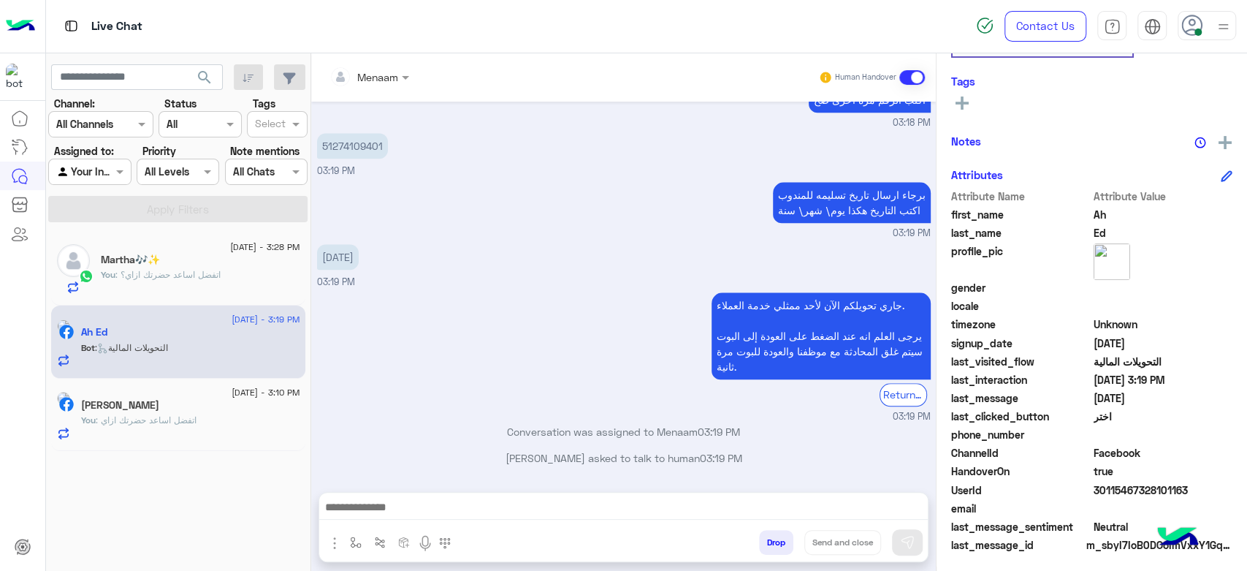
scroll to position [250, 0]
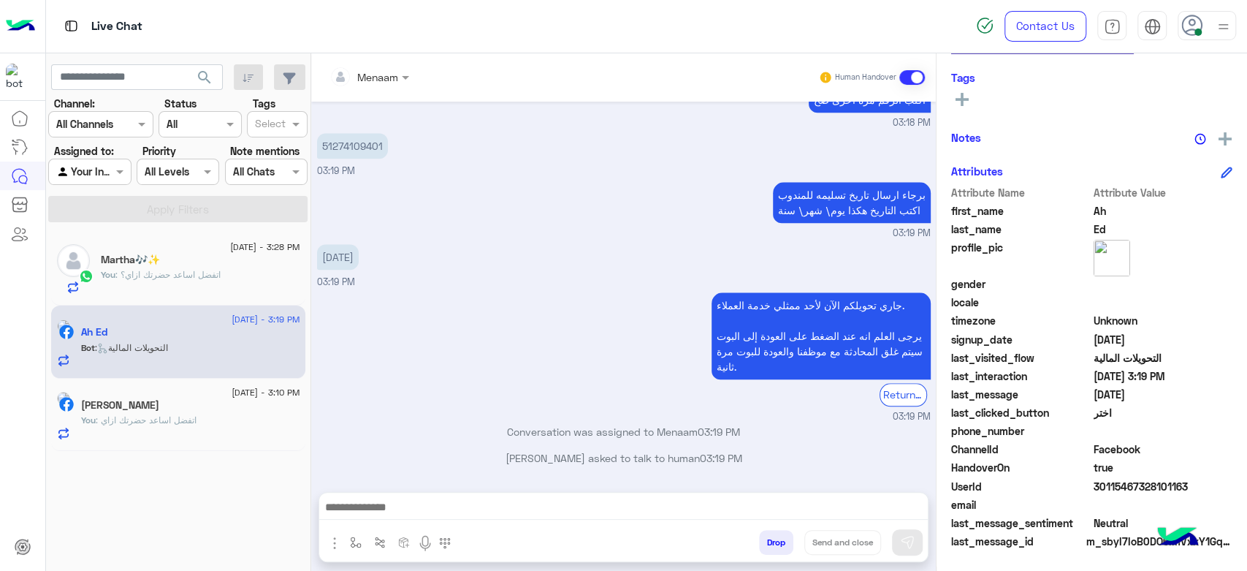
click at [400, 509] on textarea at bounding box center [623, 509] width 609 height 22
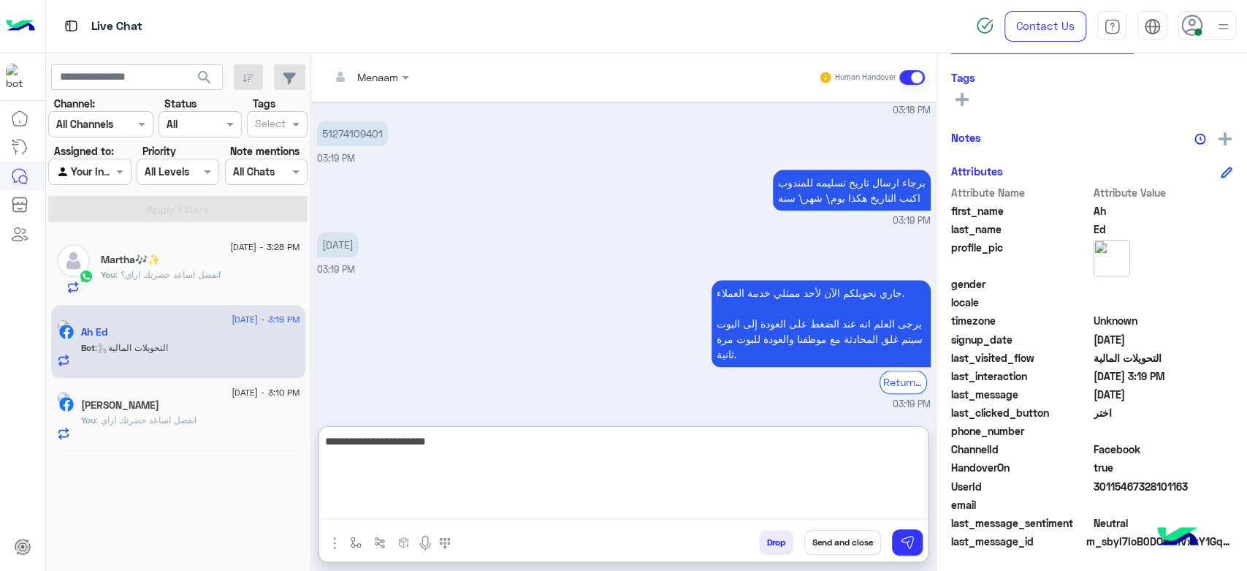
type textarea "**********"
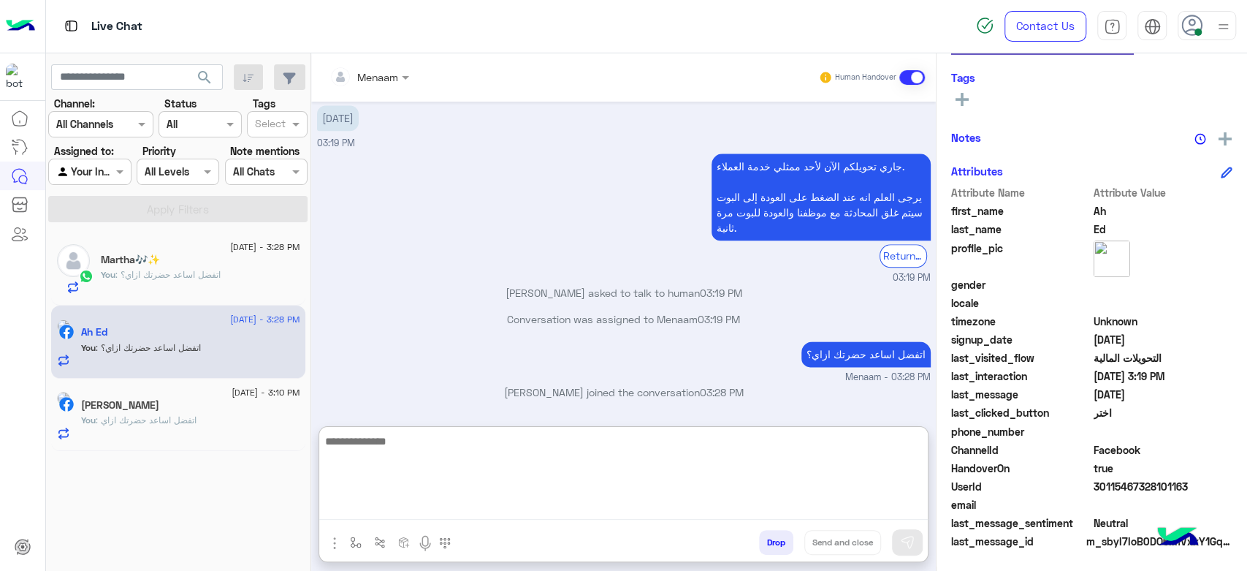
scroll to position [1182, 0]
click at [156, 264] on h5 "Martha🎶✨" at bounding box center [130, 260] width 59 height 12
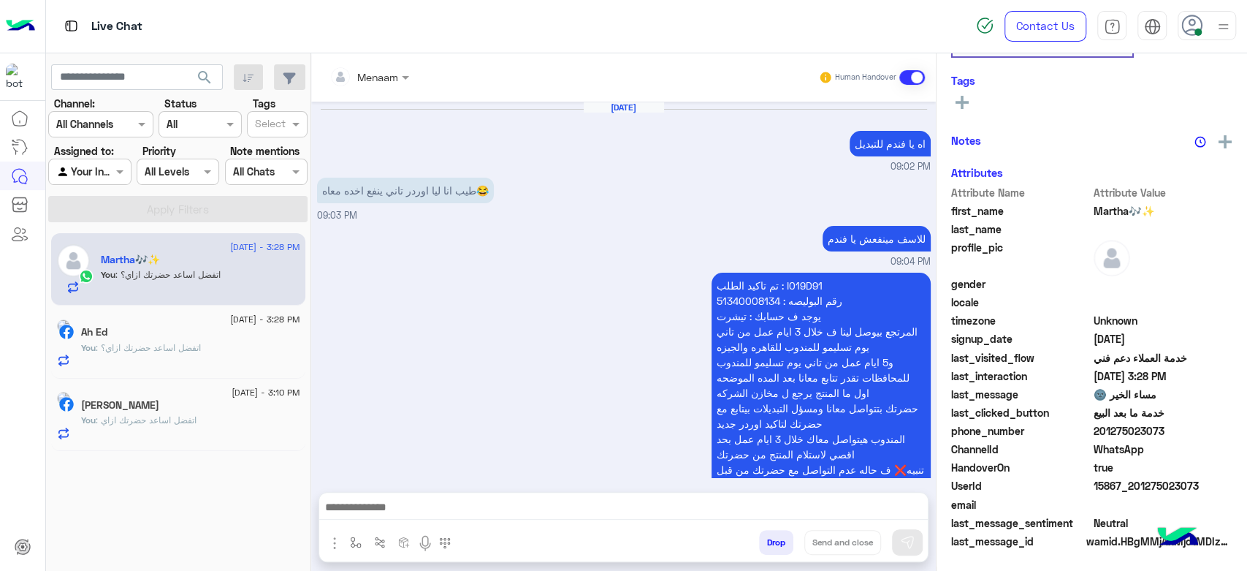
scroll to position [1270, 0]
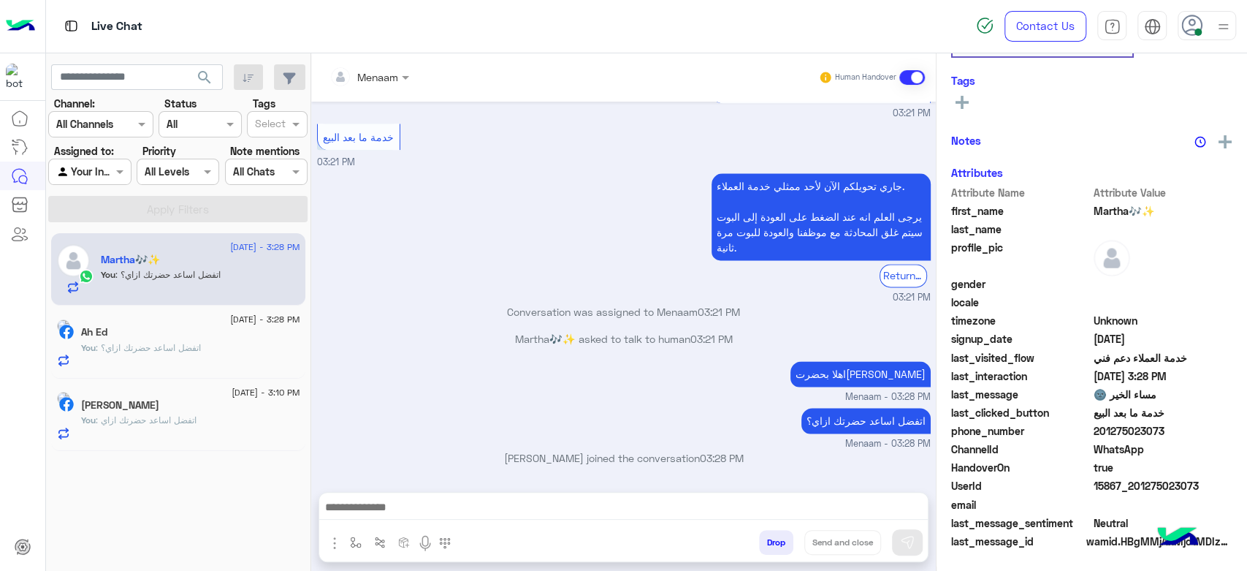
click at [191, 424] on span ": اتفضل اساعد حضرتك ازاي" at bounding box center [146, 419] width 101 height 11
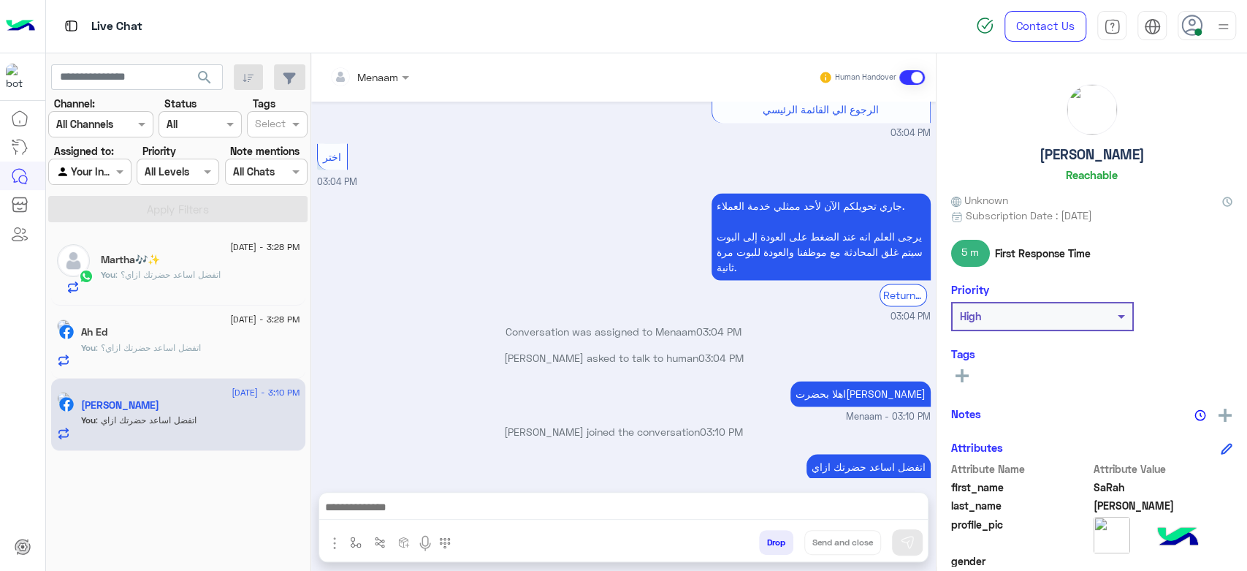
click at [1052, 158] on h5 "SaRah Mohamed" at bounding box center [1092, 154] width 105 height 17
copy h5 "SaRah Mohamed"
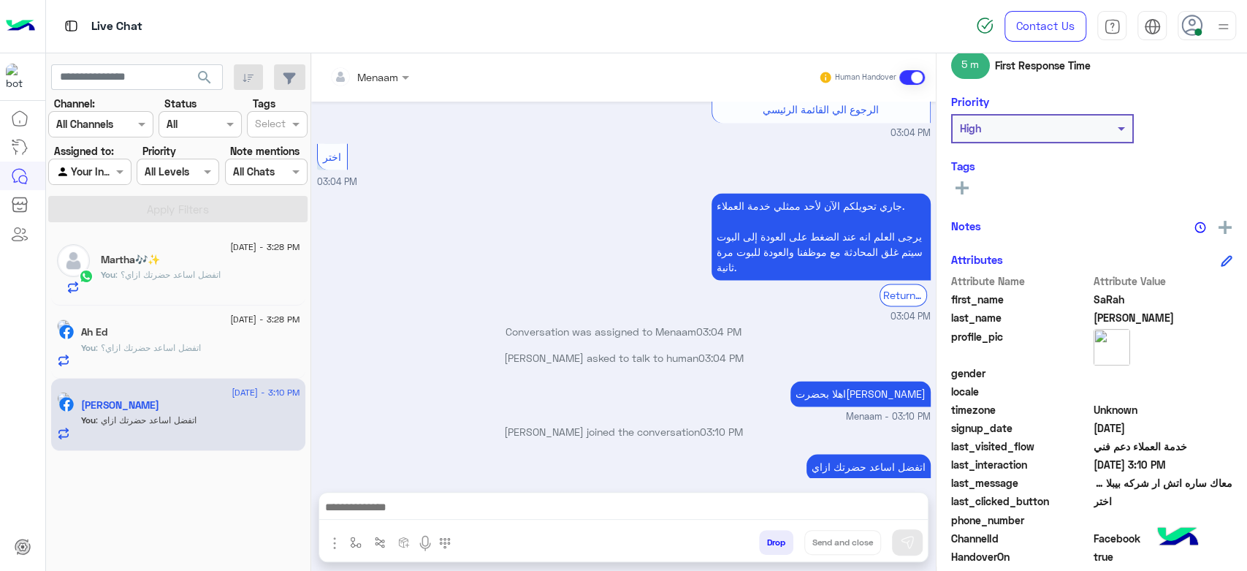
scroll to position [276, 0]
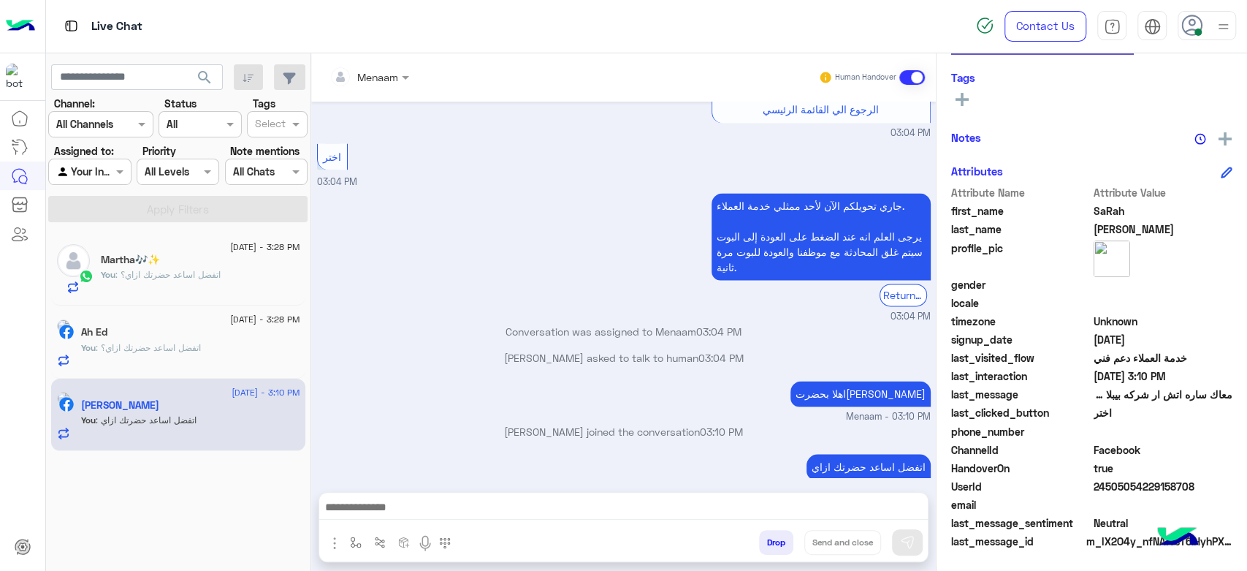
click at [1111, 484] on span "24505054229158708" at bounding box center [1164, 486] width 140 height 15
copy span "24505054229158708"
drag, startPoint x: 1102, startPoint y: 186, endPoint x: 1094, endPoint y: 186, distance: 8.0
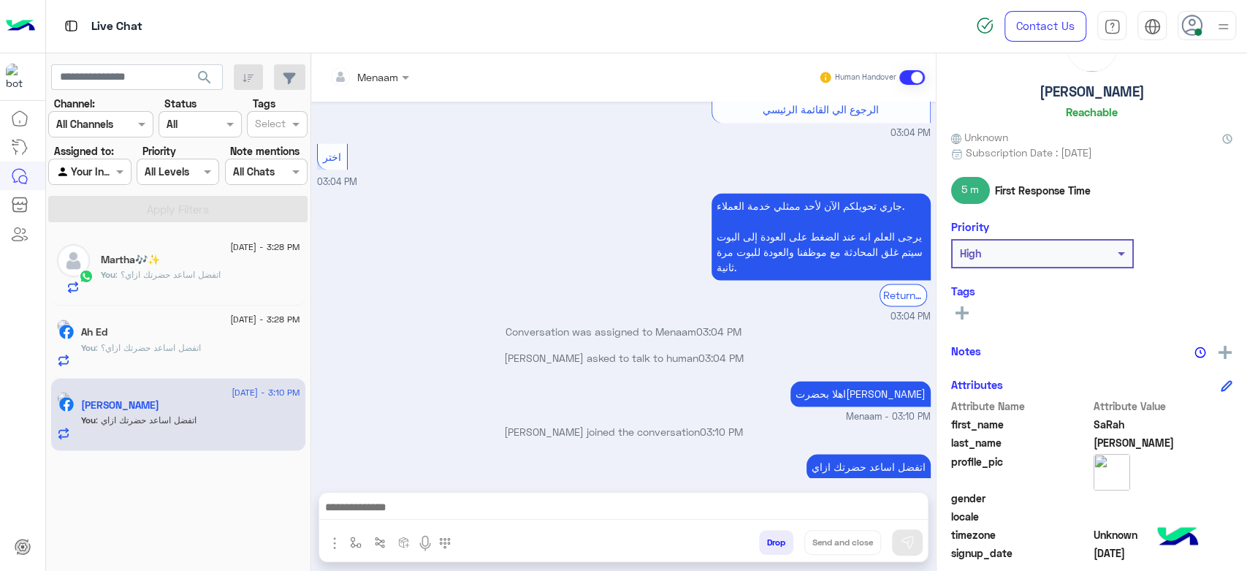
scroll to position [0, 0]
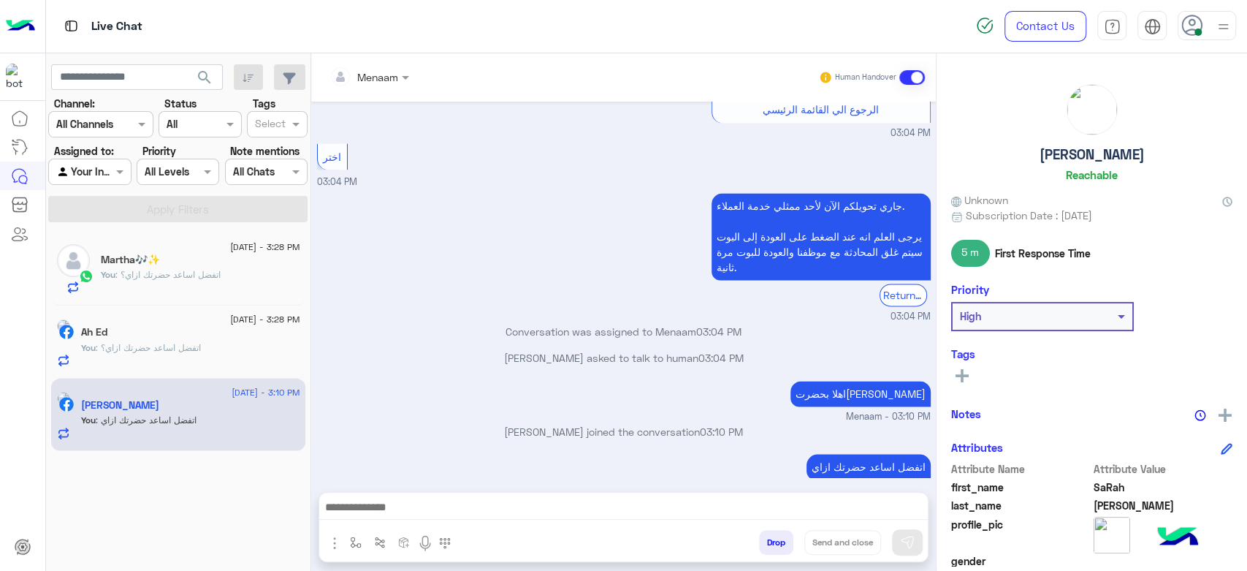
click at [1076, 151] on h5 "SaRah Mohamed" at bounding box center [1092, 154] width 105 height 17
copy h5 "SaRah Mohamed"
click at [175, 333] on div "Ah Ed 1" at bounding box center [190, 334] width 219 height 15
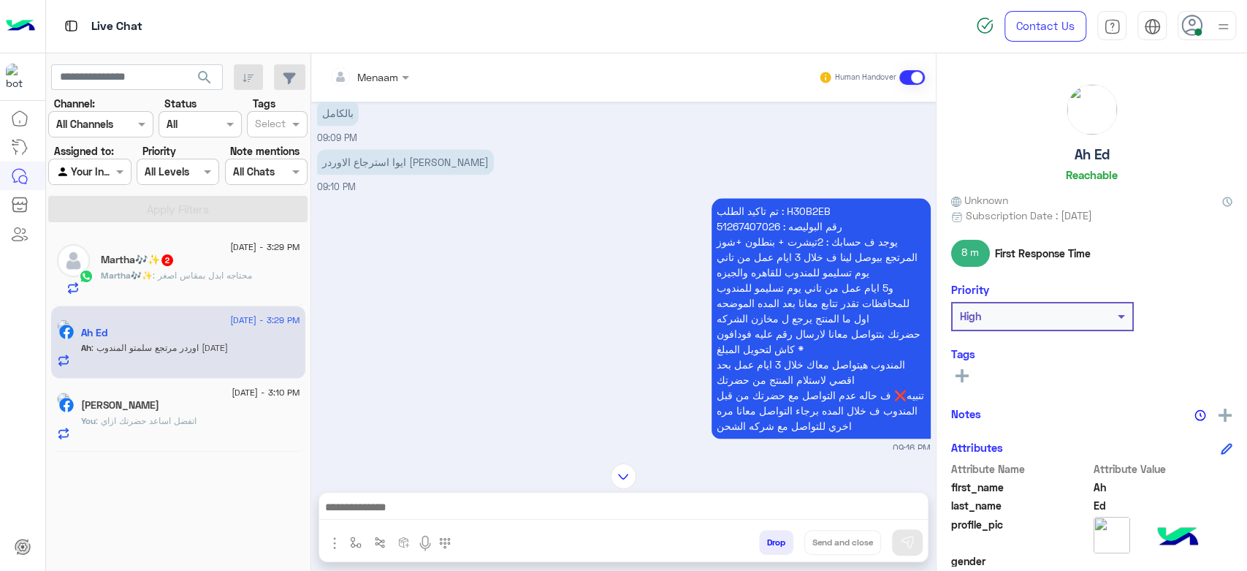
scroll to position [970, 0]
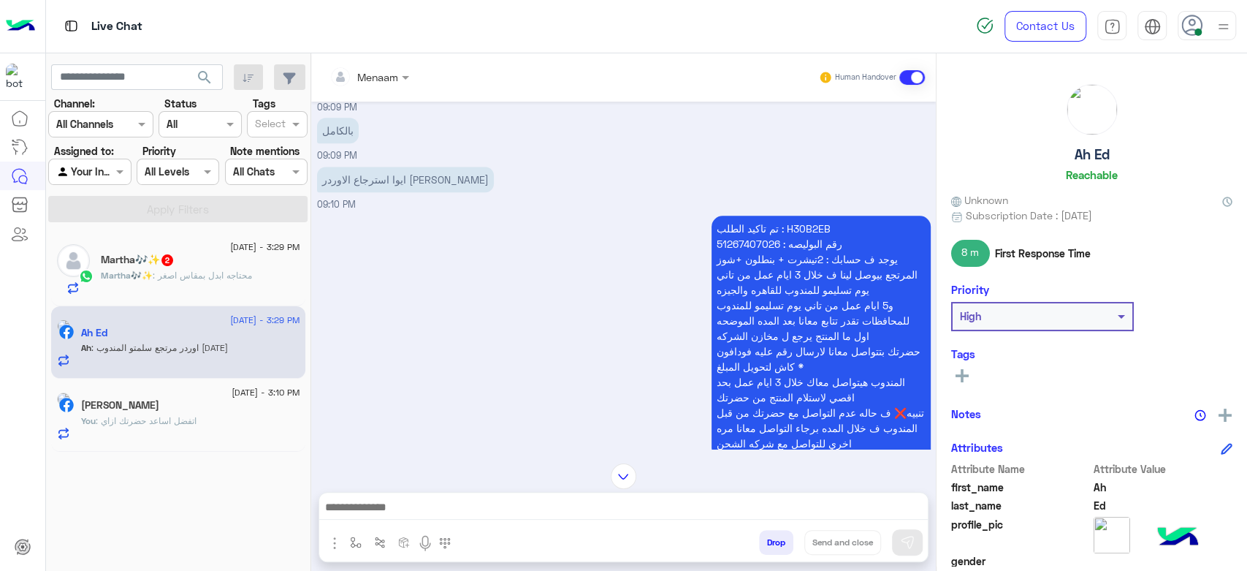
click at [805, 222] on p "تم تاكيد الطلب : H30B2EB رقم البوليصه : 51267407026 يوجد ف حسابك : 2تيشرت + بنط…" at bounding box center [821, 336] width 219 height 240
copy p "H30B2EB"
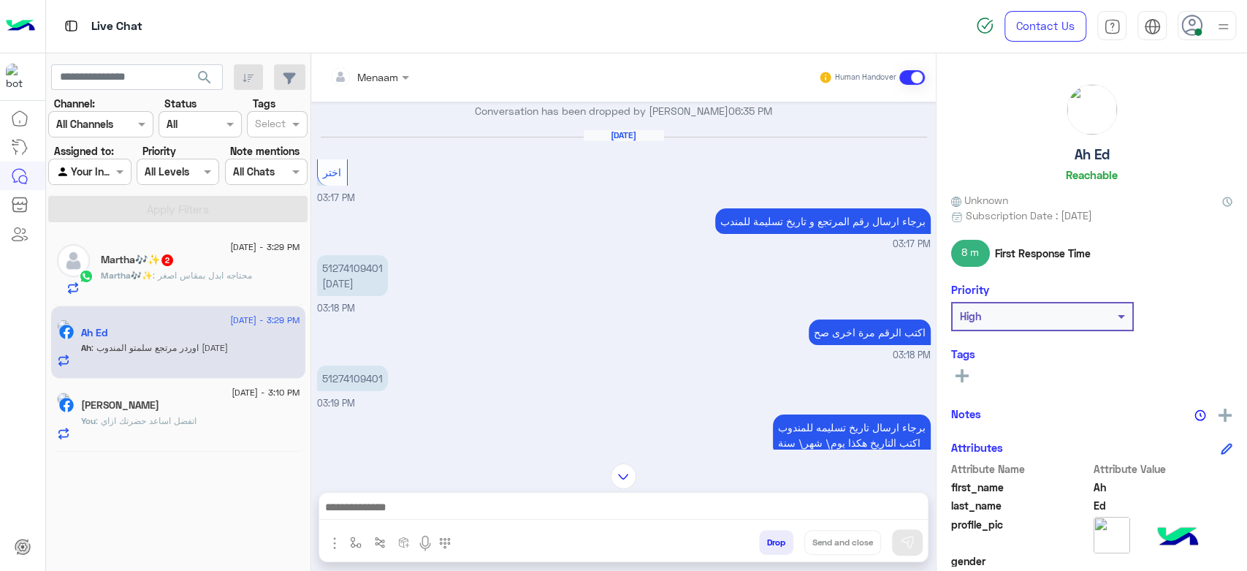
scroll to position [3731, 0]
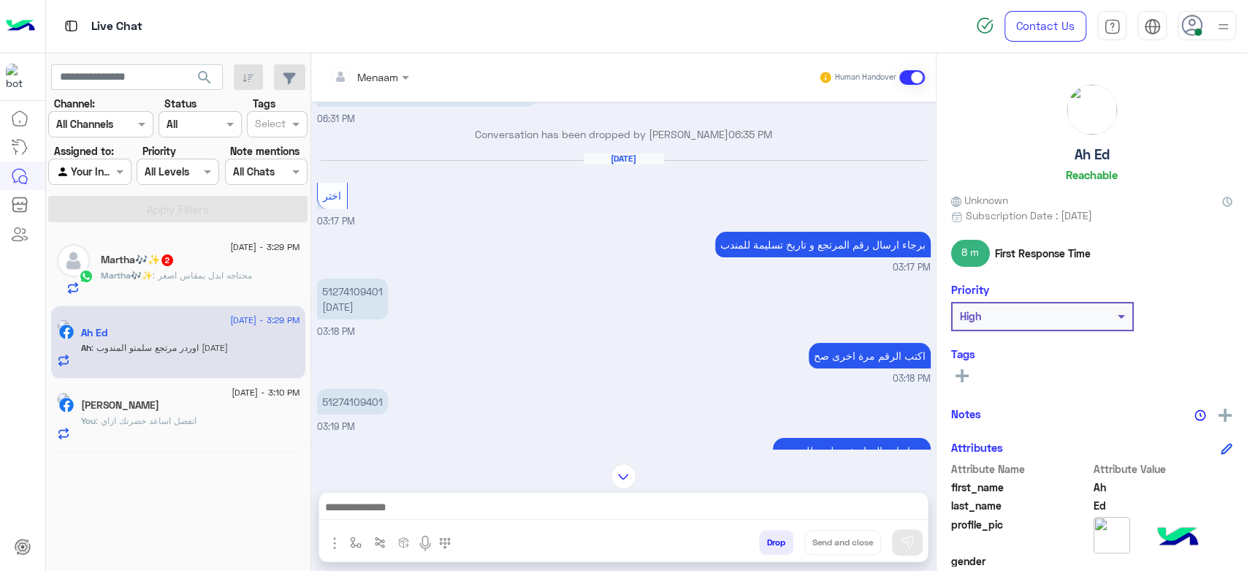
click at [370, 278] on p "51274109401 2025/8/31" at bounding box center [352, 298] width 71 height 41
copy p "51274109401"
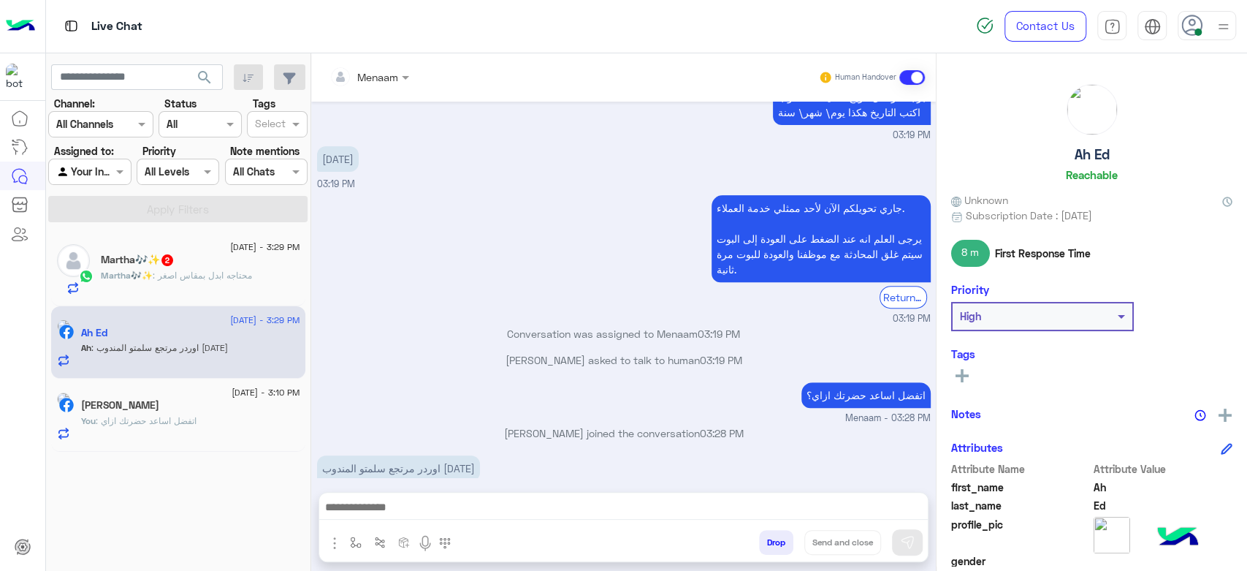
scroll to position [4086, 0]
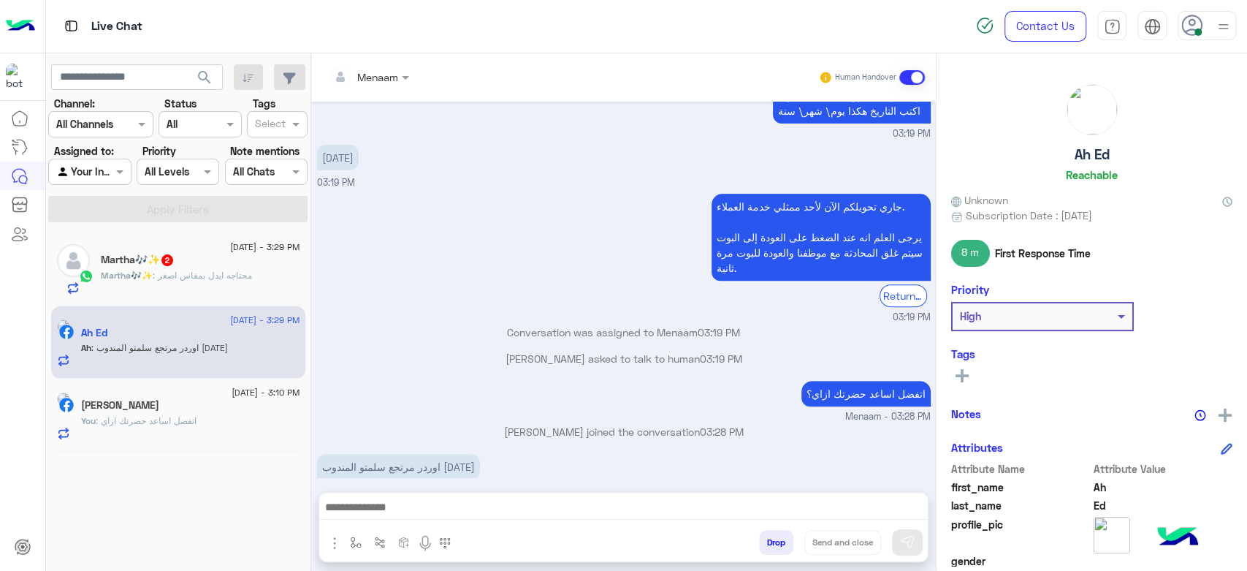
click at [221, 273] on span ": محتاجه ابدل بمقاس اصغر" at bounding box center [202, 275] width 99 height 11
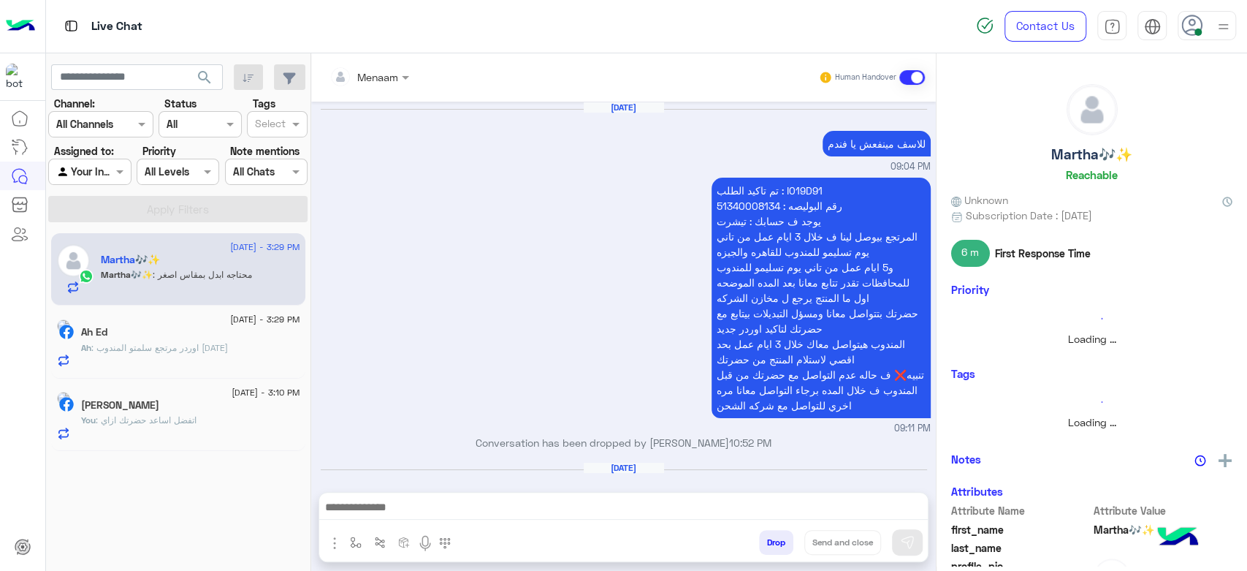
scroll to position [1272, 0]
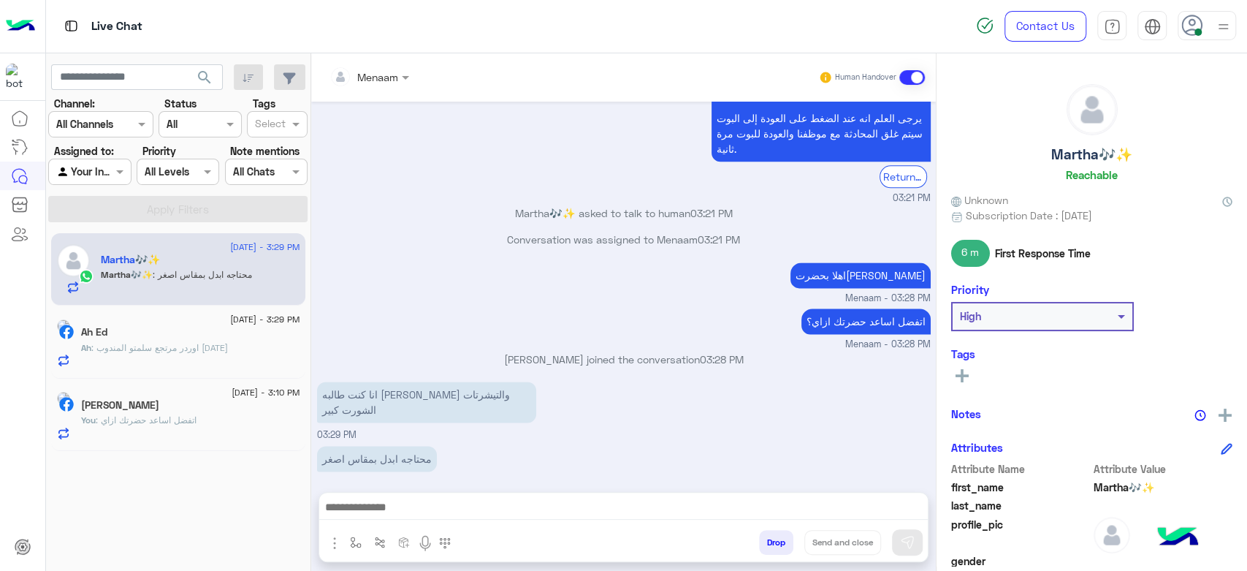
click at [475, 507] on textarea at bounding box center [623, 509] width 609 height 22
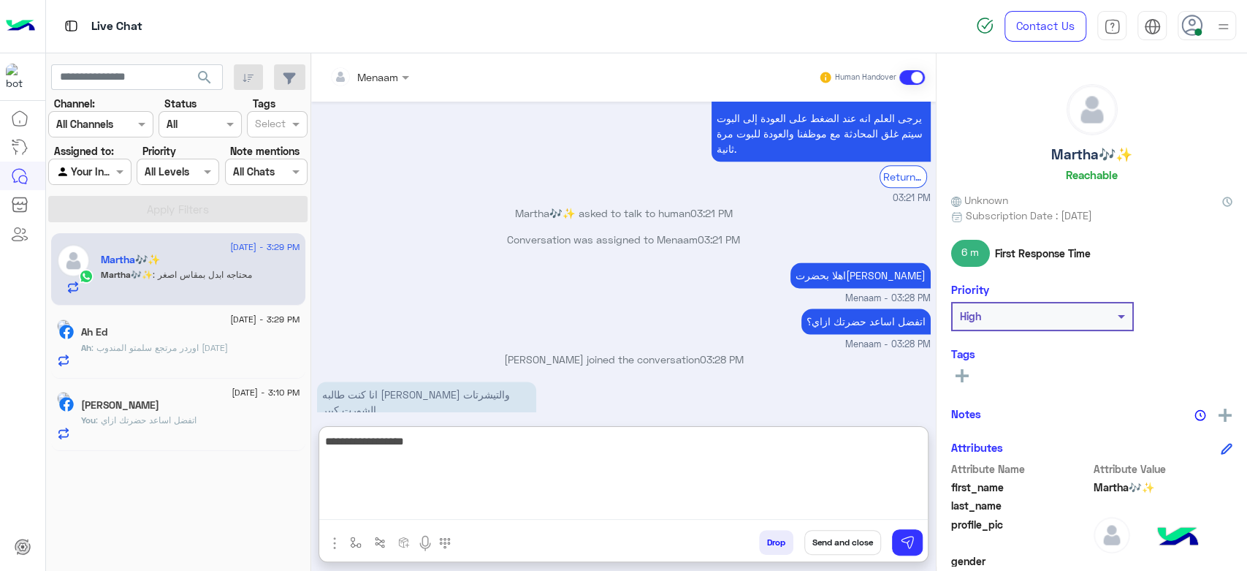
type textarea "**********"
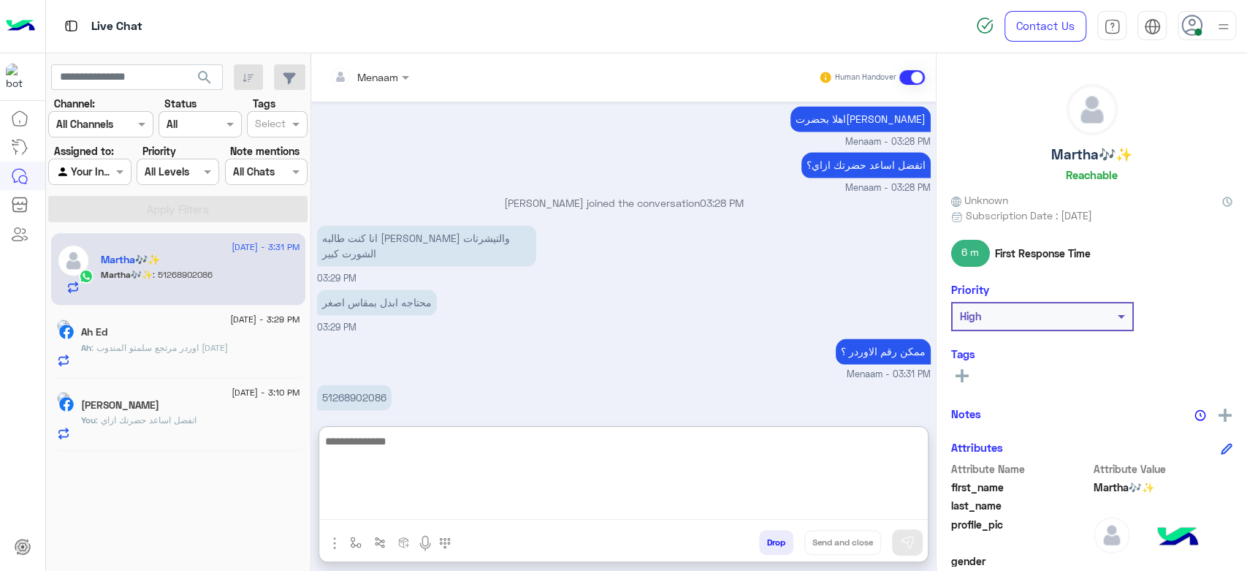
scroll to position [1433, 0]
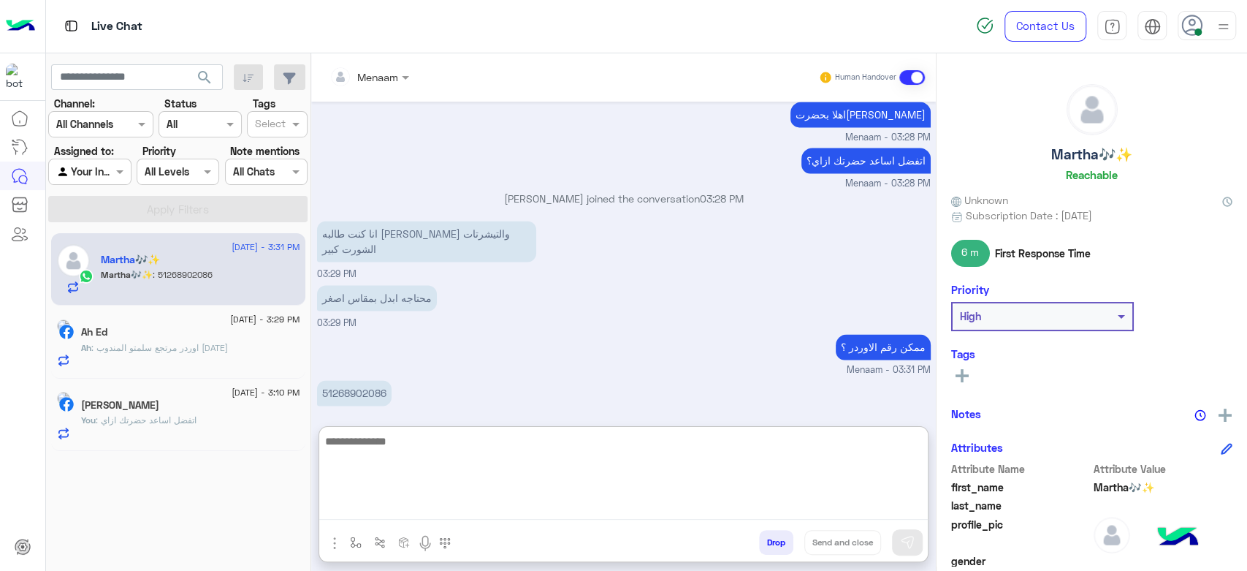
click at [197, 356] on div "Ah : اوردر مرتجع سلمتو المندوب 2025/8/31" at bounding box center [190, 354] width 219 height 26
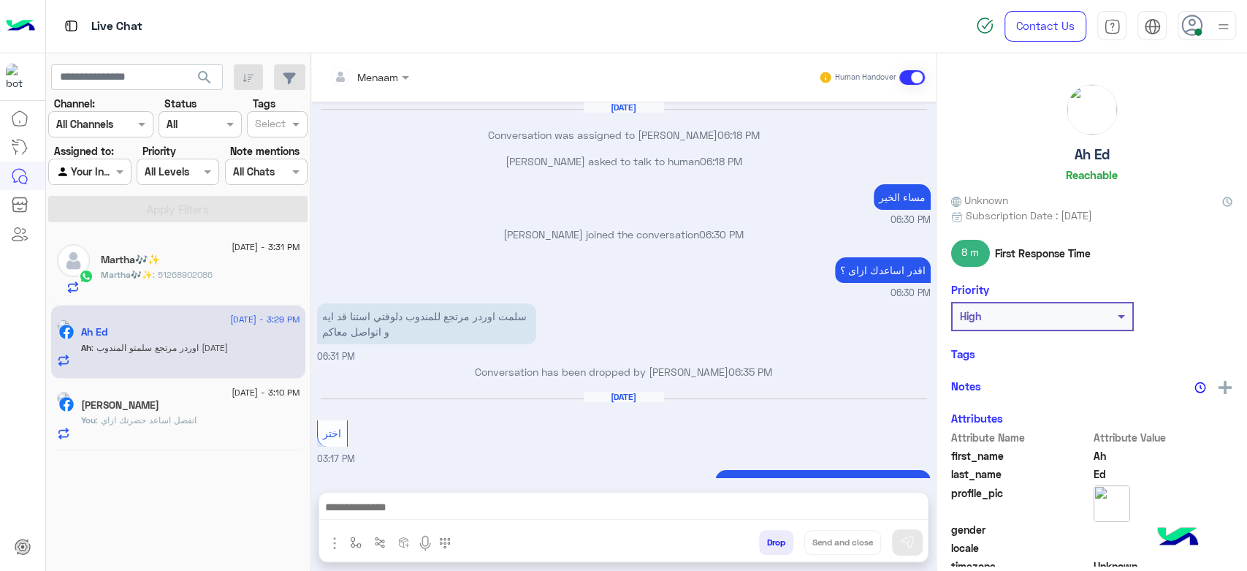
scroll to position [613, 0]
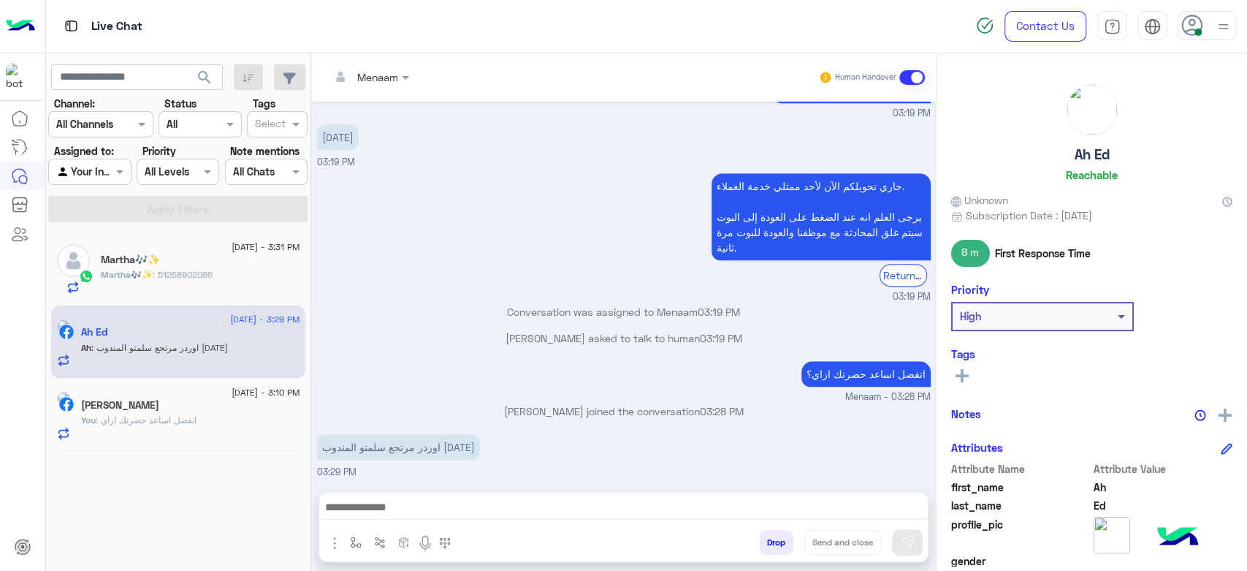
click at [417, 514] on textarea at bounding box center [623, 509] width 609 height 22
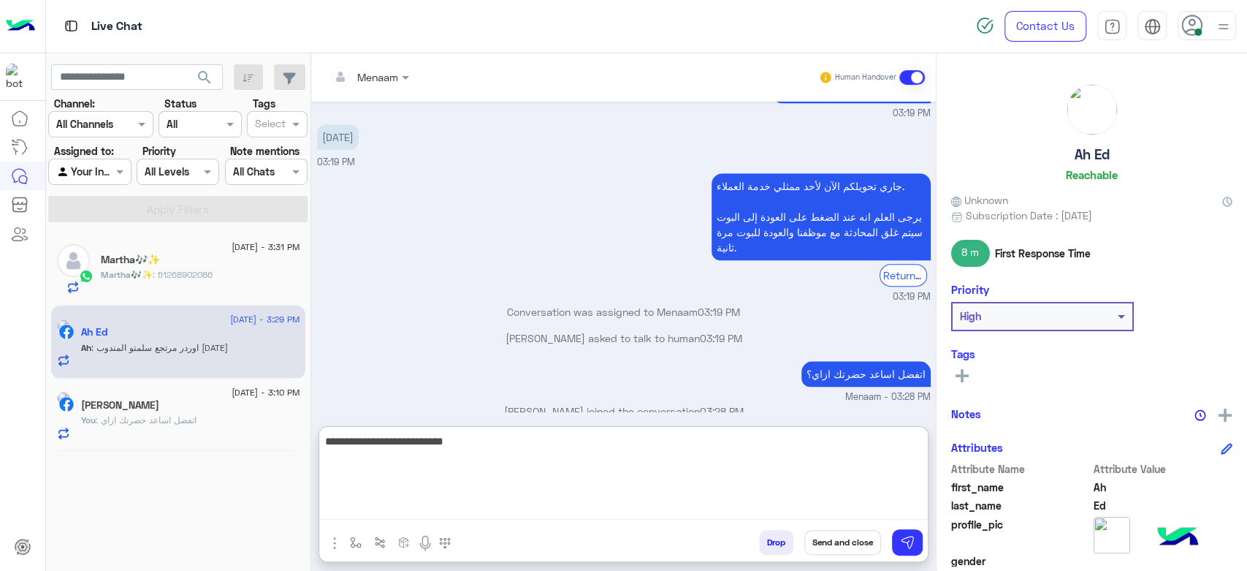
type textarea "**********"
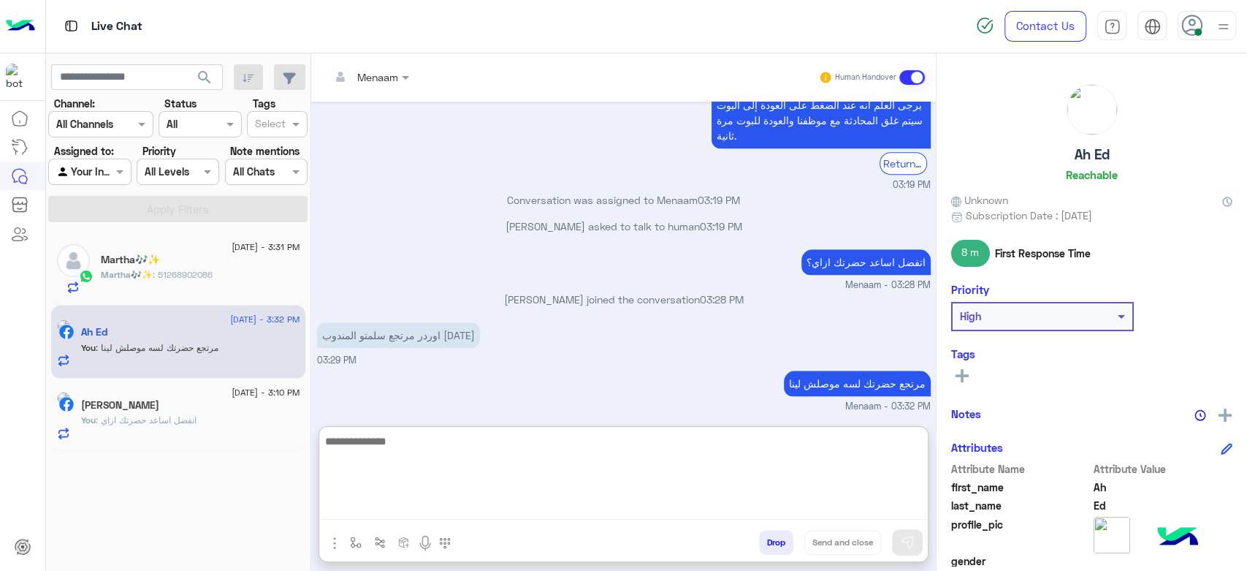
click at [207, 272] on span ": 51268902086" at bounding box center [183, 274] width 60 height 11
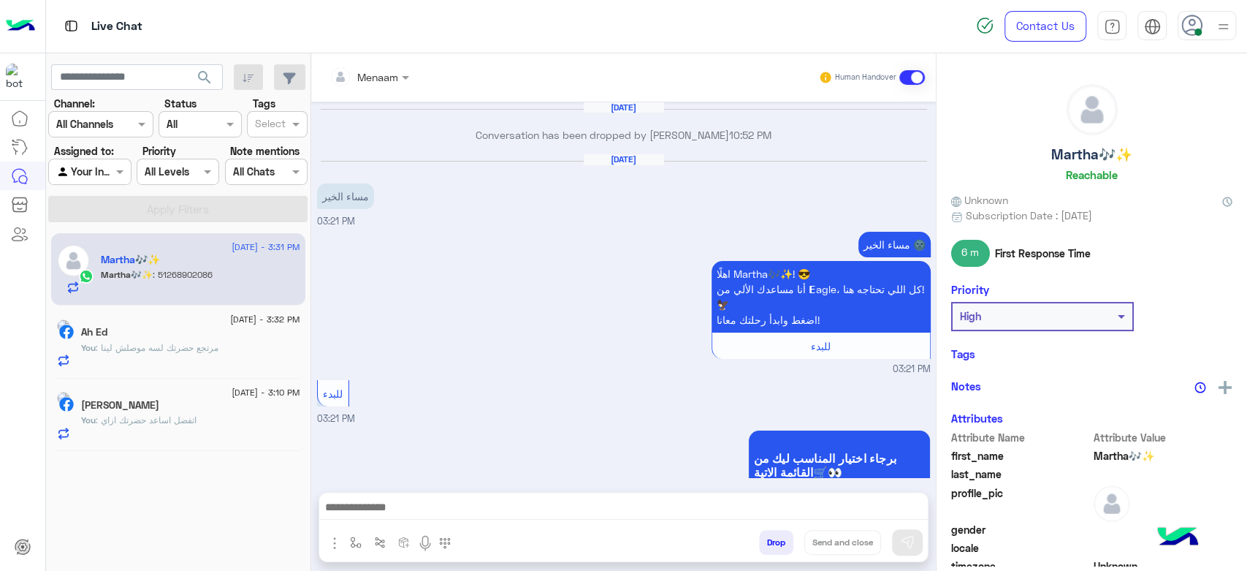
scroll to position [1059, 0]
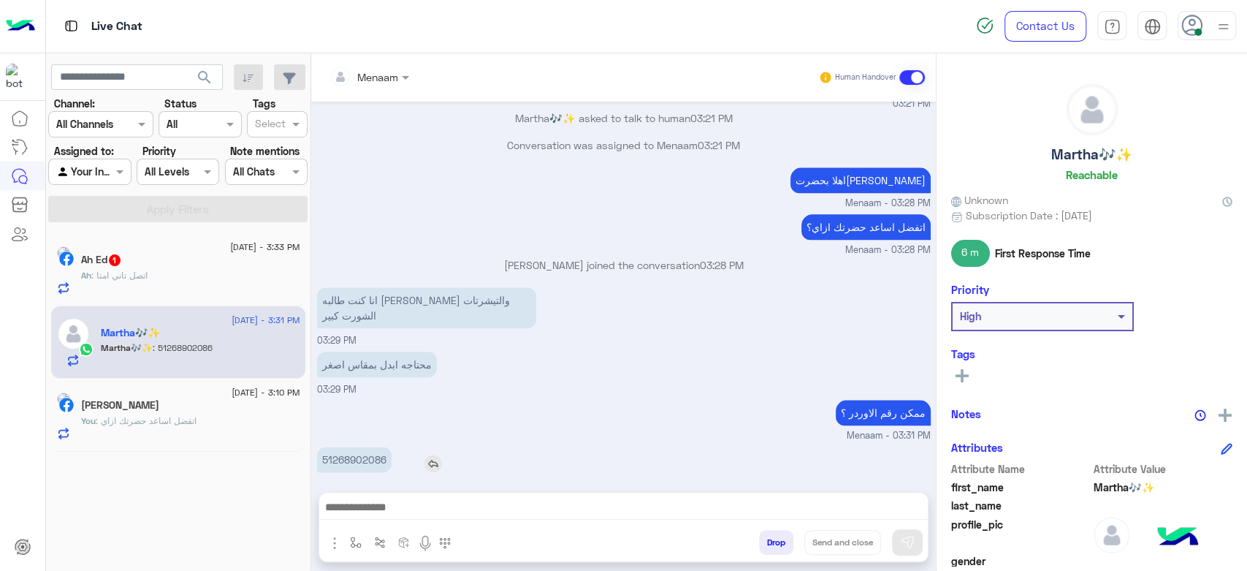
click at [371, 446] on p "51268902086" at bounding box center [354, 459] width 75 height 26
copy p "51268902086"
click at [205, 272] on div "Ah : اتصل تاني امتا" at bounding box center [190, 282] width 219 height 26
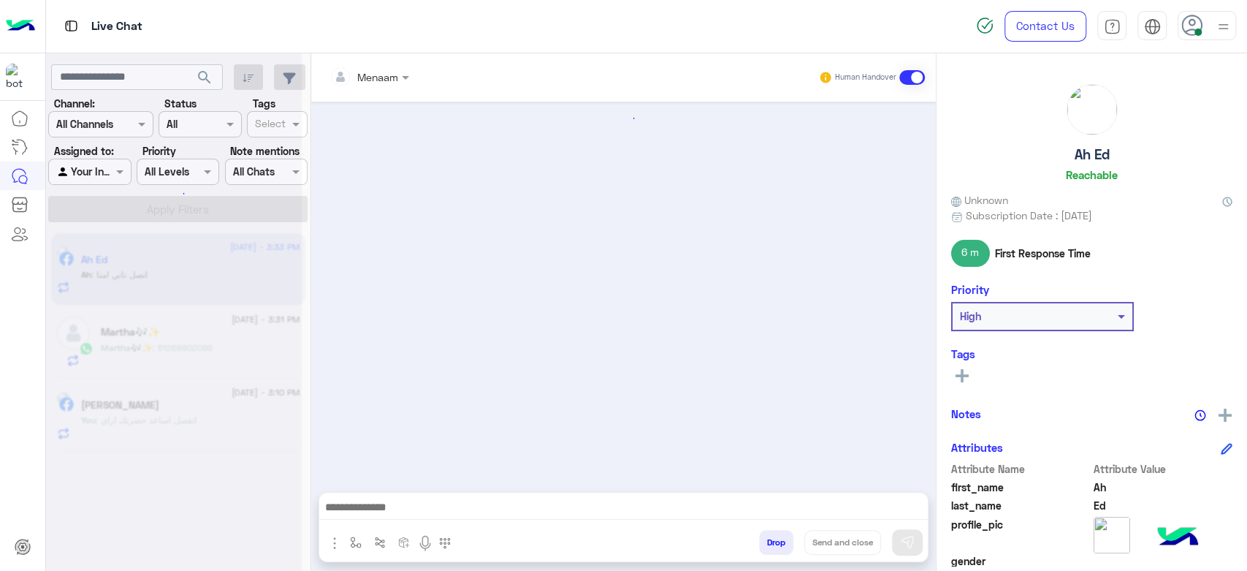
scroll to position [655, 0]
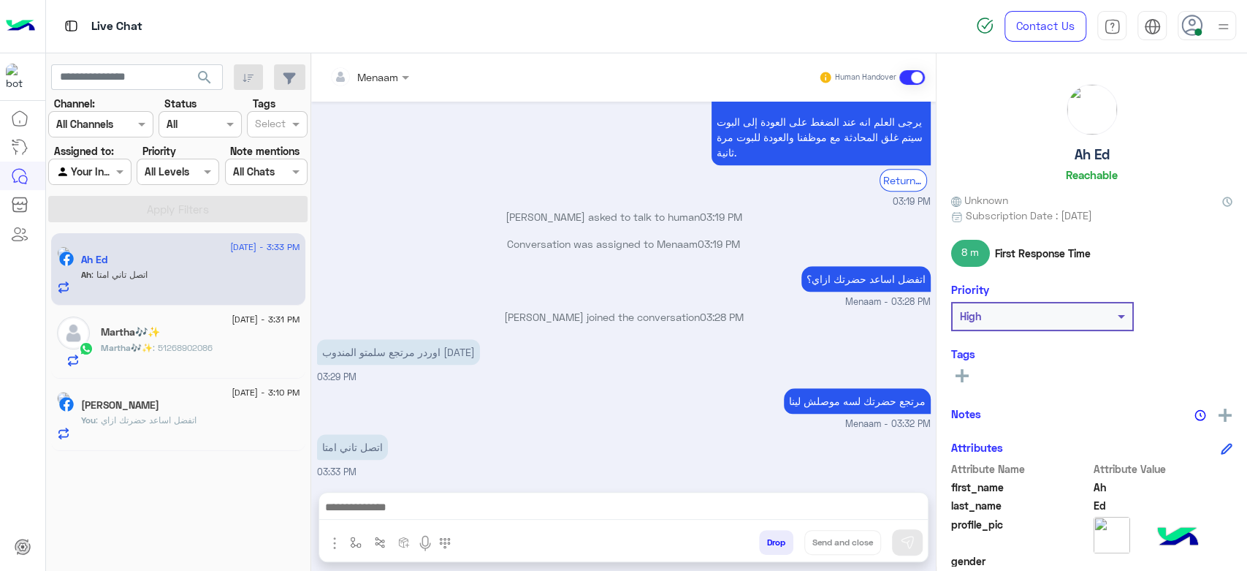
click at [456, 514] on textarea at bounding box center [623, 509] width 609 height 22
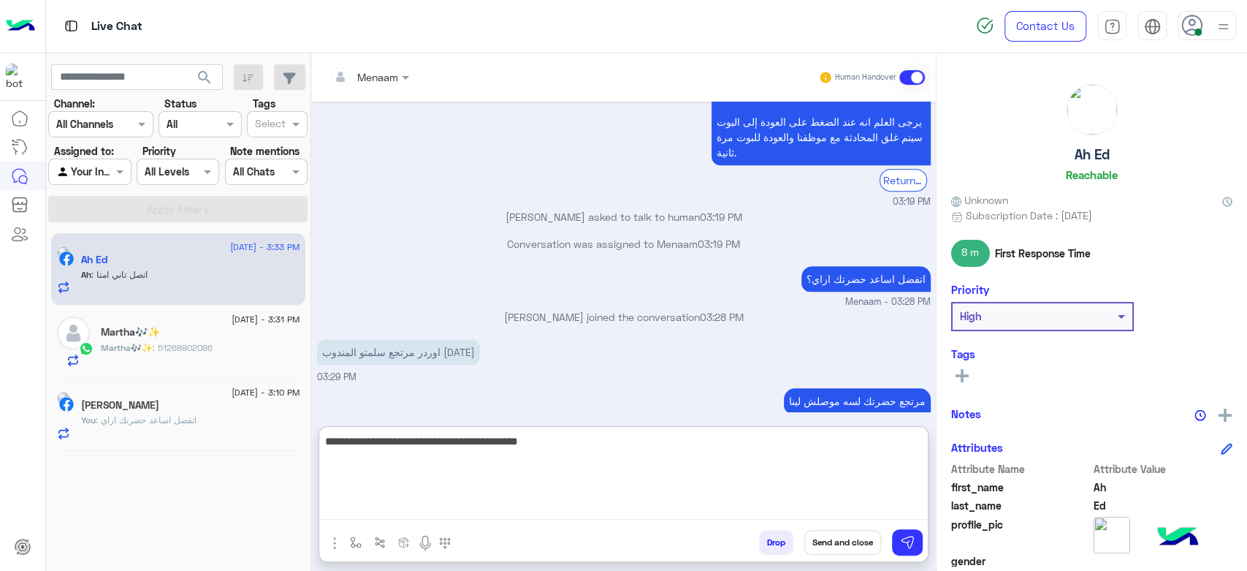
type textarea "**********"
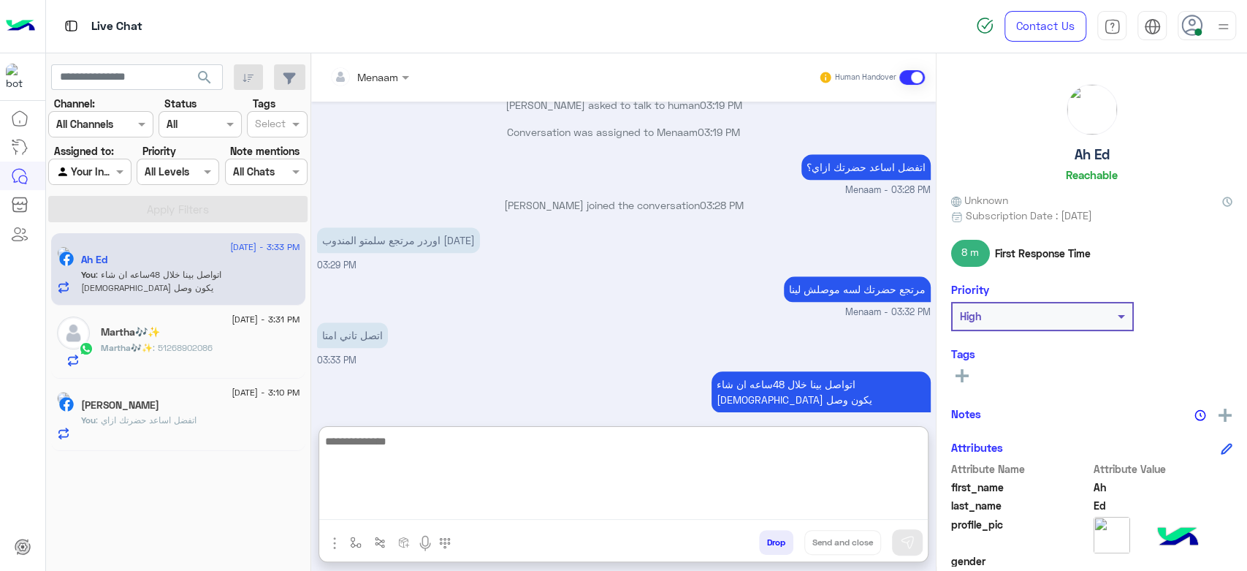
click at [206, 357] on div "Martha🎶✨ : 51268902086" at bounding box center [200, 354] width 199 height 26
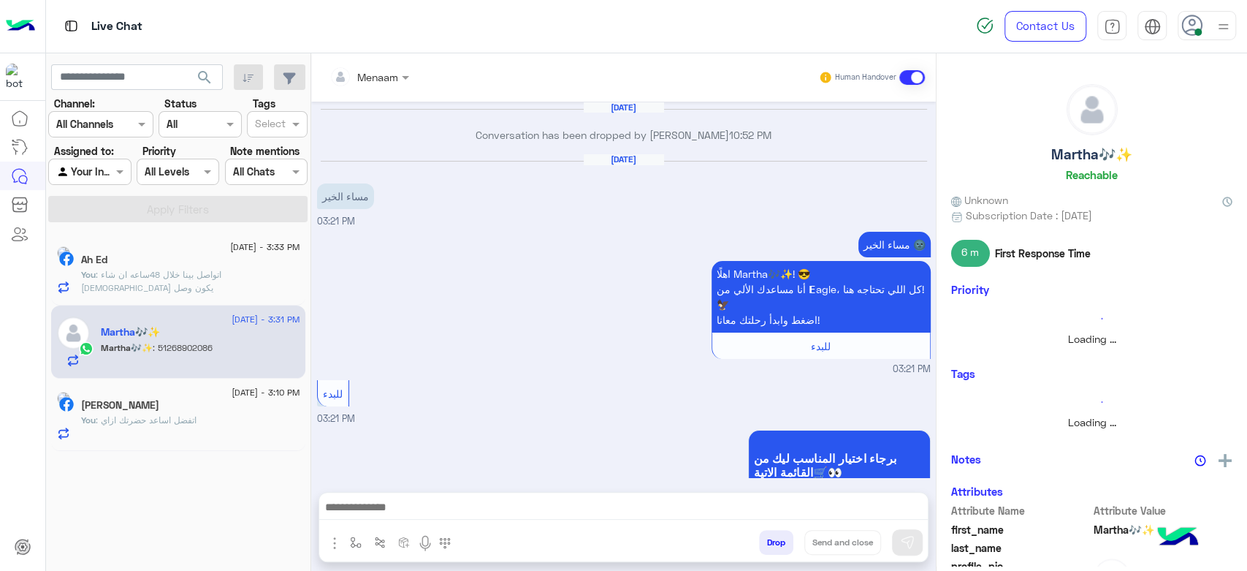
scroll to position [1059, 0]
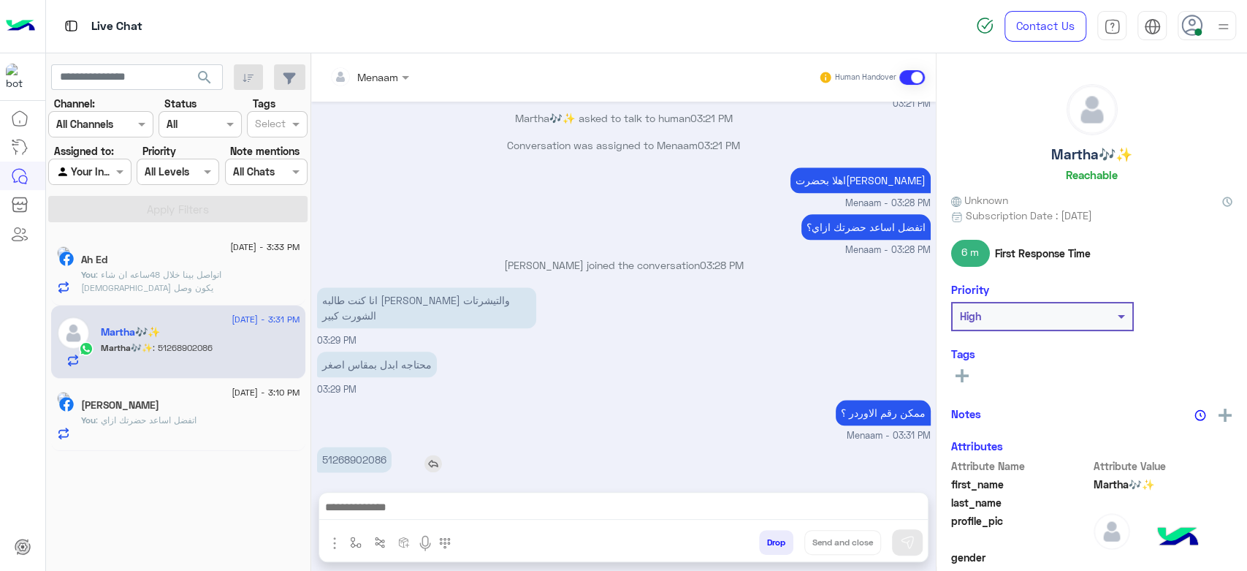
click at [357, 446] on p "51268902086" at bounding box center [354, 459] width 75 height 26
copy p "51268902086"
click at [387, 517] on textarea at bounding box center [623, 509] width 609 height 22
paste textarea "**********"
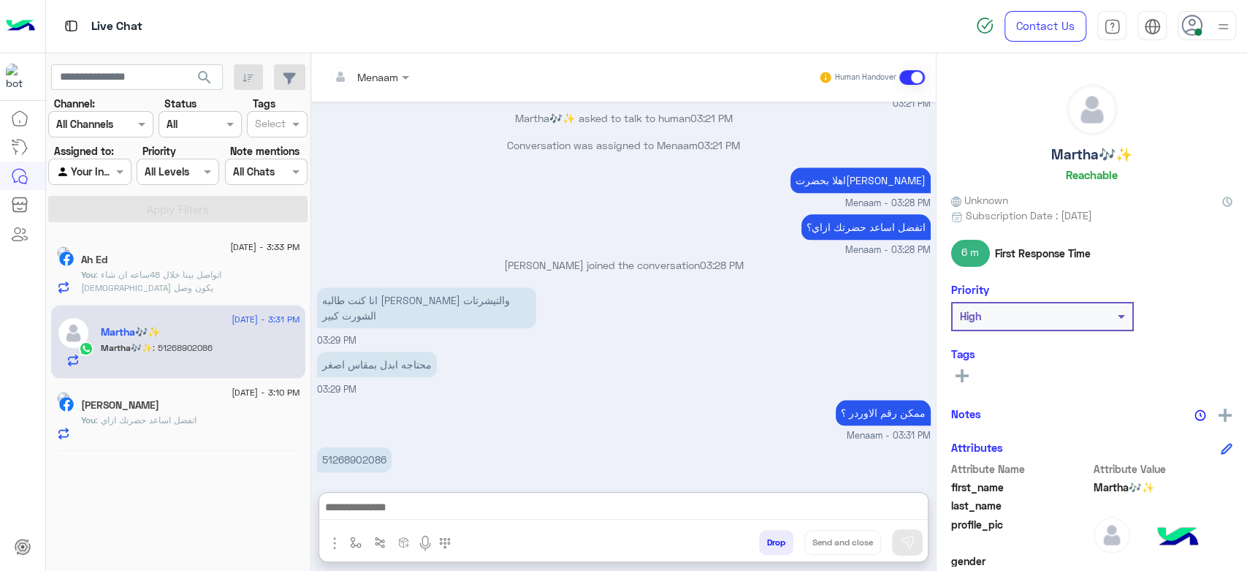
type textarea "**********"
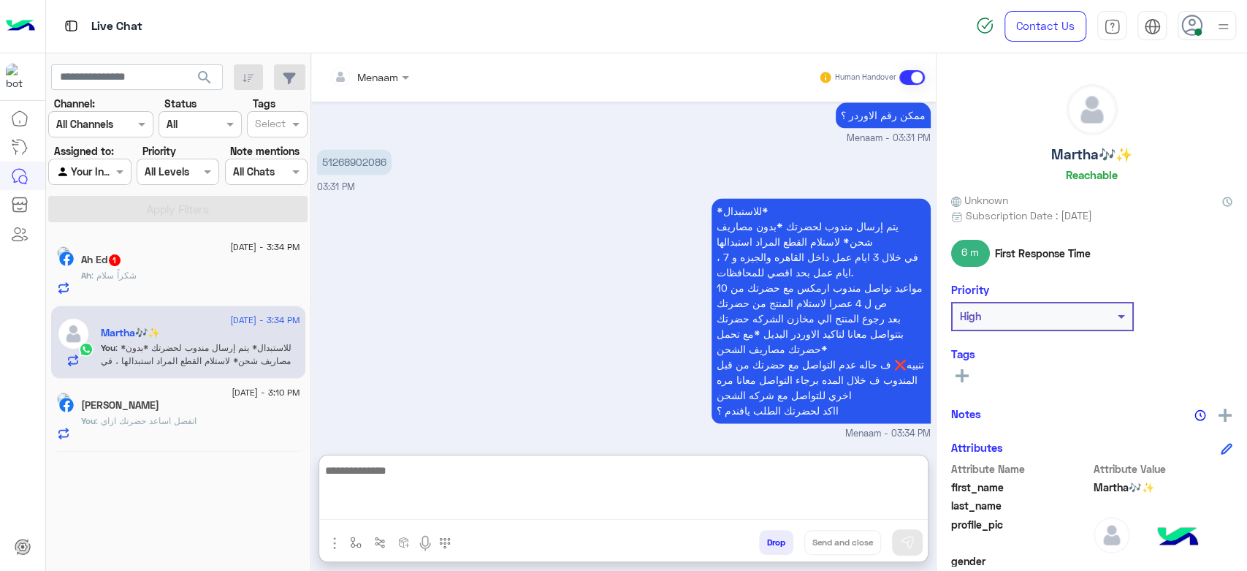
scroll to position [1371, 0]
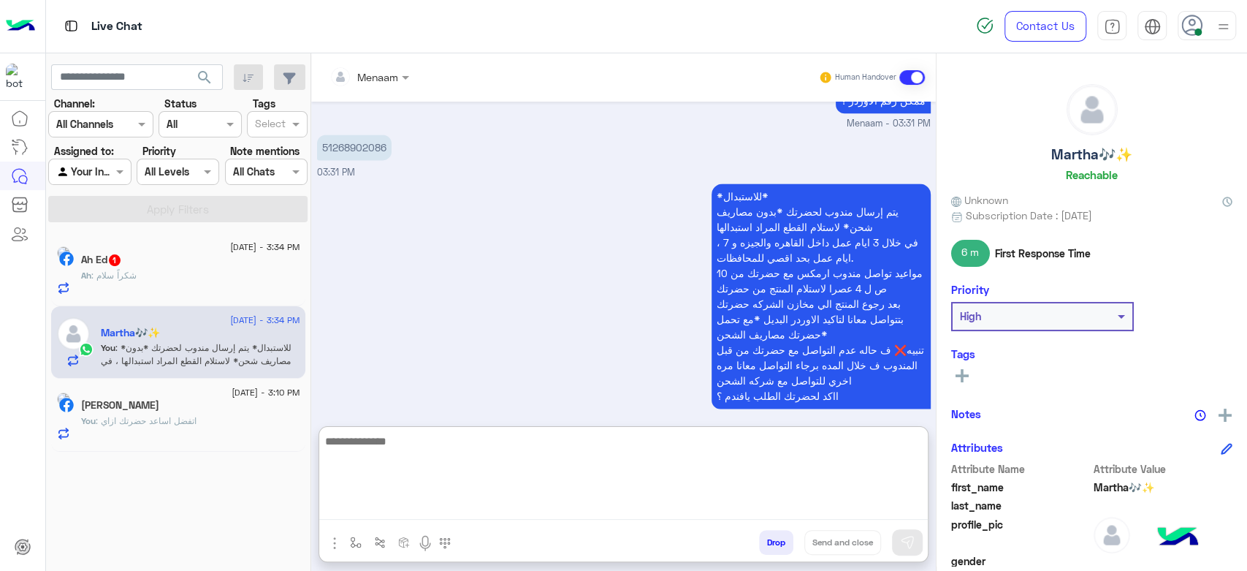
click at [197, 263] on div "Ah Ed 1" at bounding box center [190, 261] width 219 height 15
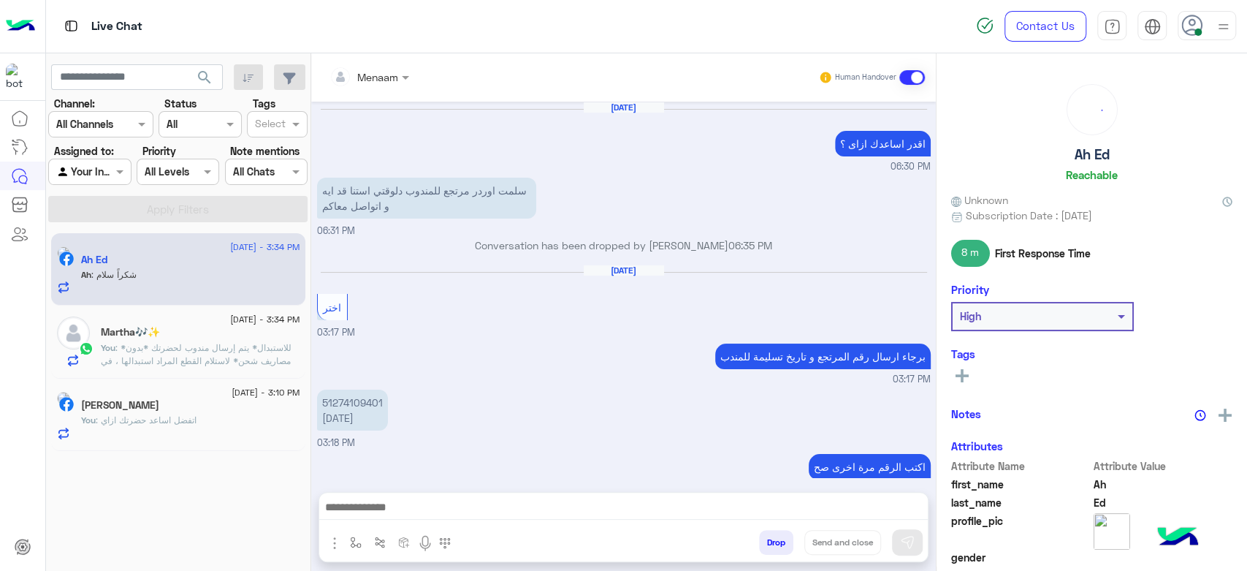
scroll to position [677, 0]
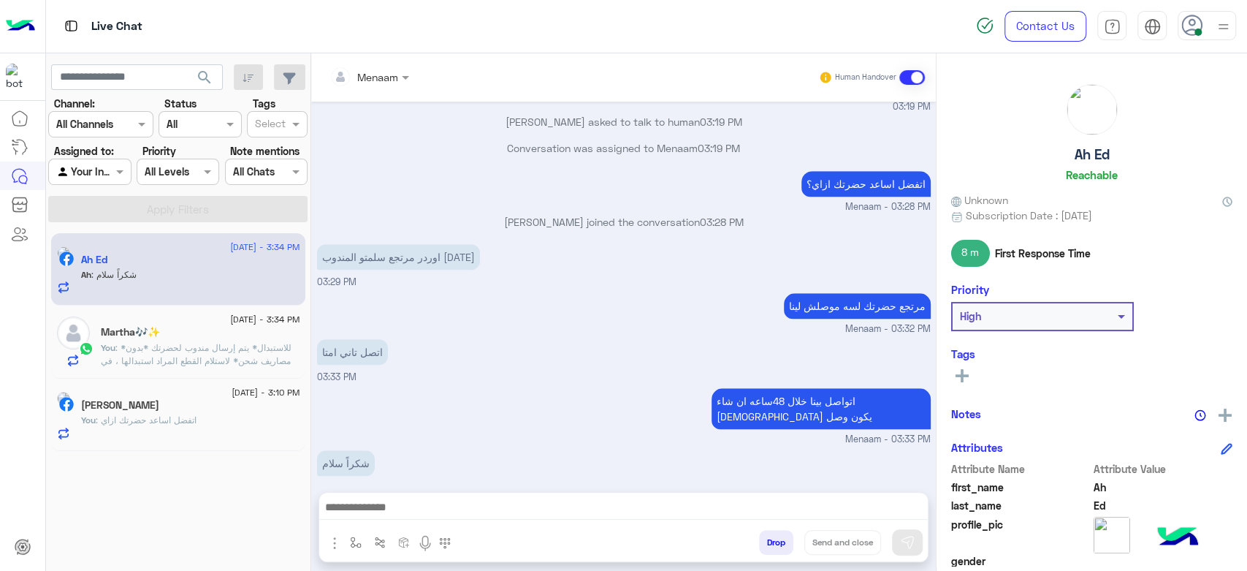
click at [389, 512] on textarea at bounding box center [623, 509] width 609 height 22
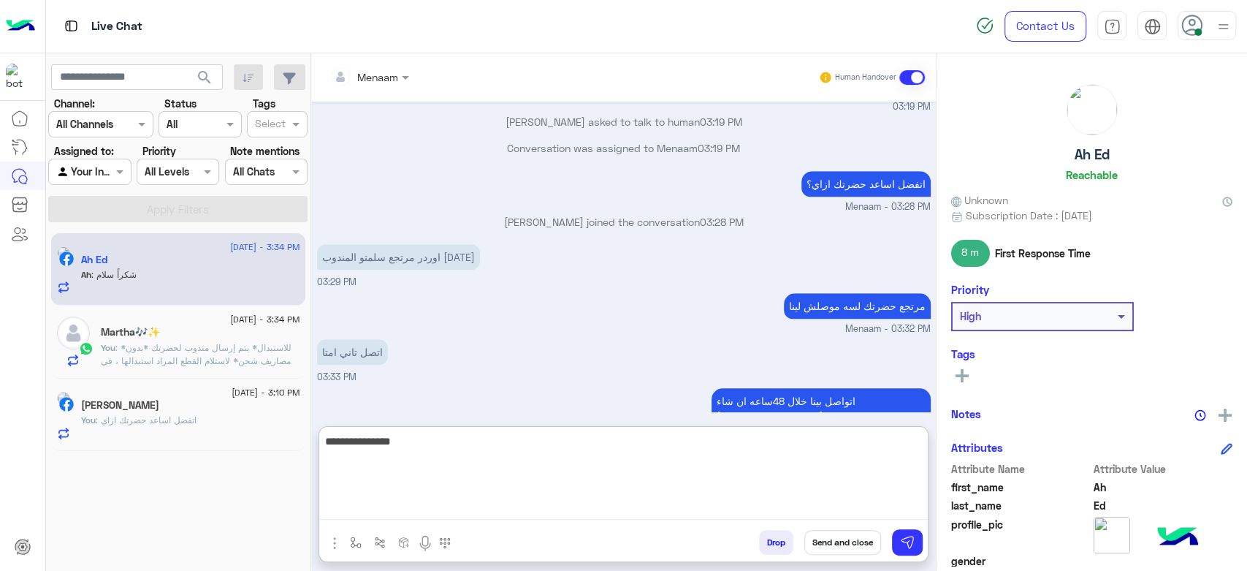
type textarea "**********"
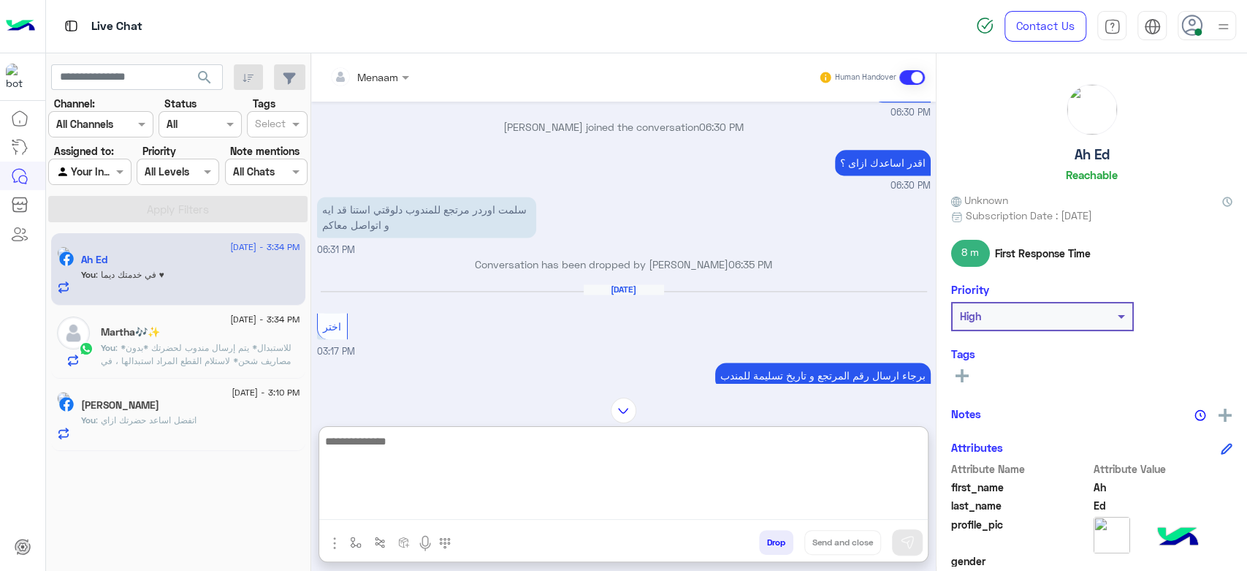
scroll to position [2164, 0]
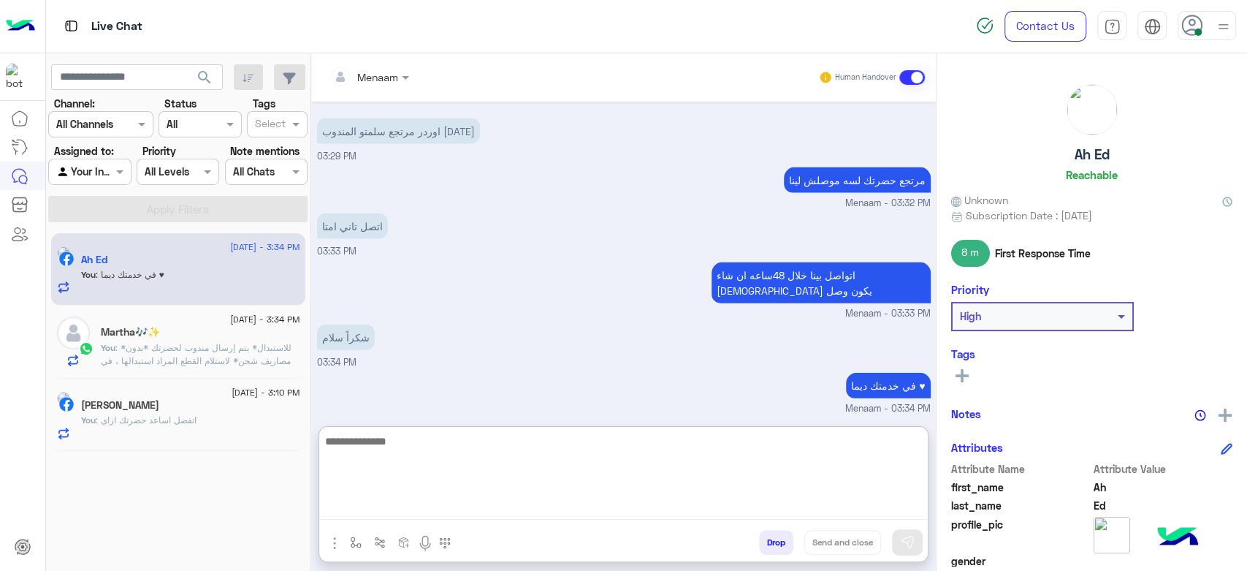
click at [774, 540] on button "Drop" at bounding box center [776, 542] width 34 height 25
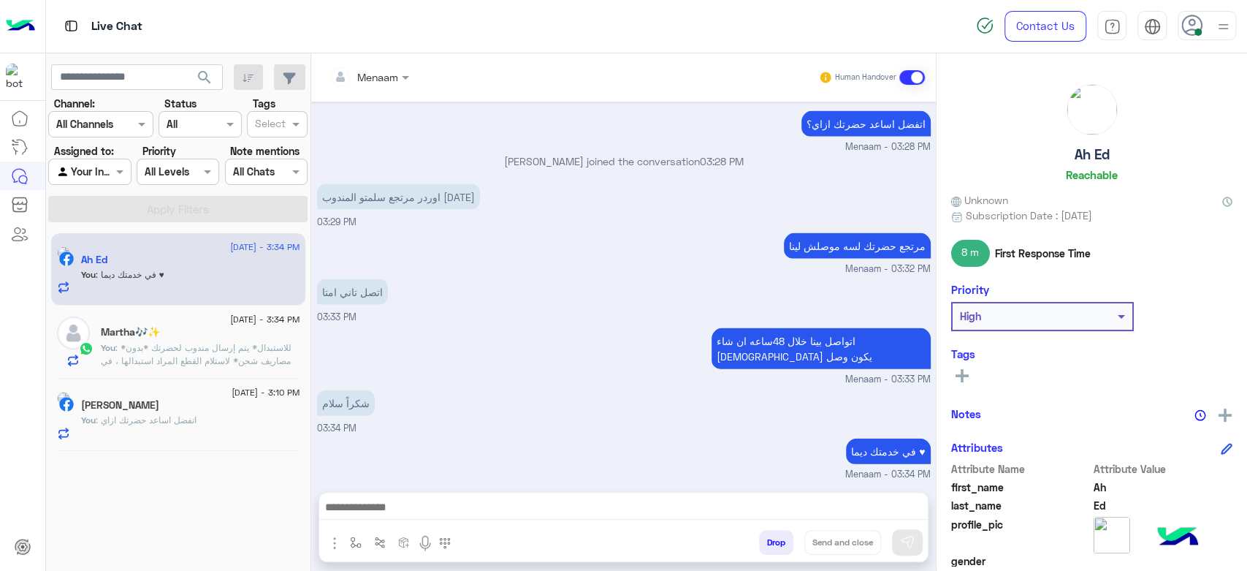
scroll to position [2126, 0]
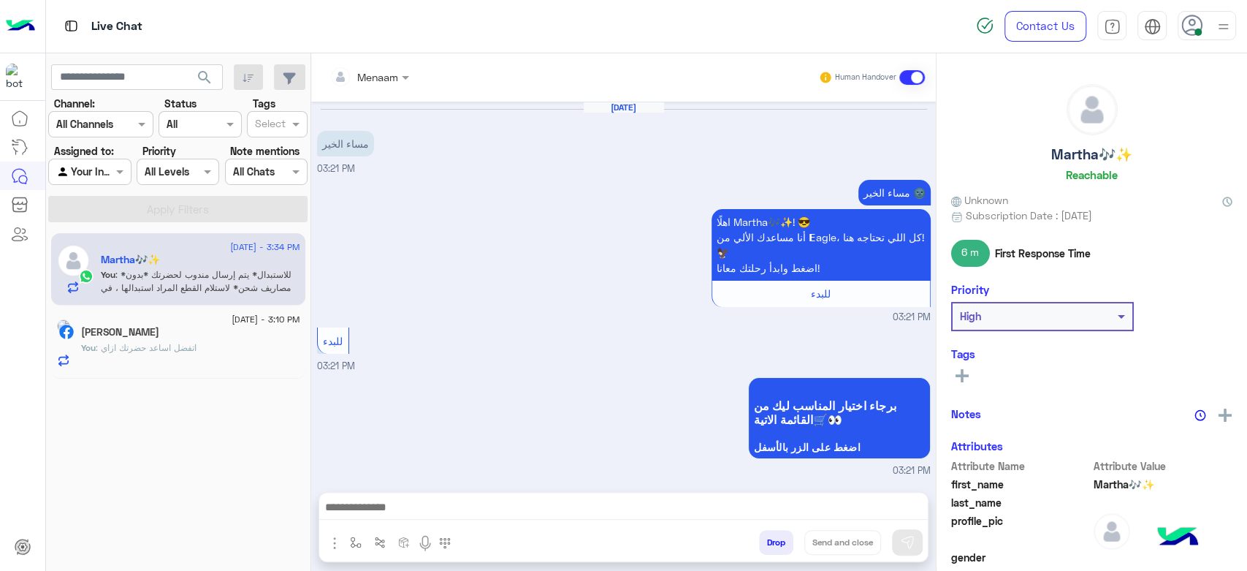
scroll to position [1253, 0]
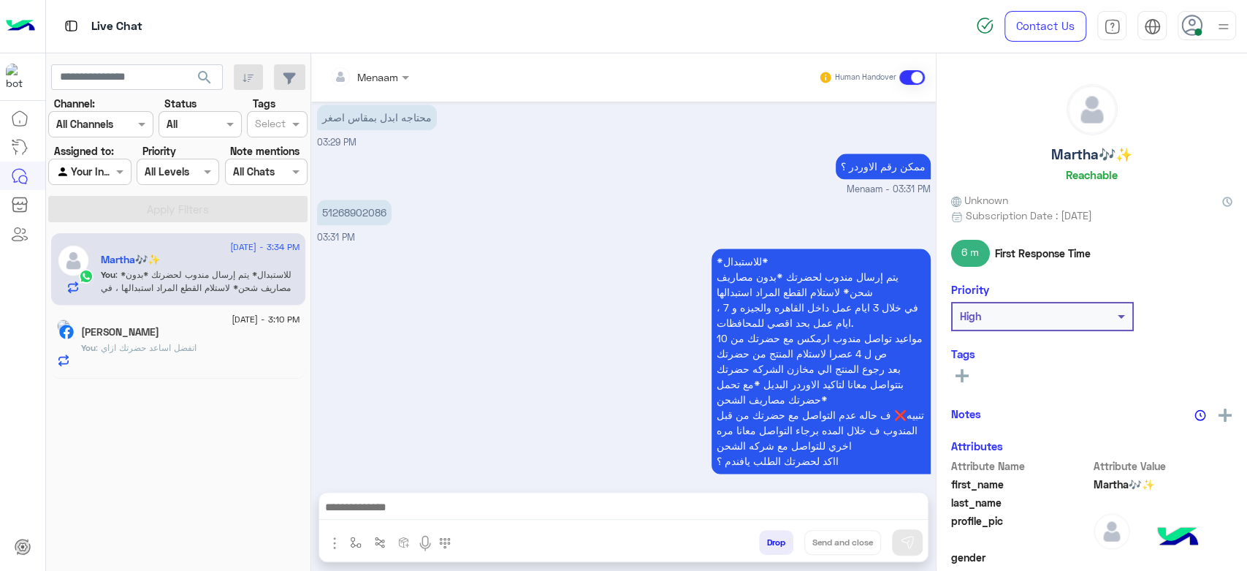
click at [143, 329] on h5 "SaRah Mohamed" at bounding box center [120, 332] width 78 height 12
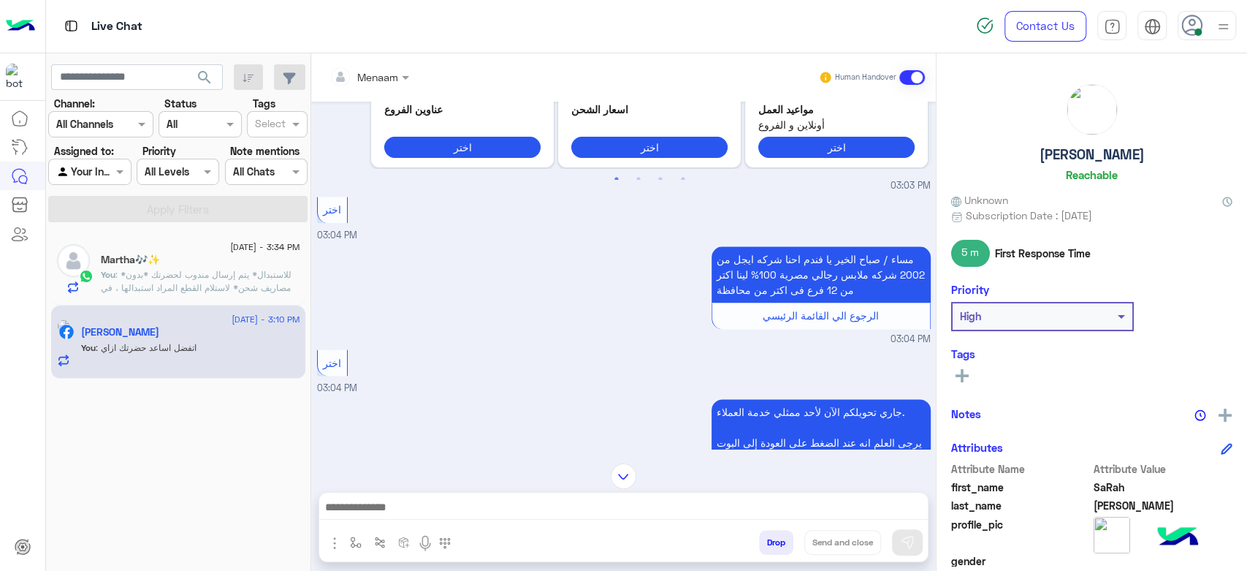
scroll to position [1457, 0]
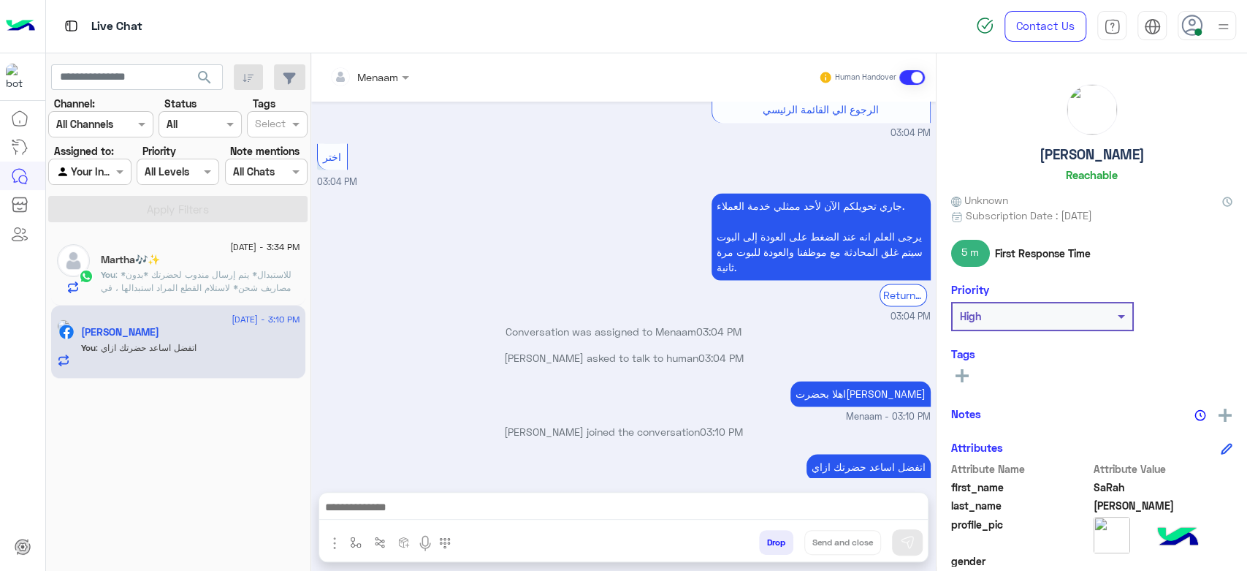
click at [186, 271] on span ": *للاستبدال* يتم إرسال مندوب لحضرتك *بدون مصاريف شحن* لاستلام القطع المراد است…" at bounding box center [200, 340] width 198 height 142
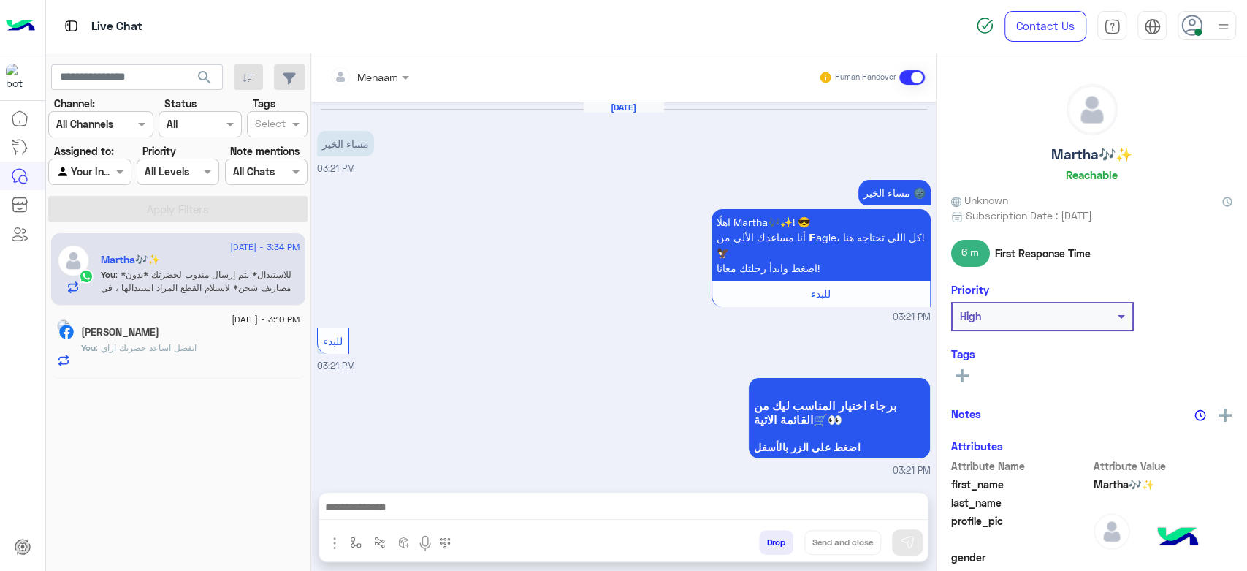
scroll to position [1253, 0]
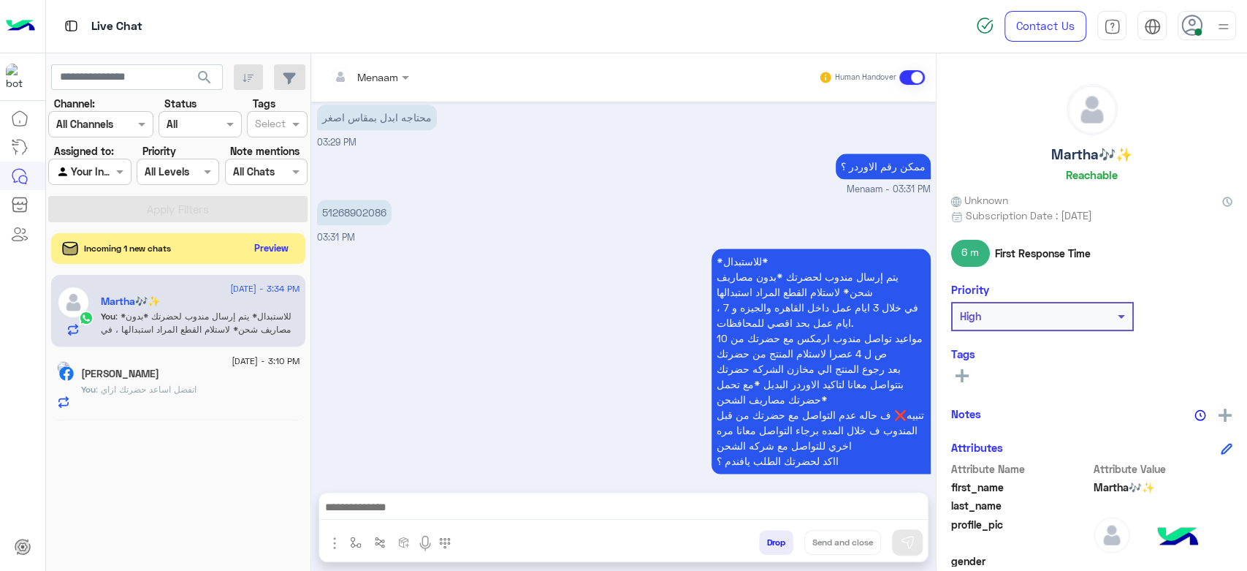
click at [275, 243] on button "Preview" at bounding box center [271, 248] width 45 height 20
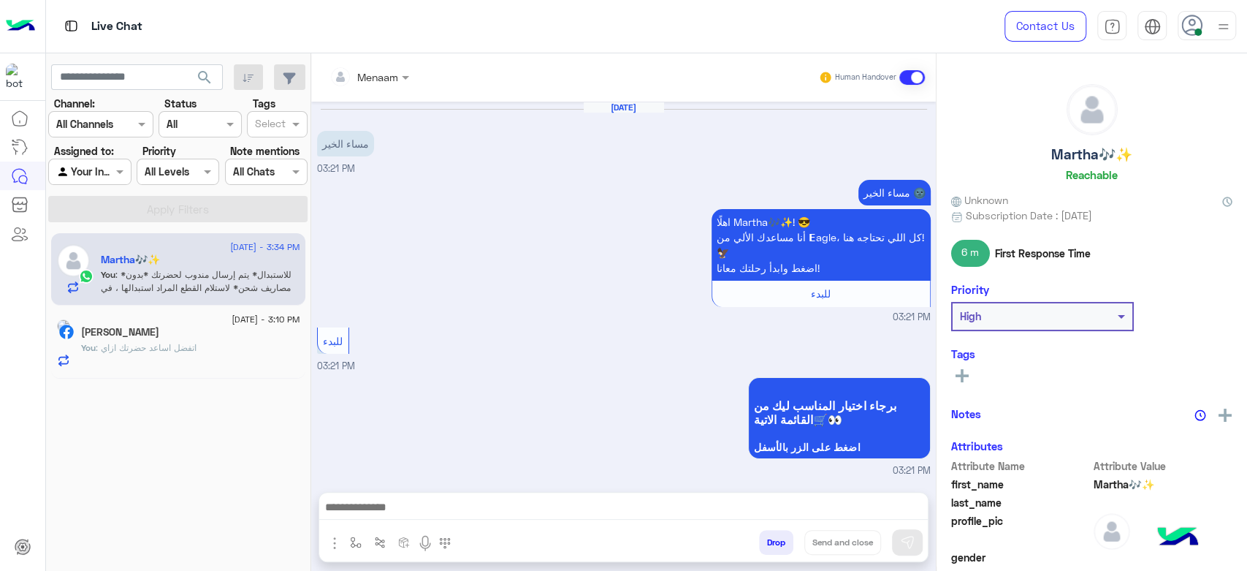
scroll to position [1253, 0]
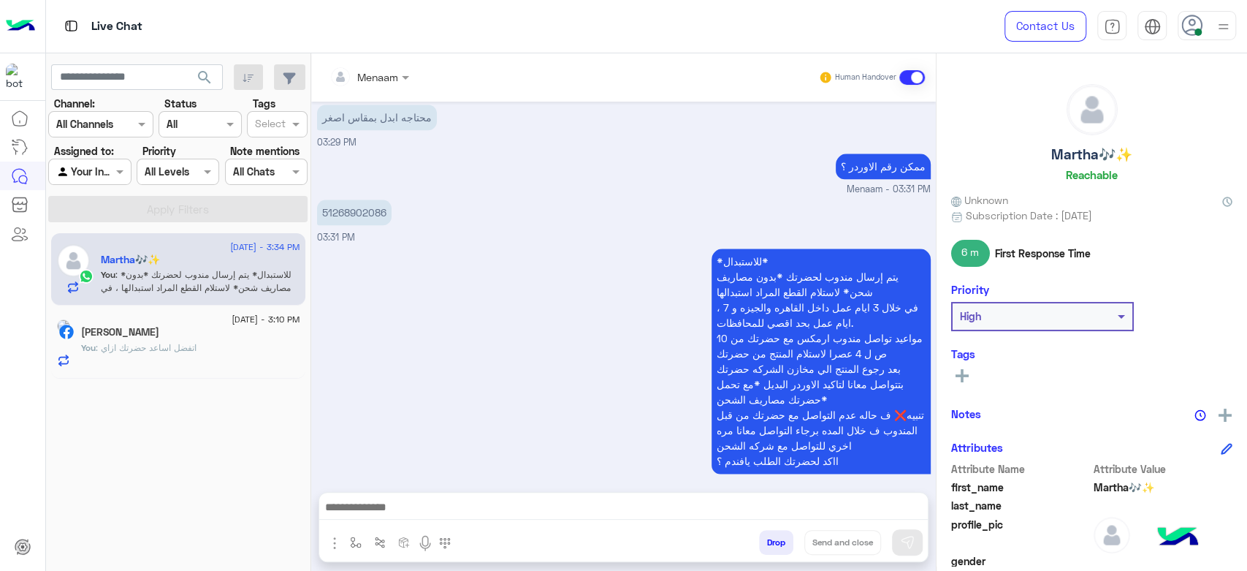
click at [148, 357] on div "You : اتفضل اساعد حضرتك ازاي" at bounding box center [190, 354] width 219 height 26
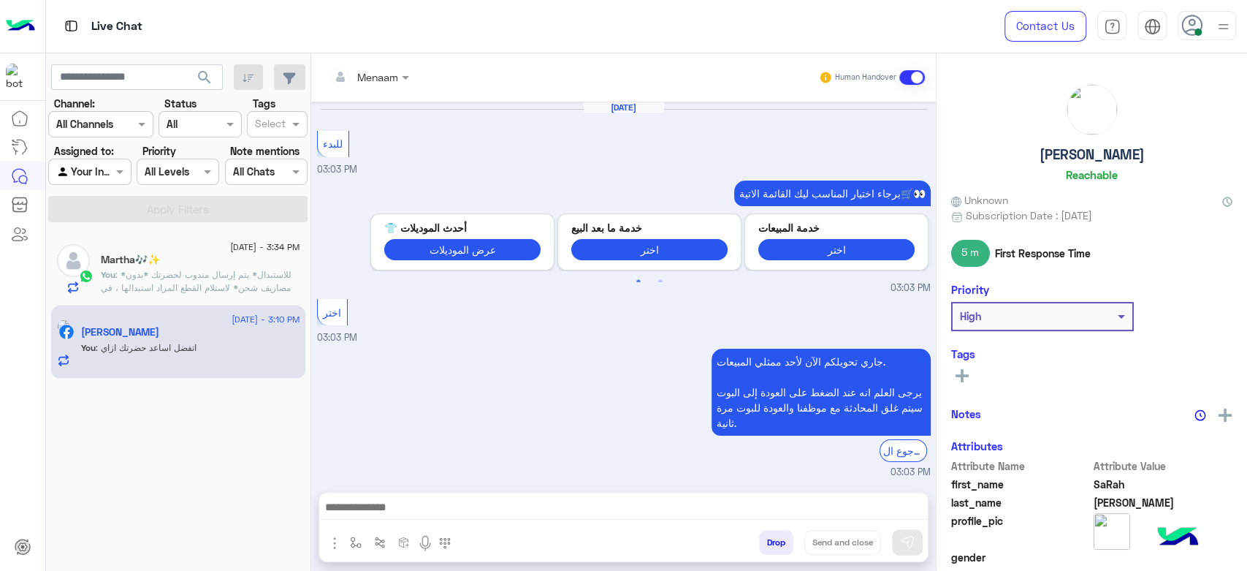
scroll to position [956, 0]
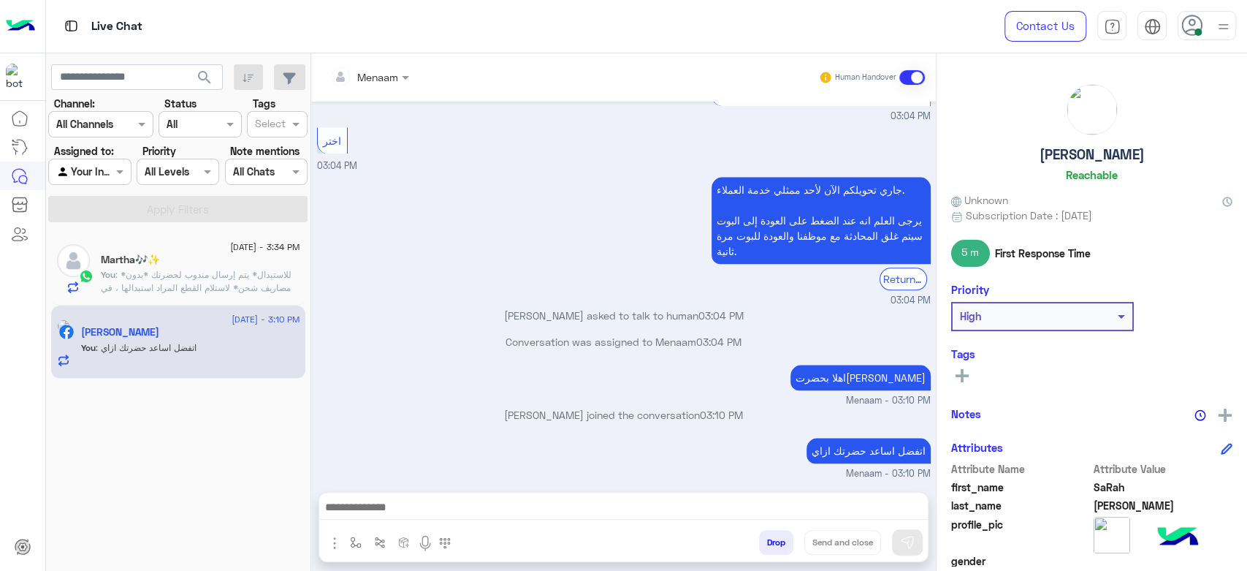
click at [150, 288] on span ": *للاستبدال* يتم إرسال مندوب لحضرتك *بدون مصاريف شحن* لاستلام القطع المراد است…" at bounding box center [200, 340] width 198 height 142
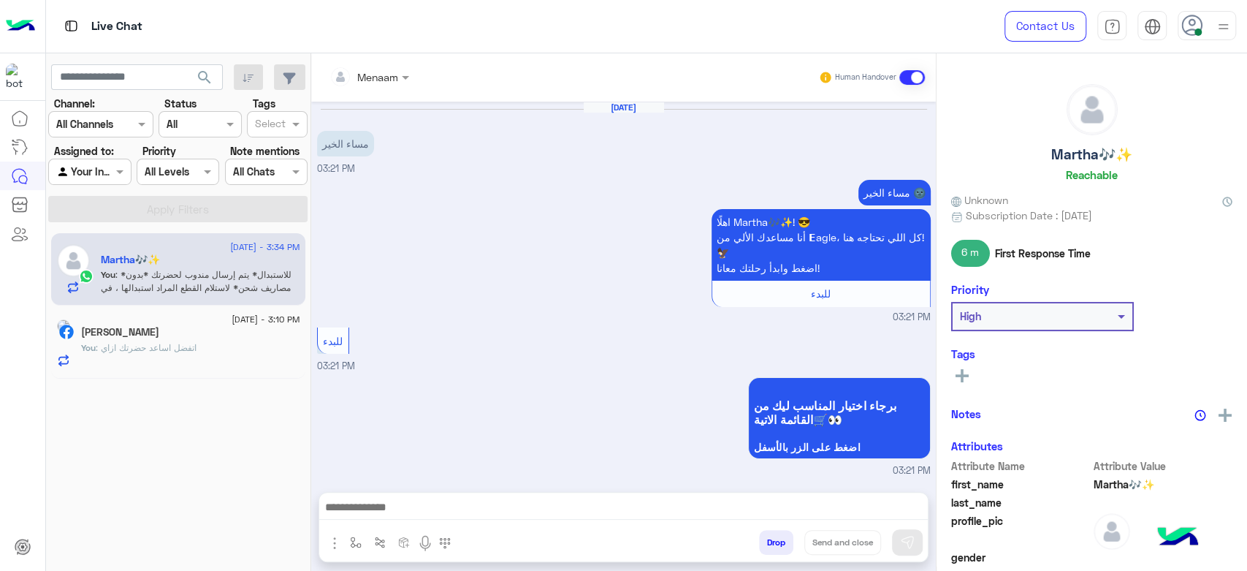
scroll to position [1253, 0]
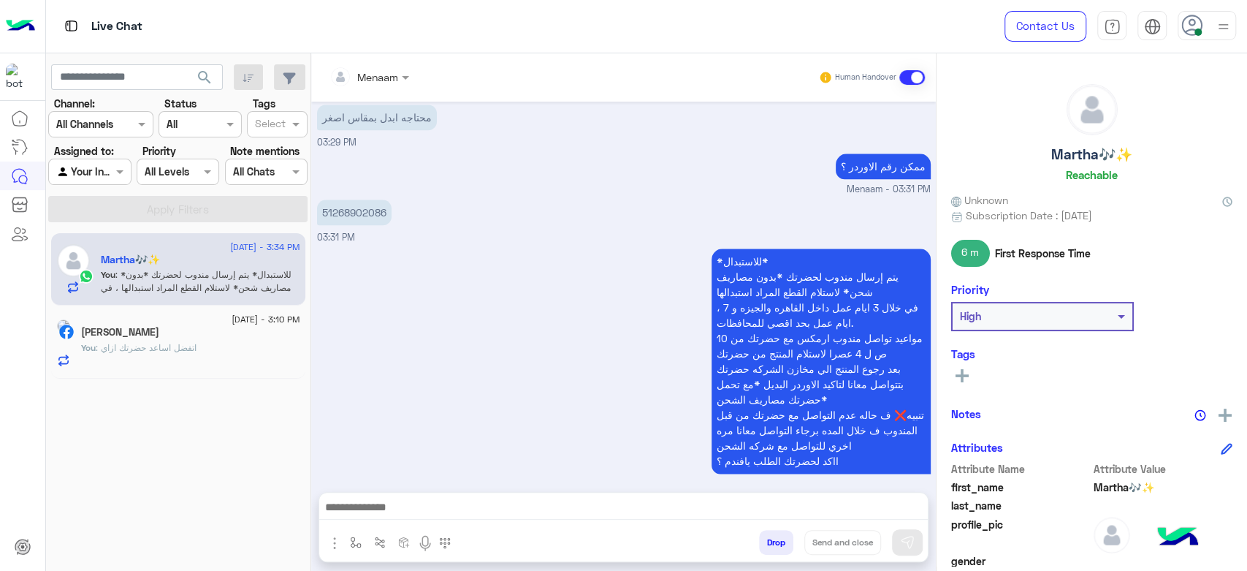
click at [159, 320] on div "[DATE] - 3:10 PM [PERSON_NAME] You : اتفضل اساعد حضرتك ازاي" at bounding box center [178, 341] width 254 height 73
click at [157, 324] on div "[DATE] - 3:10 PM" at bounding box center [190, 320] width 219 height 9
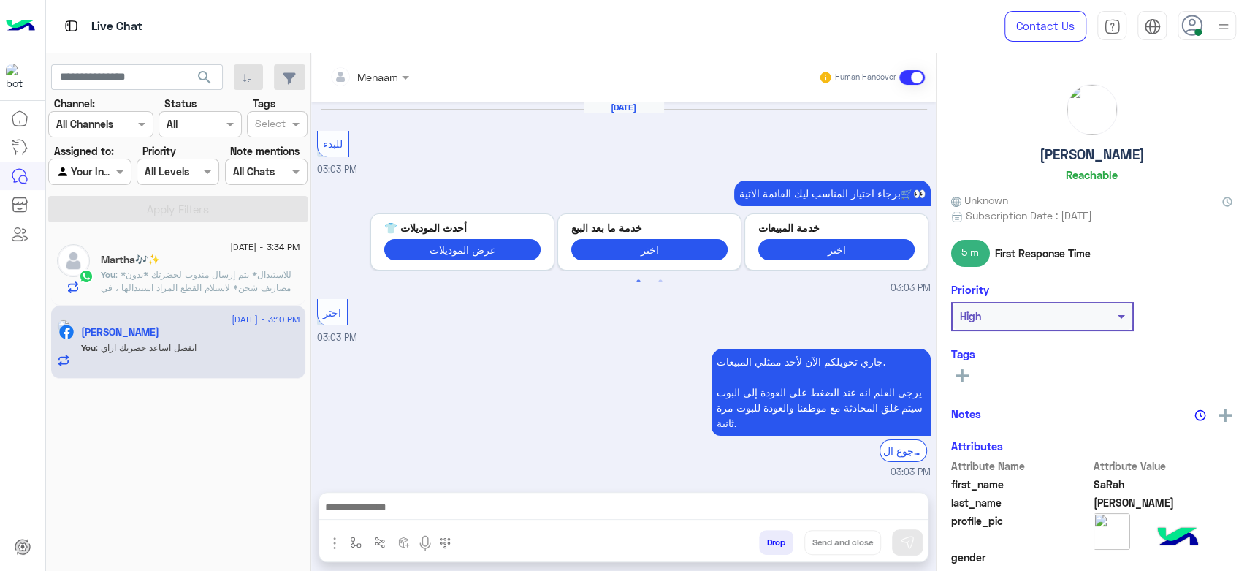
scroll to position [956, 0]
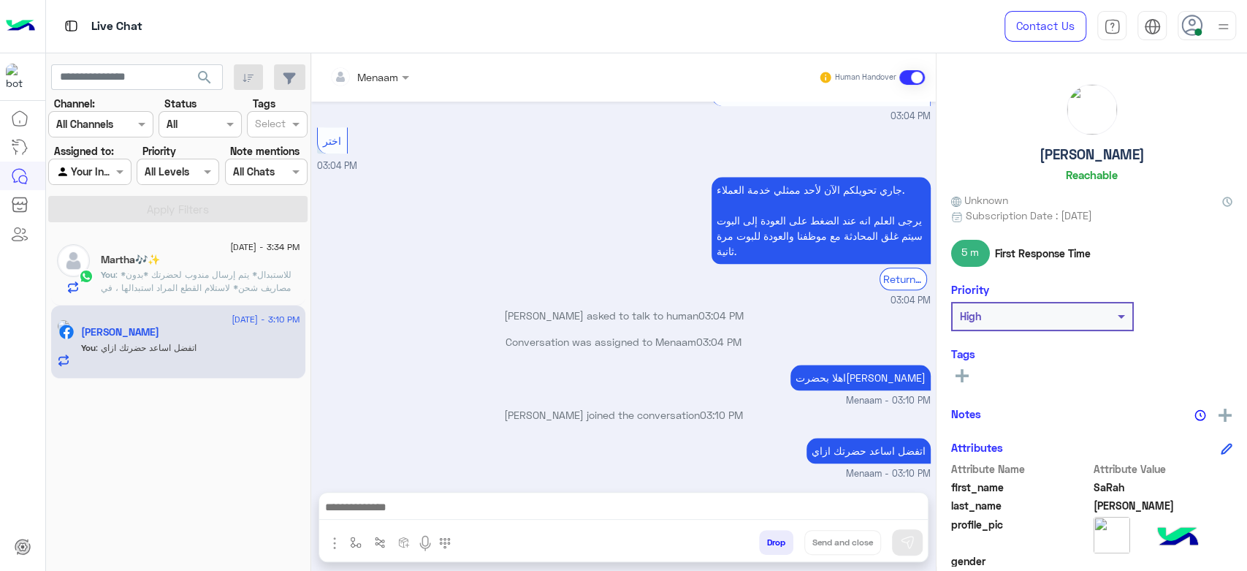
click at [175, 284] on span ": *للاستبدال* يتم إرسال مندوب لحضرتك *بدون مصاريف شحن* لاستلام القطع المراد است…" at bounding box center [200, 340] width 198 height 142
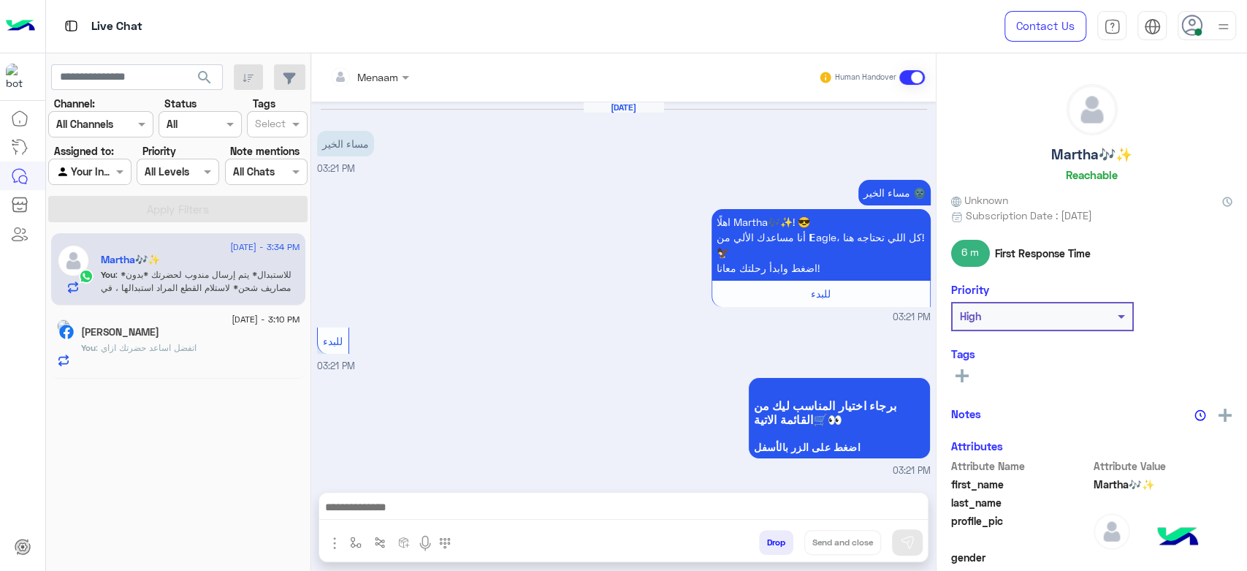
scroll to position [1253, 0]
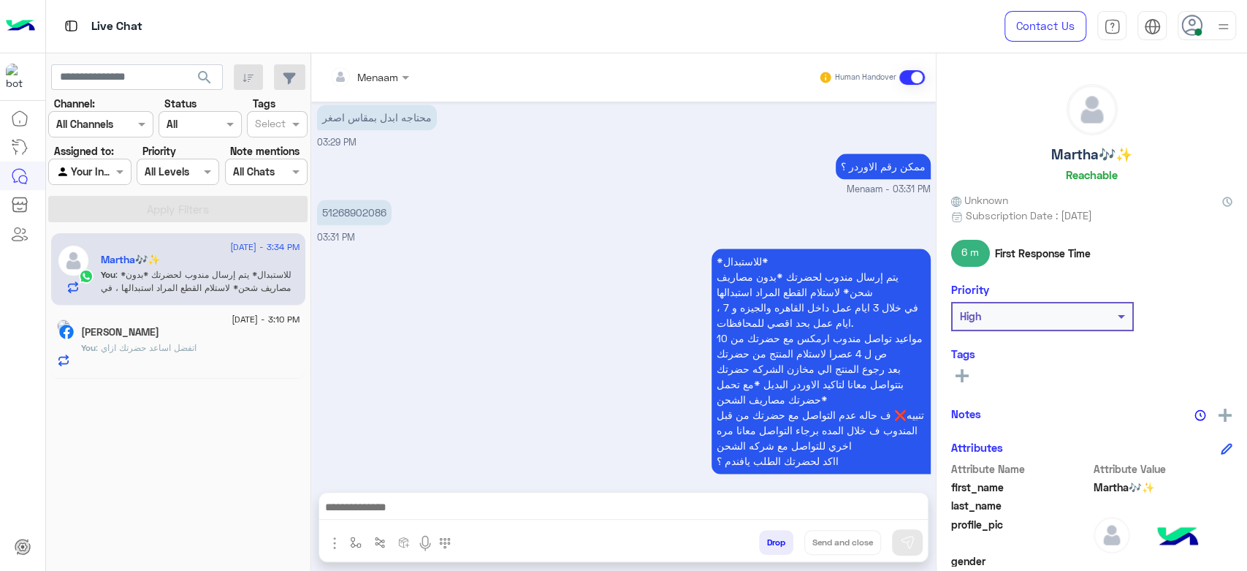
click at [490, 319] on div "*للاستبدال* يتم إرسال مندوب لحضرتك *بدون مصاريف شحن* لاستلام القطع المراد استبد…" at bounding box center [624, 368] width 614 height 246
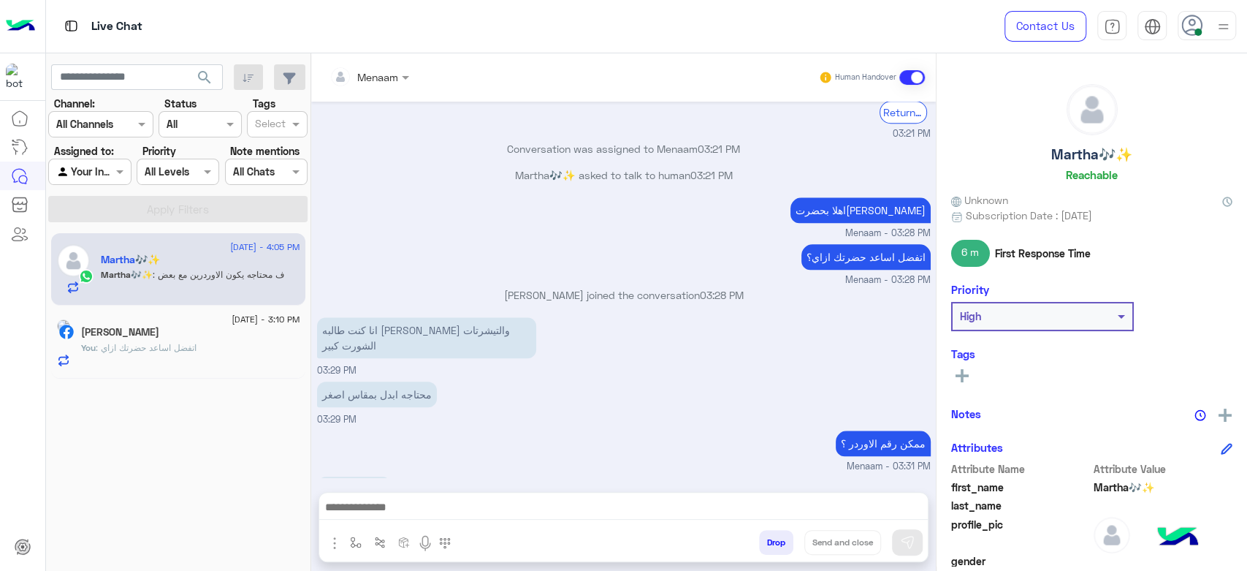
scroll to position [1350, 0]
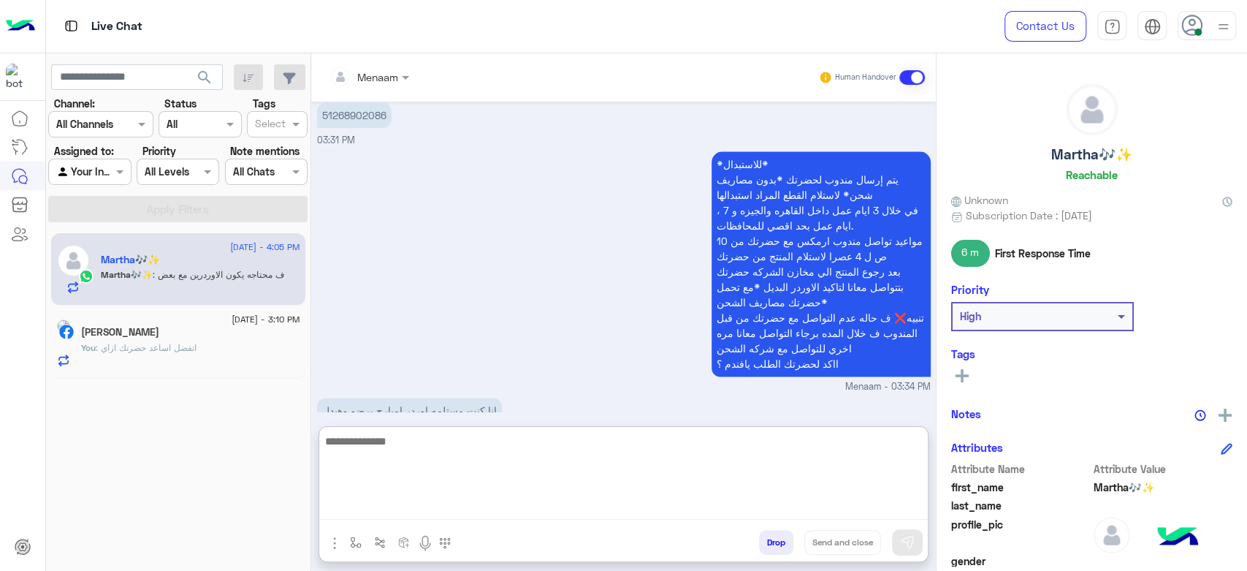
click at [479, 504] on textarea at bounding box center [623, 476] width 609 height 88
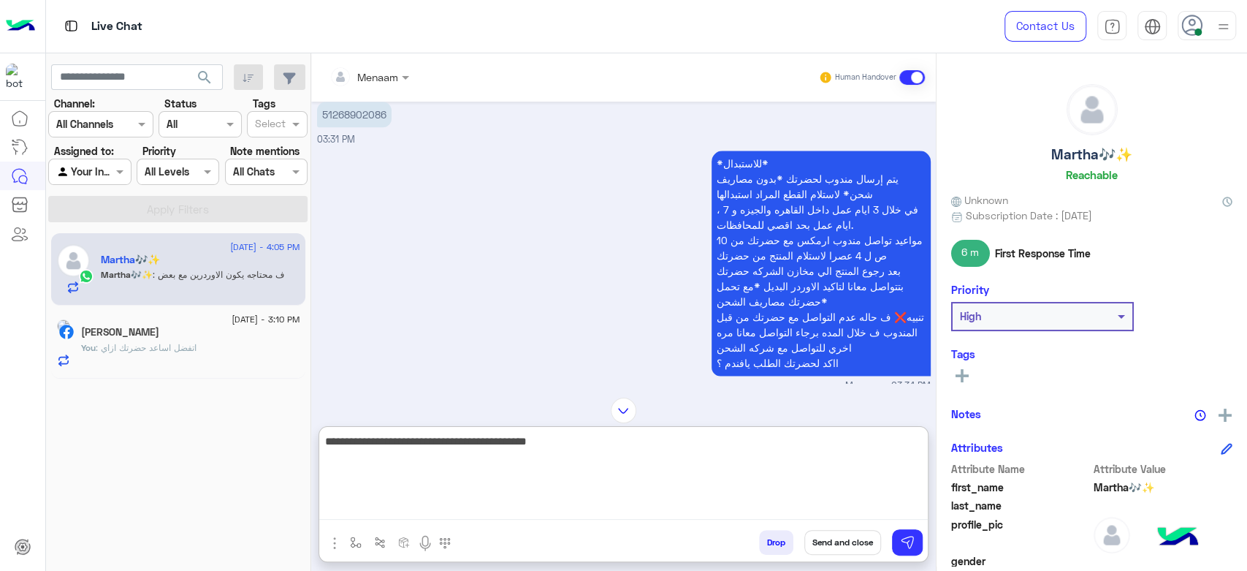
scroll to position [1172, 0]
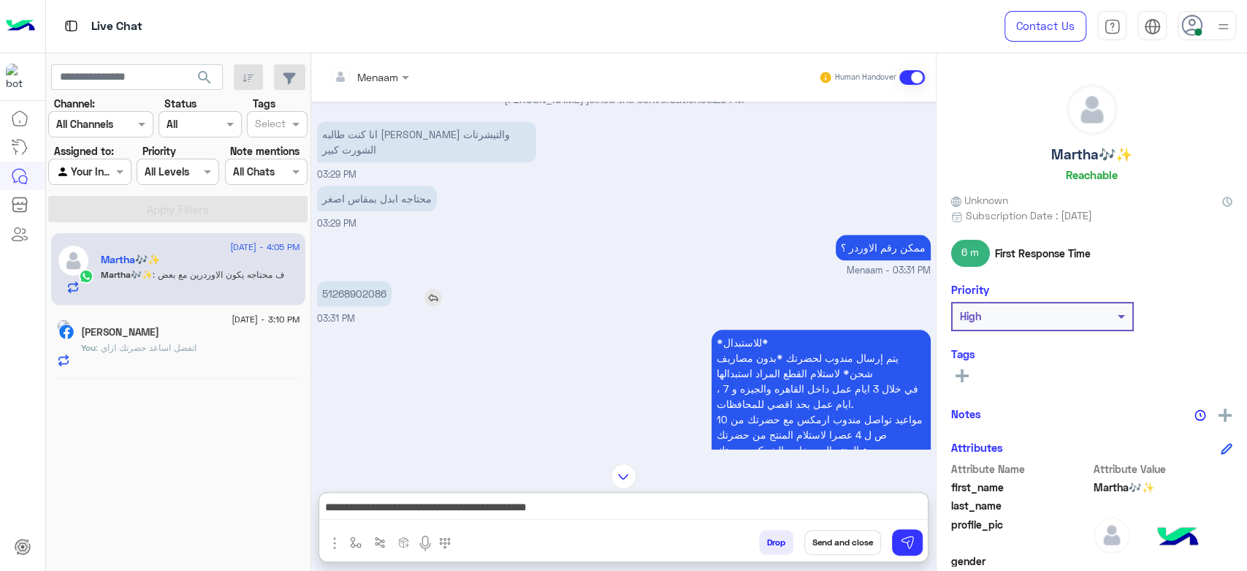
click at [373, 286] on p "51268902086" at bounding box center [354, 294] width 75 height 26
copy p "51268902086"
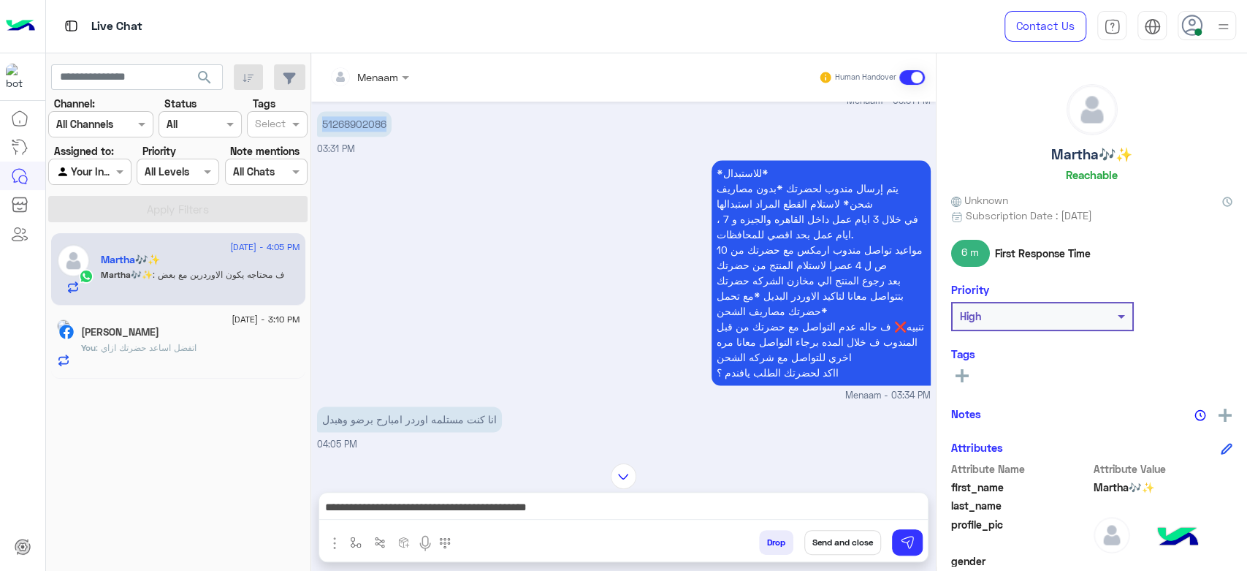
scroll to position [1350, 0]
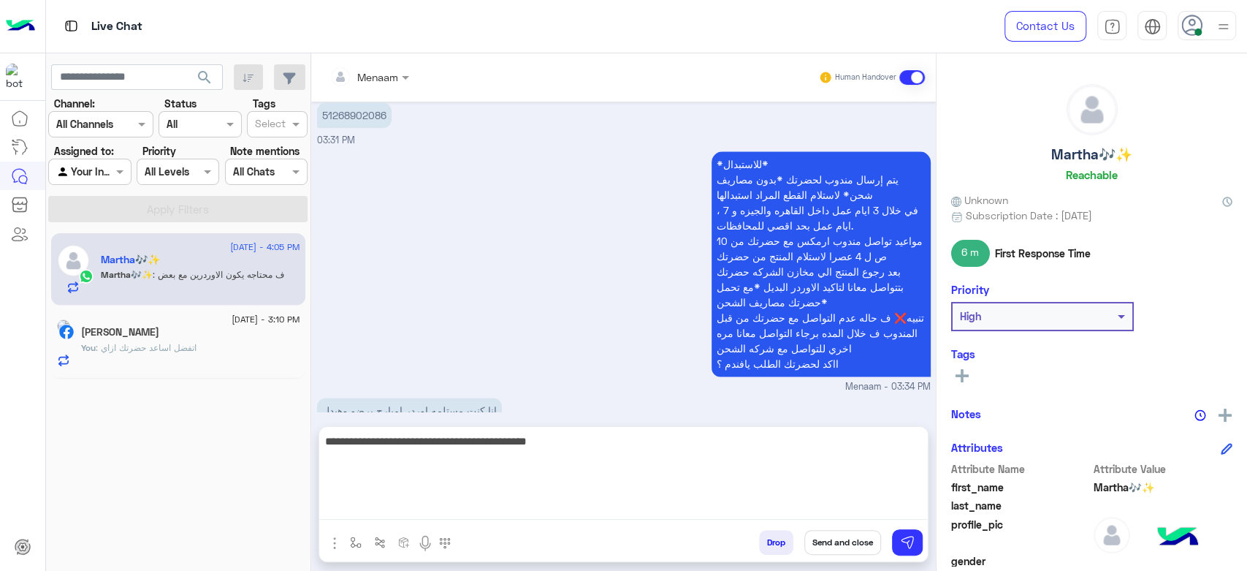
click at [795, 502] on textarea "**********" at bounding box center [623, 476] width 609 height 88
type textarea "**********"
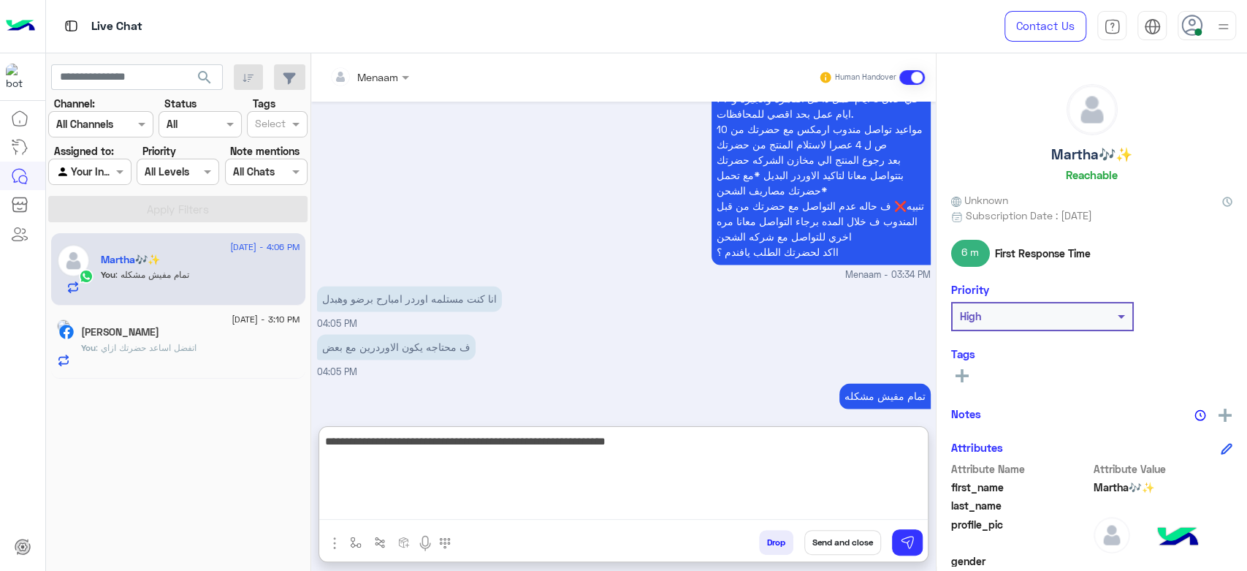
type textarea "**********"
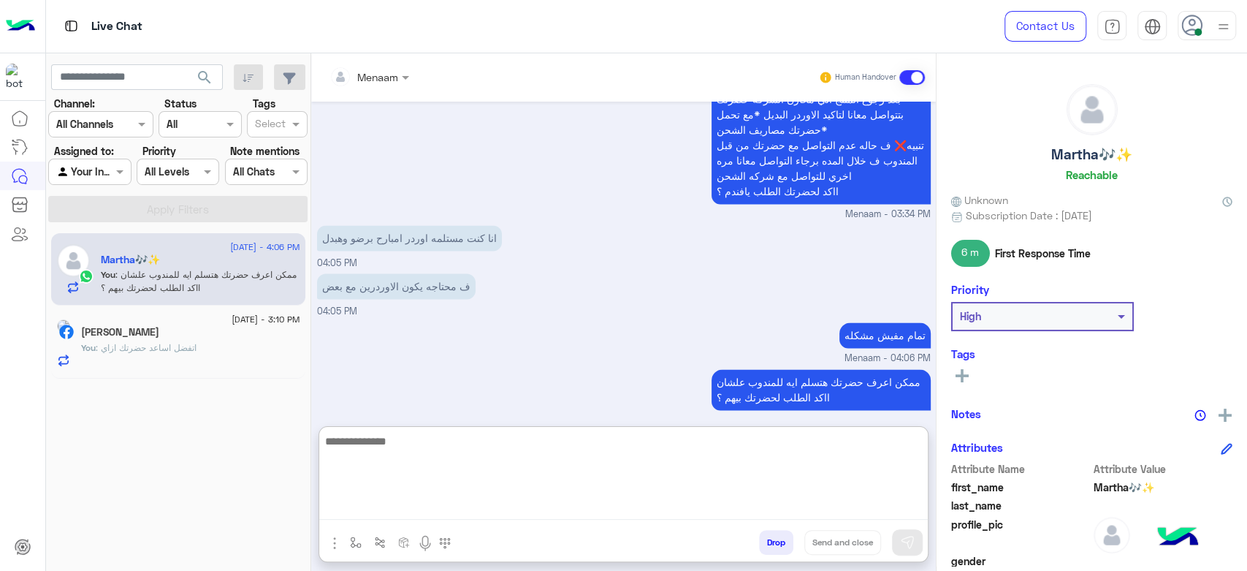
scroll to position [1524, 0]
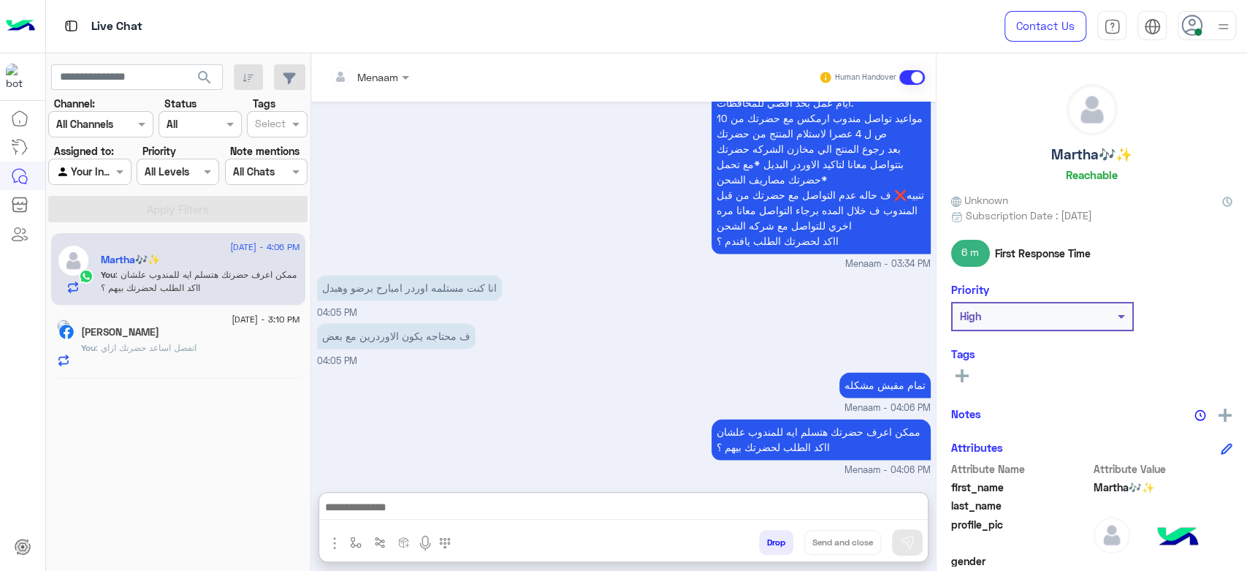
click at [235, 314] on span "[DATE] - 3:10 PM" at bounding box center [266, 319] width 68 height 13
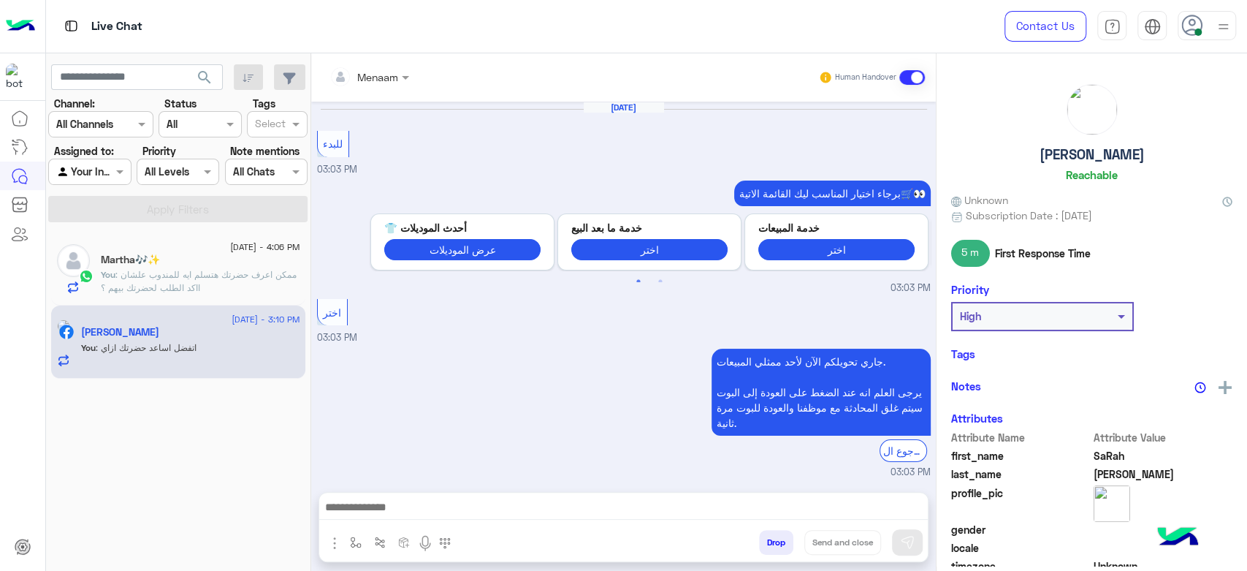
scroll to position [956, 0]
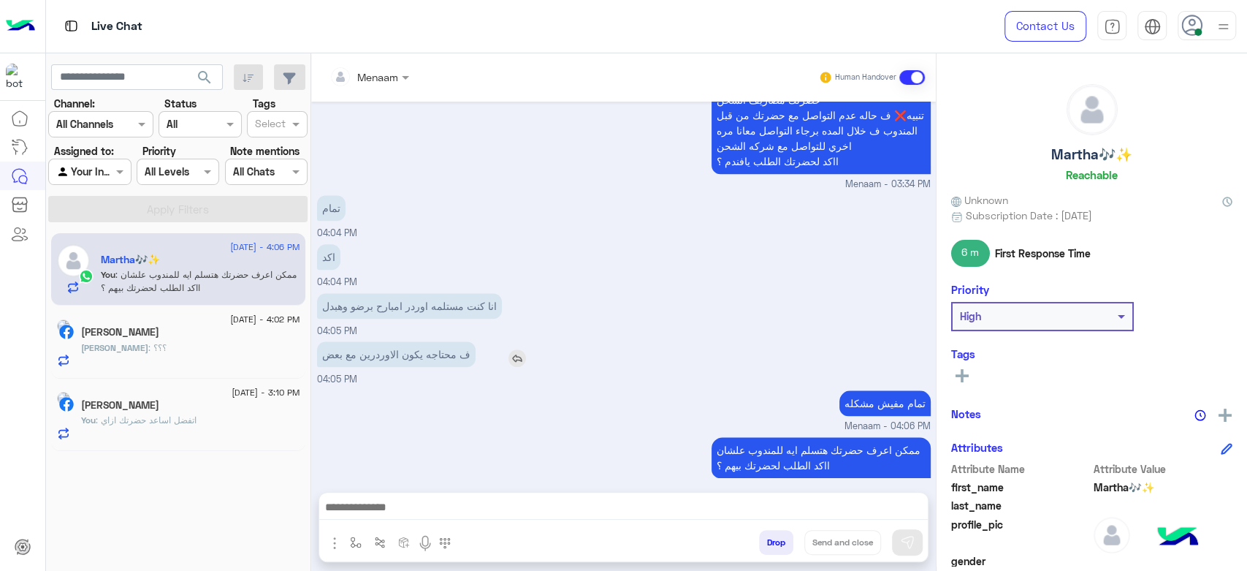
scroll to position [1079, 0]
click at [209, 339] on div "[PERSON_NAME]" at bounding box center [190, 333] width 219 height 15
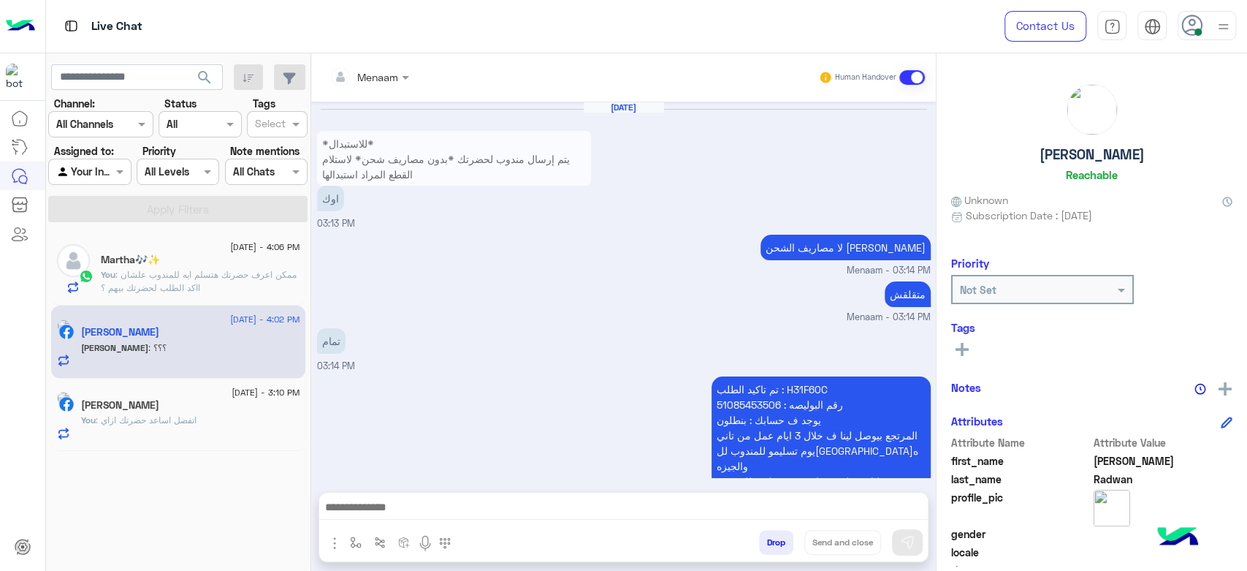
scroll to position [1047, 0]
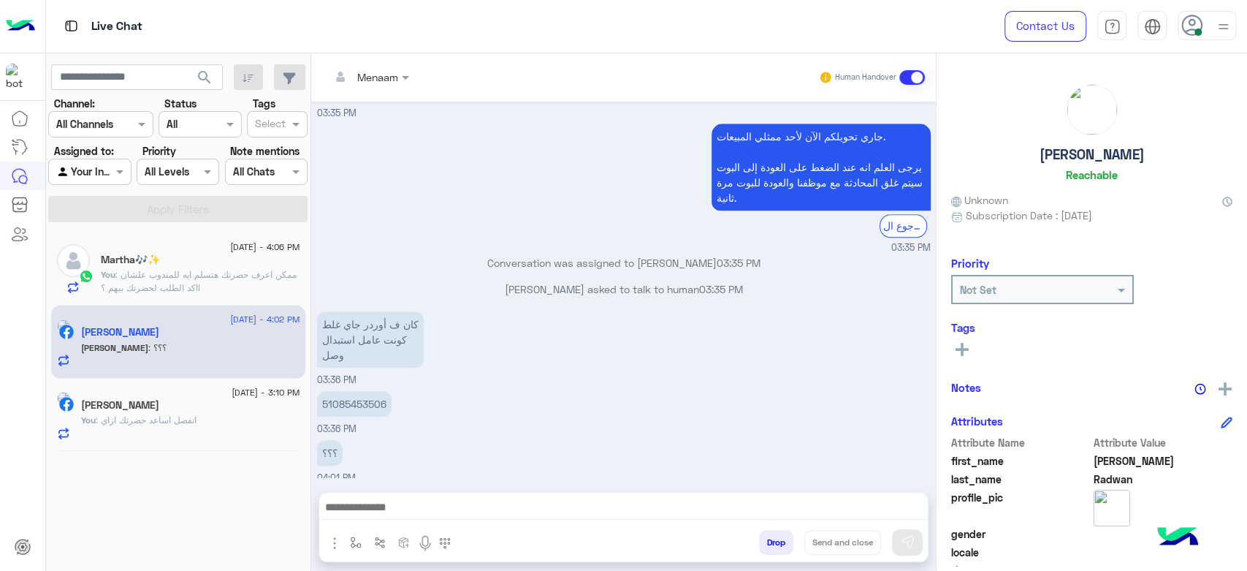
click at [376, 391] on p "51085453506" at bounding box center [354, 404] width 75 height 26
copy p "51085453506"
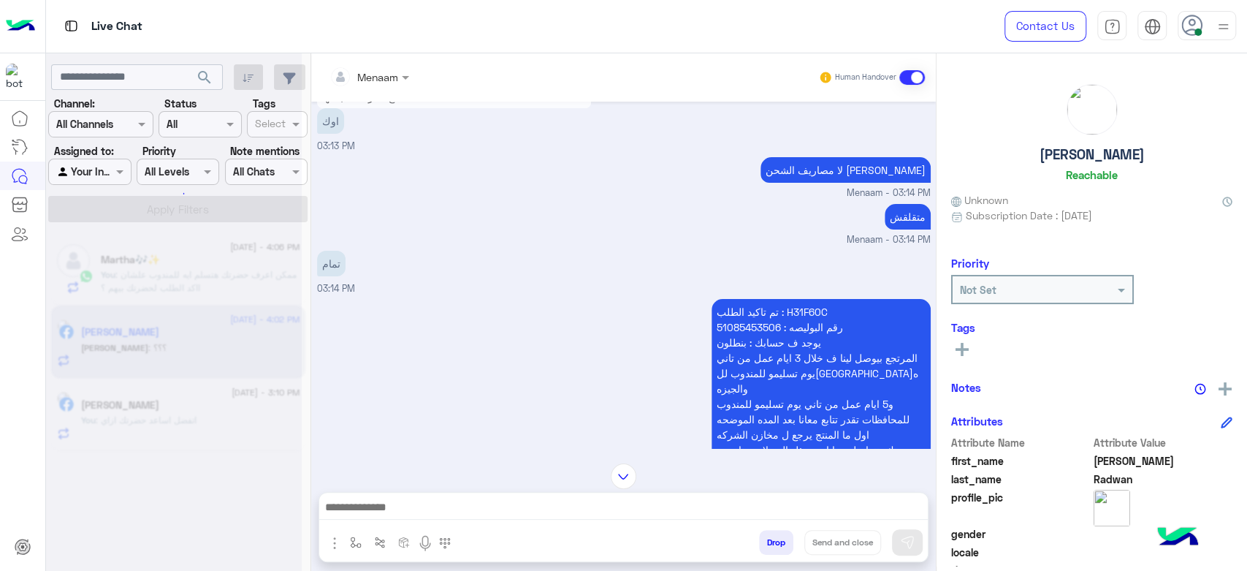
scroll to position [162, 0]
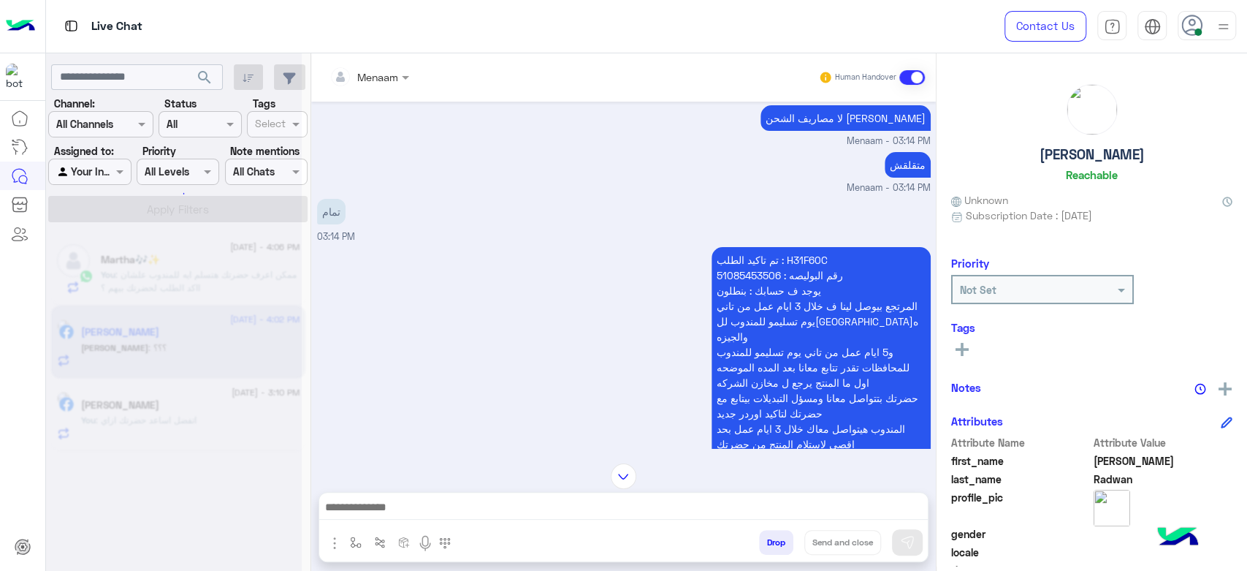
click at [797, 256] on p "تم تاكيد الطلب : H31F60C رقم البوليصه : 51085453506 يوجد ف حسابك : بنطلون المرت…" at bounding box center [821, 375] width 219 height 256
copy p "H31F60C"
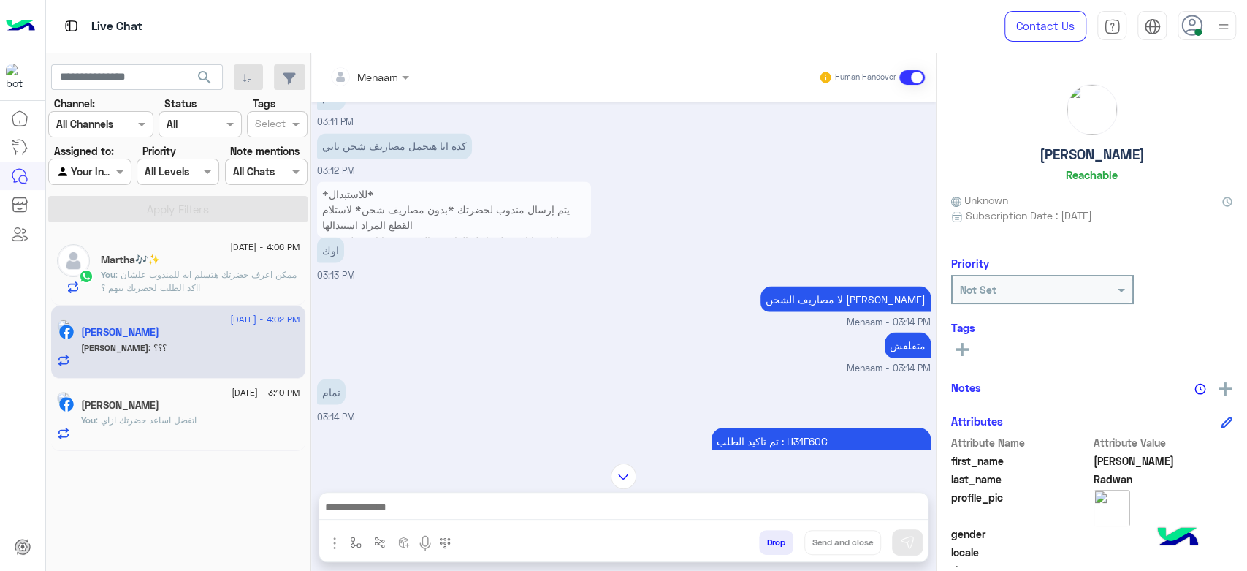
scroll to position [2385, 0]
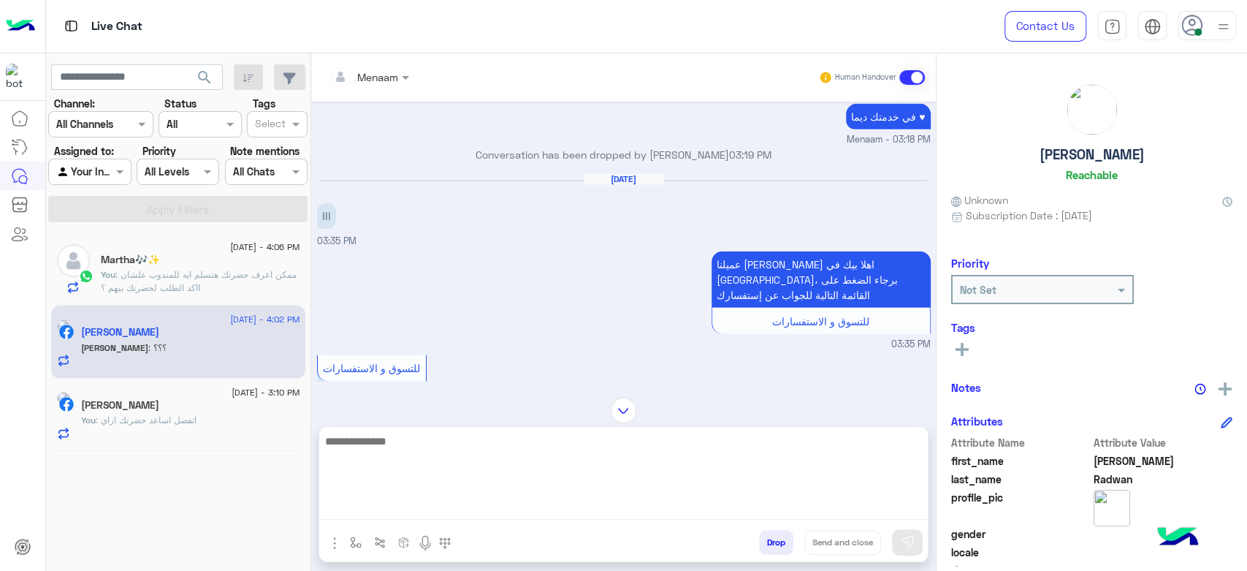
click at [397, 512] on textarea at bounding box center [623, 476] width 609 height 88
type textarea "**********"
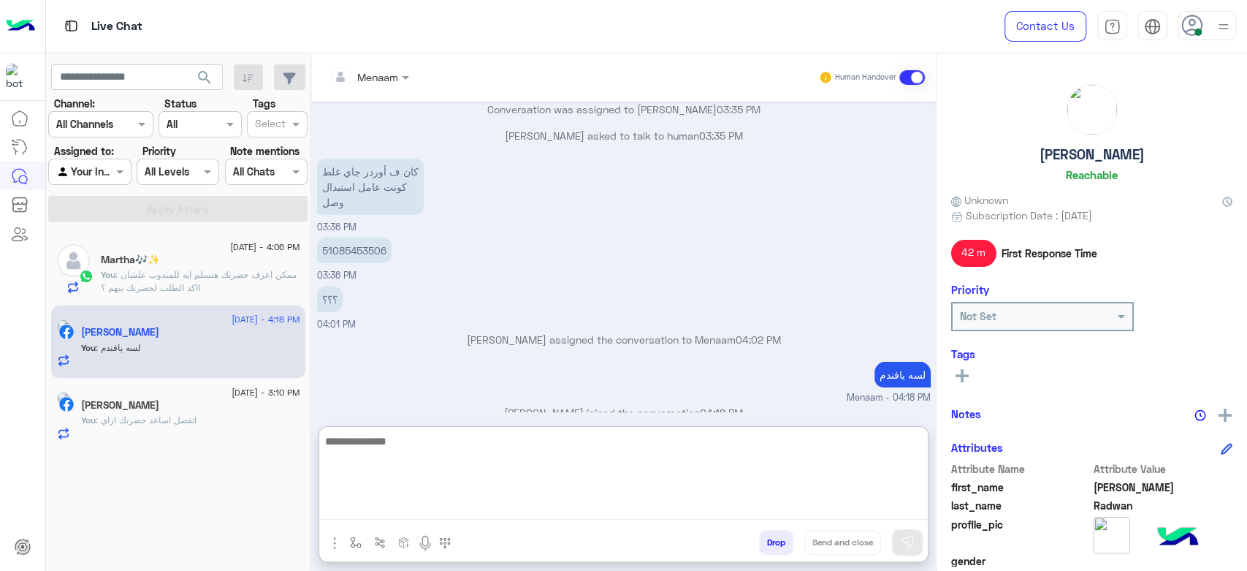
scroll to position [2954, 0]
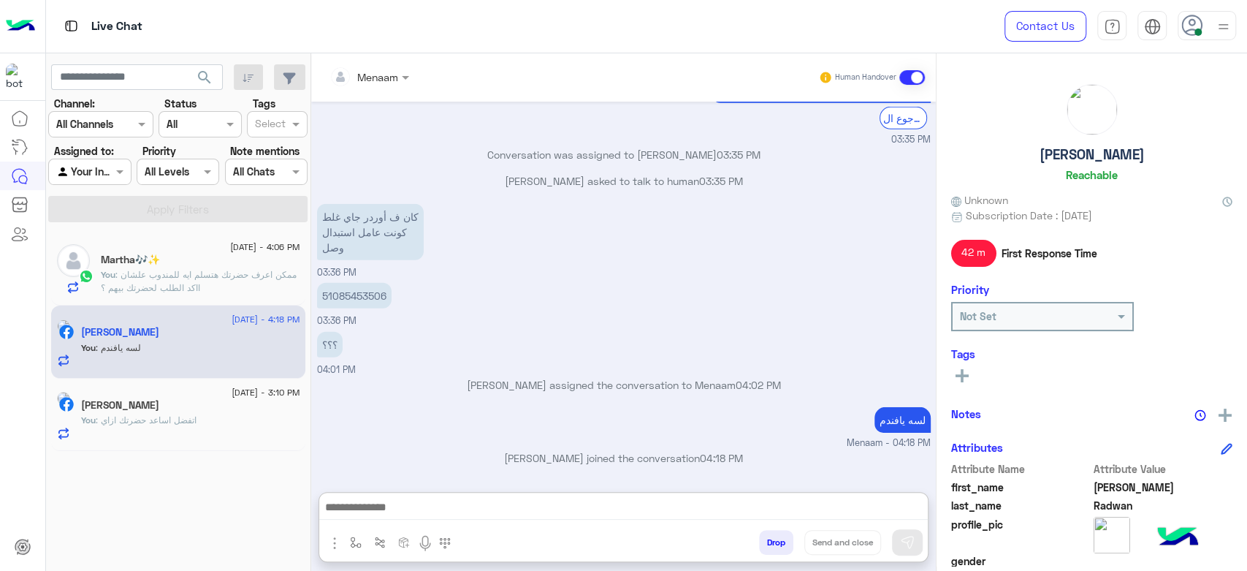
click at [1064, 142] on div "[PERSON_NAME]" at bounding box center [1091, 135] width 281 height 103
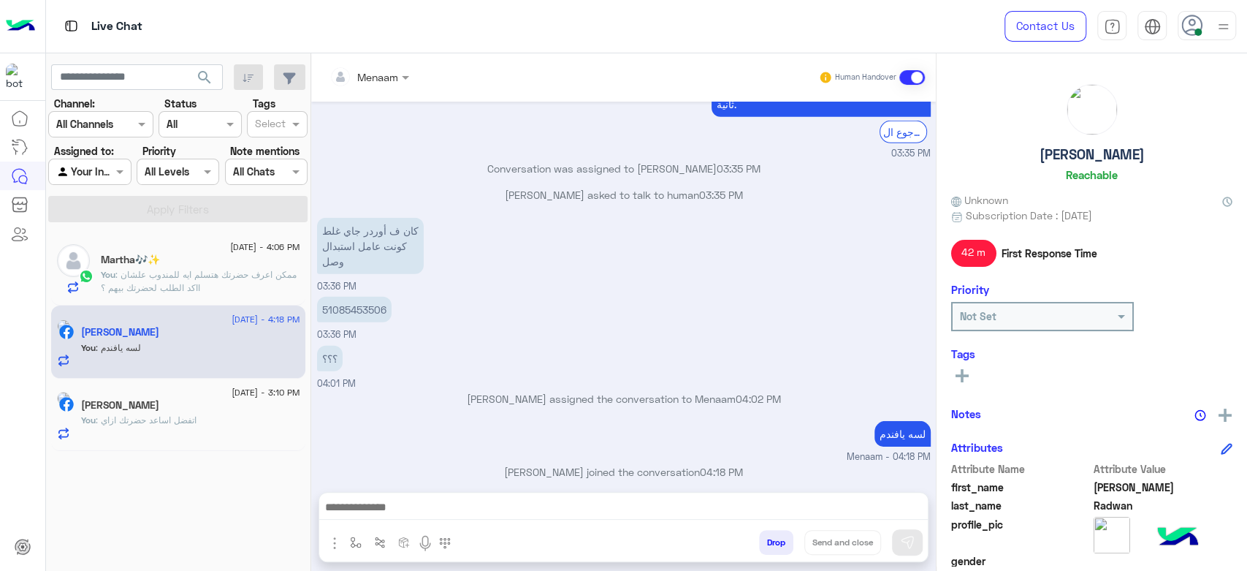
scroll to position [2889, 0]
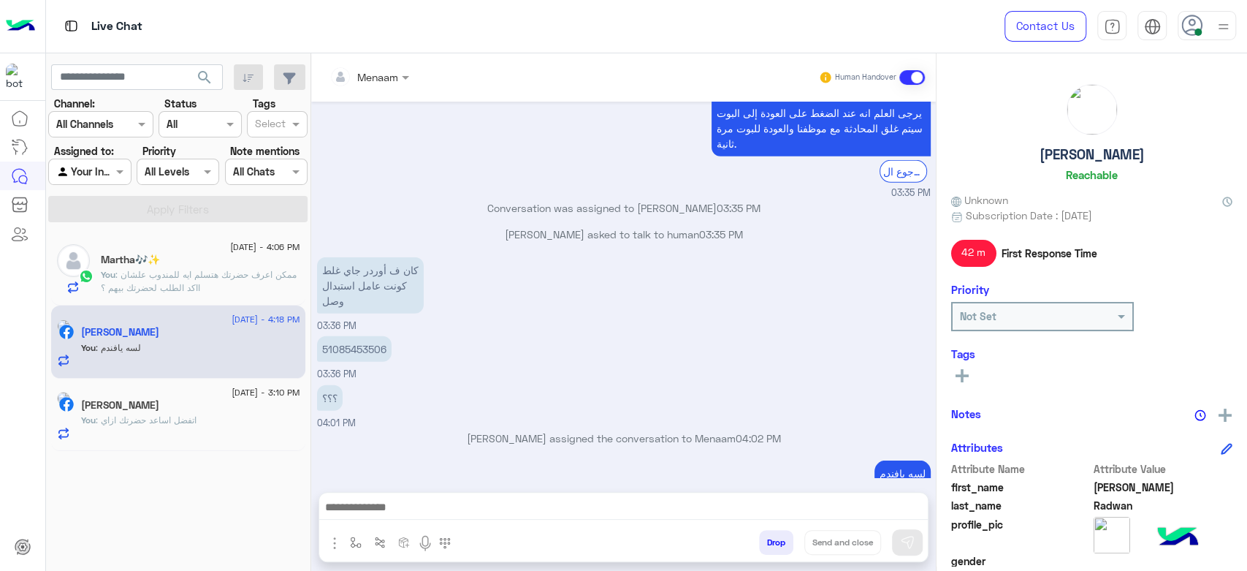
click at [1050, 159] on h5 "[PERSON_NAME]" at bounding box center [1092, 154] width 105 height 17
click at [1051, 158] on h5 "[PERSON_NAME]" at bounding box center [1092, 154] width 105 height 17
copy h5 "[PERSON_NAME]"
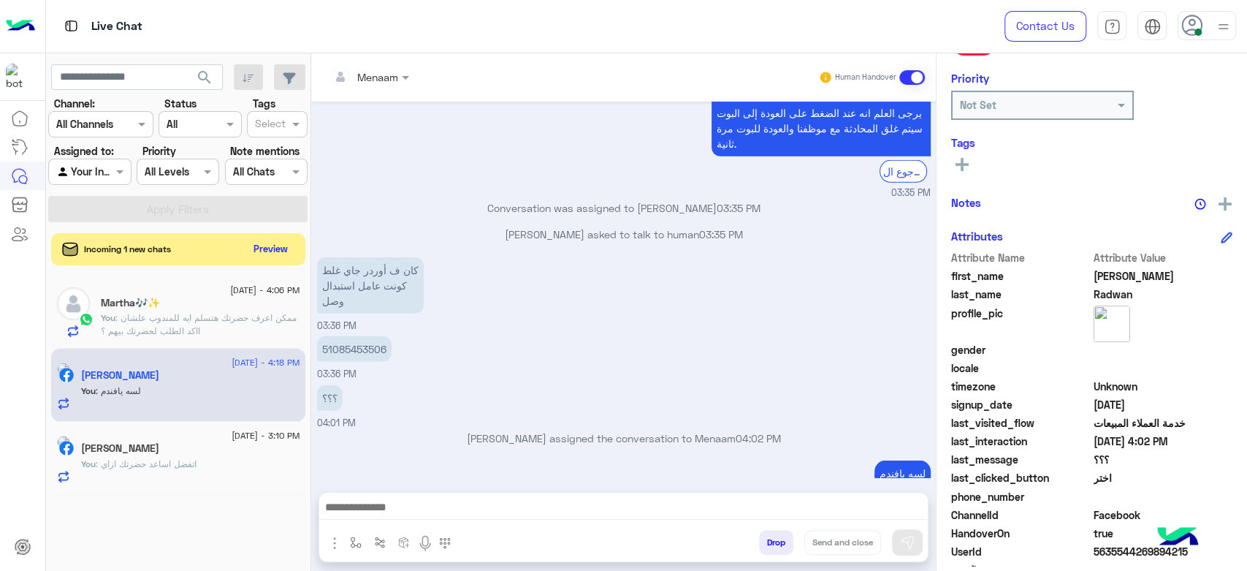
scroll to position [276, 0]
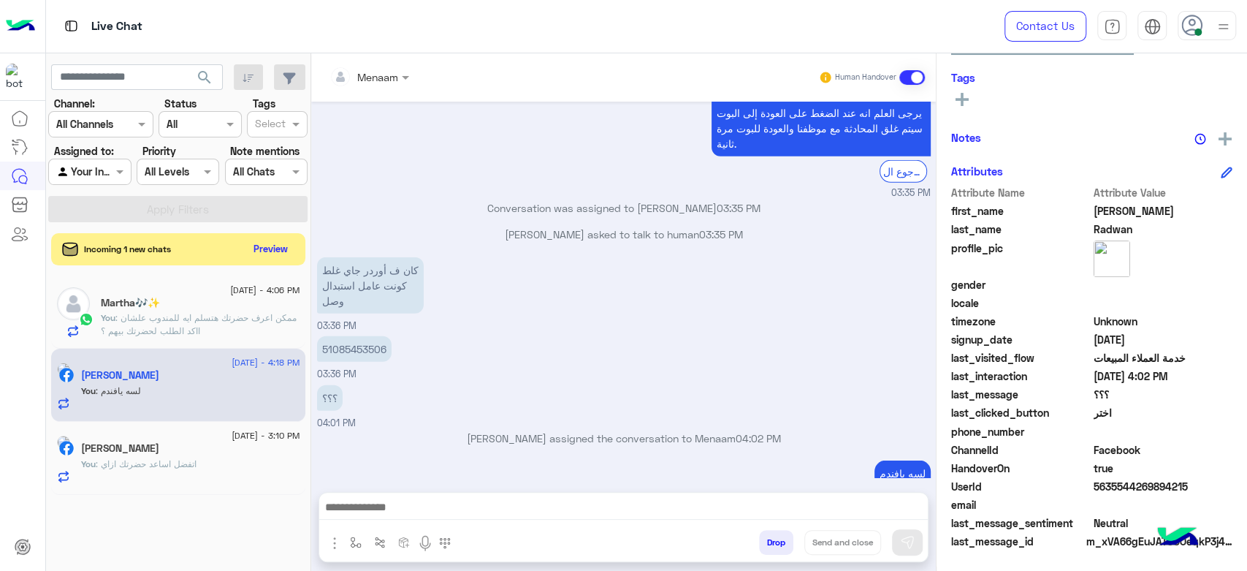
click at [1133, 484] on span "5635544269894215" at bounding box center [1164, 486] width 140 height 15
copy span "5635544269894215"
click at [269, 251] on button "Preview" at bounding box center [271, 248] width 45 height 20
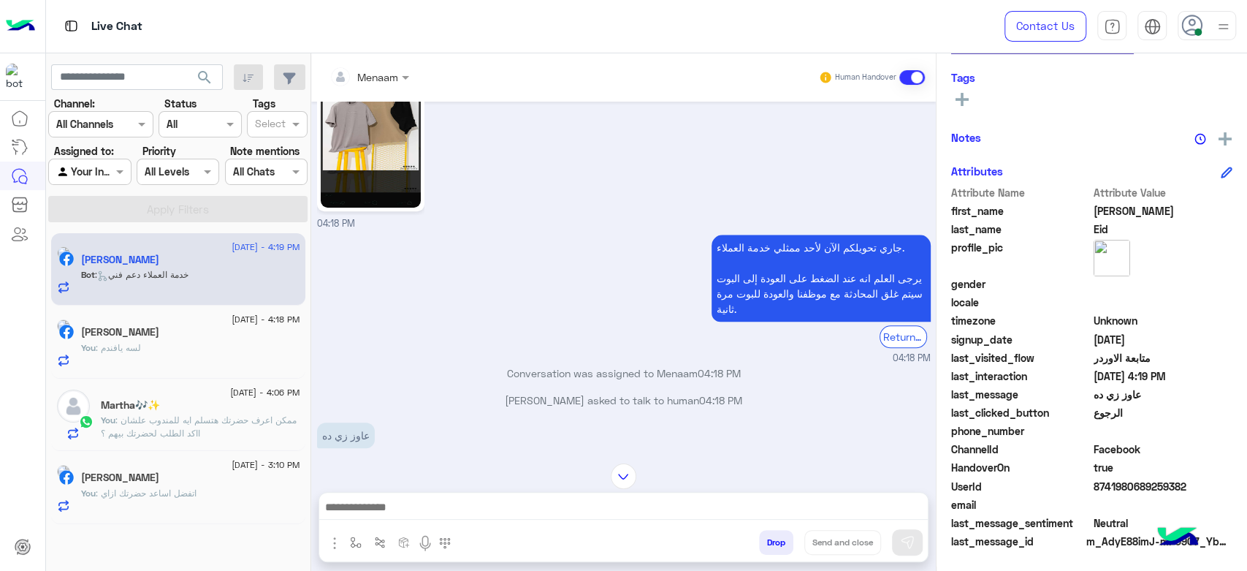
scroll to position [1486, 0]
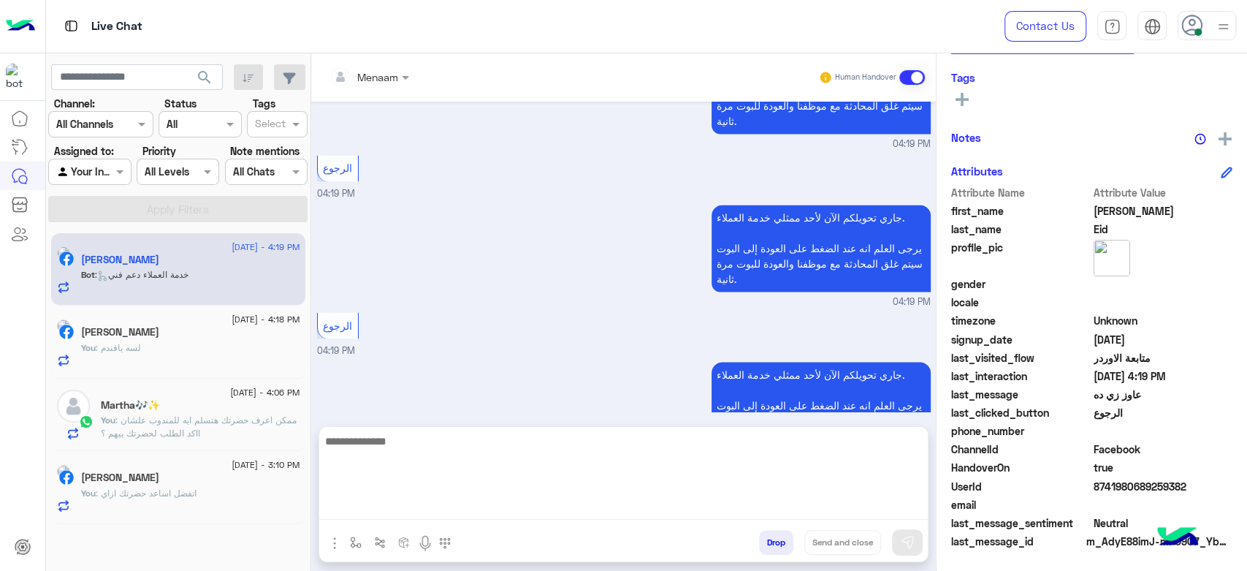
click at [436, 511] on textarea at bounding box center [623, 476] width 609 height 88
type textarea "**********"
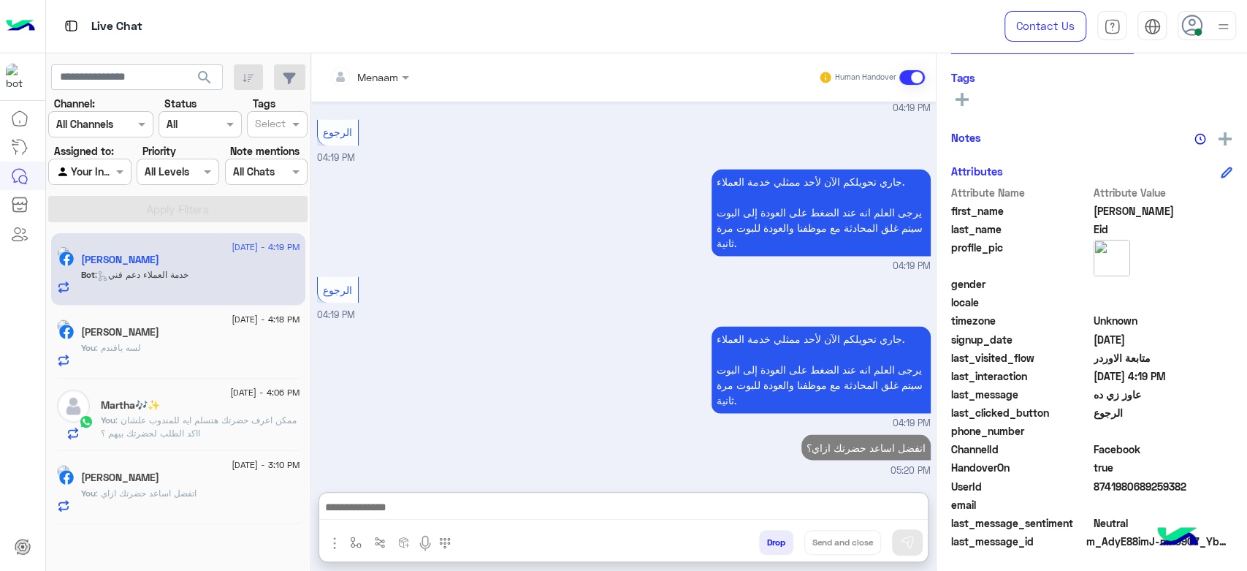
click at [145, 319] on div "[DATE] - 4:18 PM" at bounding box center [190, 320] width 219 height 9
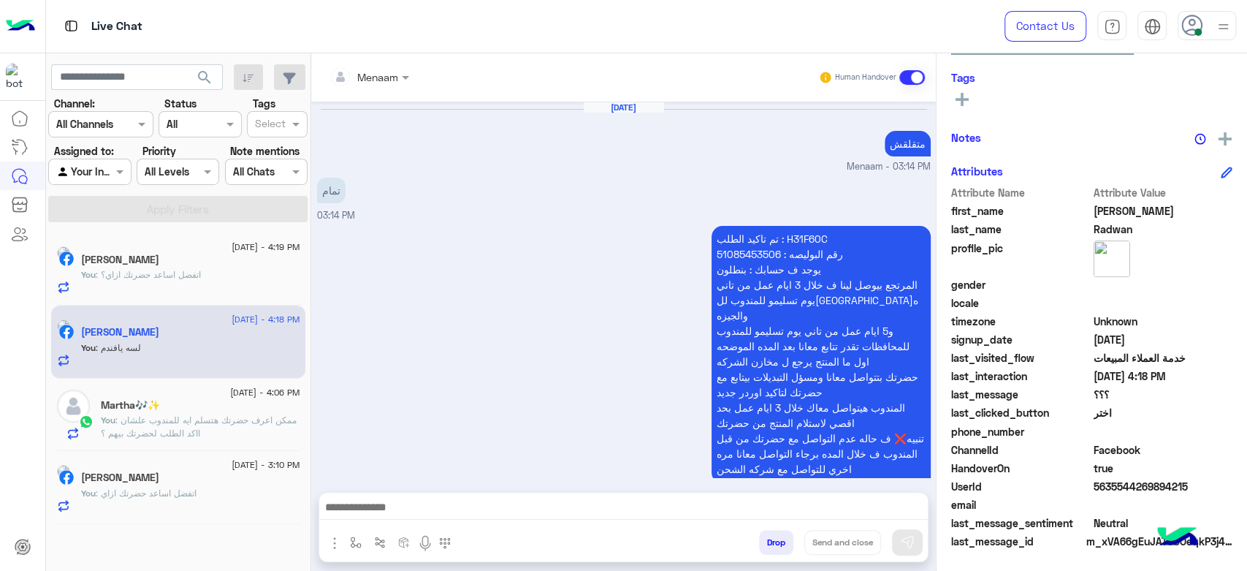
scroll to position [970, 0]
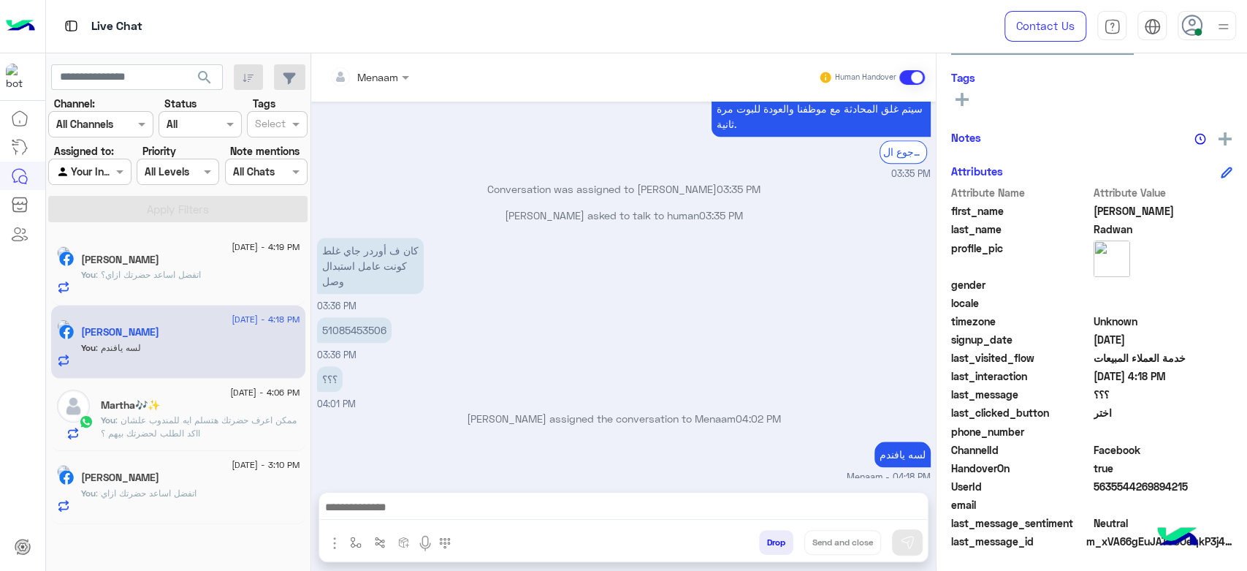
click at [163, 254] on div "[PERSON_NAME]" at bounding box center [190, 261] width 219 height 15
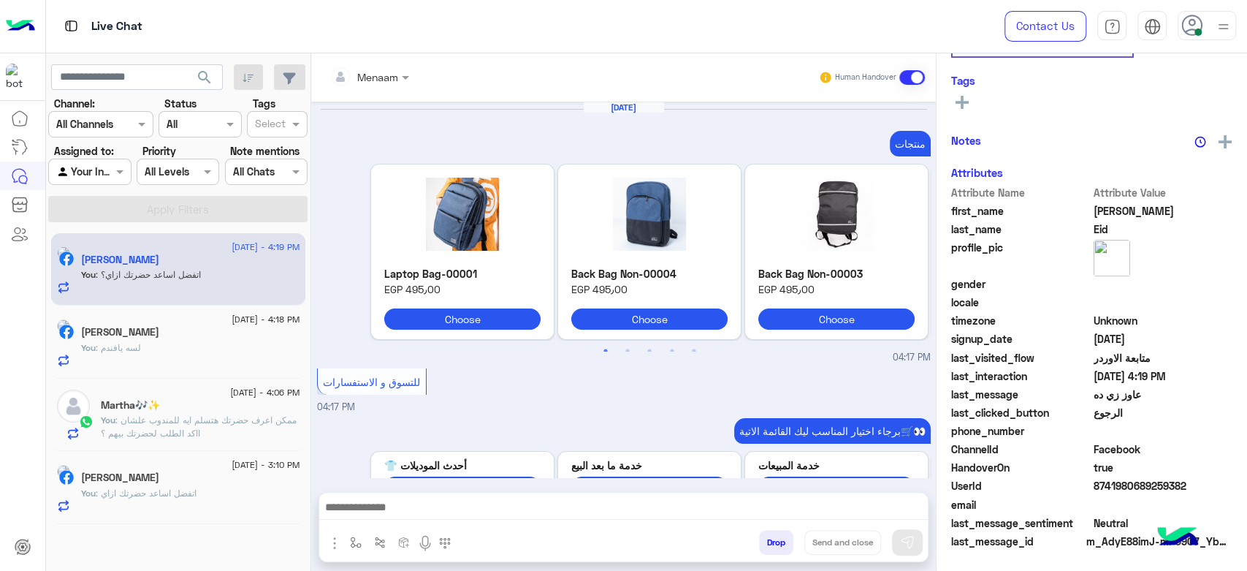
scroll to position [1362, 0]
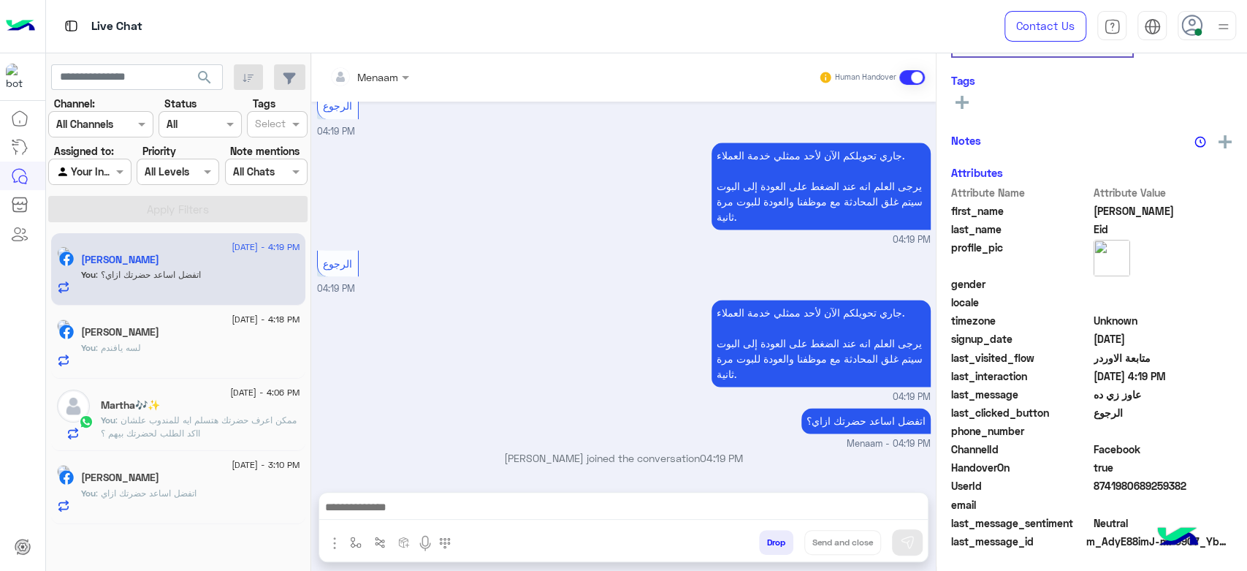
click at [184, 417] on span ": ممكن اعرف حضرتك هتسلم ايه للمندوب علشان ااكد الطلب لحضرتك بيهم ؟" at bounding box center [199, 426] width 196 height 24
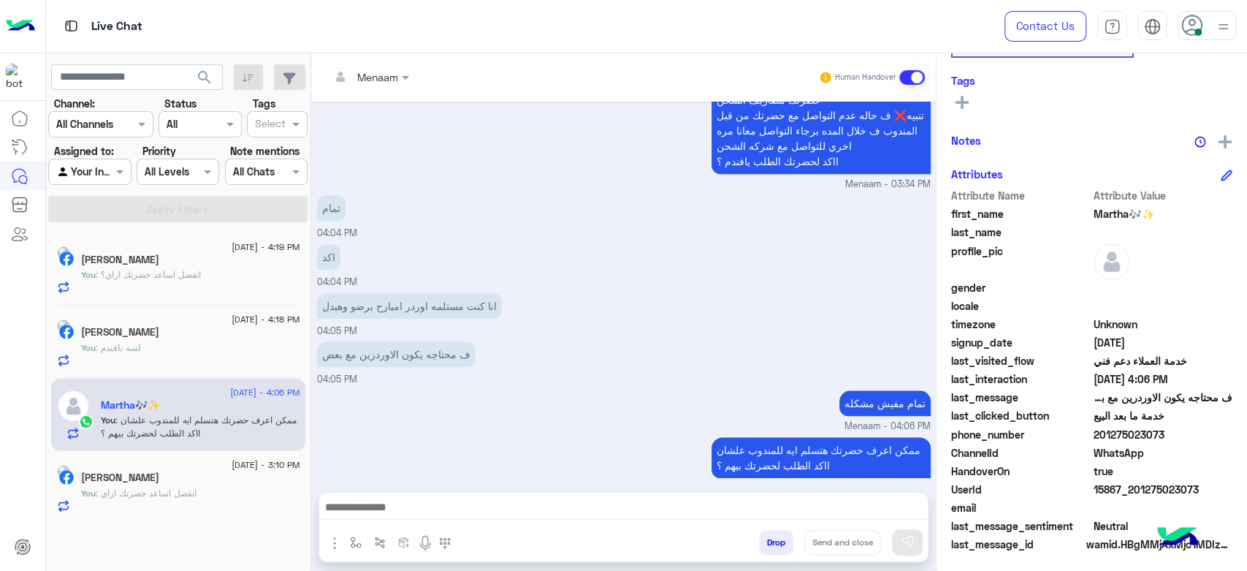
scroll to position [276, 0]
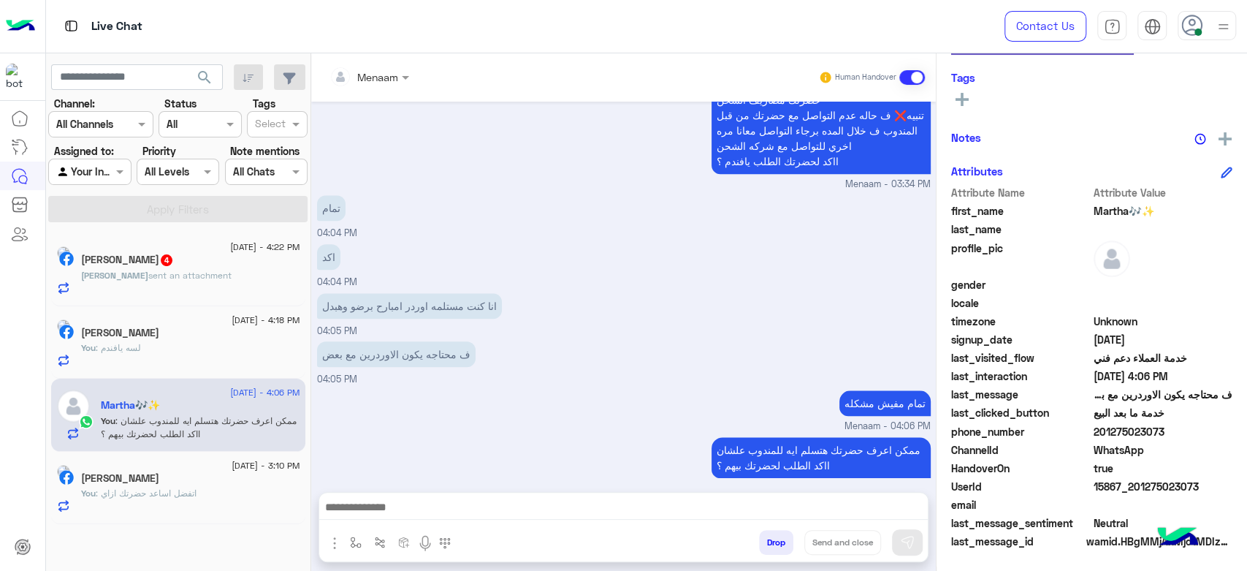
click at [186, 273] on span "sent an attachment" at bounding box center [189, 275] width 83 height 11
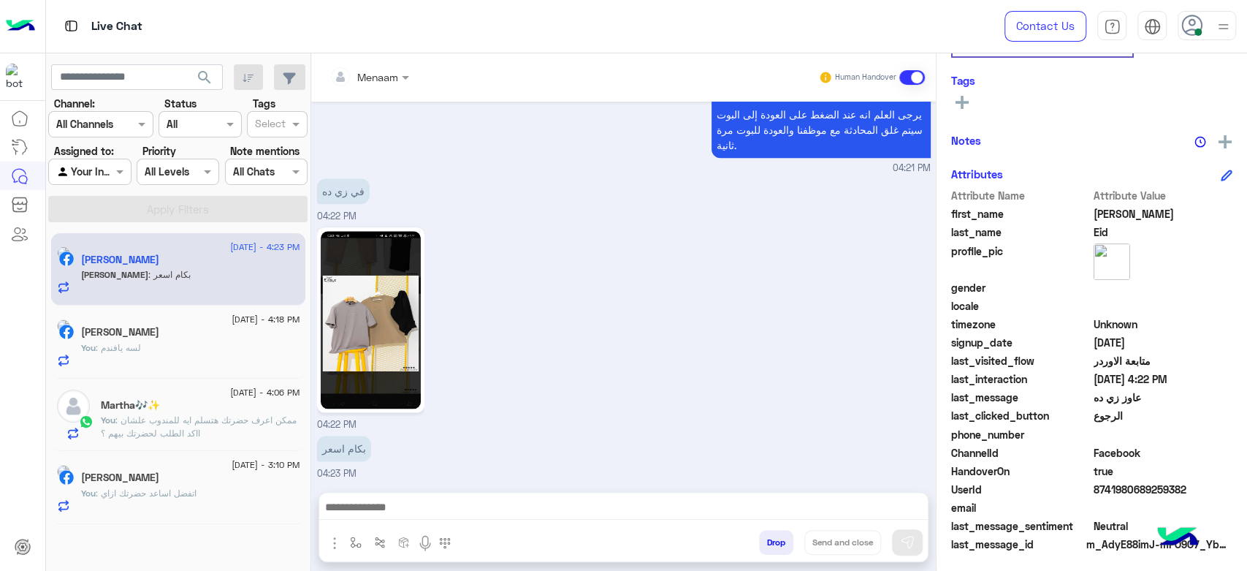
scroll to position [276, 0]
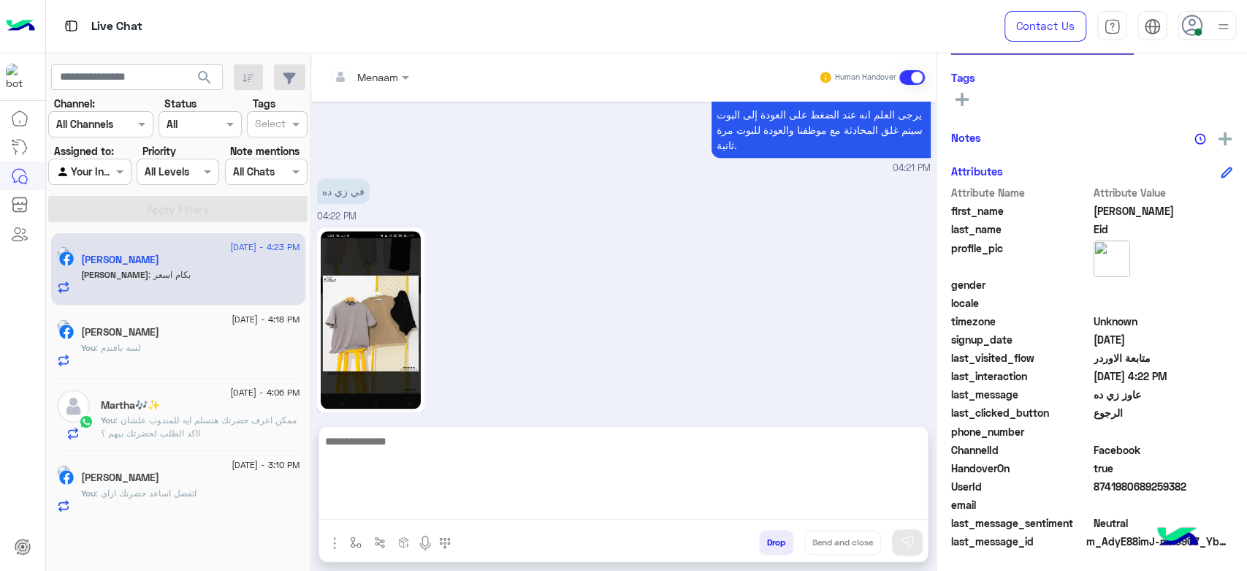
click at [415, 498] on textarea at bounding box center [623, 476] width 609 height 88
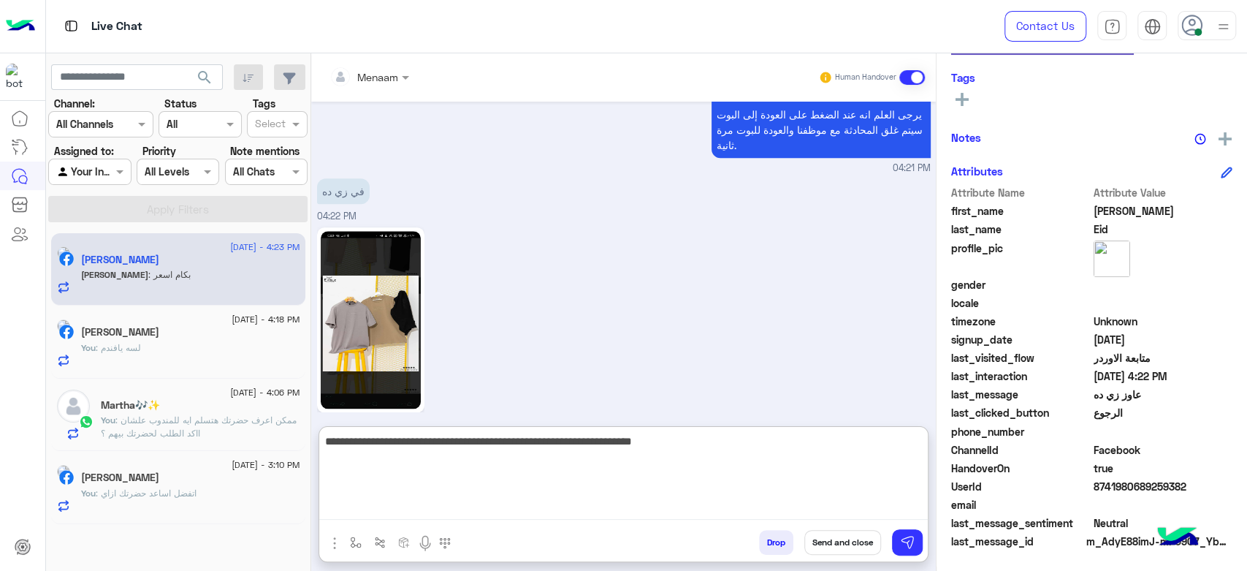
type textarea "**********"
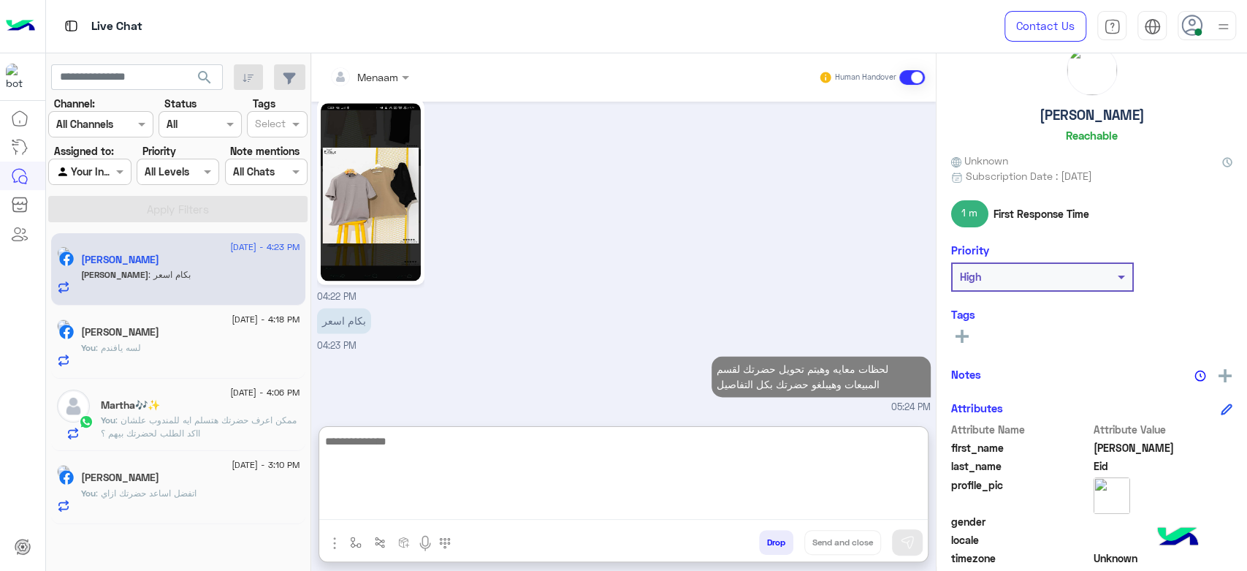
scroll to position [0, 0]
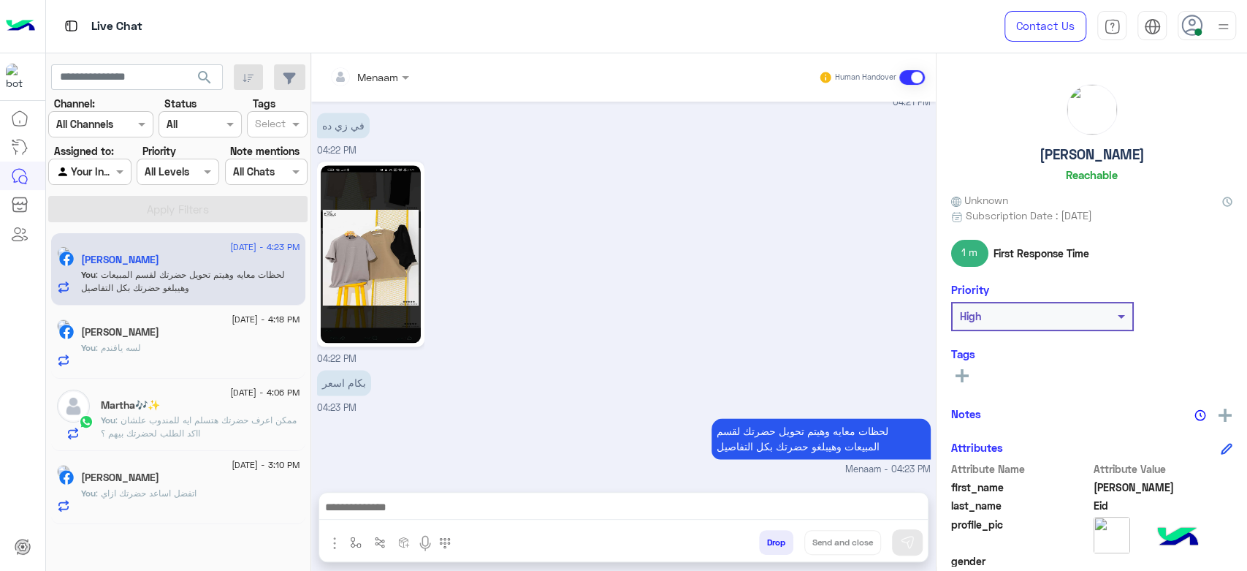
click at [1080, 161] on h5 "[PERSON_NAME]" at bounding box center [1092, 154] width 105 height 17
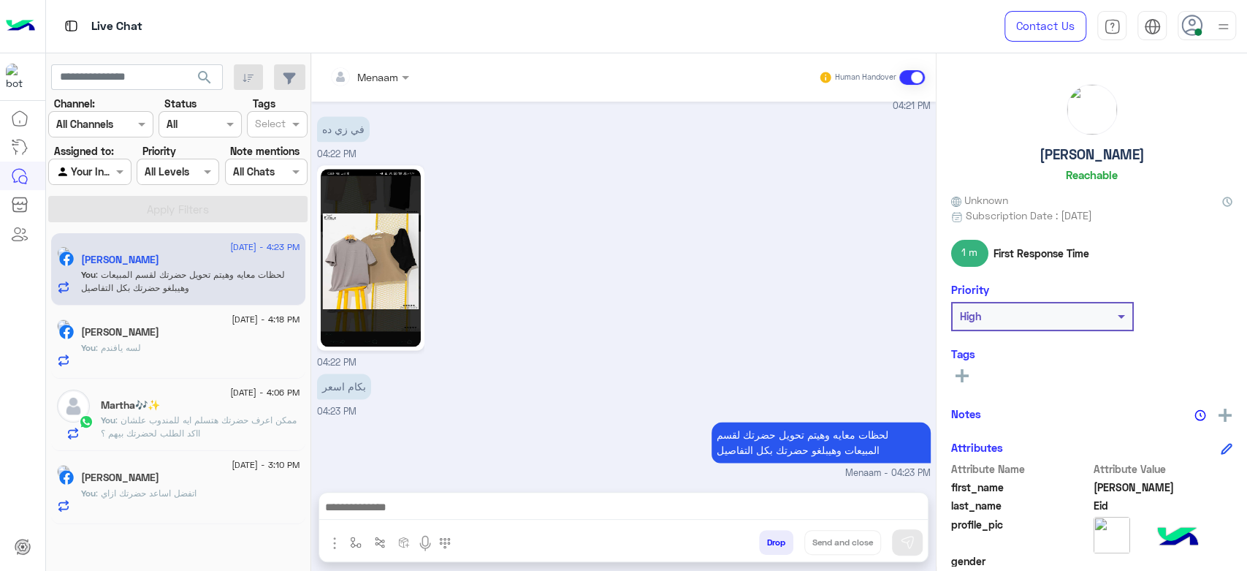
click at [1080, 157] on h5 "[PERSON_NAME]" at bounding box center [1092, 154] width 105 height 17
copy h5 "[PERSON_NAME]"
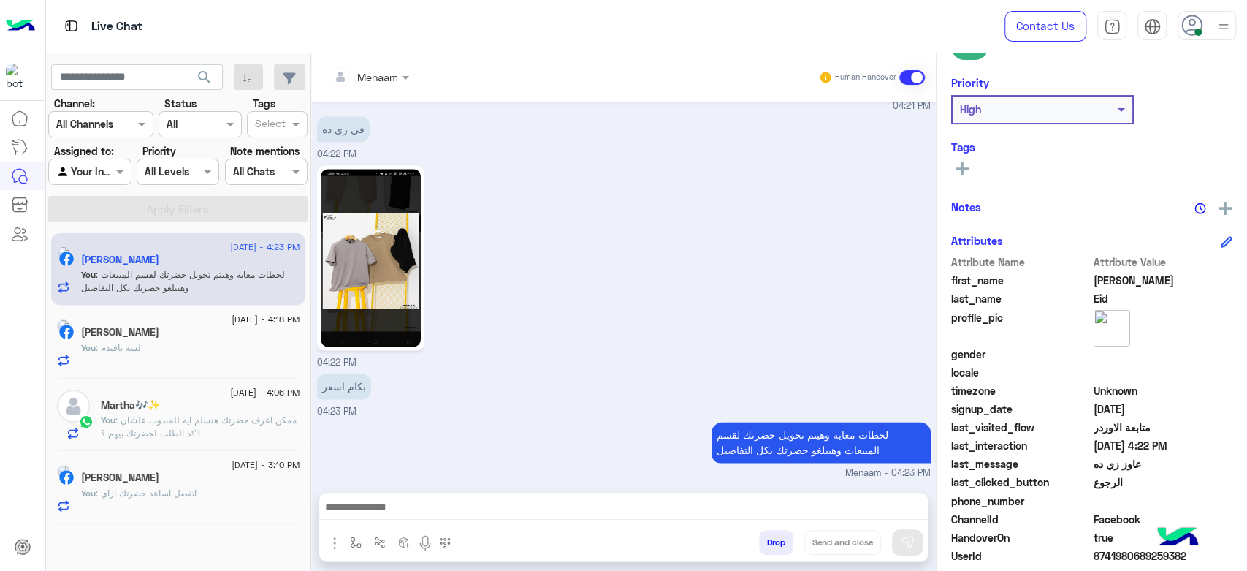
scroll to position [276, 0]
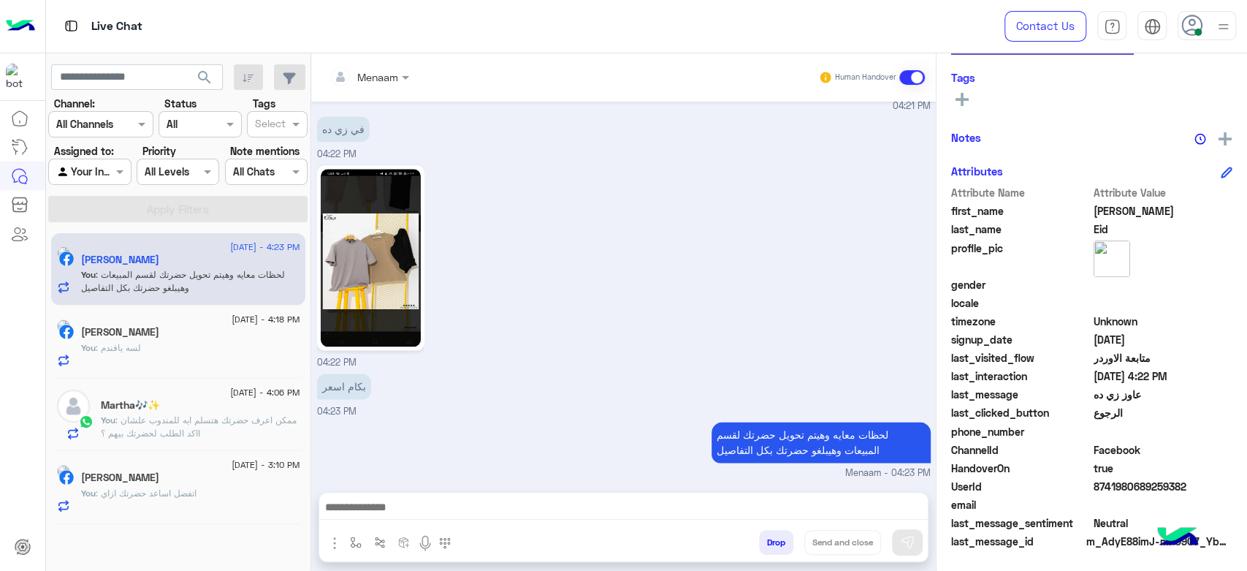
click at [1112, 479] on span "8741980689259382" at bounding box center [1164, 486] width 140 height 15
copy span "8741980689259382"
click at [379, 77] on div at bounding box center [369, 76] width 94 height 17
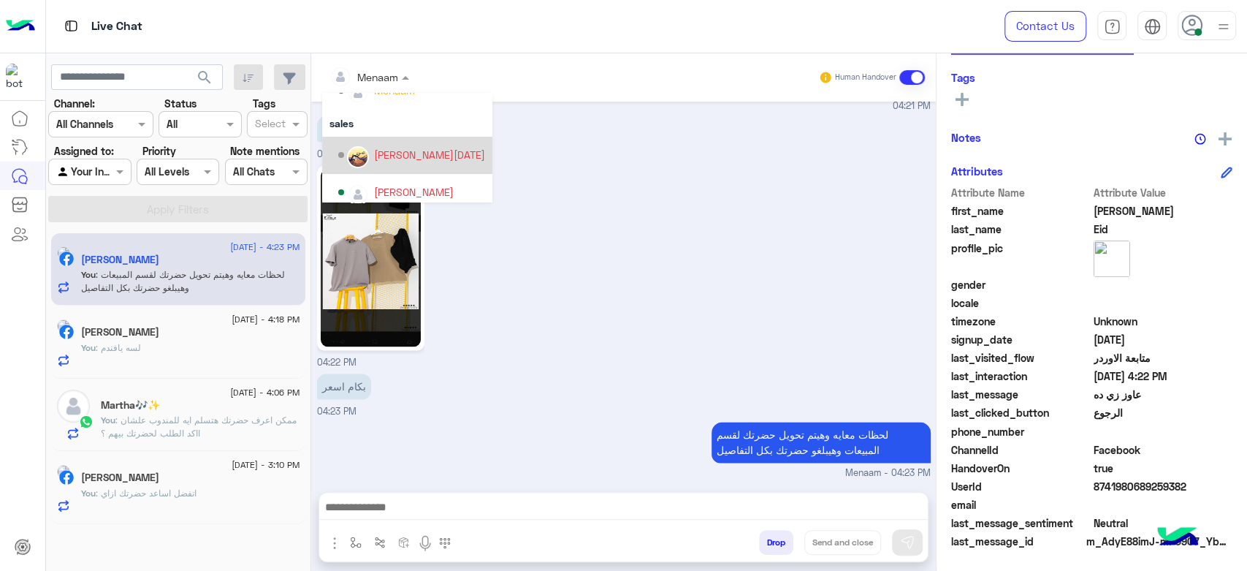
scroll to position [130, 0]
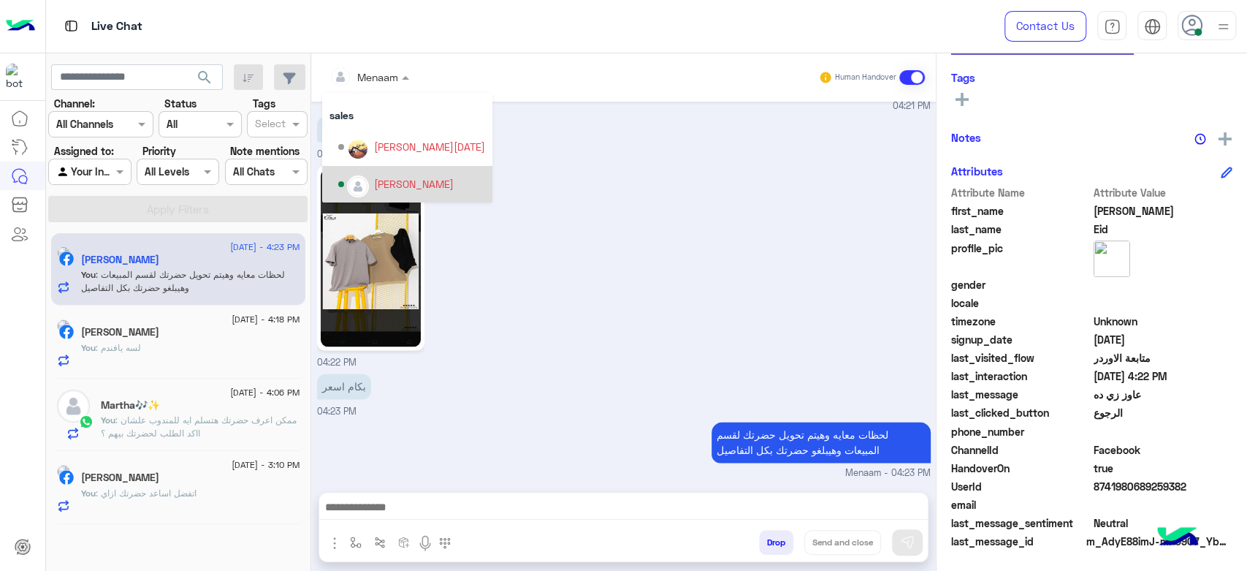
click at [424, 179] on div "[PERSON_NAME]" at bounding box center [414, 183] width 80 height 15
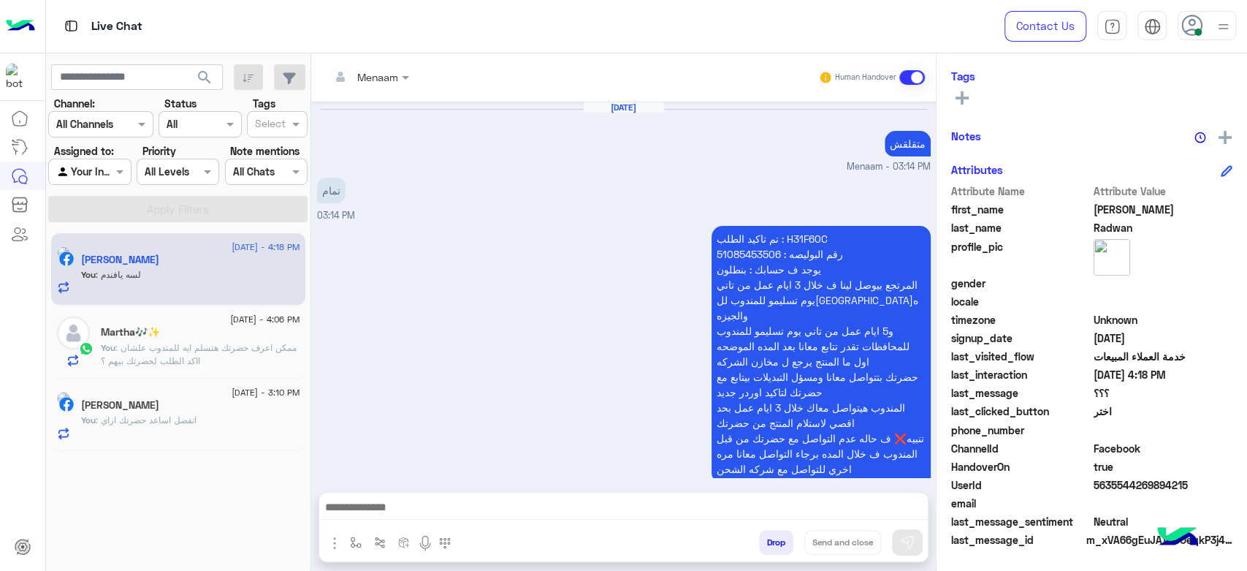
scroll to position [276, 0]
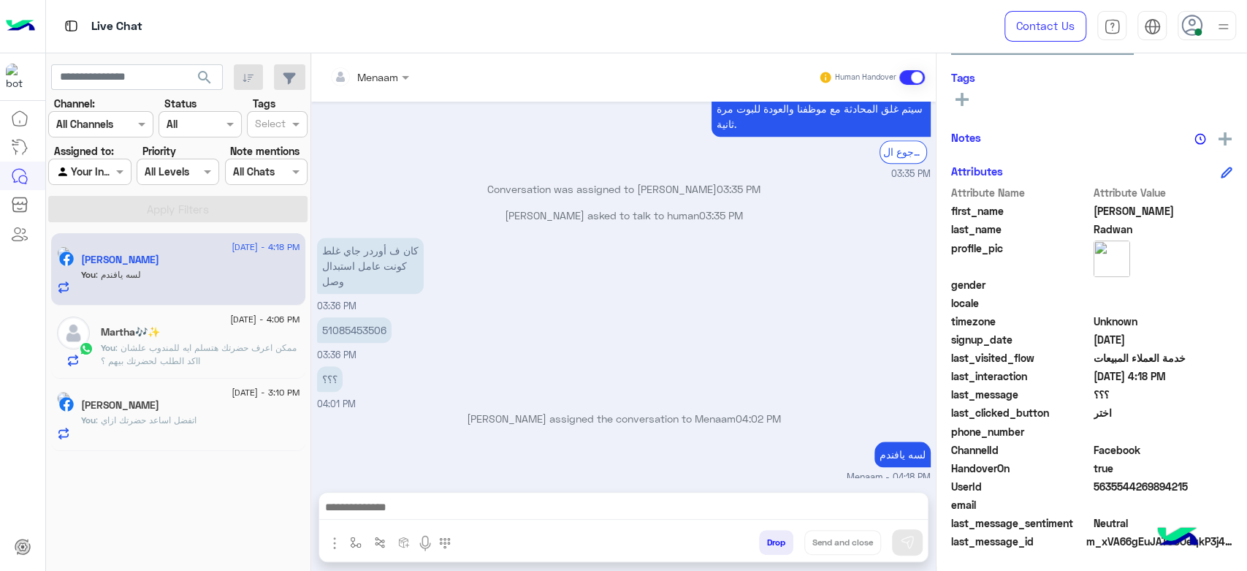
click at [170, 355] on span ": ممكن اعرف حضرتك هتسلم ايه للمندوب علشان ااكد الطلب لحضرتك بيهم ؟" at bounding box center [199, 354] width 196 height 24
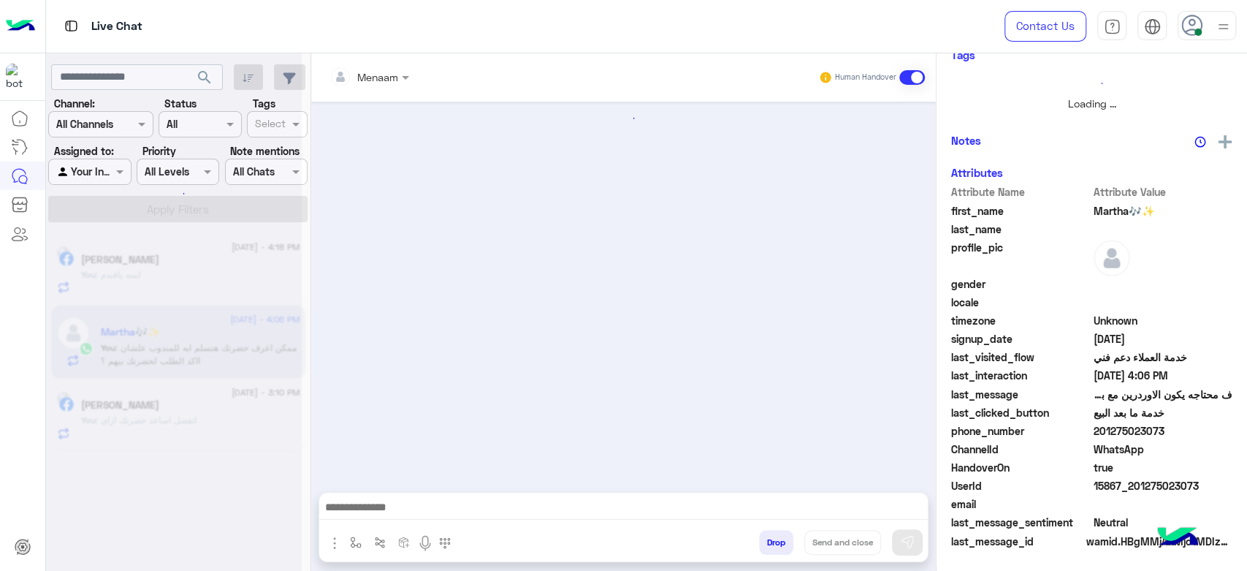
click at [177, 419] on div at bounding box center [174, 291] width 256 height 571
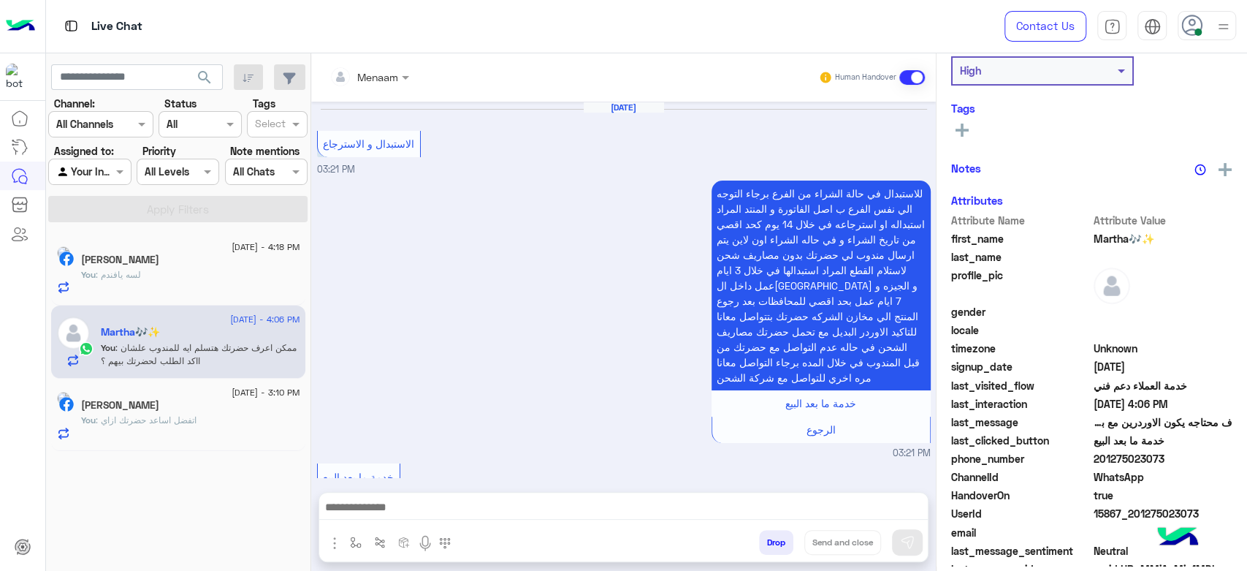
scroll to position [1079, 0]
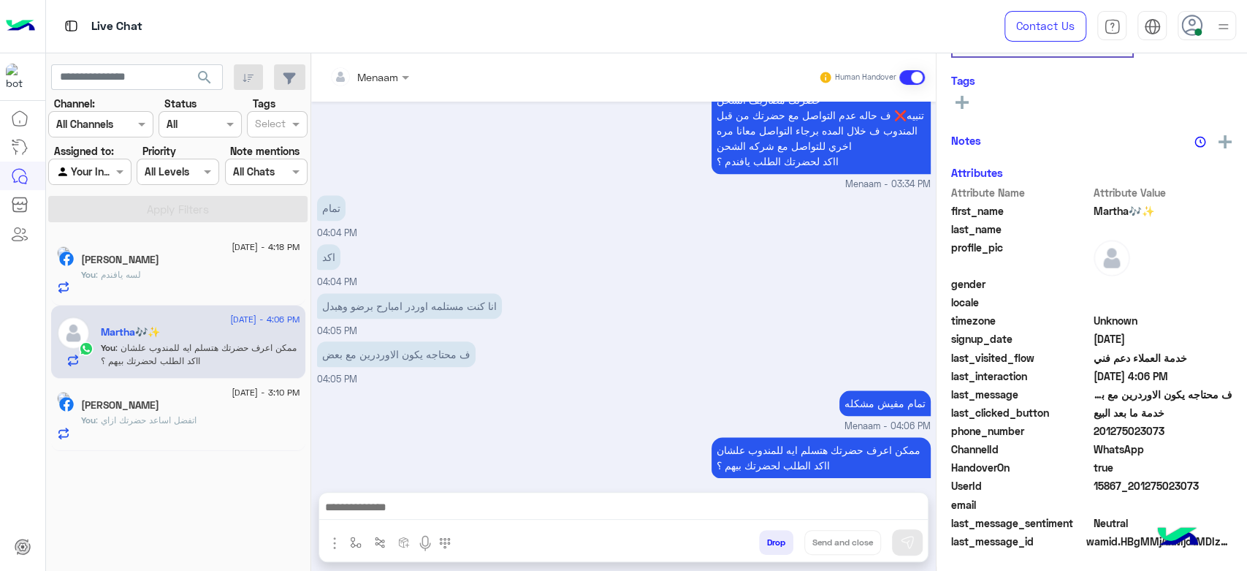
click at [172, 422] on span ": اتفضل اساعد حضرتك ازاي" at bounding box center [146, 419] width 101 height 11
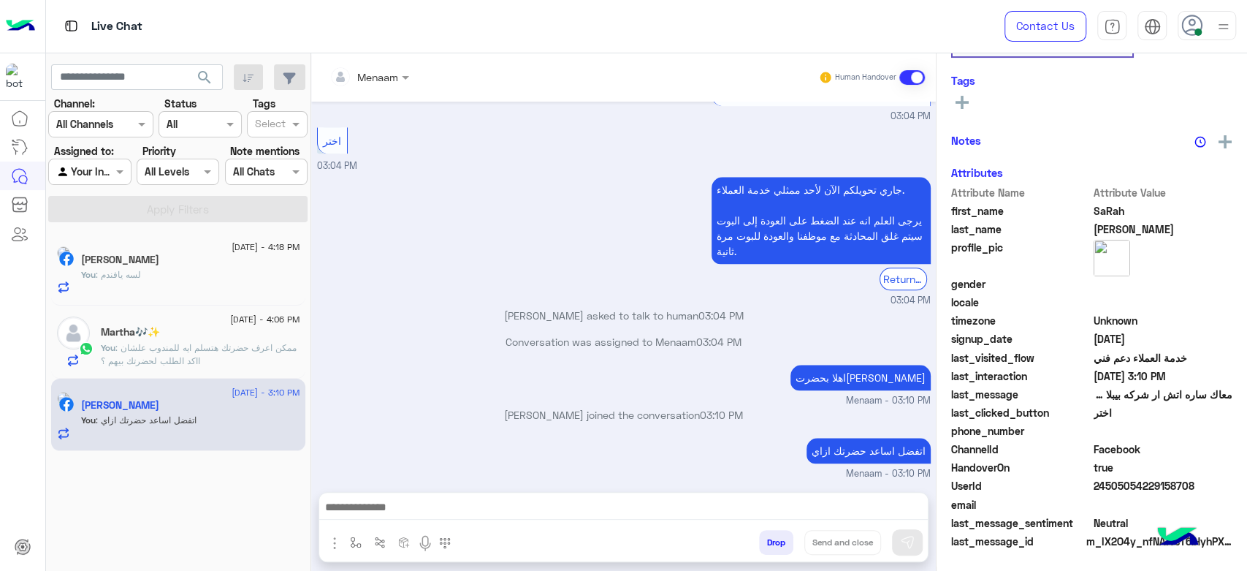
scroll to position [276, 0]
click at [180, 283] on div "Martha🎶✨ : هبدل ده والشورت" at bounding box center [200, 282] width 199 height 26
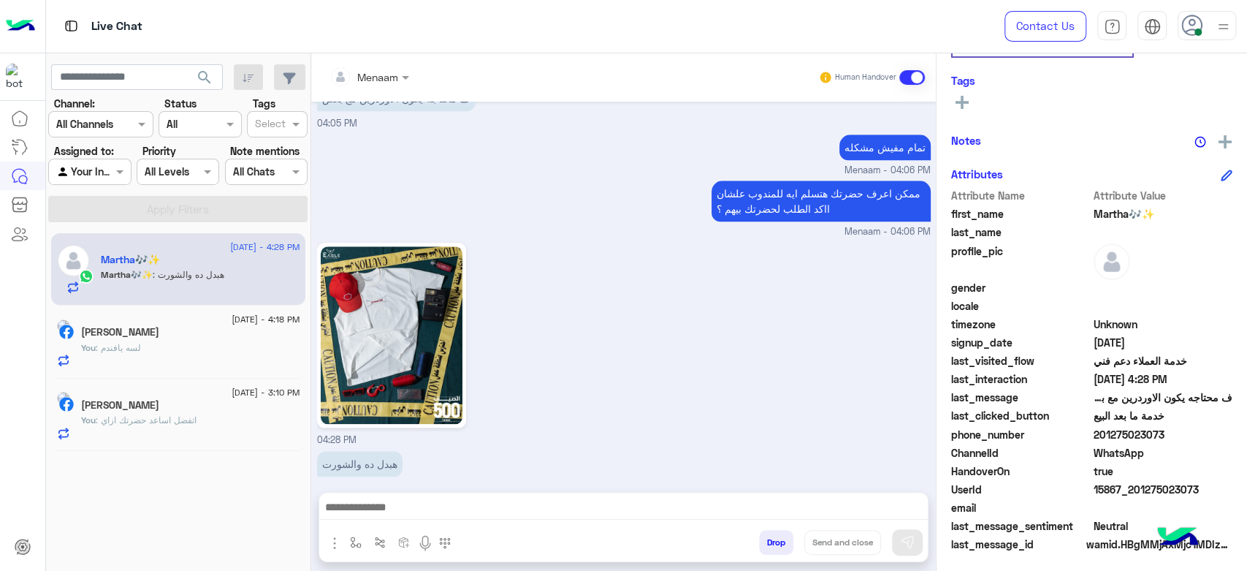
scroll to position [276, 0]
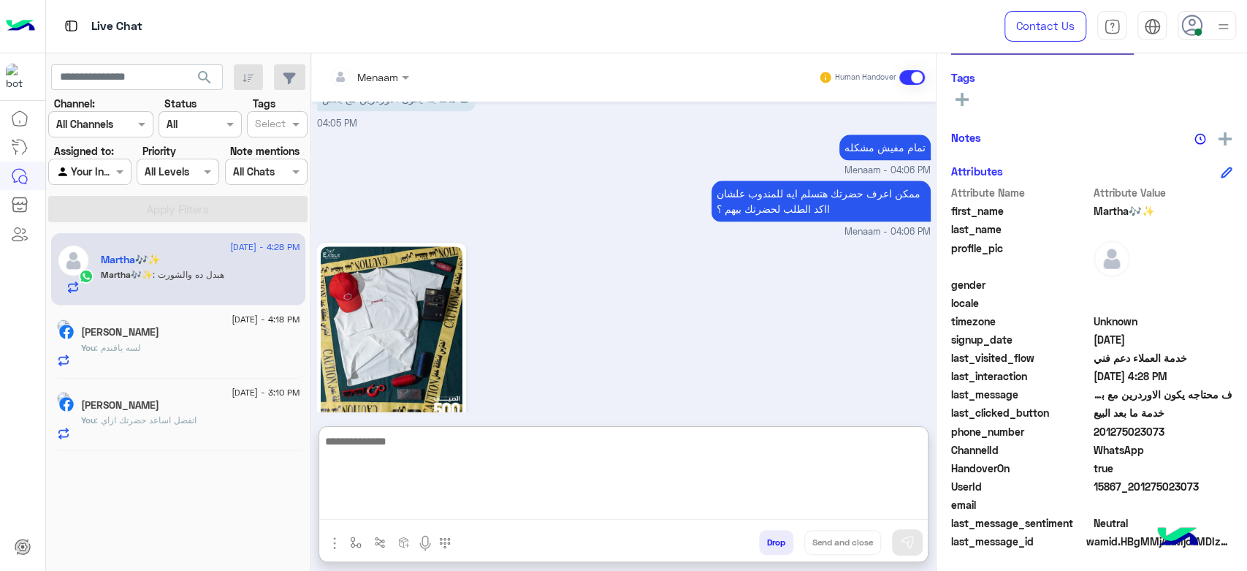
click at [515, 510] on textarea at bounding box center [623, 476] width 609 height 88
type textarea "**********"
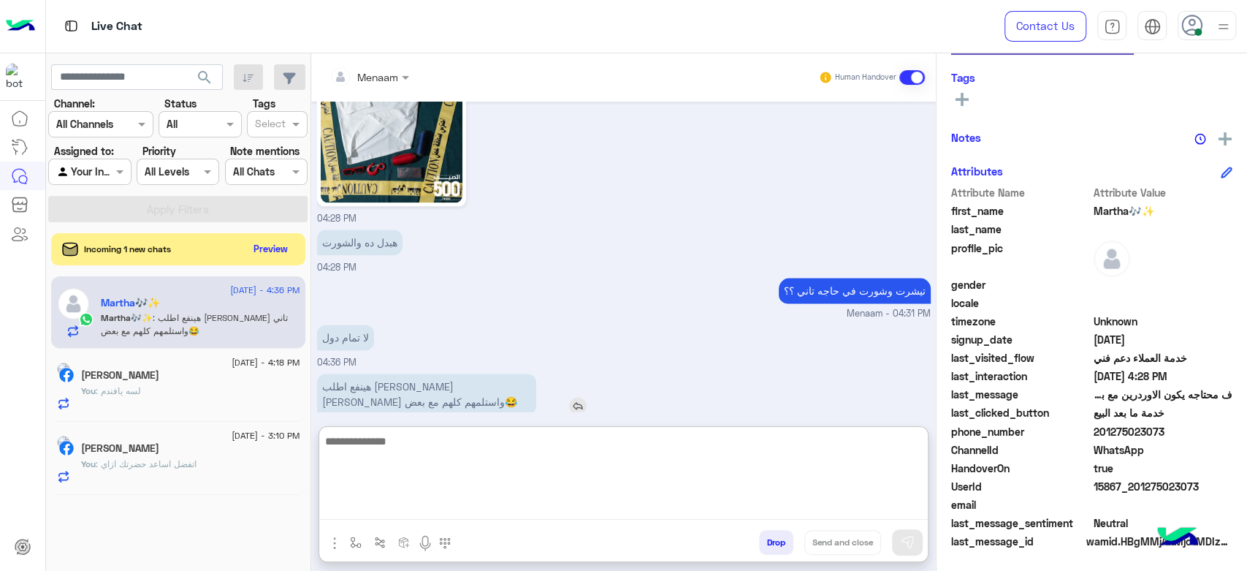
scroll to position [1228, 0]
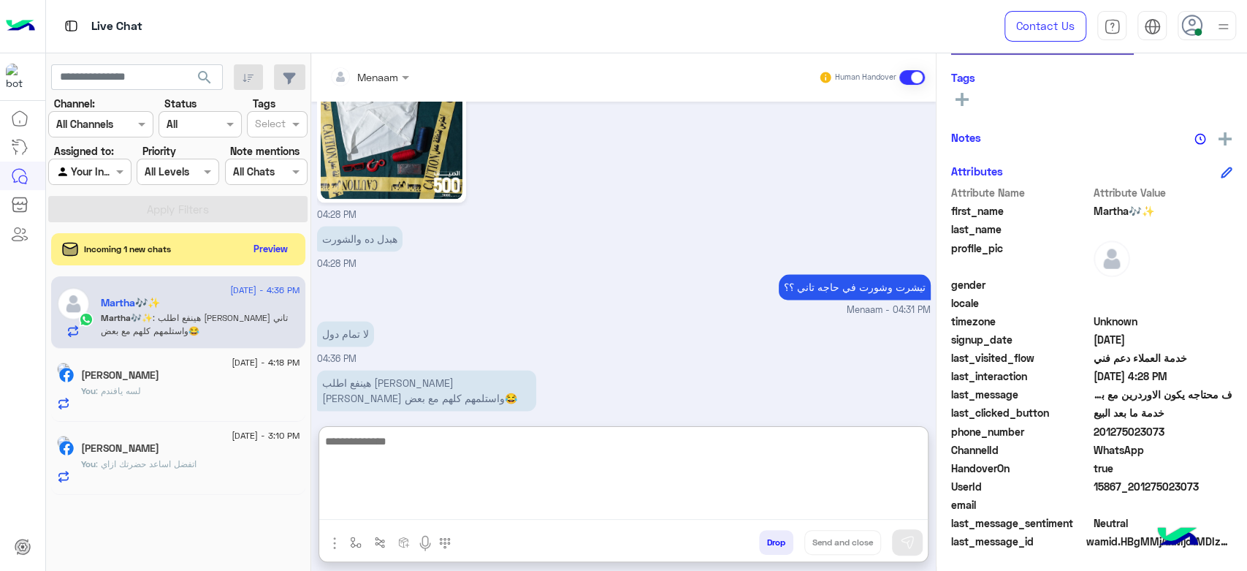
click at [455, 452] on textarea at bounding box center [623, 476] width 609 height 88
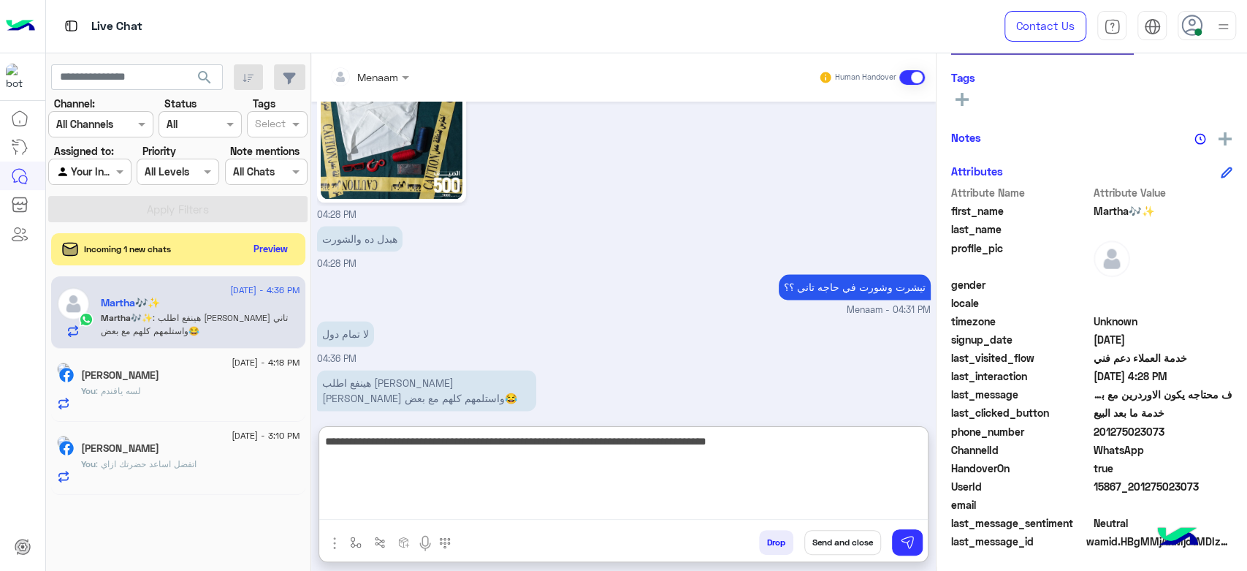
type textarea "**********"
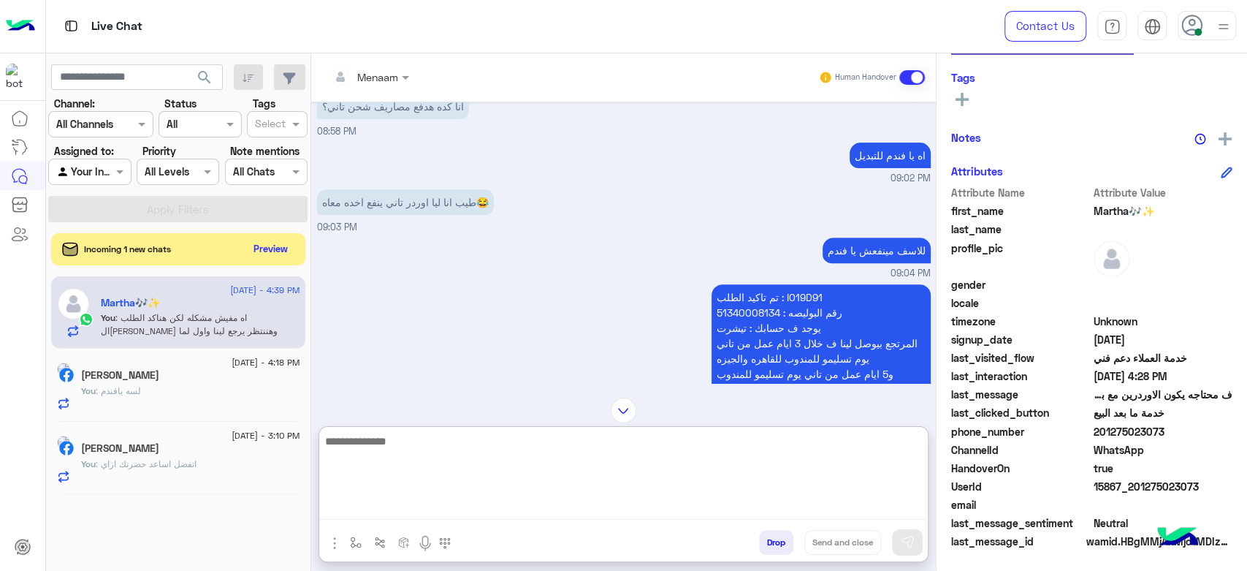
scroll to position [357, 0]
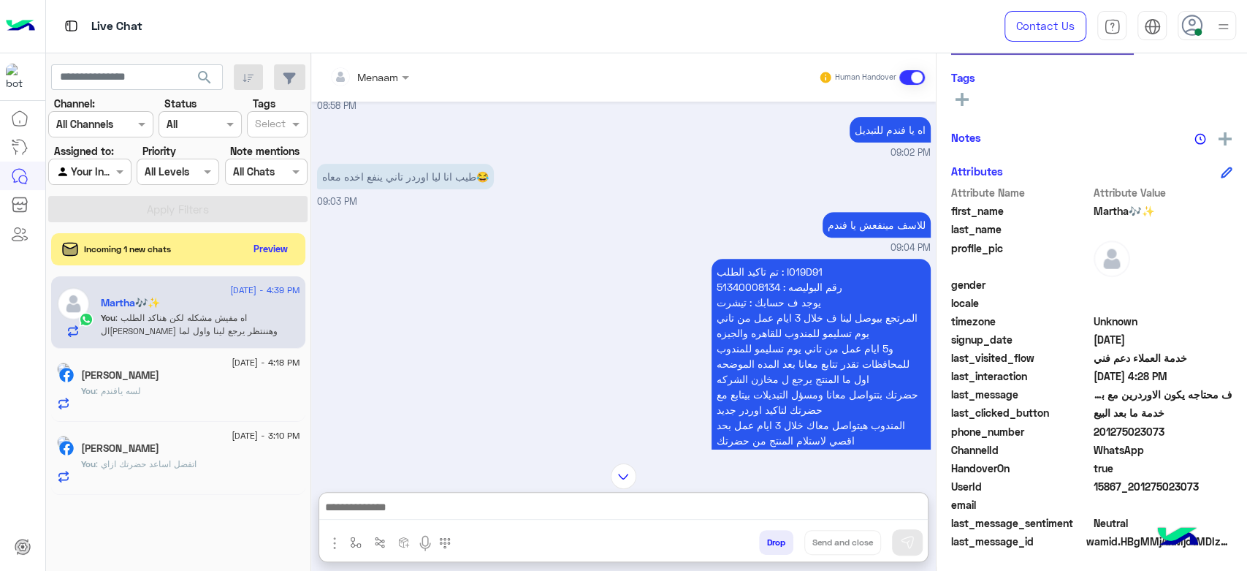
click at [797, 265] on p "تم تاكيد الطلب : I019D91 رقم البوليصه : 51340008134 يوجد ف حسابك : تيشرت المرتج…" at bounding box center [821, 379] width 219 height 240
copy p "I019D91"
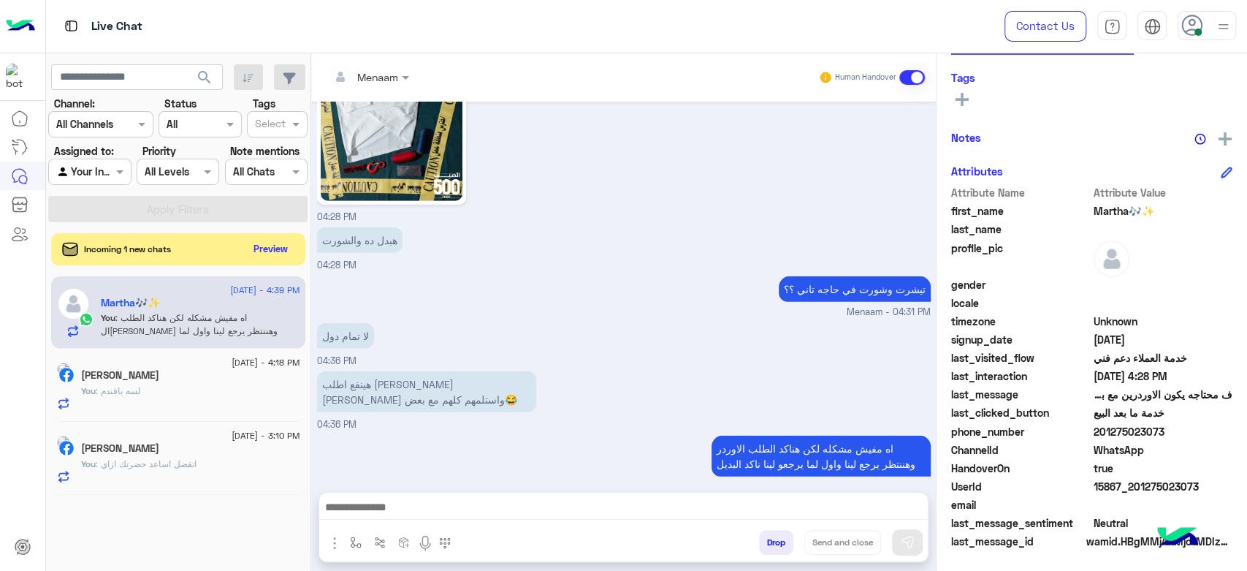
scroll to position [2831, 0]
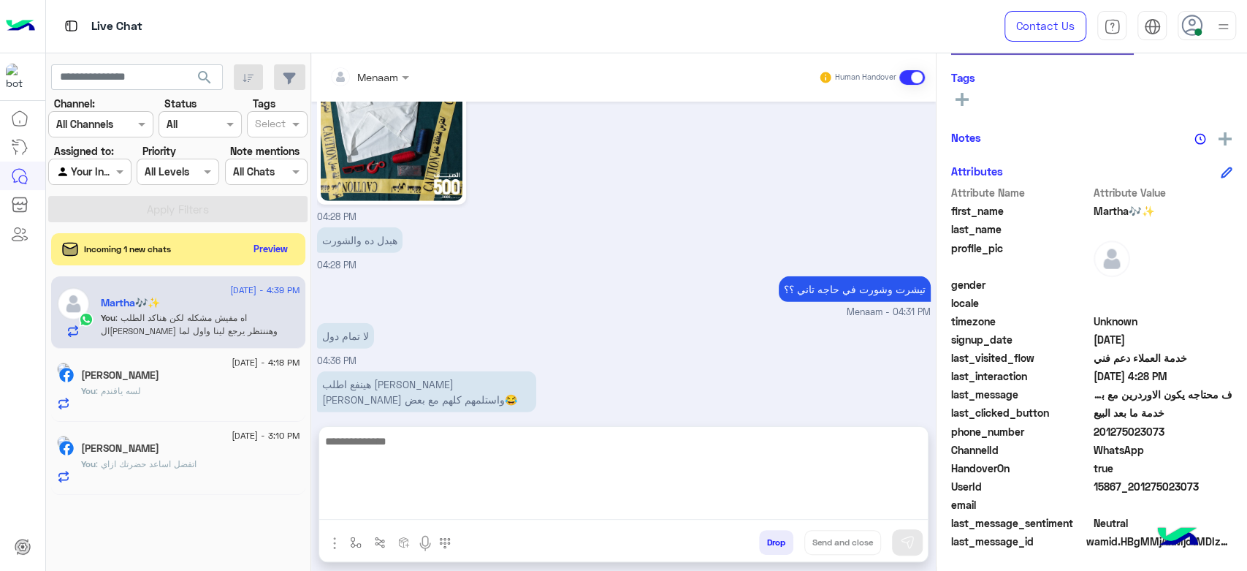
click at [455, 506] on textarea at bounding box center [623, 476] width 609 height 88
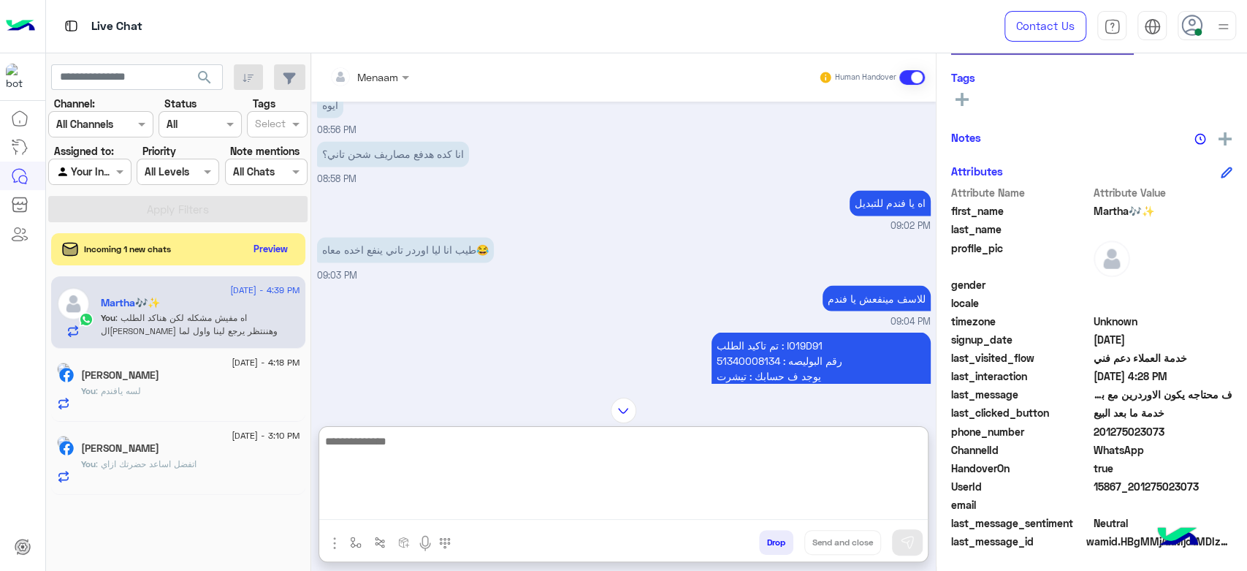
scroll to position [4349, 0]
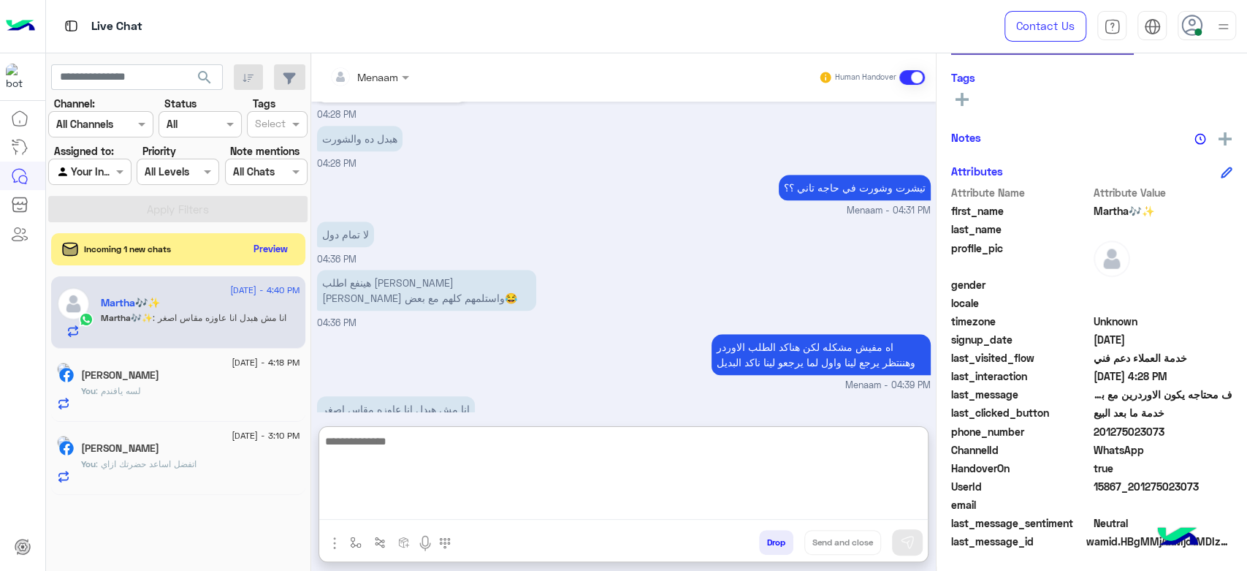
click at [414, 451] on textarea at bounding box center [623, 476] width 609 height 88
click at [409, 443] on textarea at bounding box center [623, 476] width 609 height 88
type textarea "**********"
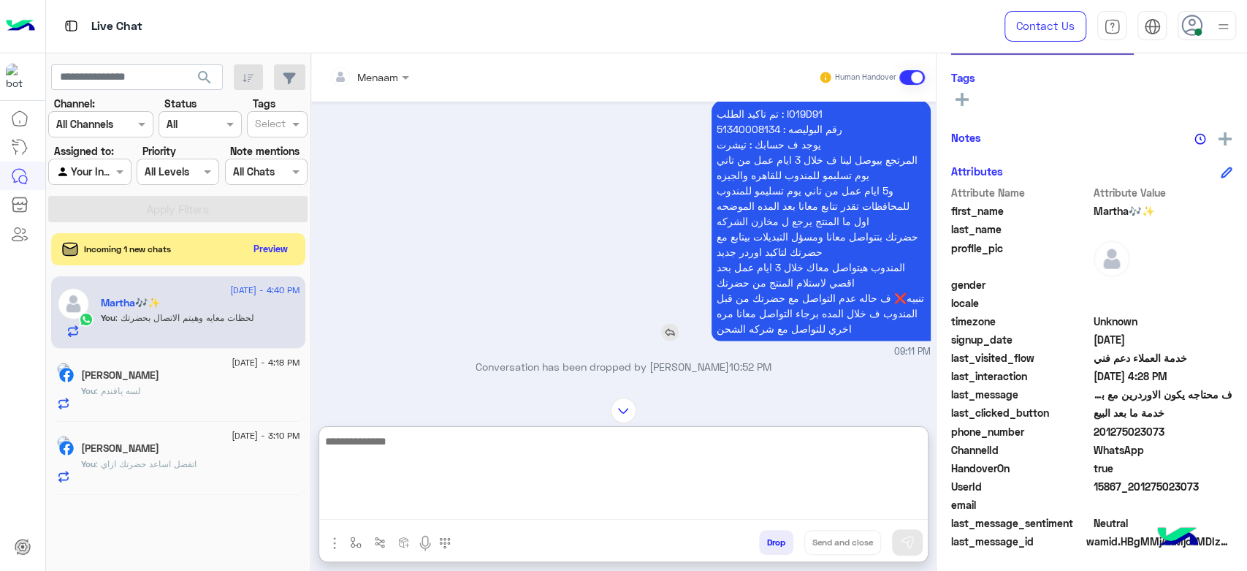
scroll to position [1906, 0]
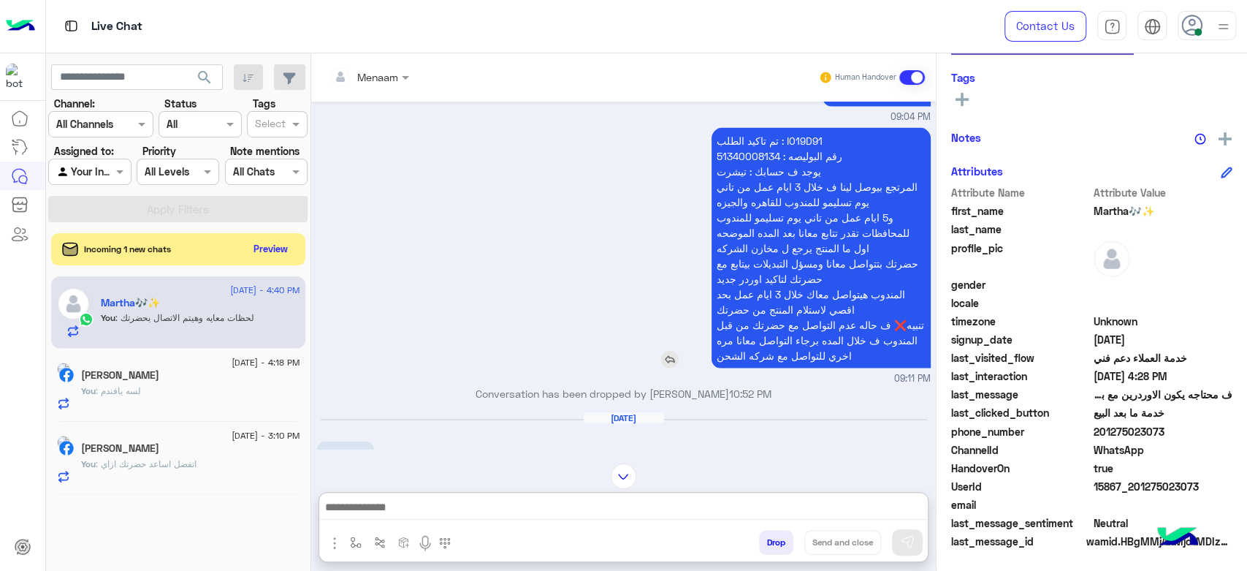
click at [753, 137] on p "تم تاكيد الطلب : I019D91 رقم البوليصه : 51340008134 يوجد ف حسابك : تيشرت المرتج…" at bounding box center [821, 247] width 219 height 240
click at [804, 134] on p "تم تاكيد الطلب : I019D91 رقم البوليصه : 51340008134 يوجد ف حسابك : تيشرت المرتج…" at bounding box center [821, 247] width 219 height 240
click at [797, 127] on p "تم تاكيد الطلب : I019D91 رقم البوليصه : 51340008134 يوجد ف حسابك : تيشرت المرتج…" at bounding box center [821, 247] width 219 height 240
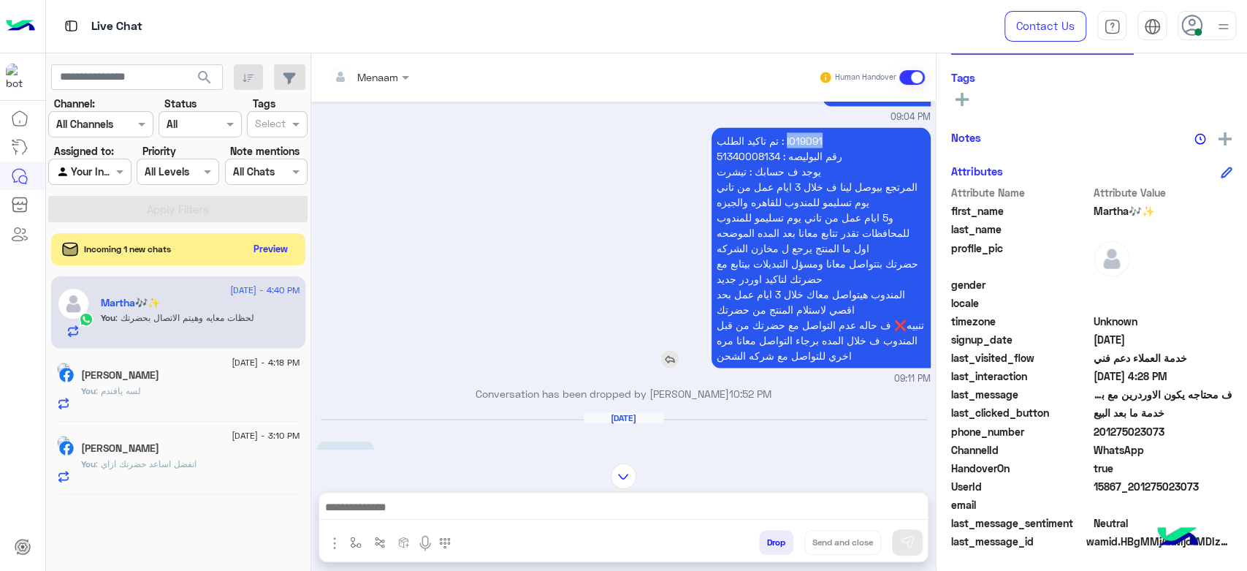
click at [797, 127] on p "تم تاكيد الطلب : I019D91 رقم البوليصه : 51340008134 يوجد ف حسابك : تيشرت المرتج…" at bounding box center [821, 247] width 219 height 240
click at [772, 127] on p "تم تاكيد الطلب : I019D91 رقم البوليصه : 51340008134 يوجد ف حسابك : تيشرت المرتج…" at bounding box center [821, 247] width 219 height 240
drag, startPoint x: 772, startPoint y: 121, endPoint x: 780, endPoint y: 334, distance: 212.8
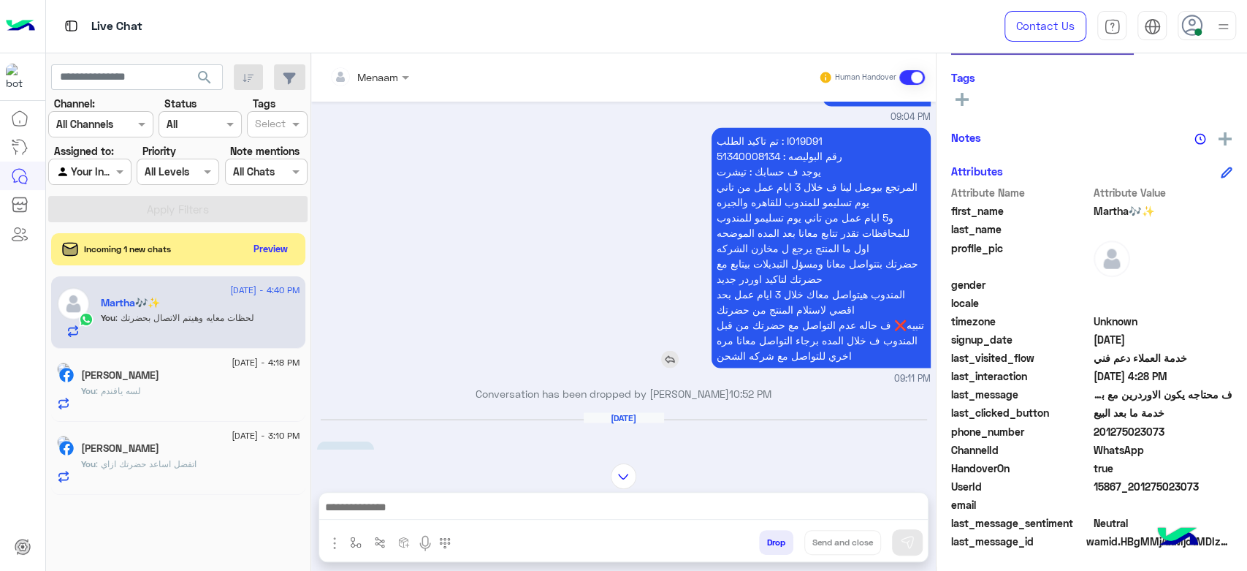
click at [780, 334] on p "تم تاكيد الطلب : I019D91 رقم البوليصه : 51340008134 يوجد ف حسابك : تيشرت المرتج…" at bounding box center [821, 247] width 219 height 240
click at [580, 182] on div "تم تاكيد الطلب : I019D91 رقم البوليصه : 51340008134 يوجد ف حسابك : تيشرت المرتج…" at bounding box center [624, 254] width 614 height 262
click at [565, 209] on div "تم تاكيد الطلب : I019D91 رقم البوليصه : 51340008134 يوجد ف حسابك : تيشرت المرتج…" at bounding box center [624, 254] width 614 height 262
click at [782, 127] on p "تم تاكيد الطلب : I019D91 رقم البوليصه : 51340008134 يوجد ف حسابك : تيشرت المرتج…" at bounding box center [821, 247] width 219 height 240
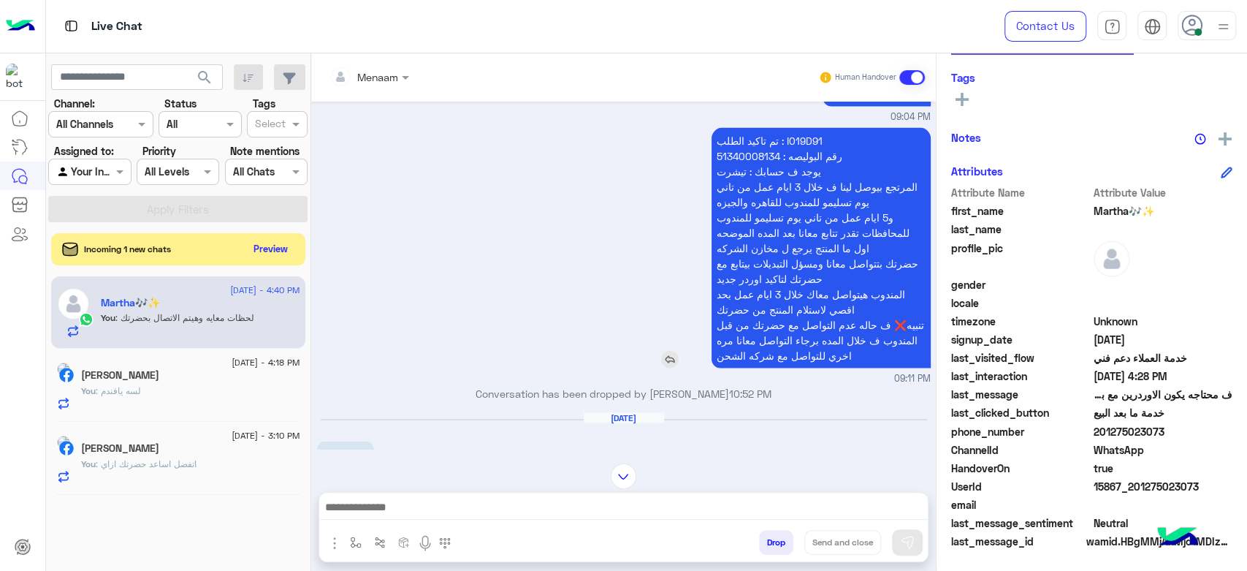
drag, startPoint x: 782, startPoint y: 121, endPoint x: 813, endPoint y: 339, distance: 220.0
click at [813, 339] on p "تم تاكيد الطلب : I019D91 رقم البوليصه : 51340008134 يوجد ف حسابك : تيشرت المرتج…" at bounding box center [821, 247] width 219 height 240
click at [542, 234] on div "تم تاكيد الطلب : I019D91 رقم البوليصه : 51340008134 يوجد ف حسابك : تيشرت المرتج…" at bounding box center [624, 254] width 614 height 262
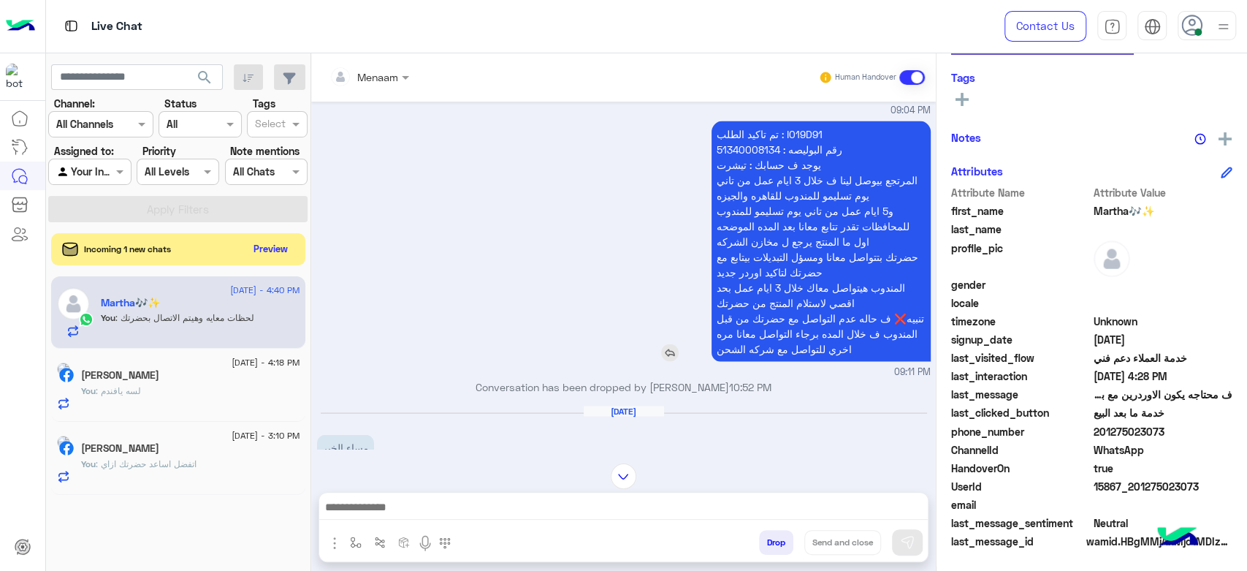
scroll to position [1825, 0]
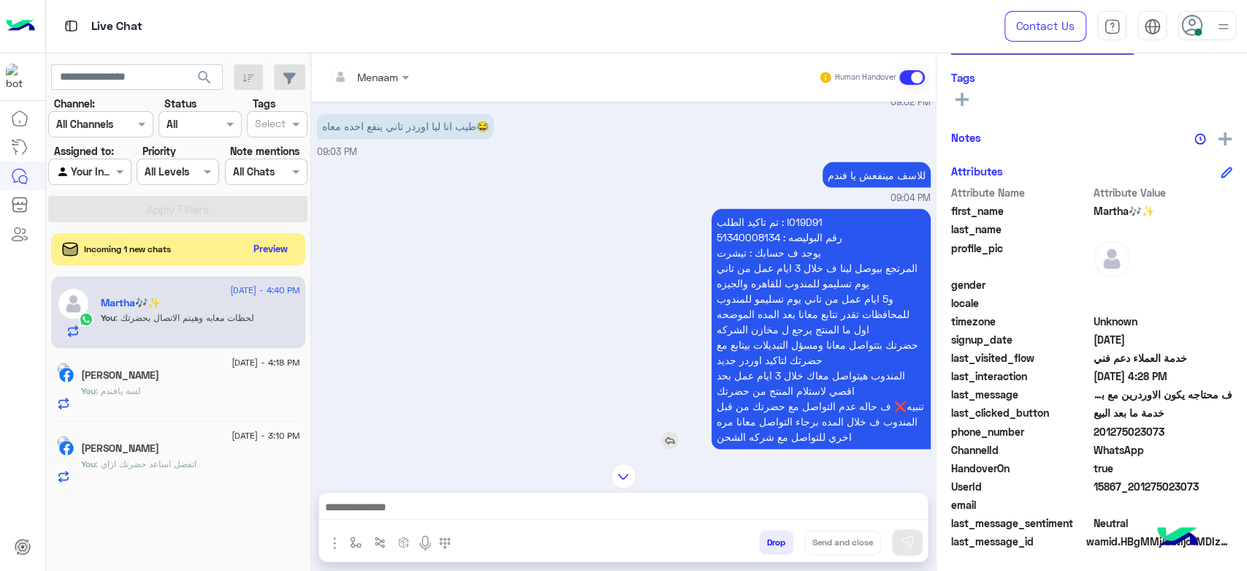
click at [775, 213] on p "تم تاكيد الطلب : I019D91 رقم البوليصه : 51340008134 يوجد ف حسابك : تيشرت المرتج…" at bounding box center [821, 328] width 219 height 240
drag, startPoint x: 775, startPoint y: 213, endPoint x: 796, endPoint y: 420, distance: 208.6
click at [796, 420] on p "تم تاكيد الطلب : I019D91 رقم البوليصه : 51340008134 يوجد ف حسابك : تيشرت المرتج…" at bounding box center [821, 328] width 219 height 240
click at [591, 275] on div "تم تاكيد الطلب : I019D91 رقم البوليصه : 51340008134 يوجد ف حسابك : تيشرت المرتج…" at bounding box center [624, 336] width 614 height 262
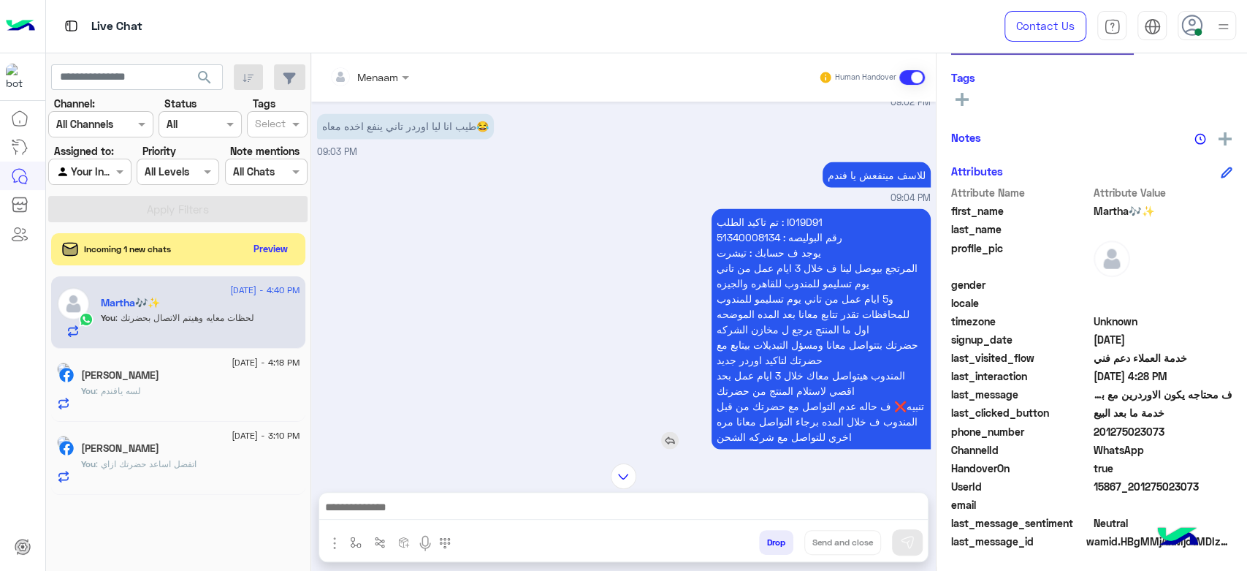
click at [801, 208] on p "تم تاكيد الطلب : I019D91 رقم البوليصه : 51340008134 يوجد ف حسابك : تيشرت المرتج…" at bounding box center [821, 328] width 219 height 240
drag, startPoint x: 801, startPoint y: 207, endPoint x: 829, endPoint y: 419, distance: 214.5
click at [829, 419] on p "تم تاكيد الطلب : I019D91 رقم البوليصه : 51340008134 يوجد ف حسابك : تيشرت المرتج…" at bounding box center [821, 328] width 219 height 240
click at [553, 294] on div "تم تاكيد الطلب : I019D91 رقم البوليصه : 51340008134 يوجد ف حسابك : تيشرت المرتج…" at bounding box center [624, 336] width 614 height 262
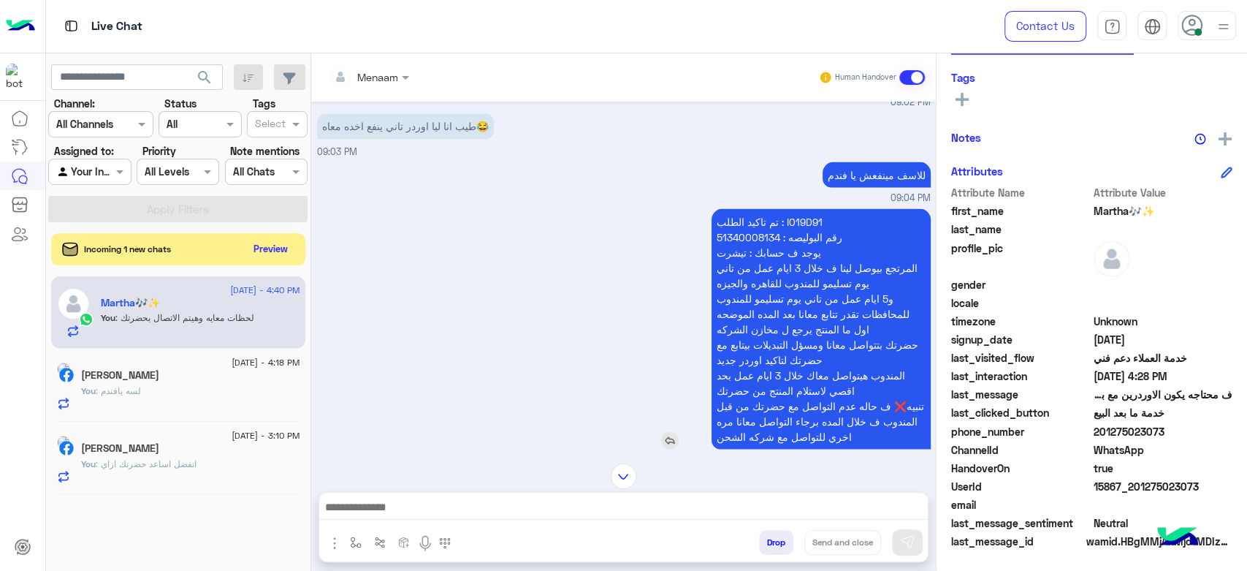
click at [787, 208] on p "تم تاكيد الطلب : I019D91 رقم البوليصه : 51340008134 يوجد ف حسابك : تيشرت المرتج…" at bounding box center [821, 328] width 219 height 240
drag, startPoint x: 787, startPoint y: 208, endPoint x: 826, endPoint y: 417, distance: 213.3
click at [826, 417] on p "تم تاكيد الطلب : I019D91 رقم البوليصه : 51340008134 يوجد ف حسابك : تيشرت المرتج…" at bounding box center [821, 328] width 219 height 240
click at [542, 289] on div "تم تاكيد الطلب : I019D91 رقم البوليصه : 51340008134 يوجد ف حسابك : تيشرت المرتج…" at bounding box center [624, 336] width 614 height 262
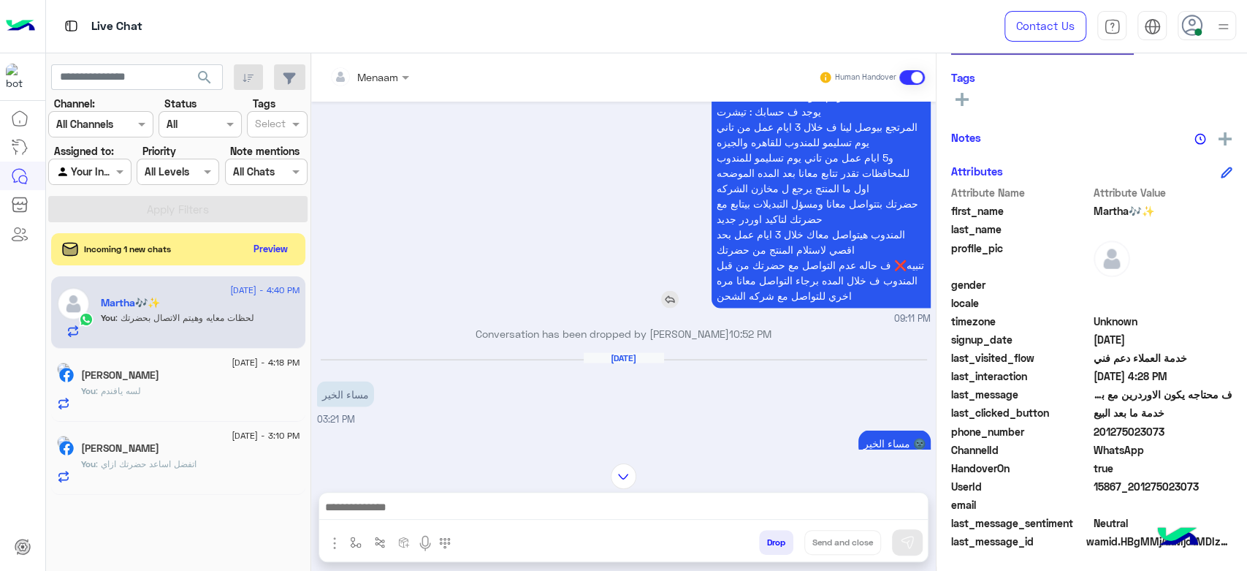
scroll to position [1906, 0]
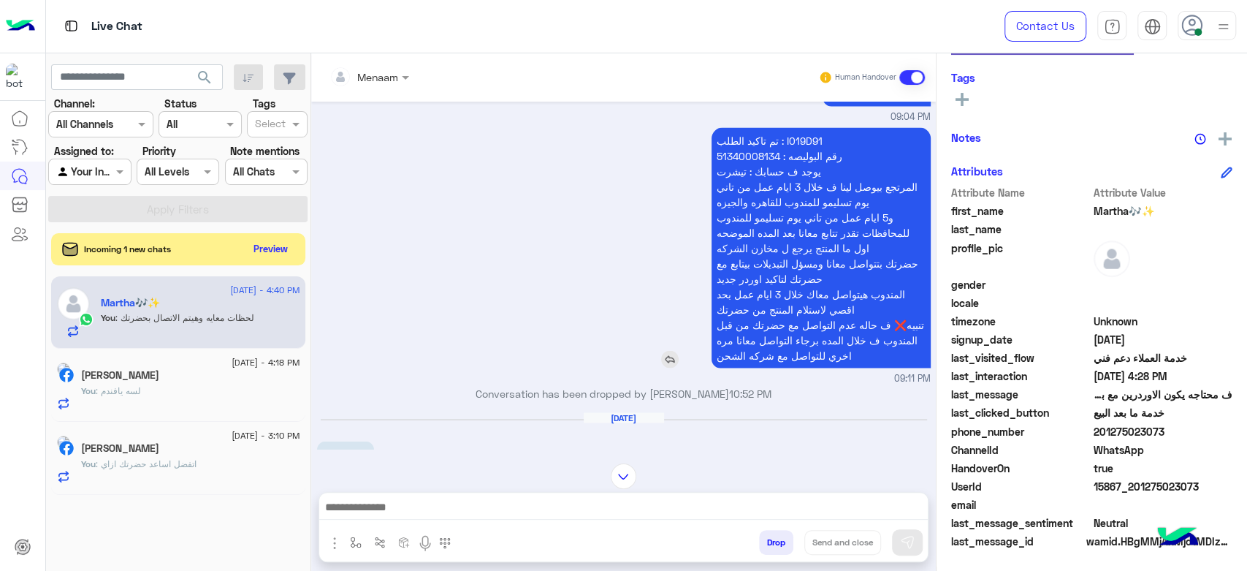
click at [761, 133] on p "تم تاكيد الطلب : I019D91 رقم البوليصه : 51340008134 يوجد ف حسابك : تيشرت المرتج…" at bounding box center [821, 247] width 219 height 240
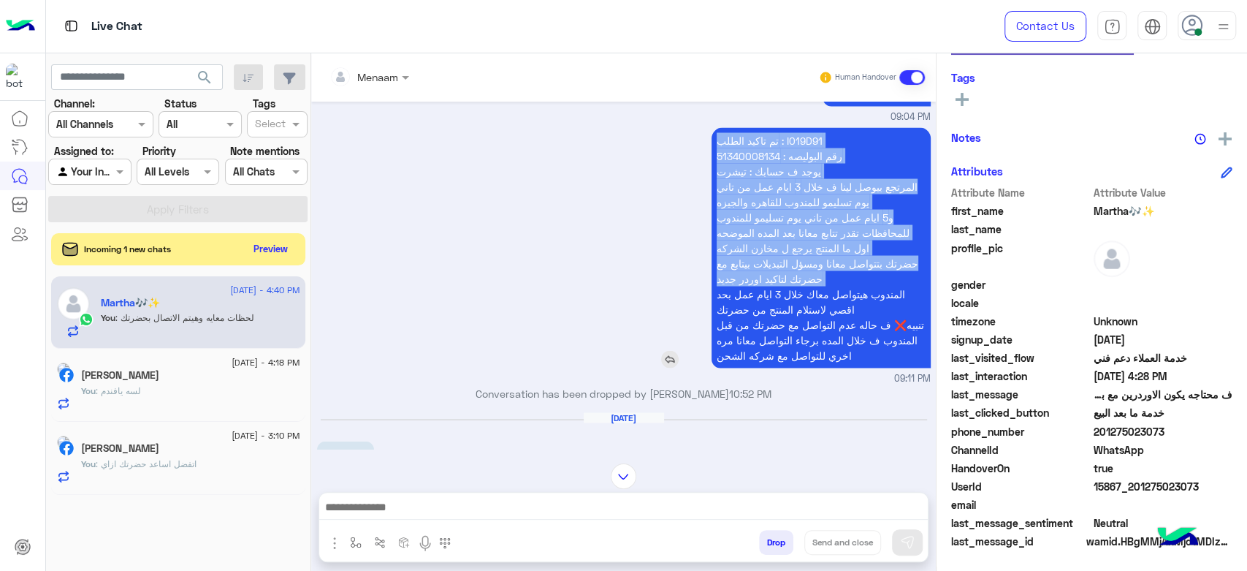
drag, startPoint x: 761, startPoint y: 133, endPoint x: 765, endPoint y: 265, distance: 132.3
click at [765, 265] on p "تم تاكيد الطلب : I019D91 رقم البوليصه : 51340008134 يوجد ف حسابك : تيشرت المرتج…" at bounding box center [821, 247] width 219 height 240
click at [769, 134] on p "تم تاكيد الطلب : I019D91 رقم البوليصه : 51340008134 يوجد ف حسابك : تيشرت المرتج…" at bounding box center [821, 247] width 219 height 240
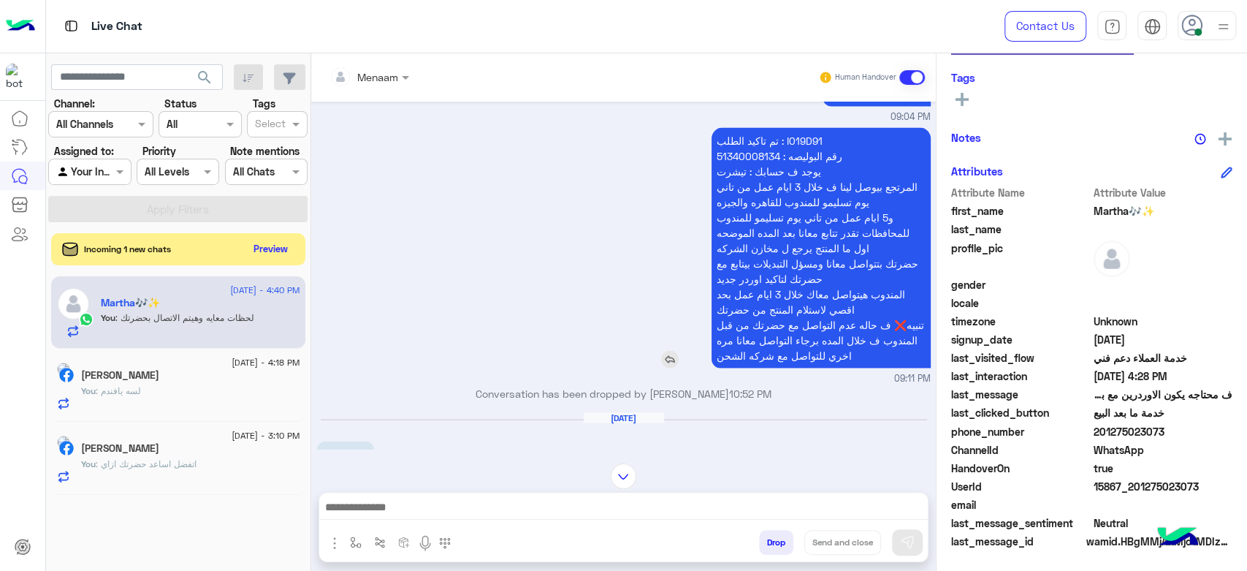
click at [766, 127] on p "تم تاكيد الطلب : I019D91 رقم البوليصه : 51340008134 يوجد ف حسابك : تيشرت المرتج…" at bounding box center [821, 247] width 219 height 240
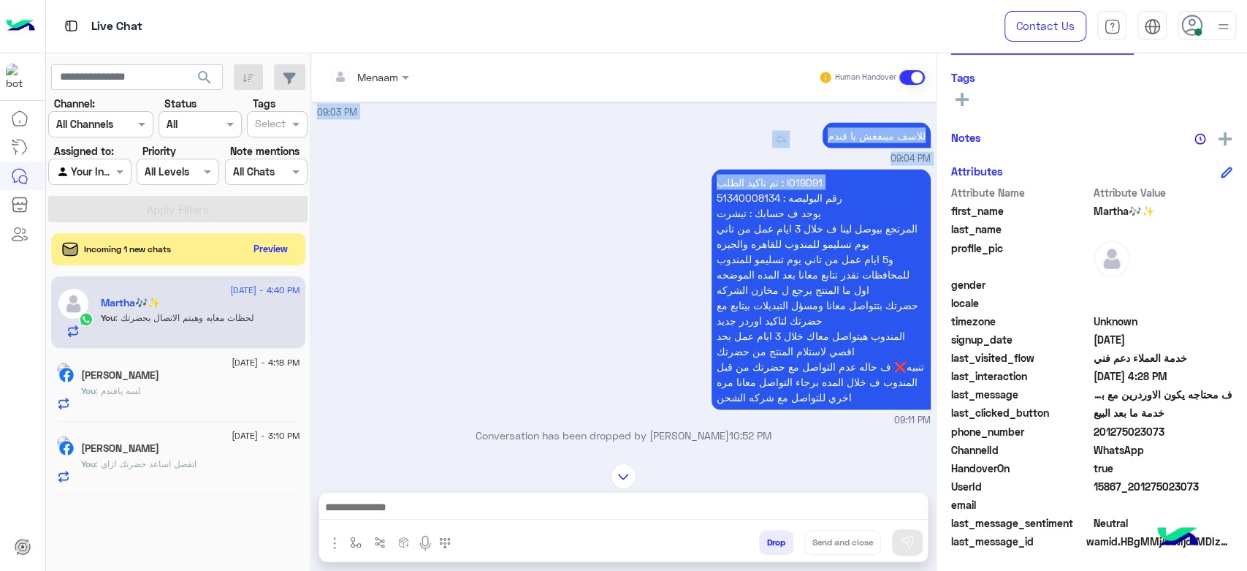
scroll to position [1719, 0]
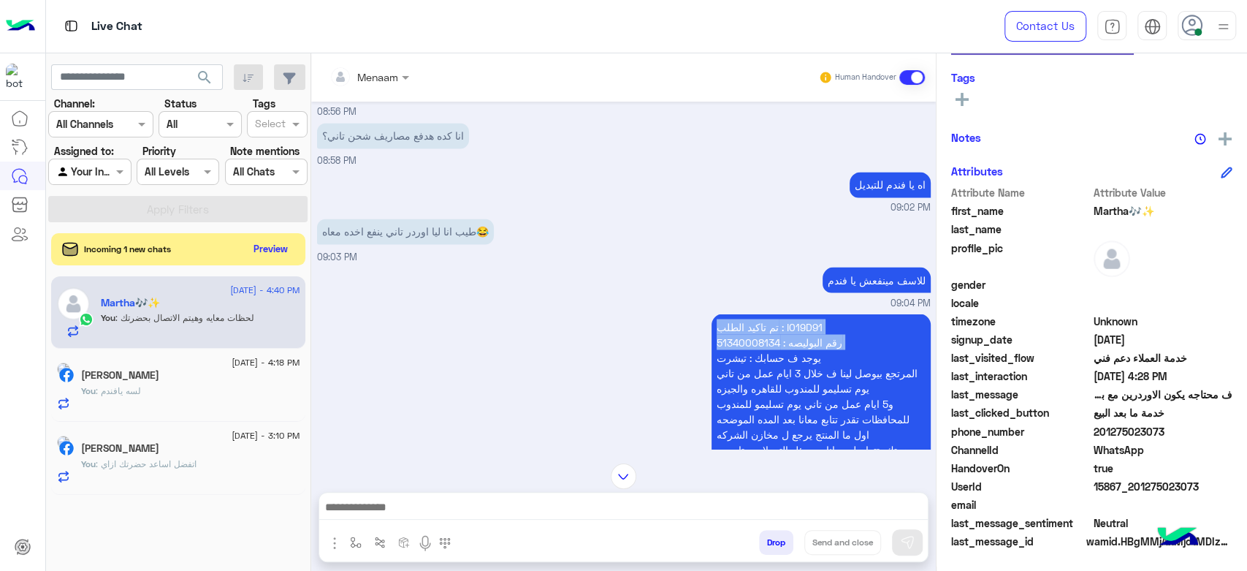
drag, startPoint x: 766, startPoint y: 127, endPoint x: 778, endPoint y: 332, distance: 205.7
click at [778, 332] on p "تم تاكيد الطلب : I019D91 رقم البوليصه : 51340008134 يوجد ف حسابك : تيشرت المرتج…" at bounding box center [821, 433] width 219 height 240
click at [605, 330] on div "تم تاكيد الطلب : I019D91 رقم البوليصه : 51340008134 يوجد ف حسابك : تيشرت المرتج…" at bounding box center [624, 441] width 614 height 262
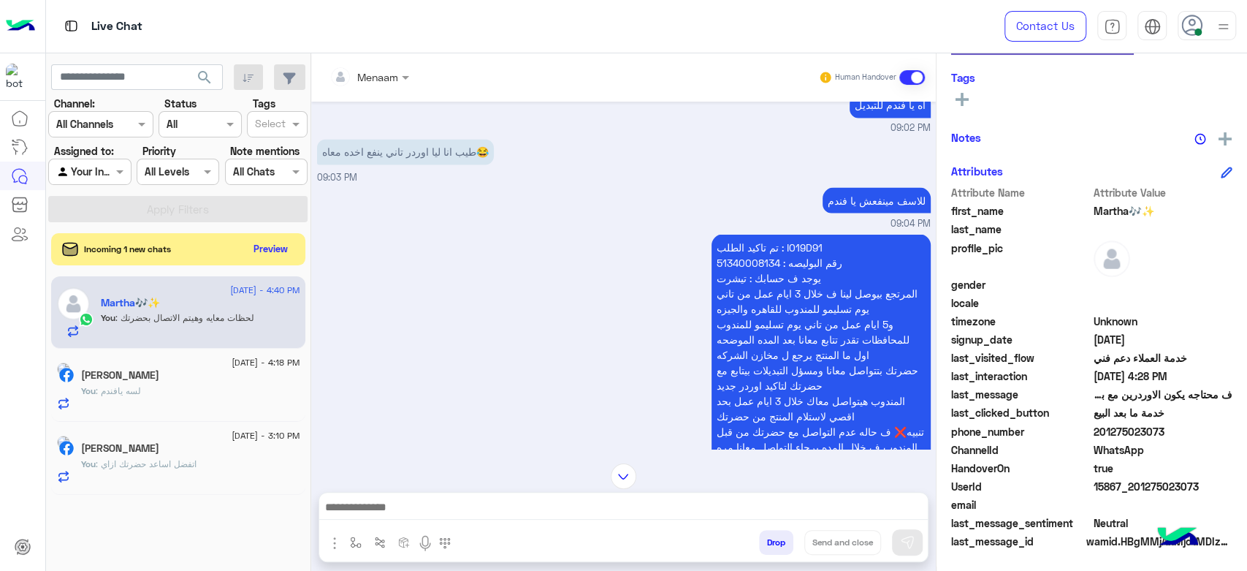
scroll to position [1882, 0]
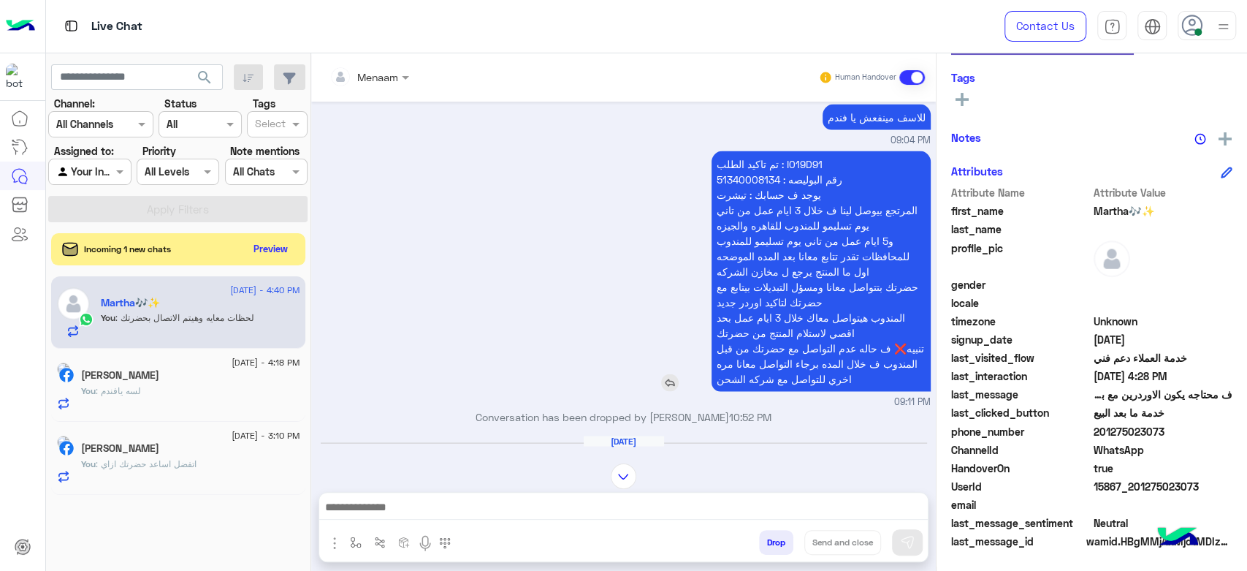
click at [748, 246] on p "تم تاكيد الطلب : I019D91 رقم البوليصه : 51340008134 يوجد ف حسابك : تيشرت المرتج…" at bounding box center [821, 271] width 219 height 240
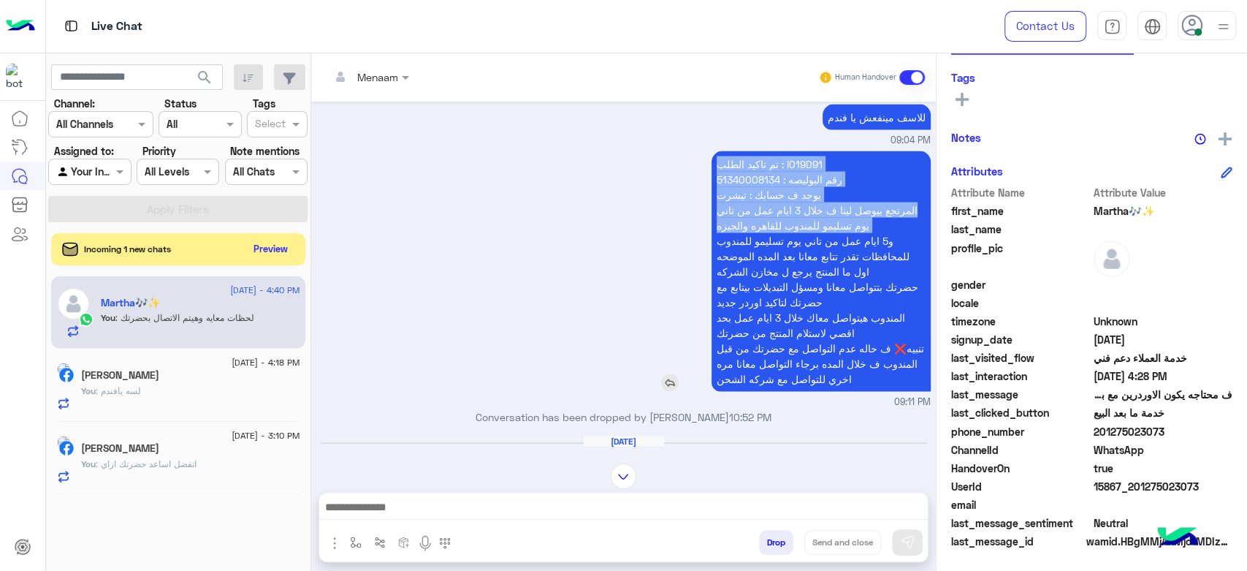
drag, startPoint x: 748, startPoint y: 246, endPoint x: 766, endPoint y: 370, distance: 125.5
click at [766, 370] on p "تم تاكيد الطلب : I019D91 رقم البوليصه : 51340008134 يوجد ف حسابك : تيشرت المرتج…" at bounding box center [821, 271] width 219 height 240
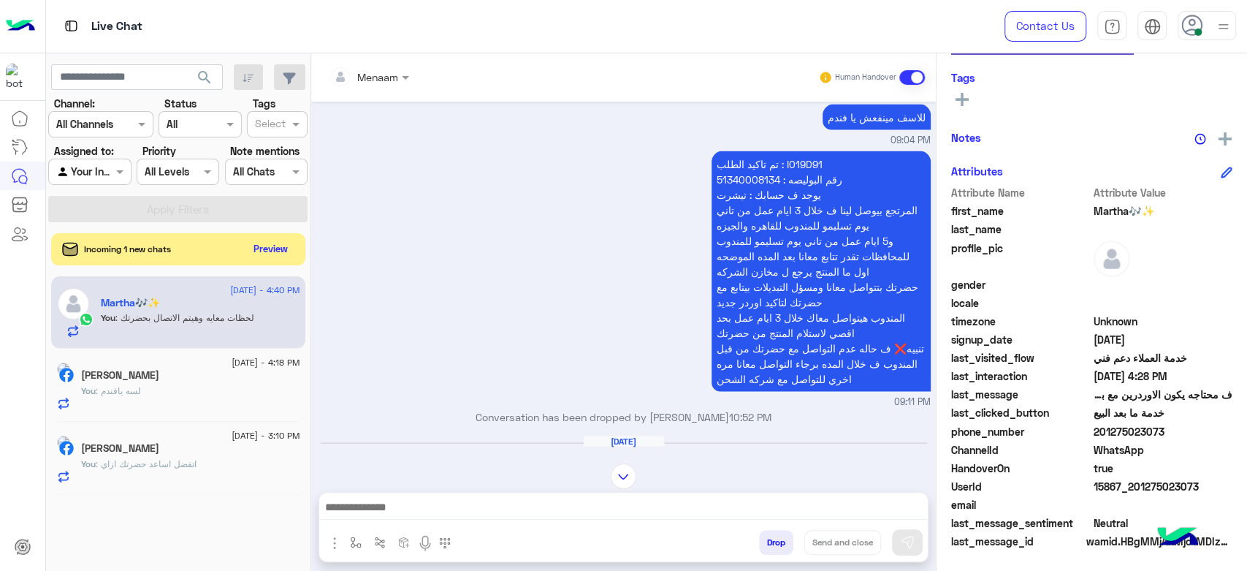
click at [580, 205] on div "تم تاكيد الطلب : I019D91 رقم البوليصه : 51340008134 يوجد ف حسابك : تيشرت المرتج…" at bounding box center [624, 278] width 614 height 262
click at [766, 151] on p "تم تاكيد الطلب : I019D91 رقم البوليصه : 51340008134 يوجد ف حسابك : تيشرت المرتج…" at bounding box center [821, 271] width 219 height 240
drag, startPoint x: 766, startPoint y: 146, endPoint x: 749, endPoint y: 145, distance: 16.9
click at [749, 151] on p "تم تاكيد الطلب : I019D91 رقم البوليصه : 51340008134 يوجد ف حسابك : تيشرت المرتج…" at bounding box center [821, 271] width 219 height 240
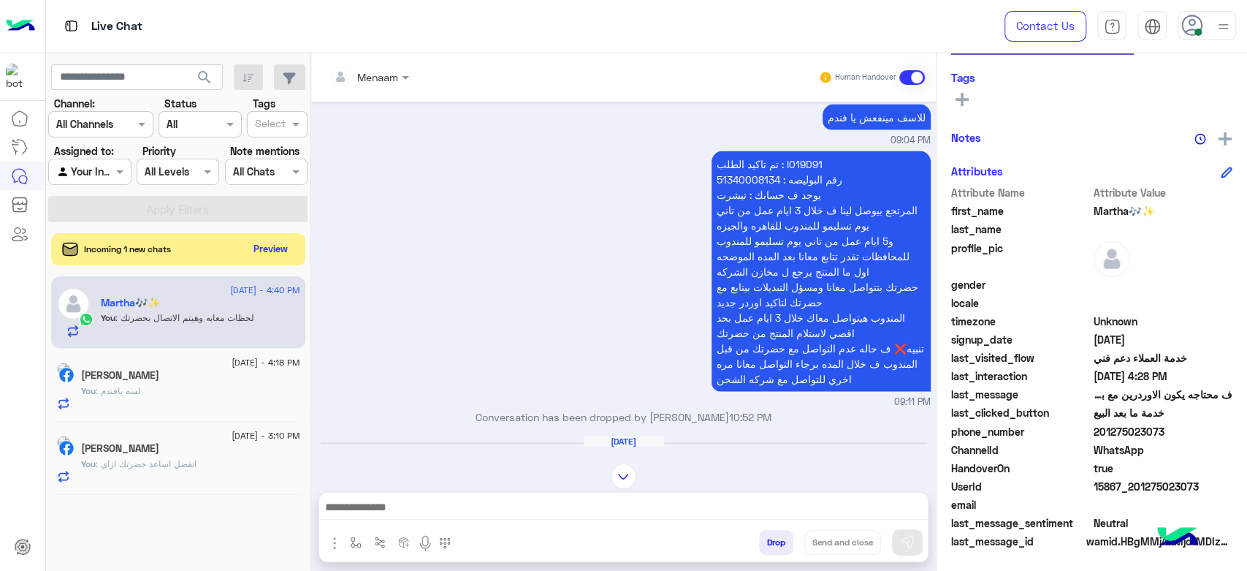
click at [548, 209] on div "تم تاكيد الطلب : I019D91 رقم البوليصه : 51340008134 يوجد ف حسابك : تيشرت المرتج…" at bounding box center [624, 278] width 614 height 262
click at [754, 147] on div "تم تاكيد الطلب : I019D91 رقم البوليصه : 51340008134 يوجد ف حسابك : تيشرت المرتج…" at bounding box center [779, 271] width 303 height 248
click at [772, 151] on p "تم تاكيد الطلب : I019D91 رقم البوليصه : 51340008134 يوجد ف حسابك : تيشرت المرتج…" at bounding box center [821, 271] width 219 height 240
drag, startPoint x: 772, startPoint y: 151, endPoint x: 810, endPoint y: 357, distance: 210.3
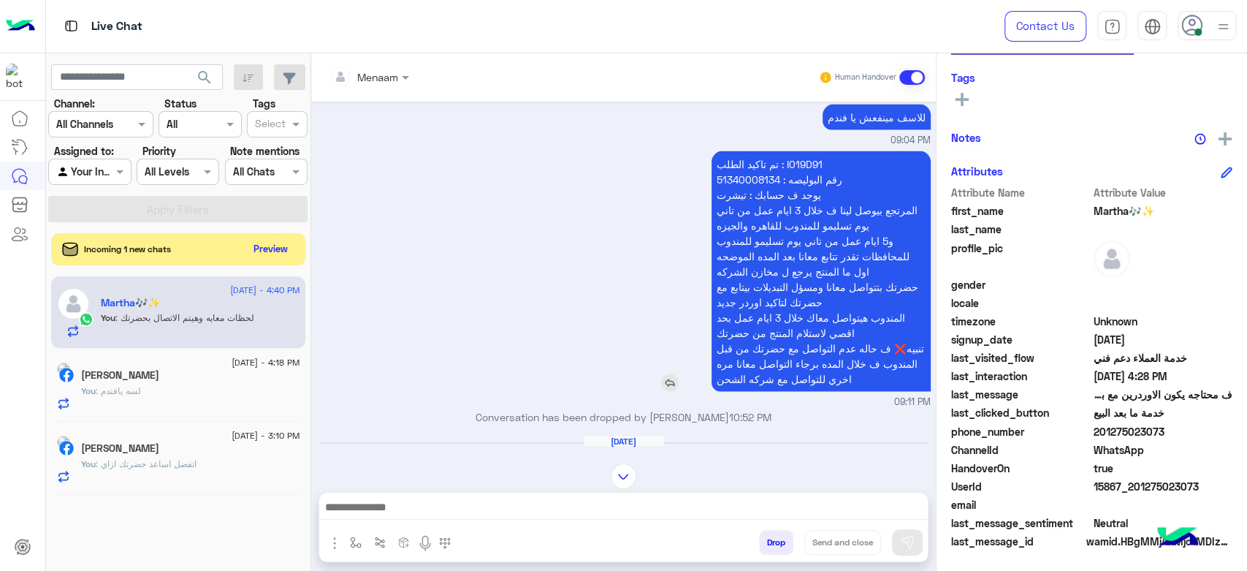
click at [810, 357] on p "تم تاكيد الطلب : I019D91 رقم البوليصه : 51340008134 يوجد ف حسابك : تيشرت المرتج…" at bounding box center [821, 271] width 219 height 240
click at [607, 237] on div "تم تاكيد الطلب : I019D91 رقم البوليصه : 51340008134 يوجد ف حسابك : تيشرت المرتج…" at bounding box center [624, 278] width 614 height 262
click at [751, 151] on p "تم تاكيد الطلب : I019D91 رقم البوليصه : 51340008134 يوجد ف حسابك : تيشرت المرتج…" at bounding box center [821, 271] width 219 height 240
drag, startPoint x: 751, startPoint y: 146, endPoint x: 767, endPoint y: 137, distance: 18.3
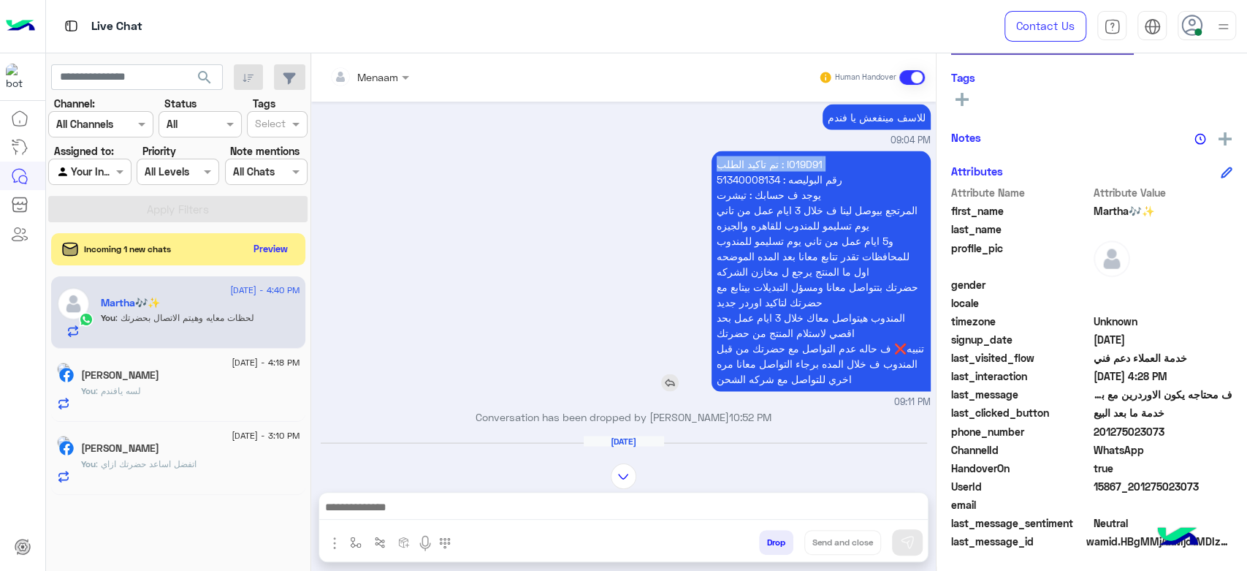
click at [767, 151] on p "تم تاكيد الطلب : I019D91 رقم البوليصه : 51340008134 يوجد ف حسابك : تيشرت المرتج…" at bounding box center [821, 271] width 219 height 240
click at [593, 257] on div "تم تاكيد الطلب : I019D91 رقم البوليصه : 51340008134 يوجد ف حسابك : تيشرت المرتج…" at bounding box center [624, 278] width 614 height 262
click at [761, 151] on p "تم تاكيد الطلب : I019D91 رقم البوليصه : 51340008134 يوجد ف حسابك : تيشرت المرتج…" at bounding box center [821, 271] width 219 height 240
drag, startPoint x: 761, startPoint y: 142, endPoint x: 795, endPoint y: 359, distance: 219.0
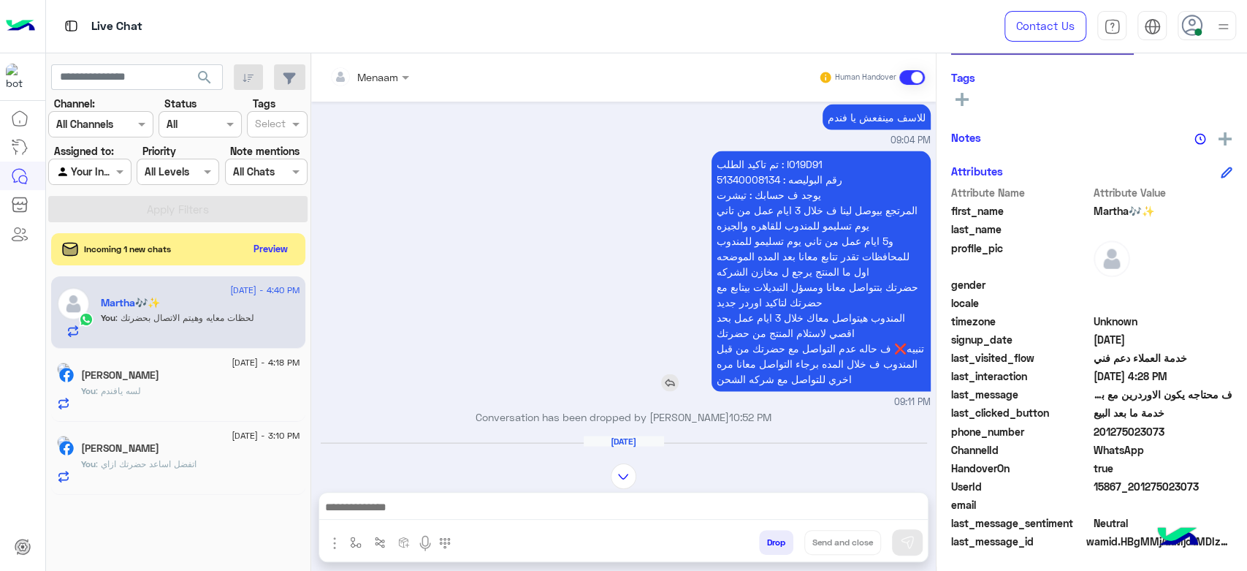
click at [795, 359] on p "تم تاكيد الطلب : I019D91 رقم البوليصه : 51340008134 يوجد ف حسابك : تيشرت المرتج…" at bounding box center [821, 271] width 219 height 240
click at [461, 205] on div "تم تاكيد الطلب : I019D91 رقم البوليصه : 51340008134 يوجد ف حسابك : تيشرت المرتج…" at bounding box center [624, 278] width 614 height 262
click at [628, 174] on div "تم تاكيد الطلب : I019D91 رقم البوليصه : 51340008134 يوجد ف حسابك : تيشرت المرتج…" at bounding box center [779, 271] width 303 height 240
click at [736, 198] on p "تم تاكيد الطلب : I019D91 رقم البوليصه : 51340008134 يوجد ف حسابك : تيشرت المرتج…" at bounding box center [821, 271] width 219 height 240
click at [735, 197] on p "تم تاكيد الطلب : I019D91 رقم البوليصه : 51340008134 يوجد ف حسابك : تيشرت المرتج…" at bounding box center [821, 271] width 219 height 240
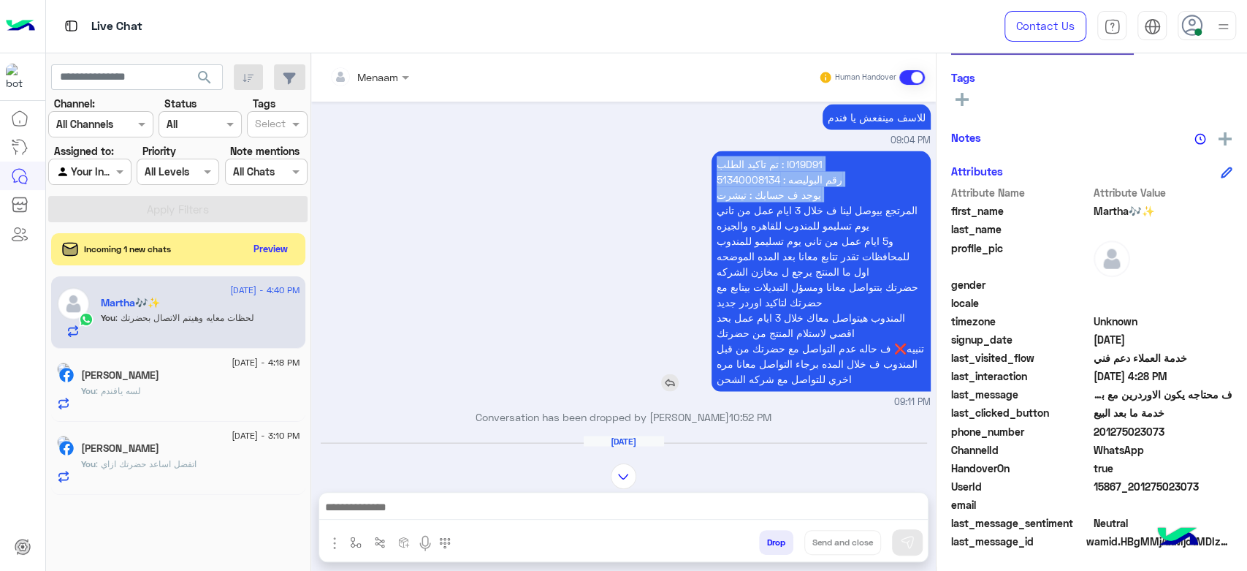
drag, startPoint x: 735, startPoint y: 197, endPoint x: 767, endPoint y: 351, distance: 156.8
click at [767, 351] on p "تم تاكيد الطلب : I019D91 رقم البوليصه : 51340008134 يوجد ف حسابك : تيشرت المرتج…" at bounding box center [821, 271] width 219 height 240
click at [604, 175] on div "تم تاكيد الطلب : I019D91 رقم البوليصه : 51340008134 يوجد ف حسابك : تيشرت المرتج…" at bounding box center [624, 278] width 614 height 262
click at [753, 151] on p "تم تاكيد الطلب : I019D91 رقم البوليصه : 51340008134 يوجد ف حسابك : تيشرت المرتج…" at bounding box center [821, 271] width 219 height 240
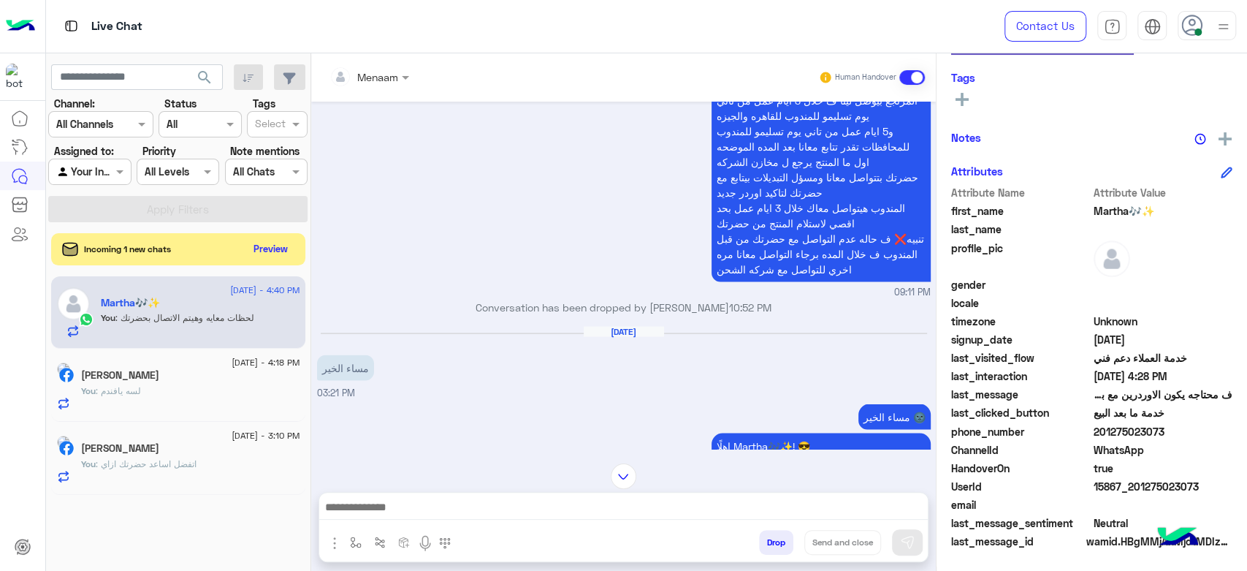
scroll to position [1966, 0]
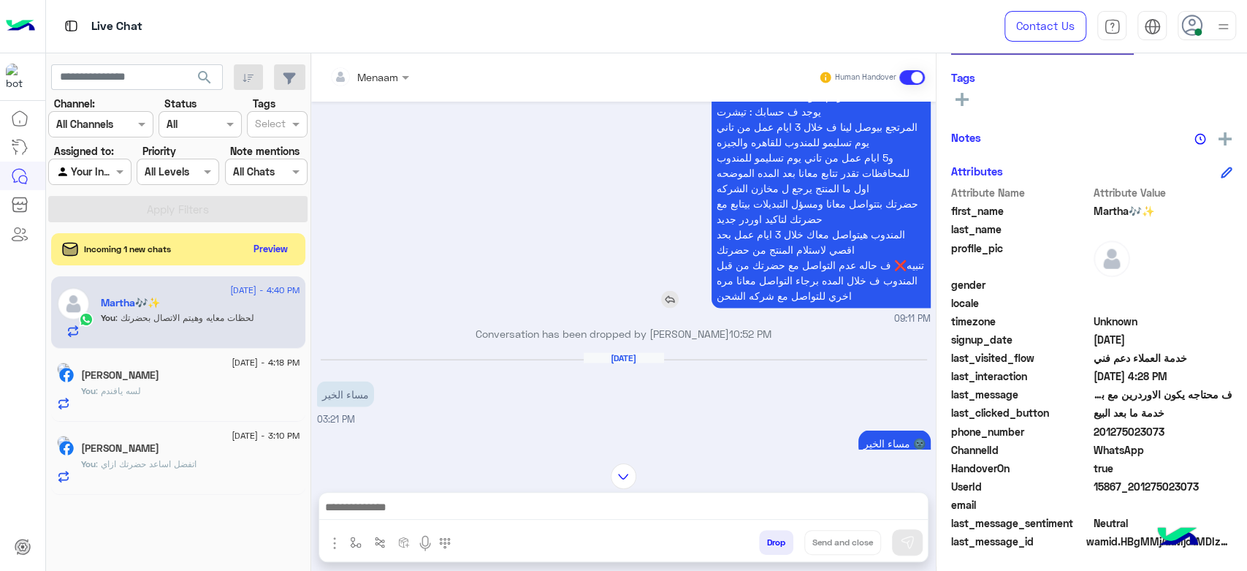
drag, startPoint x: 753, startPoint y: 148, endPoint x: 798, endPoint y: 279, distance: 138.9
click at [798, 279] on p "تم تاكيد الطلب : I019D91 رقم البوليصه : 51340008134 يوجد ف حسابك : تيشرت المرتج…" at bounding box center [821, 187] width 219 height 240
click at [500, 186] on div "تم تاكيد الطلب : I019D91 رقم البوليصه : 51340008134 يوجد ف حسابك : تيشرت المرتج…" at bounding box center [624, 195] width 614 height 262
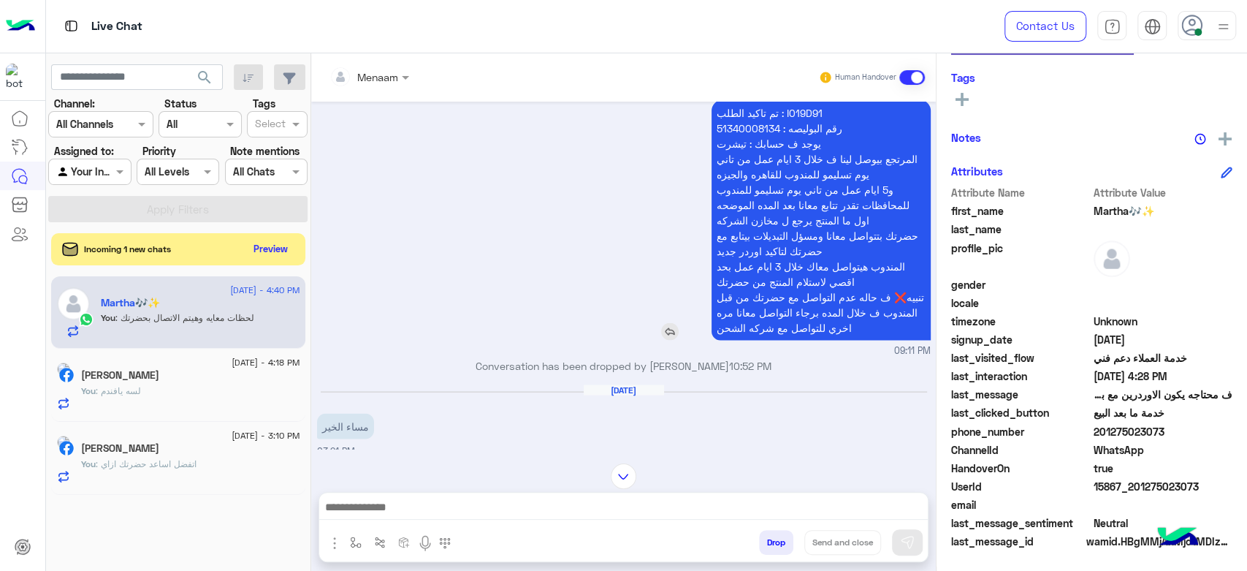
scroll to position [1885, 0]
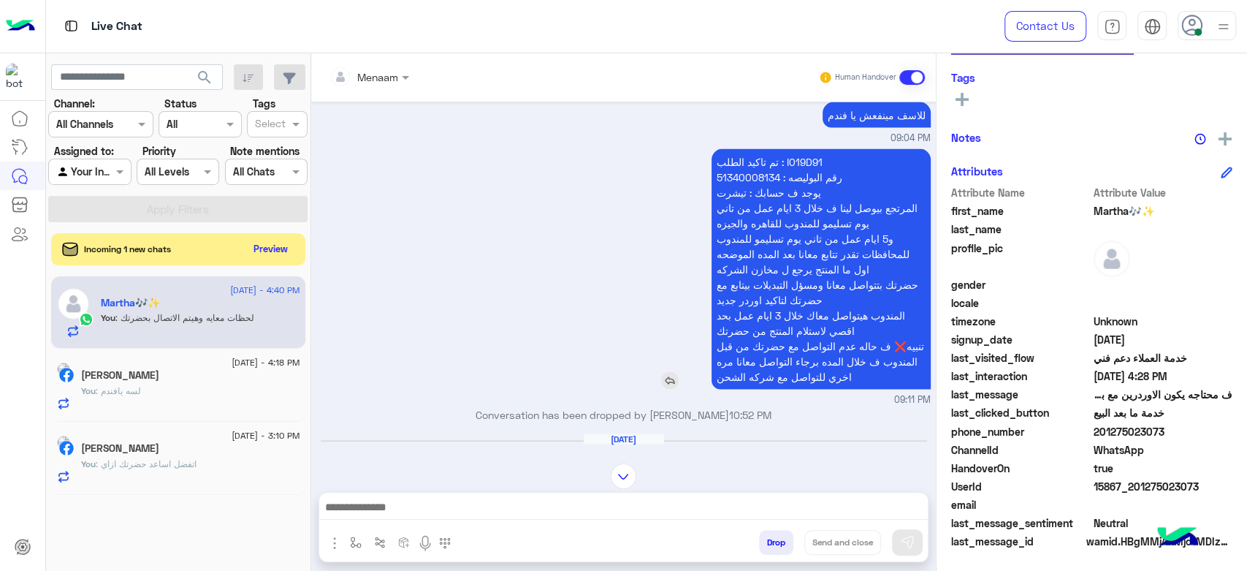
click at [742, 151] on p "تم تاكيد الطلب : I019D91 رقم البوليصه : 51340008134 يوجد ف حسابك : تيشرت المرتج…" at bounding box center [821, 268] width 219 height 240
drag, startPoint x: 742, startPoint y: 151, endPoint x: 788, endPoint y: 326, distance: 181.3
click at [788, 326] on p "تم تاكيد الطلب : I019D91 رقم البوليصه : 51340008134 يوجد ف حسابك : تيشرت المرتج…" at bounding box center [821, 268] width 219 height 240
click at [438, 214] on div "تم تاكيد الطلب : I019D91 رقم البوليصه : 51340008134 يوجد ف حسابك : تيشرت المرتج…" at bounding box center [624, 276] width 614 height 262
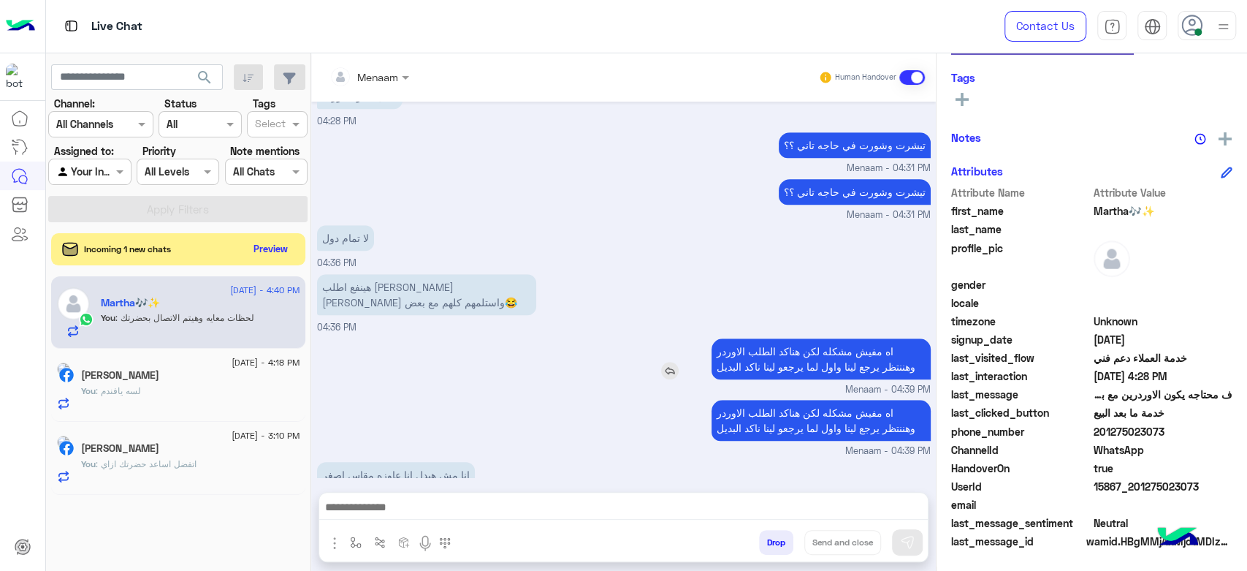
scroll to position [4439, 0]
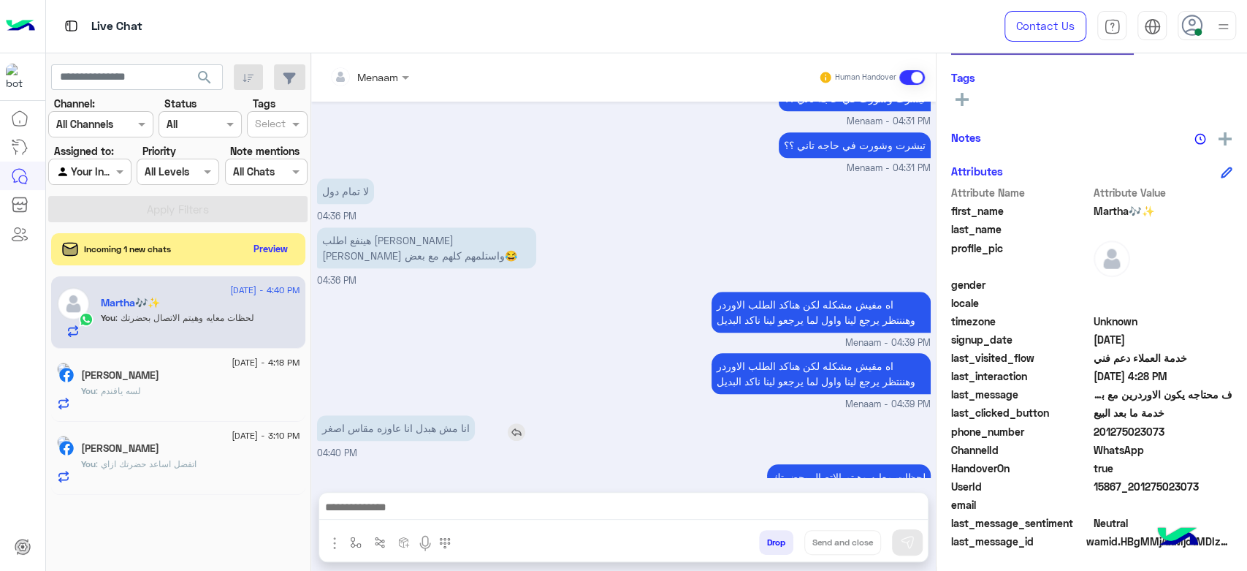
click at [395, 415] on p "انا مش هبدل انا عاوزه مقاس اصغر" at bounding box center [396, 428] width 158 height 26
click at [401, 227] on p "هينفع اطلب [PERSON_NAME] [PERSON_NAME] واستلمهم كلهم مع بعض😂" at bounding box center [426, 247] width 219 height 41
click at [397, 227] on p "هينفع اطلب [PERSON_NAME] [PERSON_NAME] واستلمهم كلهم مع بعض😂" at bounding box center [426, 247] width 219 height 41
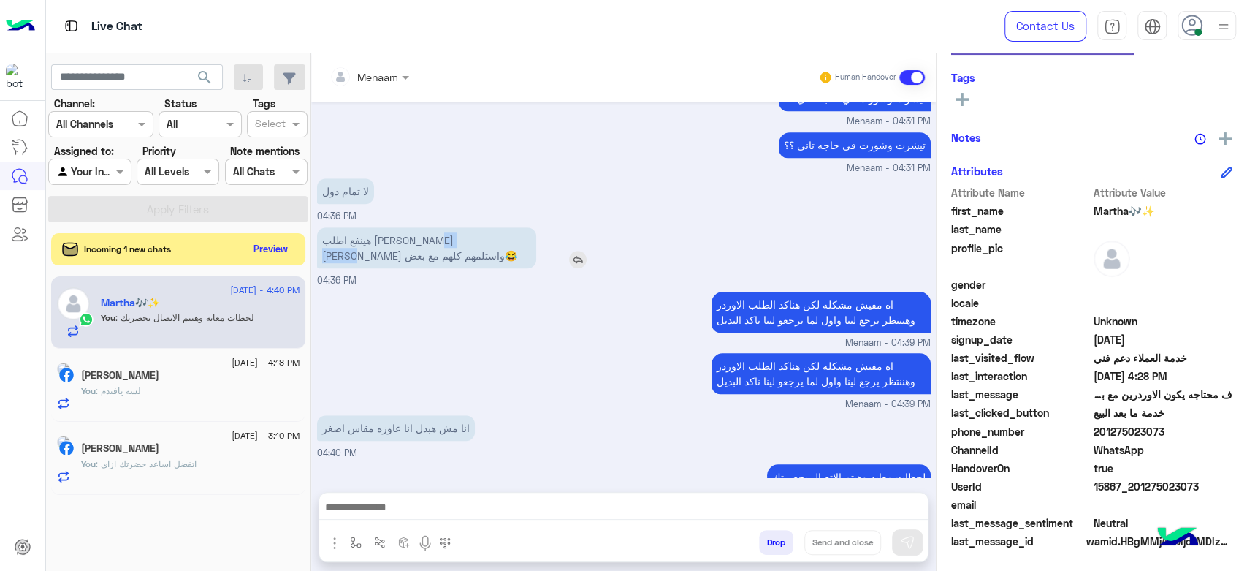
click at [397, 227] on p "هينفع اطلب [PERSON_NAME] [PERSON_NAME] واستلمهم كلهم مع بعض😂" at bounding box center [426, 247] width 219 height 41
drag, startPoint x: 397, startPoint y: 208, endPoint x: 384, endPoint y: 201, distance: 14.1
click at [384, 227] on p "هينفع اطلب [PERSON_NAME] [PERSON_NAME] واستلمهم كلهم مع بعض😂" at bounding box center [426, 247] width 219 height 41
click at [354, 178] on p "لا تمام دول" at bounding box center [345, 191] width 57 height 26
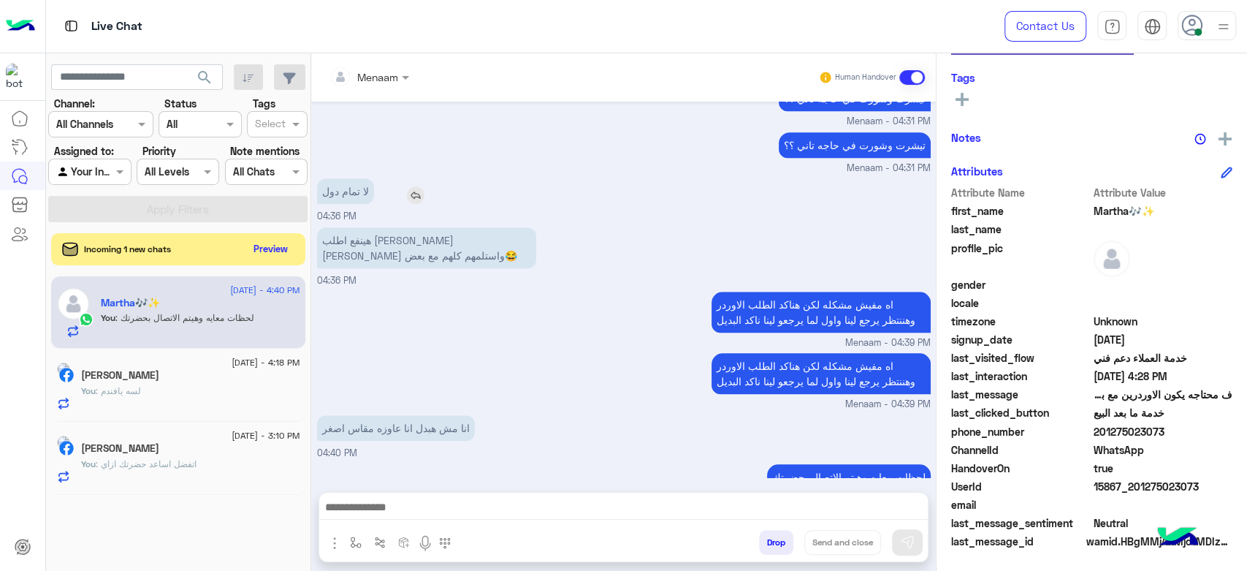
click at [354, 178] on p "لا تمام دول" at bounding box center [345, 191] width 57 height 26
click at [358, 227] on p "هينفع اطلب [PERSON_NAME] [PERSON_NAME] واستلمهم كلهم مع بعض😂" at bounding box center [426, 247] width 219 height 41
click at [360, 227] on p "هينفع اطلب [PERSON_NAME] [PERSON_NAME] واستلمهم كلهم مع بعض😂" at bounding box center [426, 247] width 219 height 41
click at [451, 303] on div "اه مفيش مشكله لكن هناكد الطلب الاوردر وهننتظر يرجع لينا واول لما يرجعو لينا ناك…" at bounding box center [624, 319] width 614 height 62
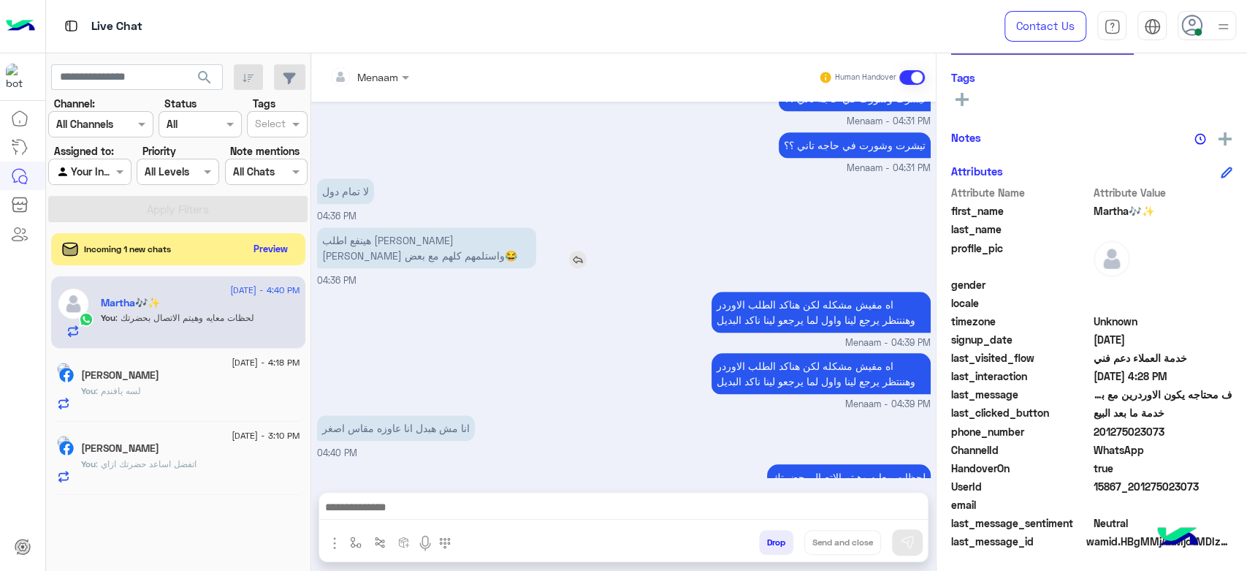
click at [381, 227] on p "هينفع اطلب [PERSON_NAME] [PERSON_NAME] واستلمهم كلهم مع بعض😂" at bounding box center [426, 247] width 219 height 41
click at [351, 178] on p "لا تمام دول" at bounding box center [345, 191] width 57 height 26
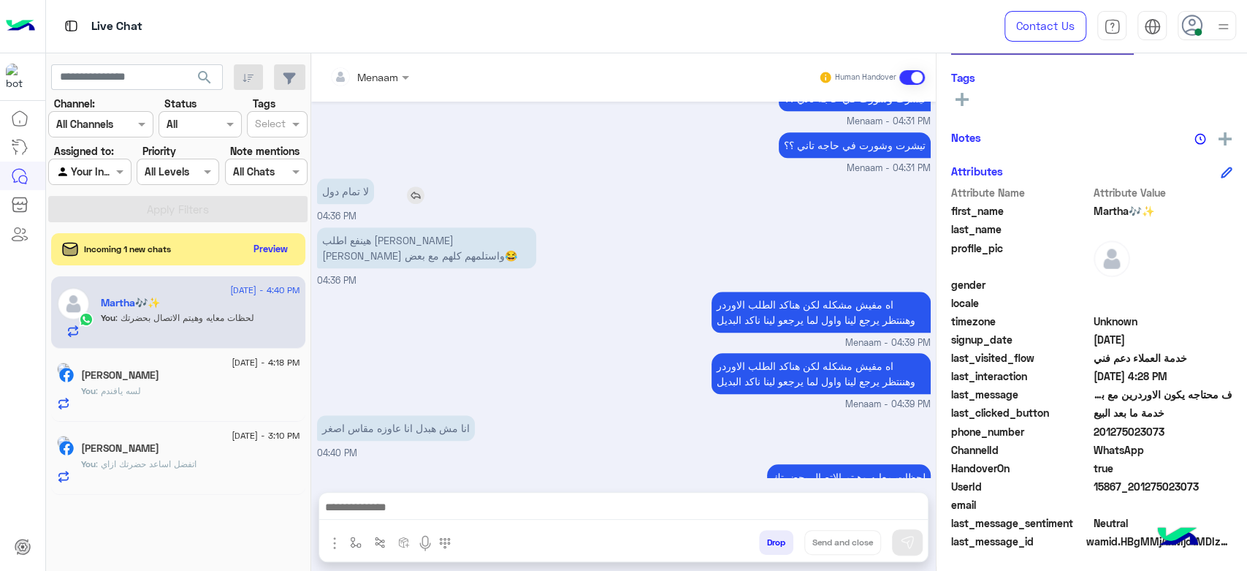
click at [351, 178] on p "لا تمام دول" at bounding box center [345, 191] width 57 height 26
click at [446, 288] on div "اه مفيش مشكله لكن هناكد الطلب الاوردر وهننتظر يرجع لينا واول لما يرجعو لينا ناك…" at bounding box center [624, 319] width 614 height 62
click at [389, 415] on p "انا مش هبدل انا عاوزه مقاس اصغر" at bounding box center [396, 428] width 158 height 26
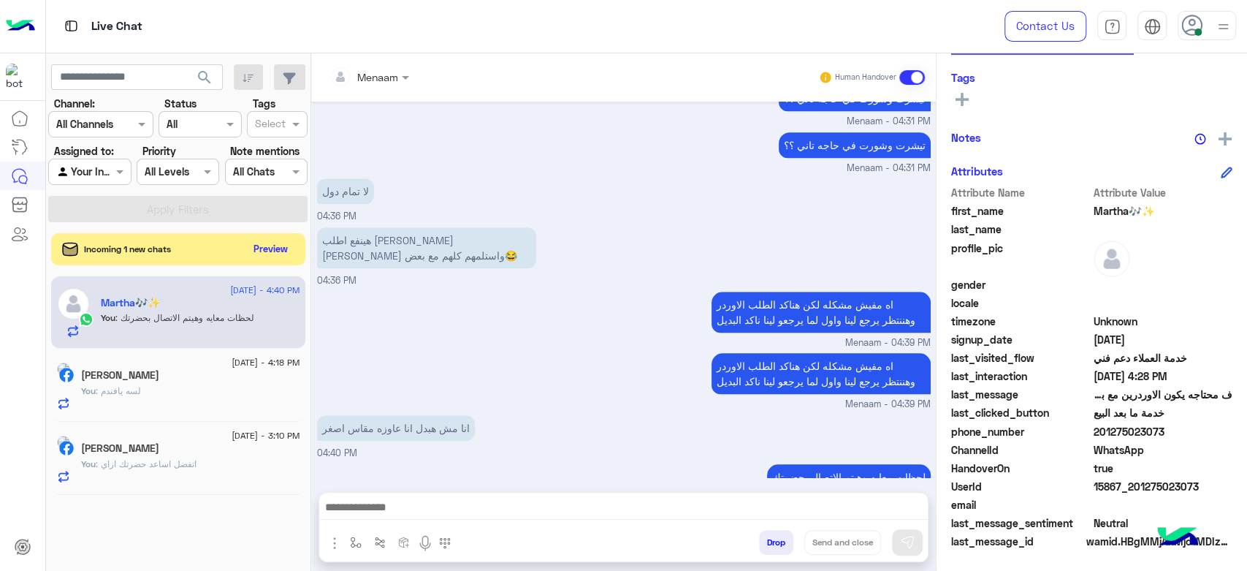
click at [421, 294] on div "اه مفيش مشكله لكن هناكد الطلب الاوردر وهننتظر يرجع لينا واول لما يرجعو لينا ناك…" at bounding box center [624, 319] width 614 height 62
click at [398, 227] on p "هينفع اطلب [PERSON_NAME] [PERSON_NAME] واستلمهم كلهم مع بعض😂" at bounding box center [426, 247] width 219 height 41
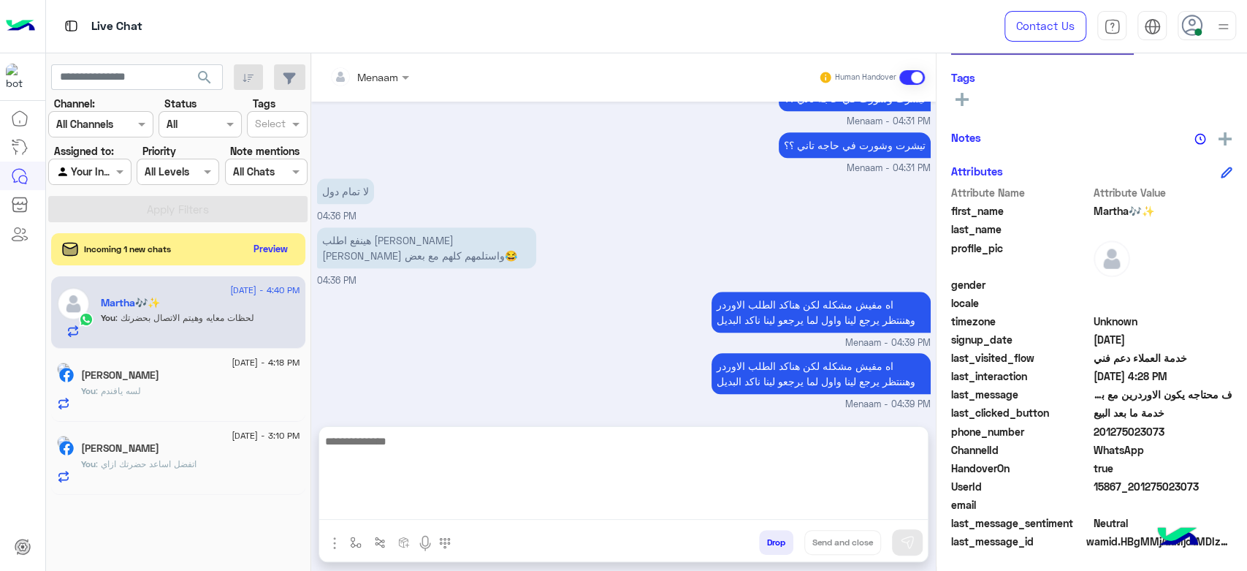
click at [549, 502] on textarea at bounding box center [623, 476] width 609 height 88
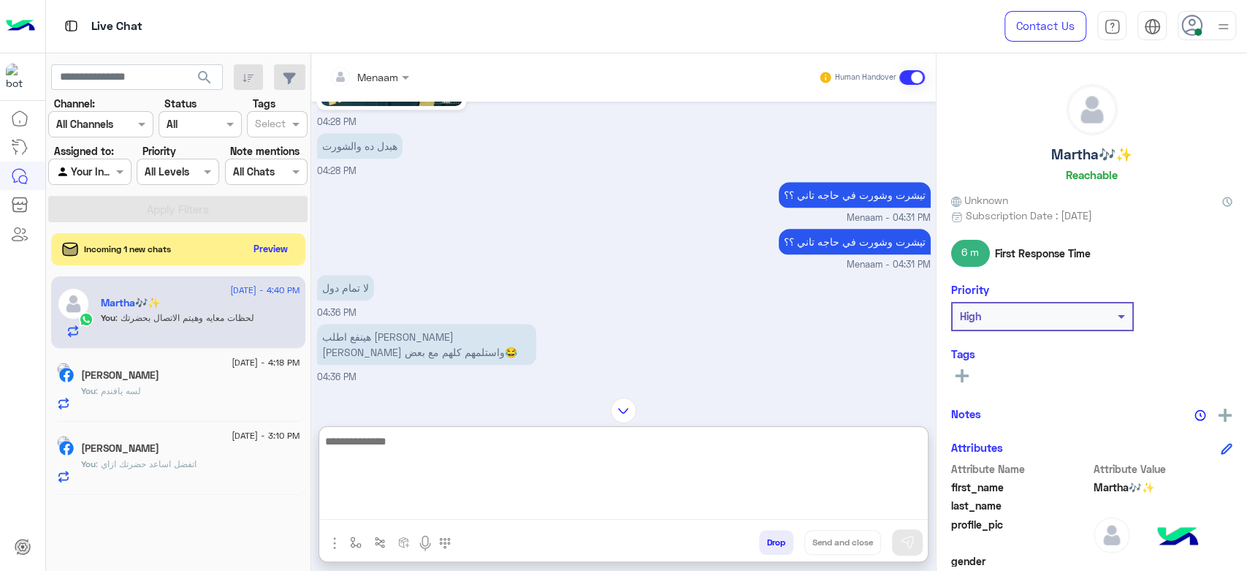
scroll to position [4504, 0]
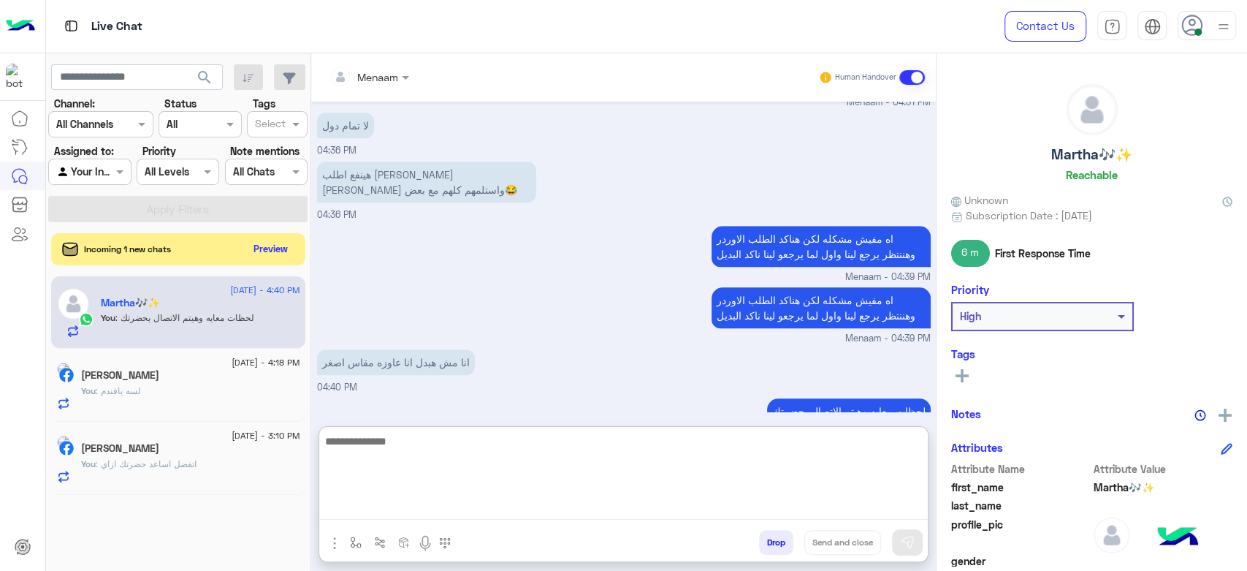
click at [448, 436] on textarea at bounding box center [623, 476] width 609 height 88
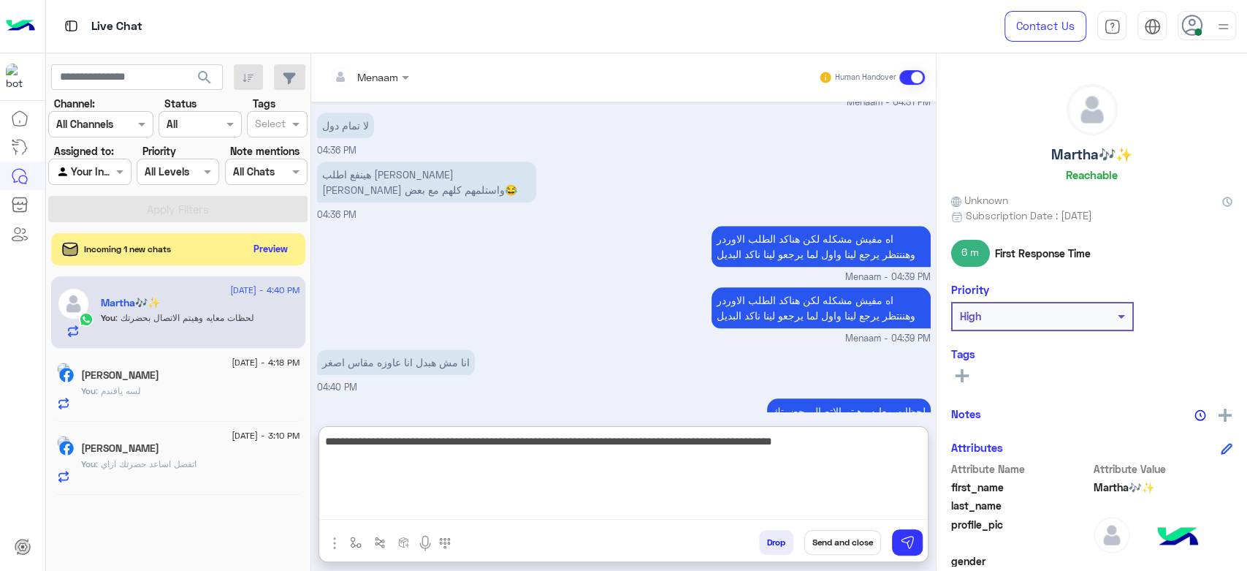
type textarea "**********"
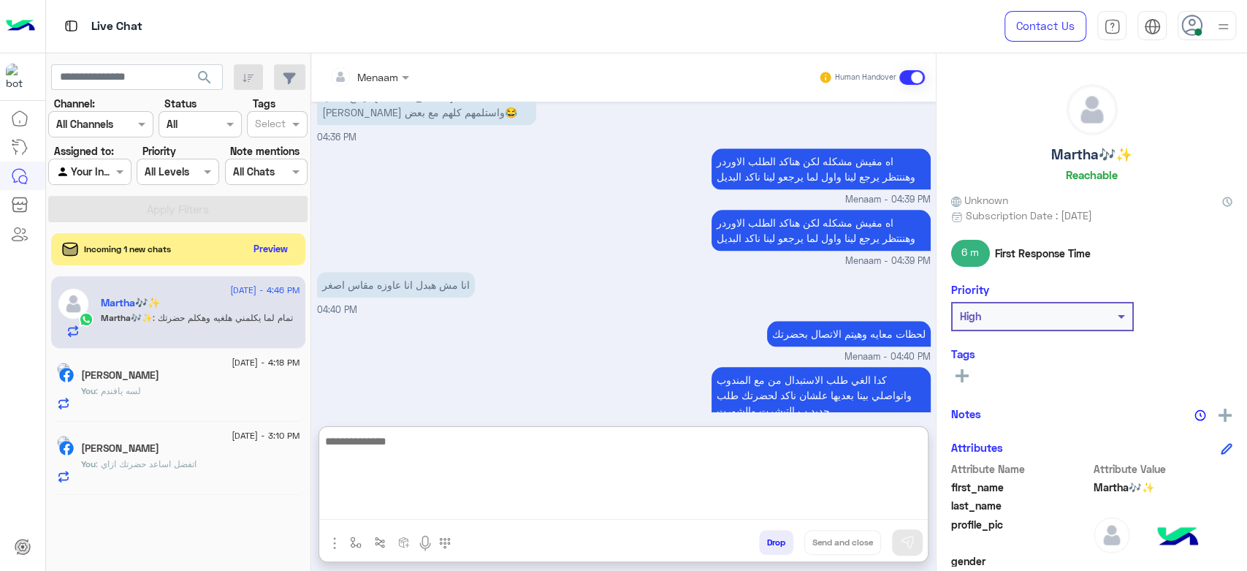
scroll to position [4630, 0]
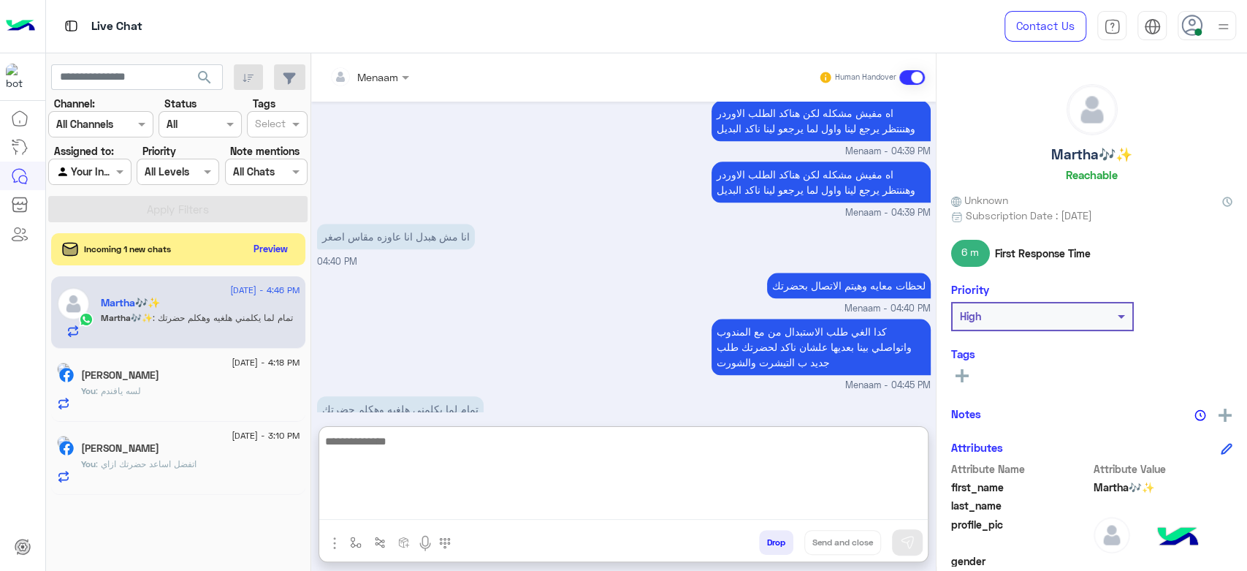
click at [385, 456] on textarea at bounding box center [623, 476] width 609 height 88
type textarea "****"
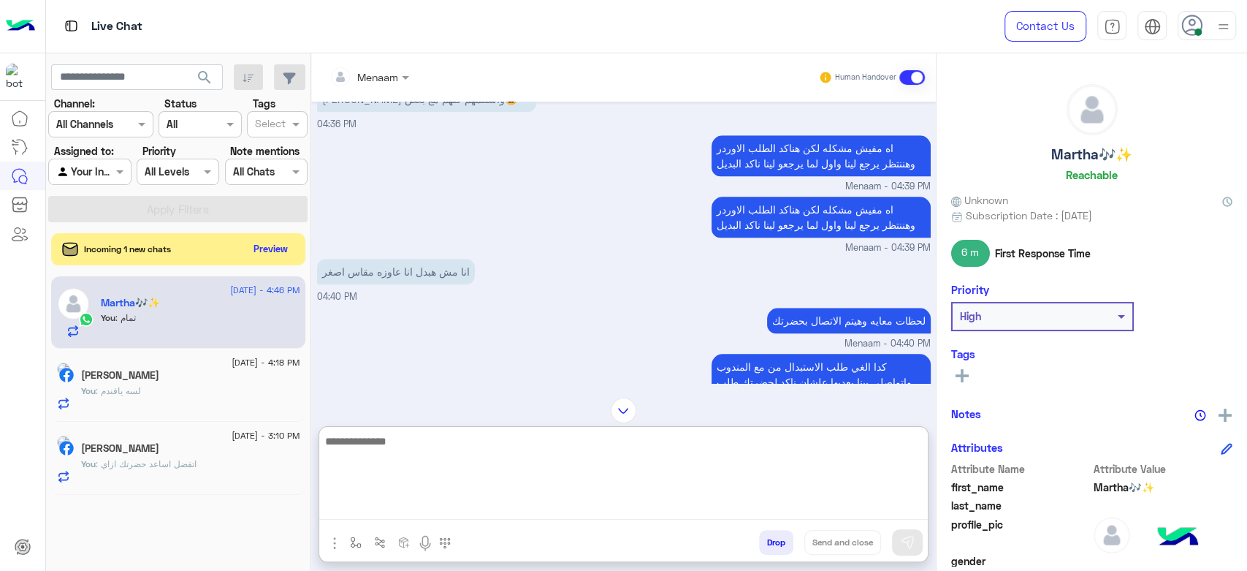
scroll to position [4677, 0]
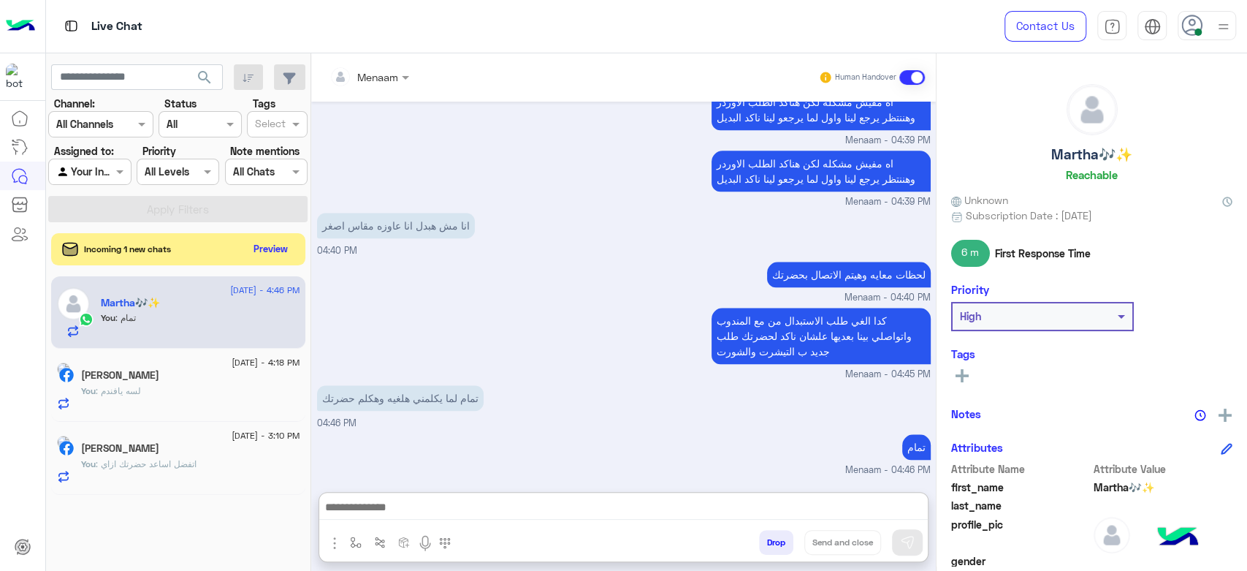
click at [783, 541] on button "Drop" at bounding box center [776, 542] width 34 height 25
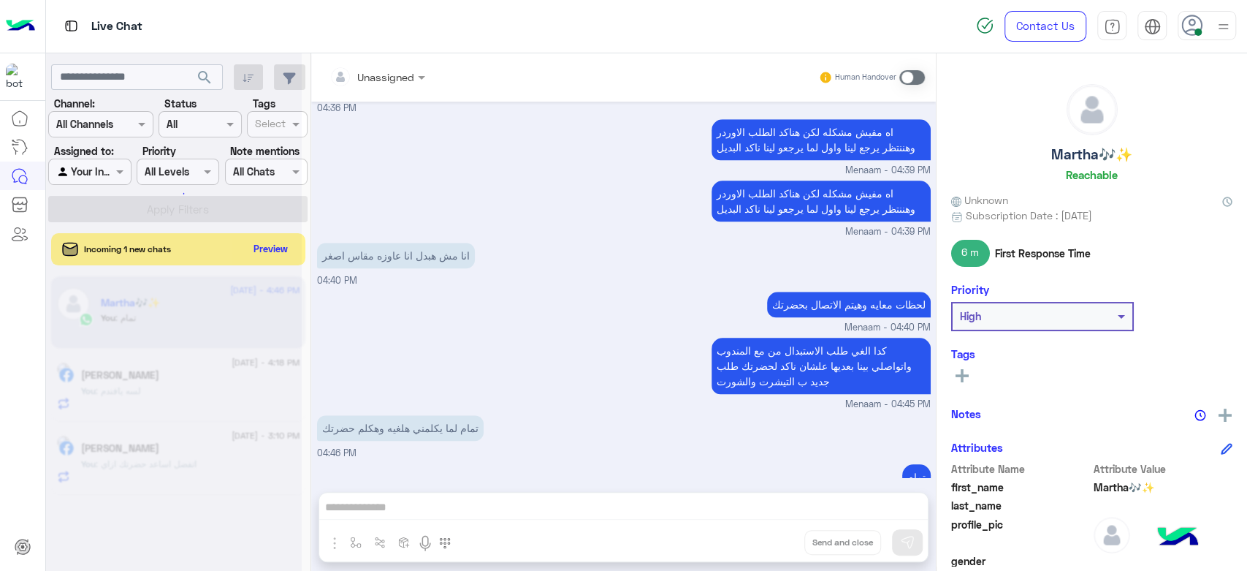
scroll to position [4637, 0]
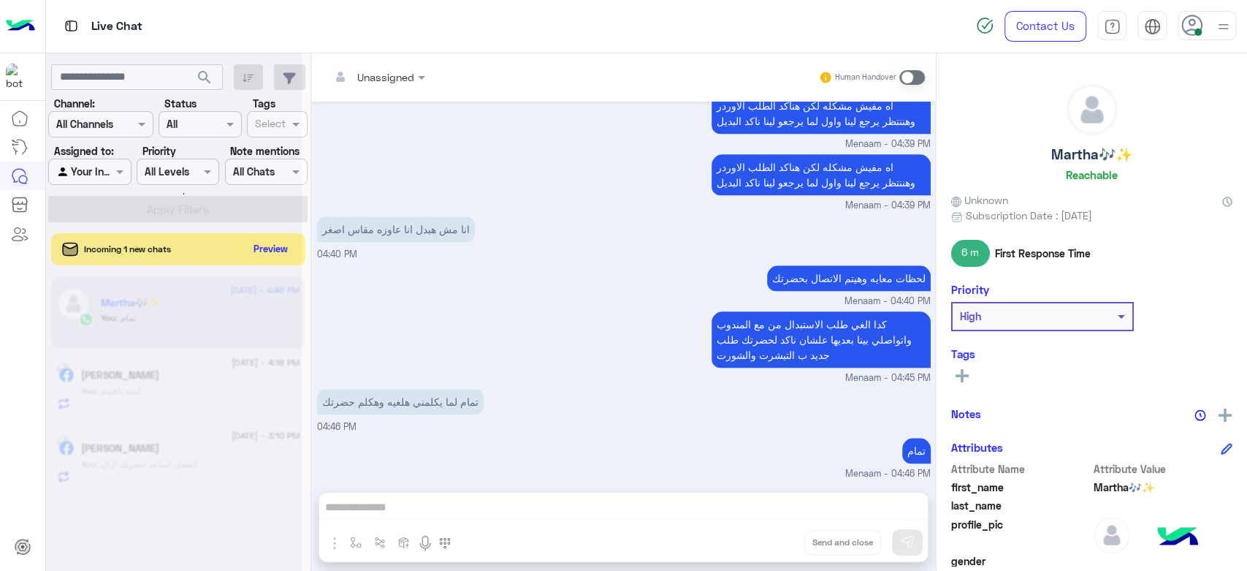
drag, startPoint x: 205, startPoint y: 452, endPoint x: 213, endPoint y: 506, distance: 55.3
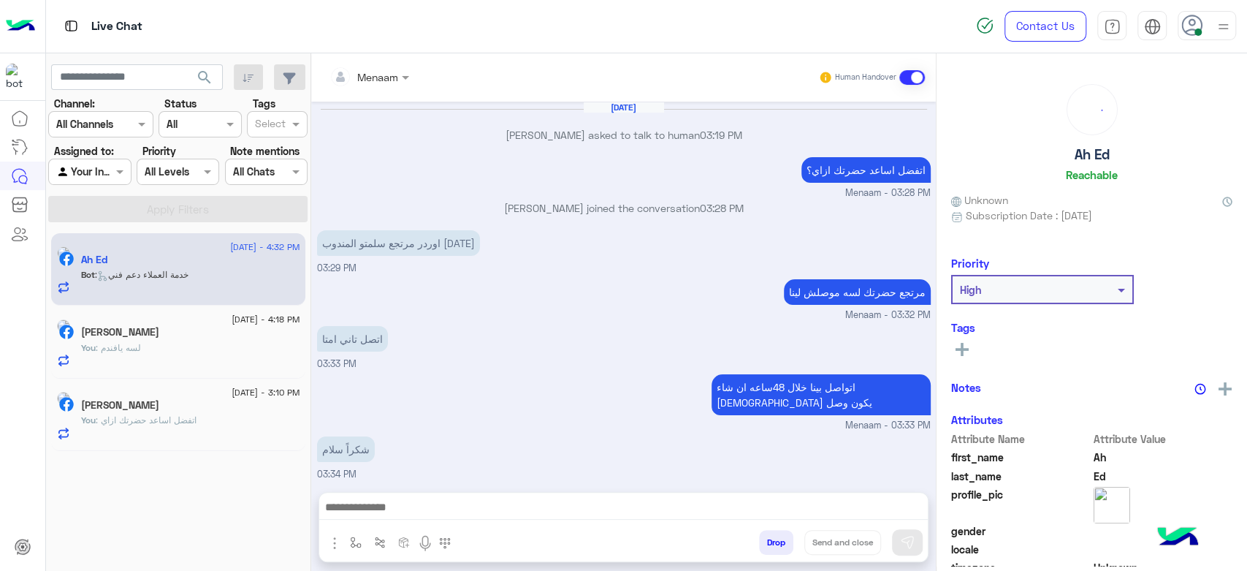
scroll to position [778, 0]
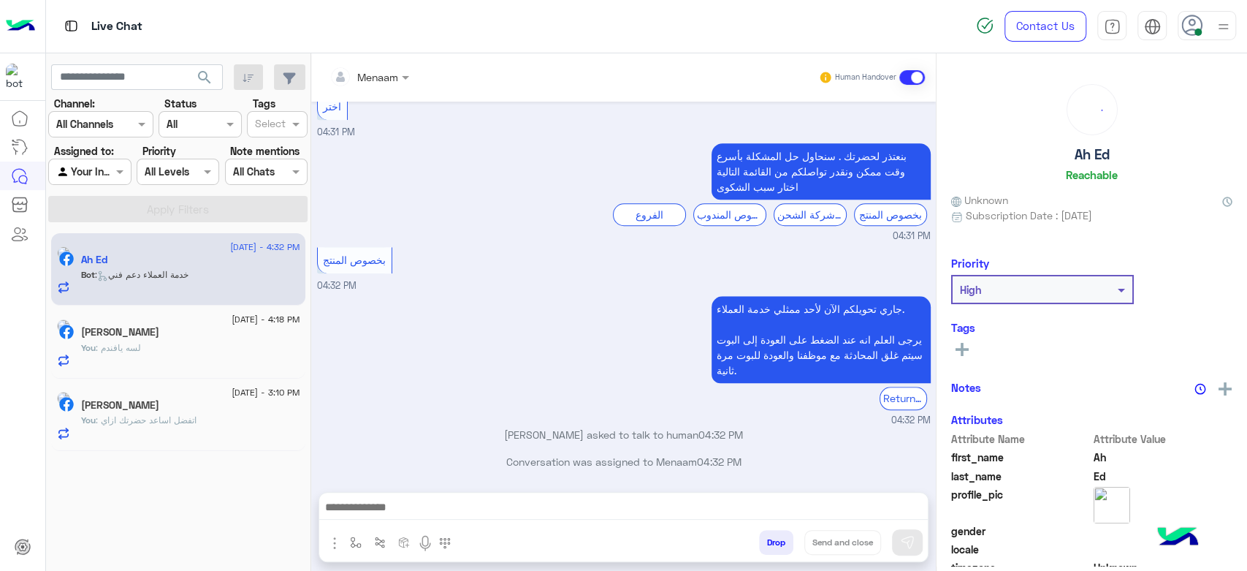
drag, startPoint x: 213, startPoint y: 506, endPoint x: 642, endPoint y: 332, distance: 463.5
click at [642, 332] on div "جاري تحويلكم الآن لأحد ممثلي خدمة العملاء. يرجى العلم انه عند الضغط على العودة …" at bounding box center [624, 359] width 614 height 134
click at [140, 356] on div "You : لسه يافندم" at bounding box center [190, 354] width 219 height 26
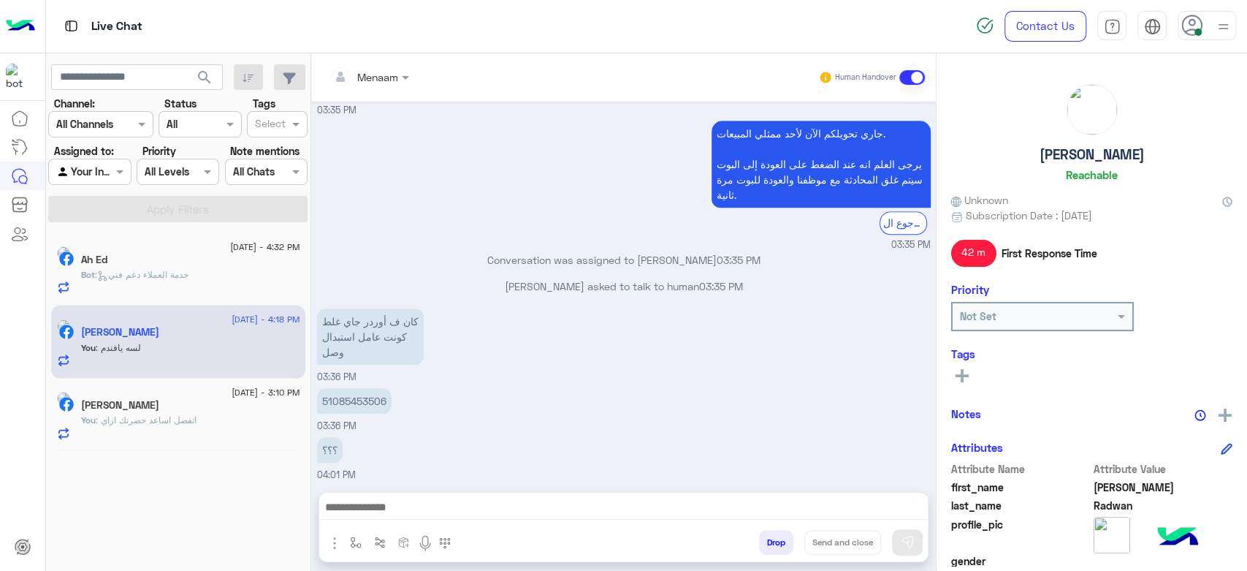
scroll to position [970, 0]
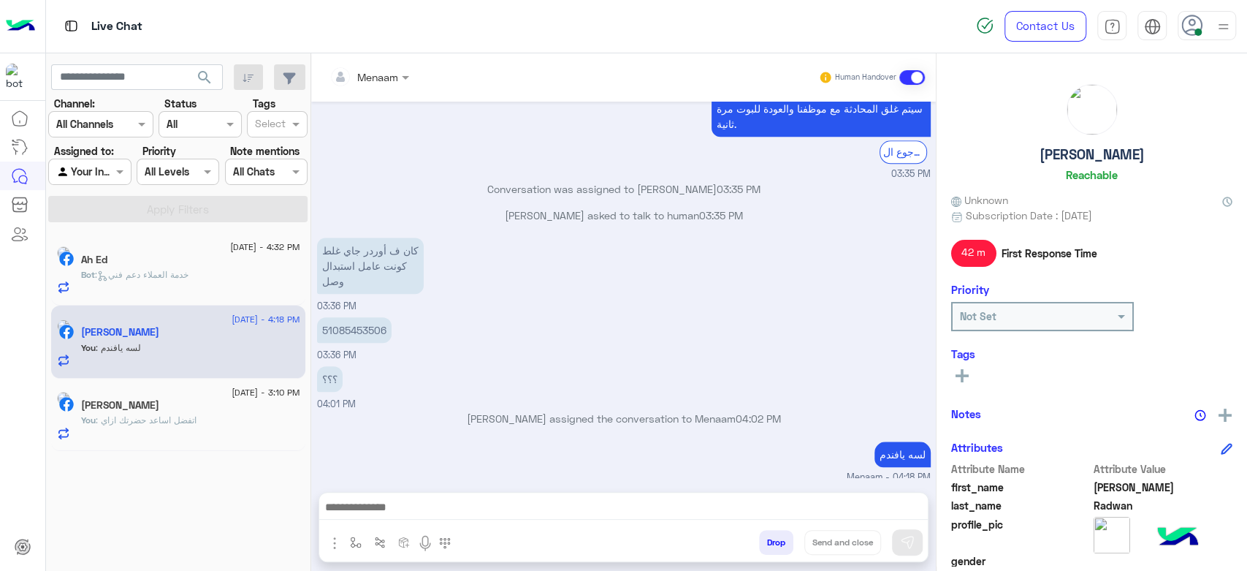
click at [781, 546] on button "Drop" at bounding box center [776, 542] width 34 height 25
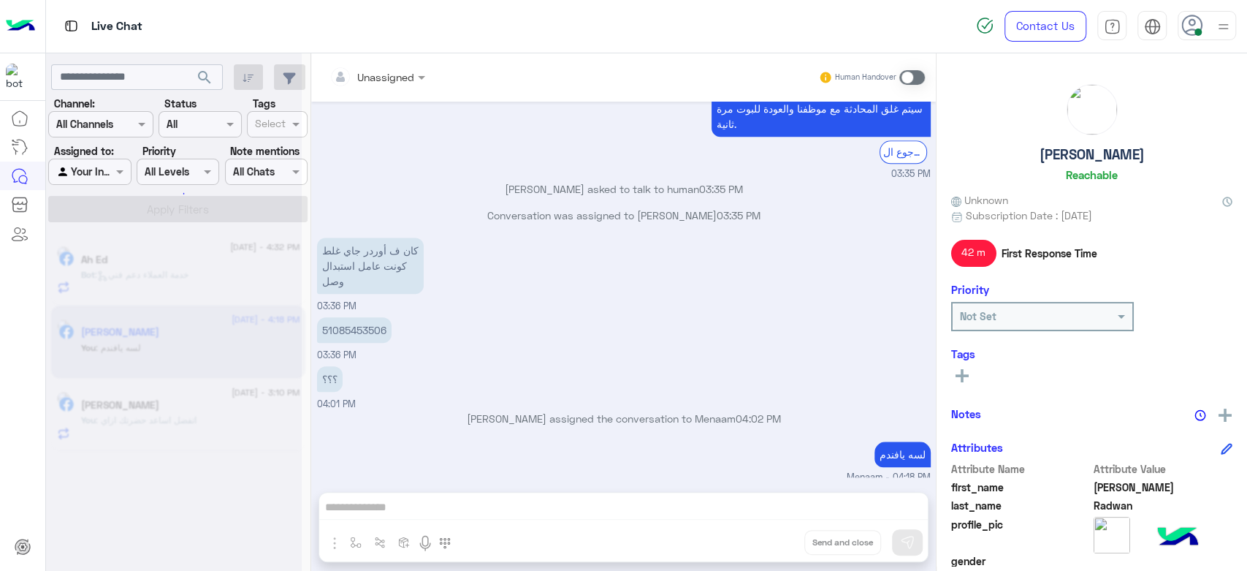
scroll to position [997, 0]
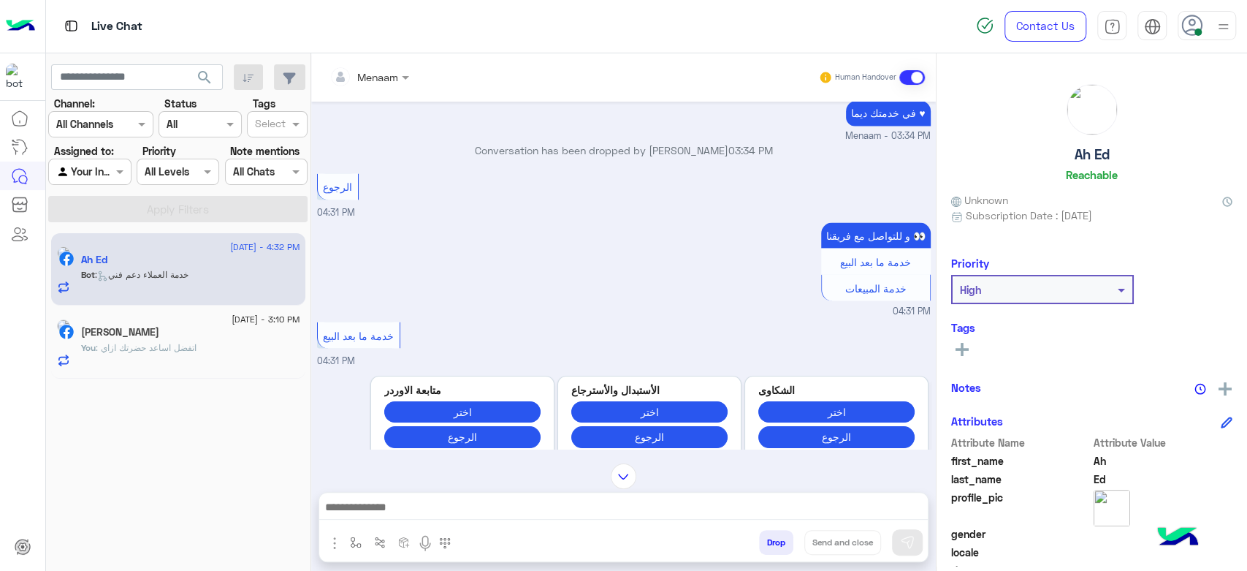
scroll to position [2195, 0]
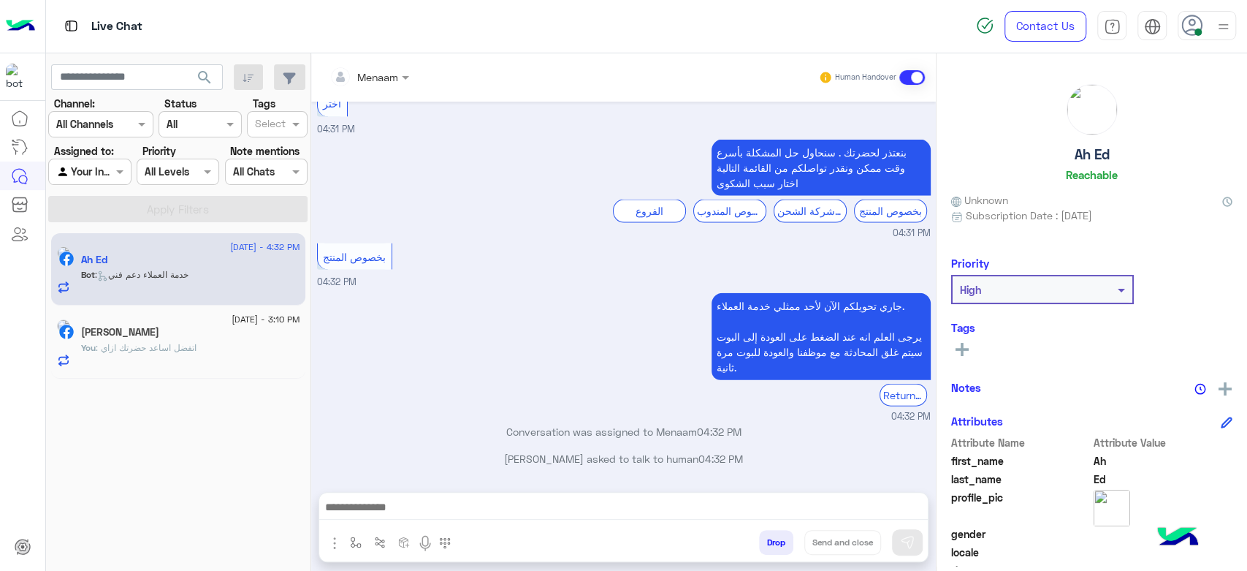
click at [772, 546] on button "Drop" at bounding box center [776, 542] width 34 height 25
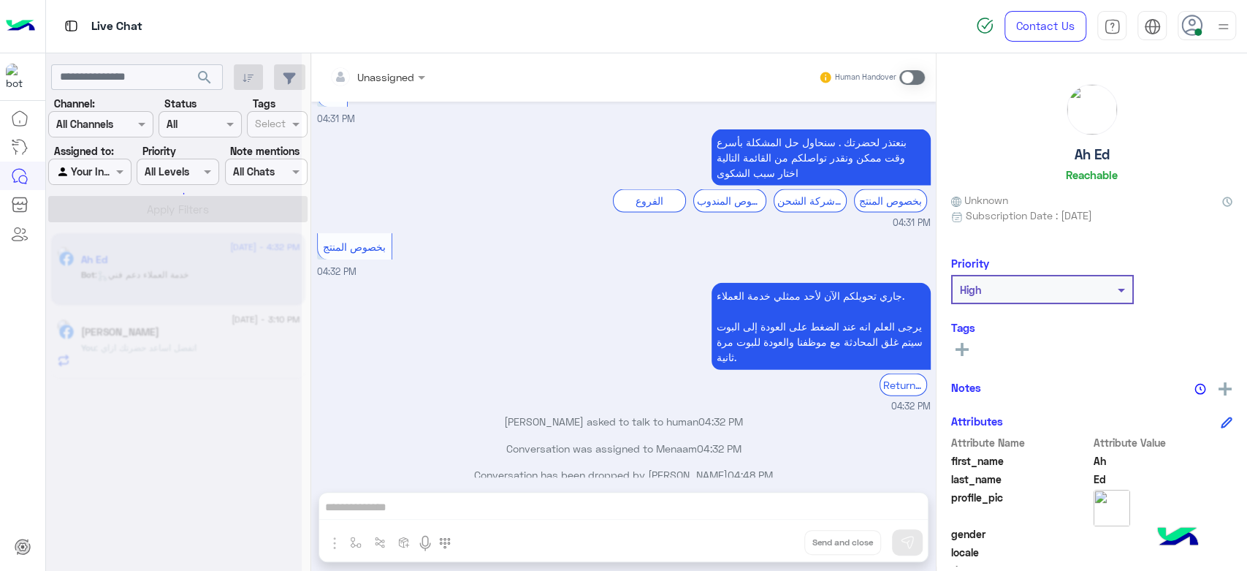
scroll to position [2221, 0]
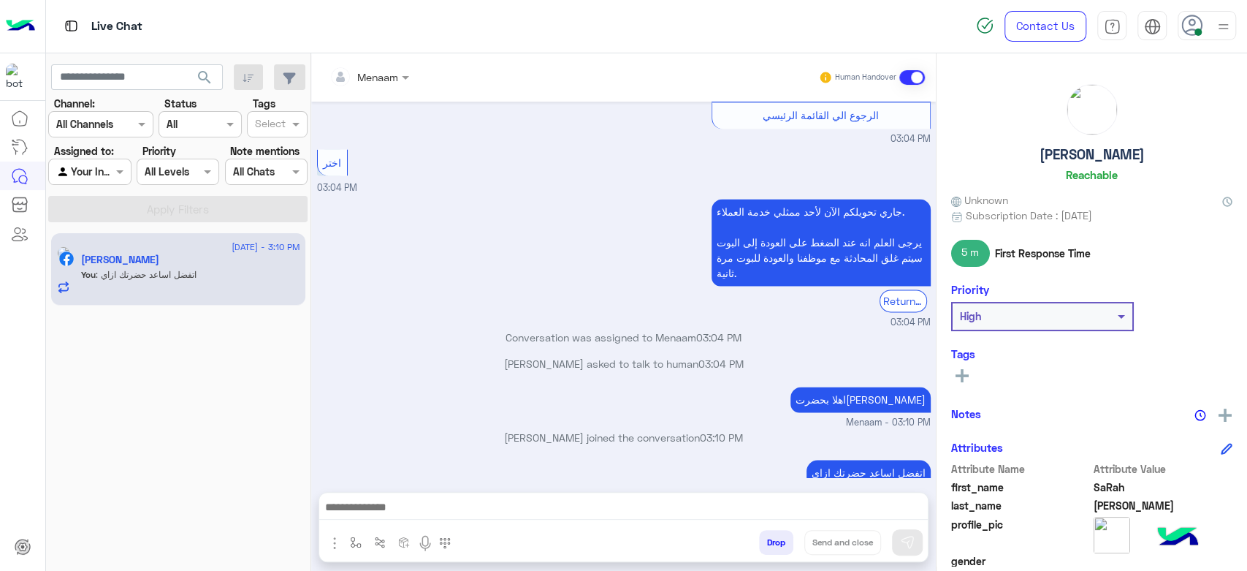
scroll to position [1457, 0]
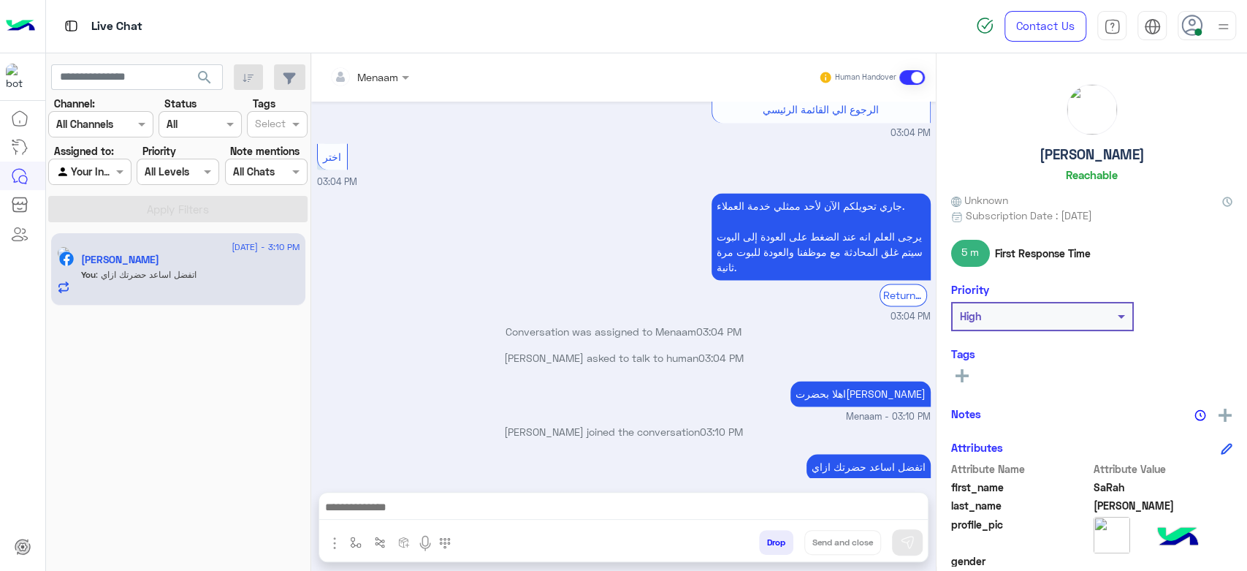
click at [778, 549] on button "Drop" at bounding box center [776, 542] width 34 height 25
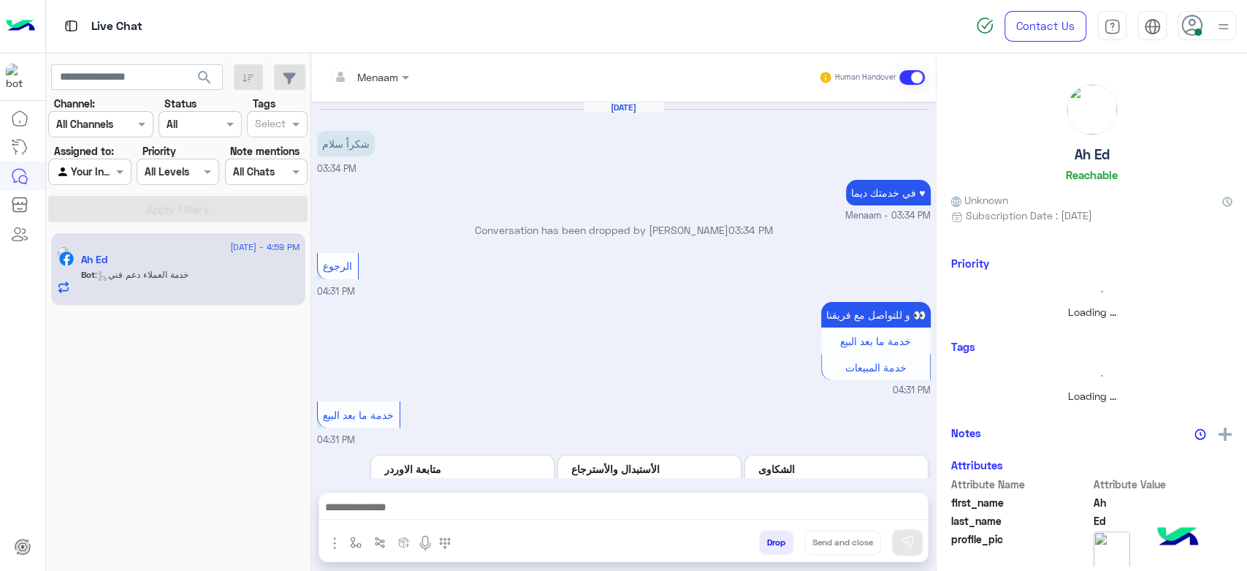
scroll to position [905, 0]
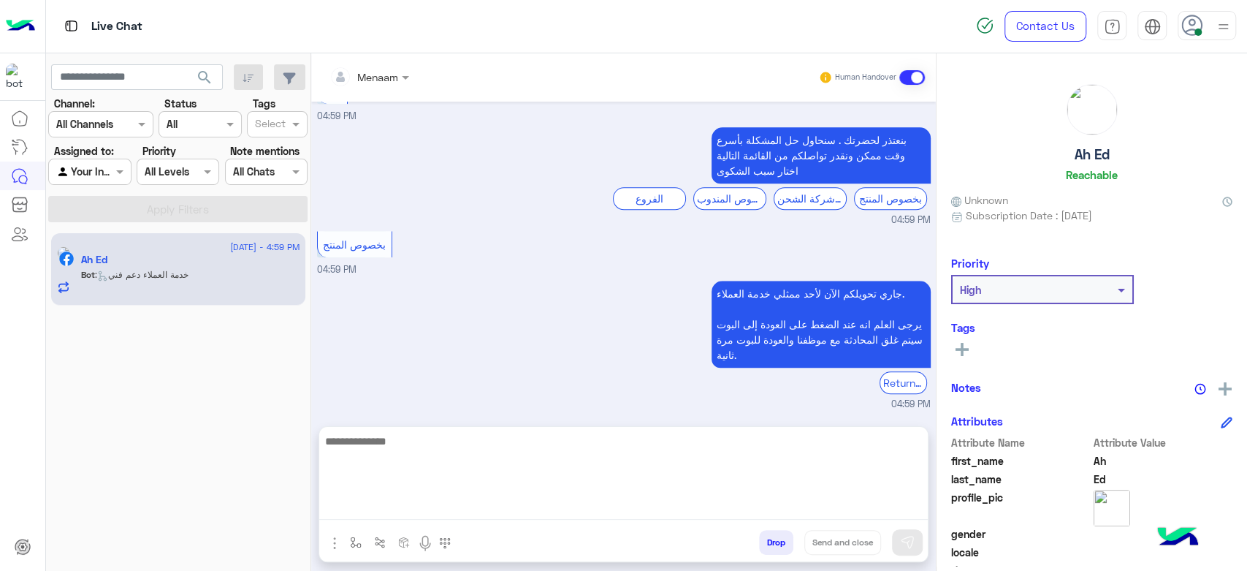
click at [386, 506] on textarea at bounding box center [623, 476] width 609 height 88
type textarea "**********"
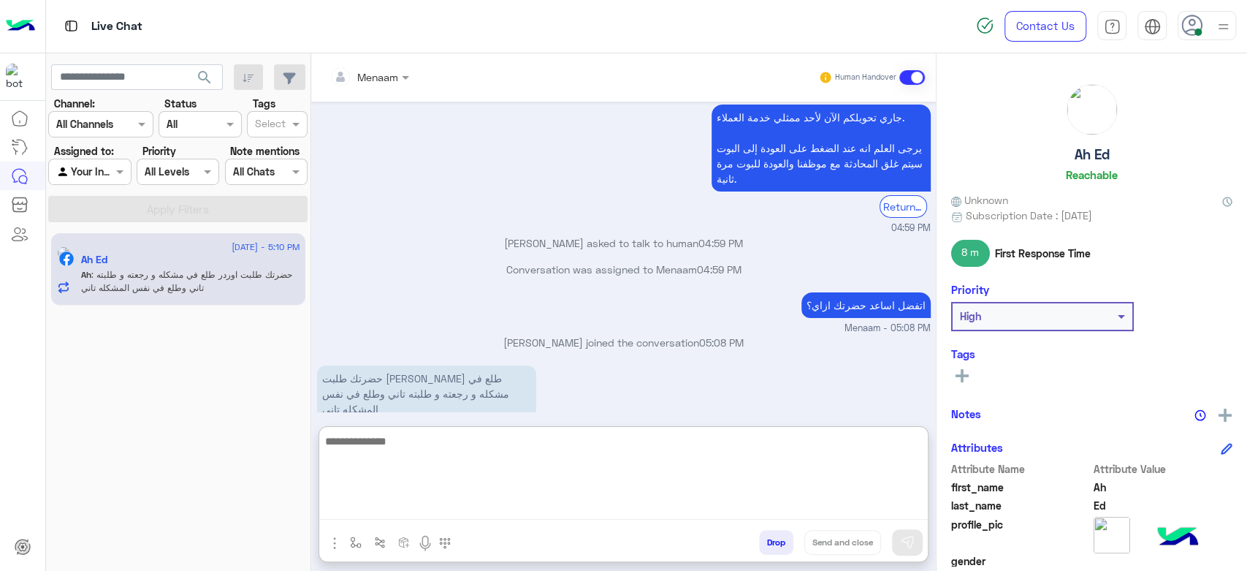
scroll to position [3353, 0]
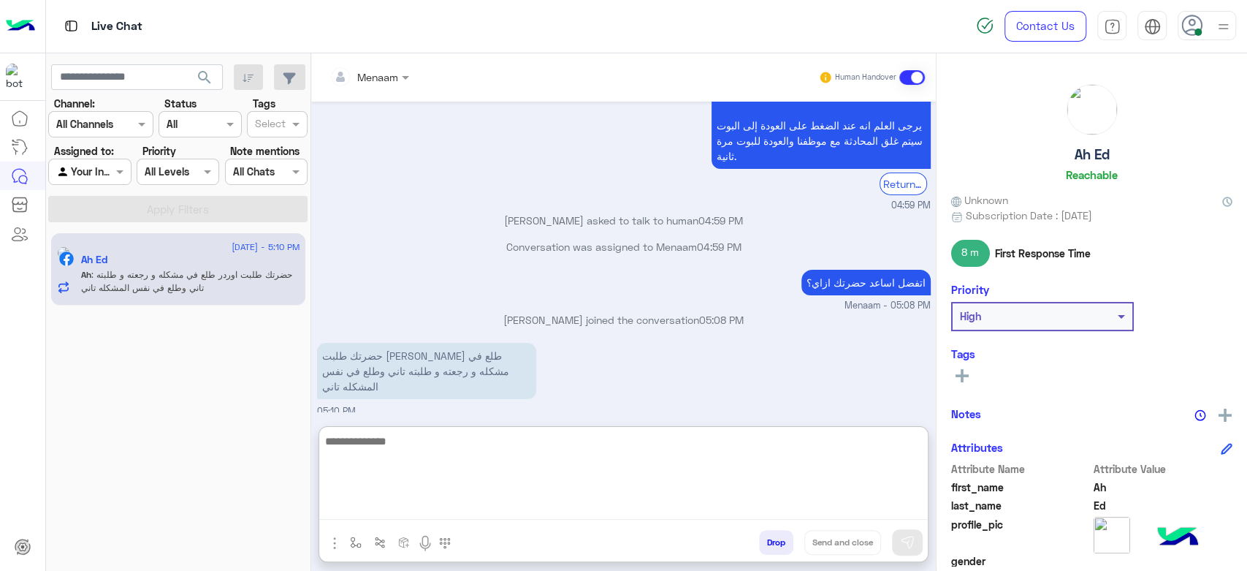
click at [405, 453] on textarea at bounding box center [623, 476] width 609 height 88
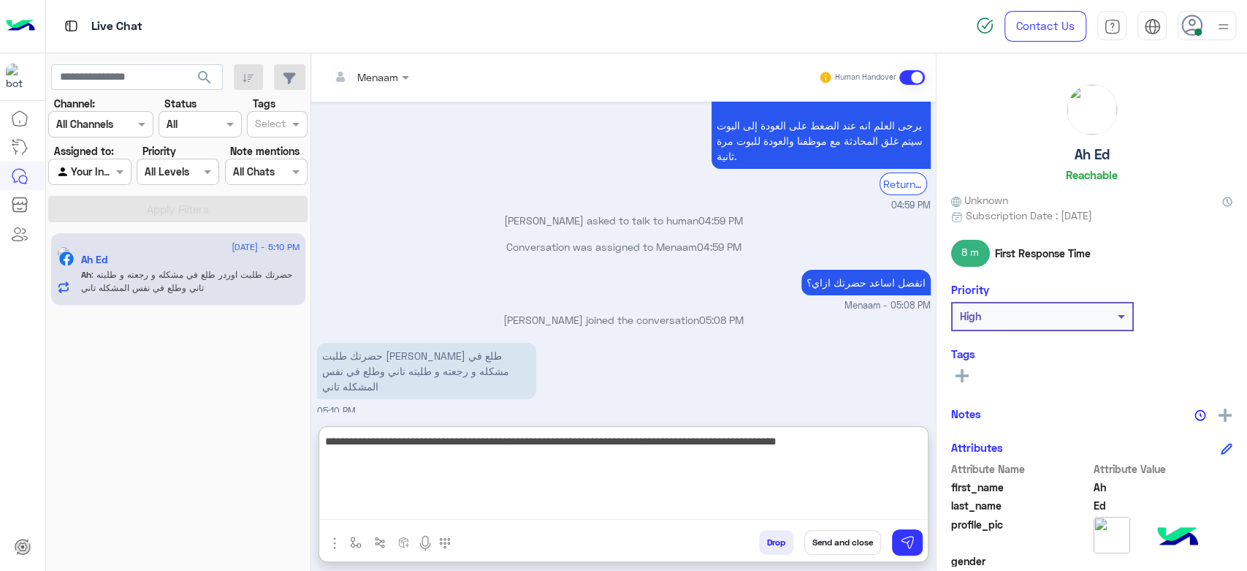
type textarea "**********"
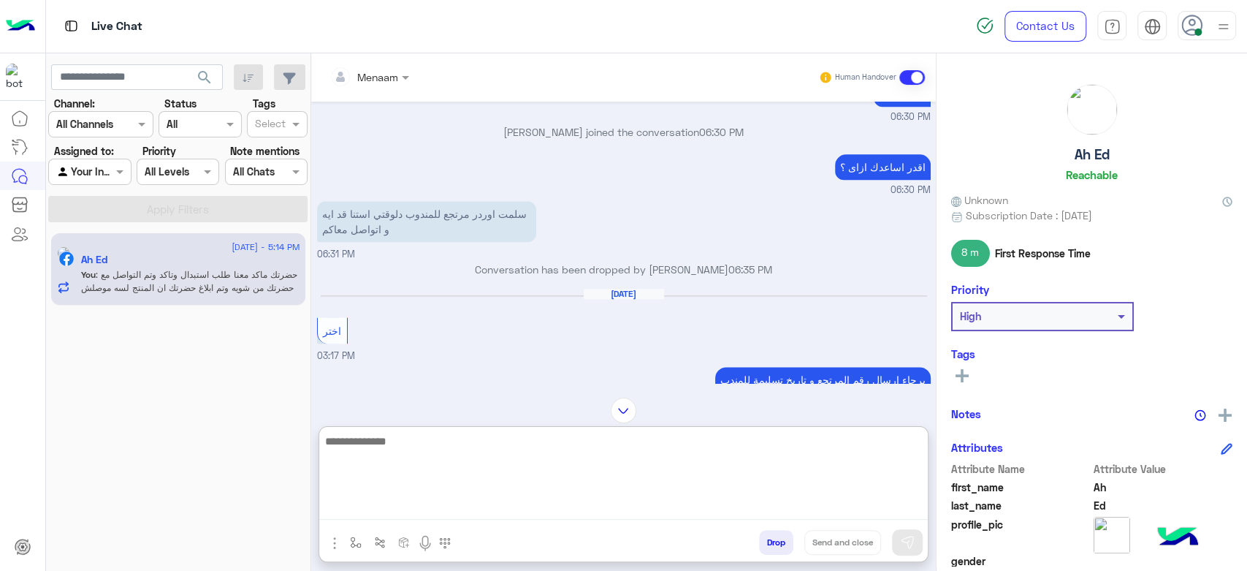
scroll to position [1312, 0]
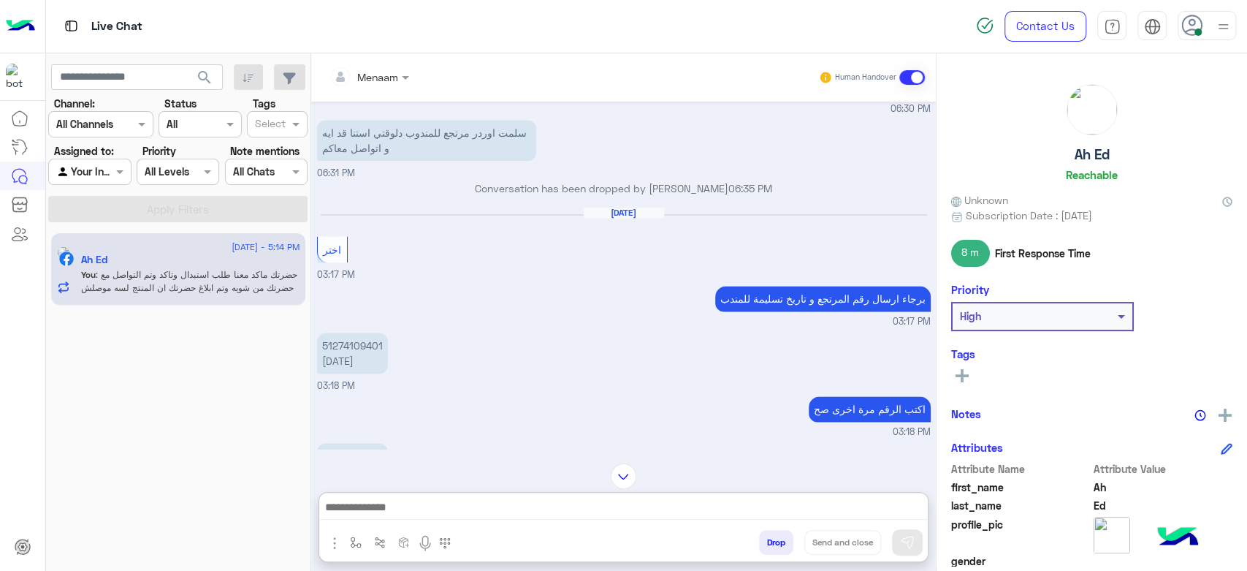
click at [351, 349] on p "51274109401 [DATE]" at bounding box center [352, 352] width 71 height 41
click at [352, 353] on p "51274109401 [DATE]" at bounding box center [352, 352] width 71 height 41
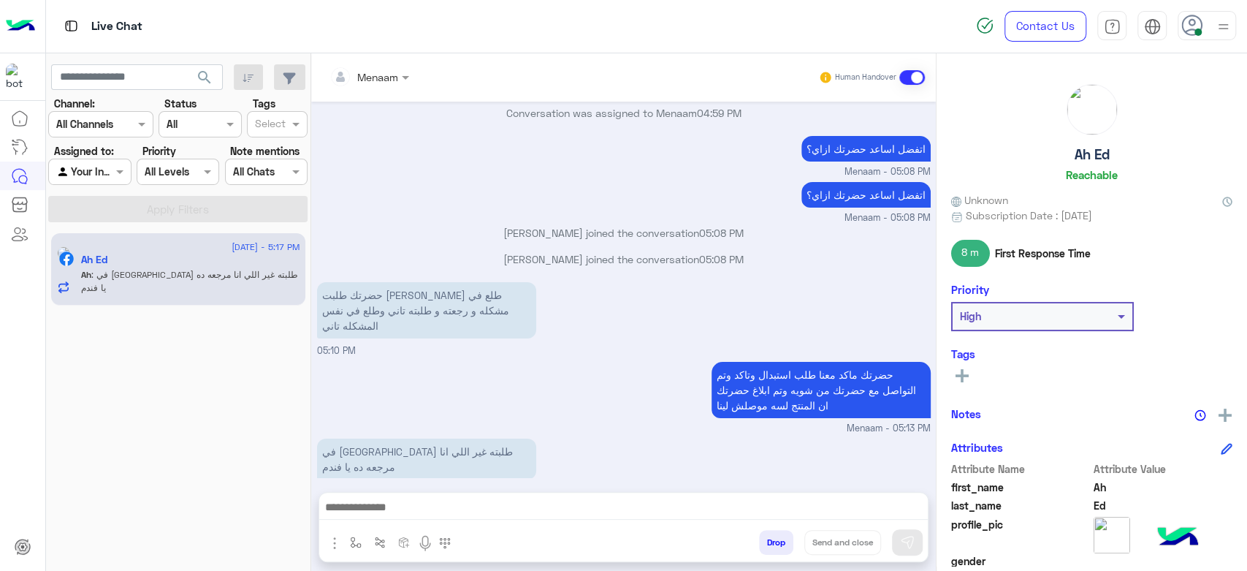
scroll to position [3486, 0]
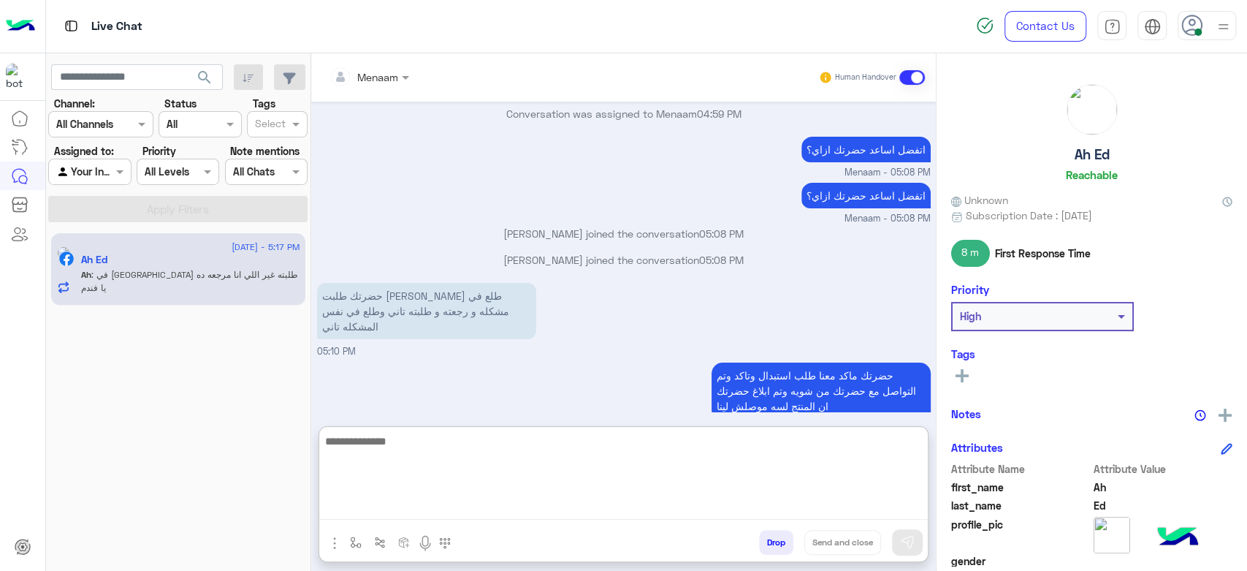
click at [498, 510] on textarea at bounding box center [623, 476] width 609 height 88
type textarea "**********"
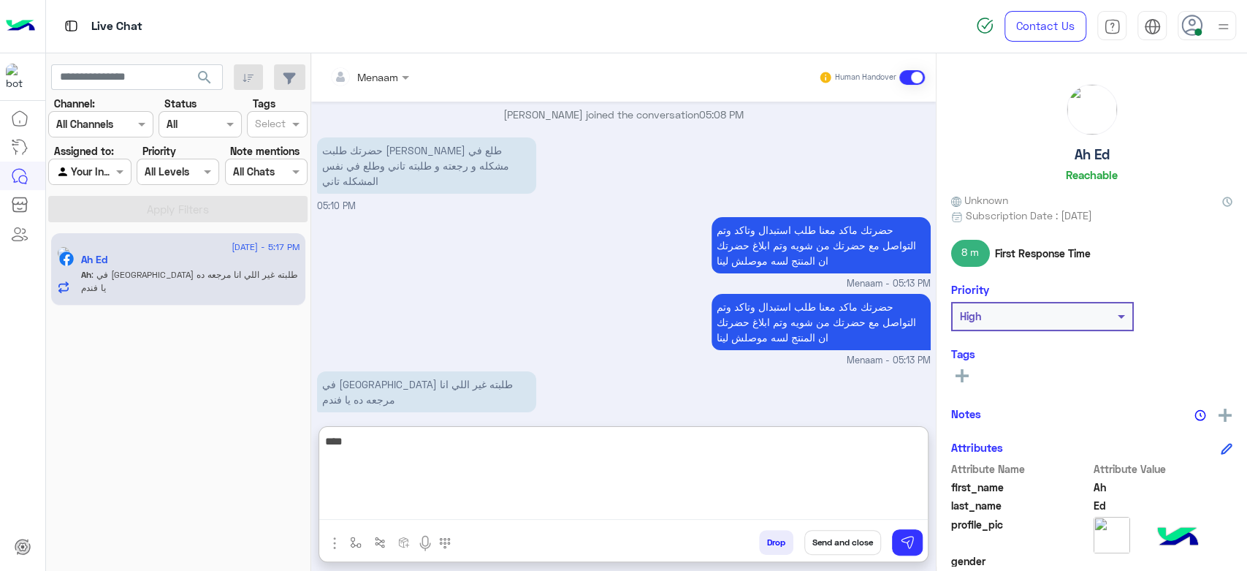
scroll to position [3676, 0]
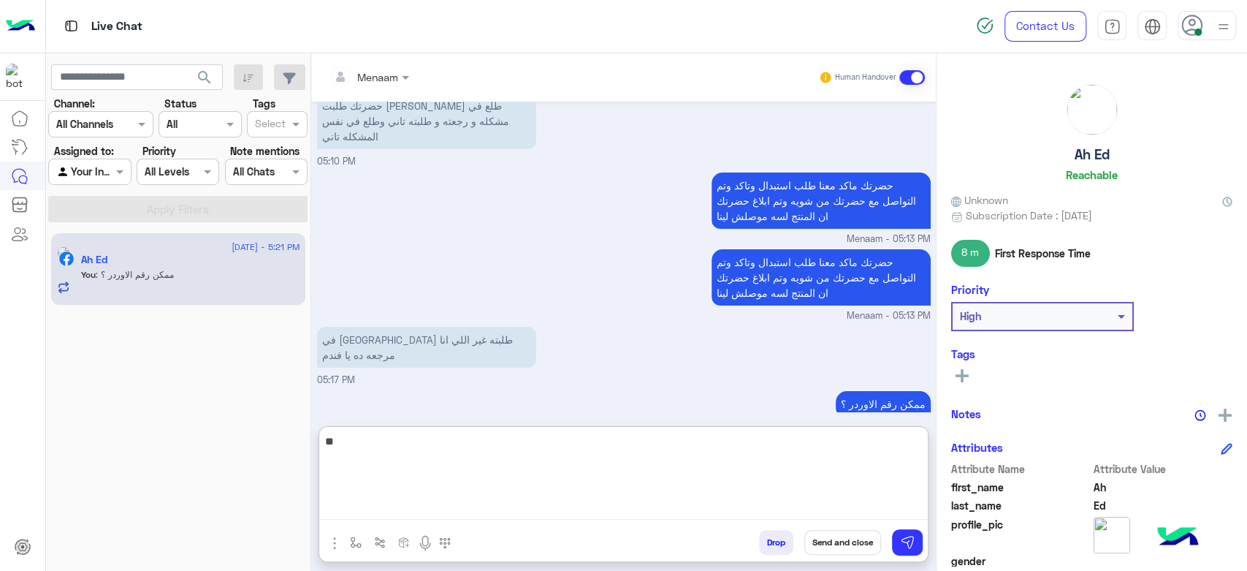
type textarea "*"
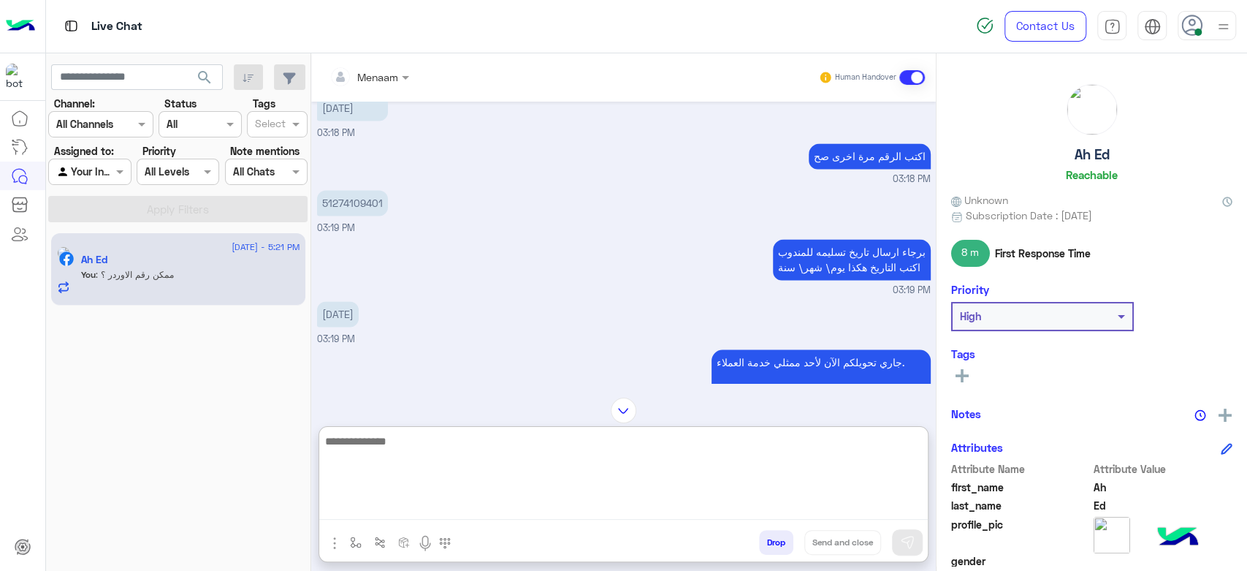
scroll to position [1484, 0]
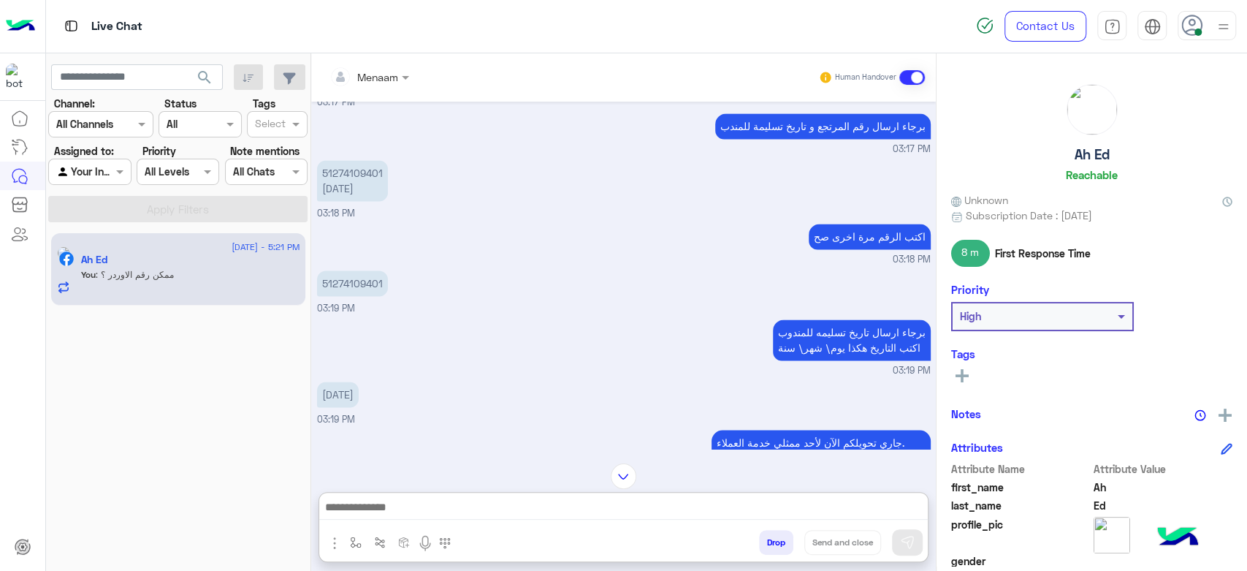
click at [346, 296] on p "51274109401" at bounding box center [352, 283] width 71 height 26
copy p "51274109401"
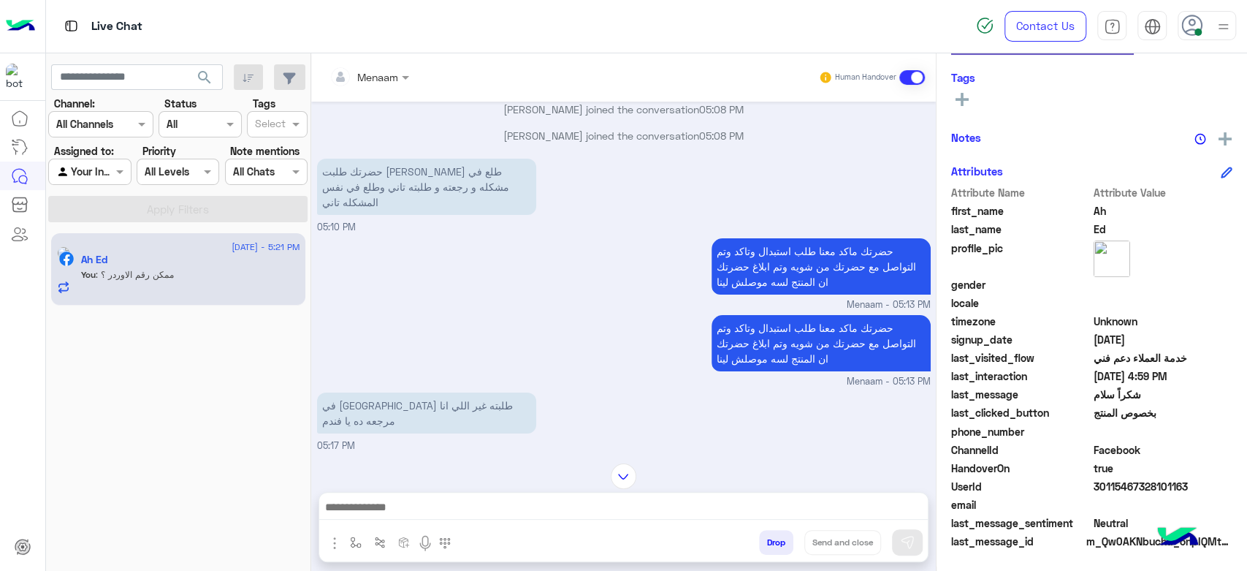
scroll to position [3611, 0]
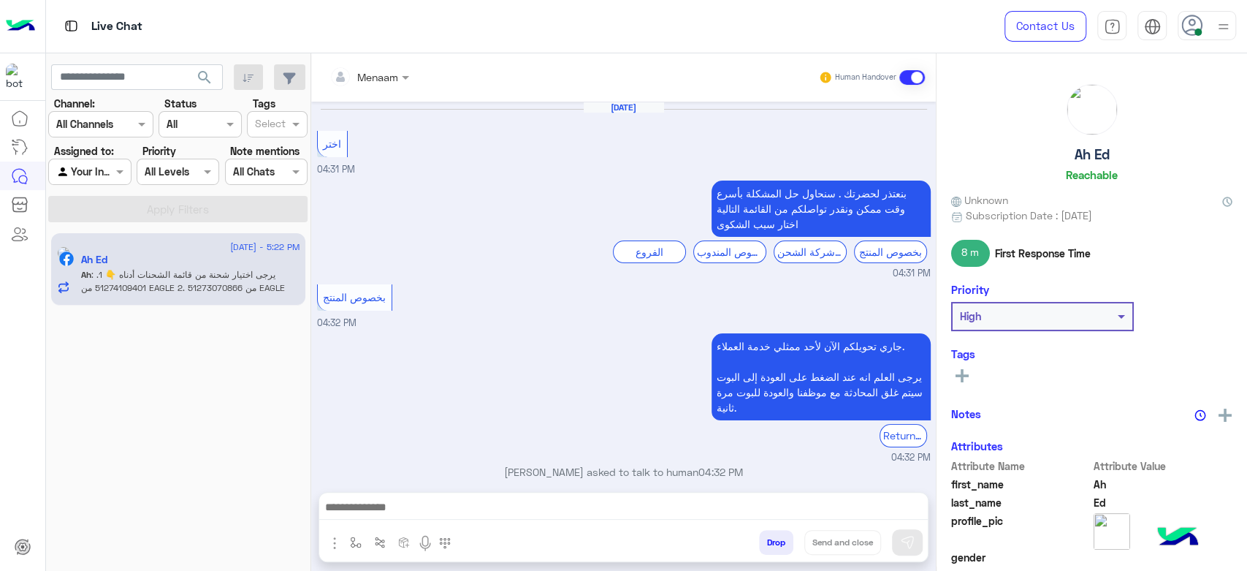
scroll to position [843, 0]
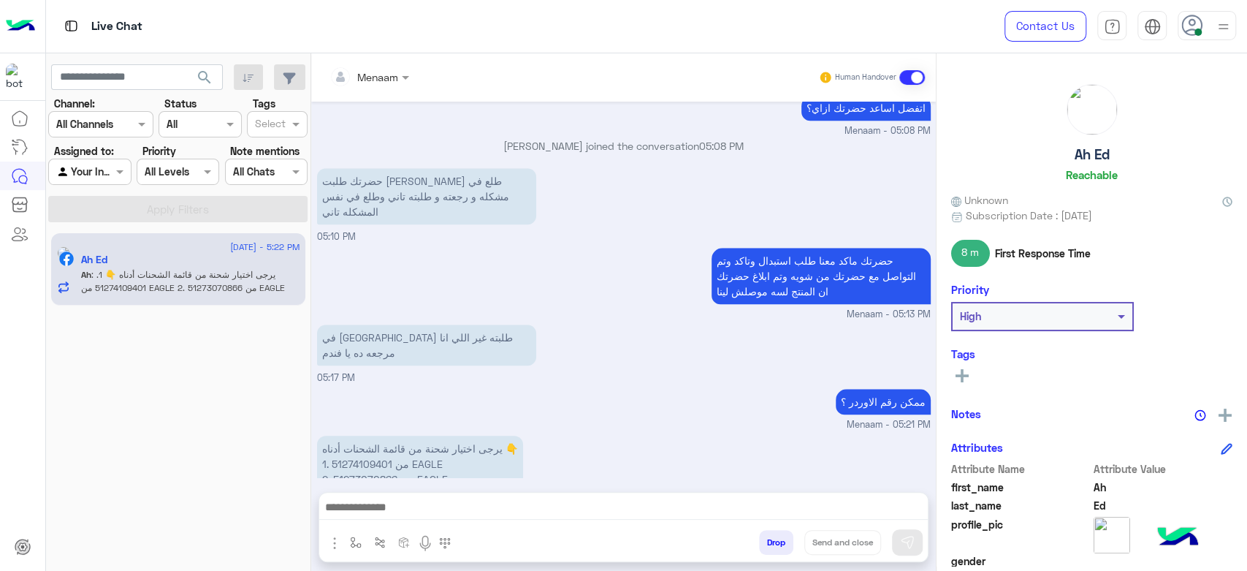
click at [368, 444] on p "يرجى اختيار شحنة من قائمة الشحنات أدناه 👇 1. 51274109401 من EAGLE 2. 5127307086…" at bounding box center [420, 464] width 206 height 56
copy p "51273070866"
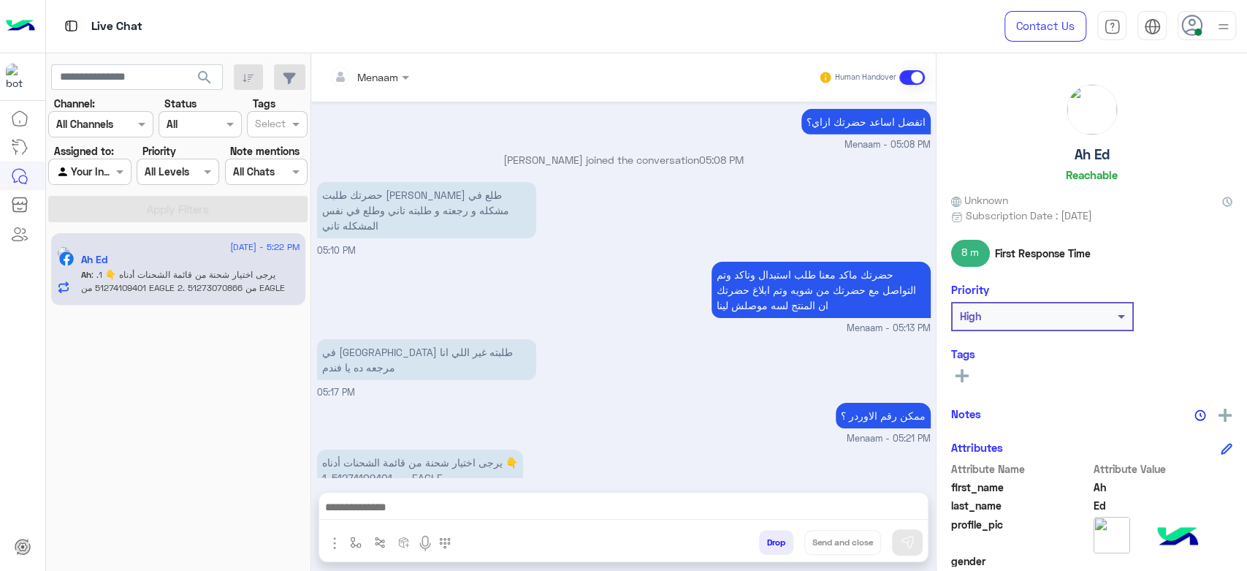
scroll to position [6948, 0]
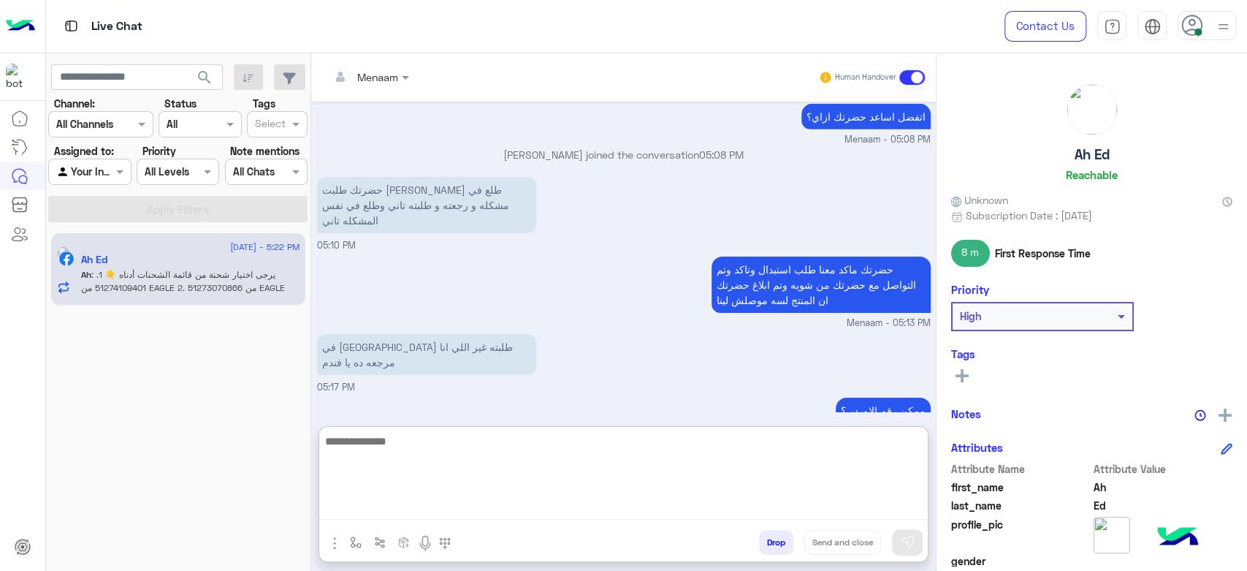
click at [476, 513] on textarea at bounding box center [623, 476] width 609 height 88
type textarea "**********"
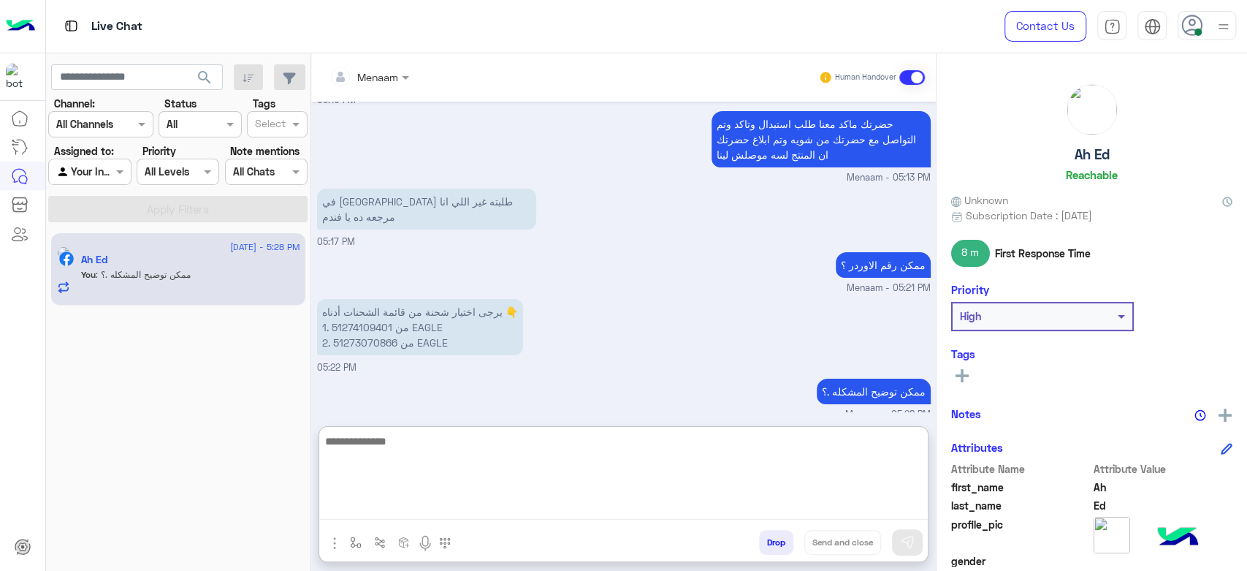
scroll to position [7060, 0]
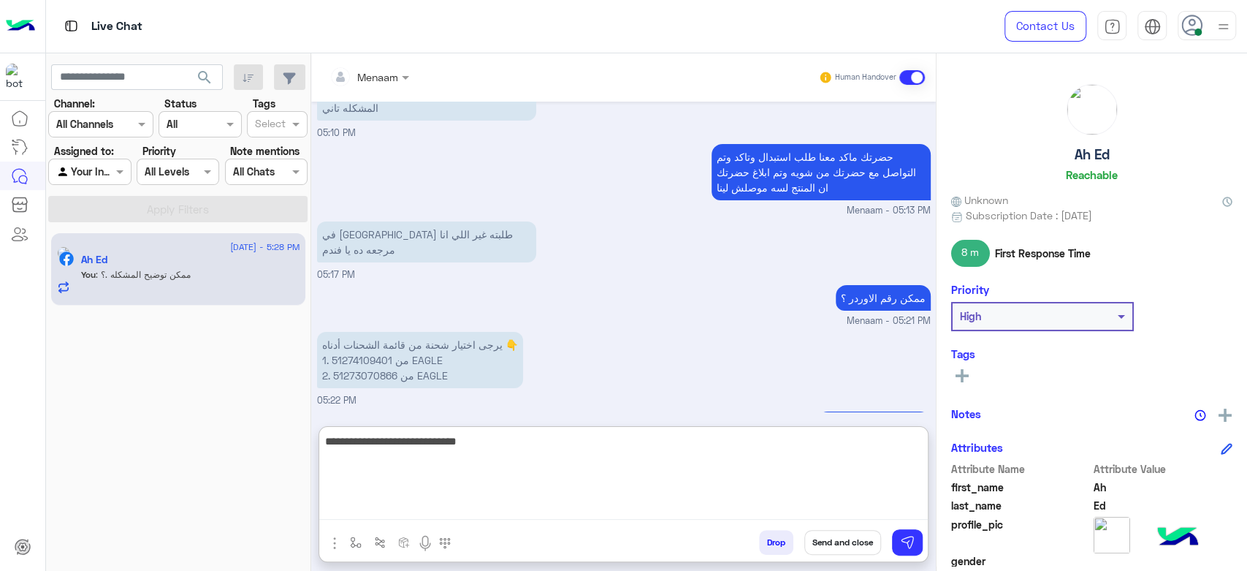
type textarea "**********"
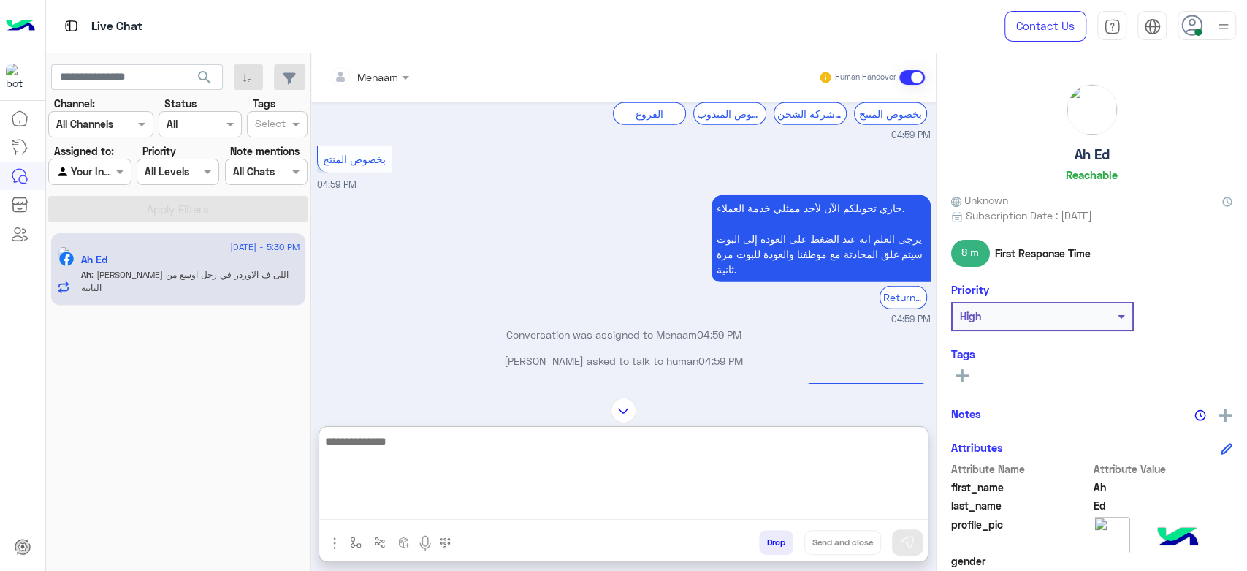
scroll to position [7155, 0]
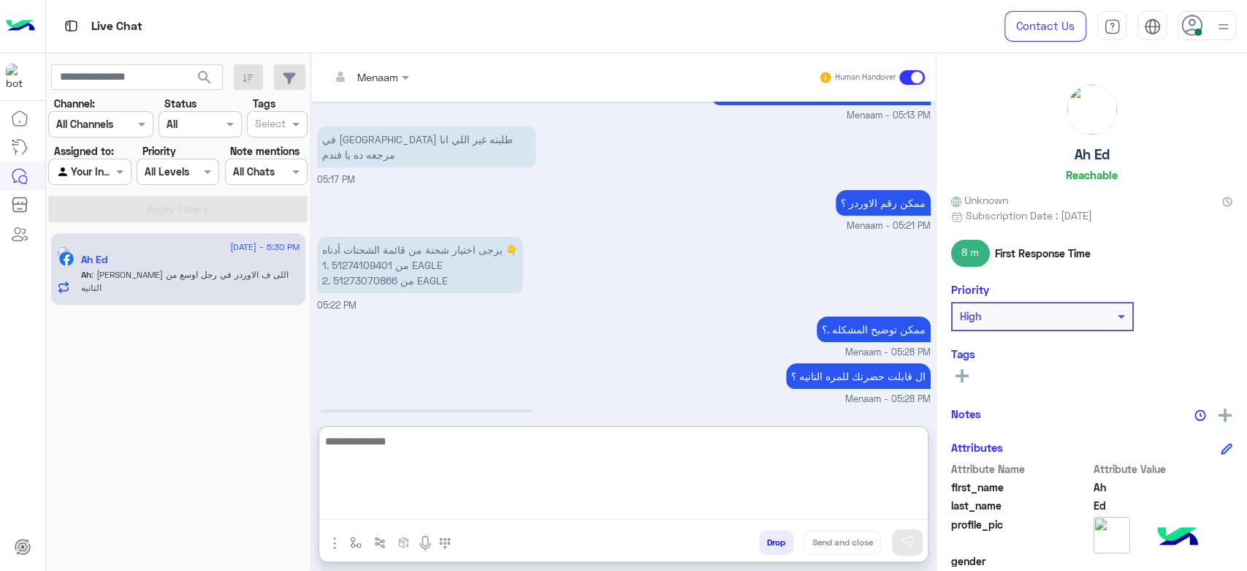
click at [443, 452] on textarea at bounding box center [623, 476] width 609 height 88
type textarea "**********"
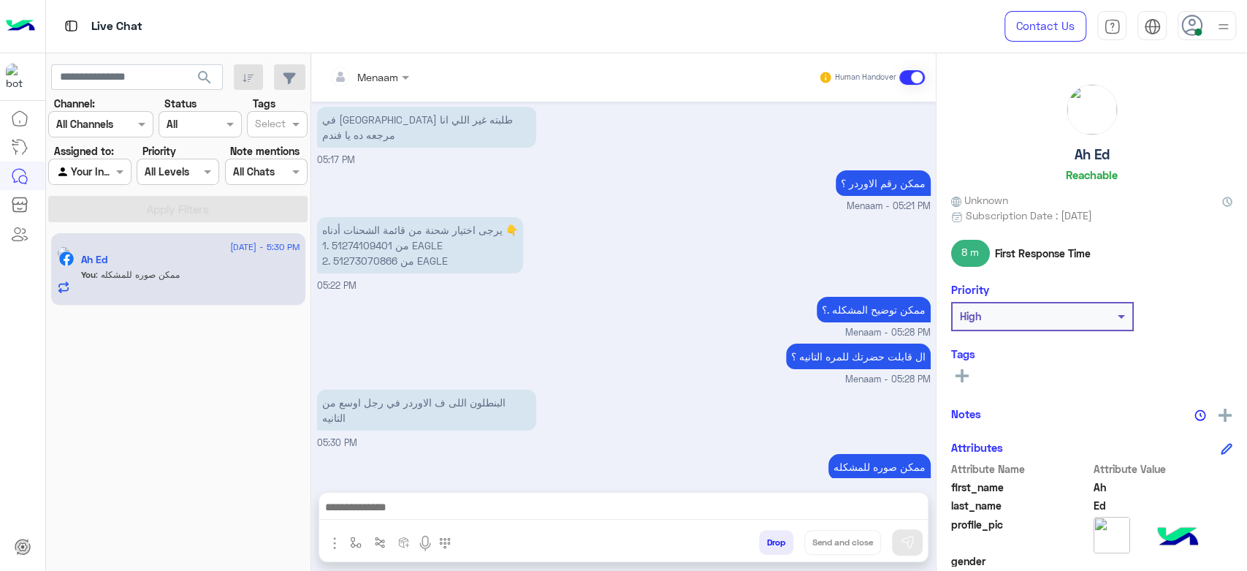
scroll to position [7136, 0]
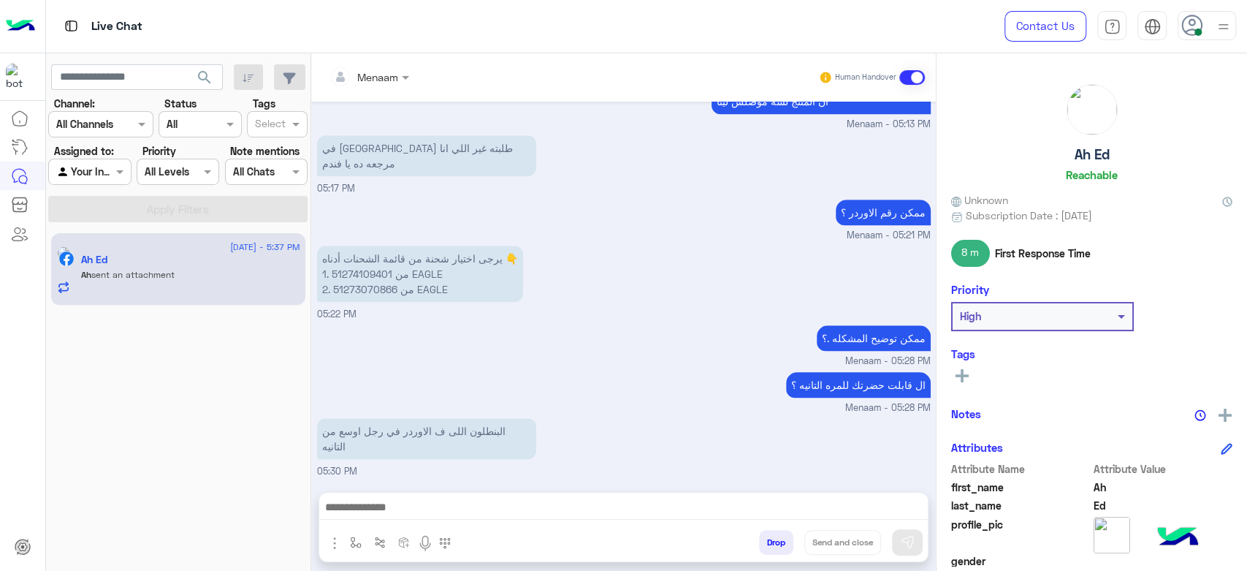
scroll to position [903, 0]
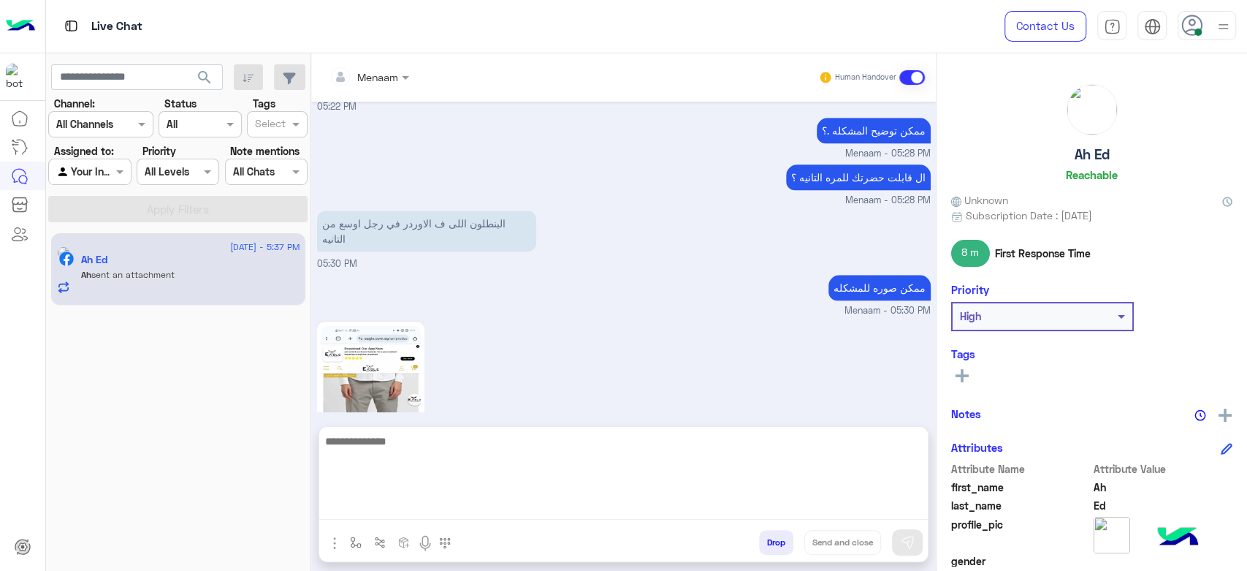
click at [455, 511] on textarea at bounding box center [623, 476] width 609 height 88
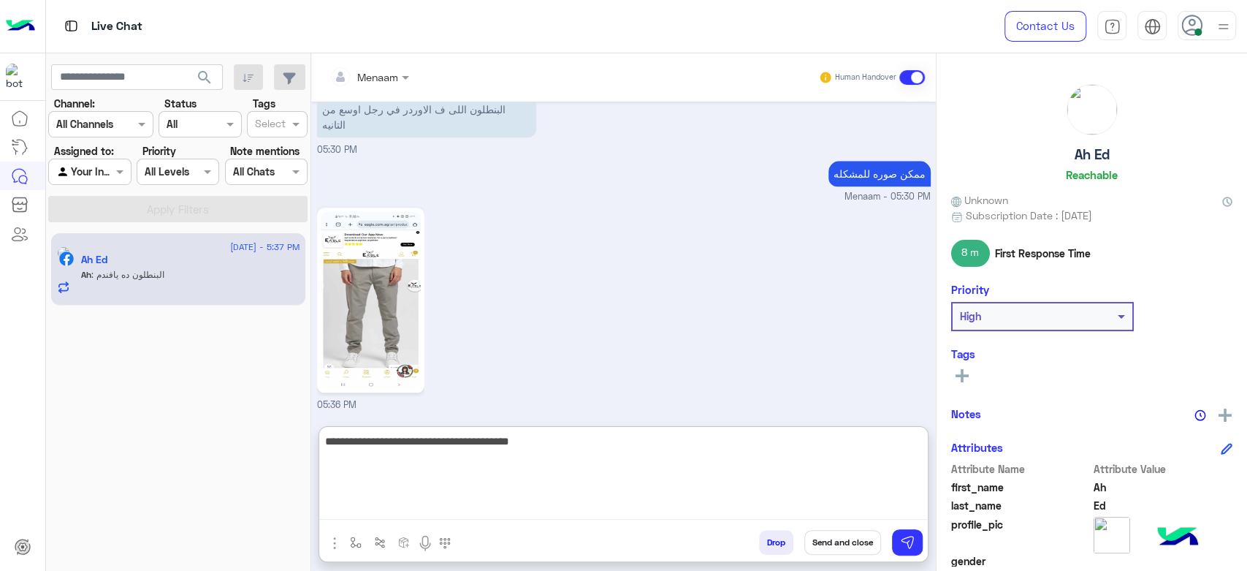
type textarea "**********"
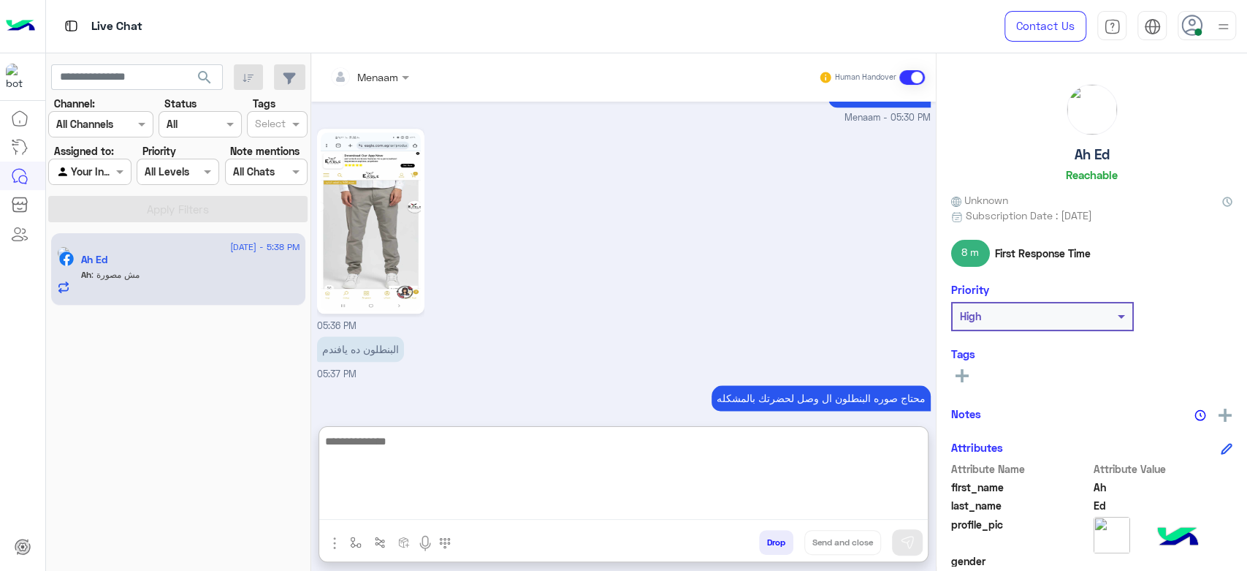
scroll to position [1112, 0]
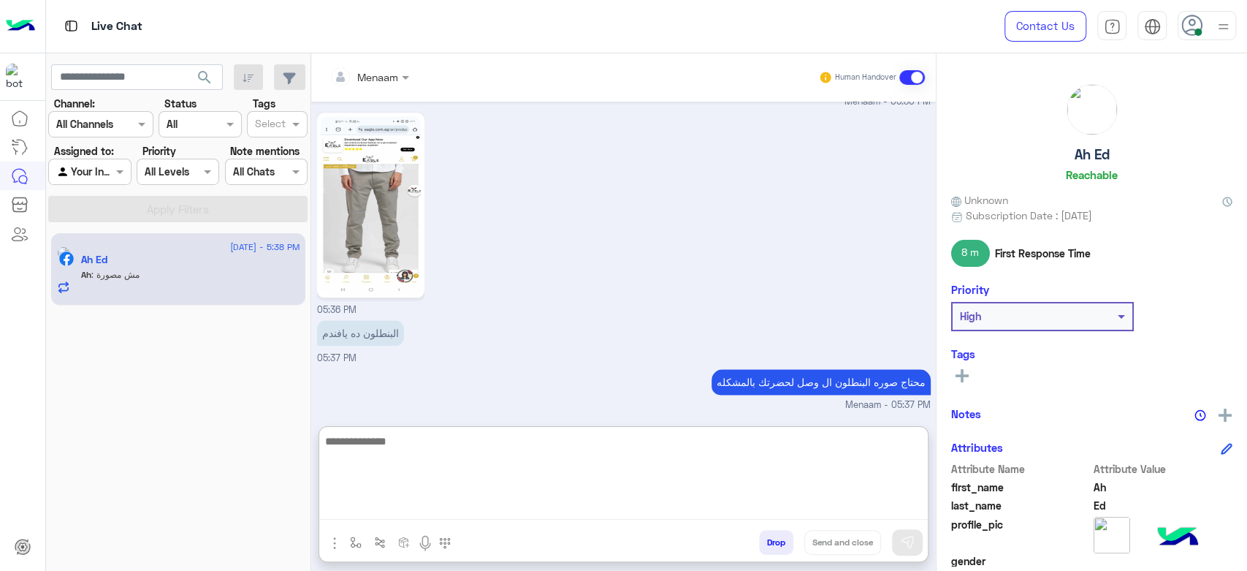
click at [377, 455] on textarea at bounding box center [623, 476] width 609 height 88
type textarea "**********"
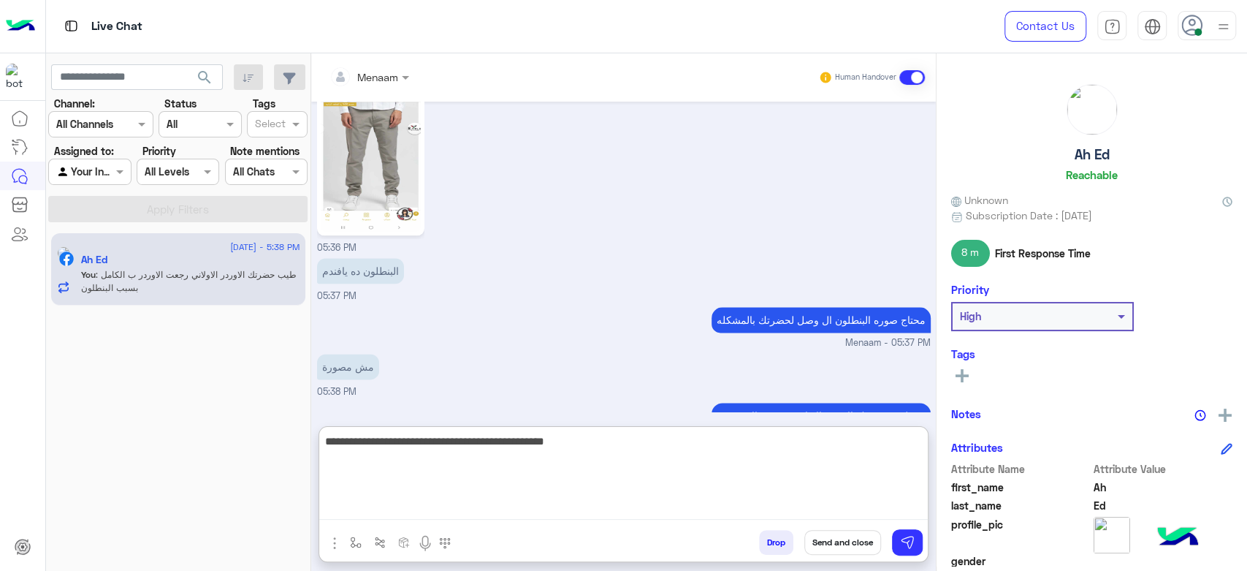
type textarea "**********"
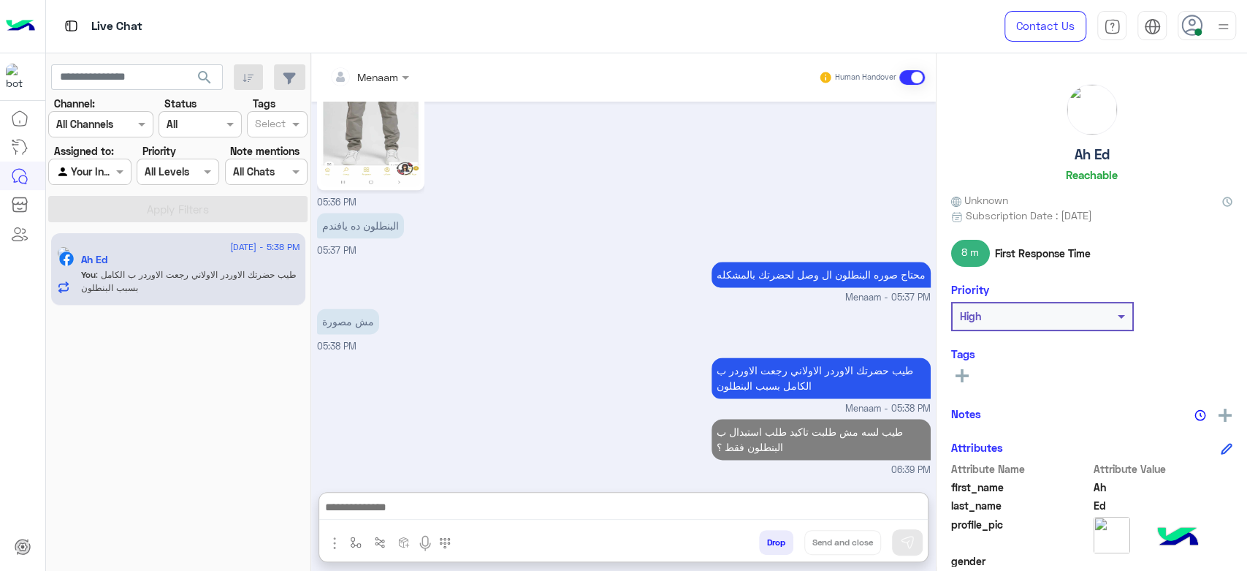
click at [801, 419] on p "طيب لسه مش طلبت تاكيد طلب استبدال ب البنطلون فقط ؟" at bounding box center [821, 439] width 219 height 41
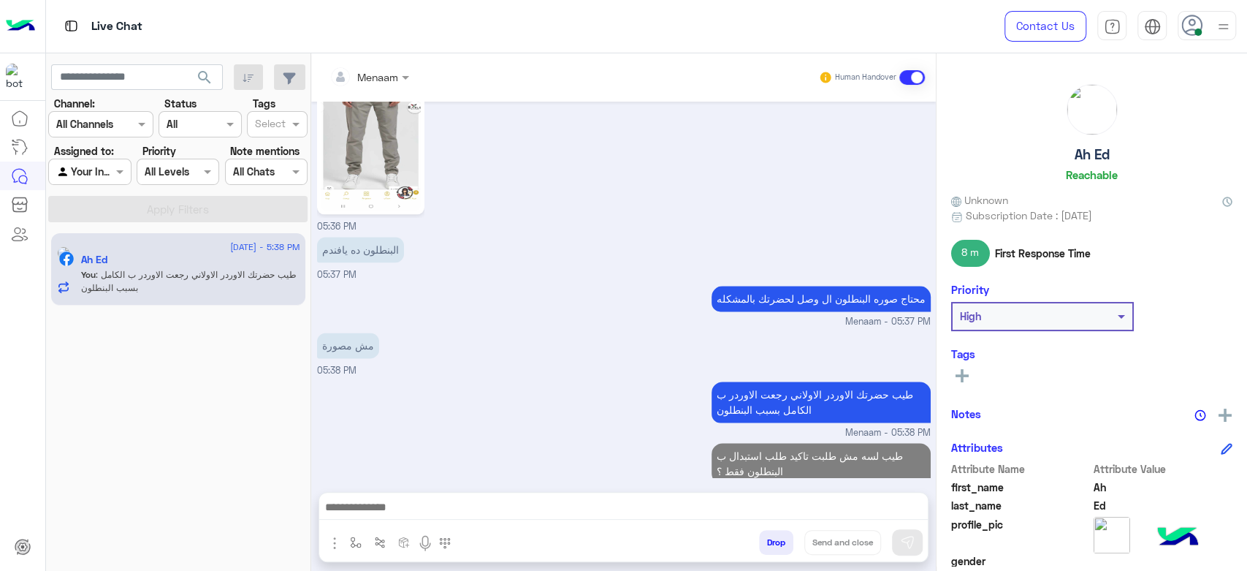
scroll to position [1171, 0]
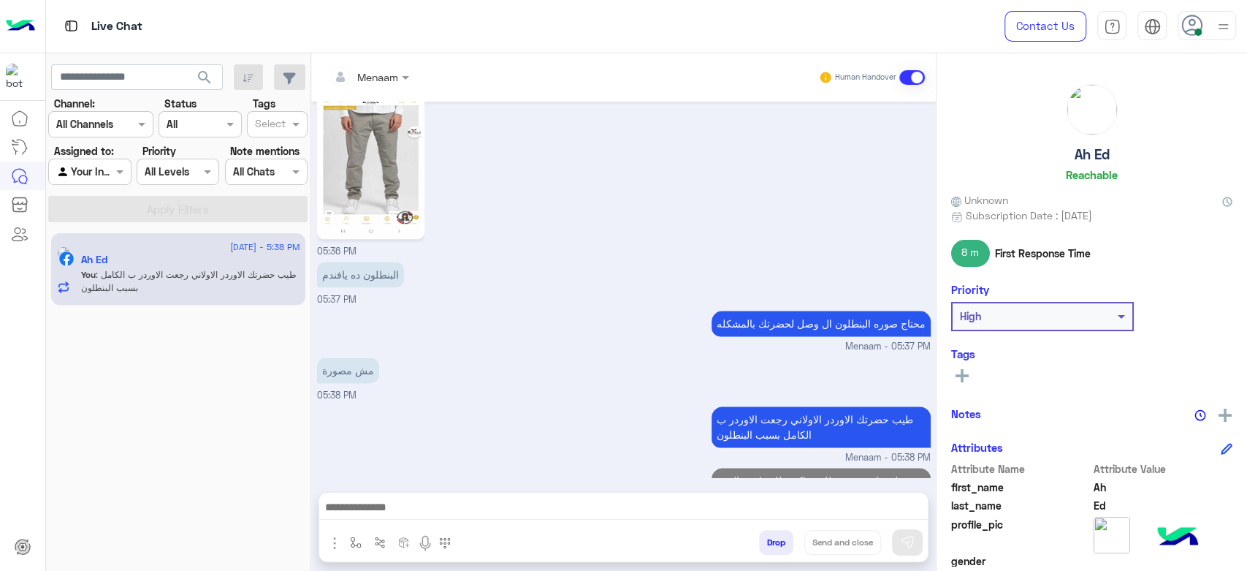
click at [801, 406] on p "طيب حضرتك الاوردر الاولاني رجعت الاوردر ب الكامل بسبب البنطلون" at bounding box center [821, 426] width 219 height 41
click at [785, 468] on p "طيب لسه مش طلبت تاكيد طلب استبدال ب البنطلون فقط ؟" at bounding box center [821, 488] width 219 height 41
drag, startPoint x: 785, startPoint y: 433, endPoint x: 785, endPoint y: 445, distance: 12.4
click at [785, 468] on p "طيب لسه مش طلبت تاكيد طلب استبدال ب البنطلون فقط ؟" at bounding box center [821, 488] width 219 height 41
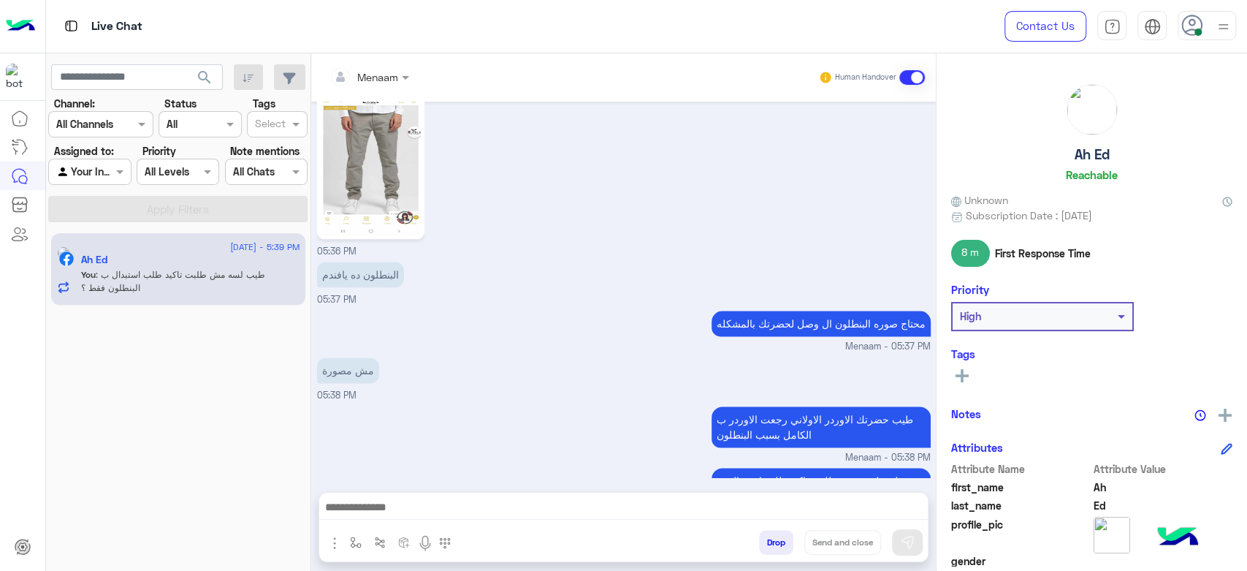
copy p "طيب لسه مش طلبت تاكيد طلب استبدال ب البنطلون فقط ؟"
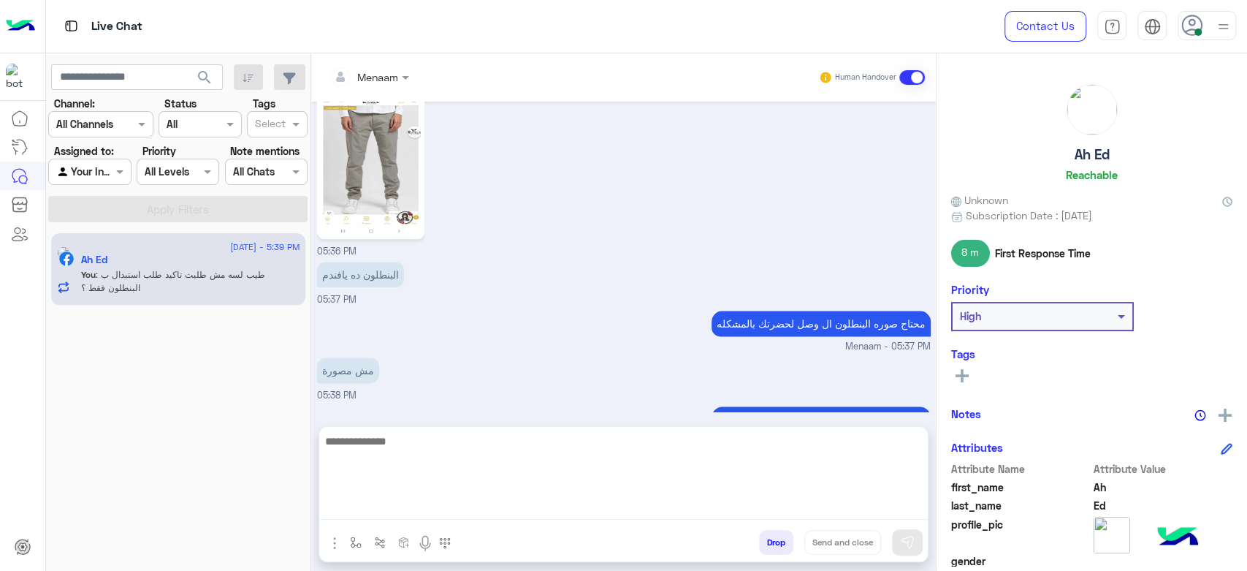
click at [474, 498] on textarea at bounding box center [623, 476] width 609 height 88
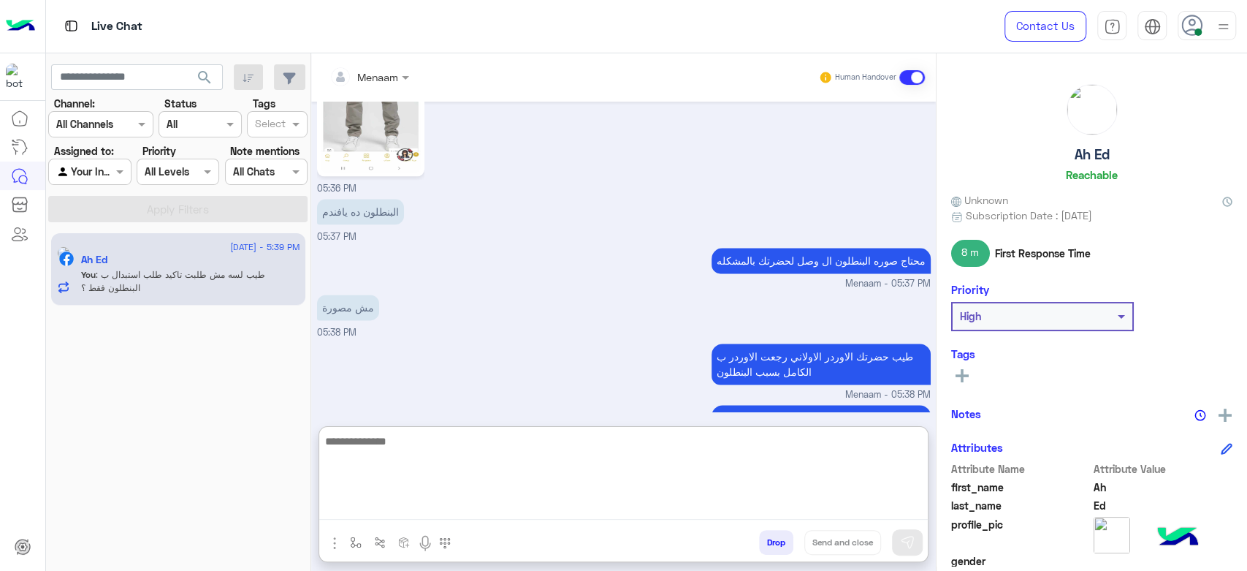
scroll to position [1236, 0]
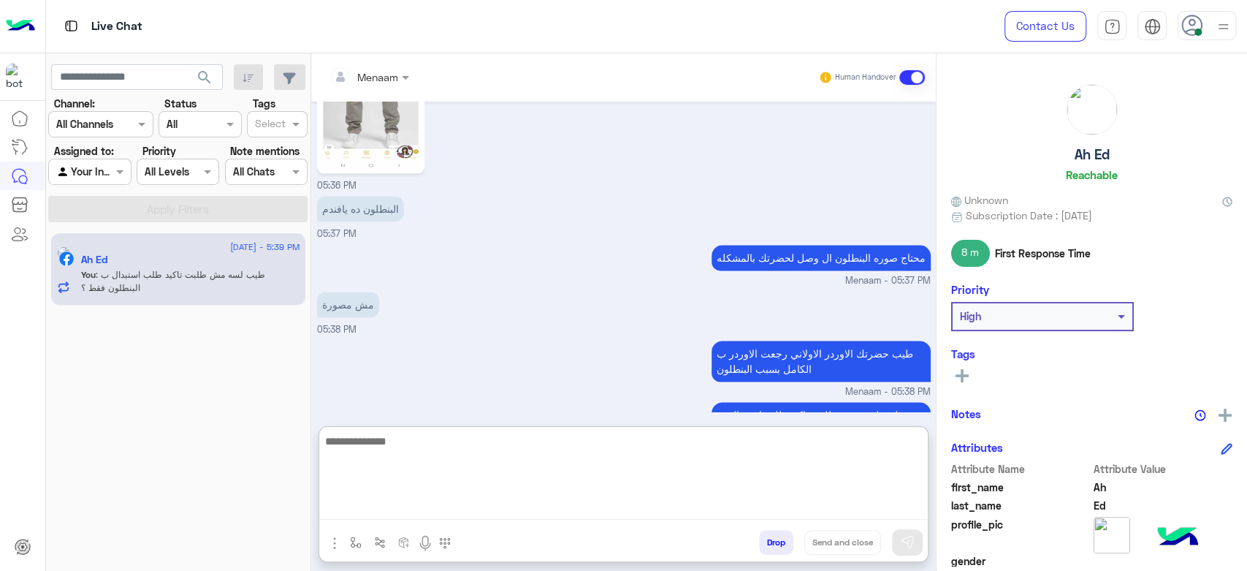
paste textarea "**********"
click at [889, 441] on textarea "**********" at bounding box center [623, 476] width 609 height 88
type textarea "**********"
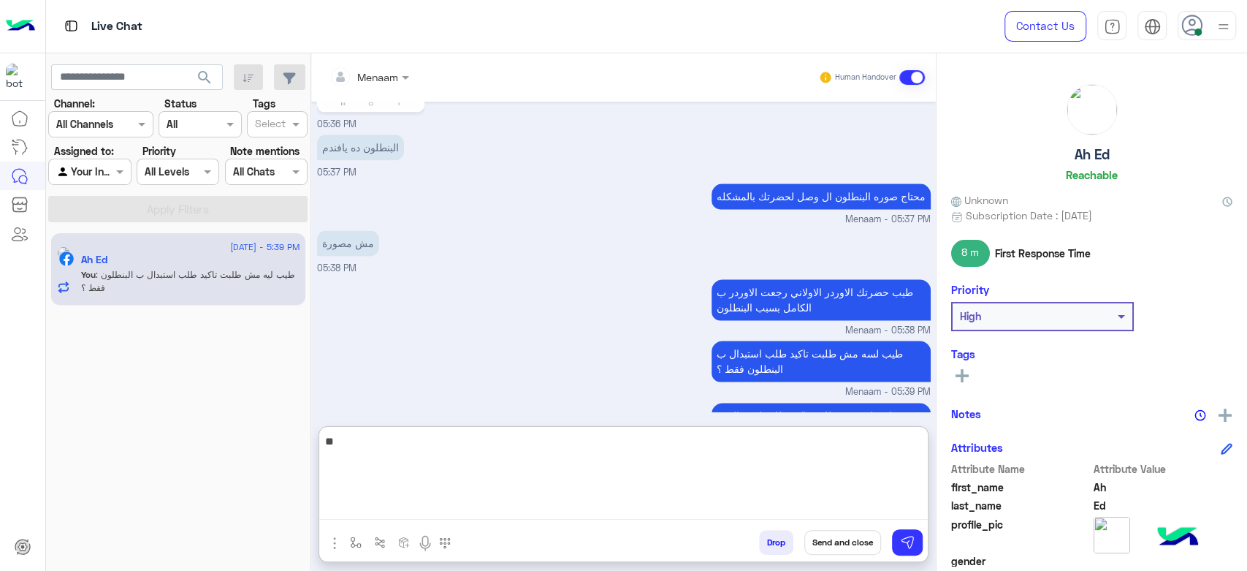
type textarea "*"
click at [400, 447] on textarea at bounding box center [623, 476] width 609 height 88
type textarea "*"
type textarea "**********"
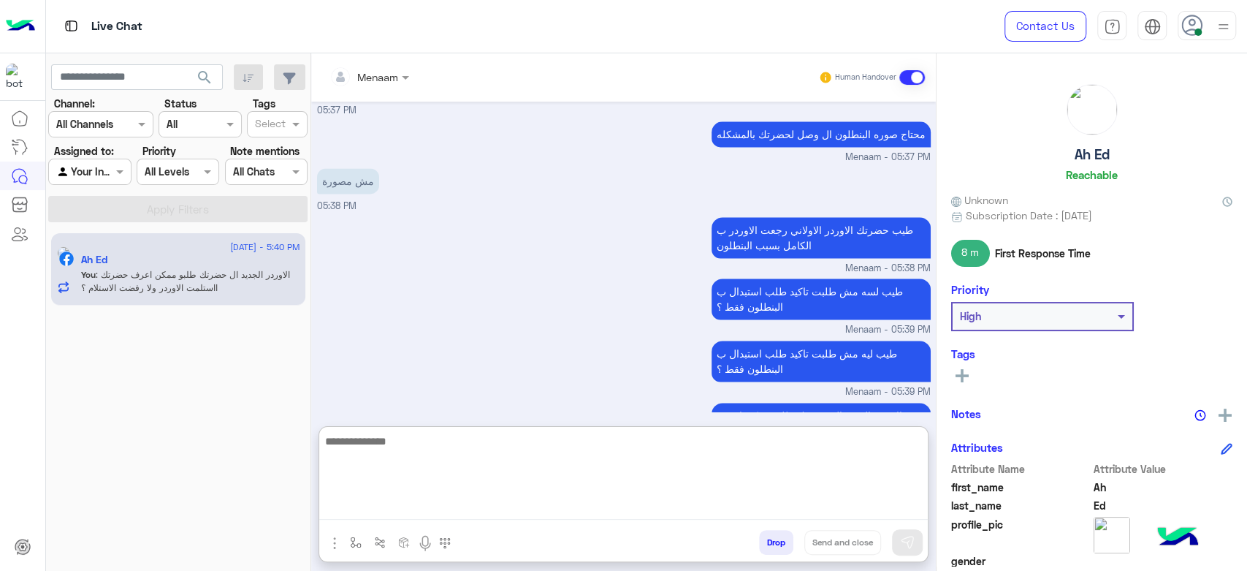
scroll to position [1409, 0]
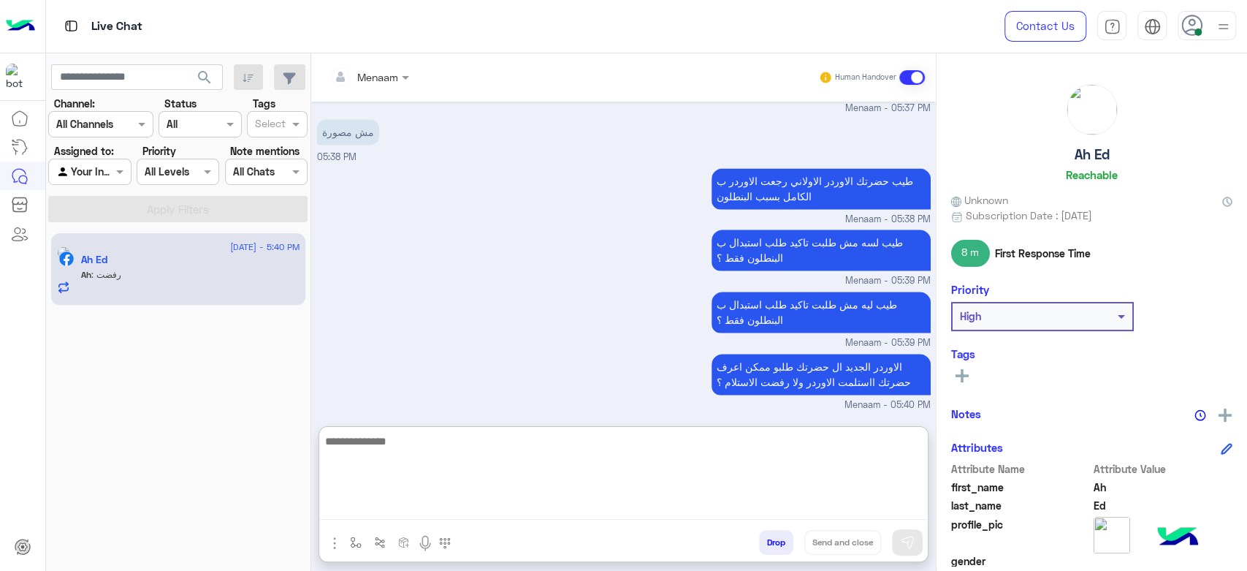
click at [435, 466] on textarea at bounding box center [623, 476] width 609 height 88
click at [438, 444] on textarea at bounding box center [623, 476] width 609 height 88
type textarea "****"
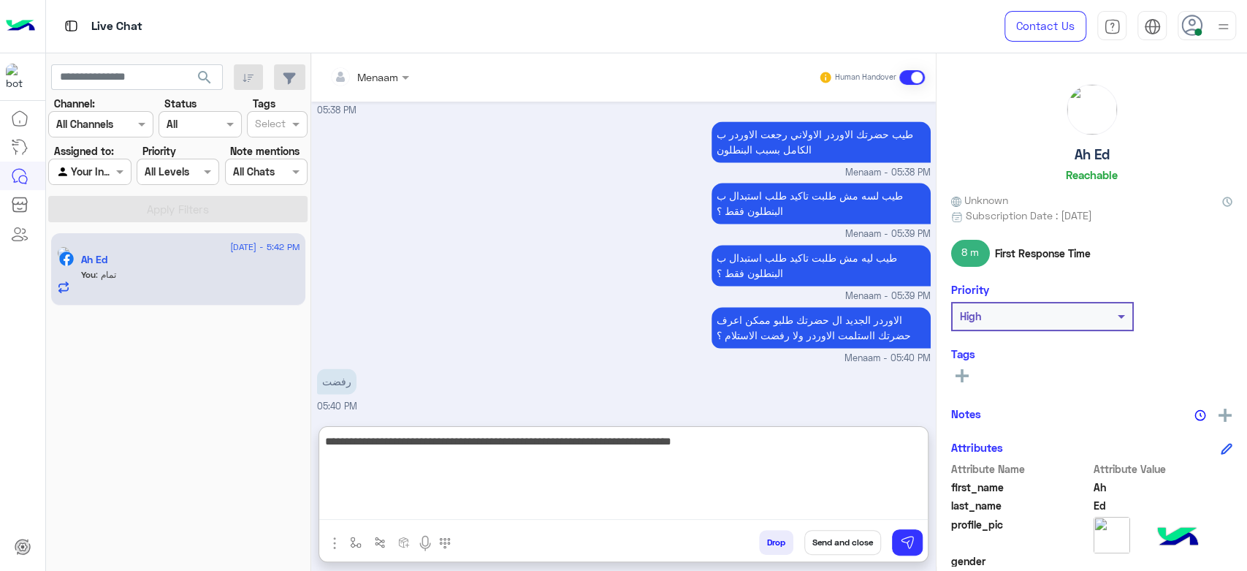
type textarea "**********"
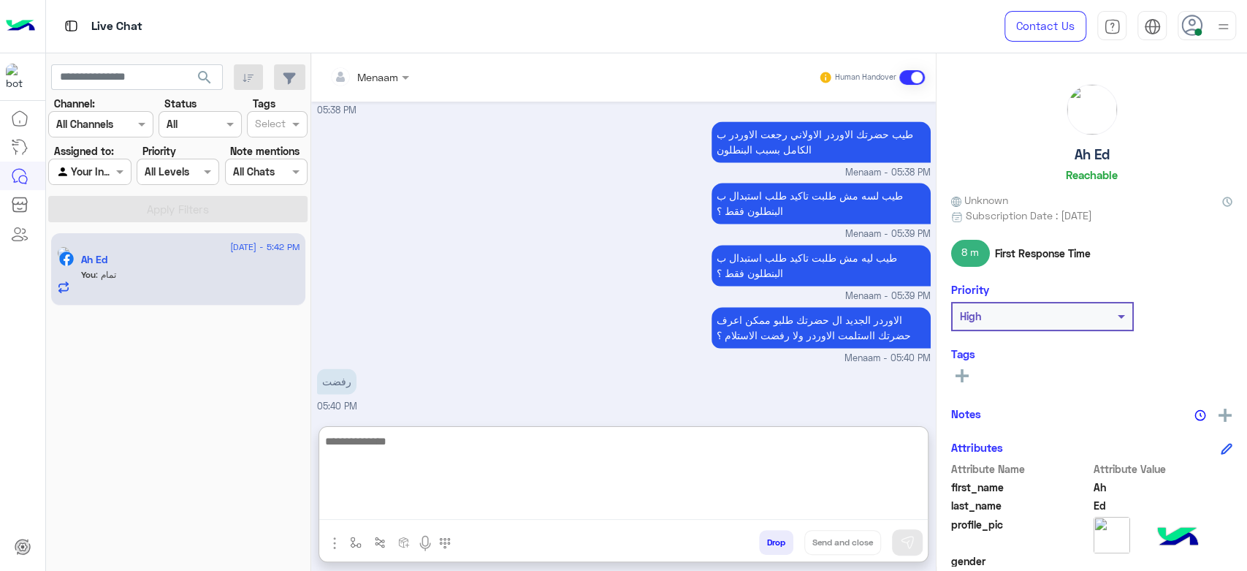
scroll to position [1517, 0]
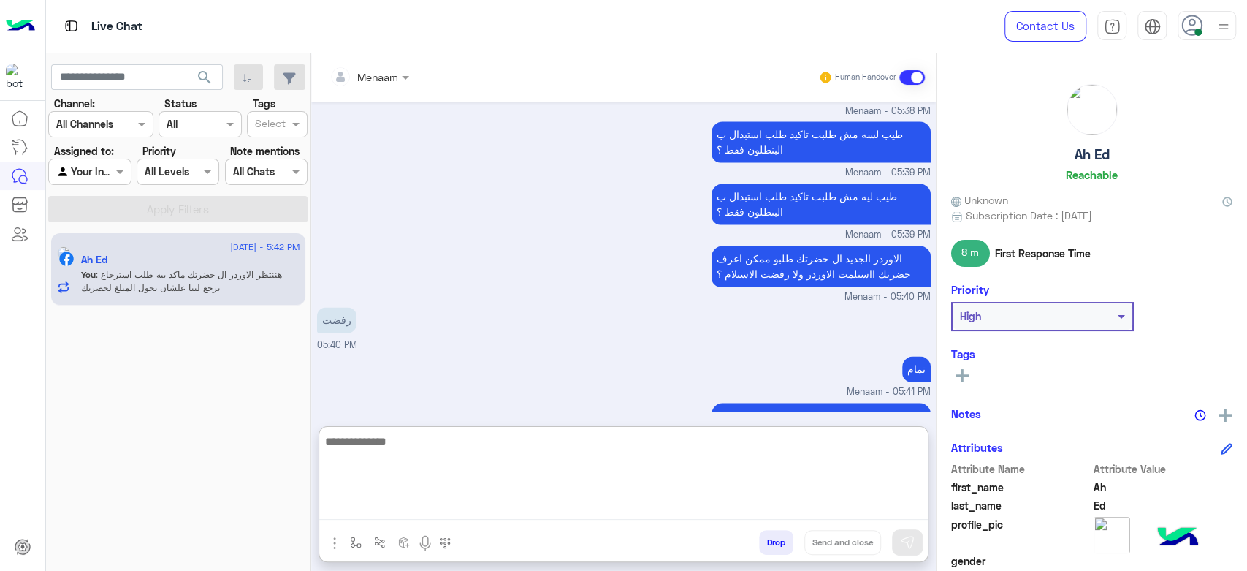
click at [399, 441] on textarea at bounding box center [623, 476] width 609 height 88
click at [417, 451] on textarea at bounding box center [623, 476] width 609 height 88
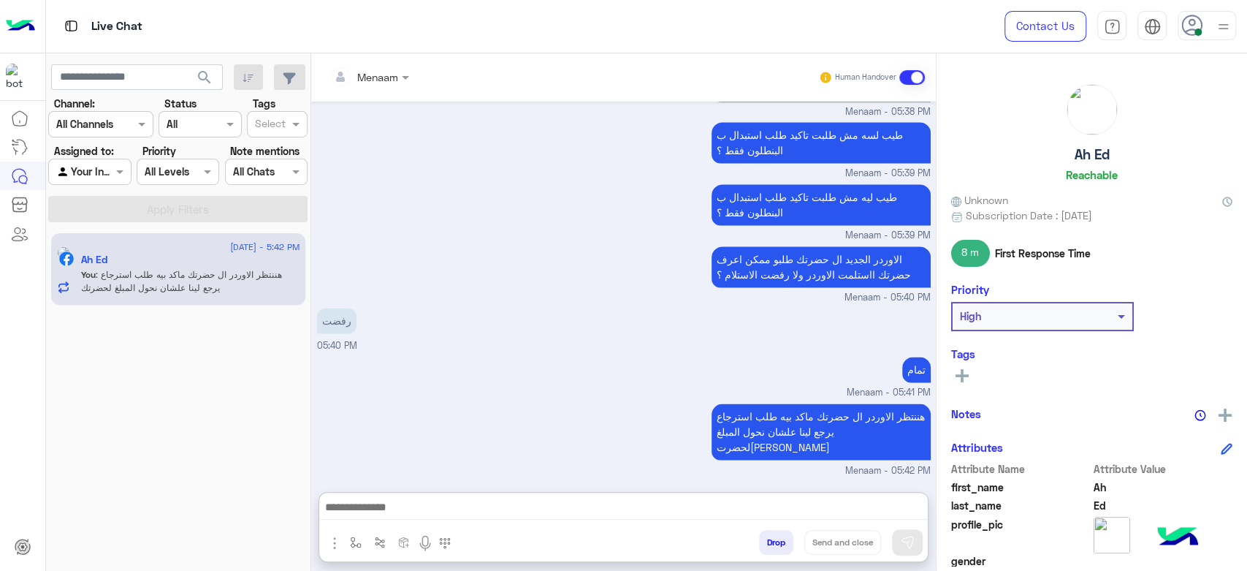
click at [778, 541] on button "Drop" at bounding box center [776, 542] width 34 height 25
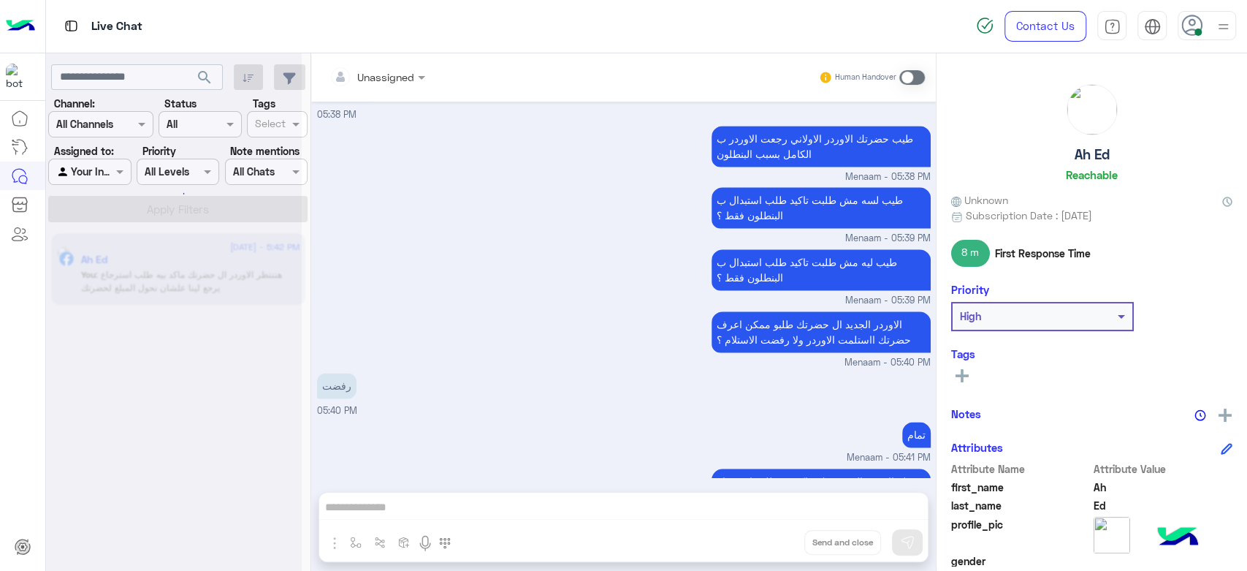
scroll to position [1478, 0]
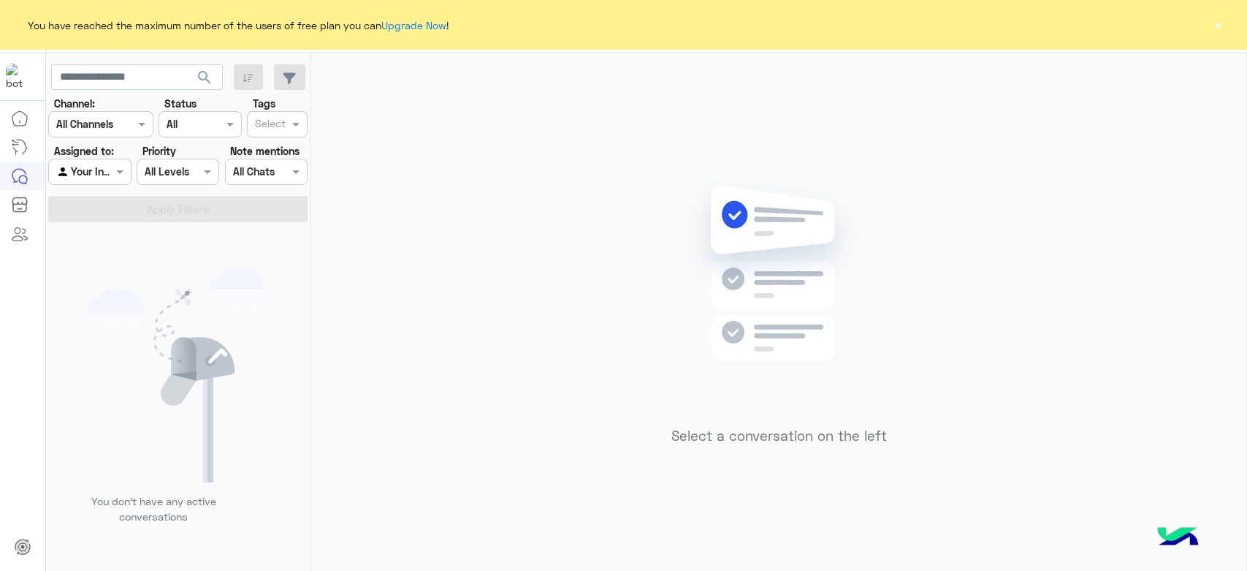
click at [609, 127] on div "Select a conversation on the left" at bounding box center [778, 314] width 935 height 523
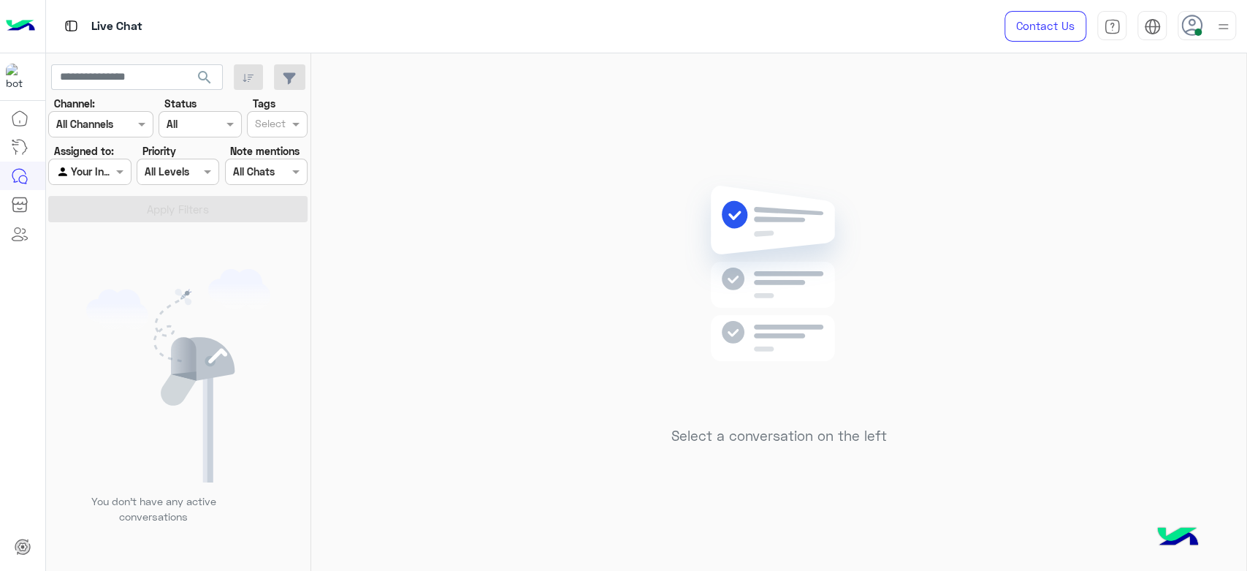
click at [1193, 28] on icon at bounding box center [1193, 26] width 22 height 22
click at [1202, 205] on label "Offline" at bounding box center [1144, 207] width 159 height 26
drag, startPoint x: 650, startPoint y: 99, endPoint x: 709, endPoint y: 73, distance: 64.8
click at [658, 99] on div "Select a conversation on the left" at bounding box center [778, 314] width 935 height 523
